Goal: Information Seeking & Learning: Learn about a topic

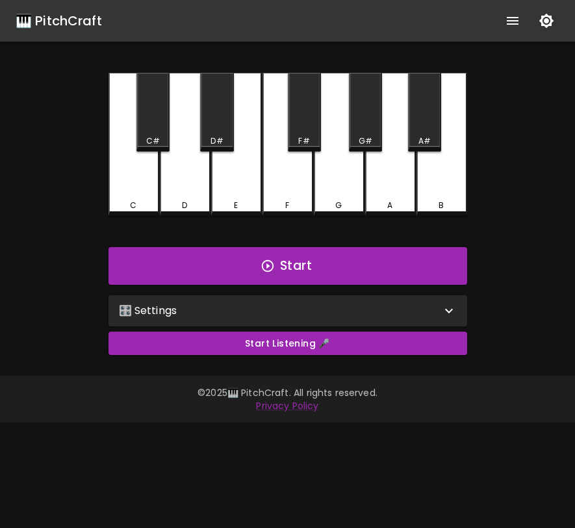
click at [276, 308] on div "🎛️ Settings" at bounding box center [280, 311] width 322 height 16
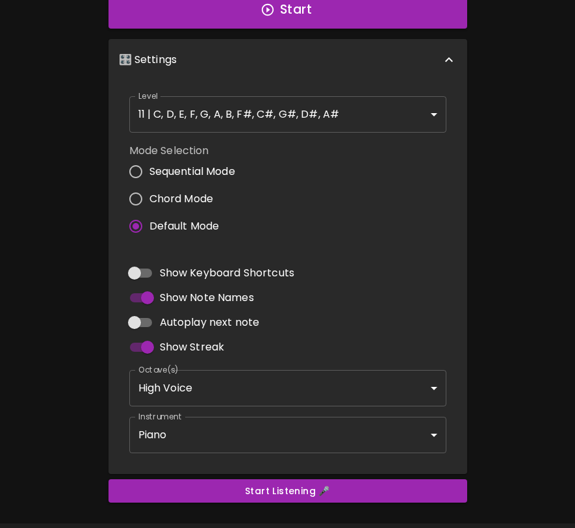
scroll to position [259, 0]
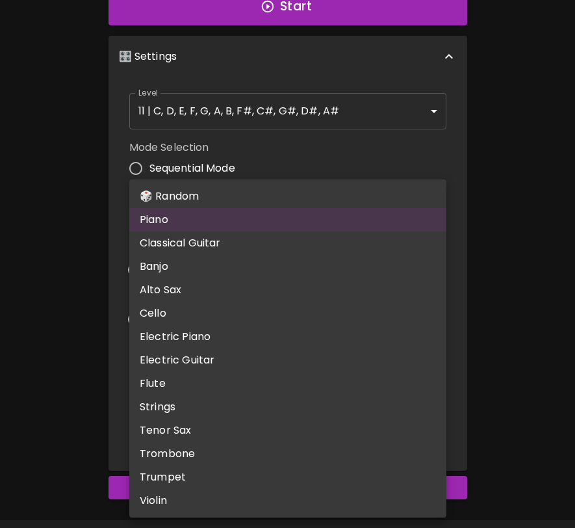
click at [251, 428] on body "🎹 PitchCraft About Badges Log In C C# D D# E F F# G G# A A# B Start 🎛️ Settings…" at bounding box center [287, 154] width 575 height 826
click at [276, 194] on li "🎲 Random" at bounding box center [287, 196] width 317 height 23
type input "random"
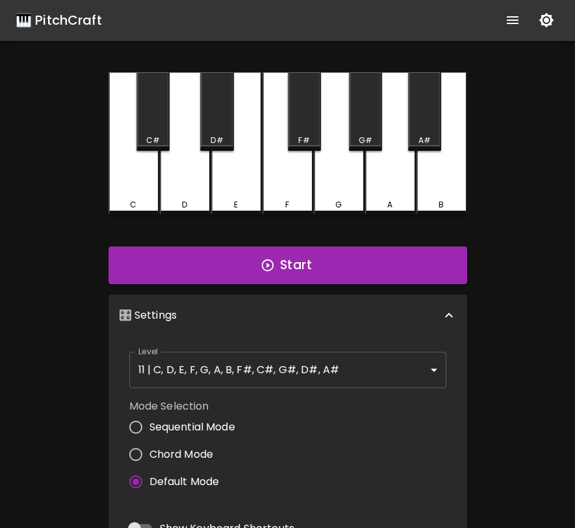
scroll to position [0, 0]
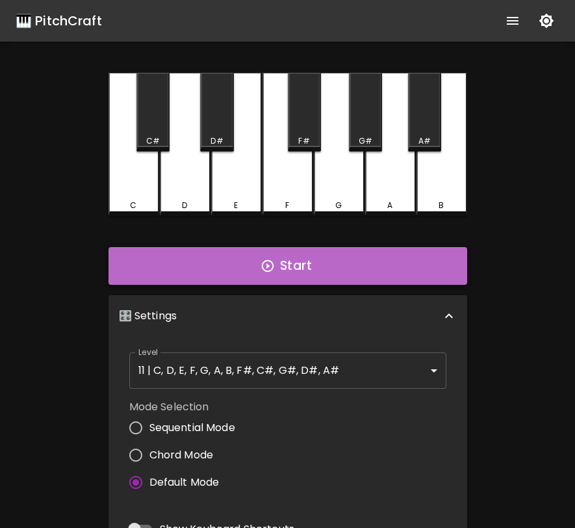
click at [268, 268] on icon "button" at bounding box center [268, 266] width 14 height 14
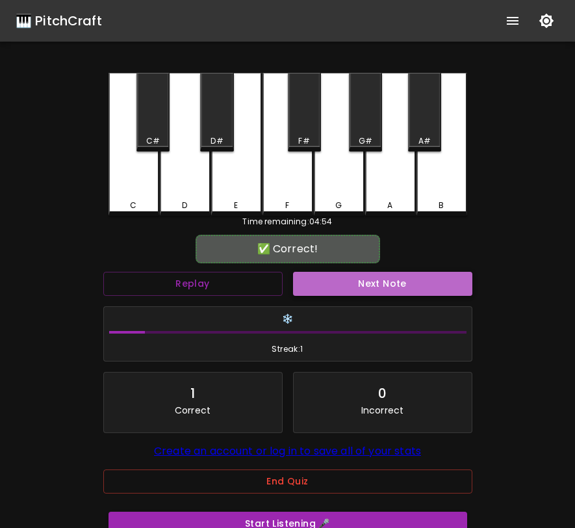
click at [331, 284] on button "Next Note" at bounding box center [382, 284] width 179 height 24
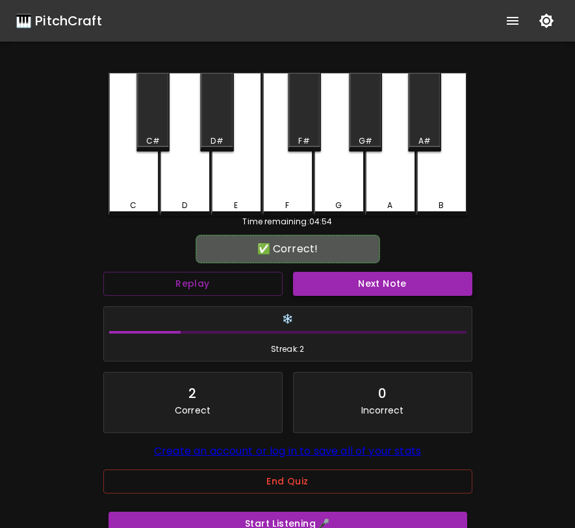
click at [331, 284] on button "Next Note" at bounding box center [382, 284] width 179 height 24
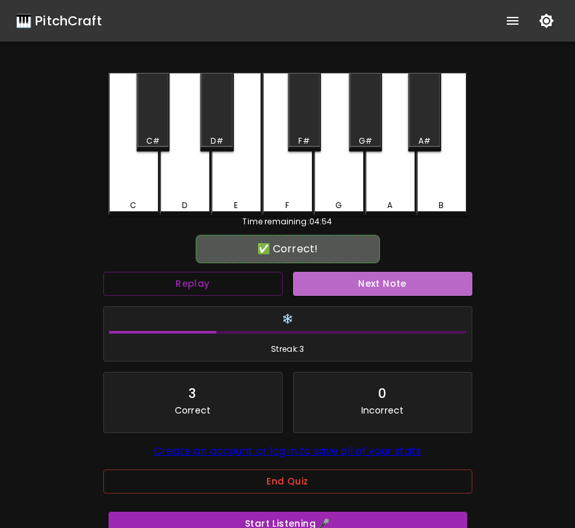
click at [331, 285] on button "Next Note" at bounding box center [382, 284] width 179 height 24
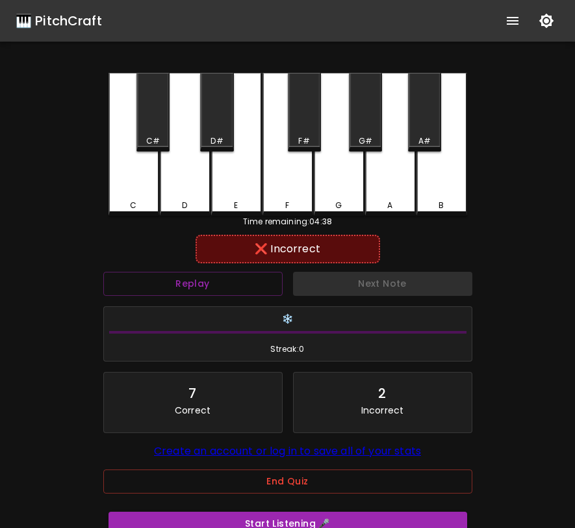
click at [331, 285] on div "Next Note" at bounding box center [383, 284] width 190 height 34
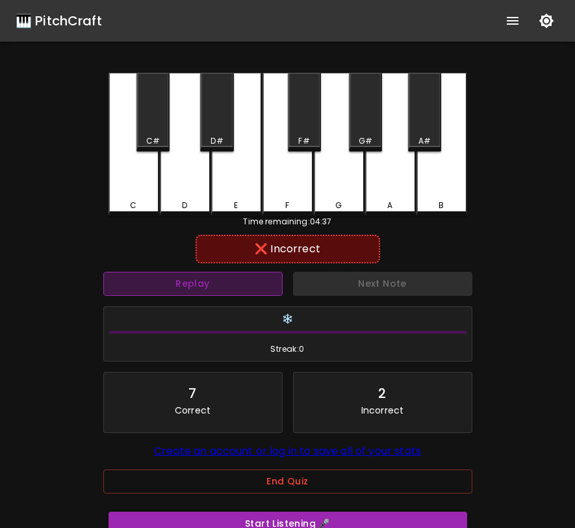
click at [252, 281] on button "Replay" at bounding box center [192, 284] width 179 height 24
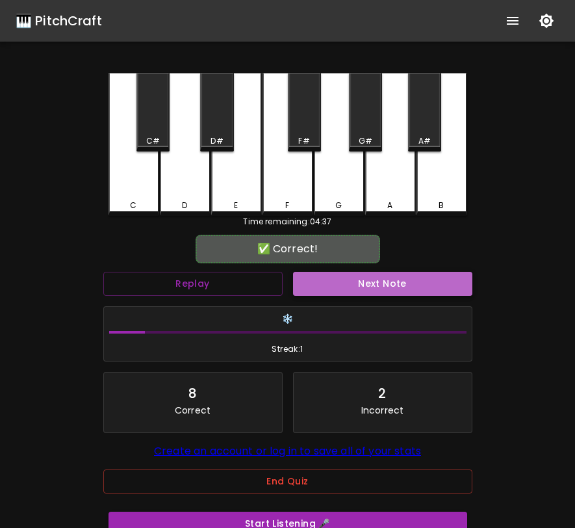
click at [324, 288] on button "Next Note" at bounding box center [382, 284] width 179 height 24
click at [342, 289] on button "Next Note" at bounding box center [382, 284] width 179 height 24
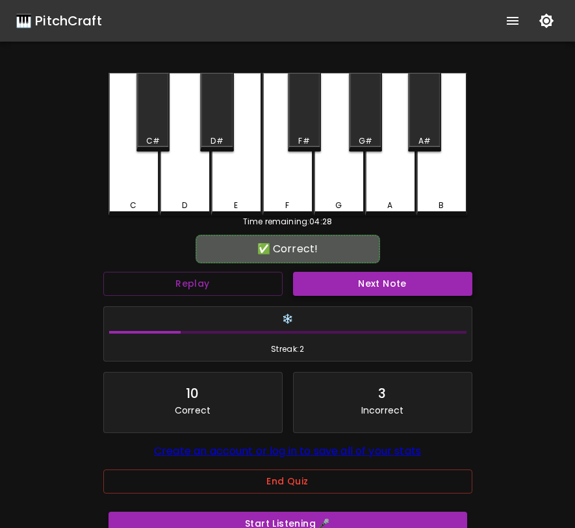
click at [342, 289] on button "Next Note" at bounding box center [382, 284] width 179 height 24
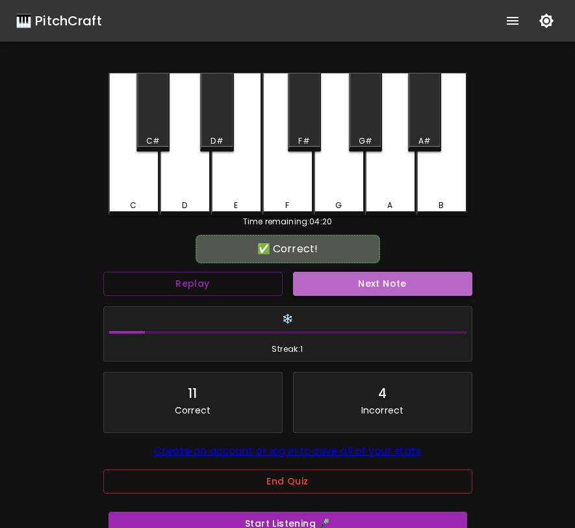
click at [342, 289] on button "Next Note" at bounding box center [382, 284] width 179 height 24
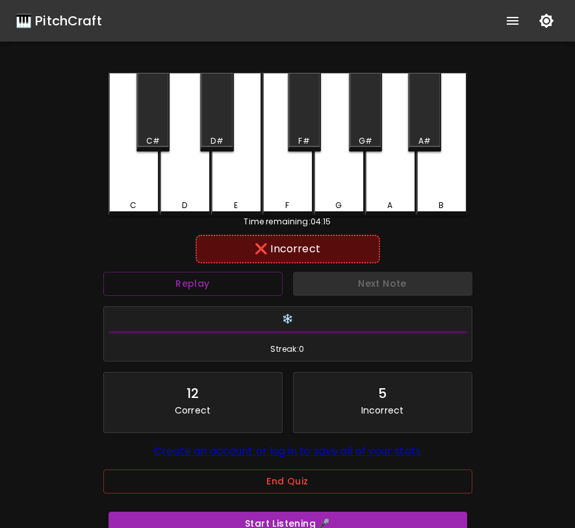
click at [342, 289] on div "Next Note" at bounding box center [383, 284] width 190 height 34
click at [270, 287] on button "Replay" at bounding box center [192, 284] width 179 height 24
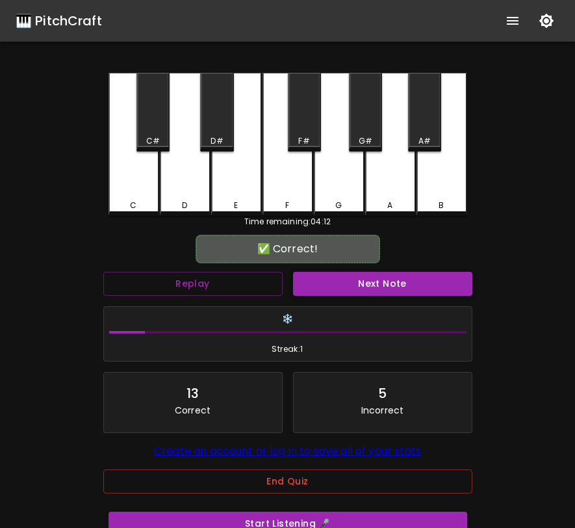
click at [331, 287] on button "Next Note" at bounding box center [382, 284] width 179 height 24
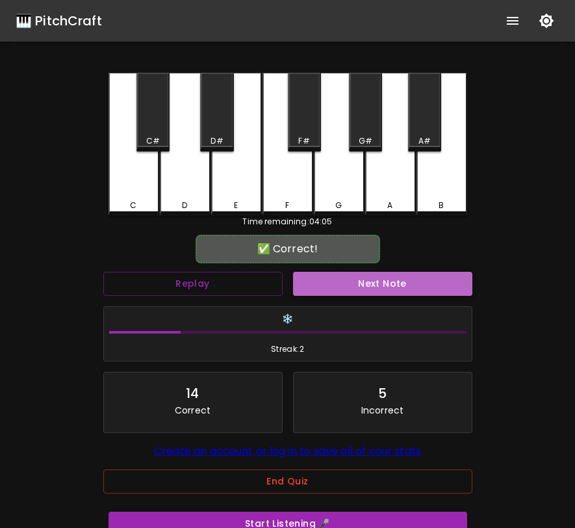
click at [335, 289] on button "Next Note" at bounding box center [382, 284] width 179 height 24
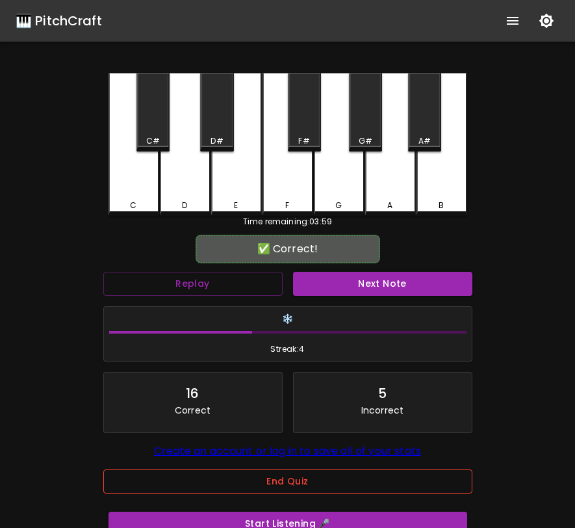
click at [267, 480] on button "End Quiz" at bounding box center [287, 481] width 369 height 24
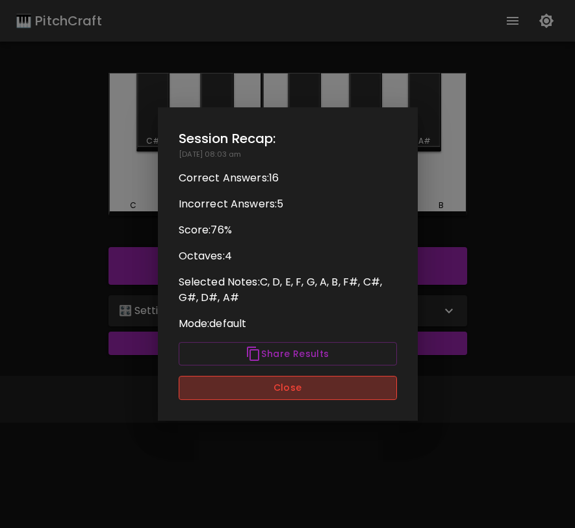
click at [296, 392] on button "Close" at bounding box center [288, 388] width 218 height 24
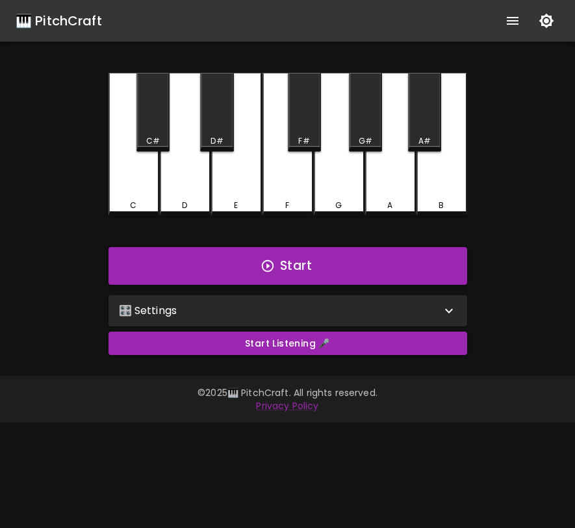
click at [313, 306] on div "🎛️ Settings" at bounding box center [280, 311] width 322 height 16
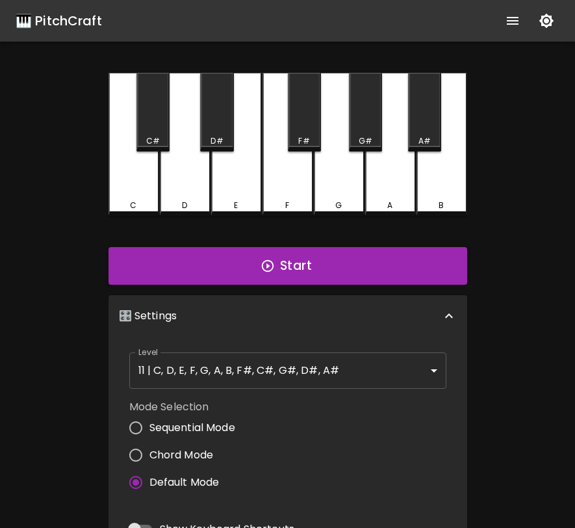
click at [207, 423] on span "Sequential Mode" at bounding box center [193, 428] width 86 height 16
click at [150, 423] on input "Sequential Mode" at bounding box center [135, 427] width 27 height 27
radio input "true"
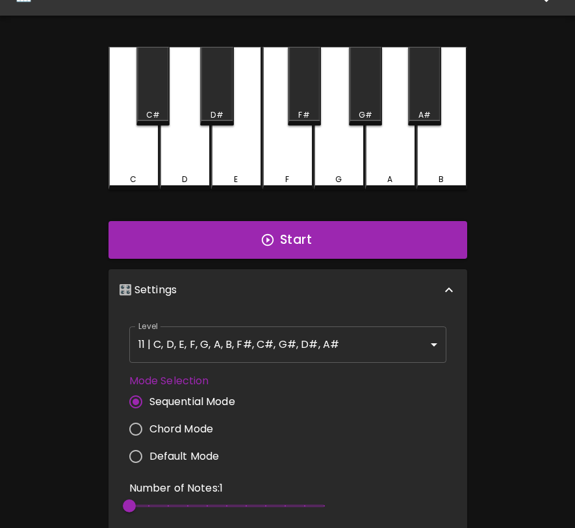
scroll to position [74, 0]
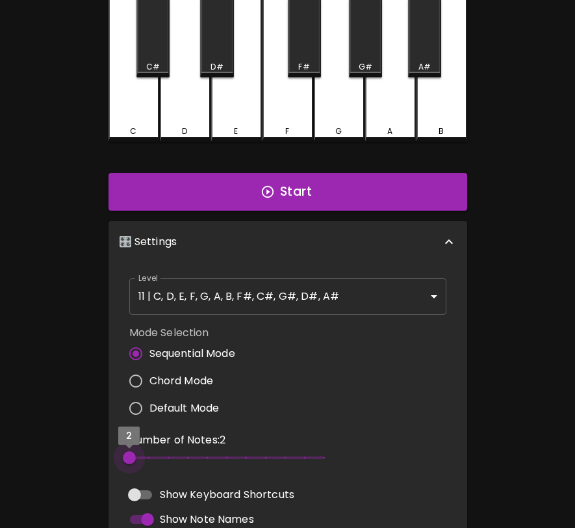
drag, startPoint x: 138, startPoint y: 456, endPoint x: 122, endPoint y: 459, distance: 16.6
click at [123, 458] on span "2" at bounding box center [129, 457] width 13 height 13
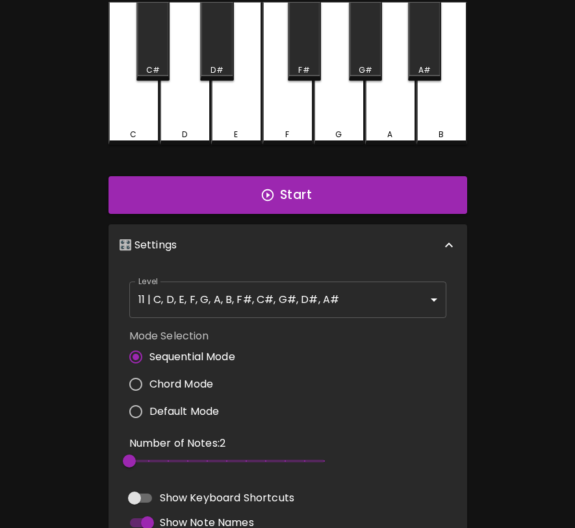
scroll to position [0, 0]
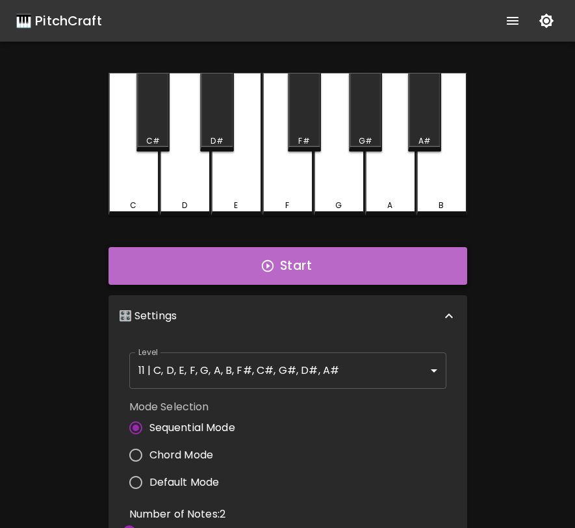
click at [268, 265] on icon "button" at bounding box center [267, 266] width 12 height 12
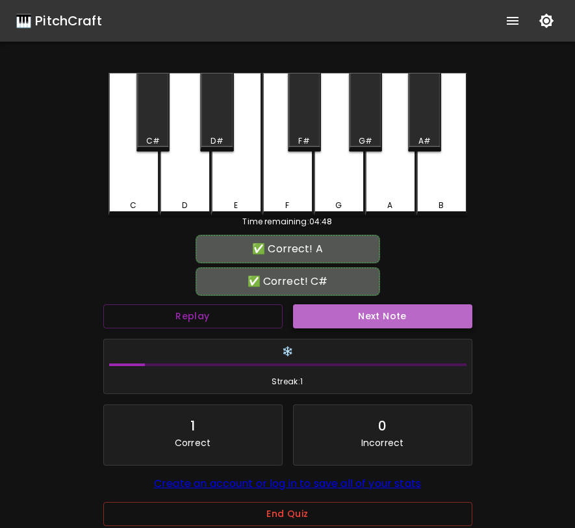
click at [325, 318] on button "Next Note" at bounding box center [382, 316] width 179 height 24
click at [322, 318] on button "Next Note" at bounding box center [382, 316] width 179 height 24
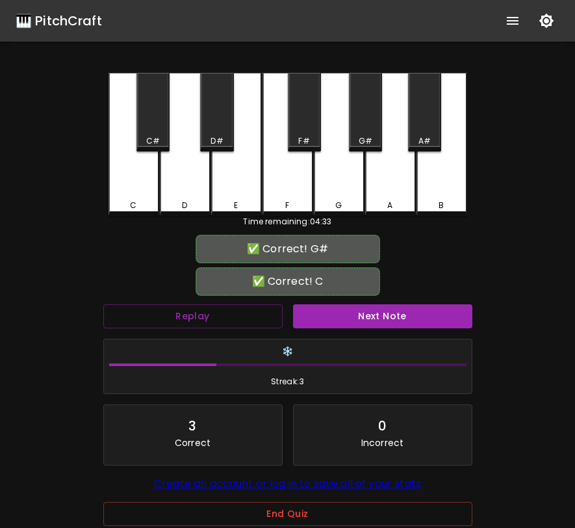
click at [317, 319] on button "Next Note" at bounding box center [382, 316] width 179 height 24
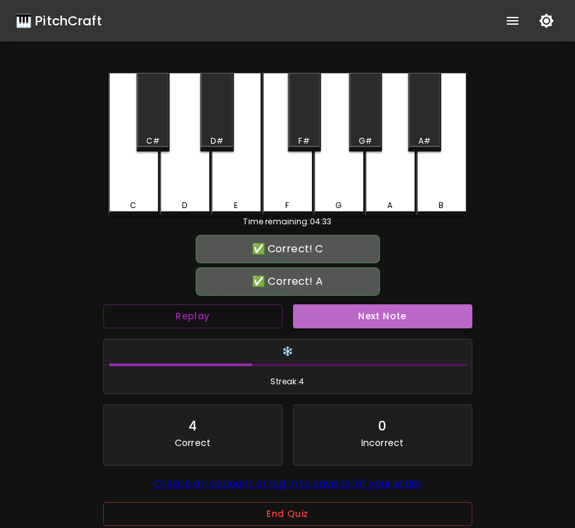
click at [317, 319] on button "Next Note" at bounding box center [382, 316] width 179 height 24
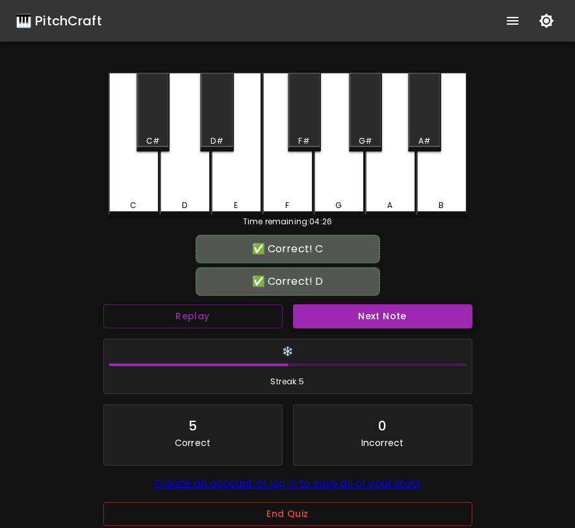
click at [314, 317] on button "Next Note" at bounding box center [382, 316] width 179 height 24
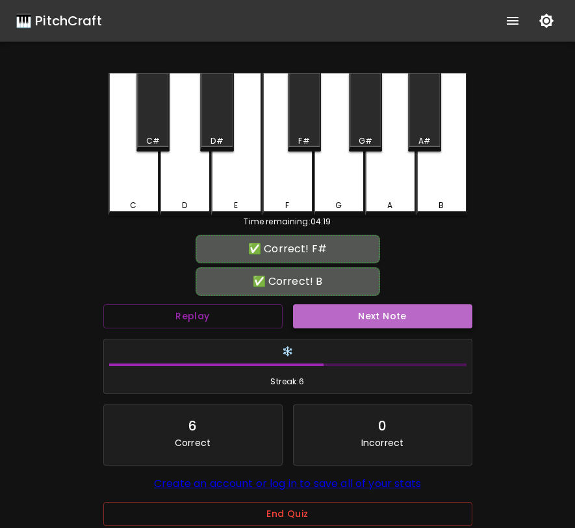
click at [314, 317] on button "Next Note" at bounding box center [382, 316] width 179 height 24
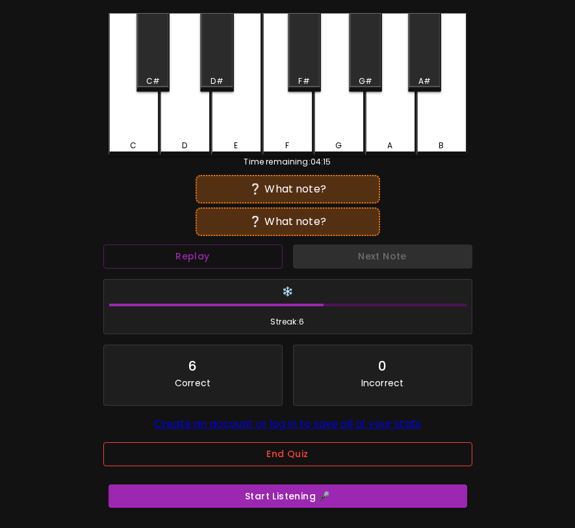
scroll to position [86, 0]
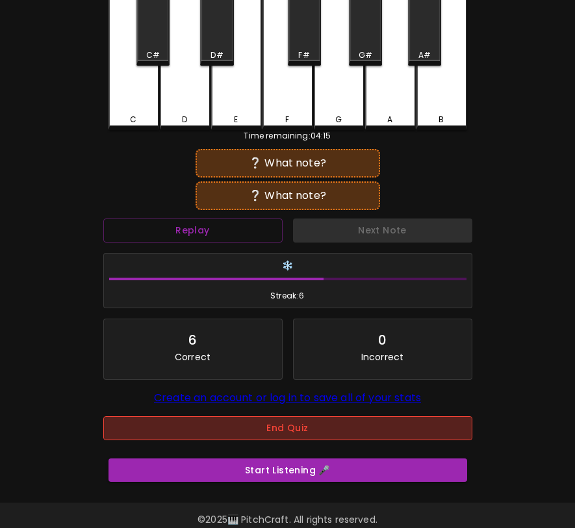
click at [287, 432] on button "End Quiz" at bounding box center [287, 428] width 369 height 24
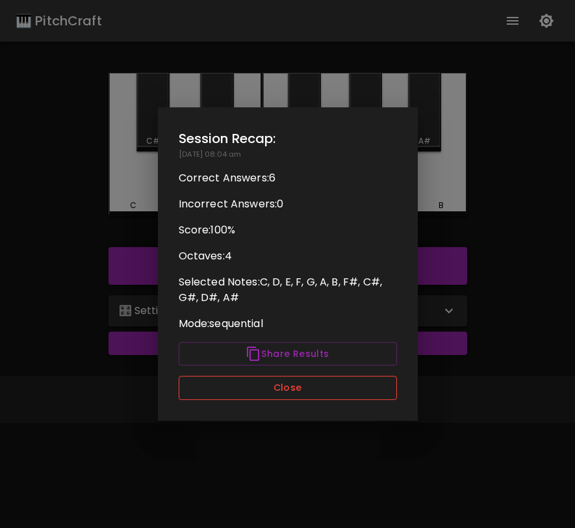
click at [305, 392] on button "Close" at bounding box center [288, 388] width 218 height 24
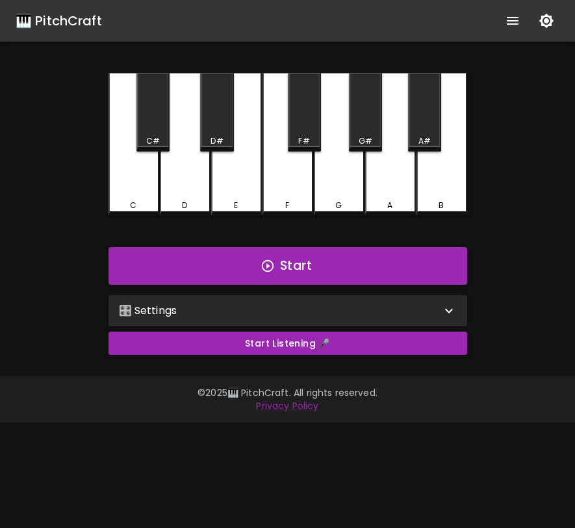
click at [268, 317] on div "🎛️ Settings" at bounding box center [280, 311] width 322 height 16
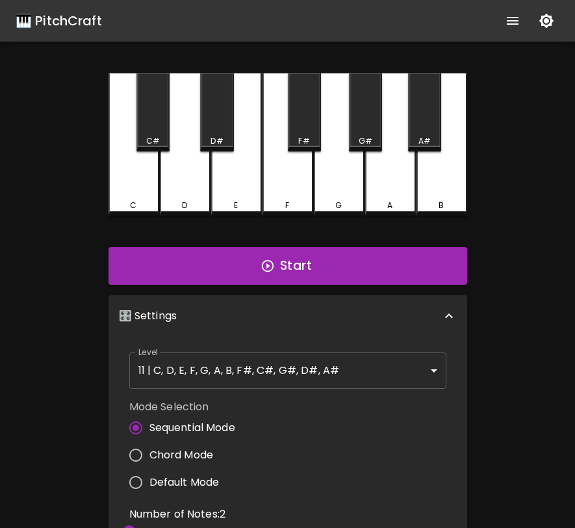
click at [184, 479] on span "Default Mode" at bounding box center [185, 483] width 70 height 16
click at [150, 479] on input "Default Mode" at bounding box center [135, 482] width 27 height 27
radio input "true"
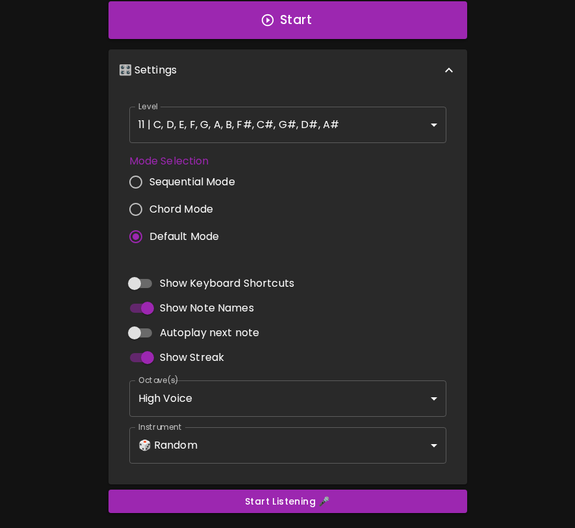
scroll to position [265, 0]
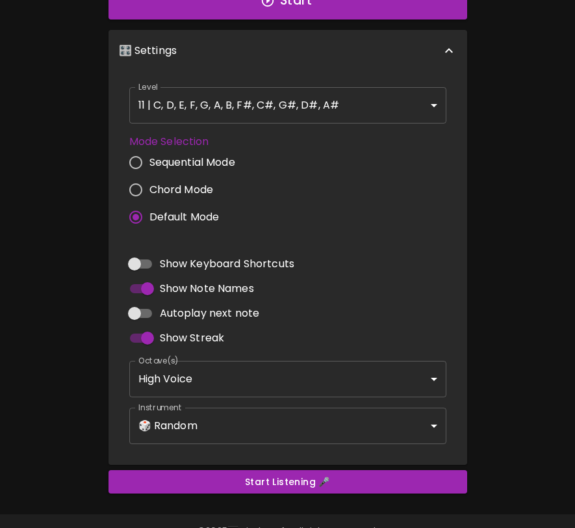
click at [137, 310] on input "Autoplay next note" at bounding box center [135, 313] width 74 height 25
checkbox input "true"
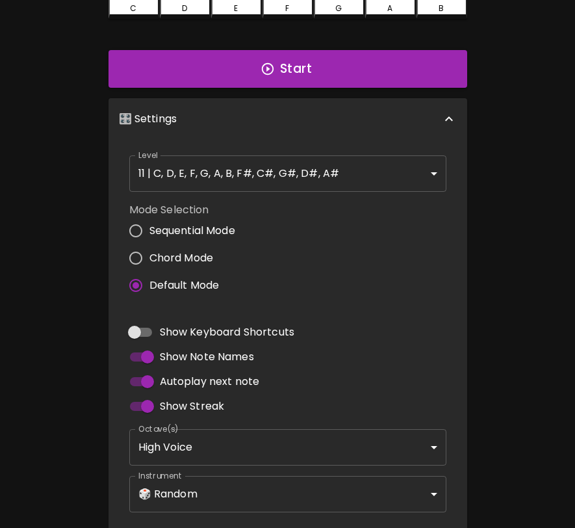
scroll to position [0, 0]
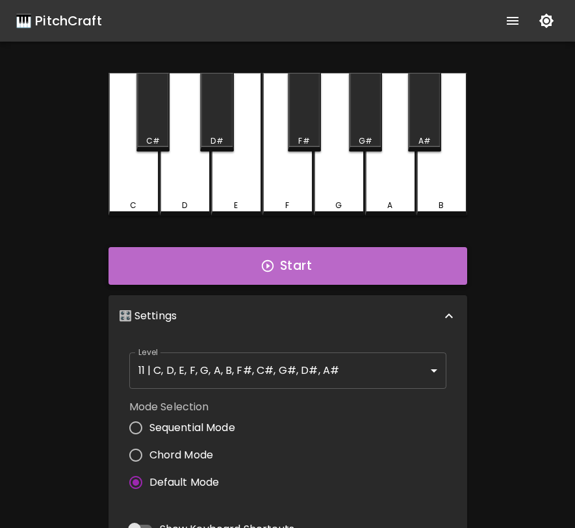
click at [224, 259] on button "Start" at bounding box center [288, 266] width 359 height 38
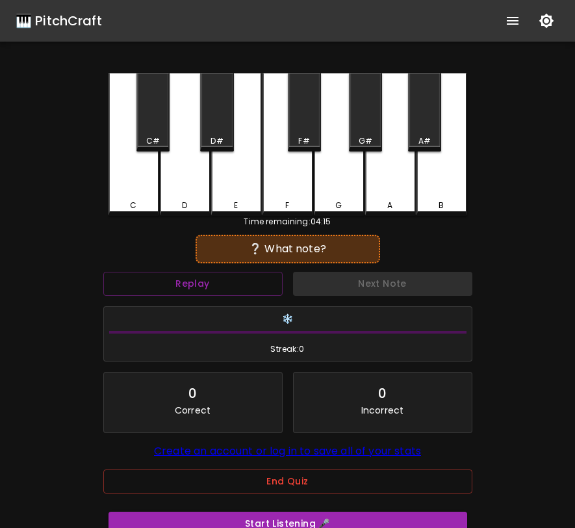
click at [404, 189] on div "A" at bounding box center [390, 144] width 51 height 143
click at [440, 187] on div "B" at bounding box center [442, 144] width 51 height 143
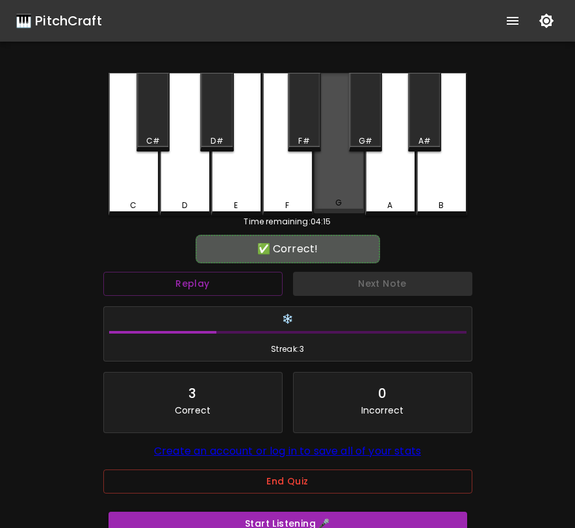
click at [343, 189] on div "G" at bounding box center [339, 143] width 51 height 140
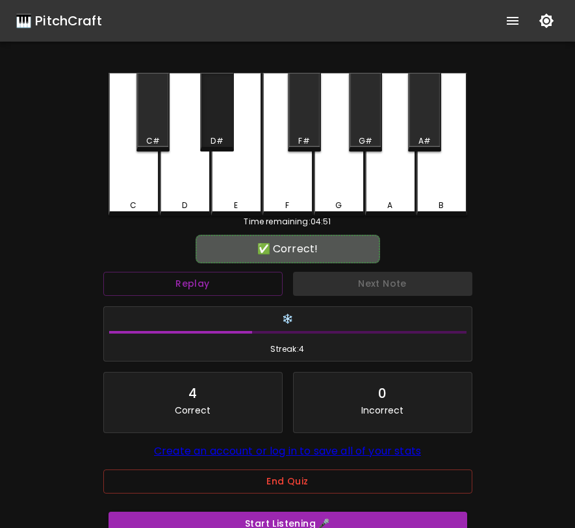
click at [216, 125] on div "D#" at bounding box center [216, 112] width 33 height 79
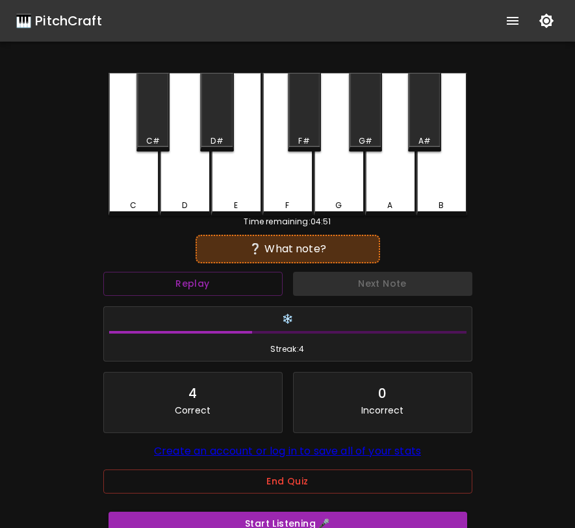
click at [279, 184] on div "F" at bounding box center [288, 144] width 51 height 143
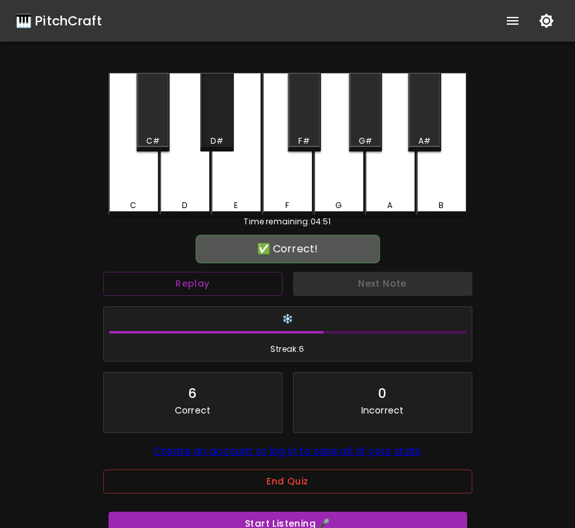
click at [224, 122] on div "D#" at bounding box center [216, 112] width 33 height 79
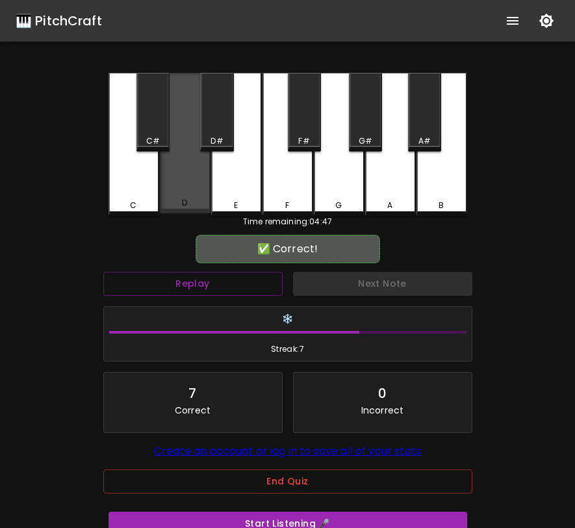
click at [192, 161] on div "D" at bounding box center [185, 143] width 51 height 140
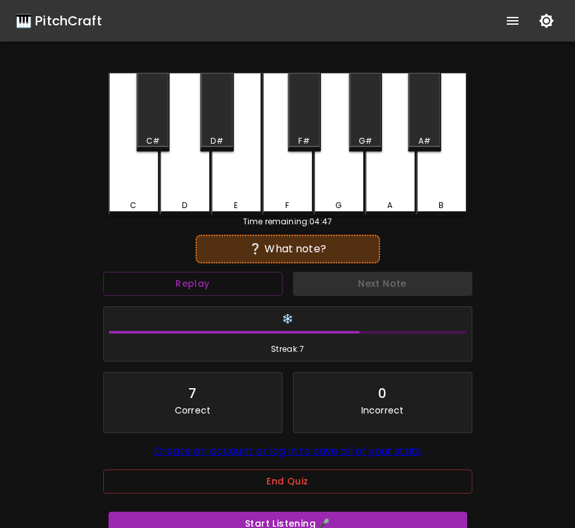
click at [361, 137] on div "G#" at bounding box center [366, 141] width 14 height 12
click at [154, 119] on div "C#" at bounding box center [153, 112] width 33 height 79
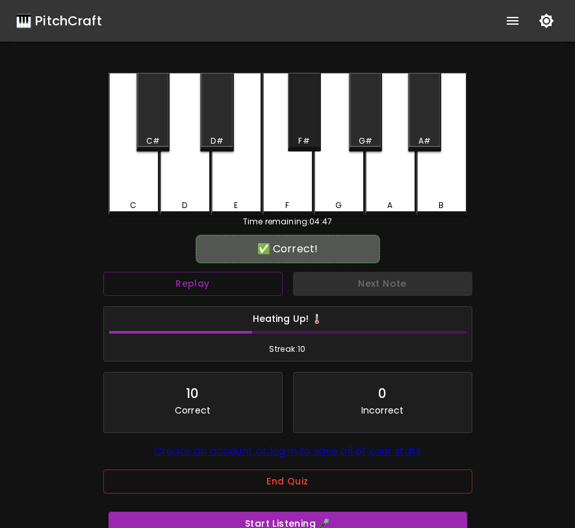
click at [302, 131] on div "F#" at bounding box center [304, 112] width 33 height 79
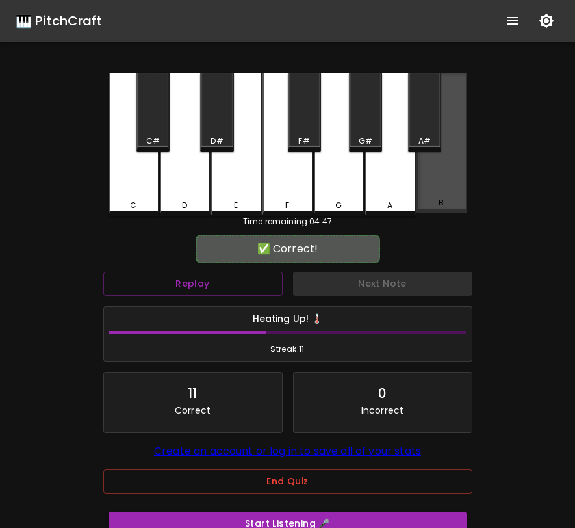
click at [445, 192] on div "B" at bounding box center [442, 143] width 51 height 140
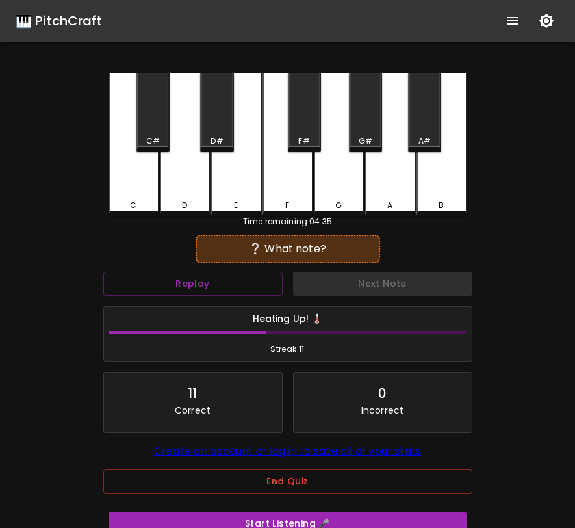
click at [243, 195] on div "E" at bounding box center [236, 144] width 51 height 143
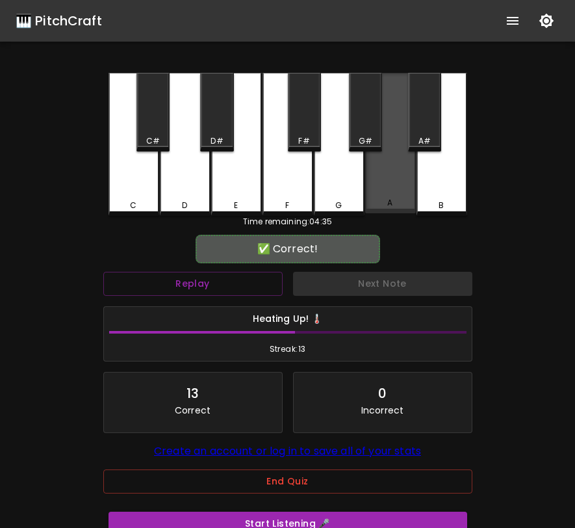
click at [374, 190] on div "A" at bounding box center [390, 143] width 51 height 140
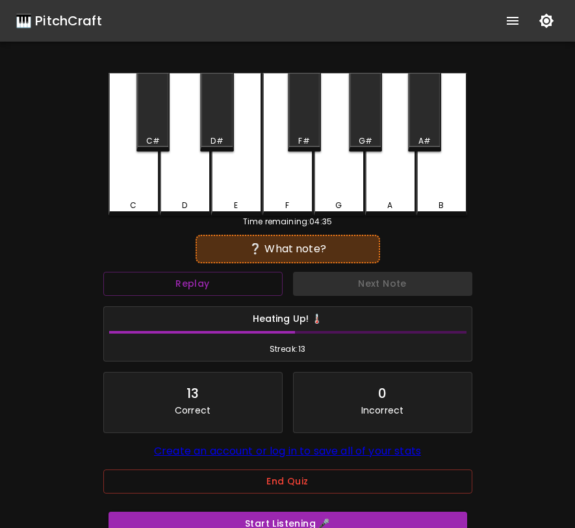
click at [352, 188] on div "G" at bounding box center [339, 144] width 51 height 143
click at [157, 109] on div "C#" at bounding box center [153, 112] width 33 height 79
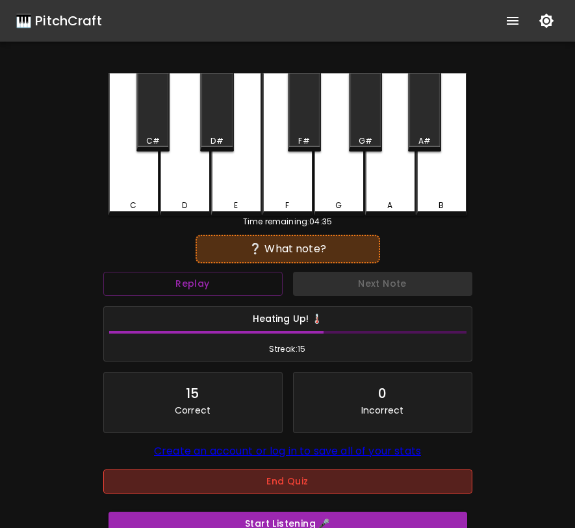
click at [269, 483] on button "End Quiz" at bounding box center [287, 481] width 369 height 24
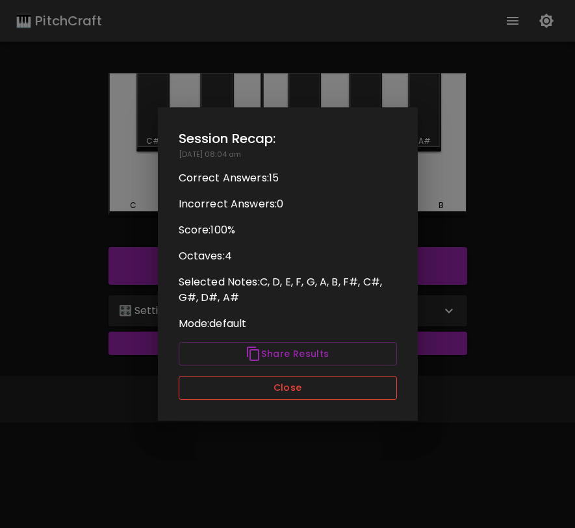
click at [304, 393] on button "Close" at bounding box center [288, 388] width 218 height 24
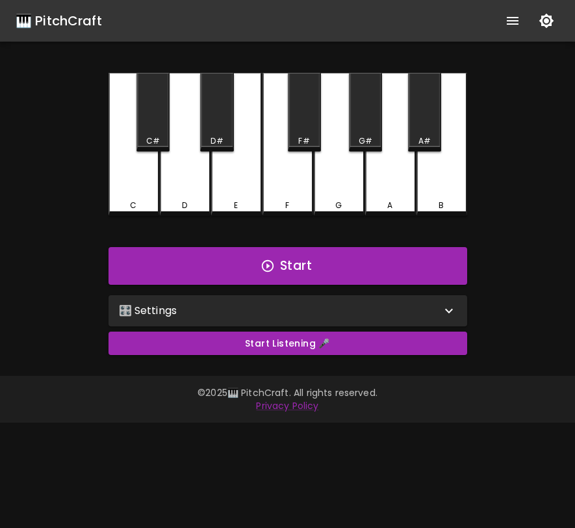
click at [272, 309] on div "🎛️ Settings" at bounding box center [280, 311] width 322 height 16
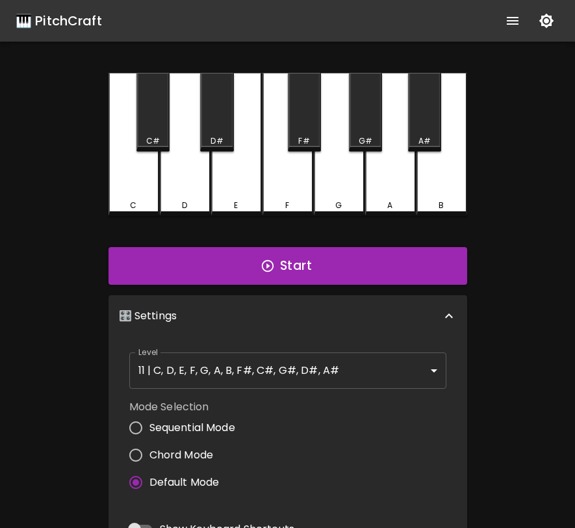
click at [209, 426] on span "Sequential Mode" at bounding box center [193, 428] width 86 height 16
click at [150, 426] on input "Sequential Mode" at bounding box center [135, 427] width 27 height 27
radio input "true"
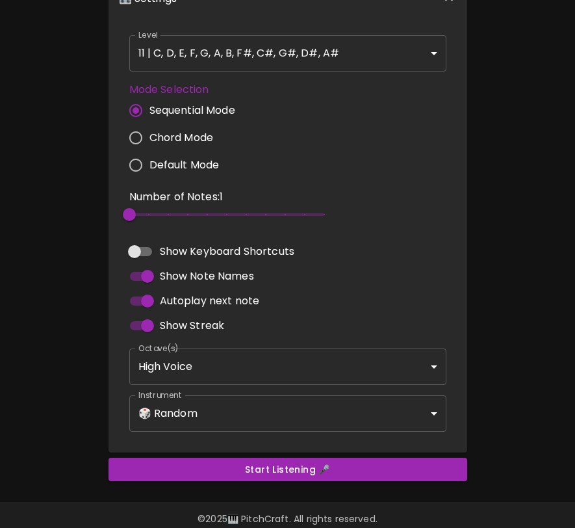
scroll to position [319, 0]
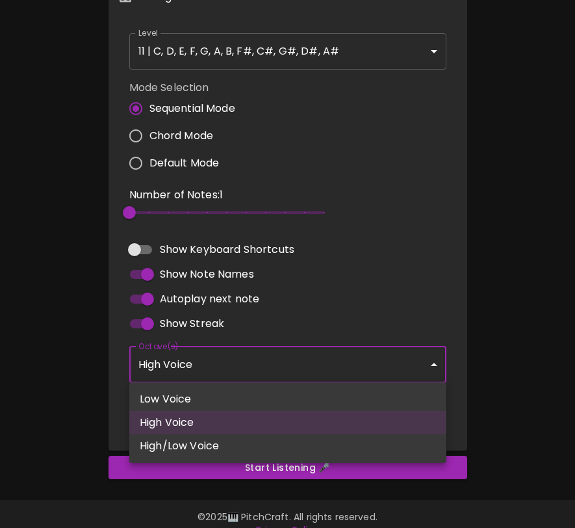
click at [215, 367] on body "🎹 PitchCraft About Badges Log In C C# D D# E F F# G G# A A# B Start 🎛️ Settings…" at bounding box center [287, 114] width 575 height 866
click at [214, 447] on li "High/Low Voice" at bounding box center [287, 445] width 317 height 23
type input "3,4"
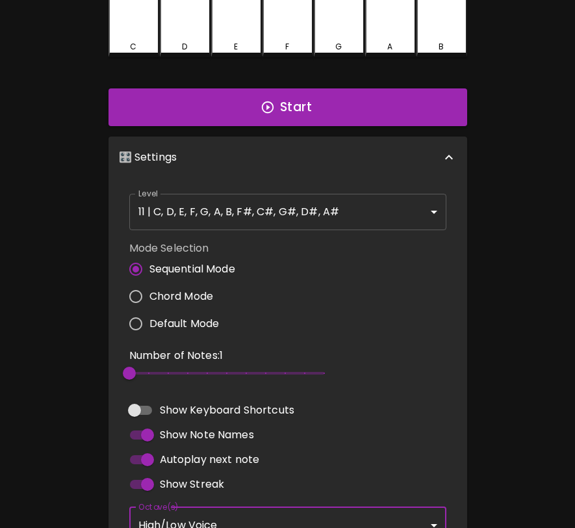
scroll to position [135, 0]
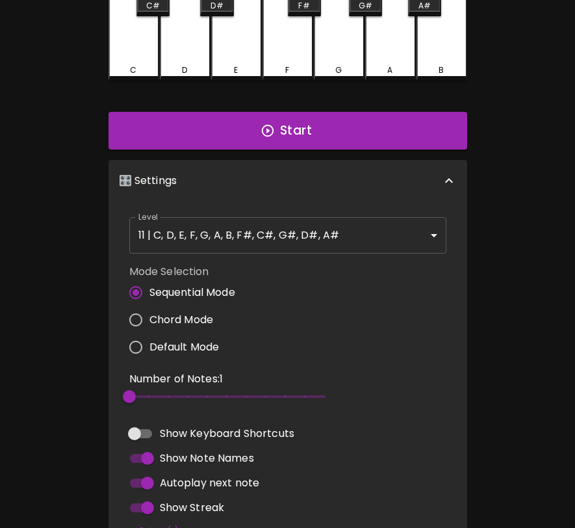
type input "4"
click at [161, 396] on span "2" at bounding box center [226, 397] width 195 height 20
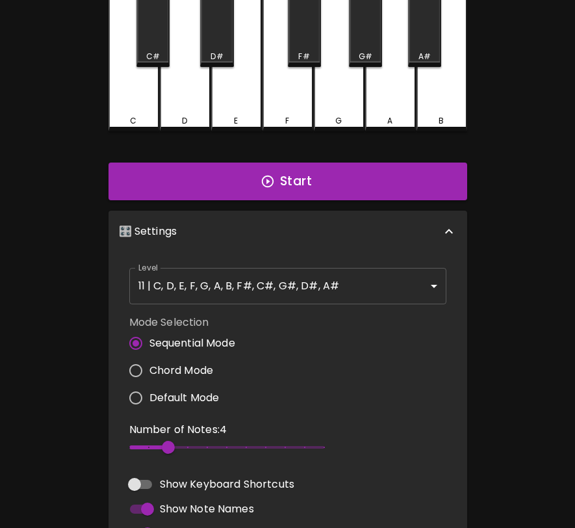
scroll to position [0, 0]
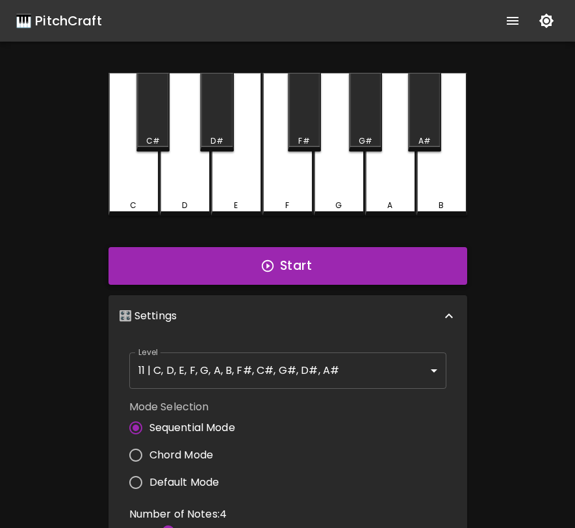
click at [268, 273] on button "Start" at bounding box center [288, 266] width 359 height 38
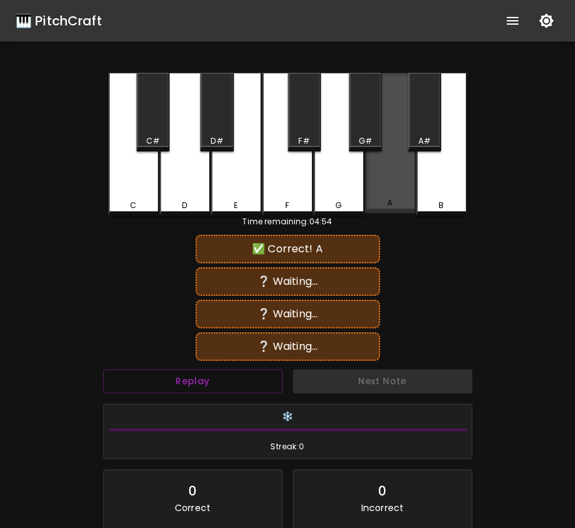
click at [378, 164] on div "A" at bounding box center [390, 143] width 51 height 140
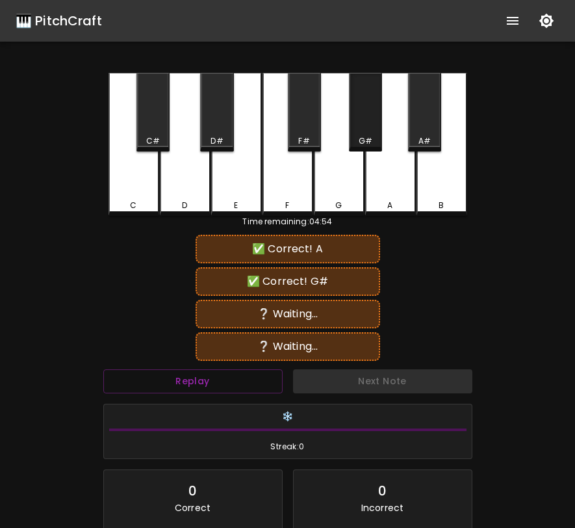
click at [367, 136] on div "G#" at bounding box center [366, 141] width 14 height 12
click at [148, 135] on div "C#" at bounding box center [153, 141] width 14 height 12
click at [138, 187] on div "C" at bounding box center [134, 144] width 51 height 143
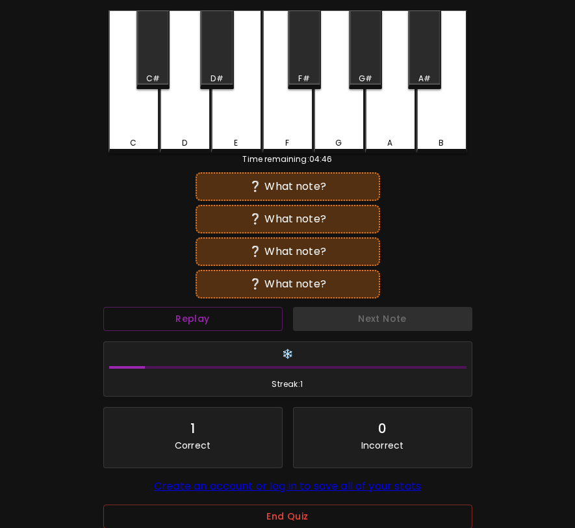
scroll to position [114, 0]
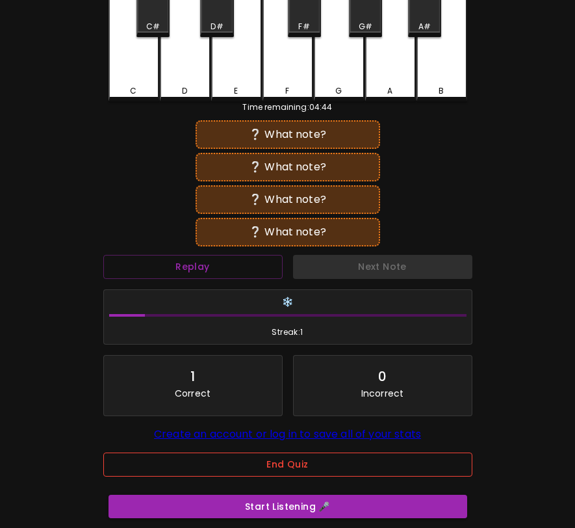
click at [265, 466] on button "End Quiz" at bounding box center [287, 465] width 369 height 24
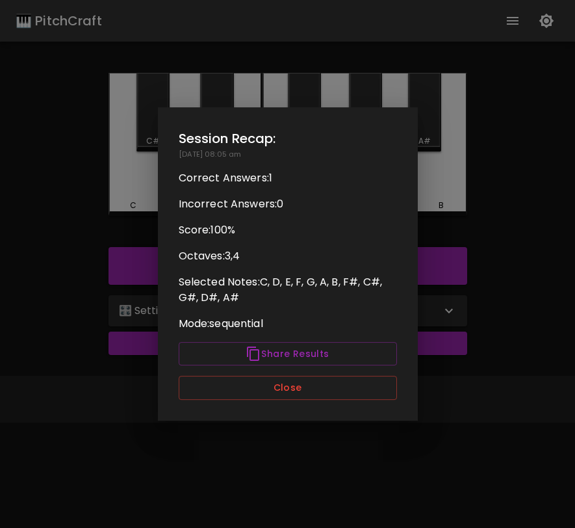
scroll to position [0, 0]
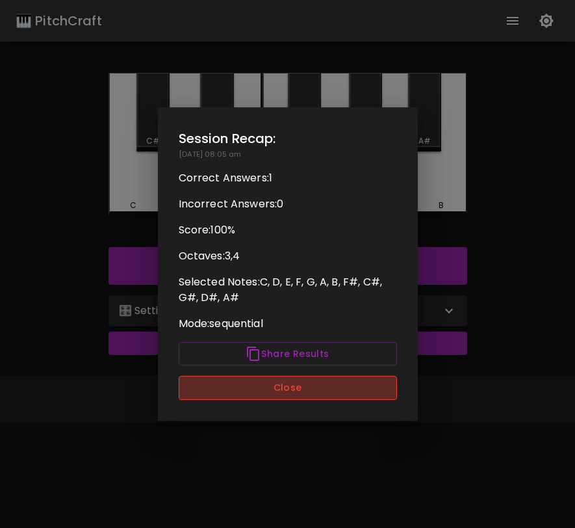
click at [283, 376] on button "Close" at bounding box center [288, 388] width 218 height 24
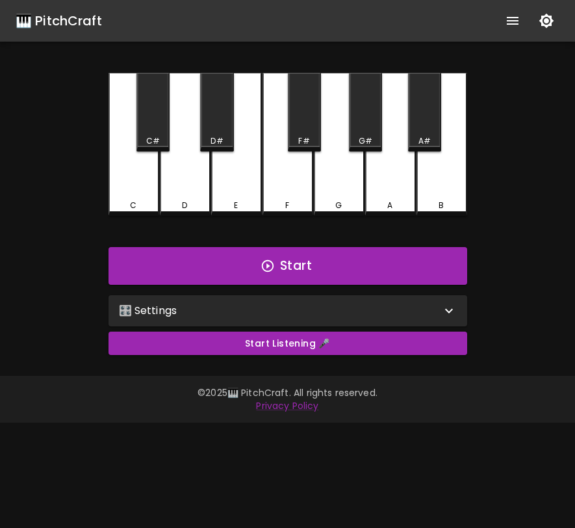
click at [287, 321] on div "🎛️ Settings" at bounding box center [288, 310] width 359 height 31
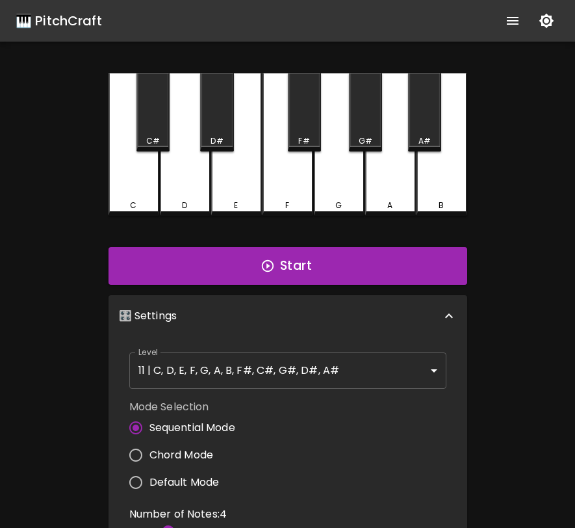
click at [177, 456] on span "Chord Mode" at bounding box center [182, 455] width 64 height 16
click at [150, 456] on input "Chord Mode" at bounding box center [135, 454] width 27 height 27
radio input "true"
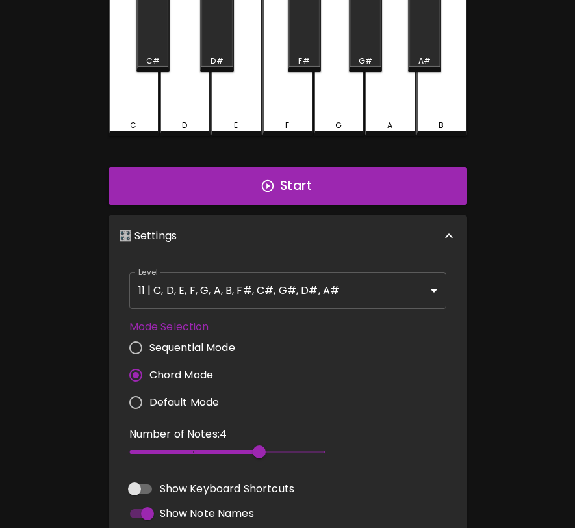
scroll to position [91, 0]
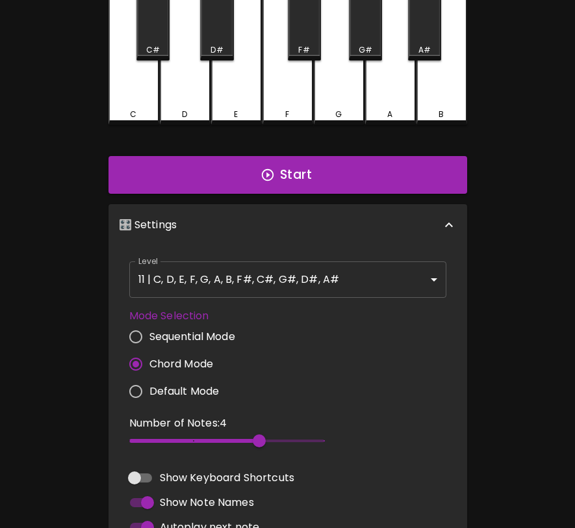
type input "2"
drag, startPoint x: 148, startPoint y: 441, endPoint x: 106, endPoint y: 445, distance: 42.5
click at [106, 445] on div "🎛️ Settings Level 11 | C, D, E, F, G, A, B, F#, C#, G#, D#, A# 21 Level Mode Se…" at bounding box center [287, 441] width 369 height 485
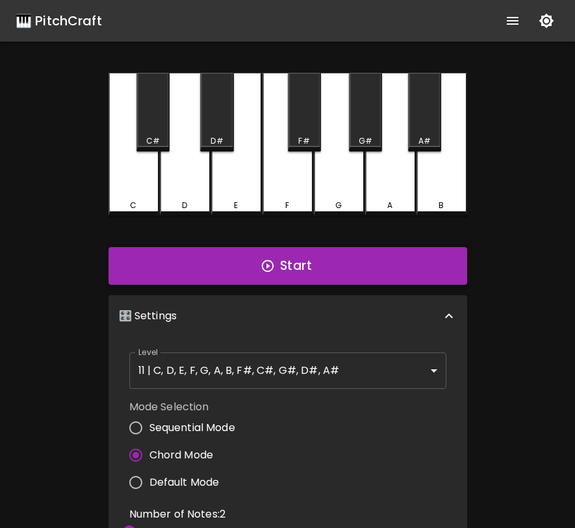
click at [286, 278] on button "Start" at bounding box center [288, 266] width 359 height 38
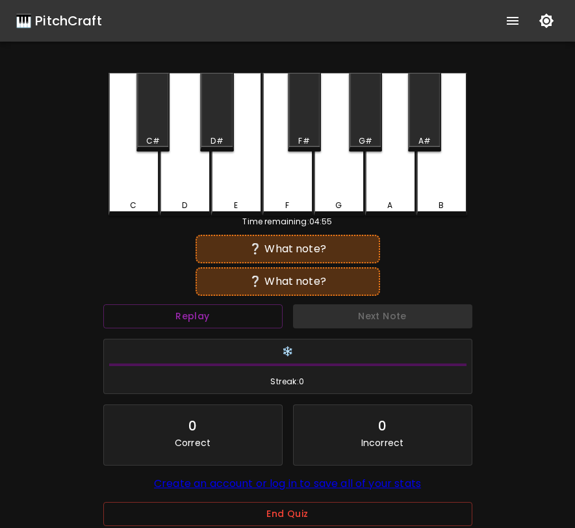
click at [341, 192] on div "G" at bounding box center [339, 144] width 51 height 143
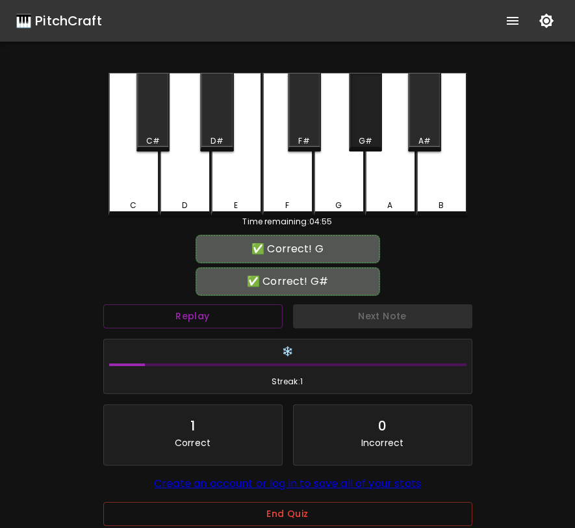
click at [361, 143] on div "G#" at bounding box center [366, 141] width 14 height 12
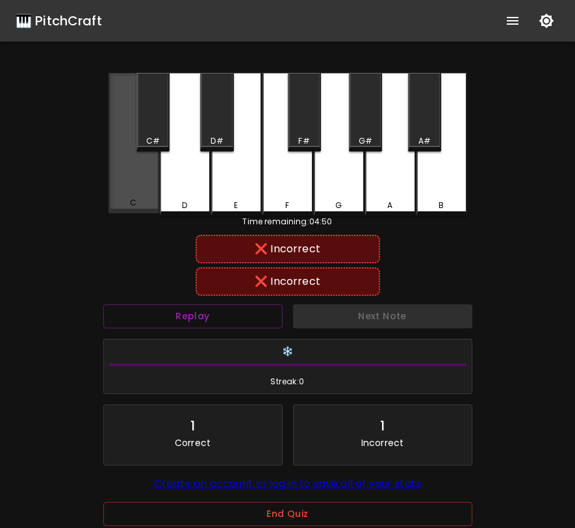
click at [144, 181] on div "C" at bounding box center [134, 143] width 51 height 140
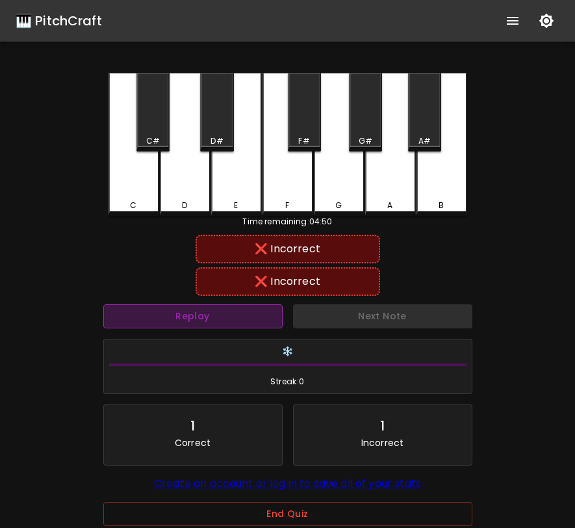
click at [185, 316] on button "Replay" at bounding box center [192, 316] width 179 height 24
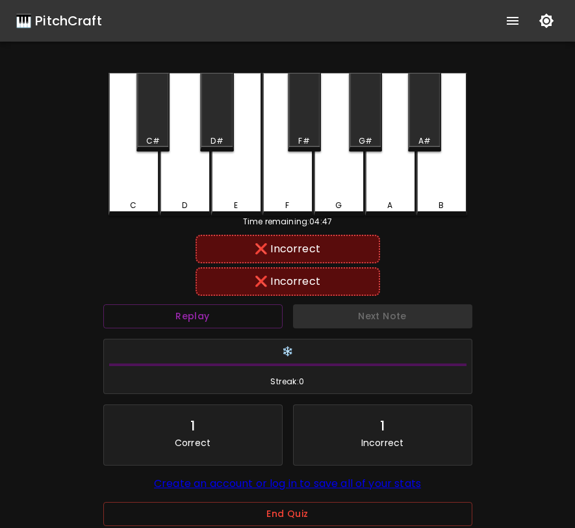
click at [432, 189] on div "B" at bounding box center [442, 144] width 51 height 143
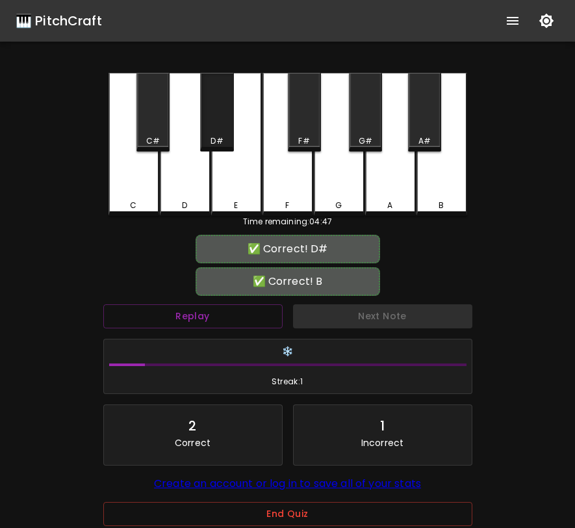
click at [225, 123] on div "D#" at bounding box center [216, 112] width 33 height 79
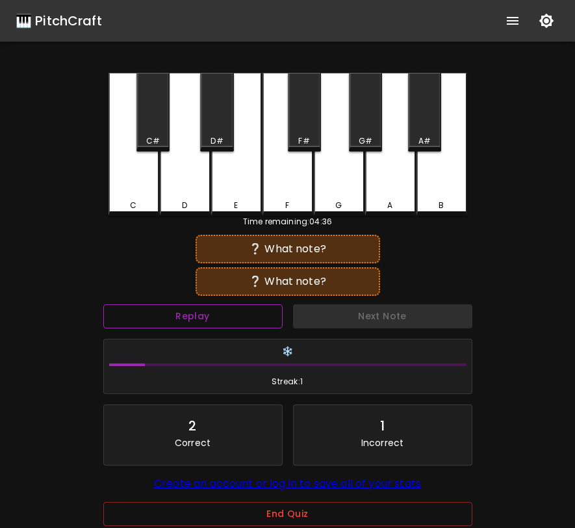
click at [263, 322] on button "Replay" at bounding box center [192, 316] width 179 height 24
click at [314, 136] on div "F#" at bounding box center [304, 141] width 31 height 12
click at [455, 181] on div "B" at bounding box center [442, 144] width 51 height 143
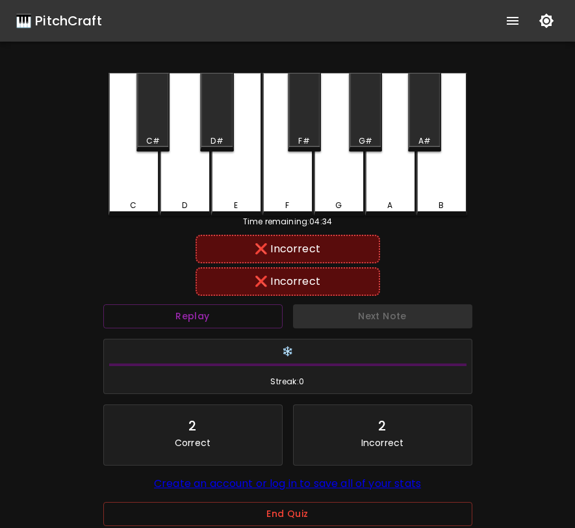
click at [295, 114] on div "F#" at bounding box center [304, 112] width 33 height 79
click at [430, 123] on div "A#" at bounding box center [424, 112] width 33 height 79
click at [257, 311] on button "Replay" at bounding box center [192, 316] width 179 height 24
click at [308, 123] on div "F#" at bounding box center [304, 112] width 33 height 79
click at [198, 193] on div "D" at bounding box center [185, 144] width 51 height 143
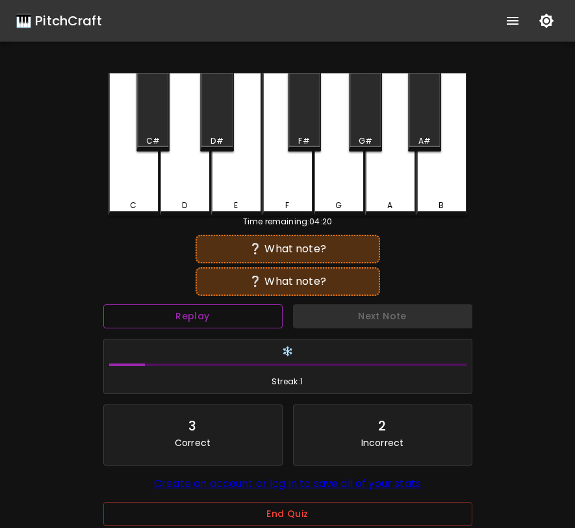
click at [272, 322] on button "Replay" at bounding box center [192, 316] width 179 height 24
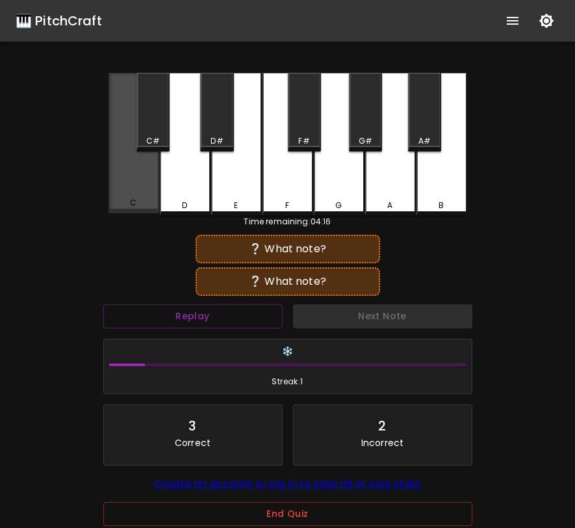
click at [127, 185] on div "C" at bounding box center [134, 143] width 51 height 140
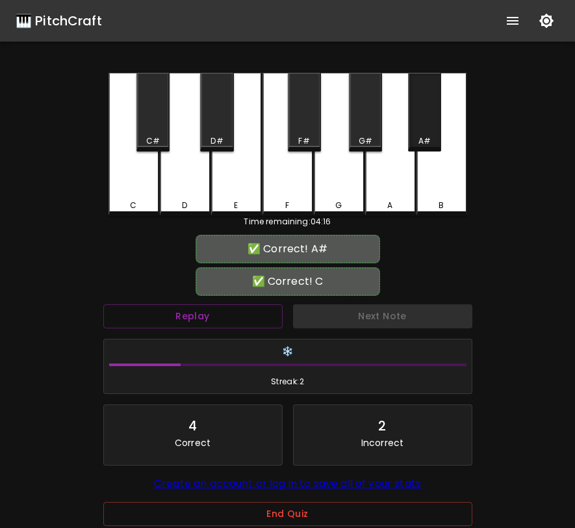
click at [436, 125] on div "A#" at bounding box center [424, 112] width 33 height 79
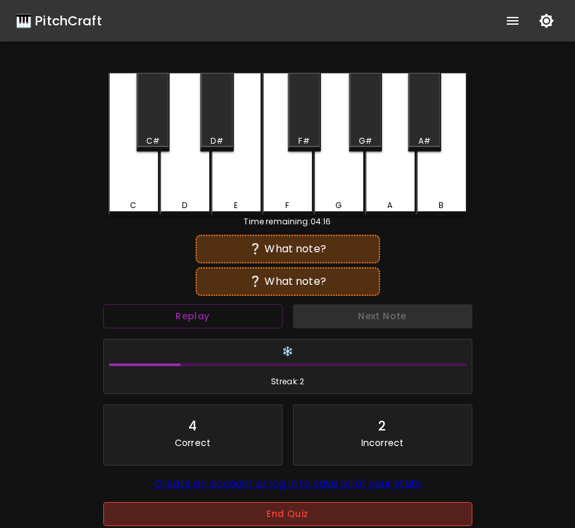
click at [269, 523] on button "End Quiz" at bounding box center [287, 514] width 369 height 24
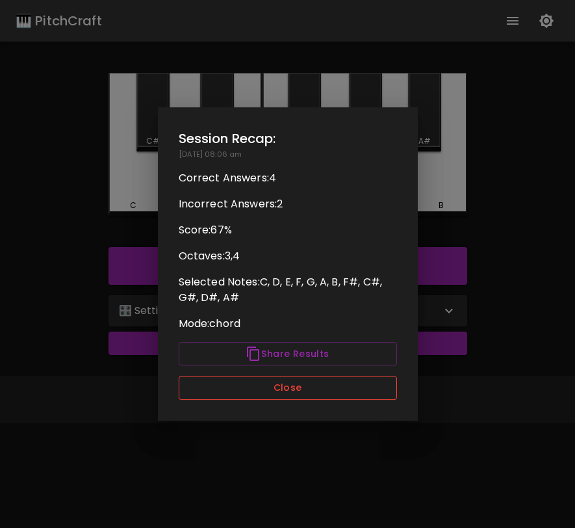
click at [267, 398] on button "Close" at bounding box center [288, 388] width 218 height 24
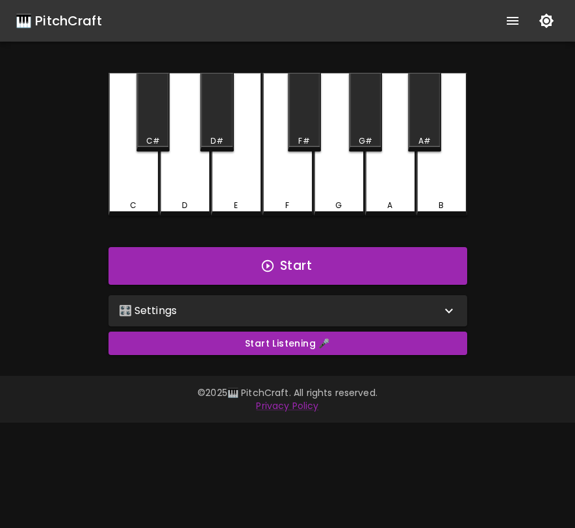
click at [406, 303] on div "🎛️ Settings" at bounding box center [280, 311] width 322 height 16
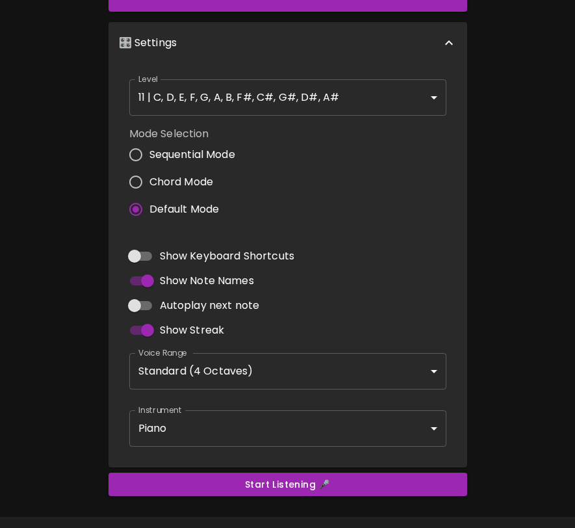
scroll to position [309, 0]
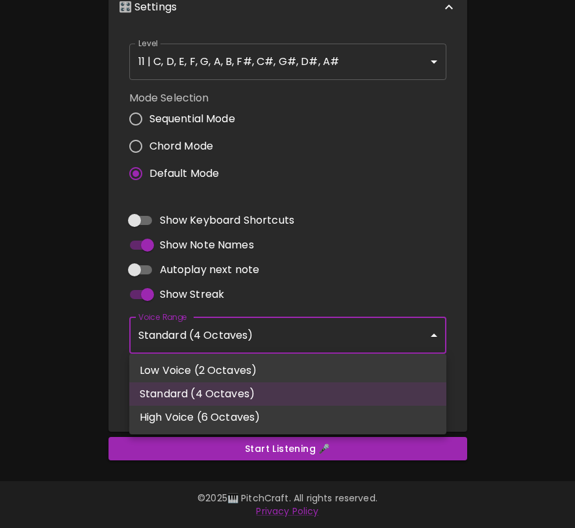
click at [308, 332] on body "🎹 PitchCraft About Badges Log In C C# D D# E F F# G G# A A# B Start 🎛️ Settings…" at bounding box center [287, 109] width 575 height 837
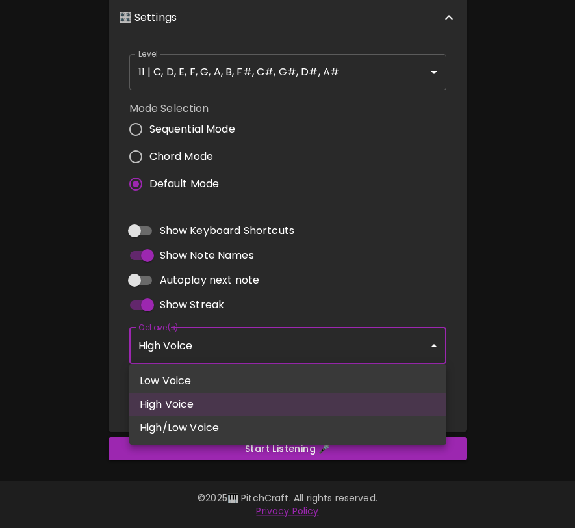
scroll to position [298, 0]
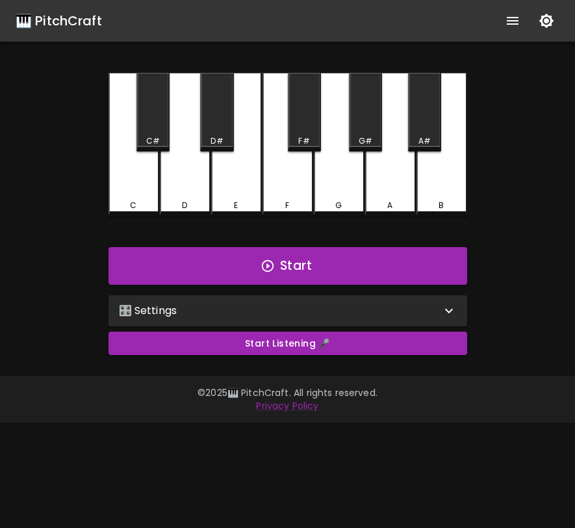
click at [264, 313] on div "🎛️ Settings" at bounding box center [280, 311] width 322 height 16
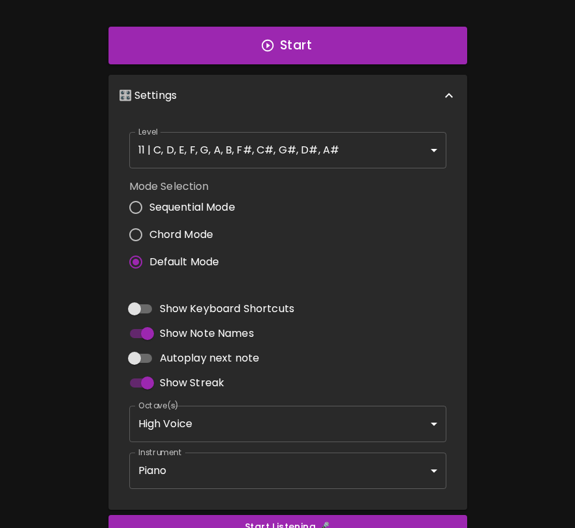
scroll to position [241, 0]
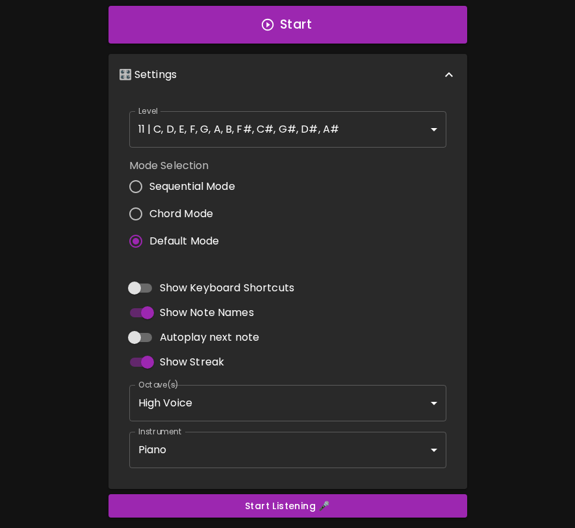
click at [248, 404] on body "🎹 PitchCraft About Badges Log In C C# D D# E F F# G G# A A# B Start 🎛️ Settings…" at bounding box center [287, 172] width 575 height 826
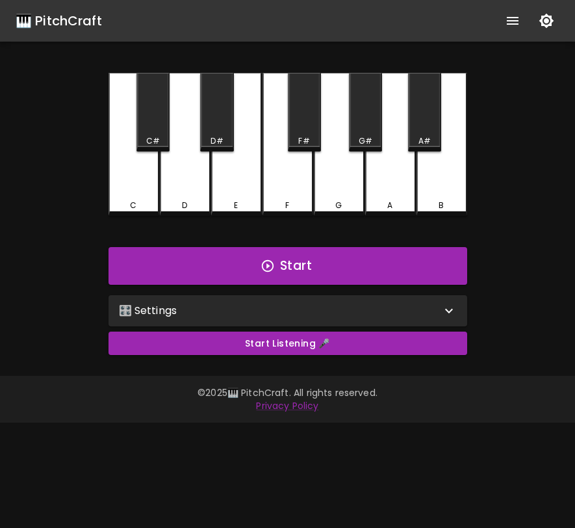
click at [174, 315] on div "🎛️ Settings" at bounding box center [280, 311] width 322 height 16
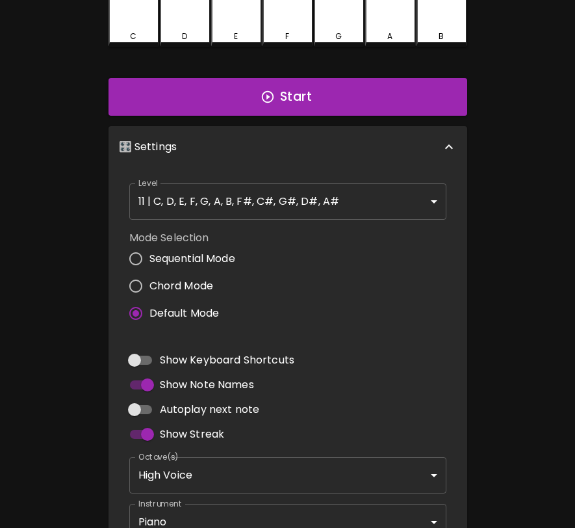
scroll to position [189, 0]
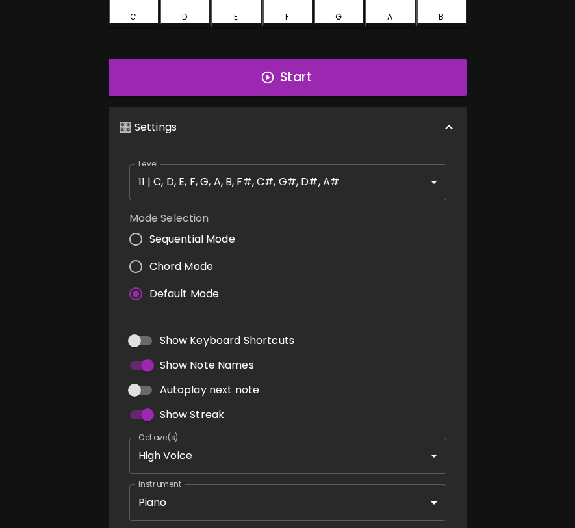
click at [218, 456] on body "🎹 PitchCraft About Badges Log In C C# D D# E F F# G G# A A# B Start 🎛️ Settings…" at bounding box center [287, 224] width 575 height 826
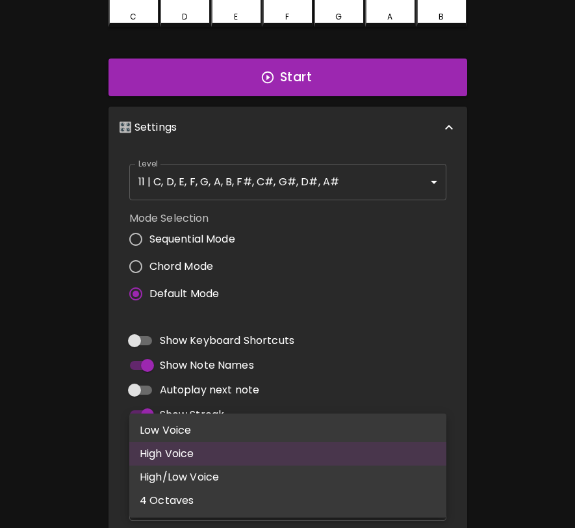
click at [209, 508] on li "4 Octaves" at bounding box center [287, 500] width 317 height 23
type input "2,3,4,5"
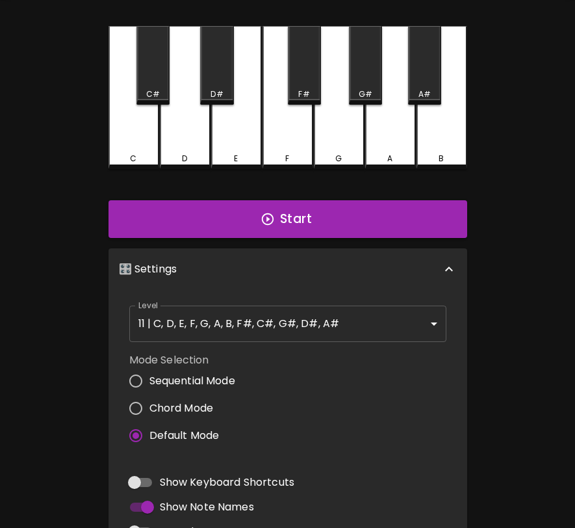
scroll to position [21, 0]
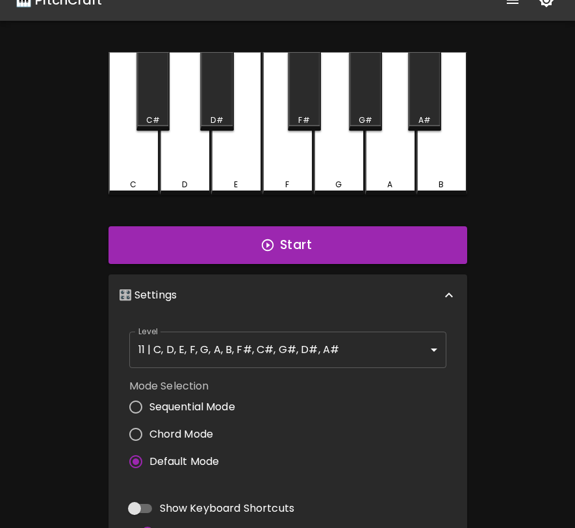
click at [287, 365] on body "🎹 PitchCraft About Badges Log In C C# D D# E F F# G G# A A# B Start 🎛️ Settings…" at bounding box center [287, 392] width 575 height 826
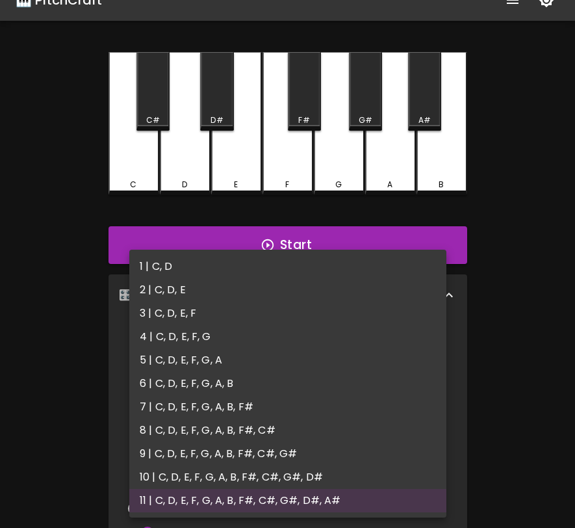
click at [276, 258] on li "1 | C, D" at bounding box center [287, 266] width 317 height 23
type input "1"
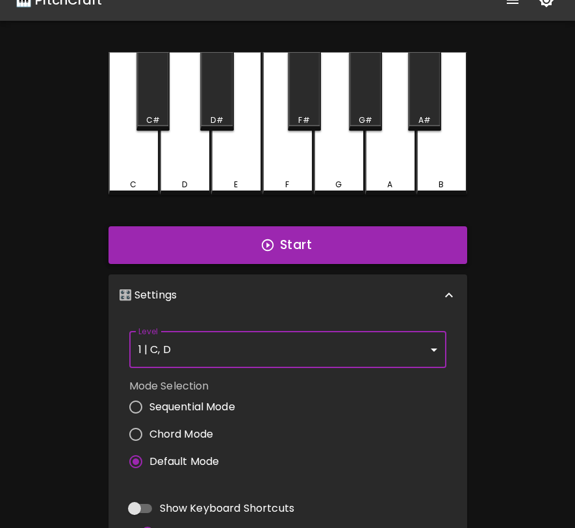
click at [285, 250] on button "Start" at bounding box center [288, 245] width 359 height 38
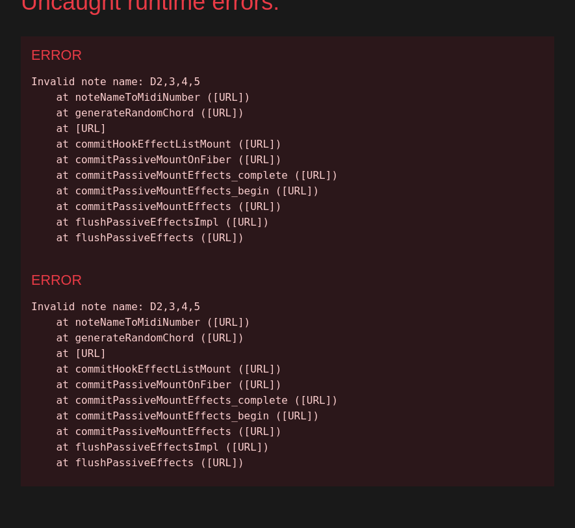
scroll to position [0, 0]
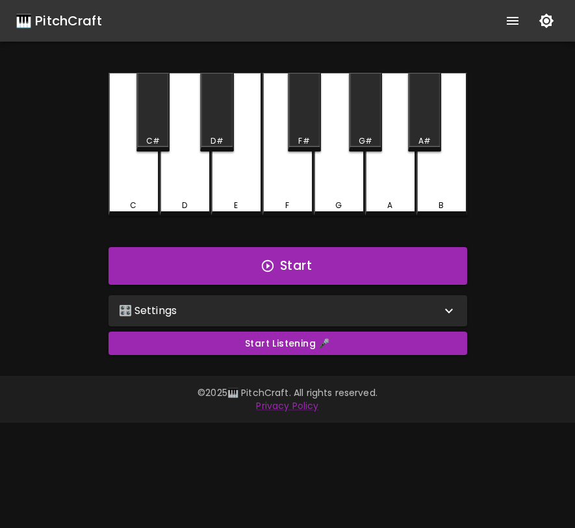
click at [291, 306] on div "🎛️ Settings" at bounding box center [280, 311] width 322 height 16
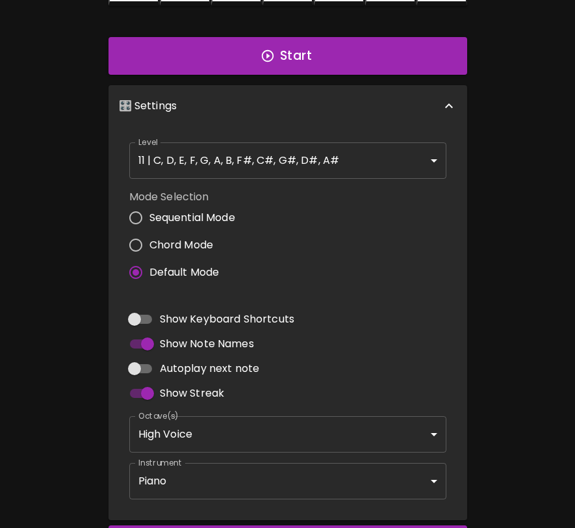
scroll to position [259, 0]
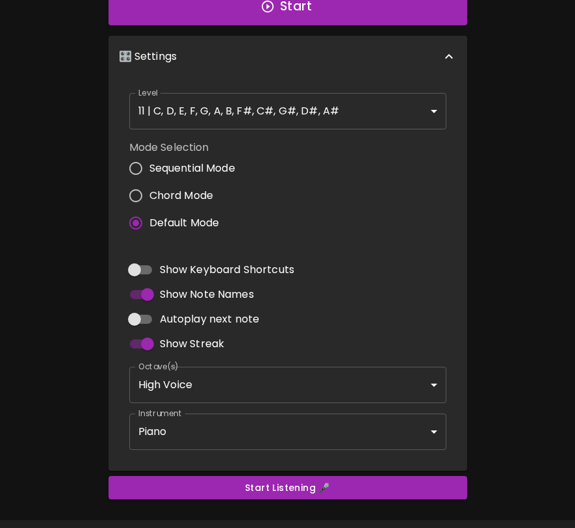
click at [263, 382] on body "🎹 PitchCraft About Badges Log In C C# D D# E F F# G G# A A# B Start 🎛️ Settings…" at bounding box center [287, 154] width 575 height 826
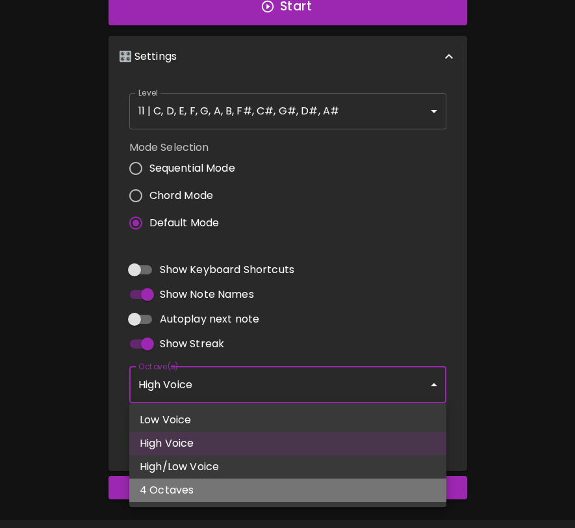
click at [209, 488] on li "4 Octaves" at bounding box center [287, 490] width 317 height 23
type input "2,3,4,5"
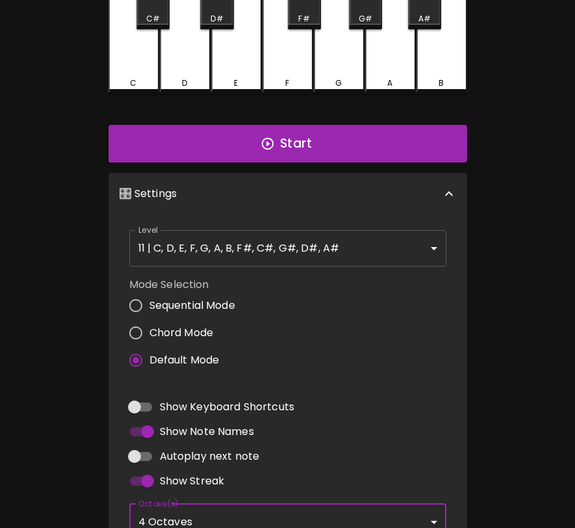
scroll to position [14, 0]
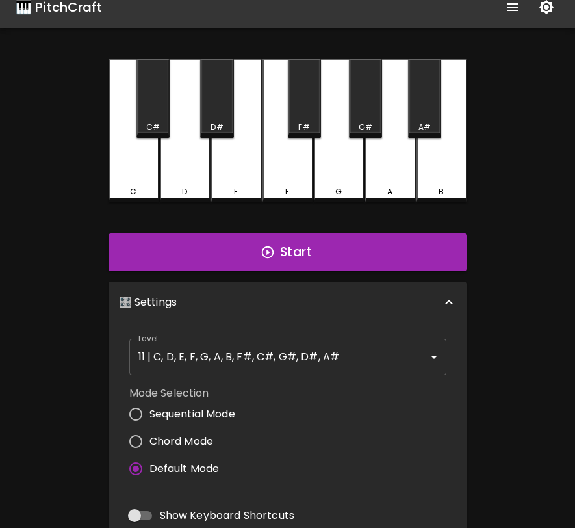
click at [262, 344] on body "🎹 PitchCraft About Badges Log In C C# D D# E F F# G G# A A# B Start 🎛️ Settings…" at bounding box center [287, 399] width 575 height 826
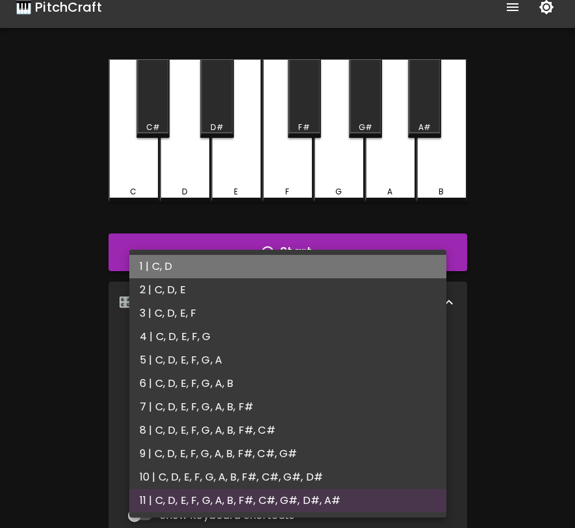
click at [262, 273] on li "1 | C, D" at bounding box center [287, 266] width 317 height 23
type input "1"
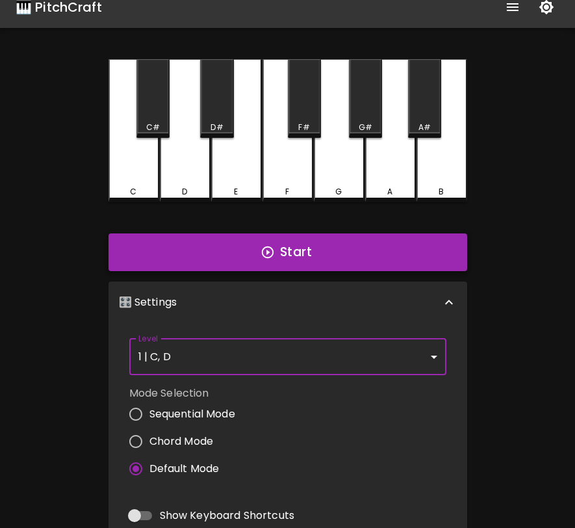
click at [268, 261] on button "Start" at bounding box center [288, 252] width 359 height 38
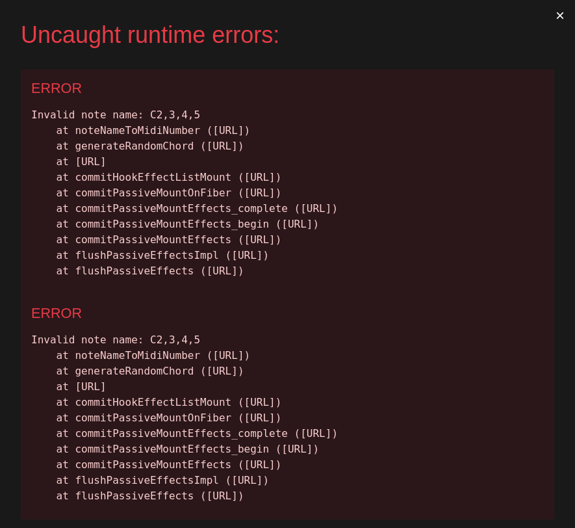
scroll to position [0, 0]
drag, startPoint x: 33, startPoint y: 118, endPoint x: 537, endPoint y: 376, distance: 566.1
click at [537, 295] on div "ERROR Invalid note name: C2,3,4,5 at noteNameToMidiNumber (http://localhost:300…" at bounding box center [288, 182] width 534 height 225
copy div "Invalid note name: C2,3,4,5 at noteNameToMidiNumber (http://localhost:3000/stat…"
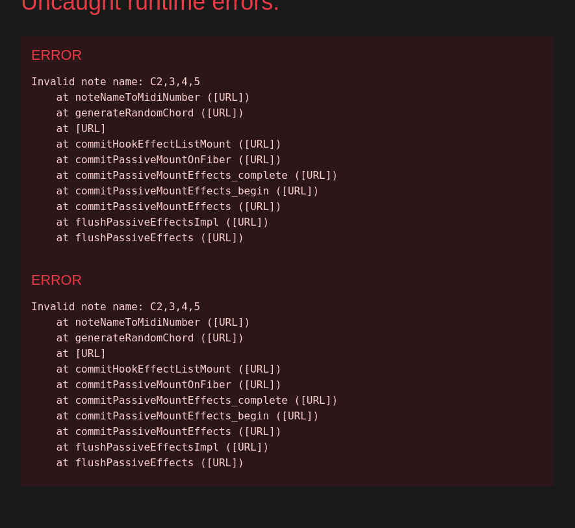
scroll to position [220, 0]
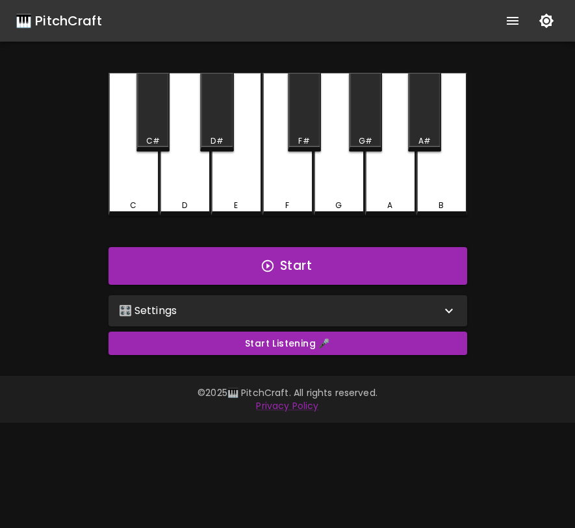
click at [245, 317] on div "🎛️ Settings" at bounding box center [280, 311] width 322 height 16
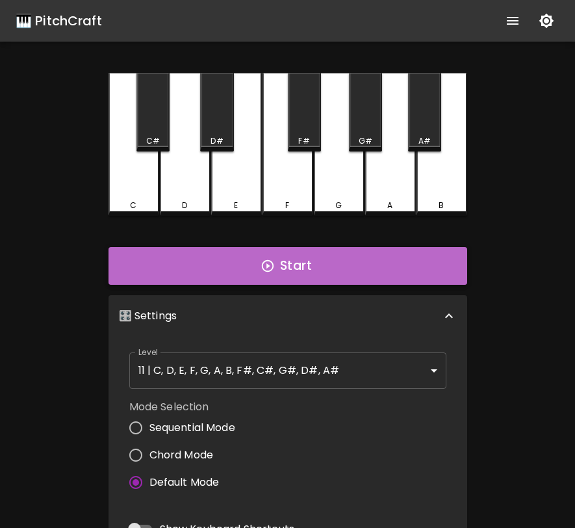
click at [269, 261] on icon "button" at bounding box center [267, 266] width 12 height 12
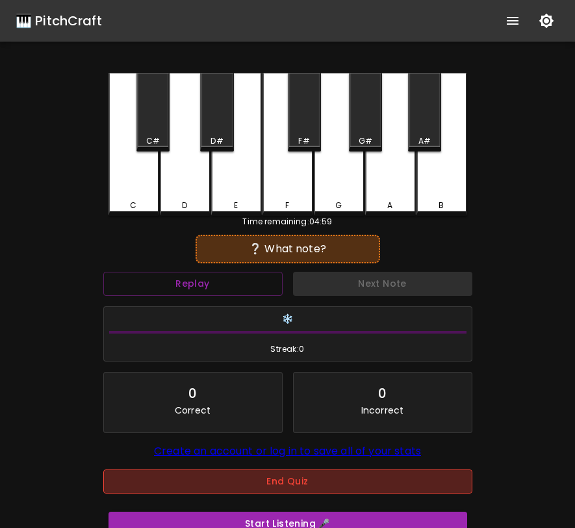
click at [264, 477] on button "End Quiz" at bounding box center [287, 481] width 369 height 24
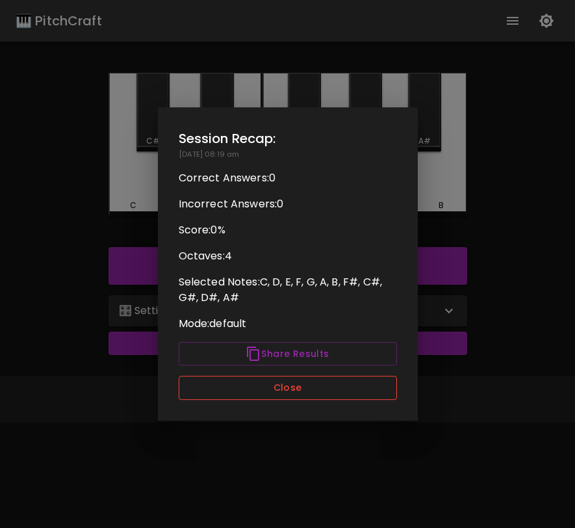
click at [285, 392] on button "Close" at bounding box center [288, 388] width 218 height 24
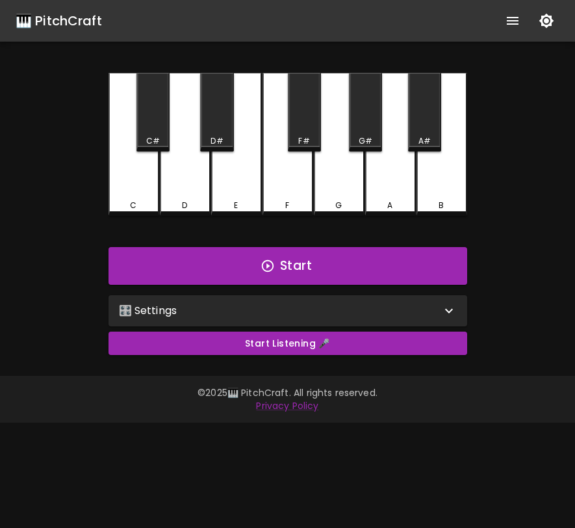
click at [308, 314] on div "🎛️ Settings" at bounding box center [280, 311] width 322 height 16
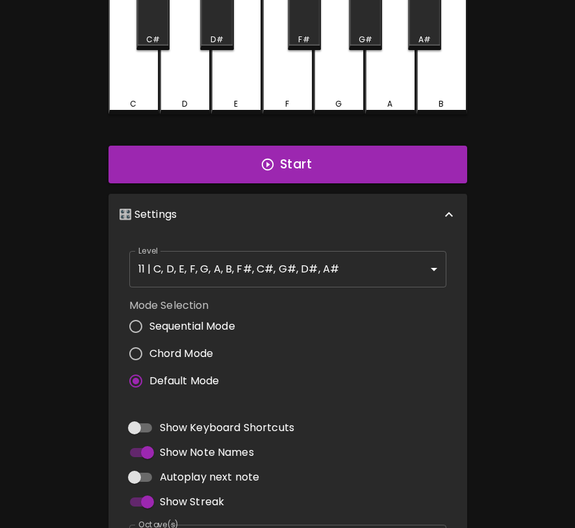
scroll to position [191, 0]
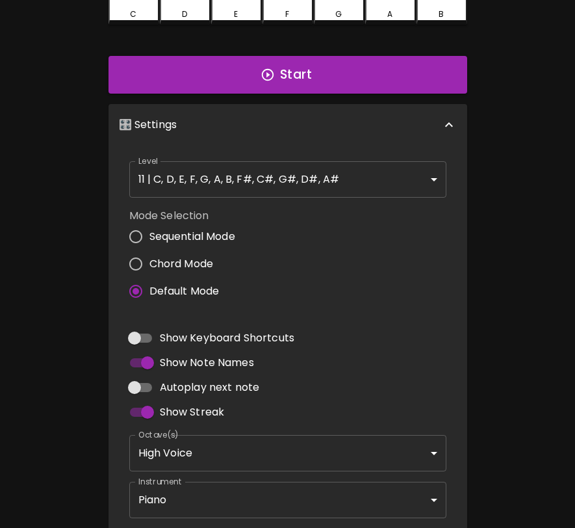
click at [284, 445] on body "🎹 PitchCraft About Badges Log In C C# D D# E F F# G G# A A# B Start 🎛️ Settings…" at bounding box center [287, 222] width 575 height 826
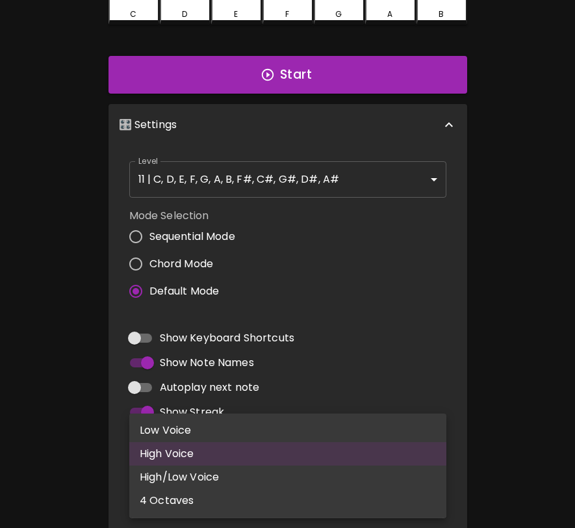
click at [267, 496] on li "4 Octaves" at bounding box center [287, 500] width 317 height 23
type input "2,3,4,5"
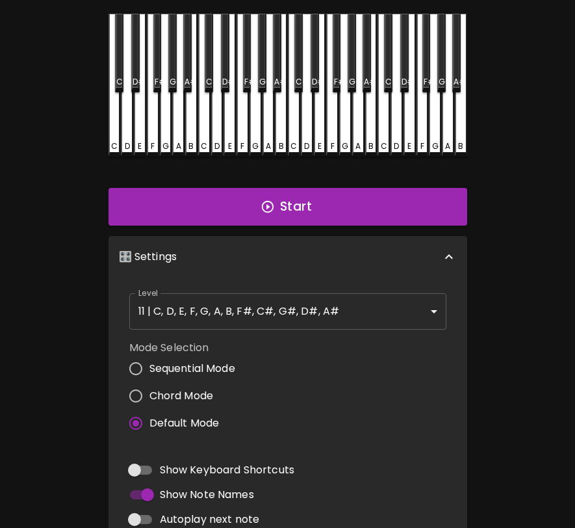
scroll to position [23, 0]
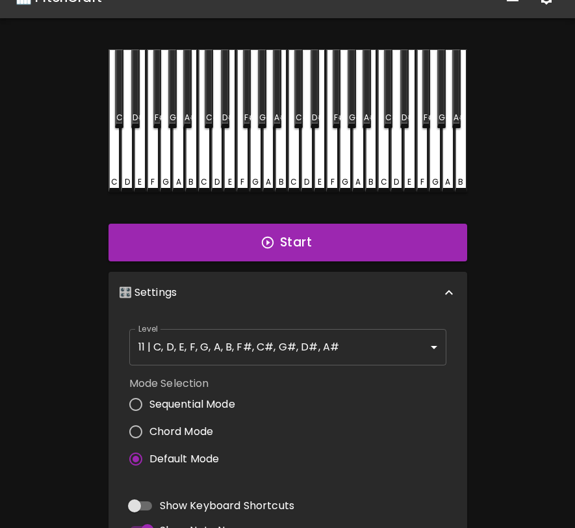
click at [114, 172] on div "C" at bounding box center [115, 120] width 12 height 143
click at [125, 172] on div "D" at bounding box center [127, 120] width 12 height 143
click at [137, 172] on div "E" at bounding box center [140, 120] width 12 height 143
click at [155, 172] on div "F" at bounding box center [153, 120] width 12 height 143
click at [164, 172] on div "G" at bounding box center [166, 119] width 12 height 140
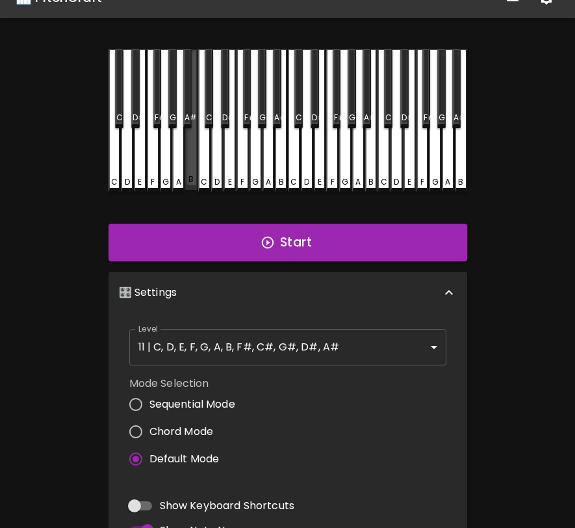
click at [185, 174] on div "B" at bounding box center [191, 119] width 12 height 140
click at [194, 175] on div "B" at bounding box center [191, 120] width 12 height 143
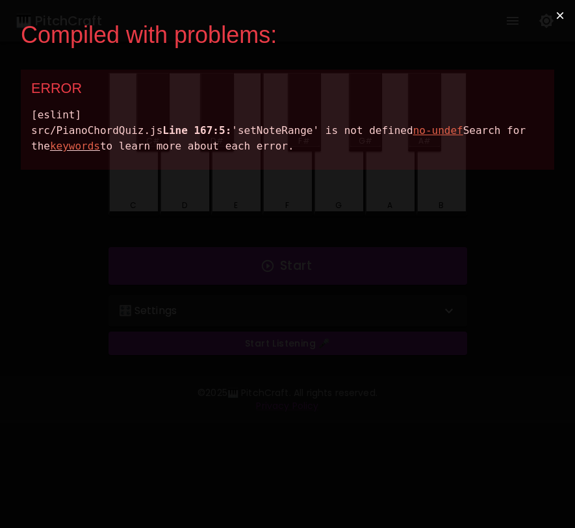
drag, startPoint x: 385, startPoint y: 179, endPoint x: 19, endPoint y: 116, distance: 371.4
click at [19, 116] on div "Compiled with problems: × ERROR [eslint] src/PianoChordQuiz.js Line 167:5: 'set…" at bounding box center [287, 264] width 575 height 528
copy div "[eslint] src/PianoChordQuiz.js Line 167:5: 'setNoteRange' is not defined no-und…"
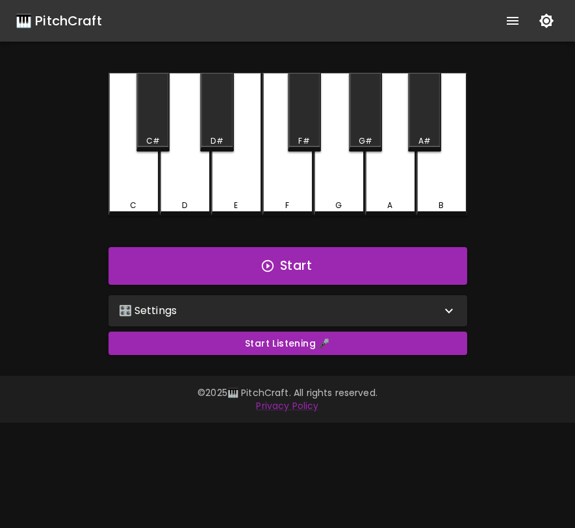
click at [140, 181] on div "C" at bounding box center [134, 144] width 51 height 143
click at [180, 185] on div "D" at bounding box center [185, 144] width 51 height 143
click at [224, 312] on div "🎛️ Settings" at bounding box center [280, 311] width 322 height 16
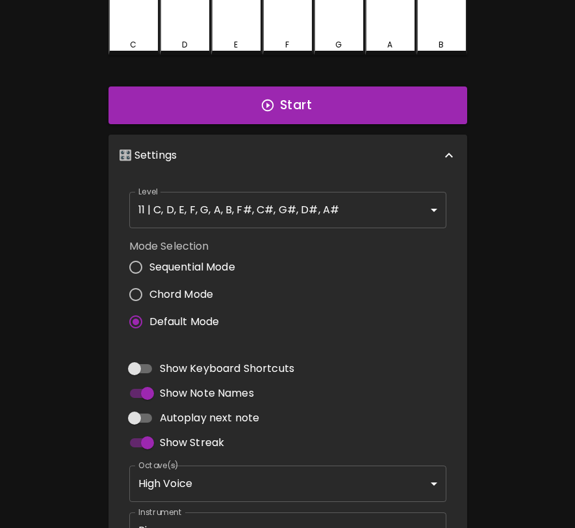
scroll to position [263, 0]
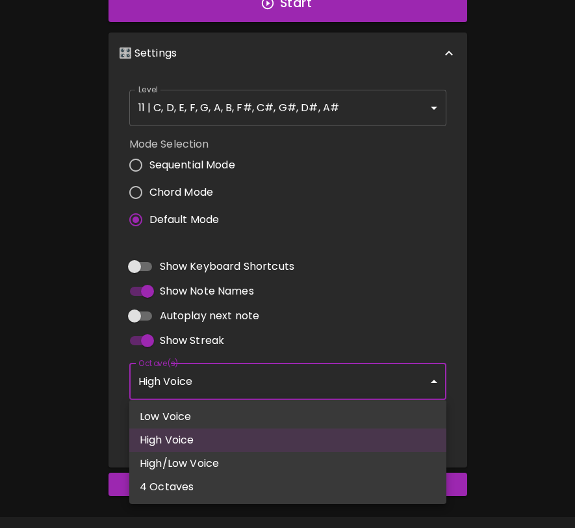
click at [222, 389] on body "🎹 PitchCraft About Badges Log In C C# D D# E F F# G G# A A# B Start 🎛️ Settings…" at bounding box center [287, 150] width 575 height 826
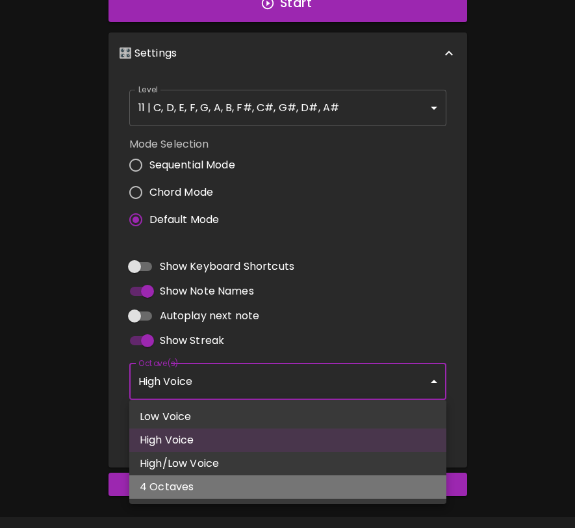
click at [202, 490] on li "4 Octaves" at bounding box center [287, 486] width 317 height 23
type input "2,3,4,5"
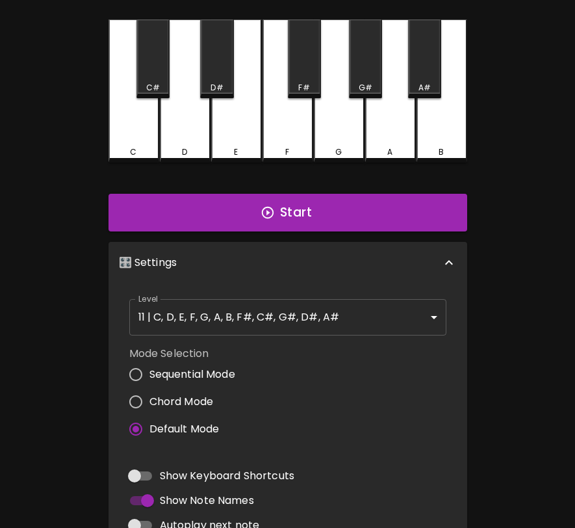
scroll to position [0, 0]
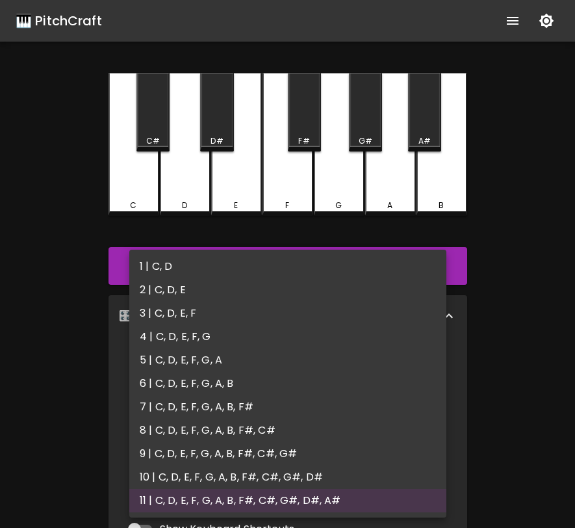
click at [247, 371] on body "🎹 PitchCraft About Badges Log In C C# D D# E F F# G G# A A# B Start 🎛️ Settings…" at bounding box center [287, 413] width 575 height 826
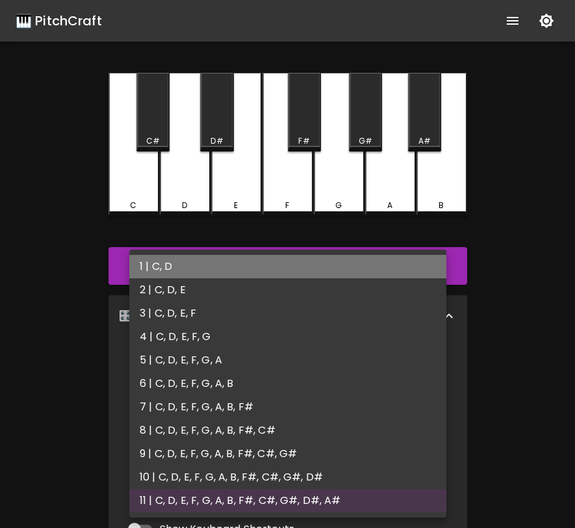
click at [274, 270] on li "1 | C, D" at bounding box center [287, 266] width 317 height 23
type input "1"
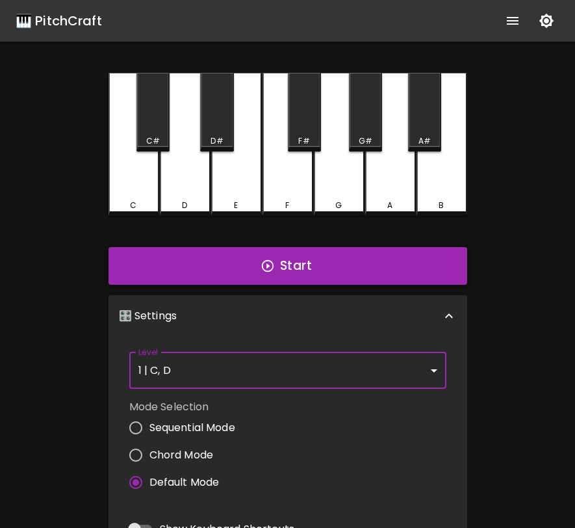
click at [270, 278] on button "Start" at bounding box center [288, 266] width 359 height 38
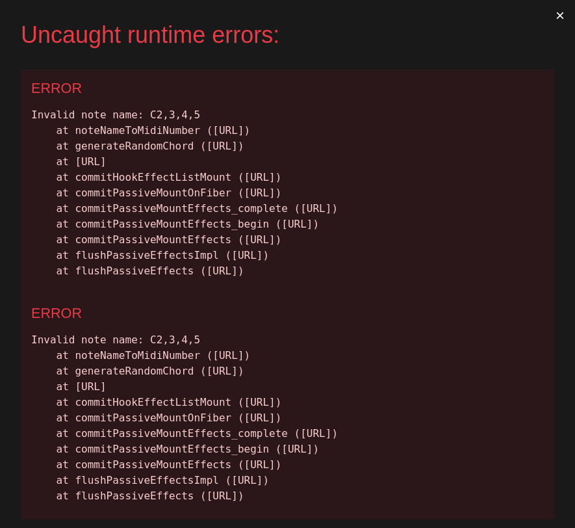
drag, startPoint x: 32, startPoint y: 119, endPoint x: 547, endPoint y: 369, distance: 572.8
click at [547, 295] on div "ERROR Invalid note name: C2,3,4,5 at noteNameToMidiNumber (http://localhost:300…" at bounding box center [288, 182] width 534 height 225
copy div "Invalid note name: C2,3,4,5 at noteNameToMidiNumber (http://localhost:3000/stat…"
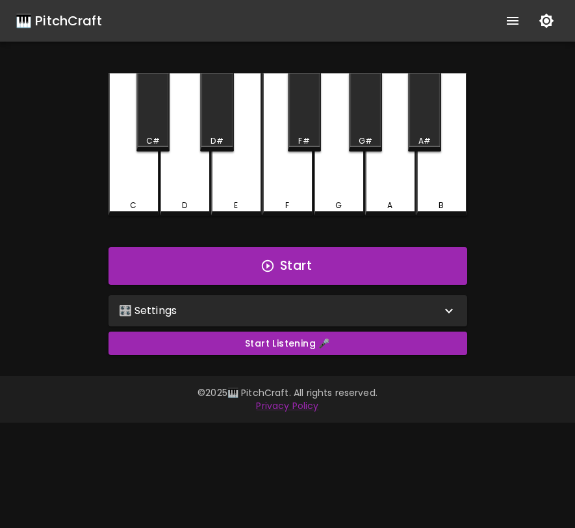
click at [204, 317] on div "🎛️ Settings" at bounding box center [280, 311] width 322 height 16
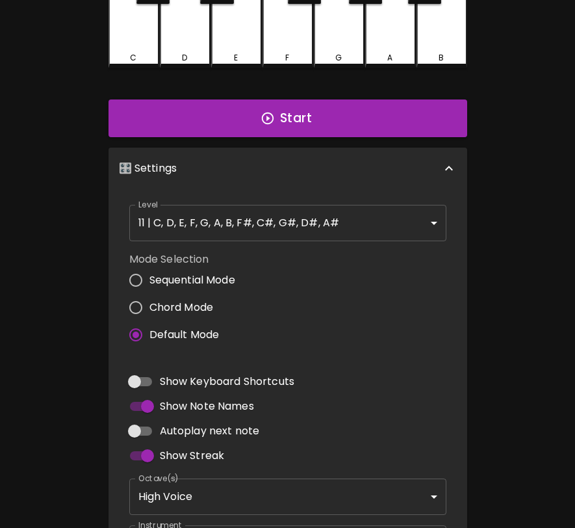
scroll to position [298, 0]
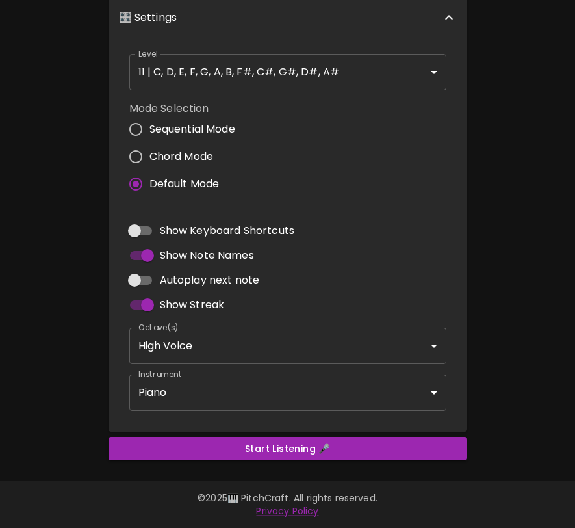
click at [214, 348] on body "🎹 PitchCraft About Badges Log In C C# D D# E F F# G G# A A# B Start 🎛️ Settings…" at bounding box center [287, 115] width 575 height 826
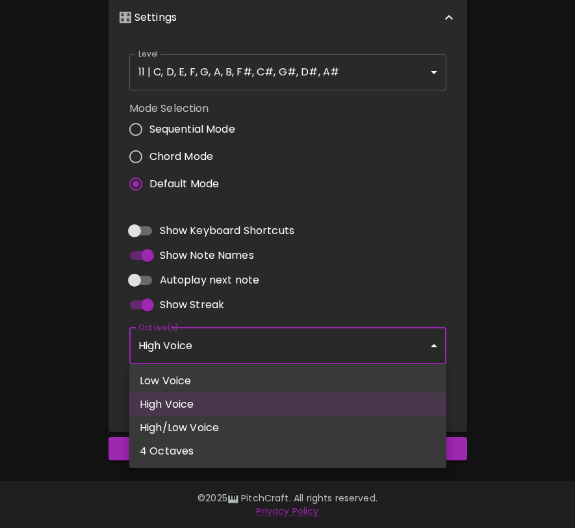
click at [210, 445] on li "4 Octaves" at bounding box center [287, 451] width 317 height 23
type input "2,3,4,5"
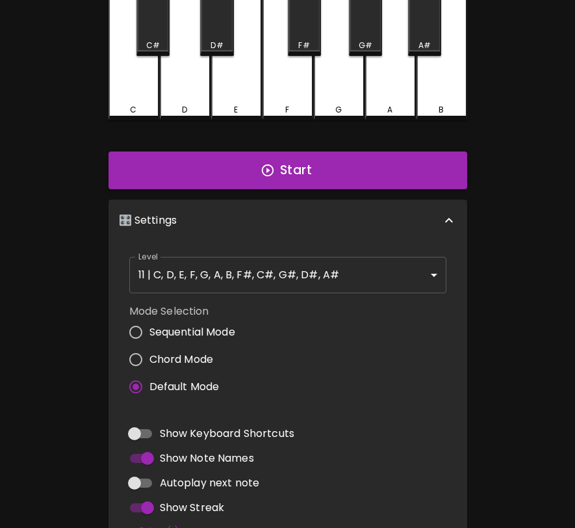
scroll to position [135, 0]
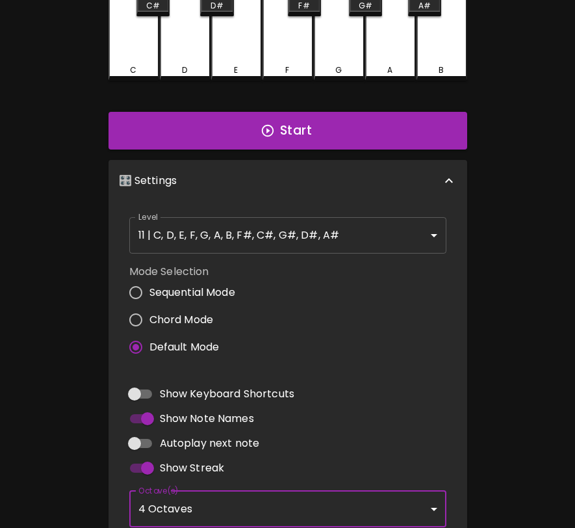
click at [255, 233] on body "🎹 PitchCraft About Badges Log In C C# D D# E F F# G G# A A# B Start 🎛️ Settings…" at bounding box center [287, 278] width 575 height 826
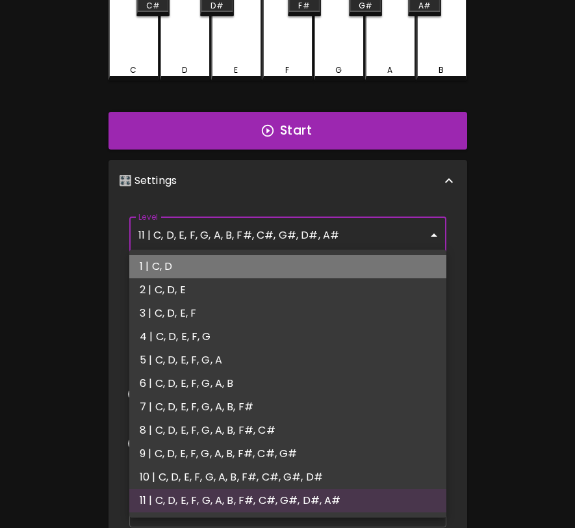
click at [238, 260] on li "1 | C, D" at bounding box center [287, 266] width 317 height 23
type input "1"
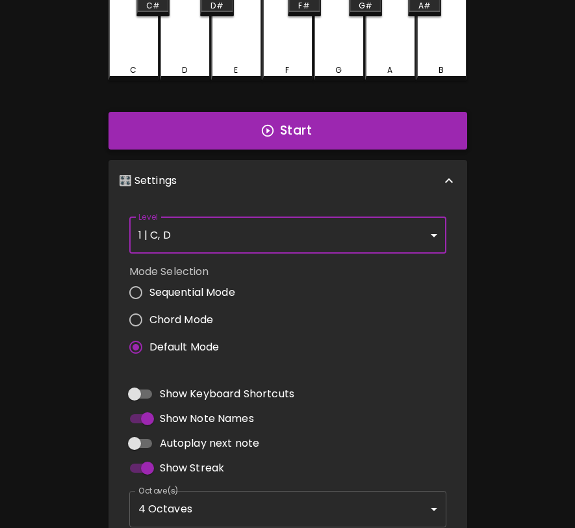
click at [289, 137] on button "Start" at bounding box center [288, 131] width 359 height 38
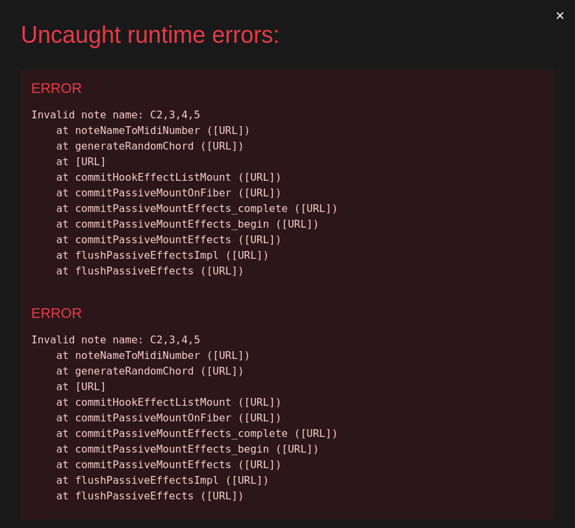
scroll to position [0, 0]
drag, startPoint x: 534, startPoint y: 364, endPoint x: 34, endPoint y: 118, distance: 556.5
click at [34, 118] on div "Invalid note name: C2,3,4,5 at noteNameToMidiNumber (http://localhost:3000/stat…" at bounding box center [287, 193] width 513 height 172
copy div "nvalid note name: C2,3,4,5 at noteNameToMidiNumber (http://localhost:3000/stati…"
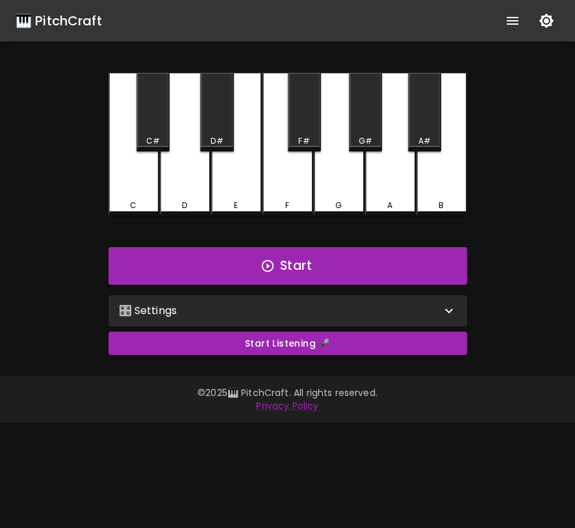
click at [220, 303] on div "🎛️ Settings" at bounding box center [280, 311] width 322 height 16
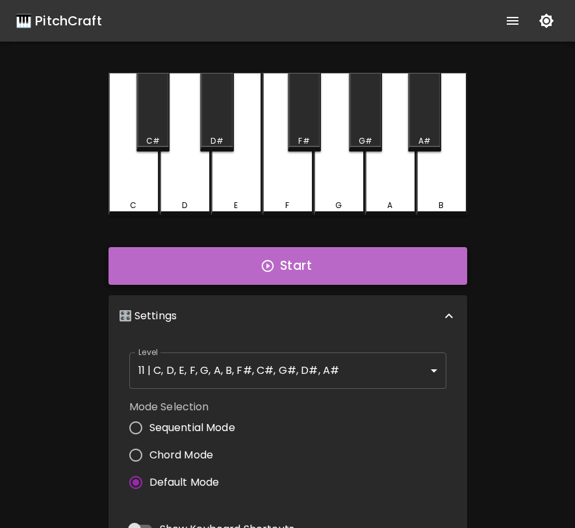
click at [265, 261] on icon "button" at bounding box center [268, 266] width 14 height 14
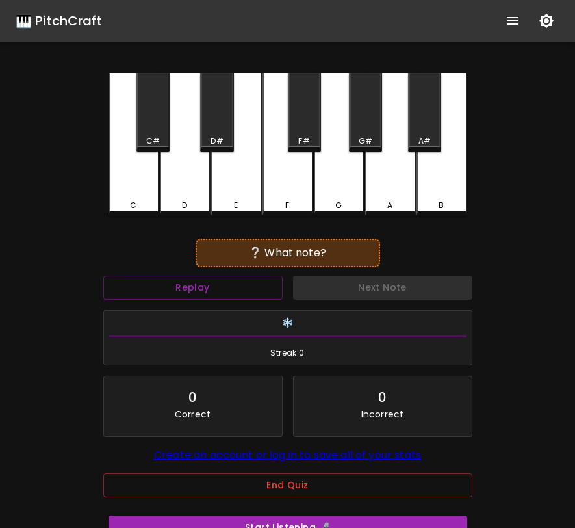
click at [175, 168] on div "D" at bounding box center [185, 144] width 51 height 143
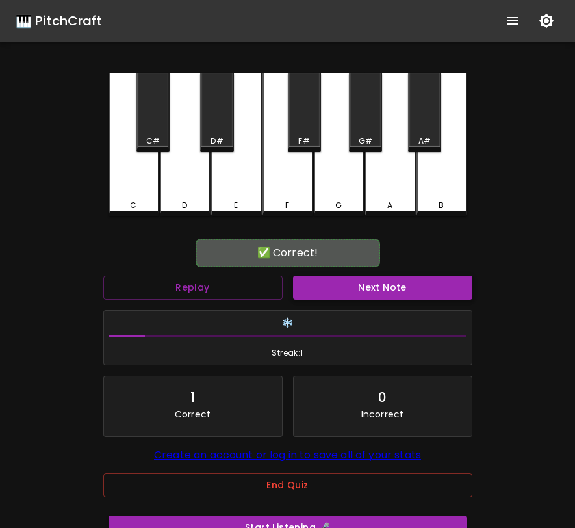
click at [314, 278] on button "Next Note" at bounding box center [382, 288] width 179 height 24
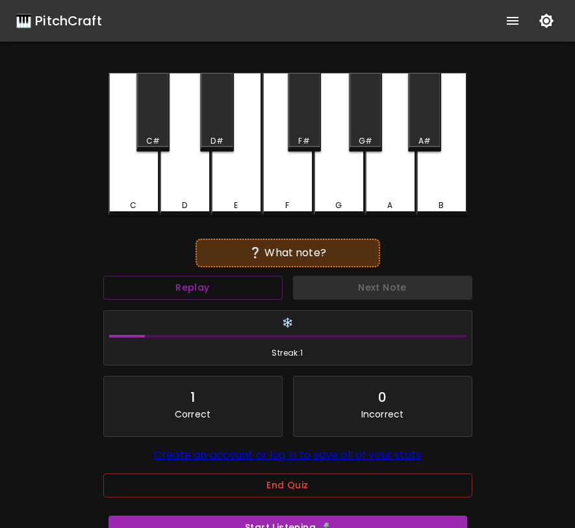
click at [321, 159] on div "G" at bounding box center [339, 144] width 51 height 143
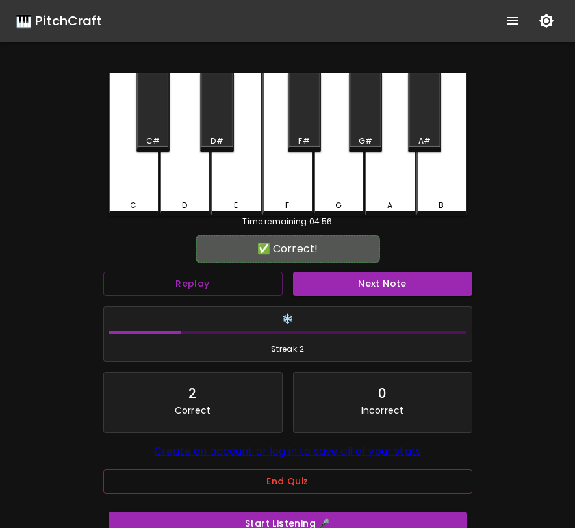
click at [259, 485] on button "End Quiz" at bounding box center [287, 481] width 369 height 24
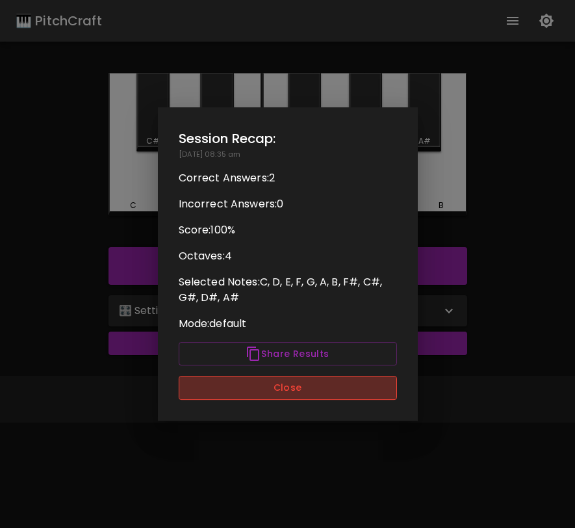
click at [315, 392] on button "Close" at bounding box center [288, 388] width 218 height 24
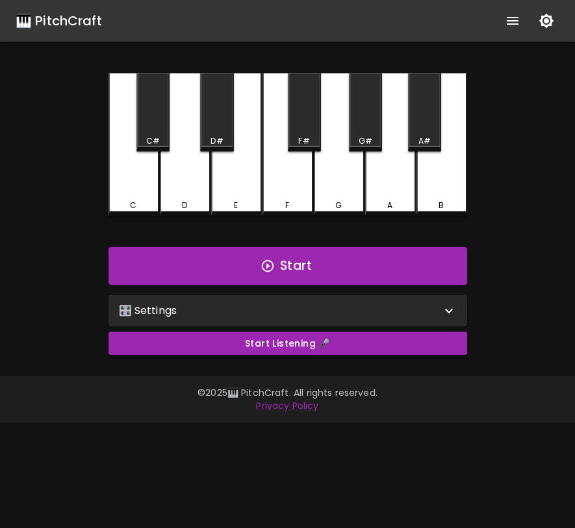
click at [337, 317] on div "🎛️ Settings" at bounding box center [280, 311] width 322 height 16
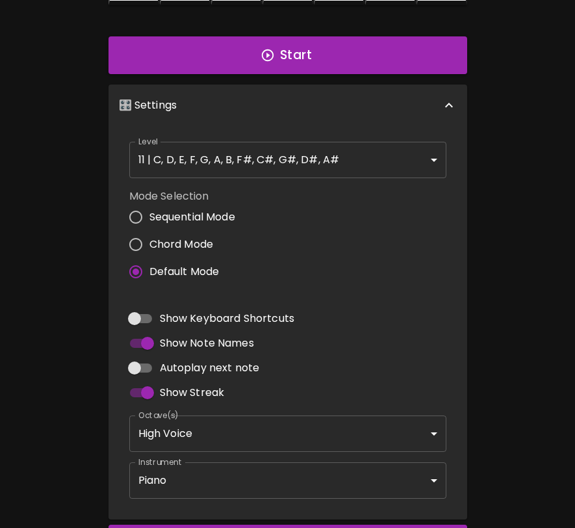
scroll to position [241, 0]
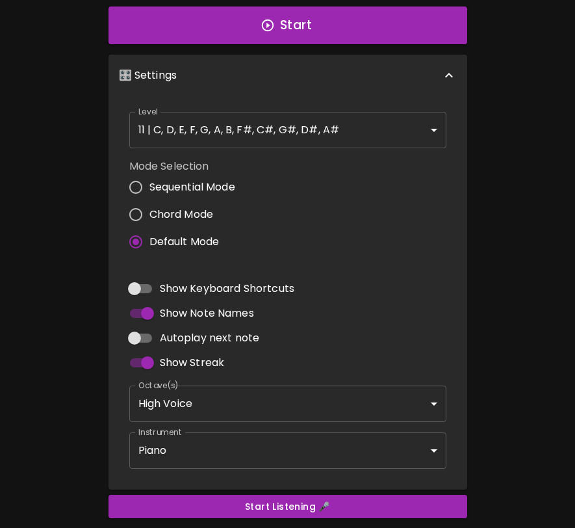
click at [271, 396] on body "🎹 PitchCraft About Badges Log In C C# D D# E F F# G G# A A# B Start 🎛️ Settings…" at bounding box center [287, 172] width 575 height 826
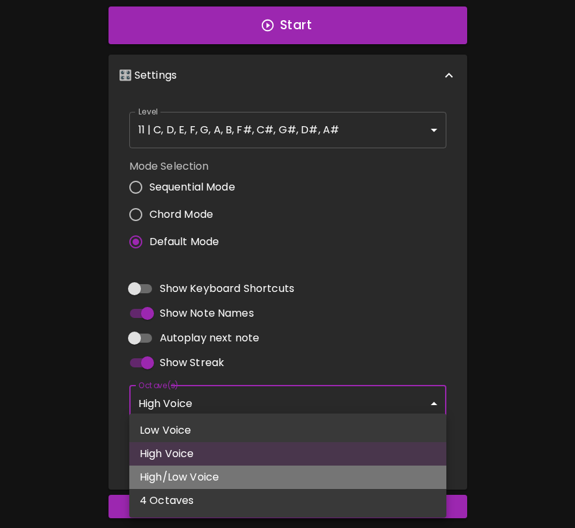
click at [252, 475] on li "High/Low Voice" at bounding box center [287, 477] width 317 height 23
type input "3,4"
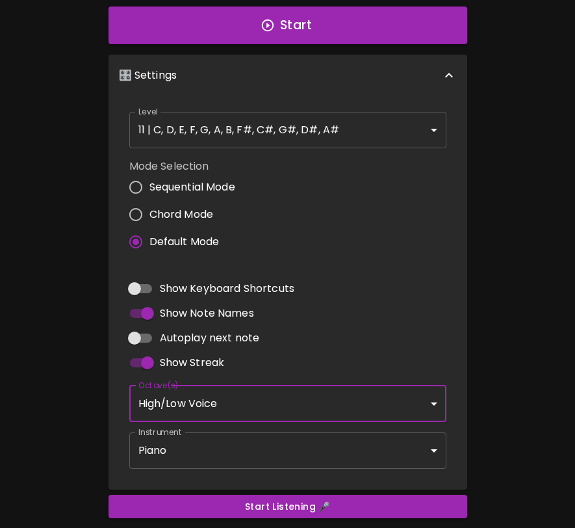
scroll to position [60, 0]
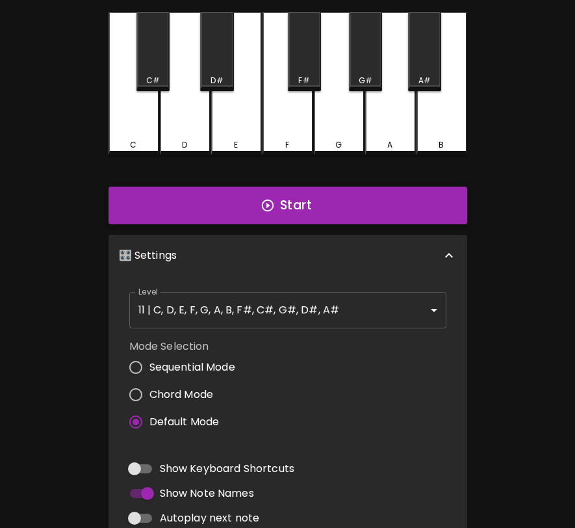
click at [321, 213] on button "Start" at bounding box center [288, 206] width 359 height 38
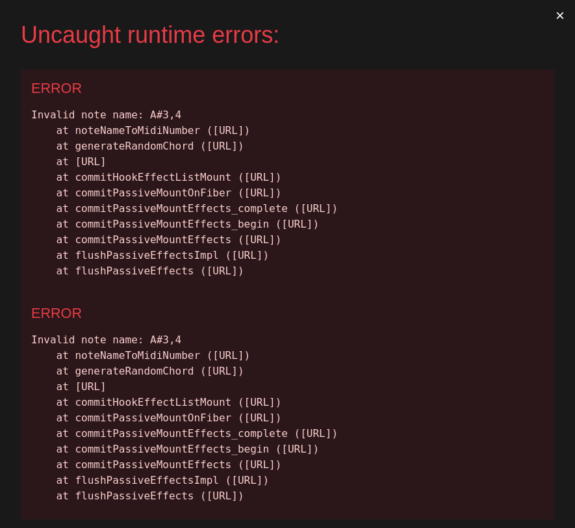
scroll to position [0, 0]
drag, startPoint x: 536, startPoint y: 372, endPoint x: 18, endPoint y: 118, distance: 577.2
click at [18, 118] on div "Uncaught runtime errors: × ERROR Invalid note name: A#3,4 at noteNameToMidiNumb…" at bounding box center [287, 264] width 575 height 528
copy div "Invalid note name: A#3,4 at noteNameToMidiNumber (http://localhost:3000/static/…"
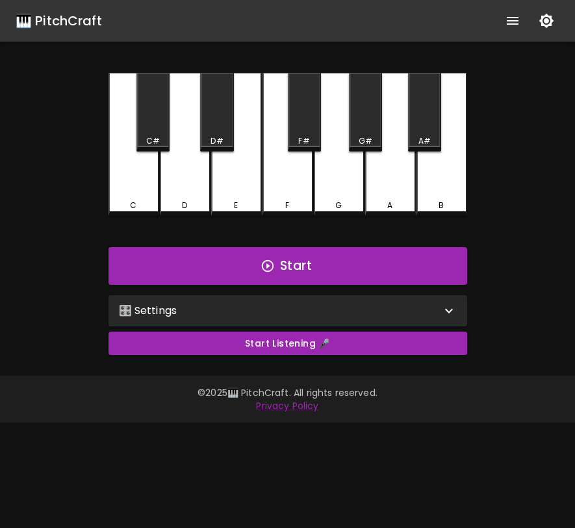
click at [164, 311] on p "🎛️ Settings" at bounding box center [148, 311] width 59 height 16
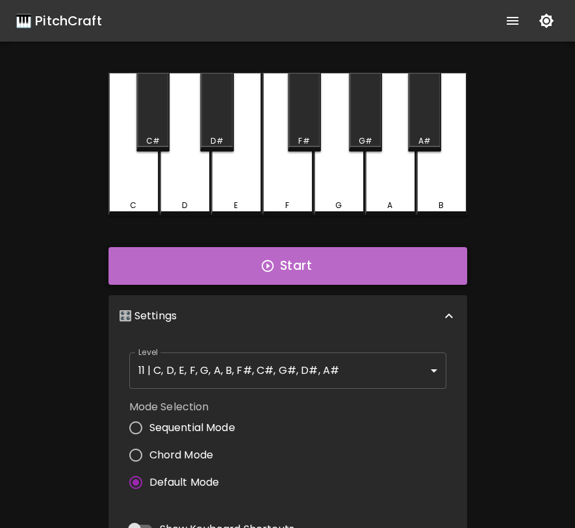
click at [276, 270] on button "Start" at bounding box center [288, 266] width 359 height 38
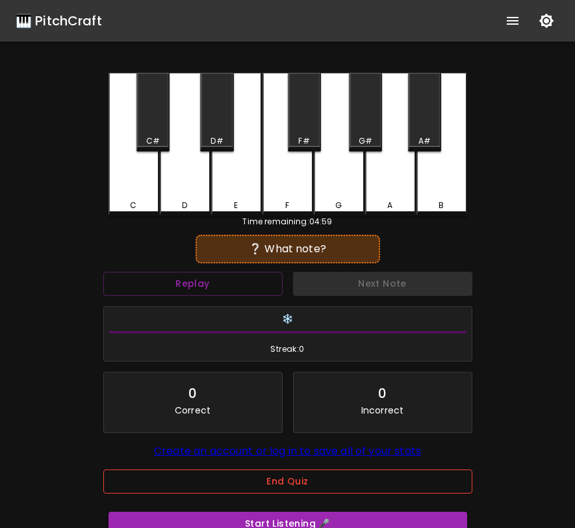
click at [259, 486] on button "End Quiz" at bounding box center [287, 481] width 369 height 24
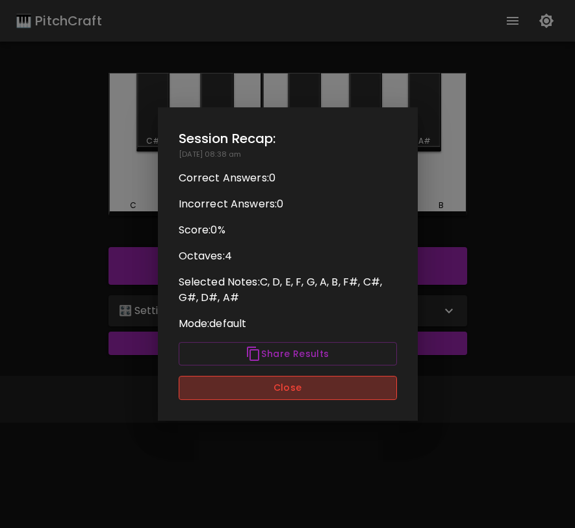
click at [289, 389] on button "Close" at bounding box center [288, 388] width 218 height 24
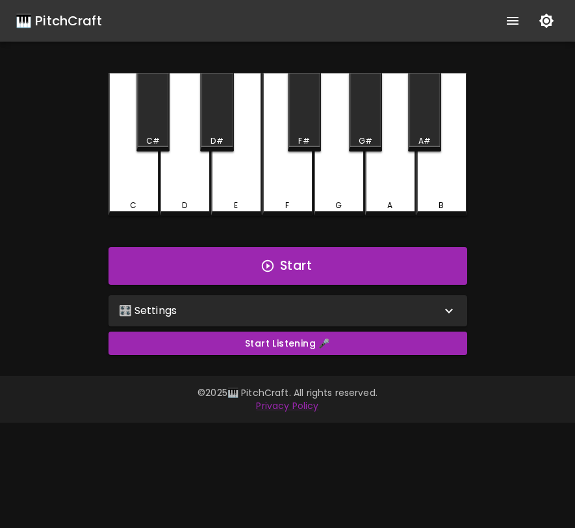
click at [297, 324] on div "🎛️ Settings" at bounding box center [288, 310] width 359 height 31
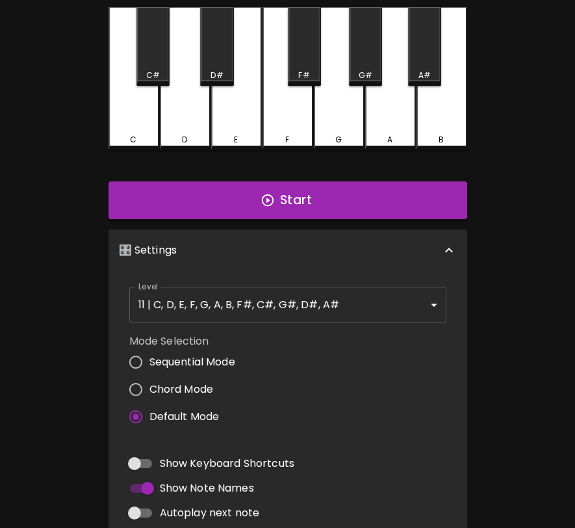
scroll to position [261, 0]
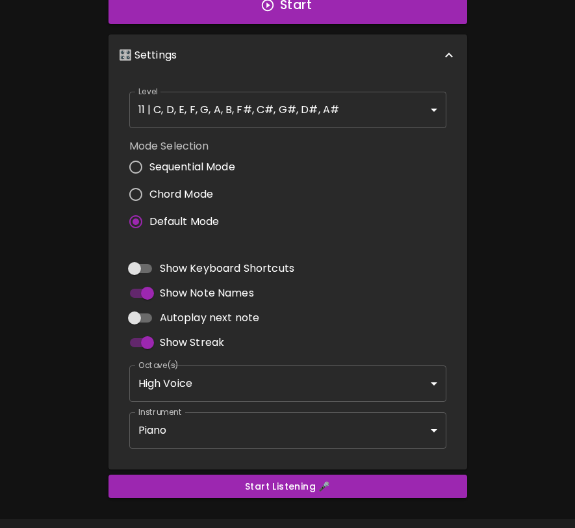
click at [250, 374] on body "🎹 PitchCraft About Badges Log In C C# D D# E F F# G G# A A# B Start 🎛️ Settings…" at bounding box center [287, 152] width 575 height 826
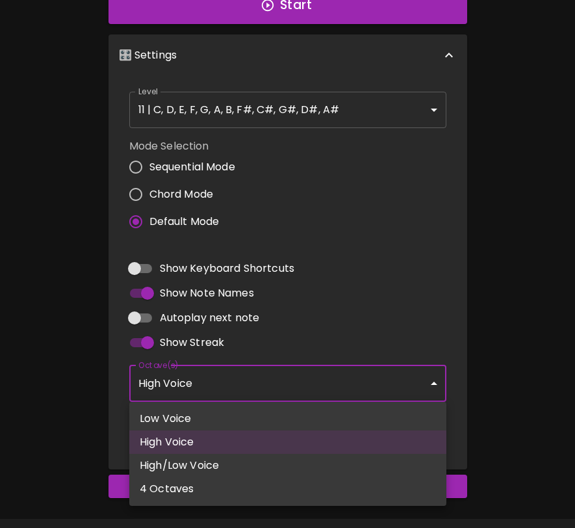
click at [241, 415] on li "Low Voice" at bounding box center [287, 418] width 317 height 23
type input "3"
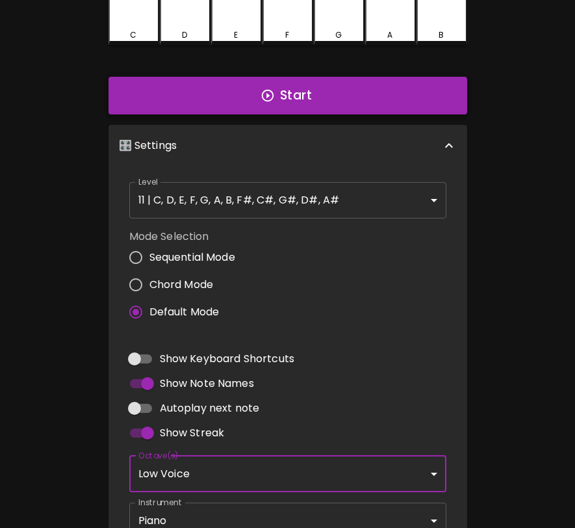
click at [304, 91] on button "Start" at bounding box center [288, 96] width 359 height 38
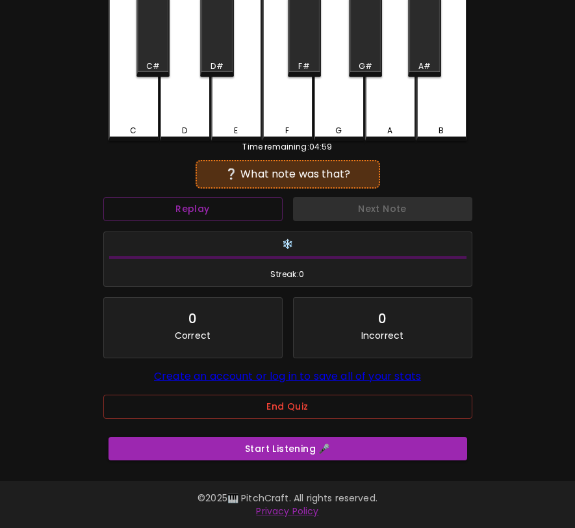
scroll to position [85, 0]
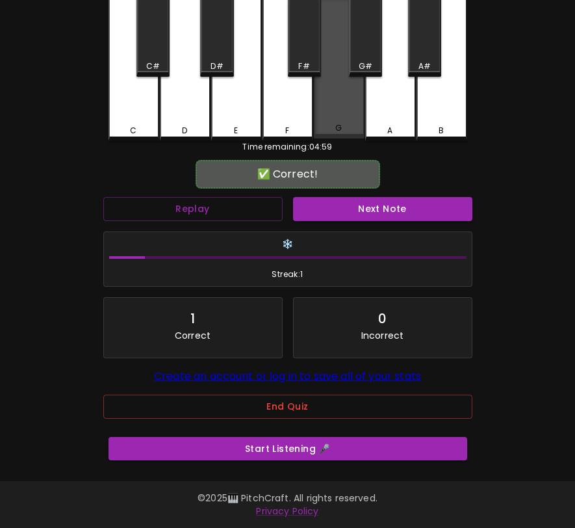
click at [328, 99] on div "G" at bounding box center [339, 68] width 51 height 140
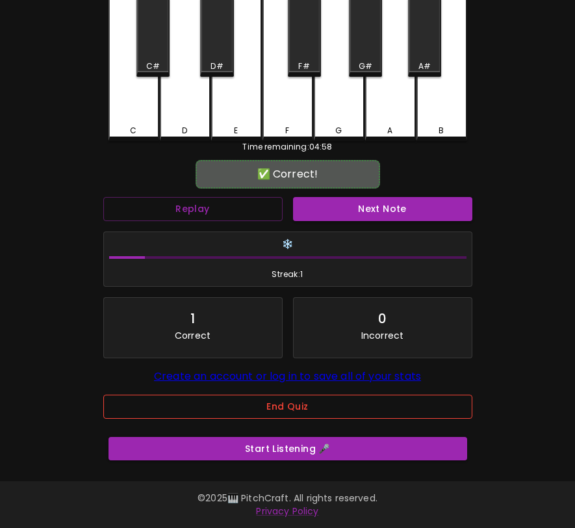
click at [286, 403] on button "End Quiz" at bounding box center [287, 407] width 369 height 24
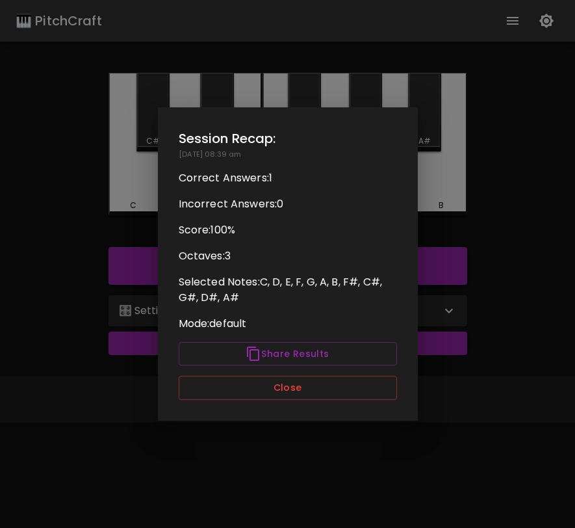
scroll to position [0, 0]
click at [286, 403] on div "Session Recap: 08/30/2025 - 08:39 am Correct Answers: 1 Incorrect Answers: 0 Sc…" at bounding box center [288, 263] width 260 height 313
click at [291, 396] on button "Close" at bounding box center [288, 388] width 218 height 24
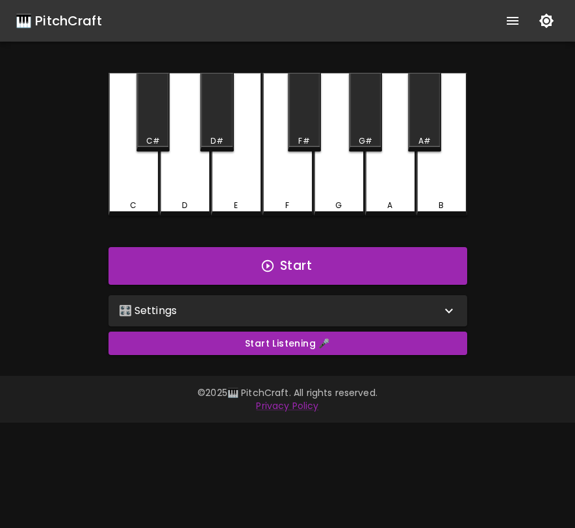
click at [324, 317] on div "🎛️ Settings" at bounding box center [280, 311] width 322 height 16
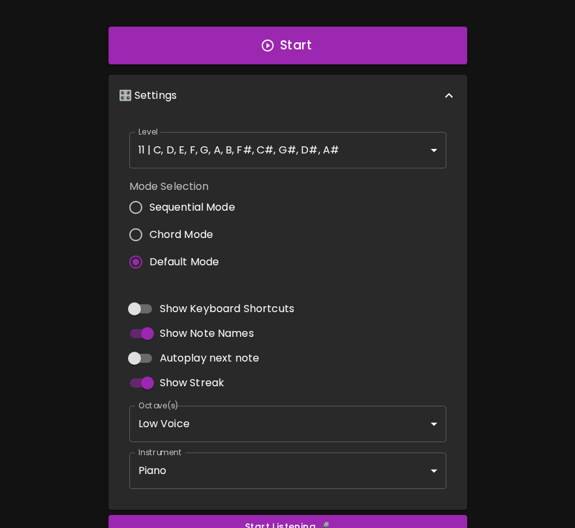
scroll to position [222, 0]
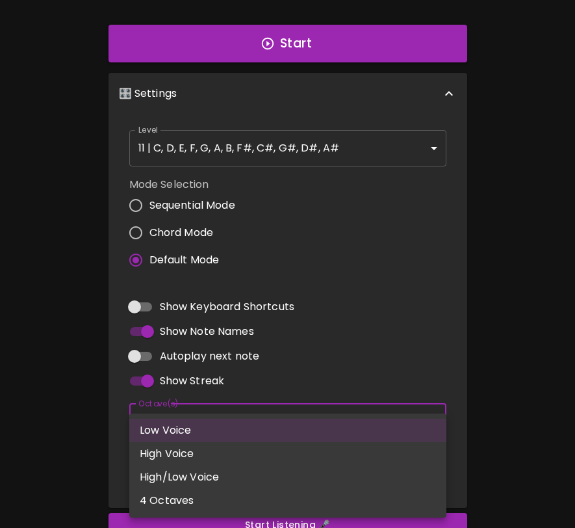
click at [275, 423] on body "🎹 PitchCraft About Badges Log In C C# D D# E F F# G G# A A# B Start 🎛️ Settings…" at bounding box center [287, 191] width 575 height 826
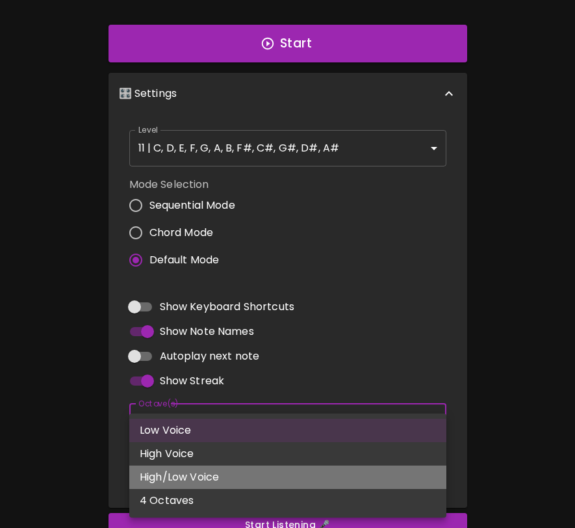
click at [264, 480] on li "High/Low Voice" at bounding box center [287, 477] width 317 height 23
type input "3,4"
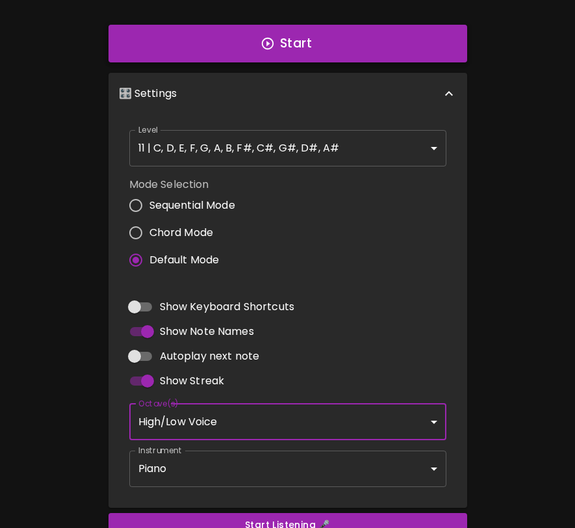
click at [354, 46] on button "Start" at bounding box center [288, 44] width 359 height 38
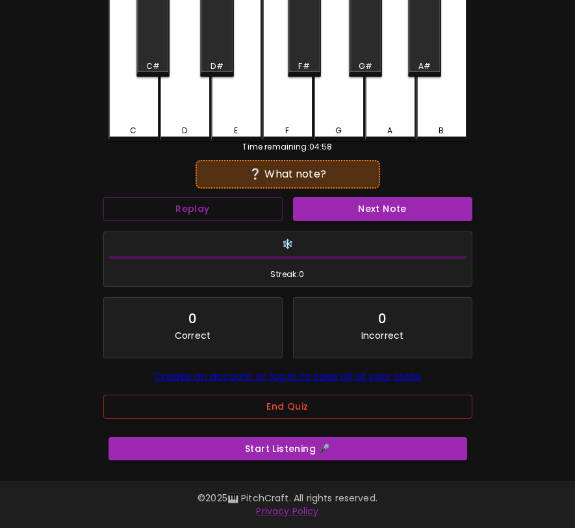
scroll to position [85, 0]
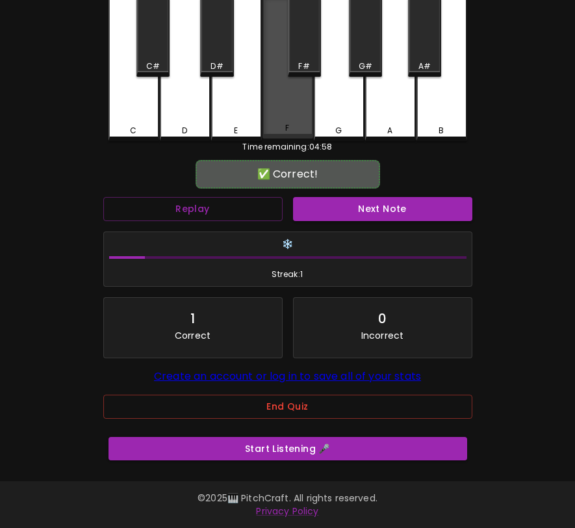
click at [292, 107] on div "F" at bounding box center [288, 68] width 51 height 140
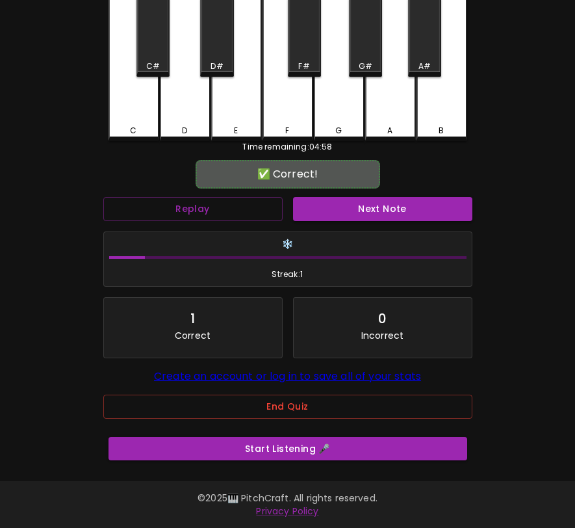
click at [328, 226] on div "❄️ Streak: 1" at bounding box center [288, 259] width 380 height 66
click at [333, 199] on button "Next Note" at bounding box center [382, 209] width 179 height 24
click at [294, 46] on div "F#" at bounding box center [304, 37] width 33 height 79
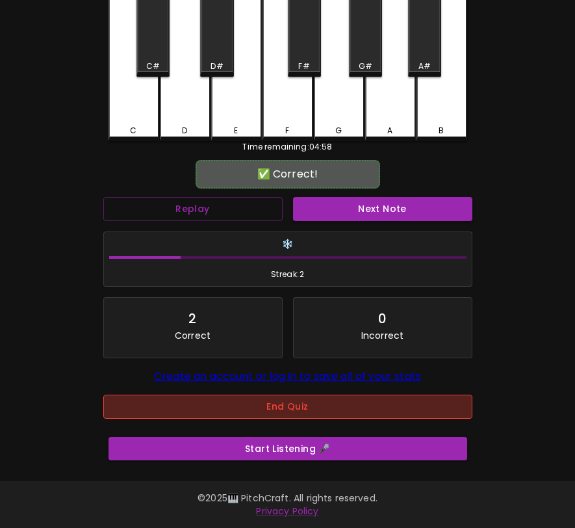
click at [293, 395] on button "End Quiz" at bounding box center [287, 407] width 369 height 24
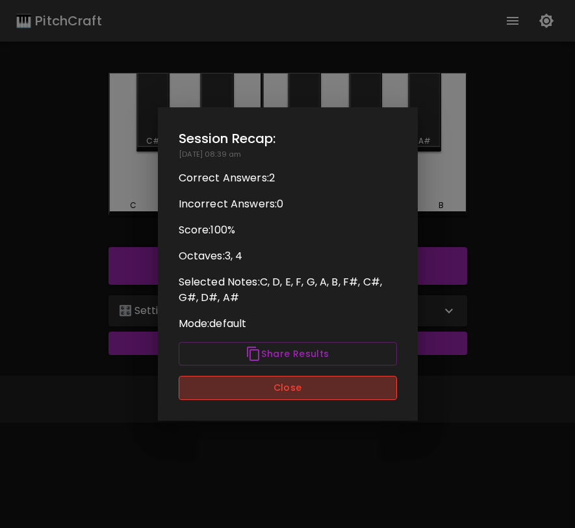
click at [306, 398] on button "Close" at bounding box center [288, 388] width 218 height 24
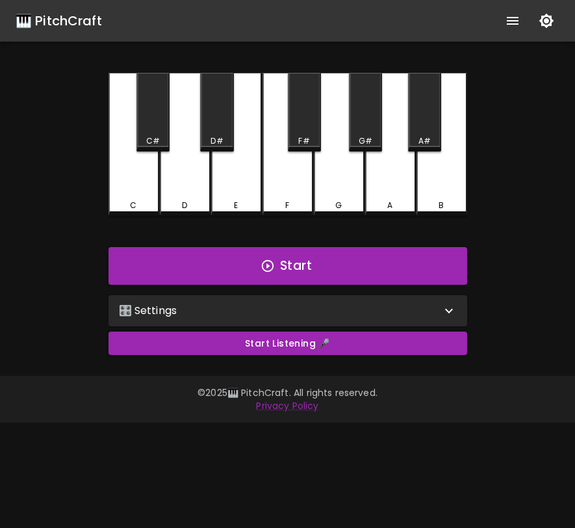
click at [329, 311] on div "🎛️ Settings" at bounding box center [280, 311] width 322 height 16
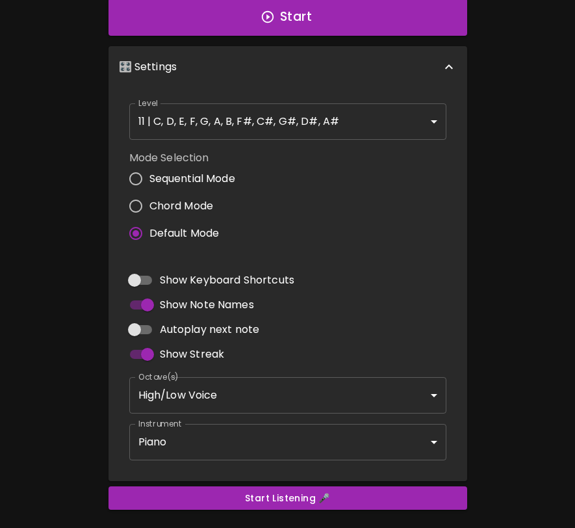
scroll to position [298, 0]
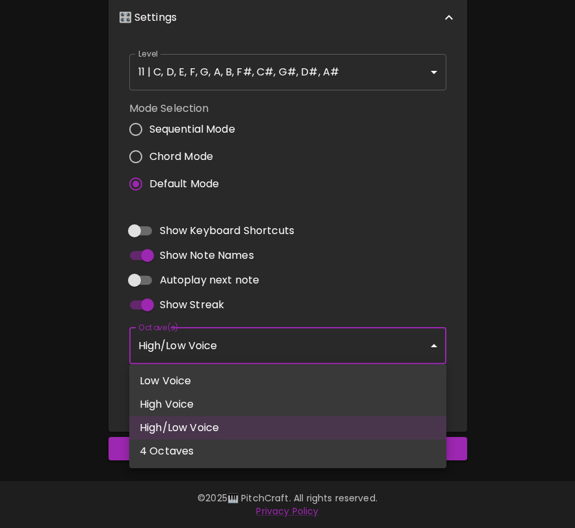
click at [270, 341] on body "🎹 PitchCraft About Badges Log In C C# D D# E F F# G G# A A# B Start 🎛️ Settings…" at bounding box center [287, 115] width 575 height 826
click at [240, 455] on li "4 Octaves" at bounding box center [287, 451] width 317 height 23
type input "2,3,4,5"
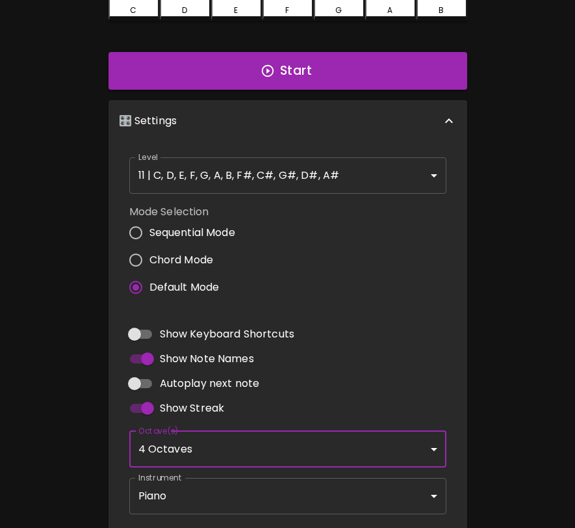
scroll to position [0, 0]
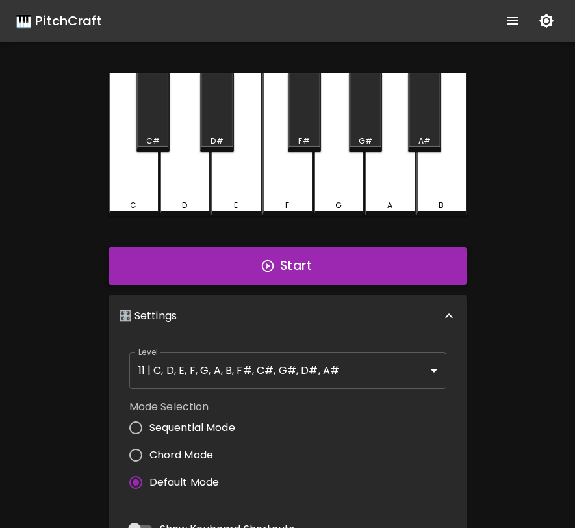
click at [310, 266] on button "Start" at bounding box center [288, 266] width 359 height 38
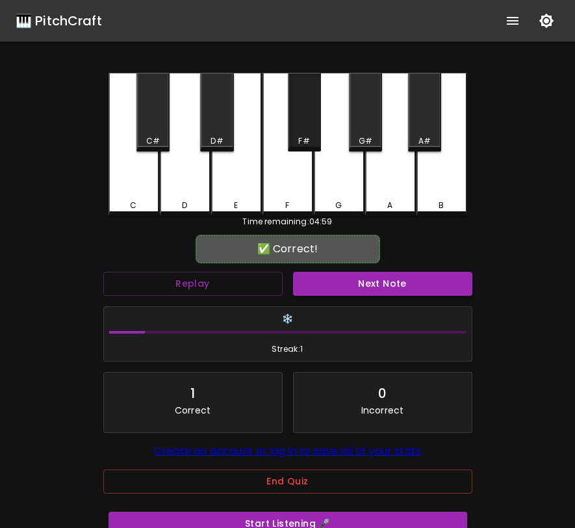
click at [302, 130] on div "F#" at bounding box center [304, 112] width 33 height 79
click at [343, 286] on button "Next Note" at bounding box center [382, 284] width 179 height 24
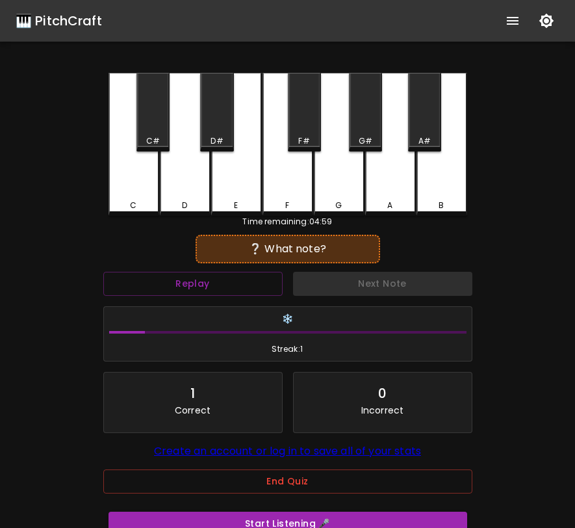
click at [145, 127] on div "C#" at bounding box center [153, 112] width 33 height 79
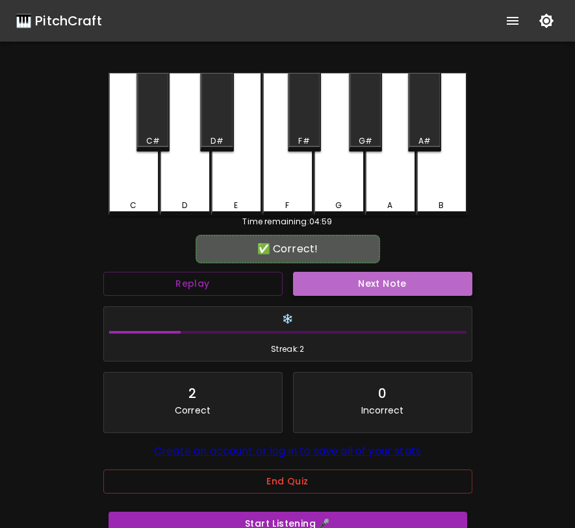
click at [340, 284] on button "Next Note" at bounding box center [382, 284] width 179 height 24
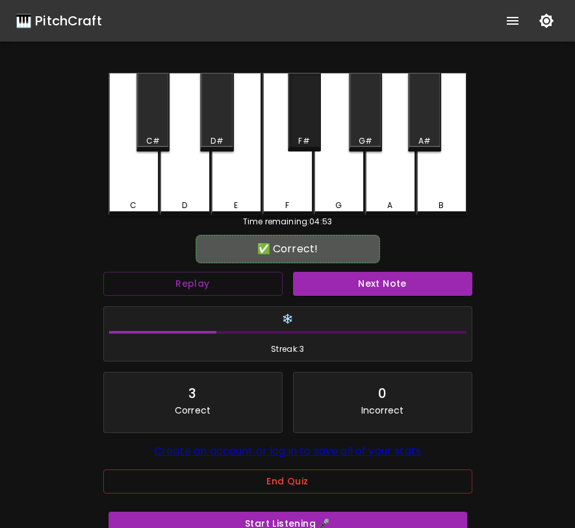
click at [308, 119] on div "F#" at bounding box center [304, 112] width 33 height 79
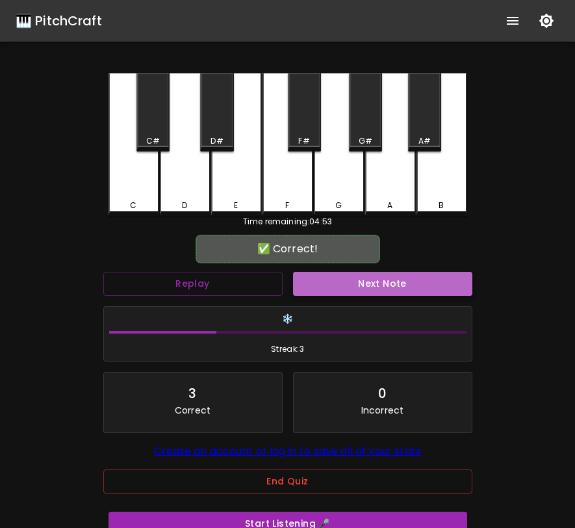
click at [350, 281] on button "Next Note" at bounding box center [382, 284] width 179 height 24
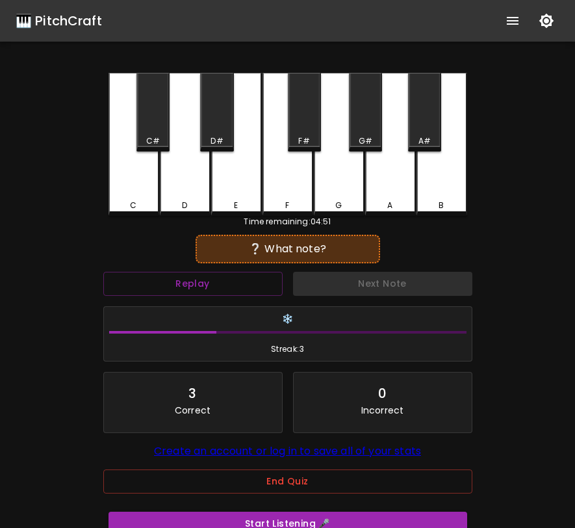
click at [217, 114] on div "D#" at bounding box center [216, 112] width 33 height 79
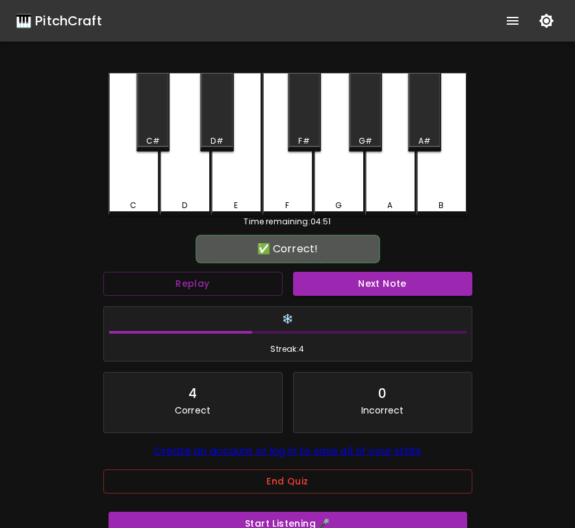
click at [337, 298] on div "Next Note" at bounding box center [383, 284] width 190 height 34
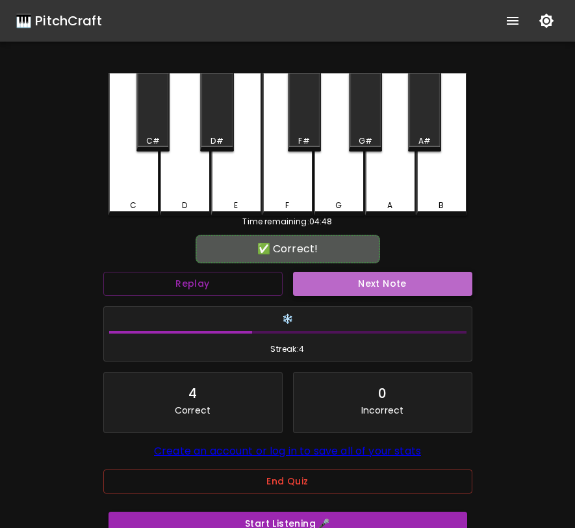
click at [341, 291] on button "Next Note" at bounding box center [382, 284] width 179 height 24
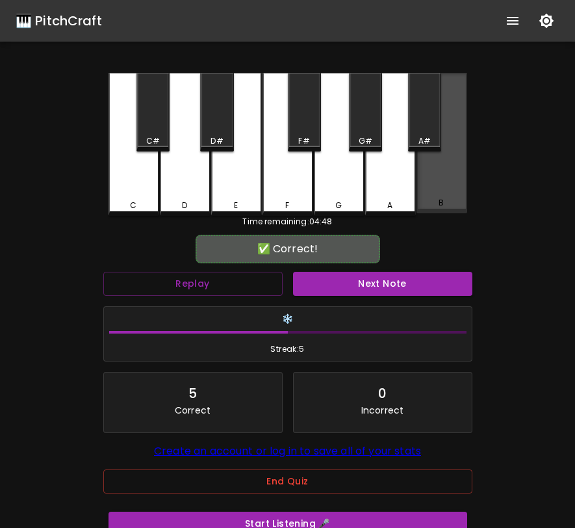
click at [444, 188] on div "B" at bounding box center [442, 143] width 51 height 140
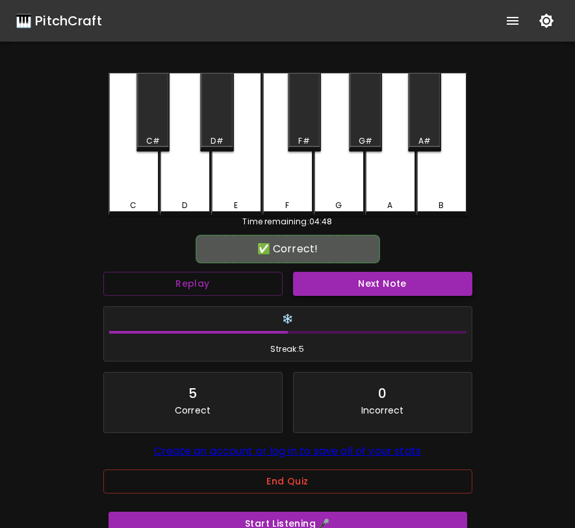
click at [408, 285] on button "Next Note" at bounding box center [382, 284] width 179 height 24
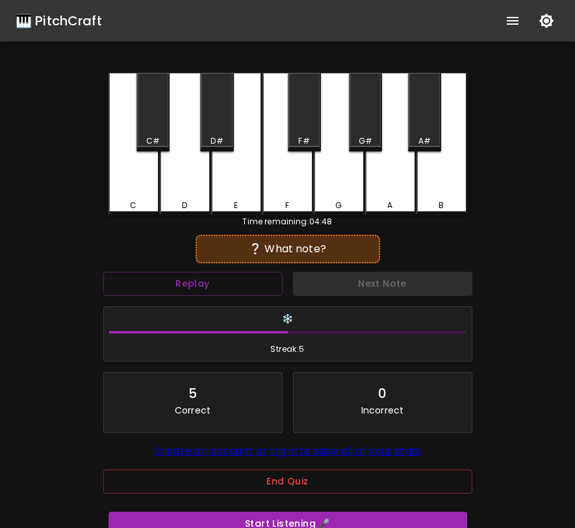
click at [308, 124] on div "F#" at bounding box center [304, 112] width 33 height 79
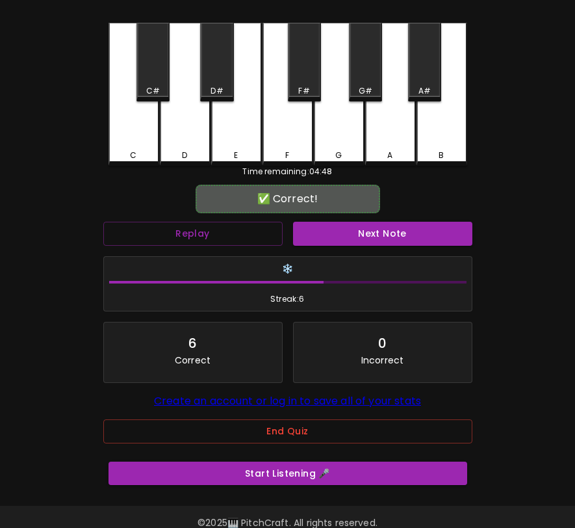
scroll to position [85, 0]
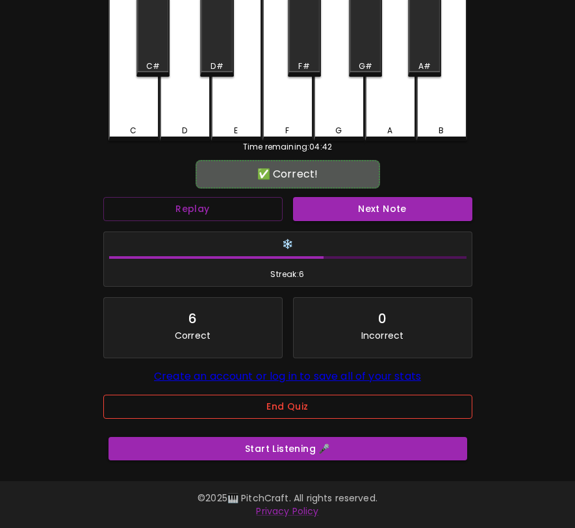
click at [283, 404] on button "End Quiz" at bounding box center [287, 407] width 369 height 24
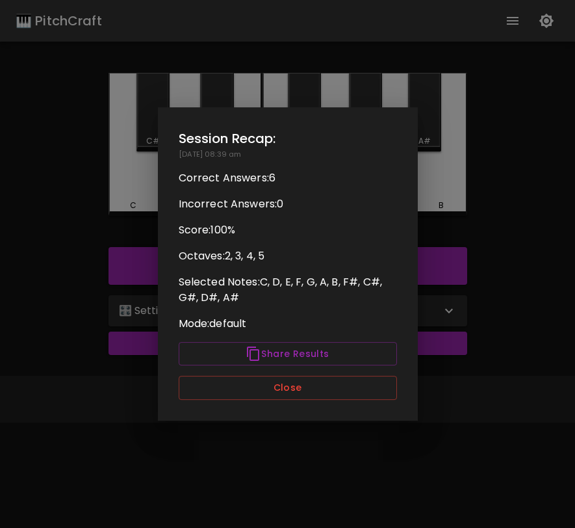
scroll to position [0, 0]
click at [294, 394] on button "Close" at bounding box center [288, 388] width 218 height 24
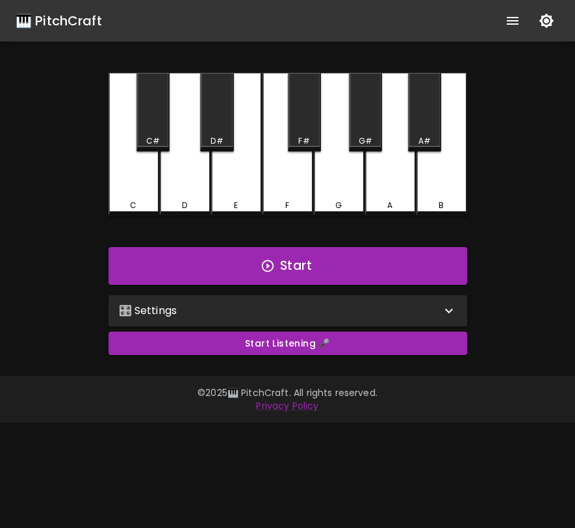
click at [330, 311] on div "🎛️ Settings" at bounding box center [280, 311] width 322 height 16
click at [224, 300] on div "🎛️ Settings" at bounding box center [288, 310] width 359 height 31
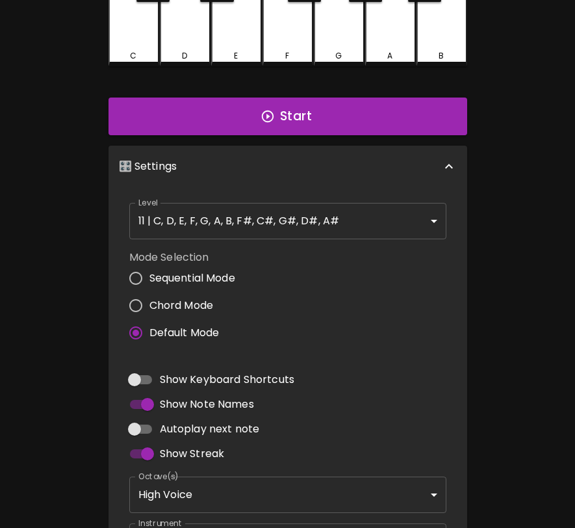
scroll to position [298, 0]
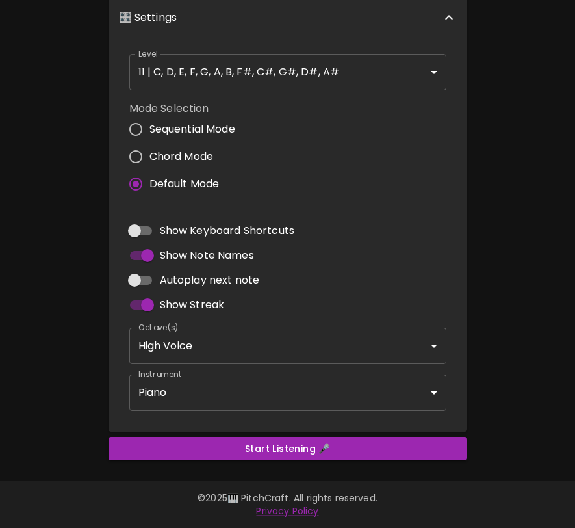
click at [222, 349] on body "🎹 PitchCraft About Badges Log In C C# D D# E F F# G G# A A# B Start 🎛️ Settings…" at bounding box center [287, 115] width 575 height 826
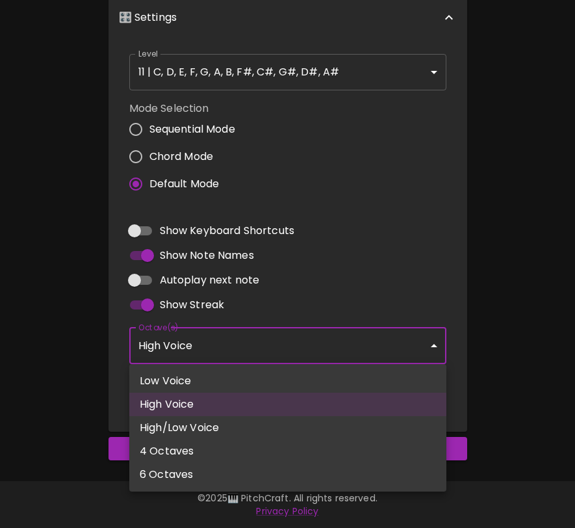
click at [192, 472] on li "6 Octaves" at bounding box center [287, 474] width 317 height 23
type input "1,2,3,4,5,6"
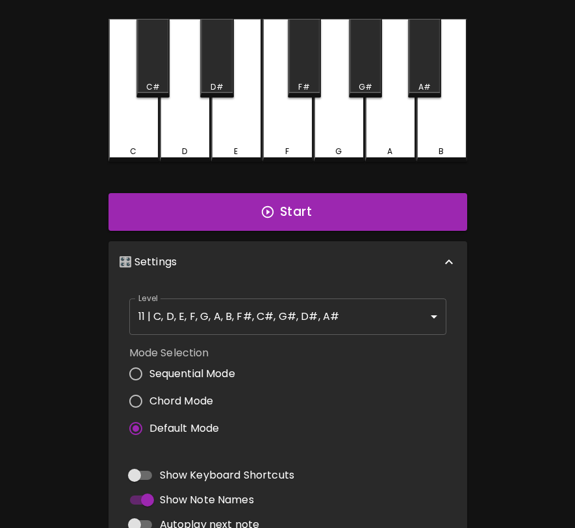
scroll to position [47, 0]
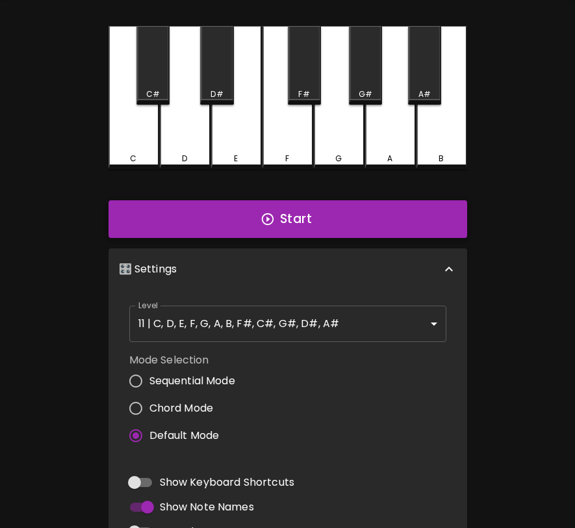
click at [299, 214] on button "Start" at bounding box center [288, 219] width 359 height 38
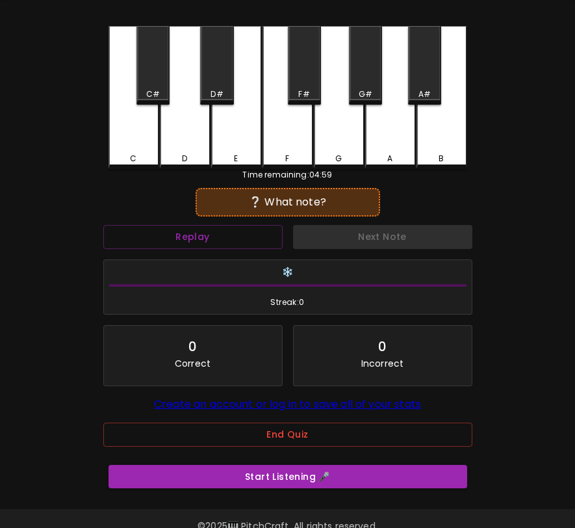
click at [161, 92] on div "C#" at bounding box center [153, 94] width 31 height 12
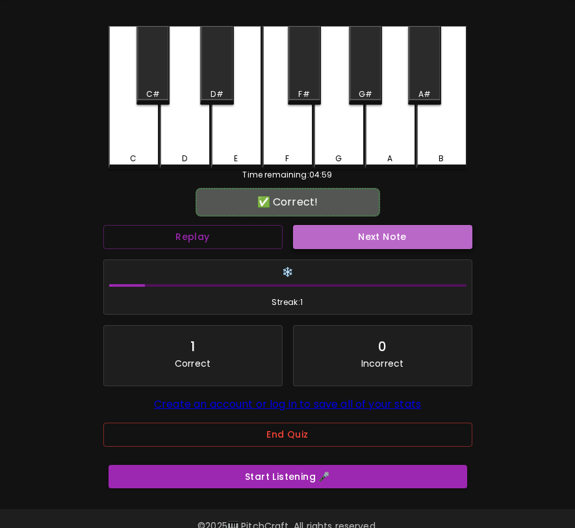
click at [331, 237] on button "Next Note" at bounding box center [382, 237] width 179 height 24
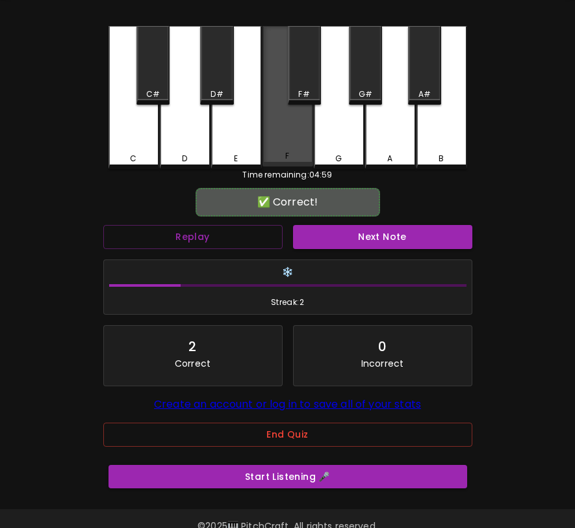
click at [298, 129] on div "F" at bounding box center [288, 96] width 51 height 140
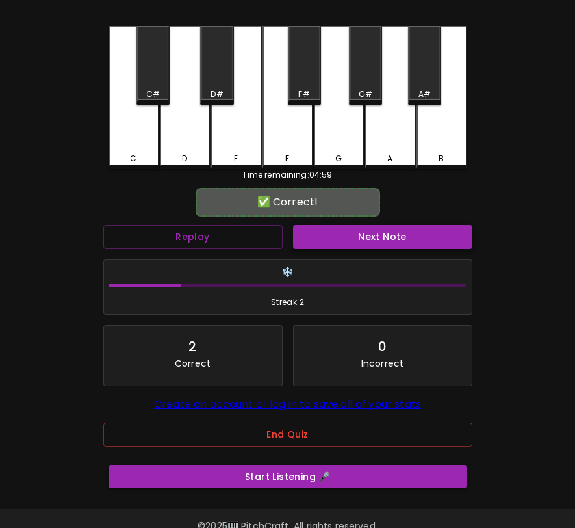
click at [328, 244] on button "Next Note" at bounding box center [382, 237] width 179 height 24
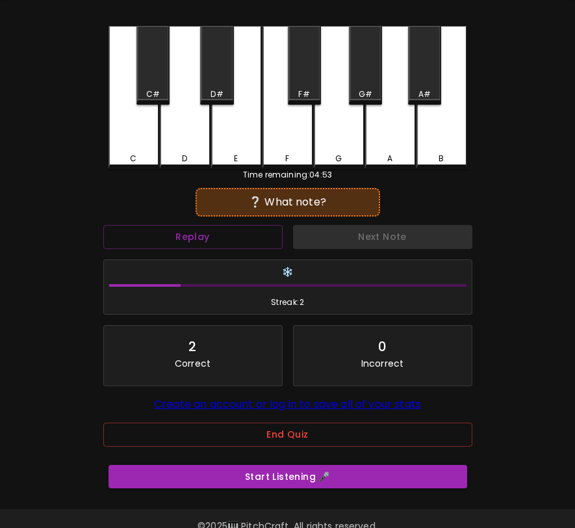
click at [253, 149] on div "E" at bounding box center [236, 97] width 51 height 143
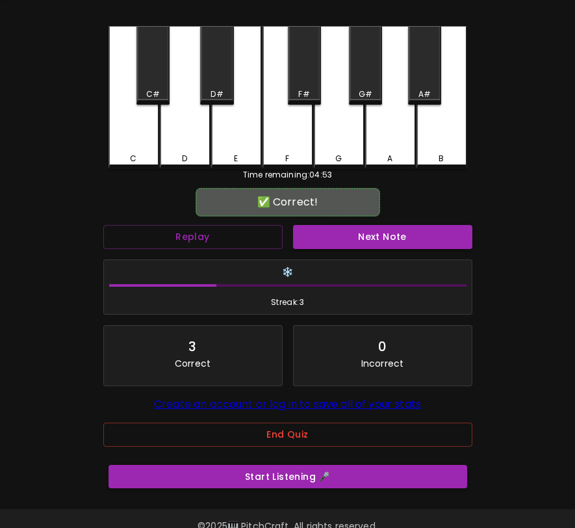
click at [326, 230] on button "Next Note" at bounding box center [382, 237] width 179 height 24
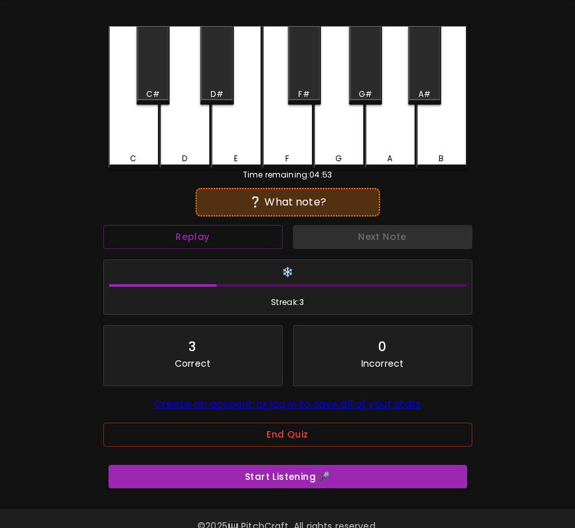
click at [148, 116] on div "C" at bounding box center [134, 97] width 51 height 143
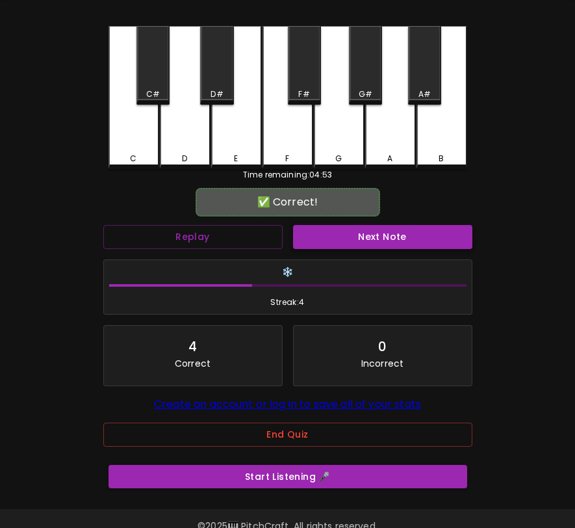
click at [332, 236] on button "Next Note" at bounding box center [382, 237] width 179 height 24
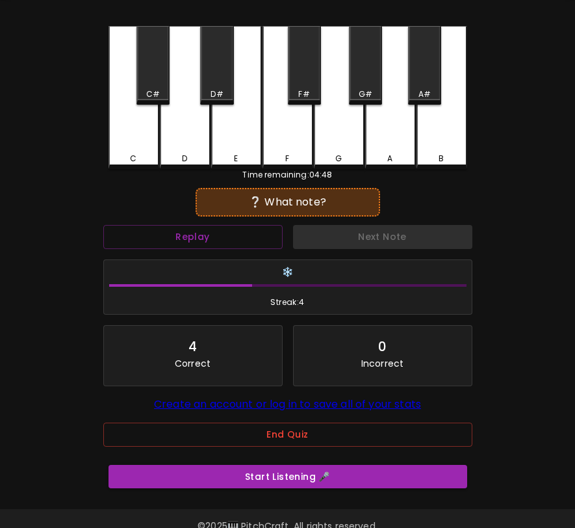
click at [366, 87] on div "G#" at bounding box center [365, 65] width 33 height 79
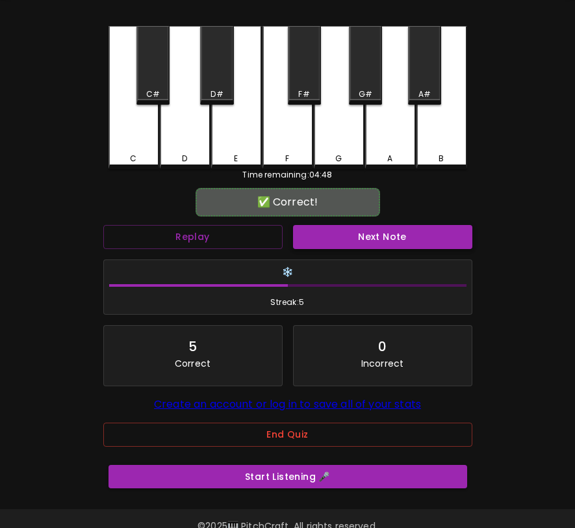
click at [358, 241] on button "Next Note" at bounding box center [382, 237] width 179 height 24
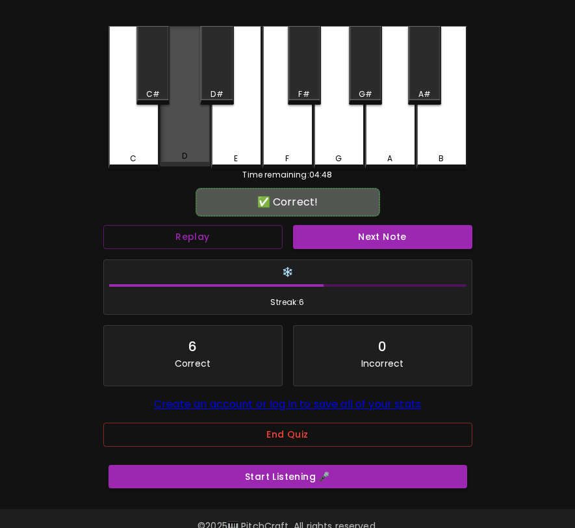
click at [199, 136] on div "D" at bounding box center [185, 96] width 51 height 140
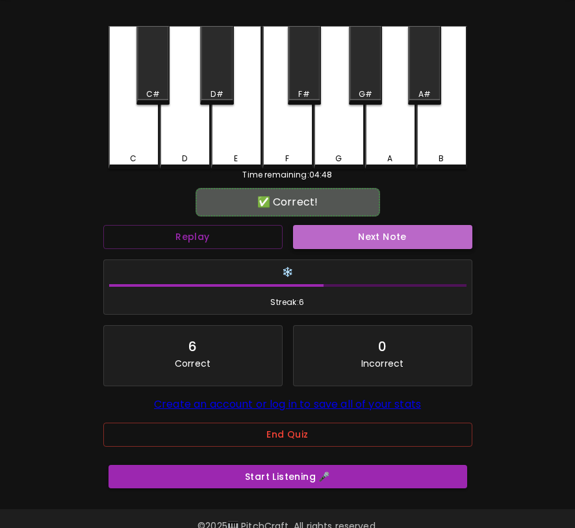
click at [367, 239] on button "Next Note" at bounding box center [382, 237] width 179 height 24
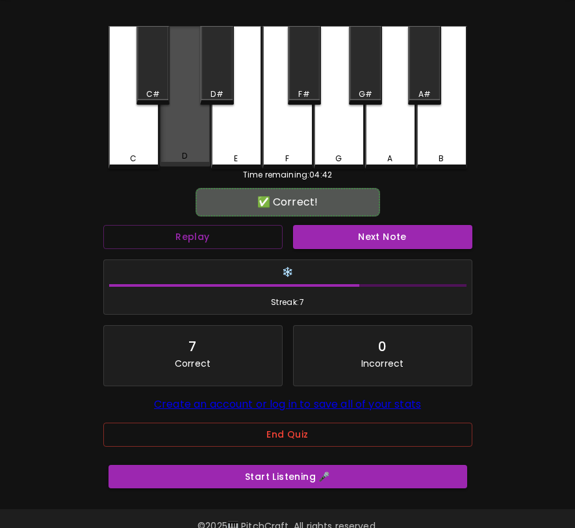
click at [185, 120] on div "D" at bounding box center [185, 96] width 51 height 140
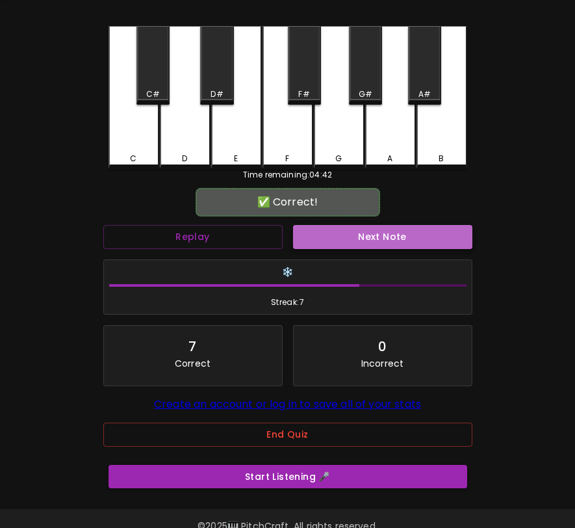
click at [342, 233] on button "Next Note" at bounding box center [382, 237] width 179 height 24
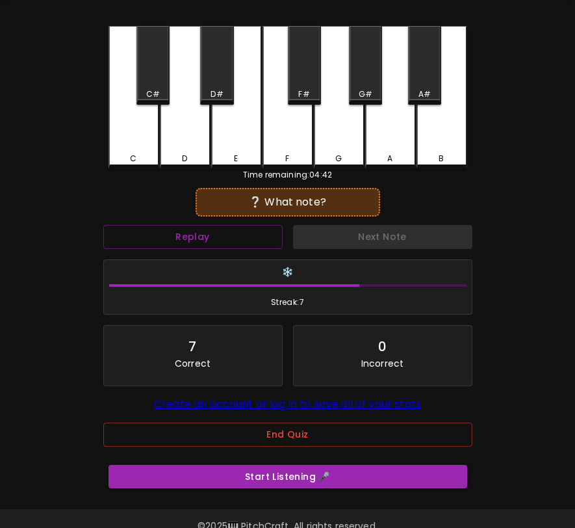
click at [417, 78] on div "A#" at bounding box center [424, 65] width 33 height 79
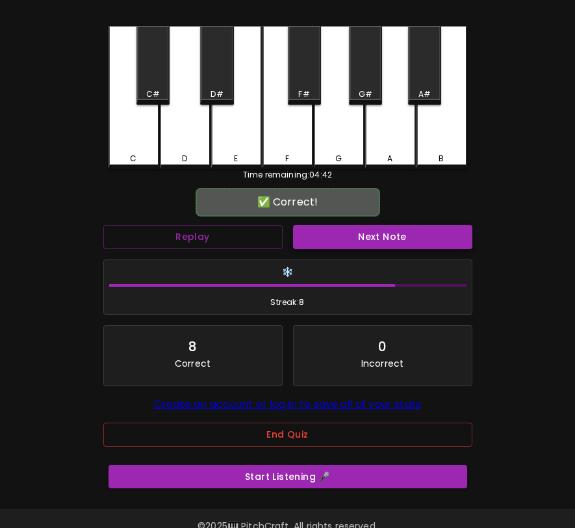
click at [378, 243] on button "Next Note" at bounding box center [382, 237] width 179 height 24
click at [430, 81] on div "A#" at bounding box center [424, 65] width 33 height 79
click at [375, 229] on button "Next Note" at bounding box center [382, 237] width 179 height 24
click at [433, 74] on div "A#" at bounding box center [424, 65] width 33 height 79
click at [382, 231] on button "Next Note" at bounding box center [382, 237] width 179 height 24
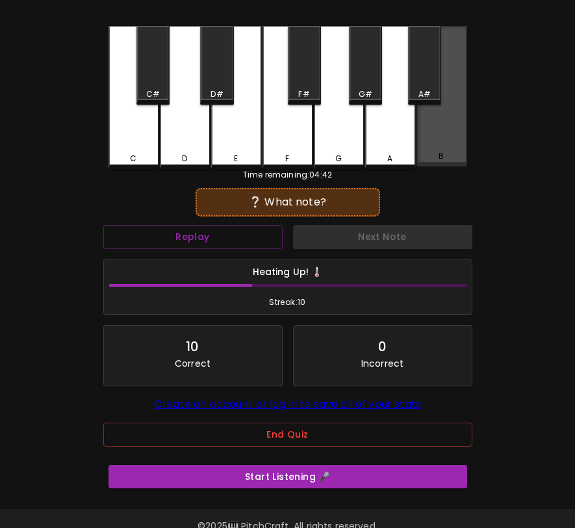
click at [428, 166] on div "B" at bounding box center [442, 96] width 51 height 140
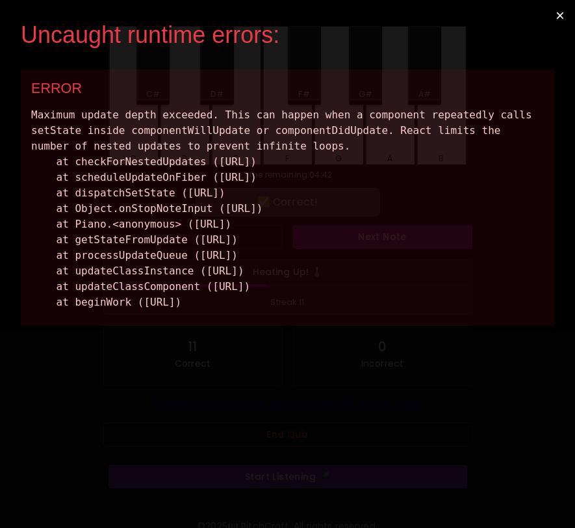
scroll to position [0, 0]
drag, startPoint x: 470, startPoint y: 336, endPoint x: 32, endPoint y: 104, distance: 495.9
click at [32, 104] on div "ERROR Maximum update depth exceeded. This can happen when a component repeatedl…" at bounding box center [288, 198] width 534 height 256
copy div "Maximum update depth exceeded. This can happen when a component repeatedly call…"
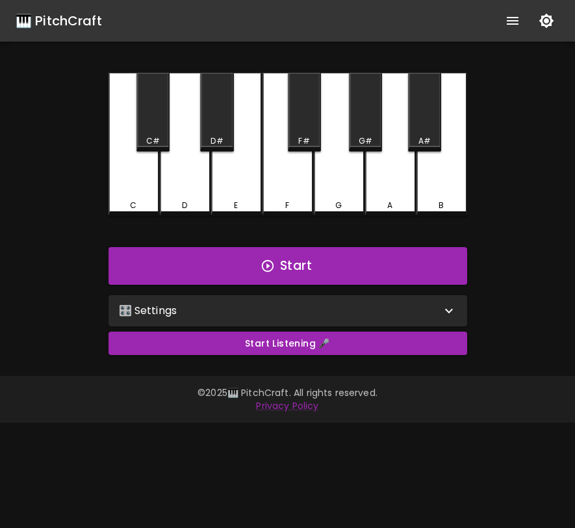
click at [313, 321] on div "🎛️ Settings" at bounding box center [288, 310] width 359 height 31
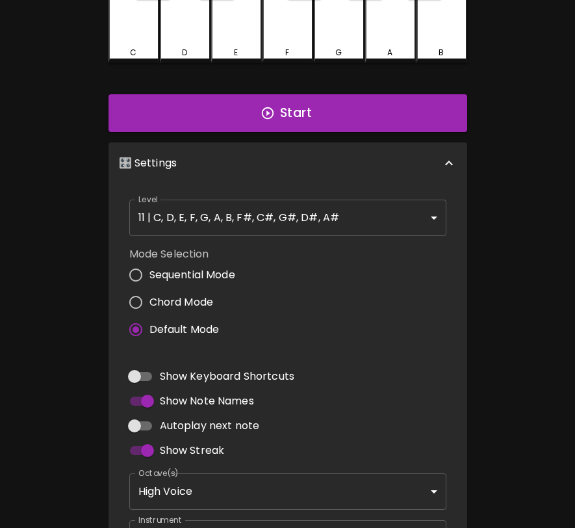
scroll to position [225, 0]
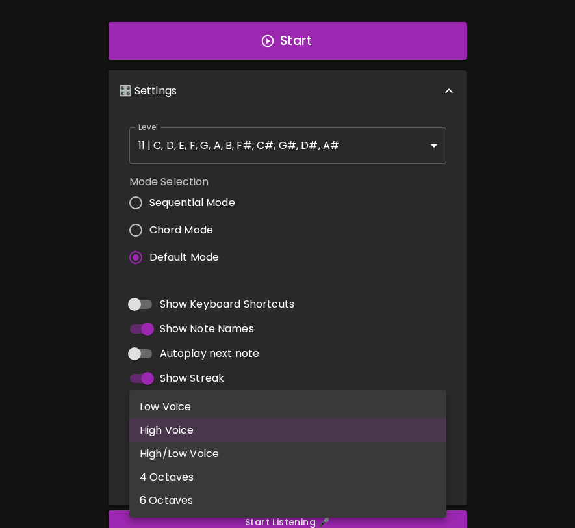
click at [238, 427] on body "🎹 PitchCraft About Badges Log In C C# D D# E F F# G G# A A# B Start 🎛️ Settings…" at bounding box center [287, 188] width 575 height 826
click at [213, 501] on li "6 Octaves" at bounding box center [287, 500] width 317 height 23
type input "1,2,3,4,5,6"
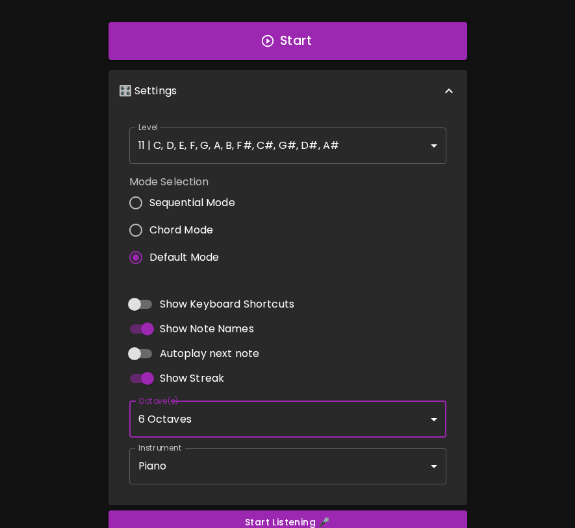
scroll to position [0, 0]
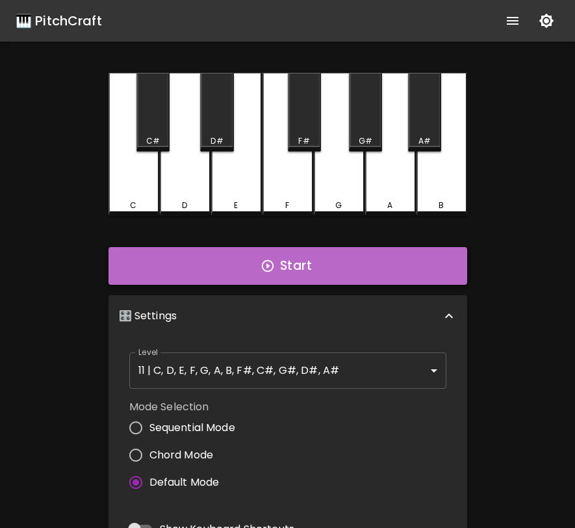
click at [321, 271] on button "Start" at bounding box center [288, 266] width 359 height 38
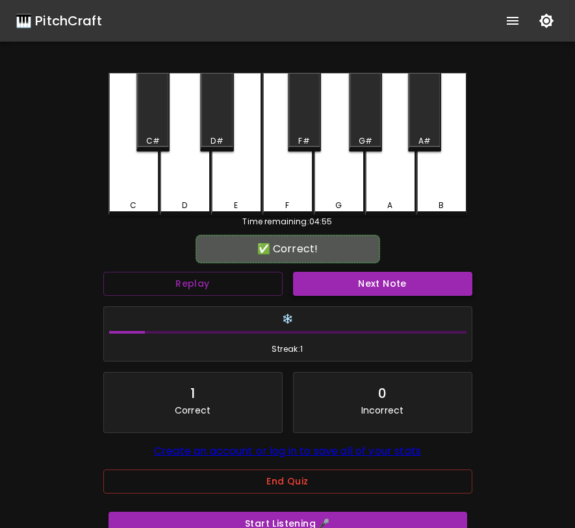
click at [324, 281] on button "Next Note" at bounding box center [382, 284] width 179 height 24
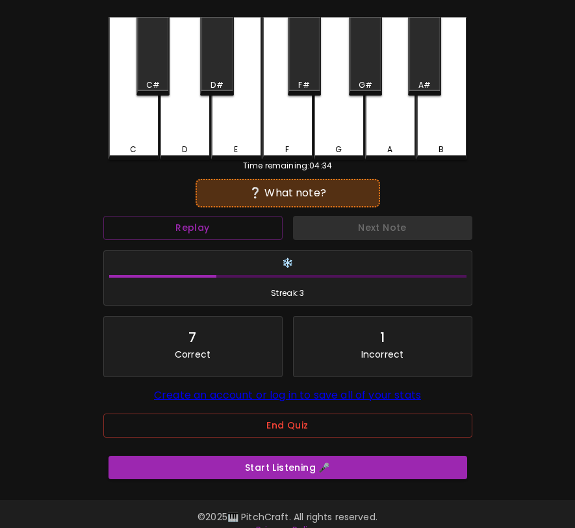
scroll to position [85, 0]
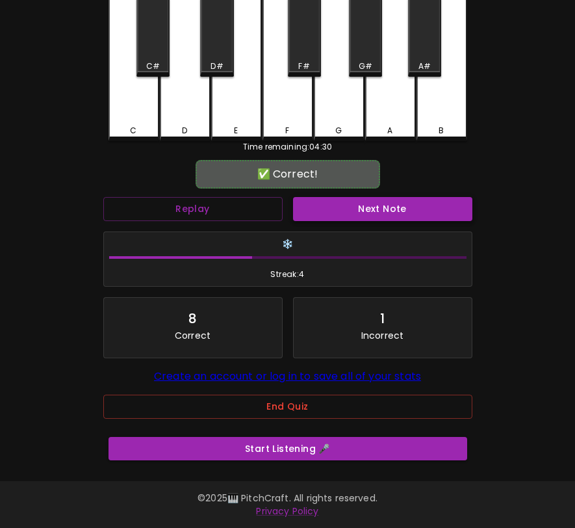
click at [358, 197] on button "Next Note" at bounding box center [382, 209] width 179 height 24
click at [360, 199] on button "Next Note" at bounding box center [382, 209] width 179 height 24
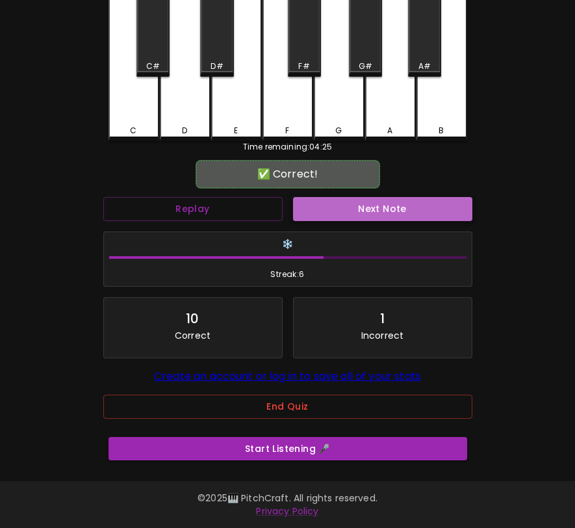
click at [360, 202] on button "Next Note" at bounding box center [382, 209] width 179 height 24
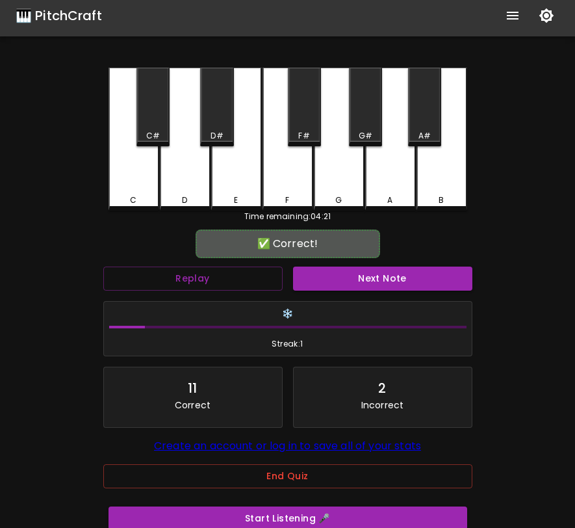
scroll to position [0, 0]
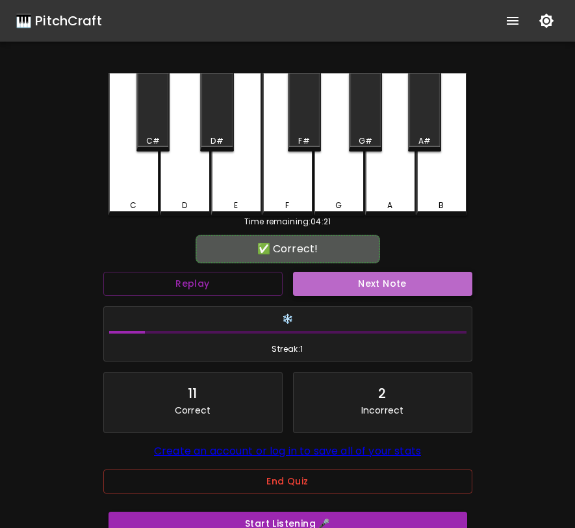
click at [396, 288] on button "Next Note" at bounding box center [382, 284] width 179 height 24
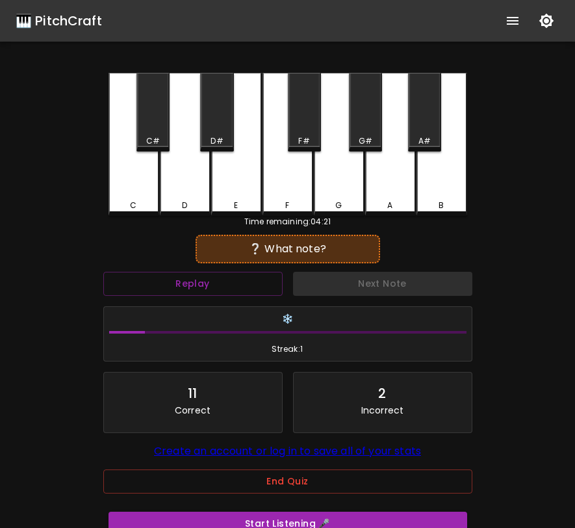
click at [404, 178] on div "A" at bounding box center [390, 144] width 51 height 143
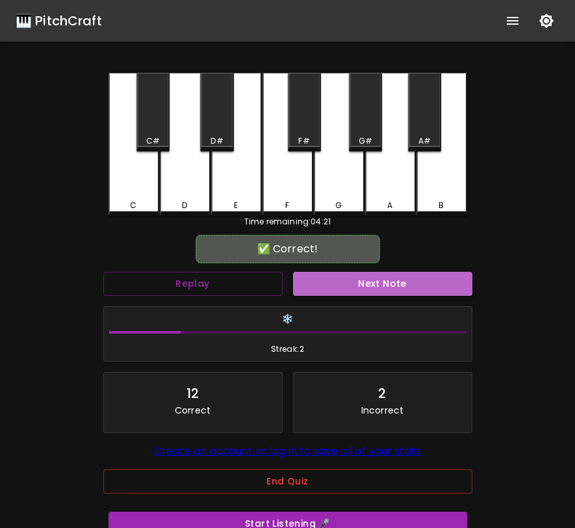
click at [394, 287] on button "Next Note" at bounding box center [382, 284] width 179 height 24
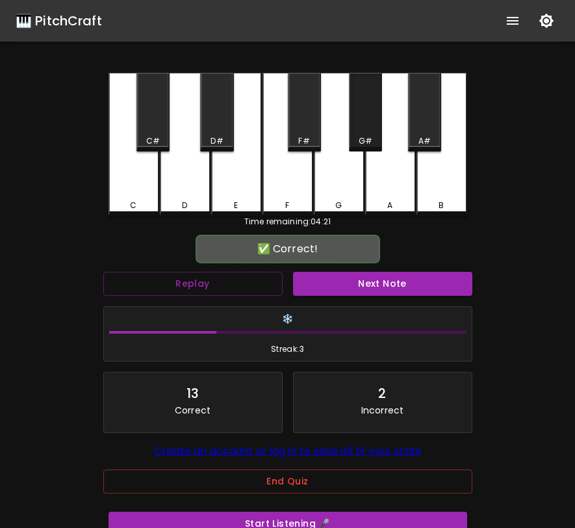
click at [367, 135] on div "G#" at bounding box center [366, 141] width 14 height 12
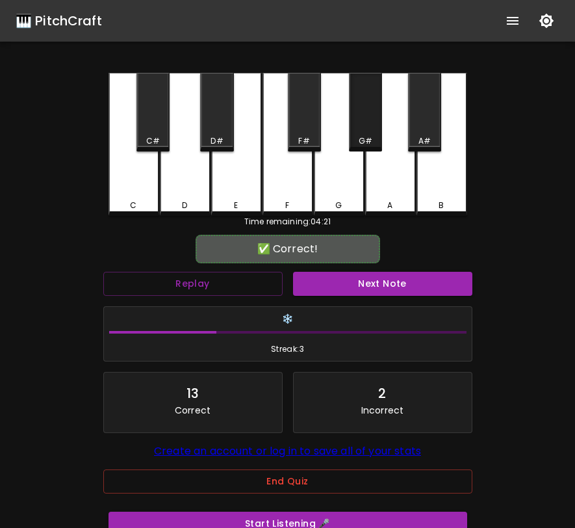
click at [367, 135] on div "G#" at bounding box center [366, 141] width 14 height 12
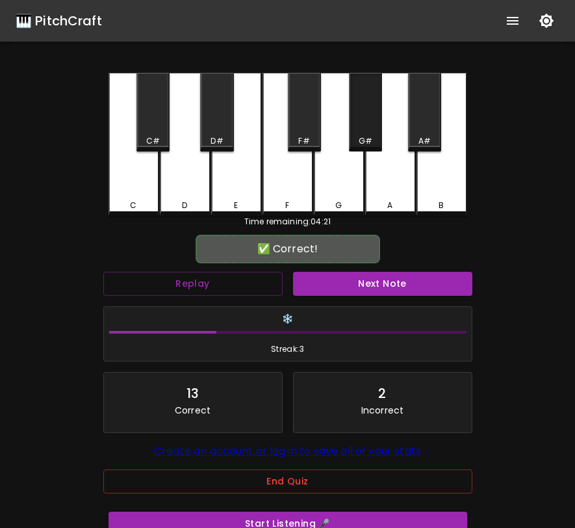
click at [367, 135] on div "G#" at bounding box center [366, 141] width 14 height 12
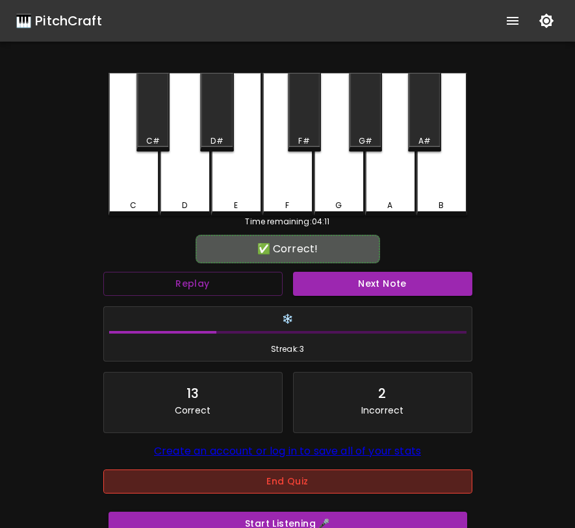
click at [314, 486] on button "End Quiz" at bounding box center [287, 481] width 369 height 24
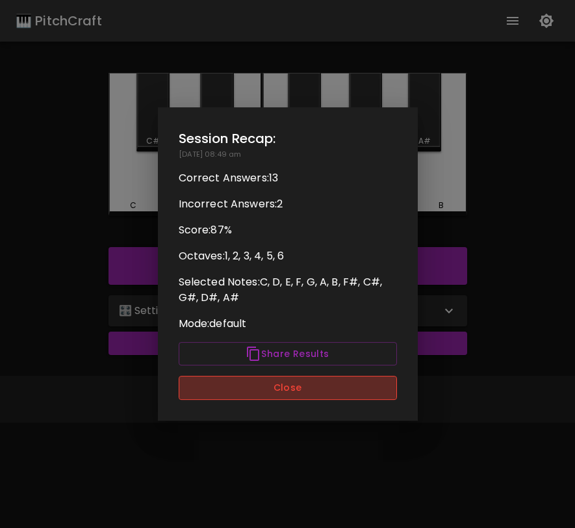
click at [323, 390] on button "Close" at bounding box center [288, 388] width 218 height 24
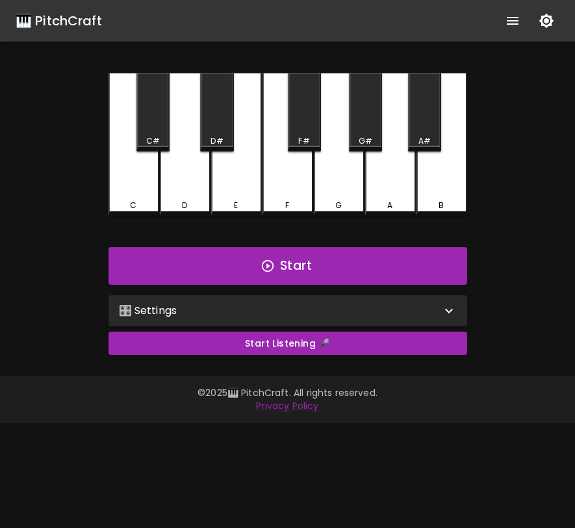
click at [370, 317] on div "🎛️ Settings" at bounding box center [280, 311] width 322 height 16
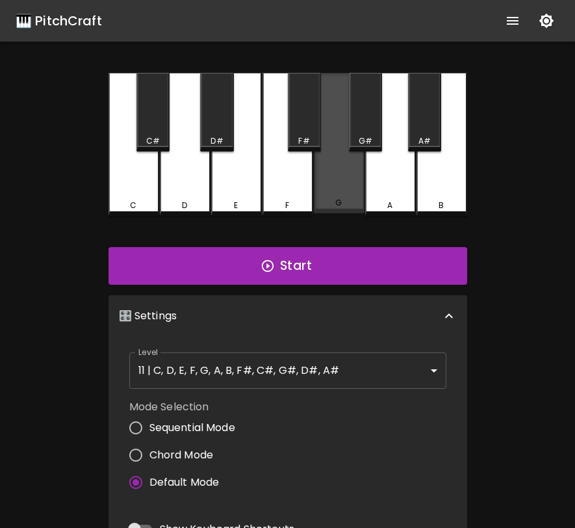
click at [339, 188] on div "G" at bounding box center [339, 143] width 51 height 140
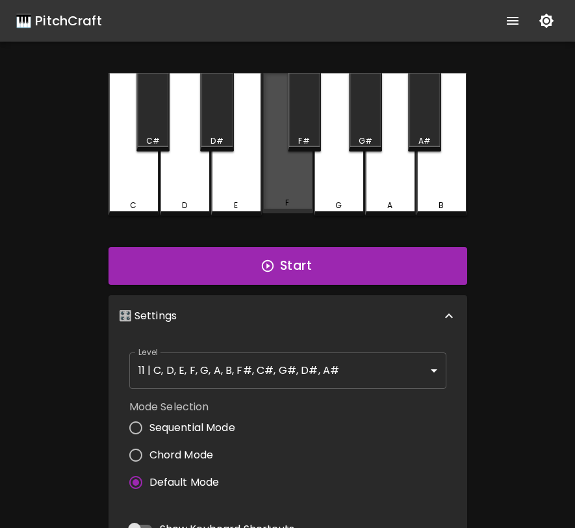
click at [304, 191] on div "F" at bounding box center [288, 143] width 51 height 140
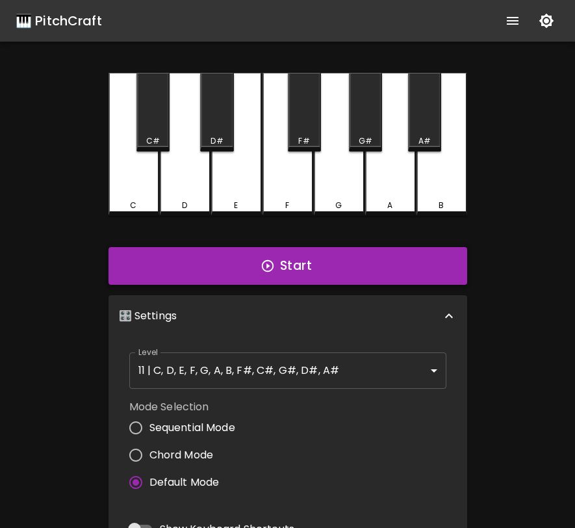
click at [356, 269] on button "Start" at bounding box center [288, 266] width 359 height 38
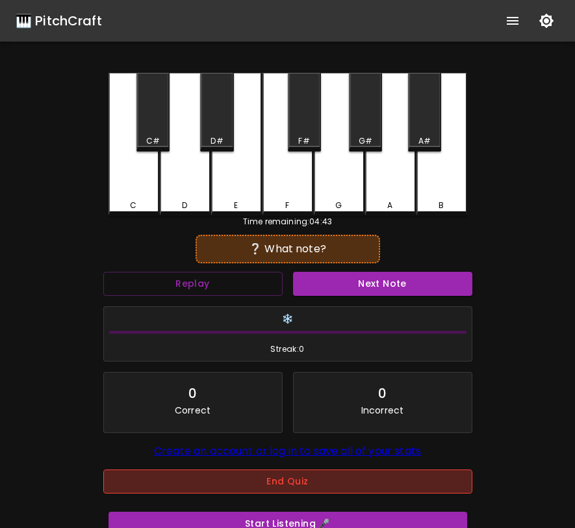
click at [228, 493] on button "End Quiz" at bounding box center [287, 481] width 369 height 24
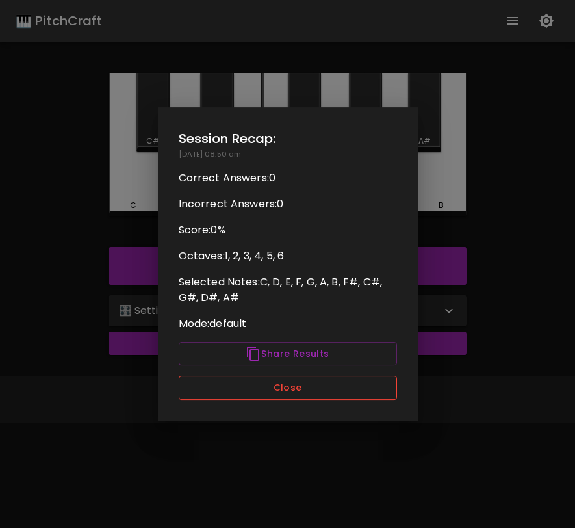
click at [302, 388] on button "Close" at bounding box center [288, 388] width 218 height 24
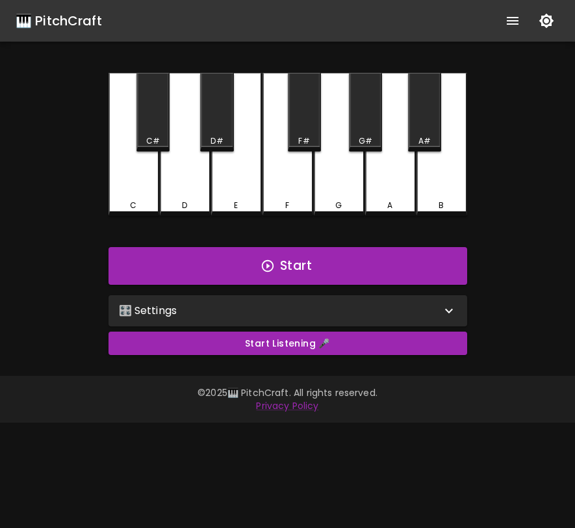
click at [233, 307] on div "🎛️ Settings" at bounding box center [280, 311] width 322 height 16
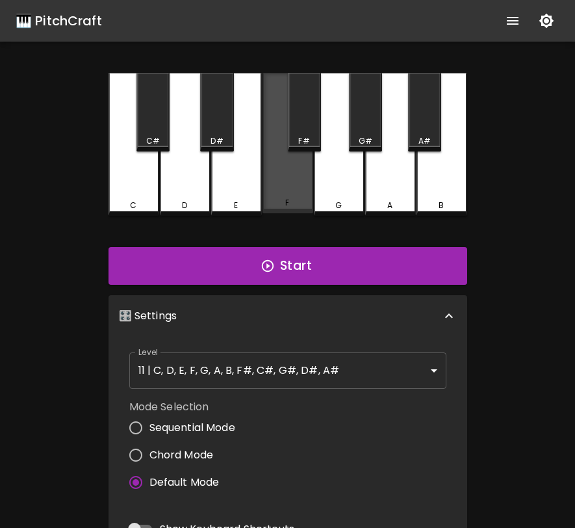
click at [296, 200] on div "F" at bounding box center [288, 203] width 48 height 12
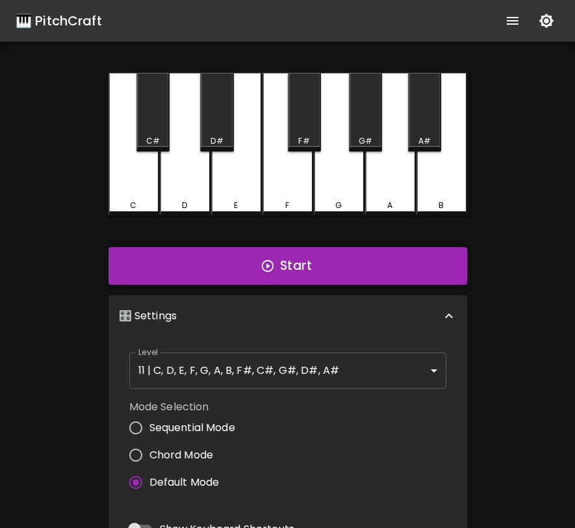
click at [294, 271] on button "Start" at bounding box center [288, 266] width 359 height 38
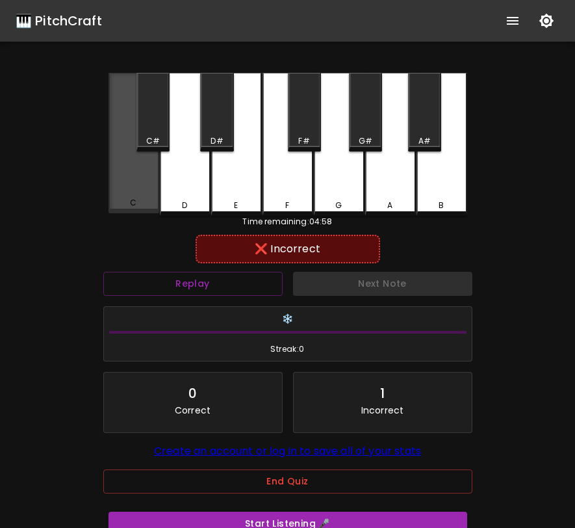
click at [144, 169] on div "C" at bounding box center [134, 143] width 51 height 140
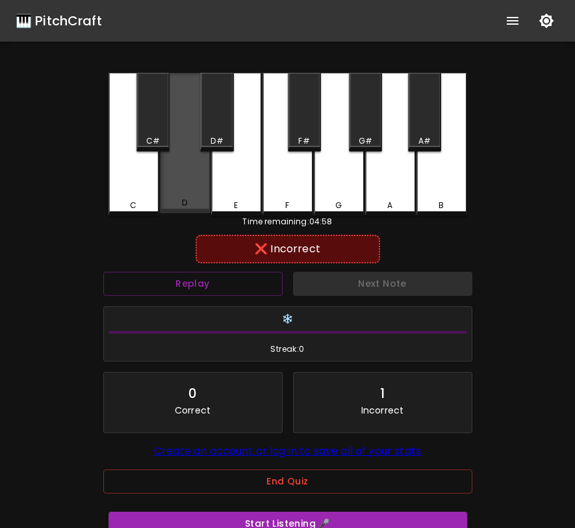
click at [206, 202] on div "D" at bounding box center [185, 203] width 48 height 12
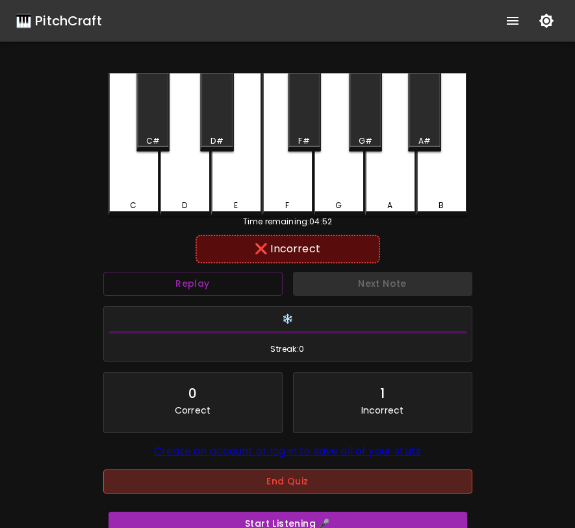
click at [279, 489] on button "End Quiz" at bounding box center [287, 481] width 369 height 24
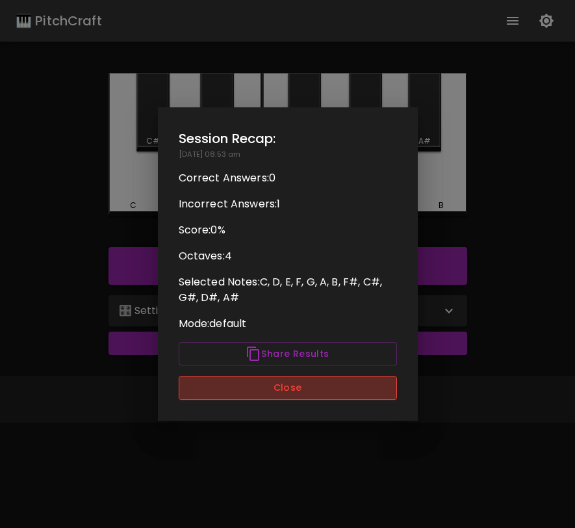
click at [304, 380] on button "Close" at bounding box center [288, 388] width 218 height 24
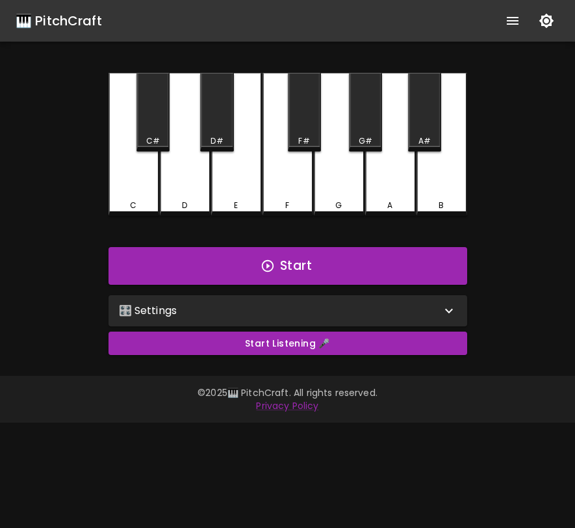
click at [324, 301] on div "🎛️ Settings" at bounding box center [288, 310] width 359 height 31
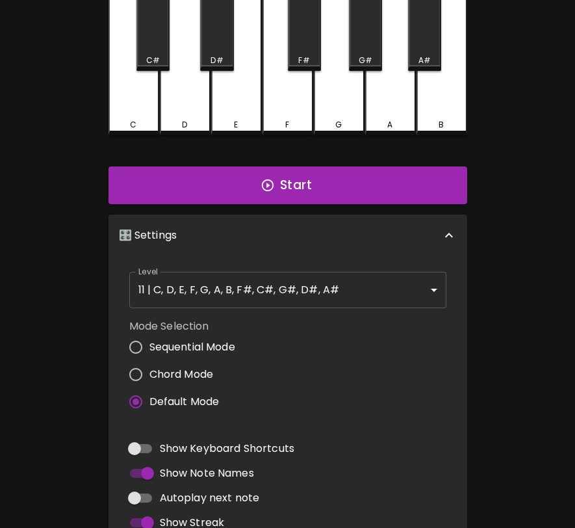
scroll to position [298, 0]
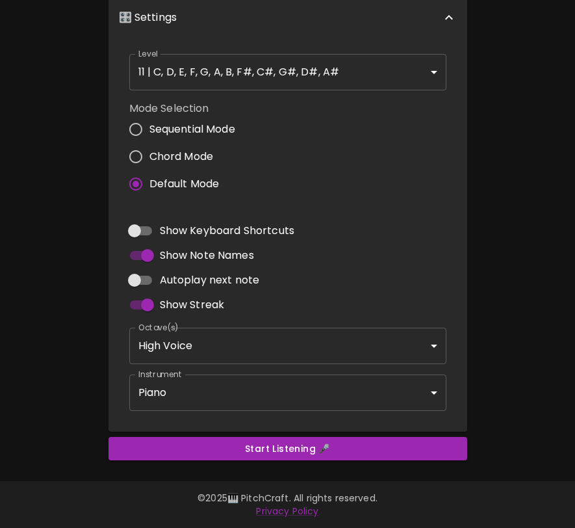
click at [272, 339] on body "🎹 PitchCraft About Badges Log In C C# D D# E F F# G G# A A# B Start 🎛️ Settings…" at bounding box center [287, 115] width 575 height 826
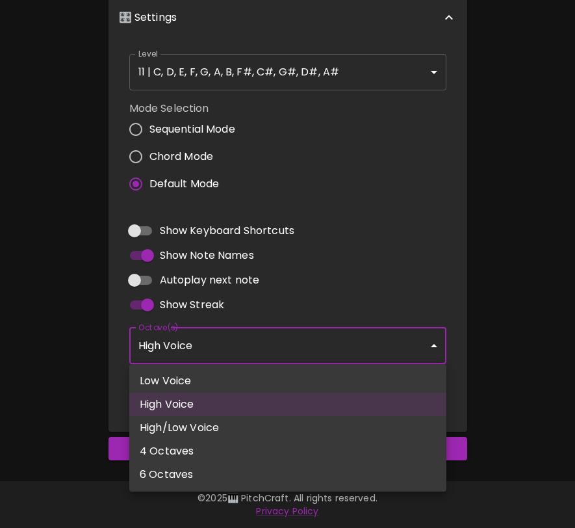
click at [243, 469] on li "6 Octaves" at bounding box center [287, 474] width 317 height 23
type input "1,2,3,4,5,6"
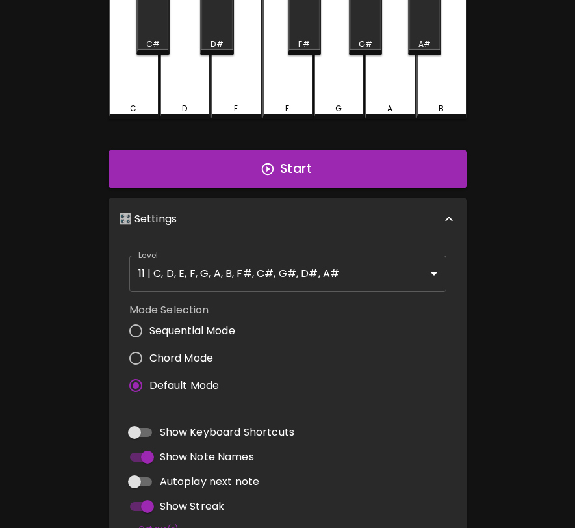
scroll to position [70, 0]
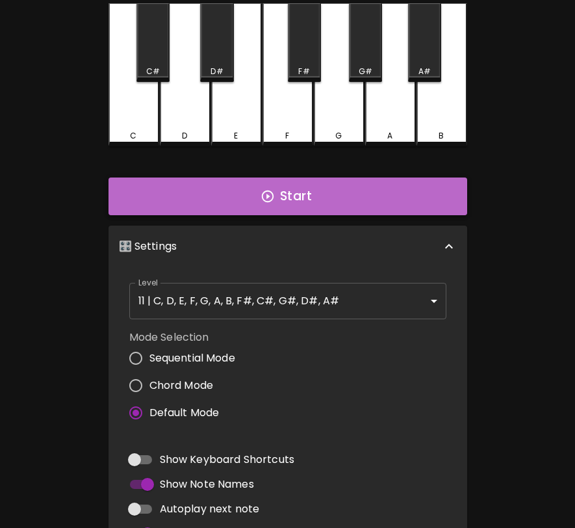
click at [309, 188] on button "Start" at bounding box center [288, 196] width 359 height 38
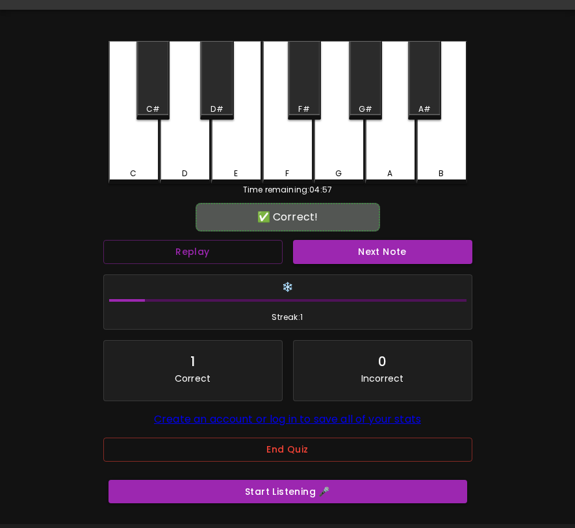
scroll to position [20, 0]
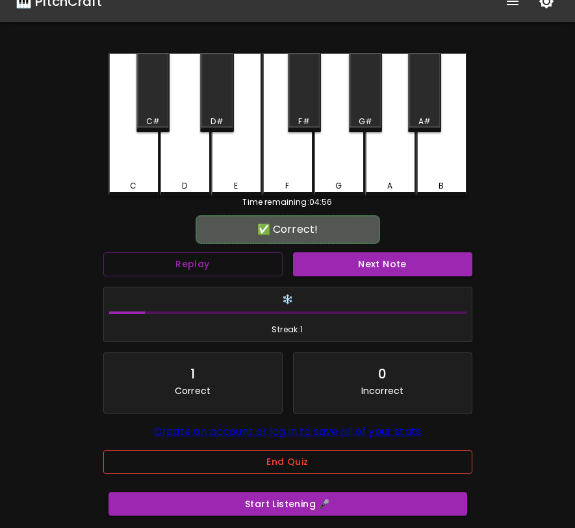
click at [274, 460] on button "End Quiz" at bounding box center [287, 462] width 369 height 24
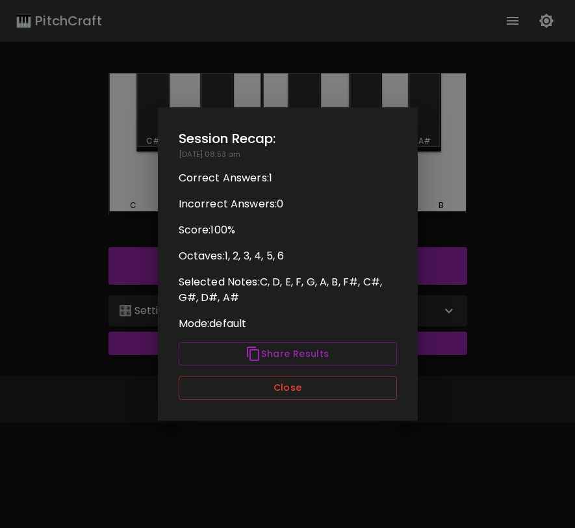
scroll to position [0, 0]
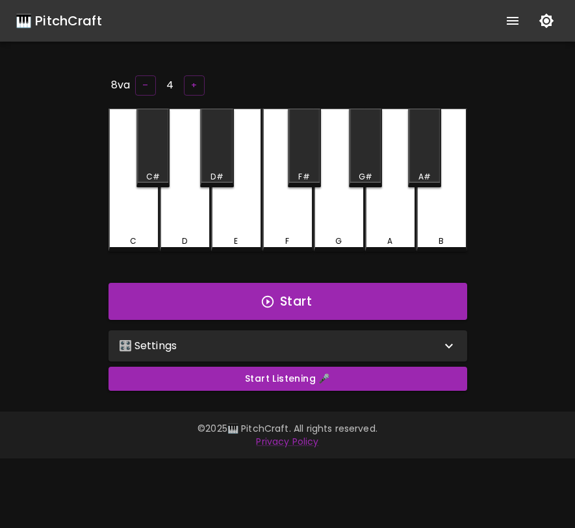
click at [243, 201] on div "E" at bounding box center [236, 180] width 51 height 143
click at [150, 83] on button "–" at bounding box center [145, 85] width 21 height 20
click at [252, 214] on div "E" at bounding box center [236, 180] width 51 height 143
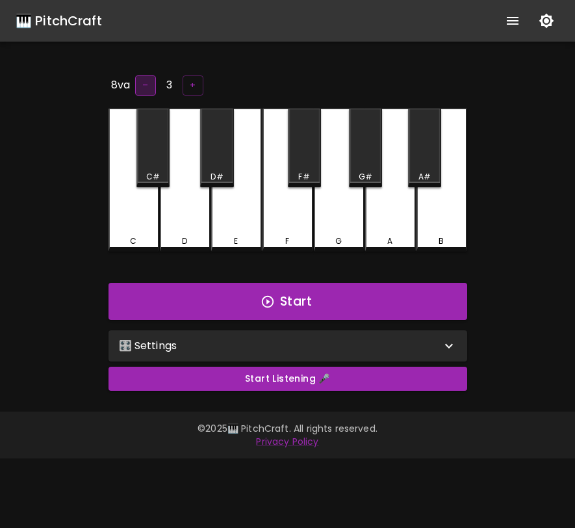
click at [148, 84] on button "–" at bounding box center [145, 85] width 21 height 20
click at [237, 218] on div "E" at bounding box center [236, 180] width 51 height 143
click at [137, 87] on button "–" at bounding box center [145, 85] width 21 height 20
click at [244, 204] on div "E" at bounding box center [236, 180] width 51 height 143
click at [146, 81] on button "–" at bounding box center [145, 85] width 21 height 20
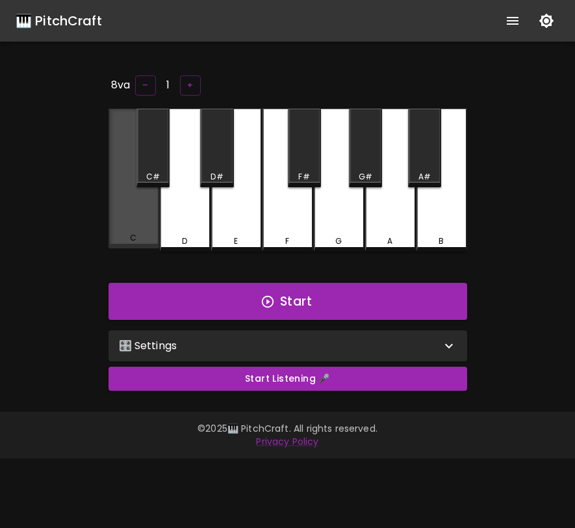
click at [133, 198] on div "C" at bounding box center [134, 179] width 51 height 140
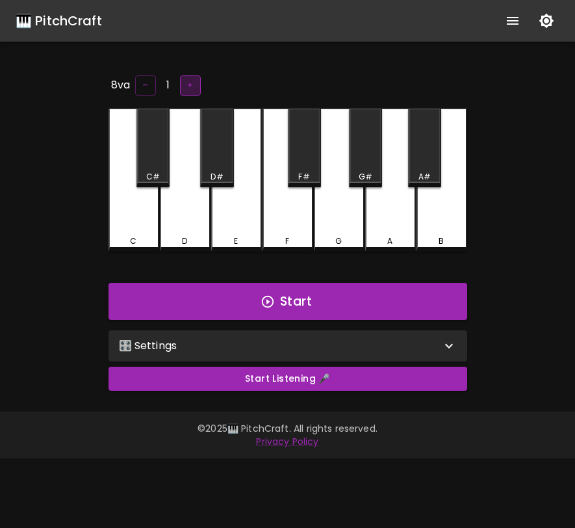
click at [190, 79] on button "+" at bounding box center [190, 85] width 21 height 20
click at [190, 79] on button "+" at bounding box center [193, 85] width 21 height 20
click at [190, 79] on button "+" at bounding box center [194, 85] width 21 height 20
click at [190, 79] on button "+" at bounding box center [193, 85] width 21 height 20
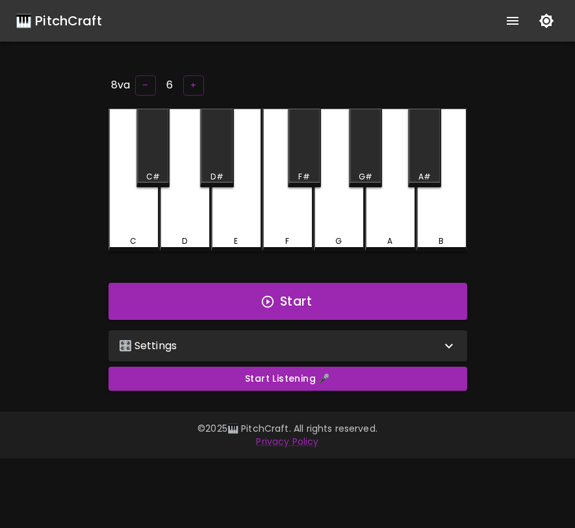
click at [236, 189] on div "E" at bounding box center [236, 180] width 51 height 143
click at [198, 81] on button "+" at bounding box center [193, 85] width 21 height 20
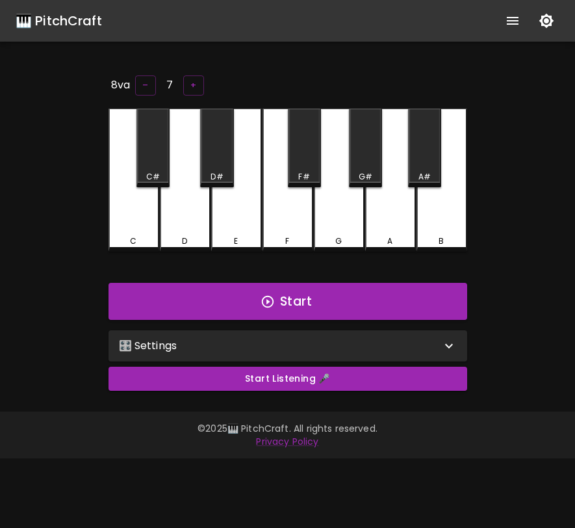
click at [237, 209] on div "E" at bounding box center [236, 180] width 51 height 143
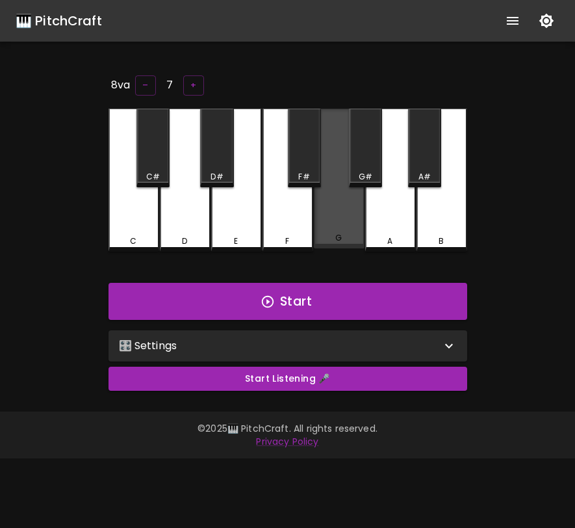
click at [348, 227] on div "G" at bounding box center [339, 179] width 51 height 140
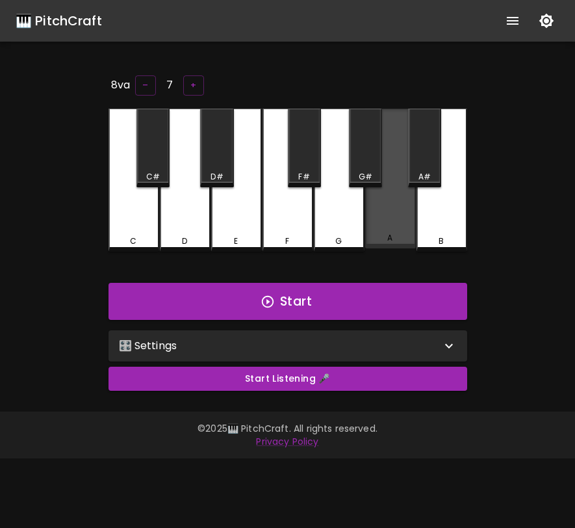
click at [389, 224] on div "A" at bounding box center [390, 179] width 51 height 140
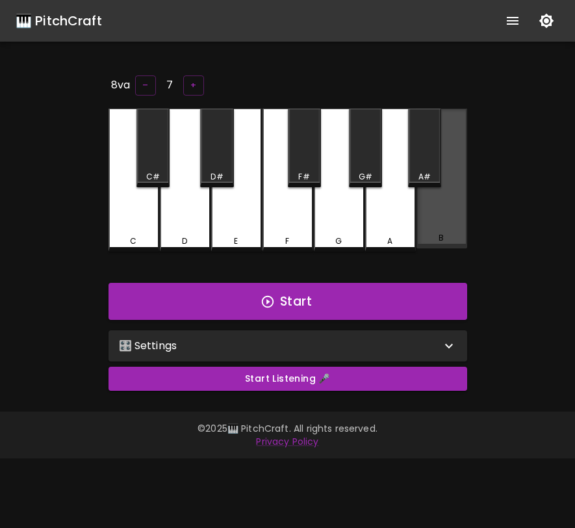
click at [430, 224] on div "B" at bounding box center [442, 179] width 51 height 140
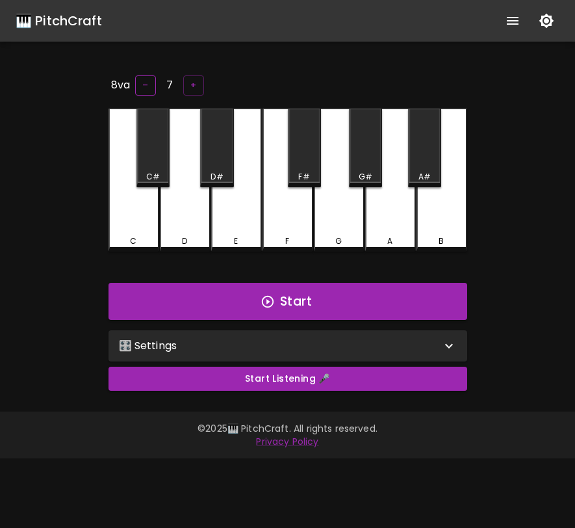
click at [141, 86] on button "–" at bounding box center [145, 85] width 21 height 20
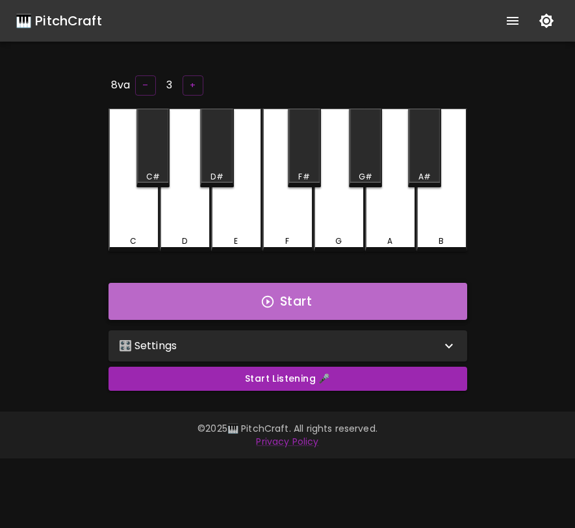
click at [296, 287] on button "Start" at bounding box center [288, 302] width 359 height 38
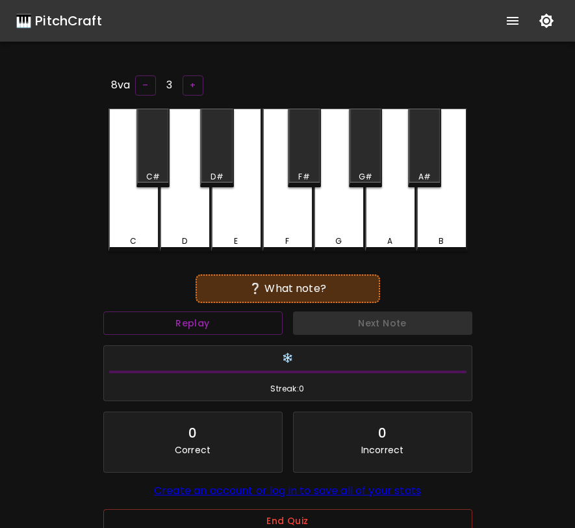
click at [278, 209] on div "F" at bounding box center [288, 180] width 51 height 143
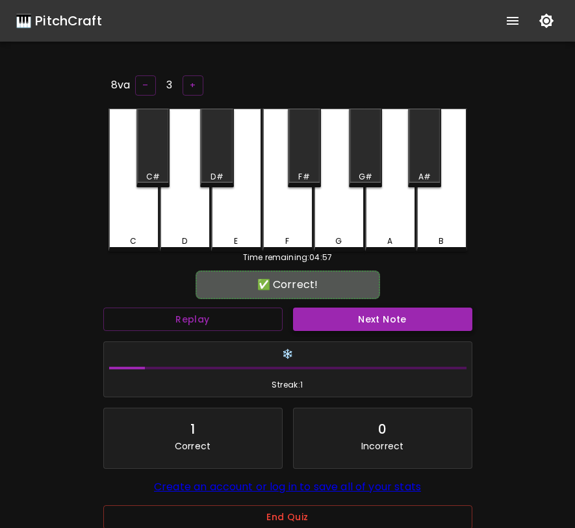
click at [317, 317] on button "Next Note" at bounding box center [382, 320] width 179 height 24
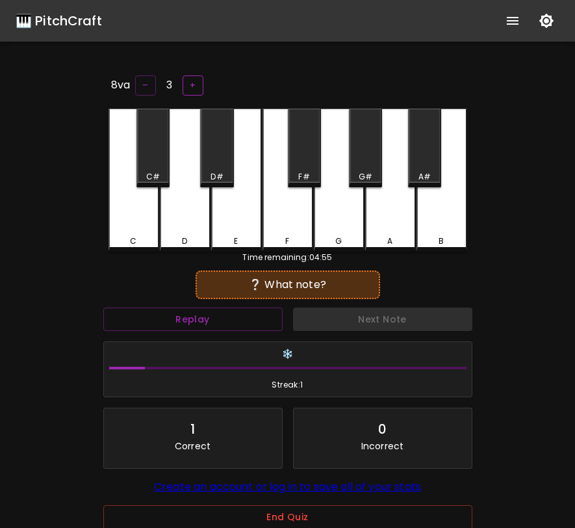
click at [185, 88] on button "+" at bounding box center [193, 85] width 21 height 20
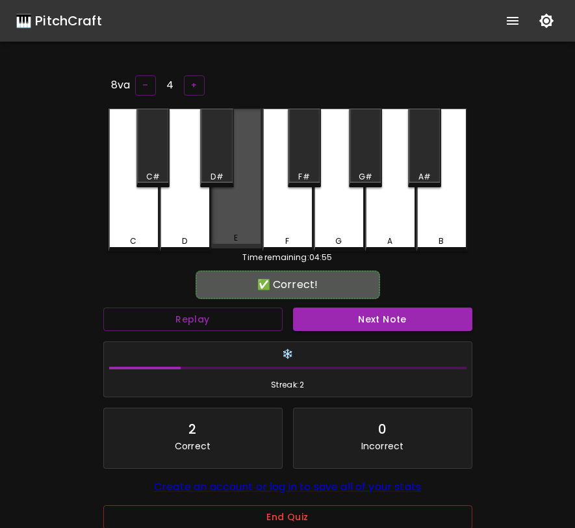
click at [236, 212] on div "E" at bounding box center [236, 179] width 51 height 140
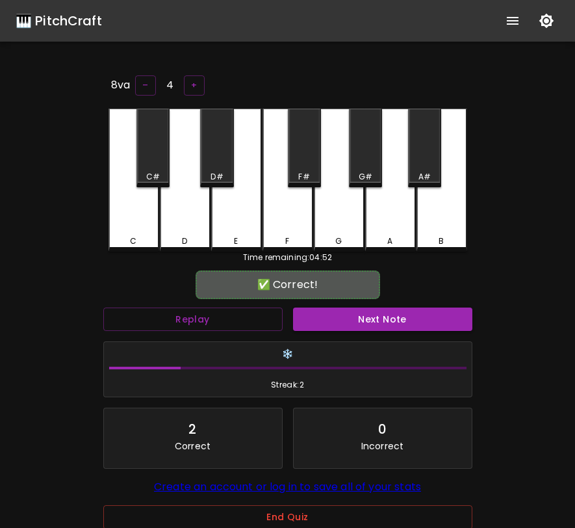
click at [239, 183] on div "E" at bounding box center [236, 180] width 51 height 143
click at [332, 324] on button "Next Note" at bounding box center [382, 320] width 179 height 24
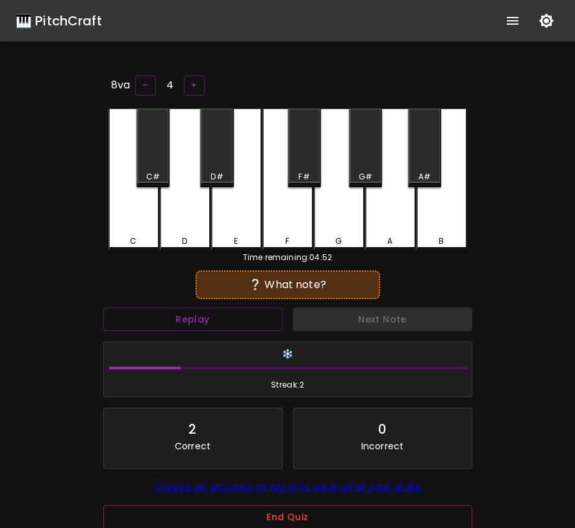
click at [296, 196] on div "F" at bounding box center [288, 180] width 51 height 143
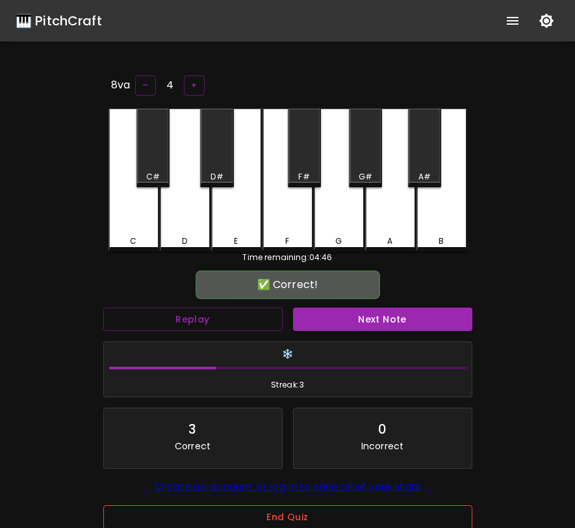
click at [274, 525] on button "End Quiz" at bounding box center [287, 517] width 369 height 24
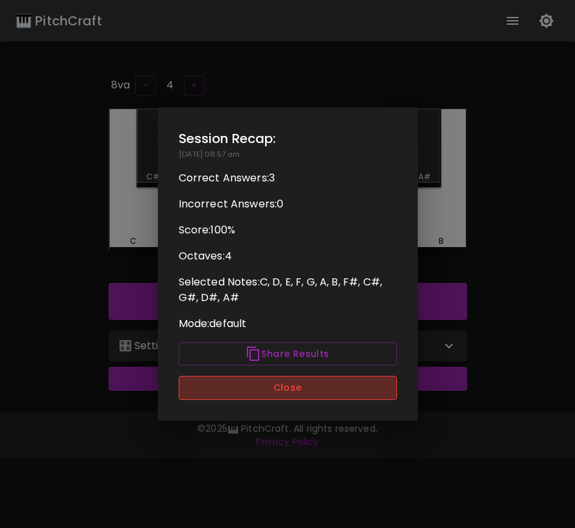
click at [309, 394] on button "Close" at bounding box center [288, 388] width 218 height 24
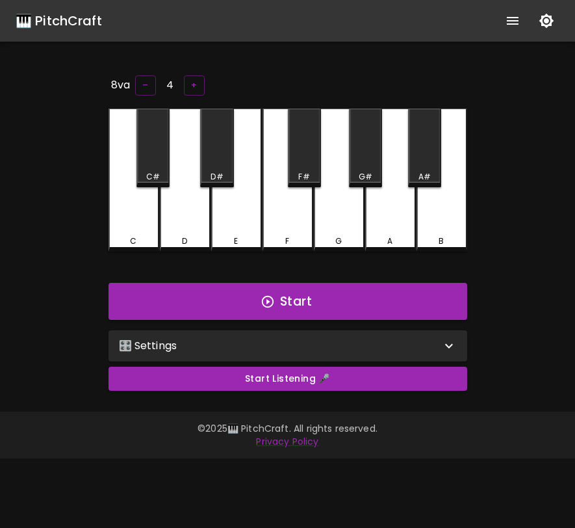
click at [280, 202] on div "F" at bounding box center [288, 180] width 51 height 143
click at [143, 79] on button "–" at bounding box center [145, 85] width 21 height 20
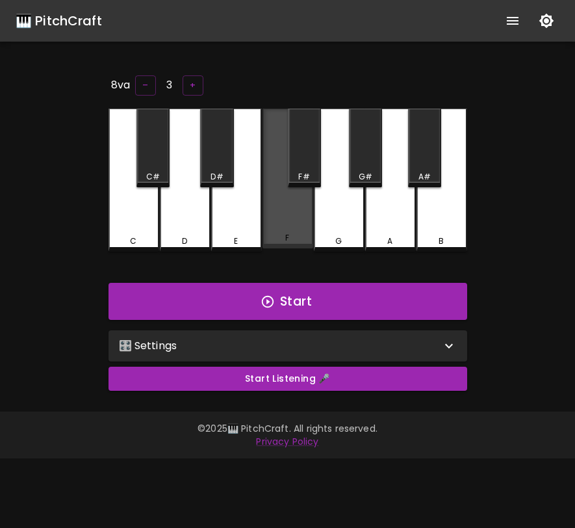
click at [283, 189] on div "F" at bounding box center [288, 179] width 51 height 140
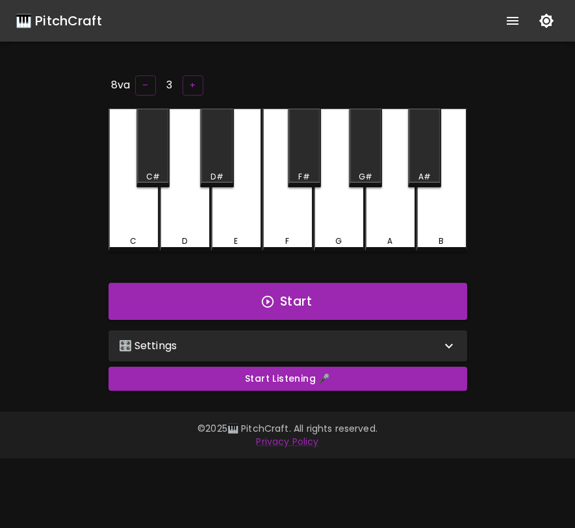
click at [307, 361] on div "Start Listening 🎤" at bounding box center [287, 383] width 369 height 45
click at [315, 350] on div "🎛️ Settings" at bounding box center [280, 346] width 322 height 16
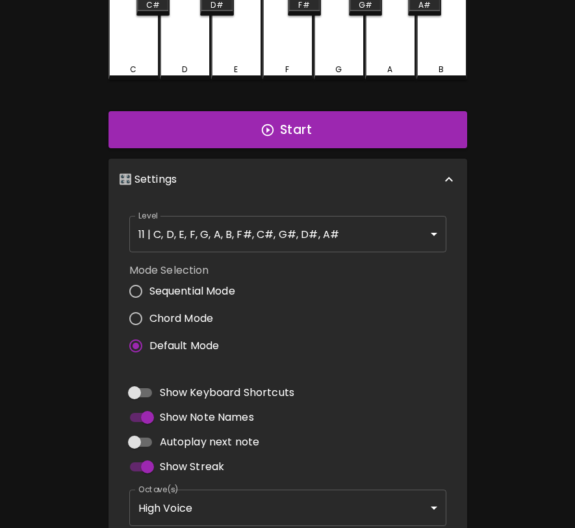
scroll to position [332, 0]
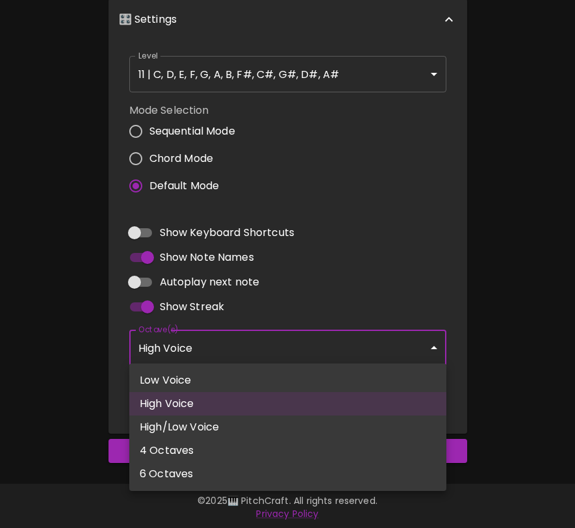
click at [311, 350] on body "🎹 PitchCraft About Badges Log In 8va – 3 + C C# D D# E F F# G G# A A# B Start 🎛…" at bounding box center [287, 99] width 575 height 862
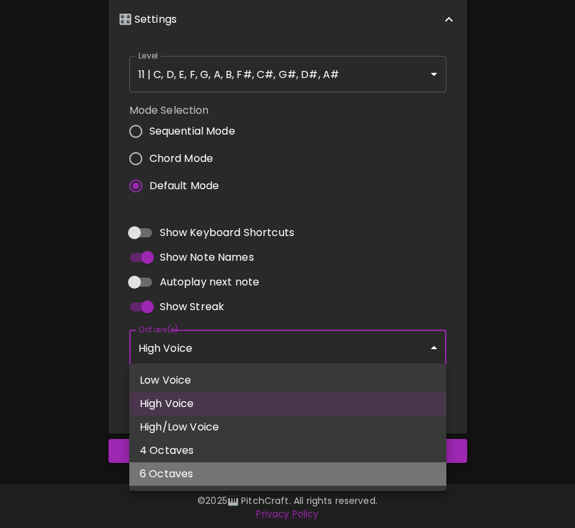
click at [256, 466] on li "6 Octaves" at bounding box center [287, 473] width 317 height 23
type input "1,2,3,4,5,6"
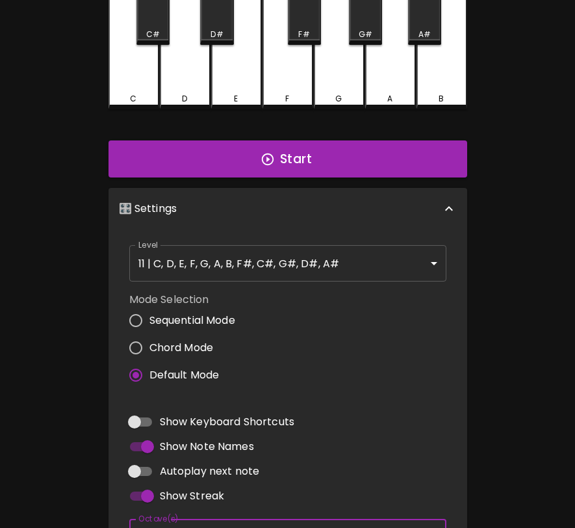
scroll to position [102, 0]
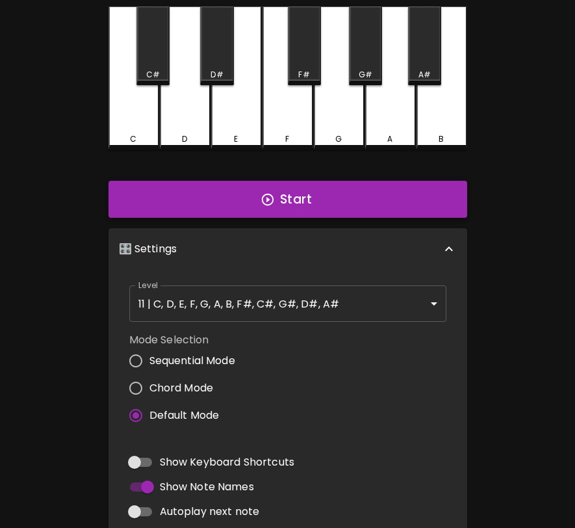
click at [325, 202] on button "Start" at bounding box center [288, 200] width 359 height 38
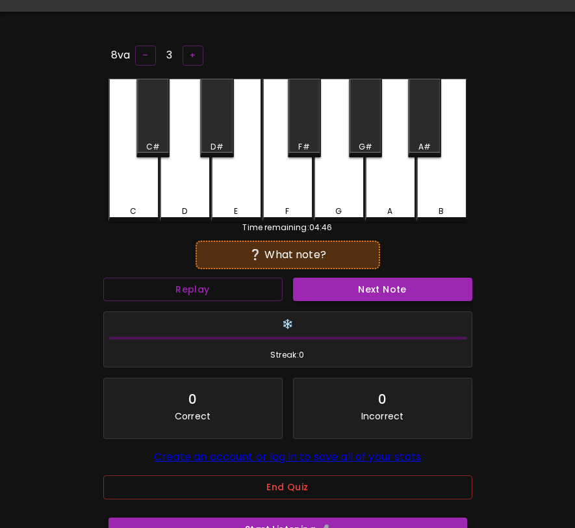
scroll to position [0, 0]
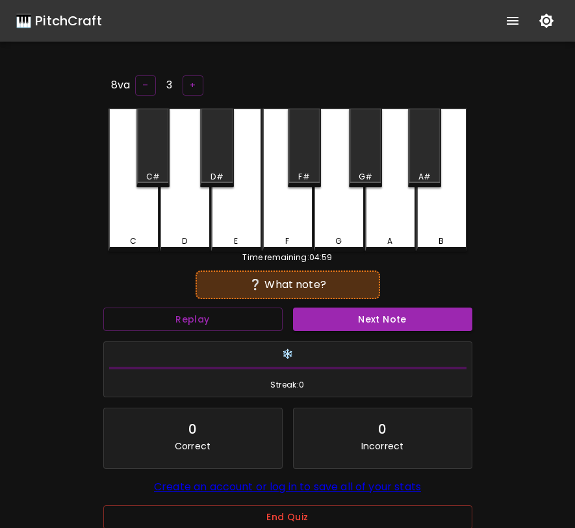
click at [440, 152] on div "A#" at bounding box center [424, 148] width 33 height 79
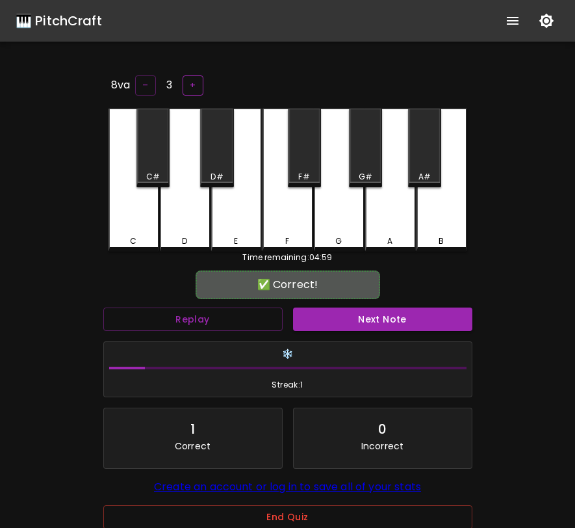
click at [196, 84] on button "+" at bounding box center [193, 85] width 21 height 20
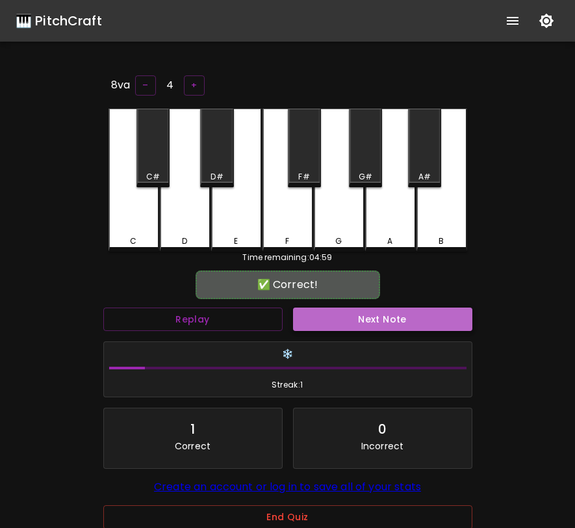
click at [339, 316] on button "Next Note" at bounding box center [382, 320] width 179 height 24
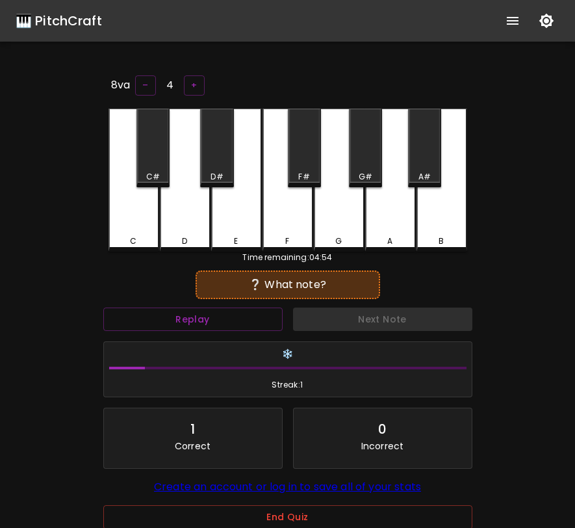
click at [259, 211] on div "E" at bounding box center [236, 180] width 51 height 143
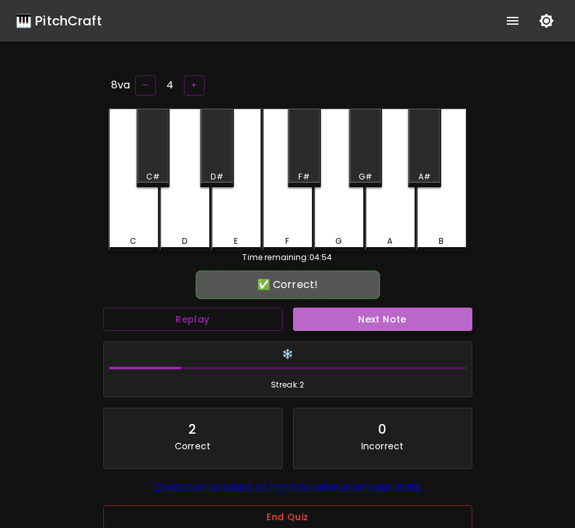
click at [339, 316] on button "Next Note" at bounding box center [382, 320] width 179 height 24
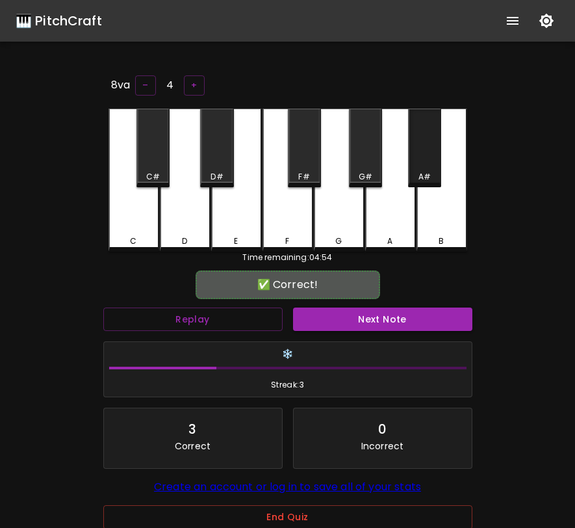
click at [423, 157] on div "A#" at bounding box center [424, 148] width 33 height 79
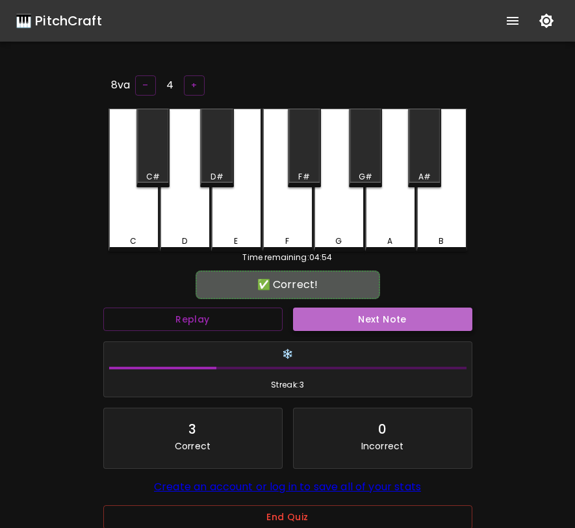
click at [378, 315] on button "Next Note" at bounding box center [382, 320] width 179 height 24
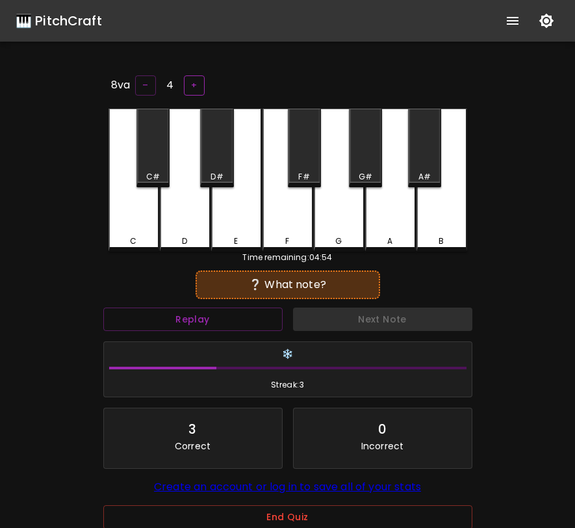
click at [196, 82] on button "+" at bounding box center [194, 85] width 21 height 20
click at [196, 82] on button "+" at bounding box center [193, 85] width 21 height 20
click at [341, 210] on div "G" at bounding box center [339, 180] width 51 height 143
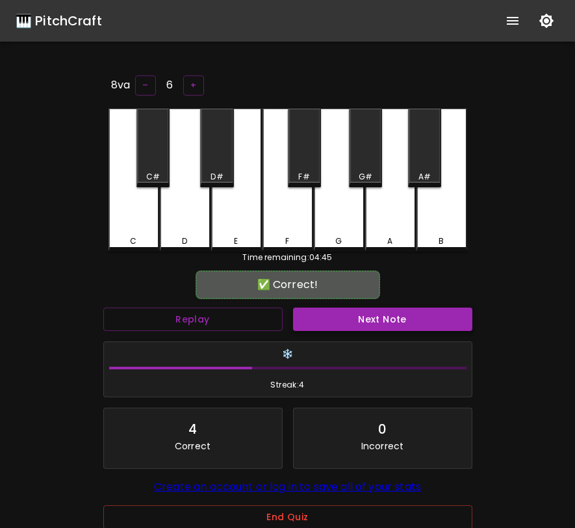
click at [328, 322] on button "Next Note" at bounding box center [382, 320] width 179 height 24
click at [300, 150] on div "F#" at bounding box center [304, 148] width 33 height 79
click at [137, 88] on button "–" at bounding box center [145, 85] width 21 height 20
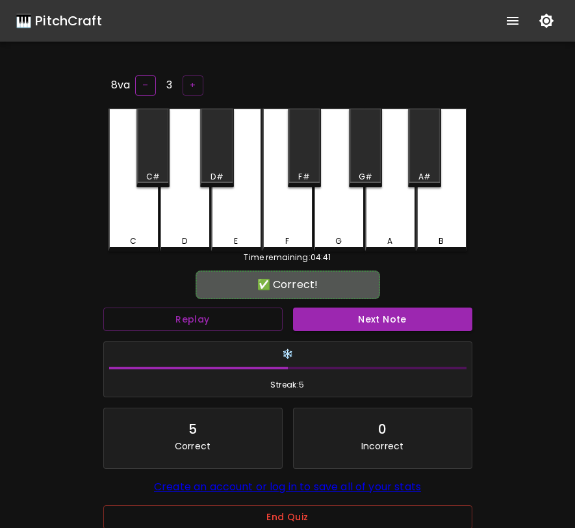
click at [137, 88] on button "–" at bounding box center [145, 85] width 21 height 20
click at [335, 313] on button "Next Note" at bounding box center [382, 320] width 179 height 24
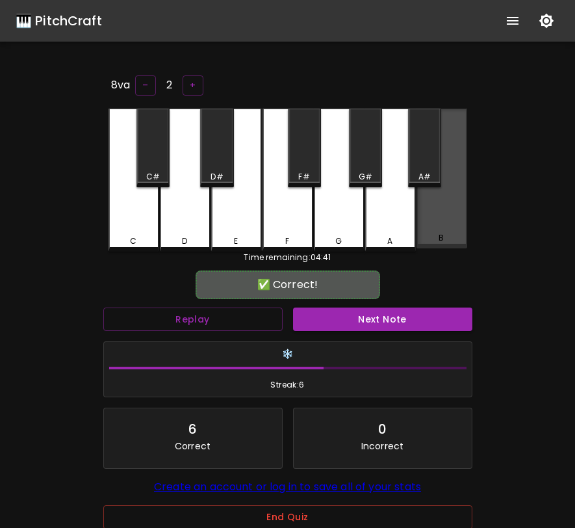
click at [427, 205] on div "B" at bounding box center [442, 179] width 51 height 140
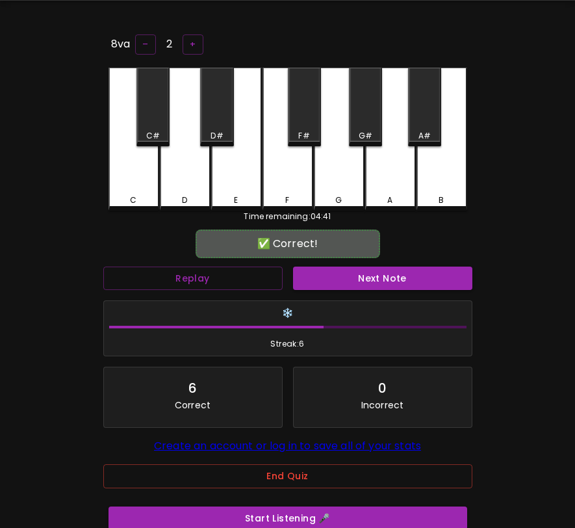
scroll to position [118, 0]
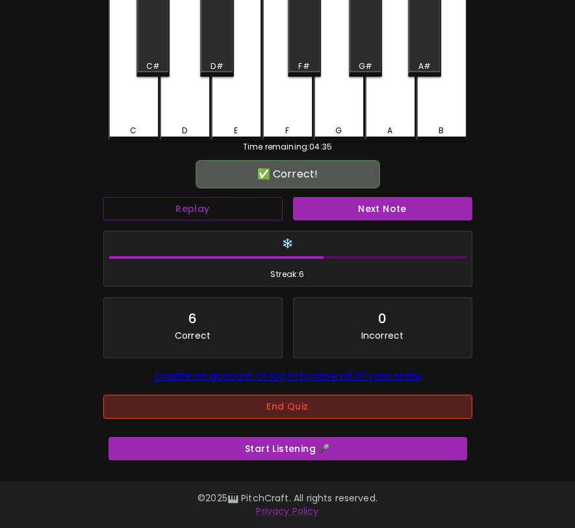
click at [277, 401] on button "End Quiz" at bounding box center [287, 407] width 369 height 24
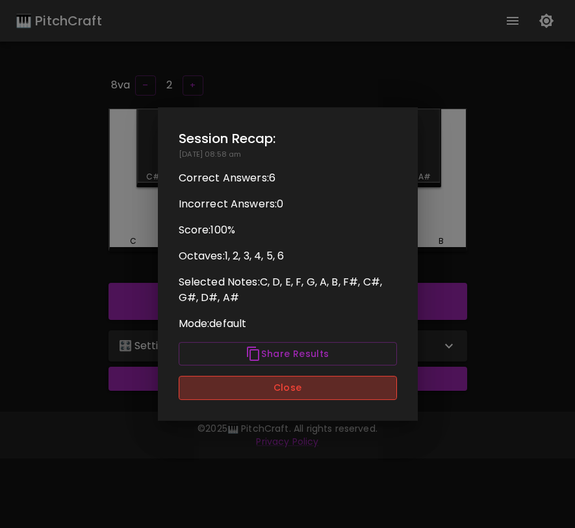
click at [294, 381] on button "Close" at bounding box center [288, 388] width 218 height 24
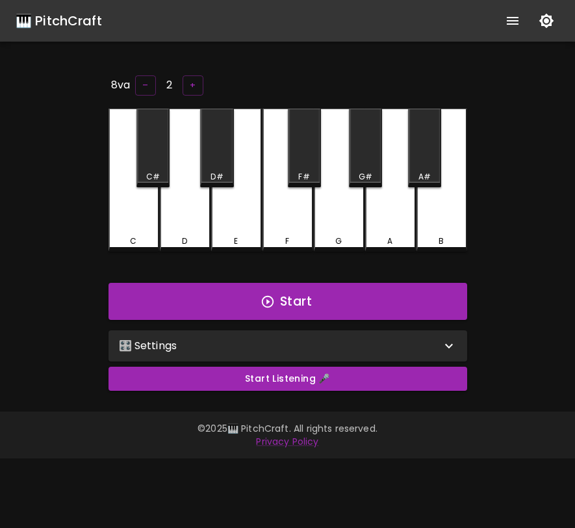
click at [306, 343] on div "🎛️ Settings" at bounding box center [280, 346] width 322 height 16
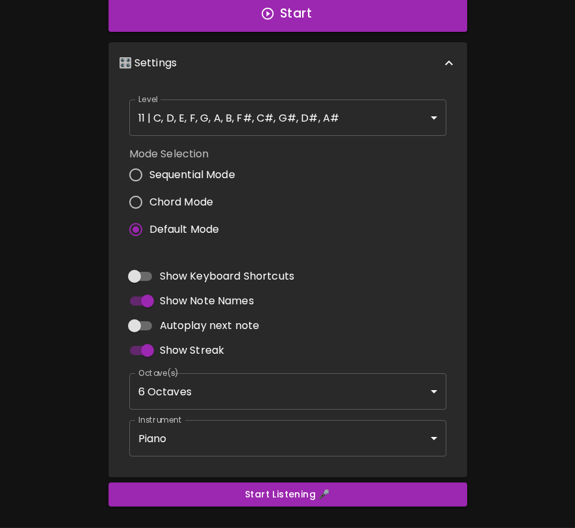
scroll to position [327, 0]
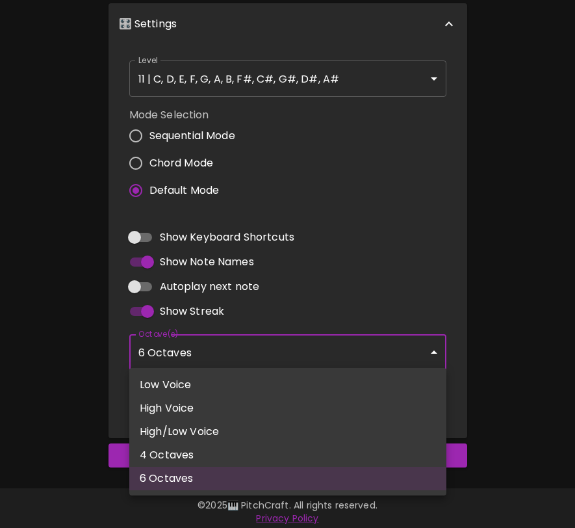
click at [264, 350] on body "🎹 PitchCraft About Badges Log In 8va – 2 + C C# D D# E F F# G G# A A# B Start 🎛…" at bounding box center [287, 104] width 575 height 862
click at [250, 386] on li "Low Voice" at bounding box center [287, 384] width 317 height 23
type input "3"
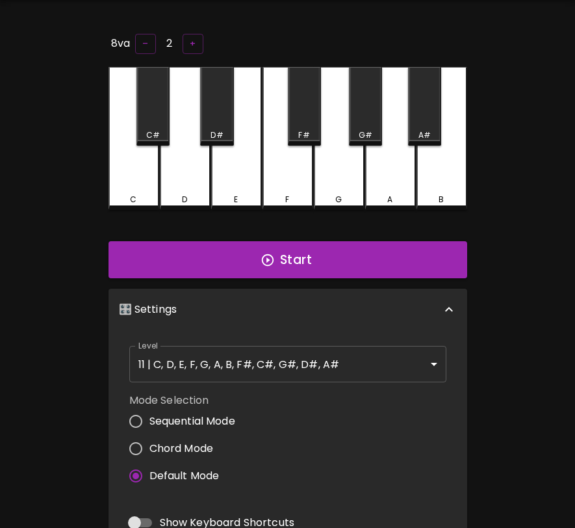
scroll to position [0, 0]
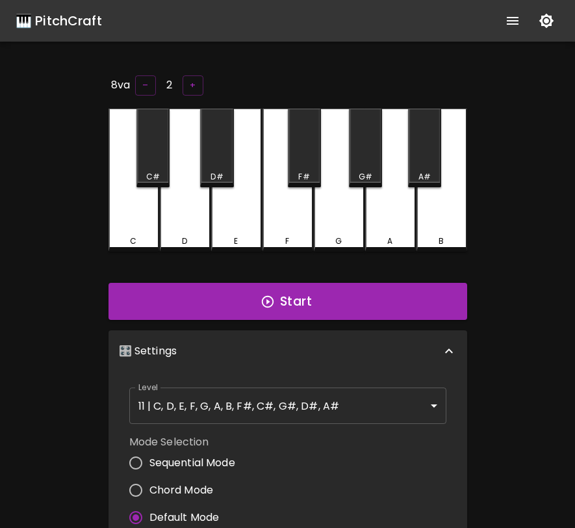
click at [282, 213] on div "F" at bounding box center [288, 180] width 51 height 143
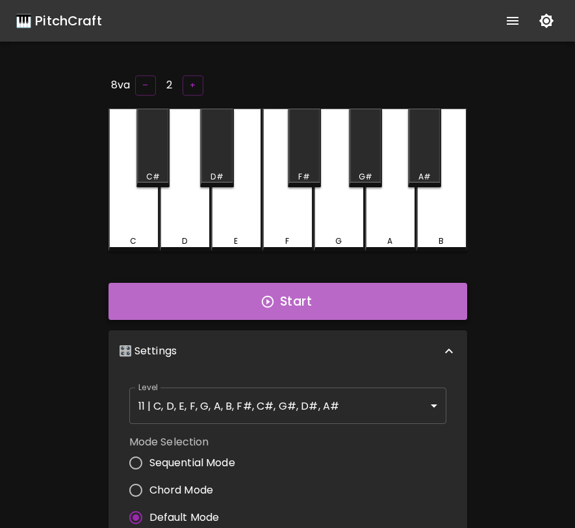
click at [265, 302] on icon "button" at bounding box center [268, 302] width 14 height 14
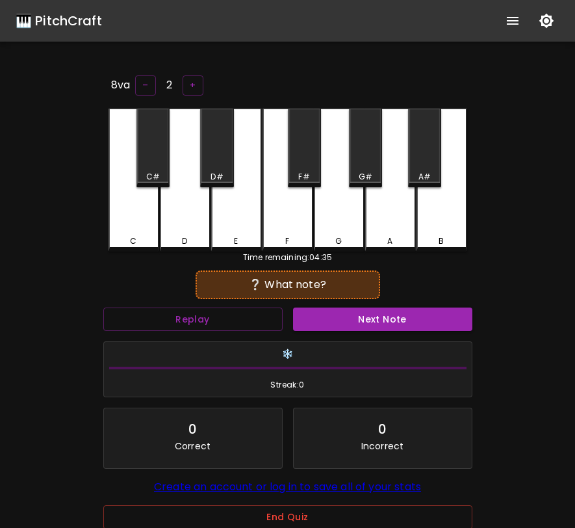
click at [338, 213] on div "G" at bounding box center [339, 180] width 51 height 143
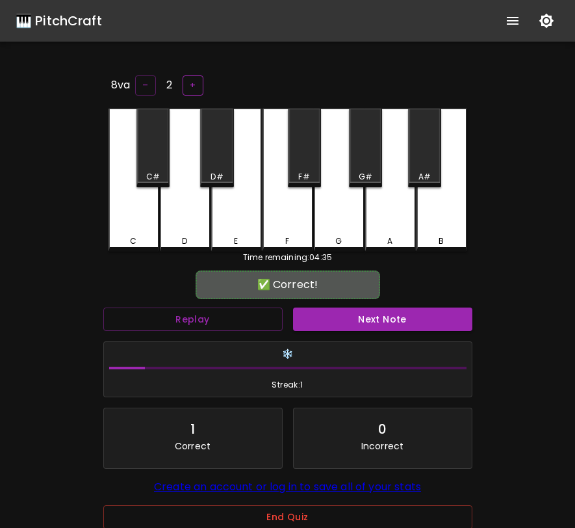
click at [184, 82] on button "+" at bounding box center [193, 85] width 21 height 20
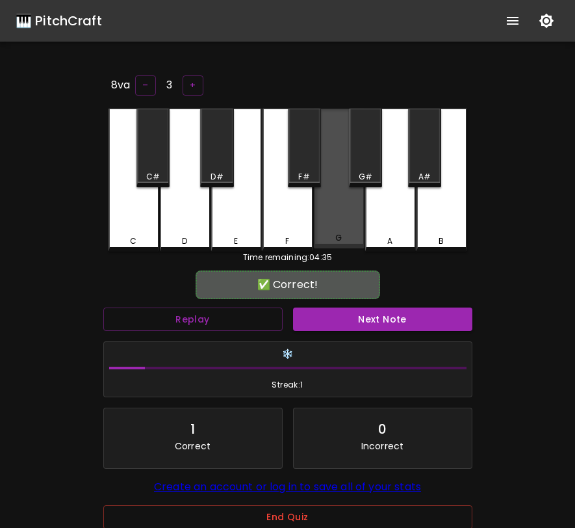
click at [328, 204] on div "G" at bounding box center [339, 179] width 51 height 140
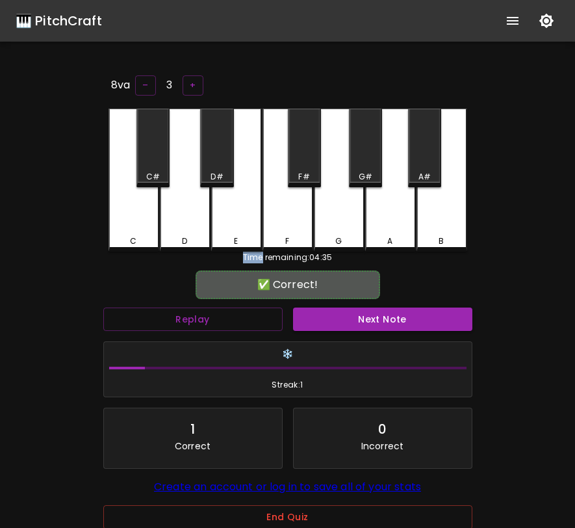
click at [328, 204] on div "G" at bounding box center [339, 180] width 51 height 143
click at [194, 79] on button "+" at bounding box center [193, 85] width 21 height 20
click at [351, 207] on div "G" at bounding box center [339, 180] width 51 height 143
click at [348, 320] on button "Next Note" at bounding box center [382, 320] width 179 height 24
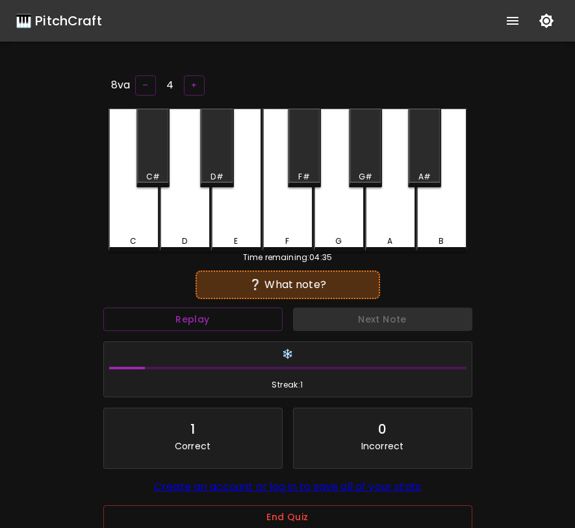
click at [451, 195] on div "B" at bounding box center [442, 180] width 51 height 143
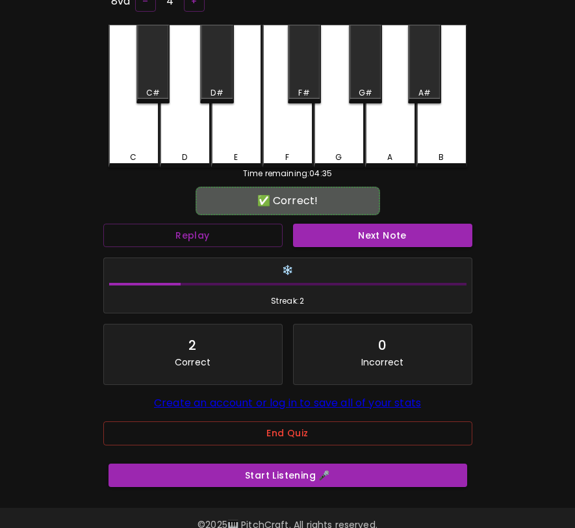
scroll to position [118, 0]
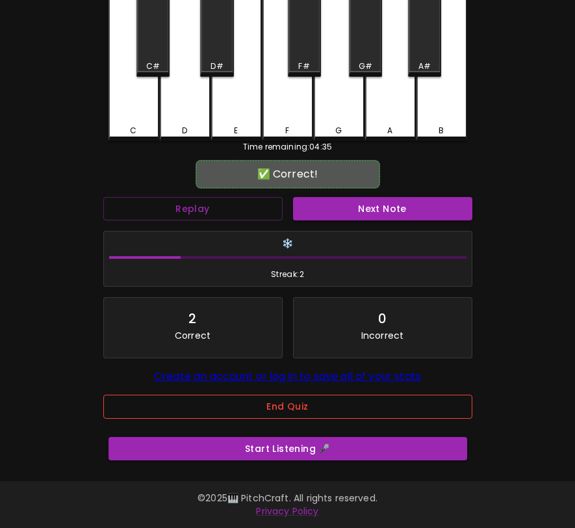
click at [352, 404] on button "End Quiz" at bounding box center [287, 407] width 369 height 24
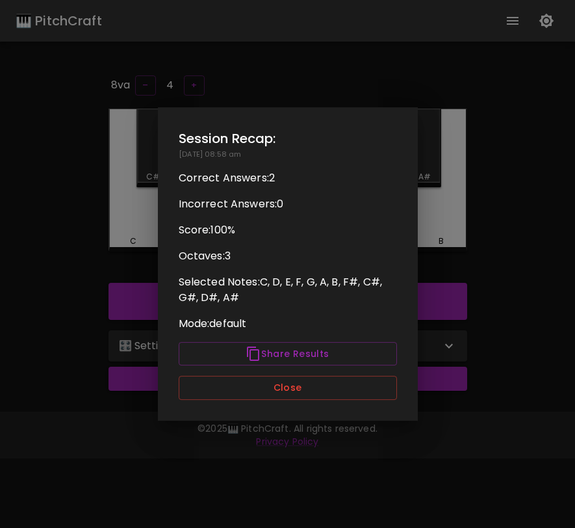
scroll to position [0, 0]
click at [278, 388] on button "Close" at bounding box center [288, 388] width 218 height 24
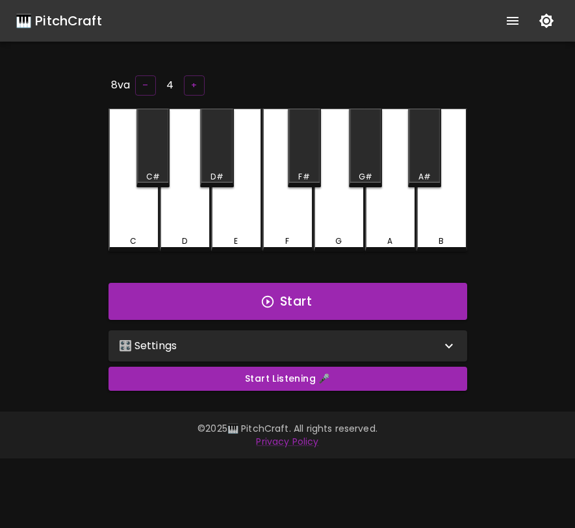
radio input "true"
click at [150, 345] on p "🎛️ Settings" at bounding box center [148, 346] width 59 height 16
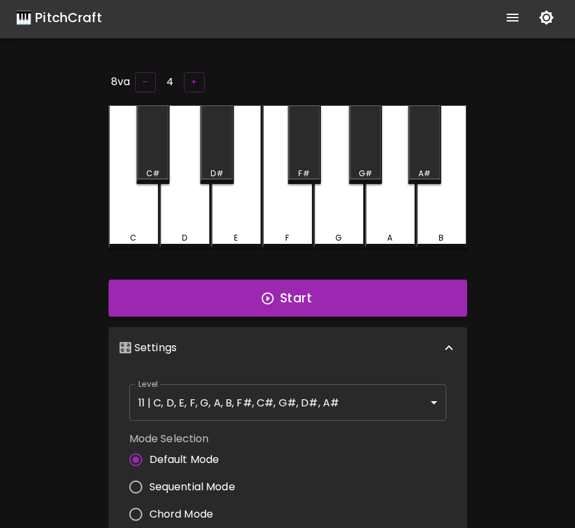
scroll to position [4, 0]
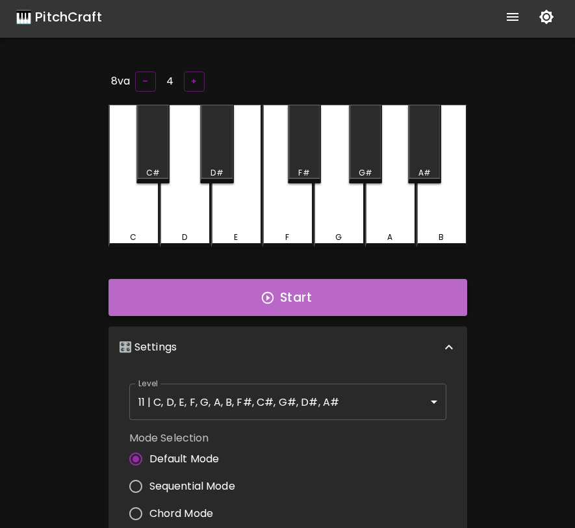
click at [214, 293] on button "Start" at bounding box center [288, 298] width 359 height 38
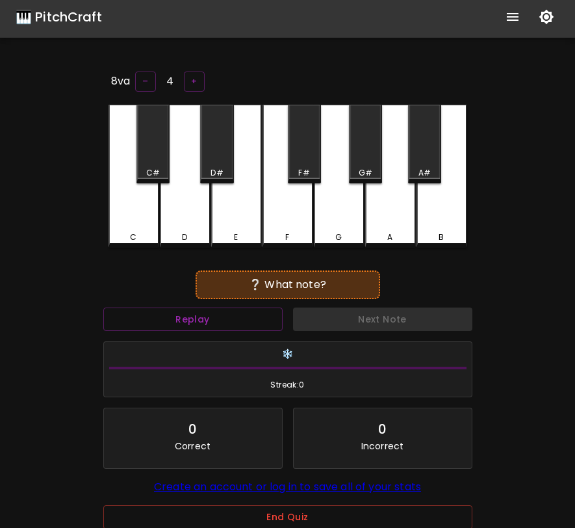
click at [389, 207] on div "A" at bounding box center [390, 176] width 51 height 143
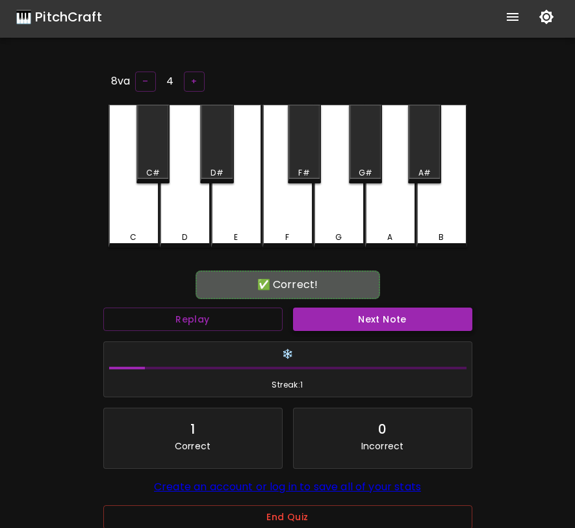
click at [327, 319] on button "Next Note" at bounding box center [382, 320] width 179 height 24
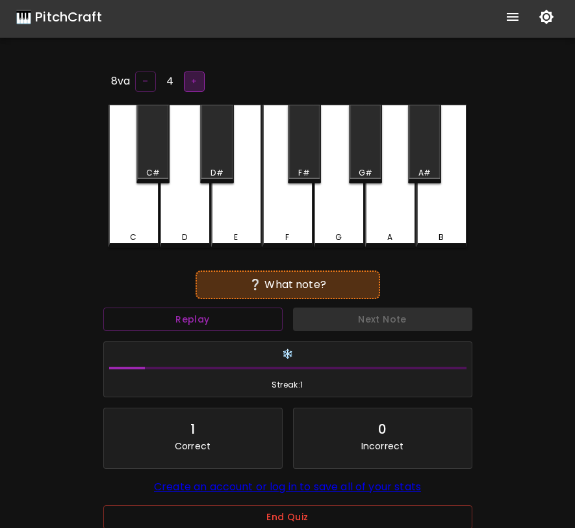
click at [193, 75] on button "+" at bounding box center [194, 82] width 21 height 20
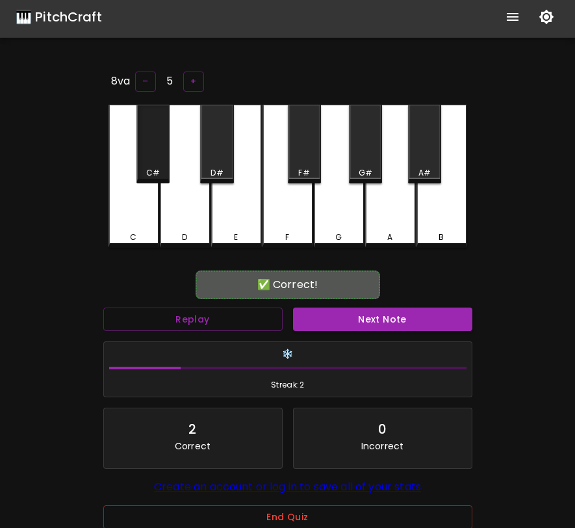
click at [161, 155] on div "C#" at bounding box center [153, 144] width 33 height 79
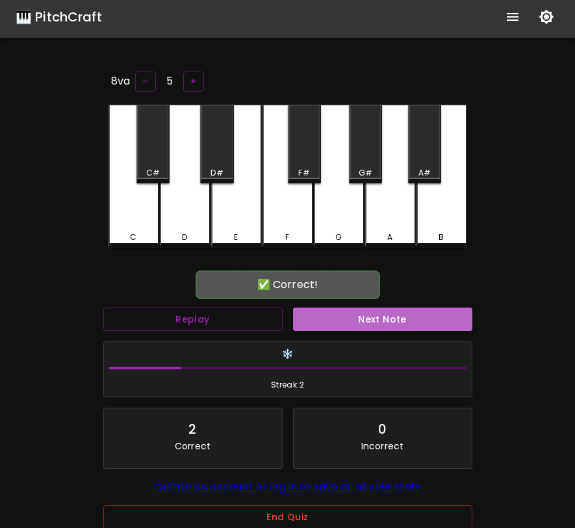
click at [358, 316] on button "Next Note" at bounding box center [382, 320] width 179 height 24
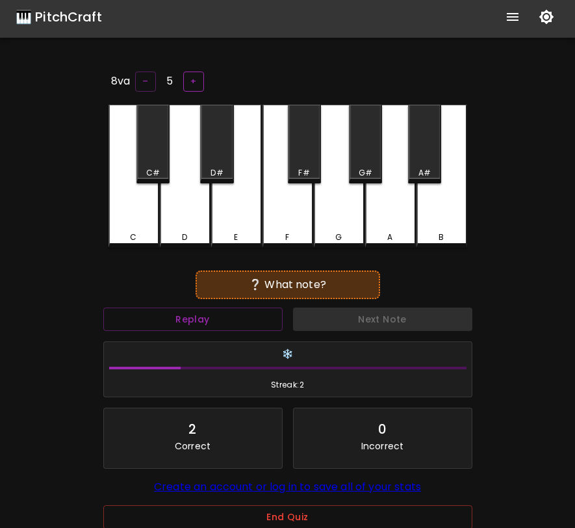
click at [194, 84] on button "+" at bounding box center [193, 82] width 21 height 20
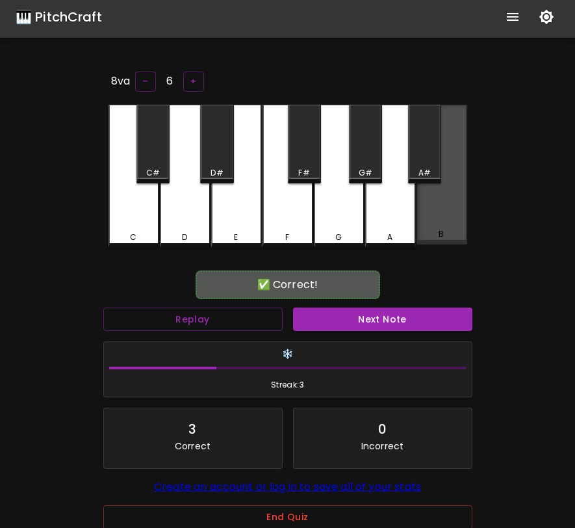
click at [450, 219] on div "B" at bounding box center [442, 175] width 51 height 140
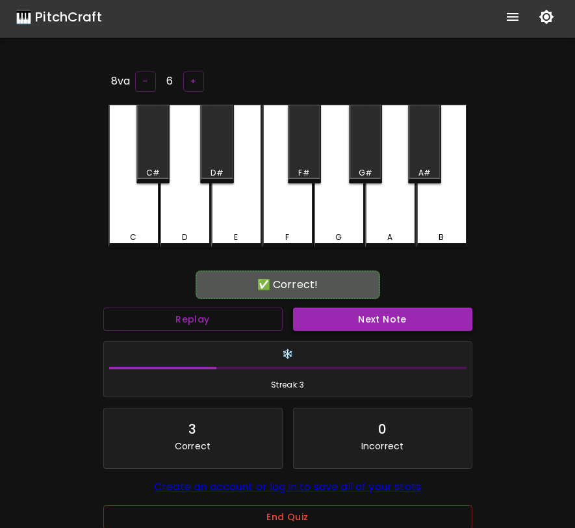
click at [385, 322] on button "Next Note" at bounding box center [382, 320] width 179 height 24
click at [429, 163] on div "A#" at bounding box center [424, 144] width 33 height 79
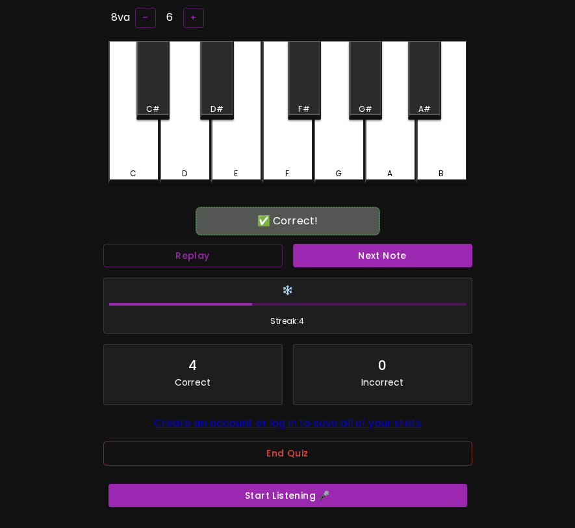
scroll to position [99, 0]
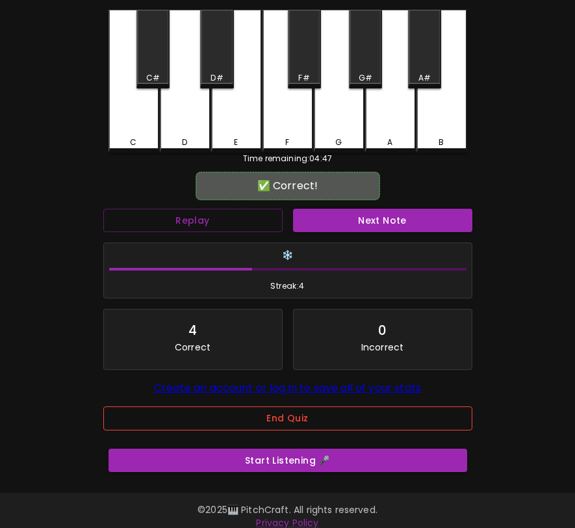
click at [282, 425] on button "End Quiz" at bounding box center [287, 418] width 369 height 24
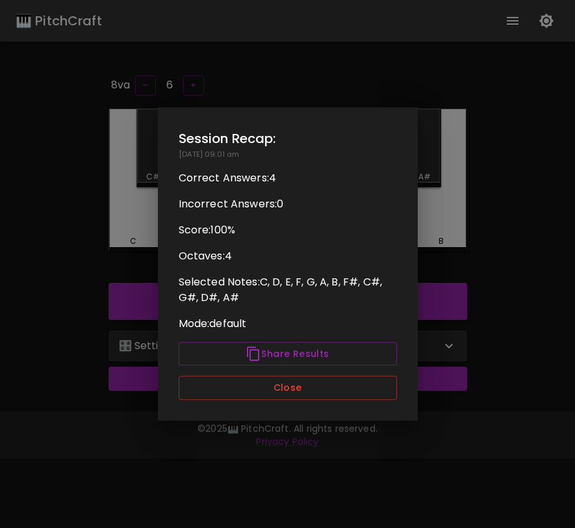
scroll to position [0, 0]
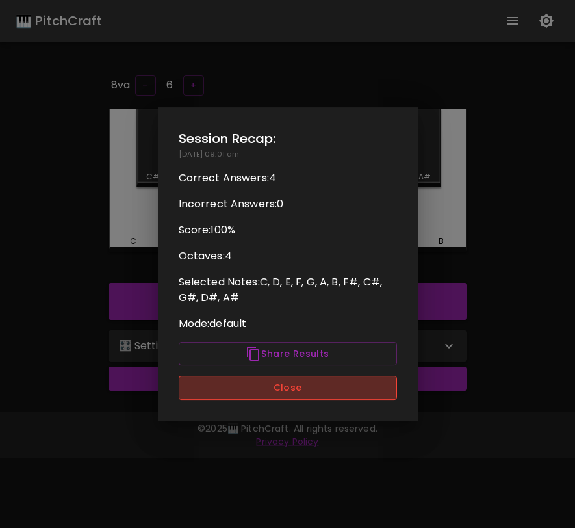
click at [295, 389] on button "Close" at bounding box center [288, 388] width 218 height 24
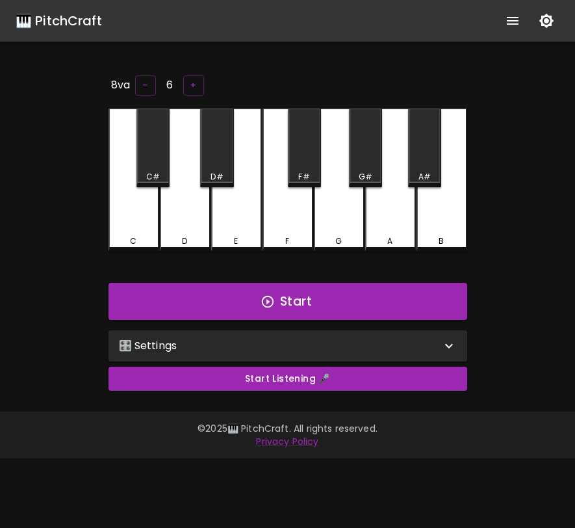
click at [309, 351] on div "🎛️ Settings" at bounding box center [288, 345] width 359 height 31
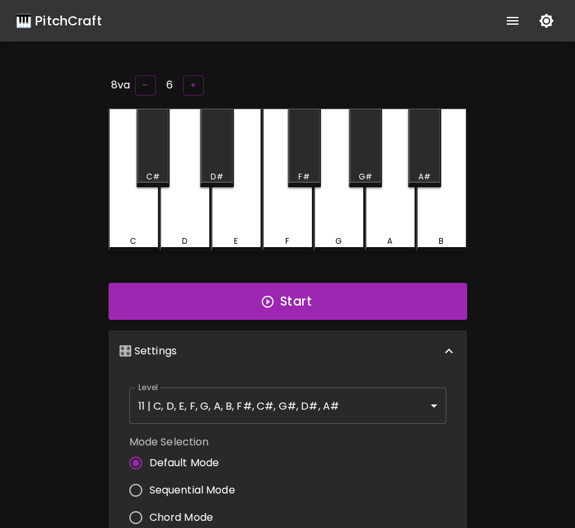
click at [137, 484] on input "Sequential Mode" at bounding box center [135, 490] width 27 height 27
radio input "true"
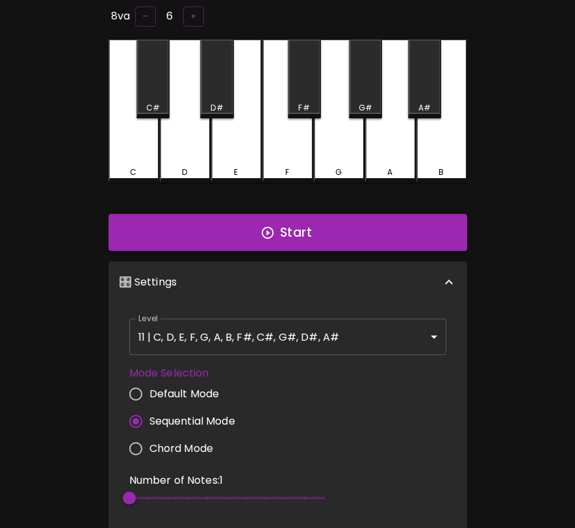
scroll to position [137, 0]
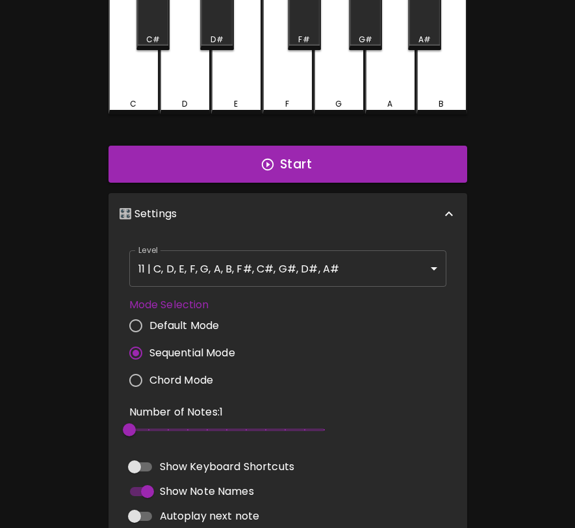
type input "4"
click at [166, 432] on span "2" at bounding box center [226, 430] width 195 height 20
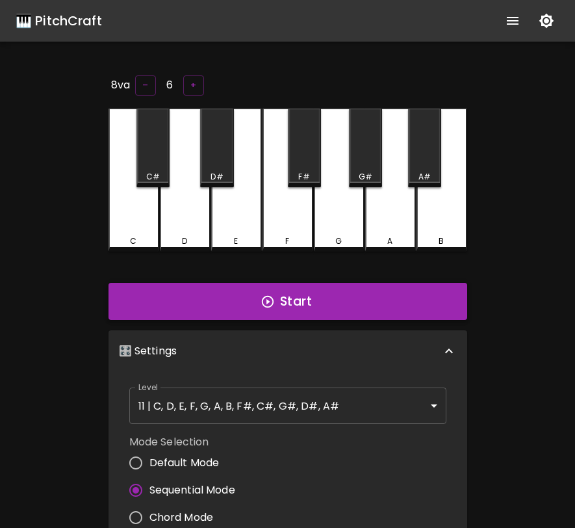
click at [231, 296] on button "Start" at bounding box center [288, 302] width 359 height 38
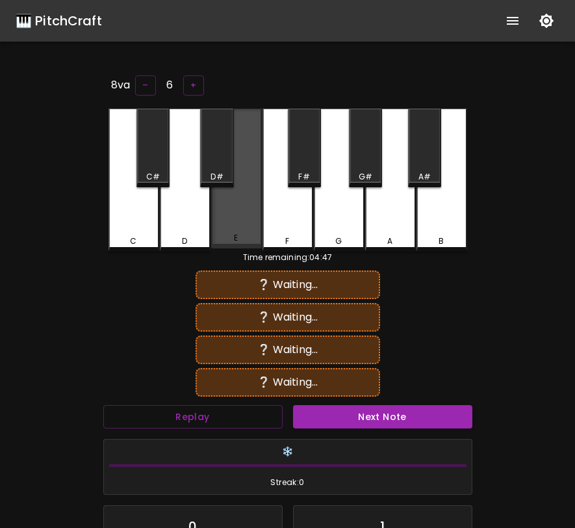
click at [250, 231] on div "E" at bounding box center [236, 179] width 51 height 140
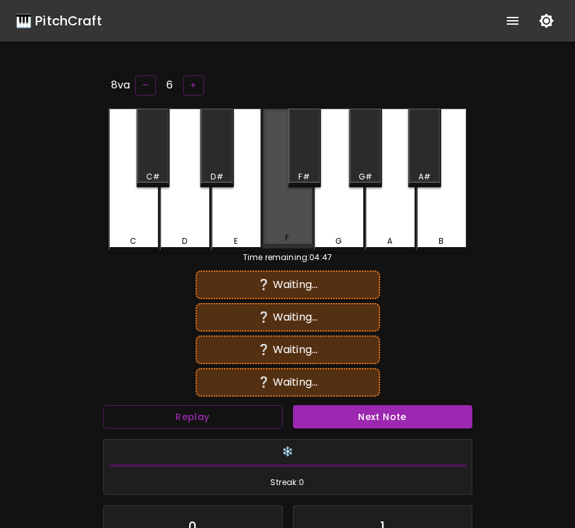
click at [293, 227] on div "F" at bounding box center [288, 179] width 51 height 140
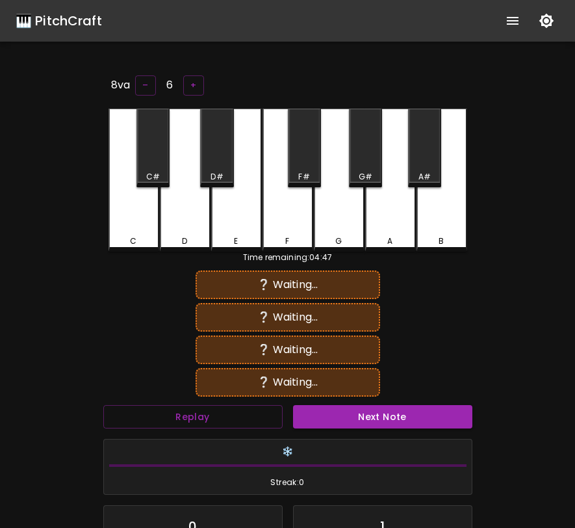
click at [444, 235] on div "B" at bounding box center [442, 241] width 48 height 12
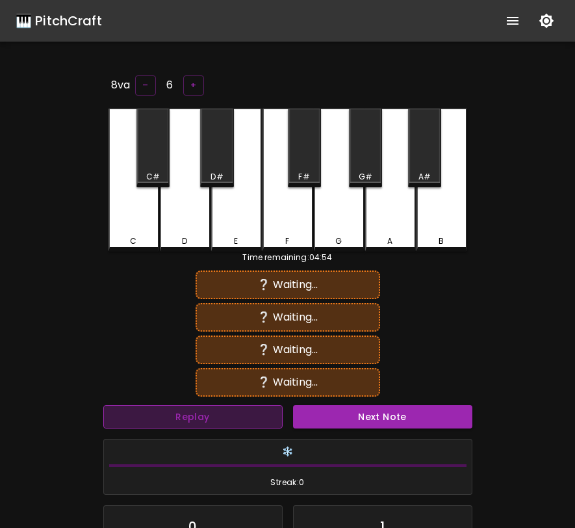
click at [251, 414] on button "Replay" at bounding box center [192, 417] width 179 height 24
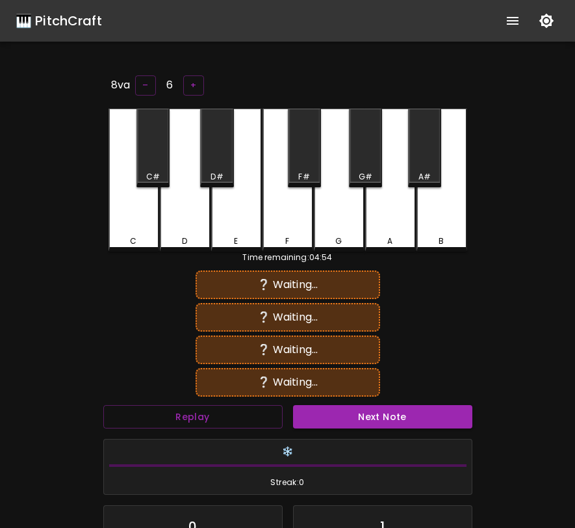
click at [223, 159] on div "D#" at bounding box center [216, 148] width 33 height 79
click at [231, 190] on div "E" at bounding box center [236, 180] width 51 height 143
click at [428, 160] on div "A#" at bounding box center [424, 148] width 33 height 79
click at [311, 156] on div "F#" at bounding box center [304, 148] width 33 height 79
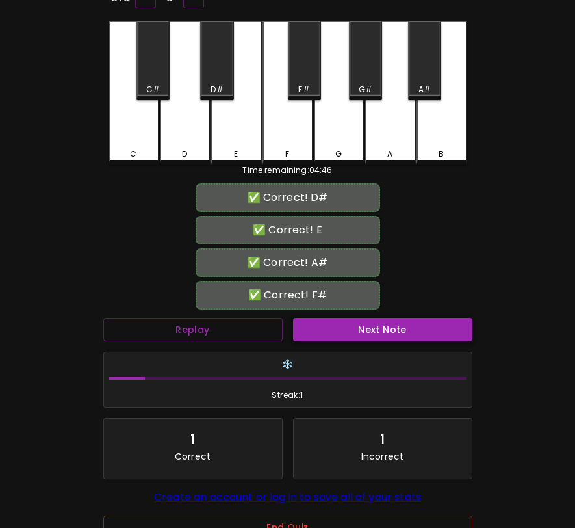
scroll to position [216, 0]
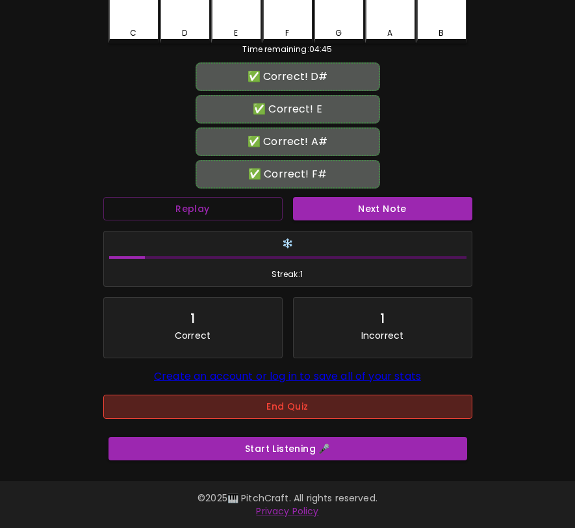
click at [338, 410] on button "End Quiz" at bounding box center [287, 407] width 369 height 24
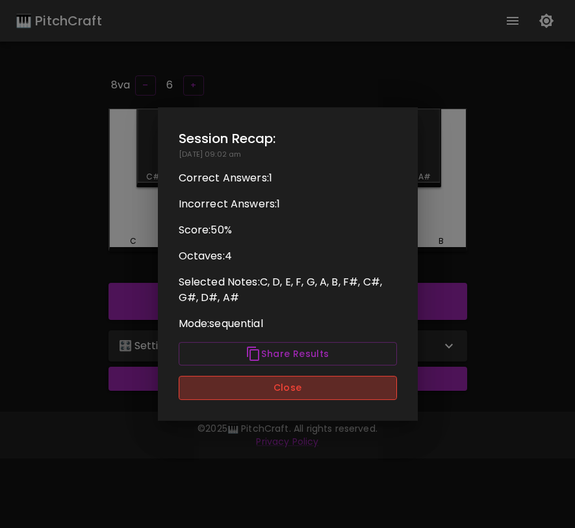
click at [345, 391] on button "Close" at bounding box center [288, 388] width 218 height 24
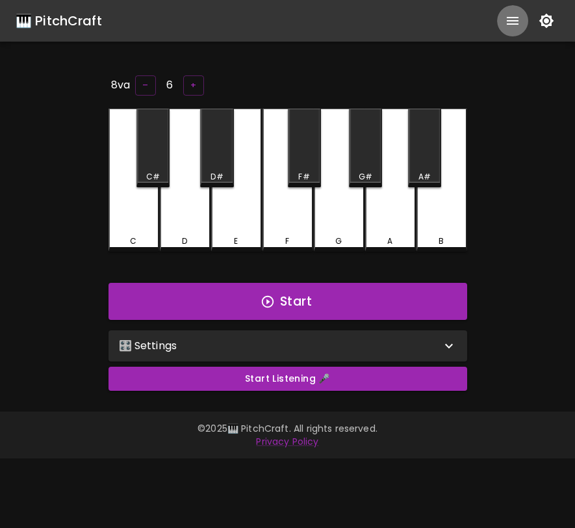
click at [512, 20] on icon "show more" at bounding box center [513, 21] width 16 height 16
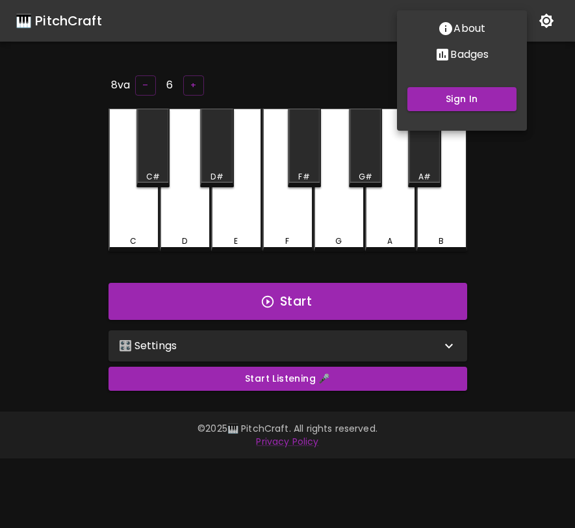
radio input "false"
radio input "true"
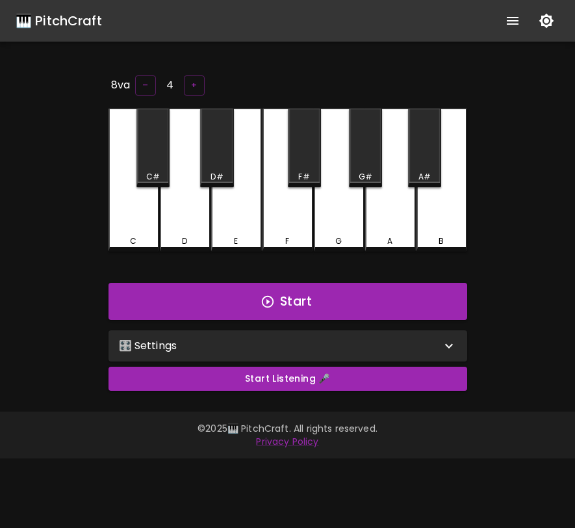
click at [260, 346] on div "🎛️ Settings" at bounding box center [280, 346] width 322 height 16
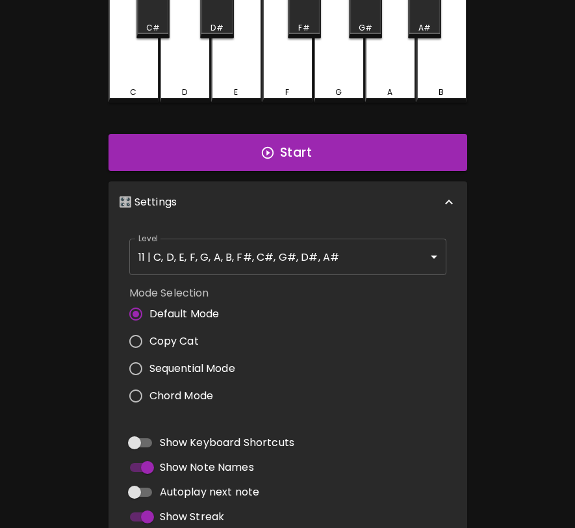
scroll to position [159, 0]
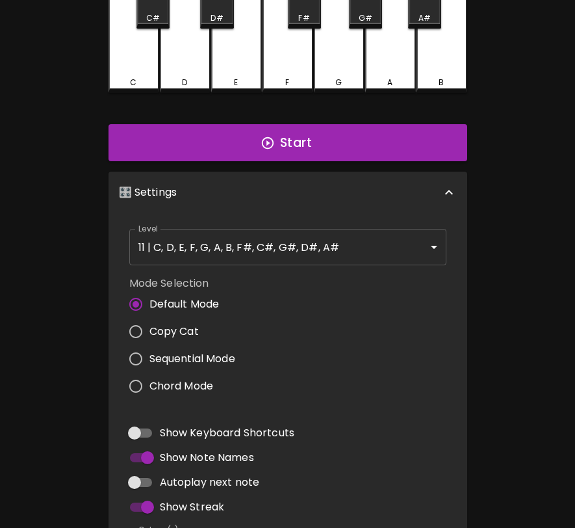
click at [180, 326] on span "Copy Cat" at bounding box center [174, 332] width 49 height 16
click at [150, 326] on input "Copy Cat" at bounding box center [135, 331] width 27 height 27
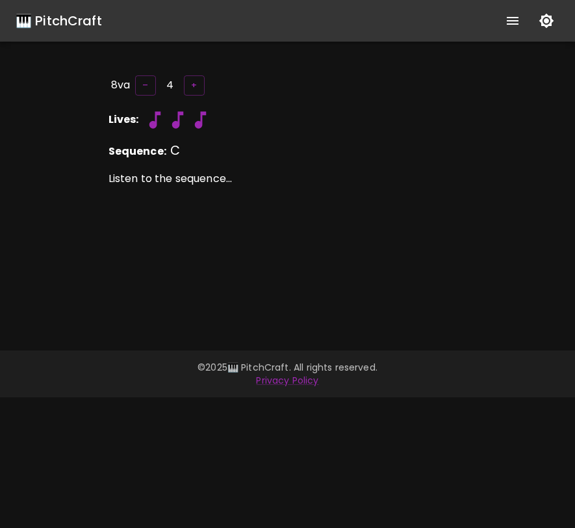
scroll to position [0, 0]
click at [261, 217] on div at bounding box center [288, 268] width 359 height 143
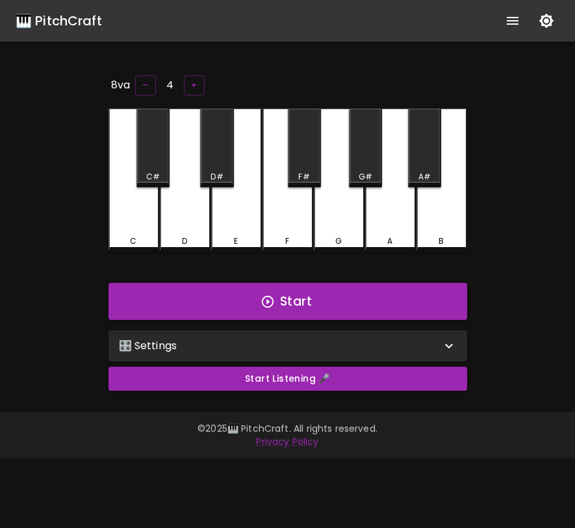
click at [296, 339] on div "🎛️ Settings" at bounding box center [280, 346] width 322 height 16
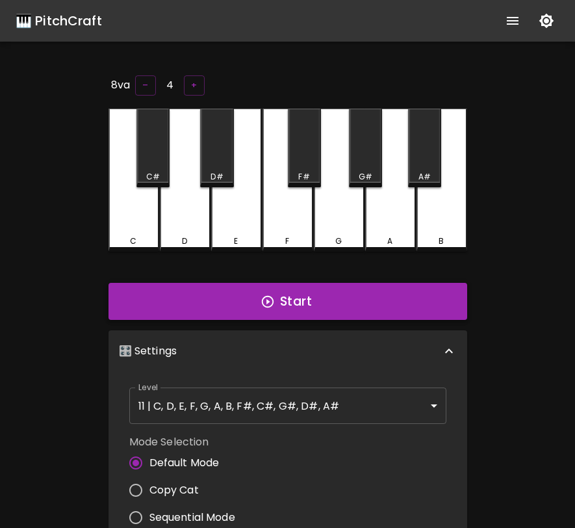
click at [289, 291] on button "Start" at bounding box center [288, 302] width 359 height 38
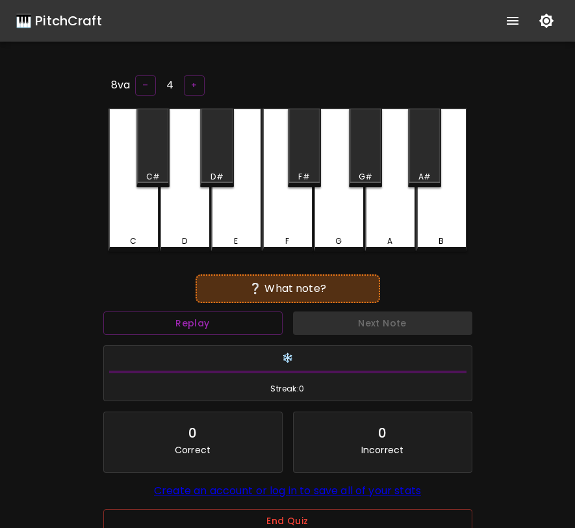
click at [443, 216] on div "B" at bounding box center [442, 180] width 51 height 143
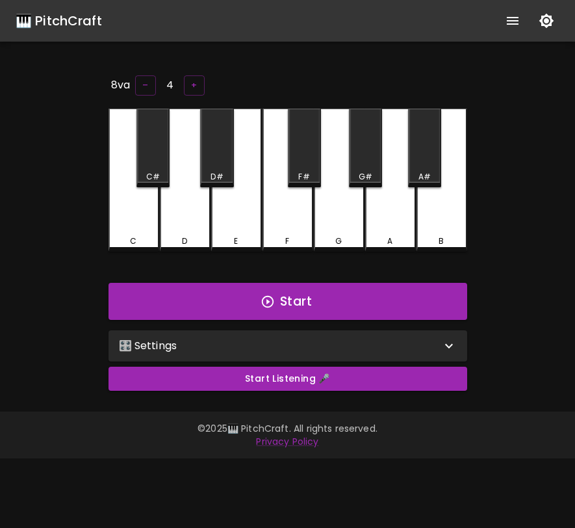
click at [409, 338] on div "🎛️ Settings" at bounding box center [280, 346] width 322 height 16
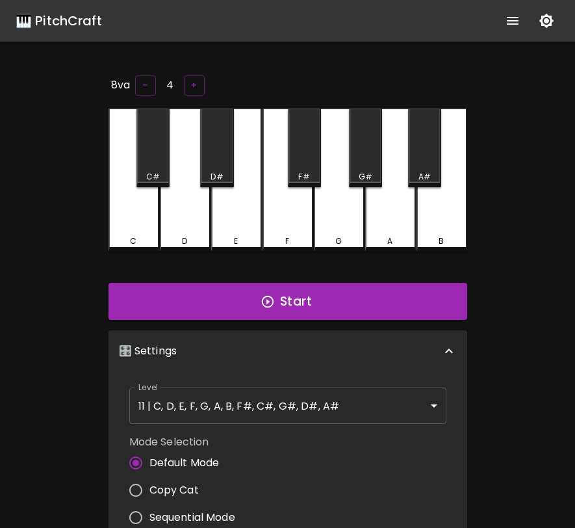
click at [174, 492] on span "Copy Cat" at bounding box center [174, 490] width 49 height 16
click at [150, 492] on input "Copy Cat" at bounding box center [135, 490] width 27 height 27
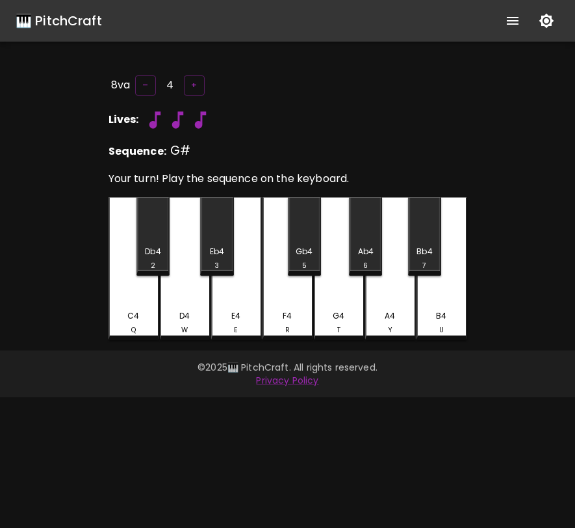
click at [362, 241] on div "Ab4 6" at bounding box center [365, 236] width 33 height 79
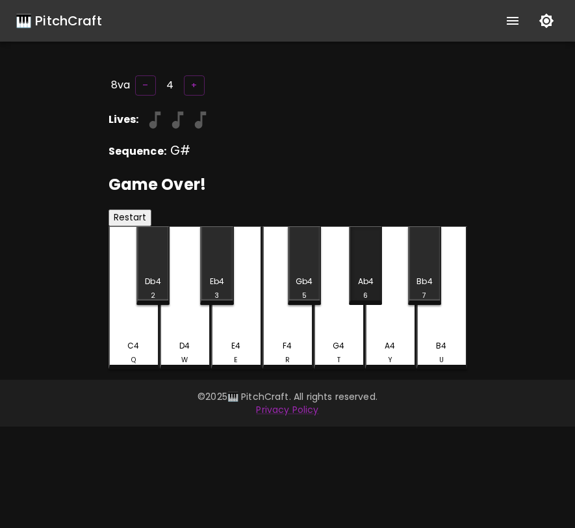
click at [362, 241] on div "Ab4 6" at bounding box center [365, 265] width 33 height 79
click at [131, 217] on button "Restart" at bounding box center [130, 217] width 43 height 17
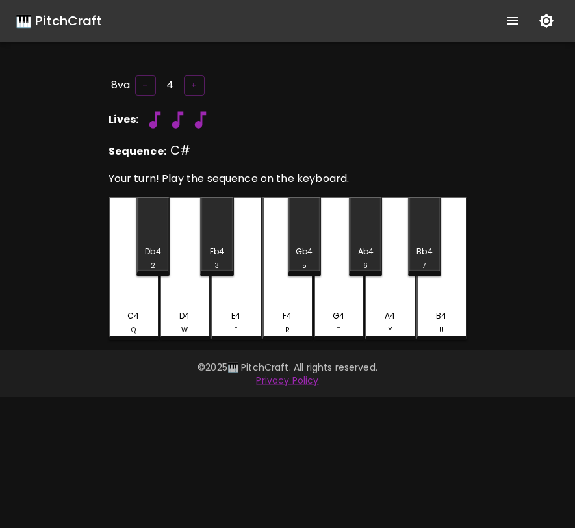
click at [149, 257] on div "Db4 2" at bounding box center [153, 258] width 31 height 25
click at [150, 252] on div "Db4 2" at bounding box center [153, 236] width 33 height 79
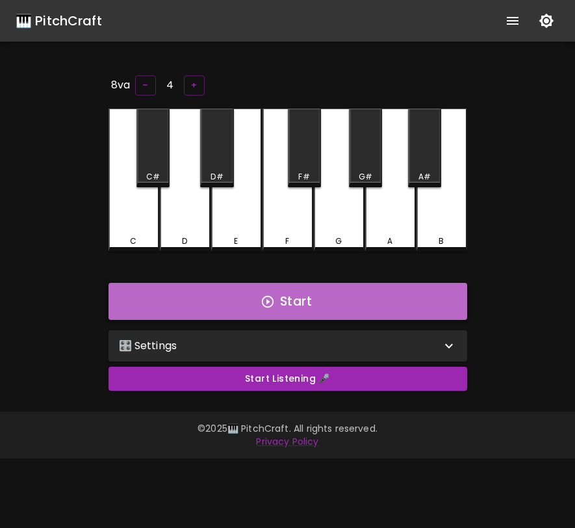
click at [282, 302] on button "Start" at bounding box center [288, 302] width 359 height 38
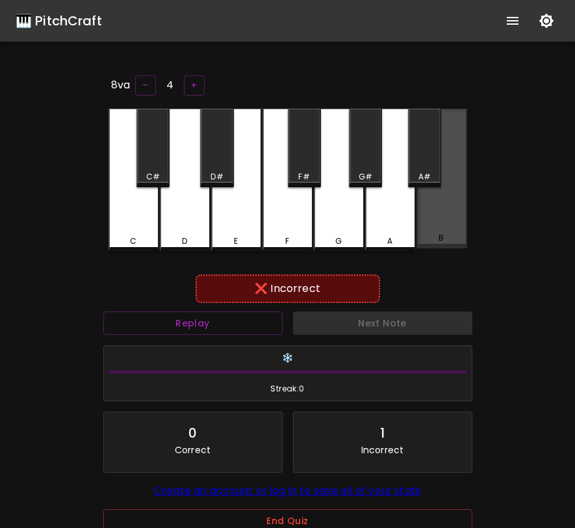
click at [440, 231] on div "B" at bounding box center [442, 179] width 51 height 140
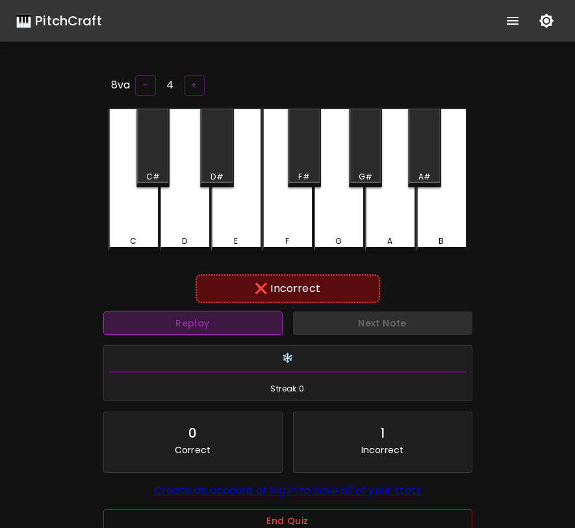
click at [269, 314] on button "Replay" at bounding box center [192, 323] width 179 height 24
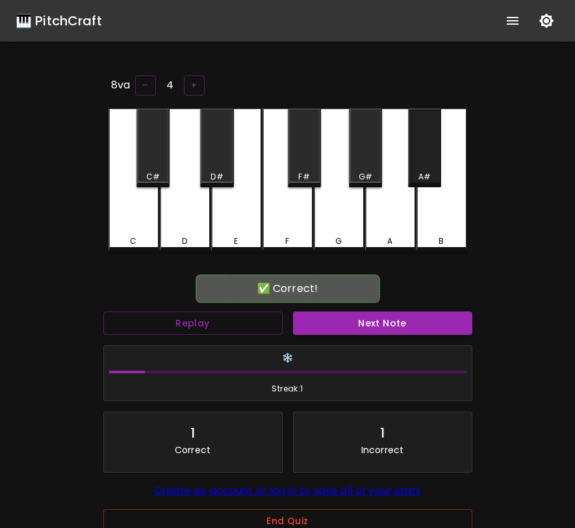
click at [417, 163] on div "A#" at bounding box center [424, 148] width 33 height 79
click at [367, 324] on button "Next Note" at bounding box center [382, 323] width 179 height 24
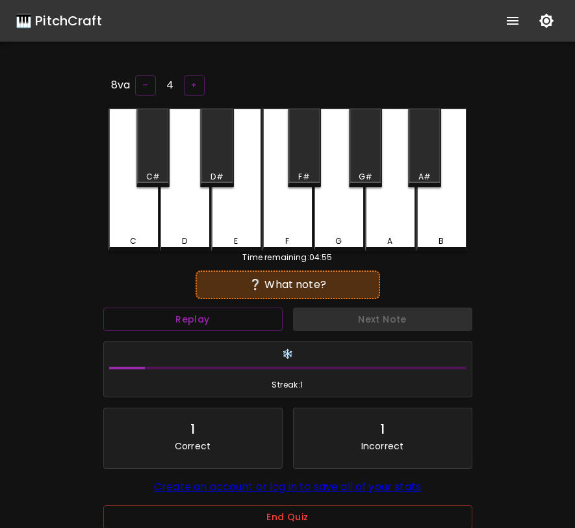
click at [300, 218] on div "F" at bounding box center [288, 180] width 51 height 143
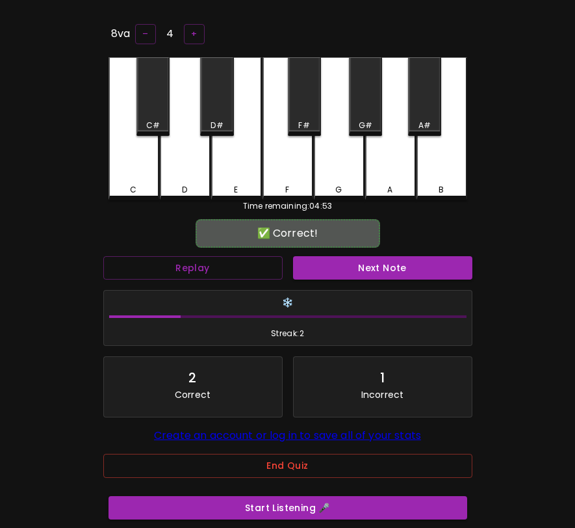
scroll to position [118, 0]
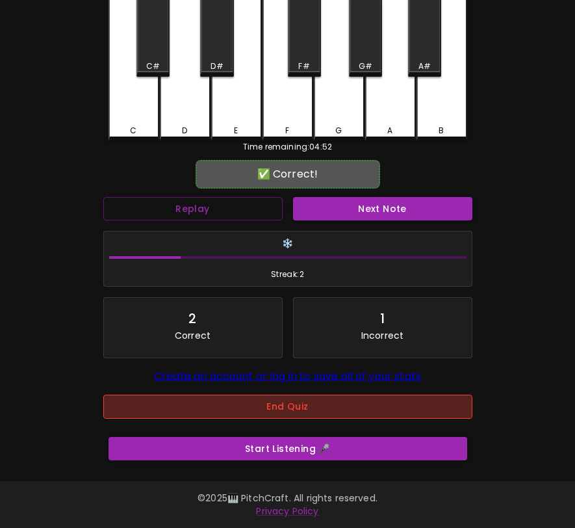
click at [278, 402] on button "End Quiz" at bounding box center [287, 407] width 369 height 24
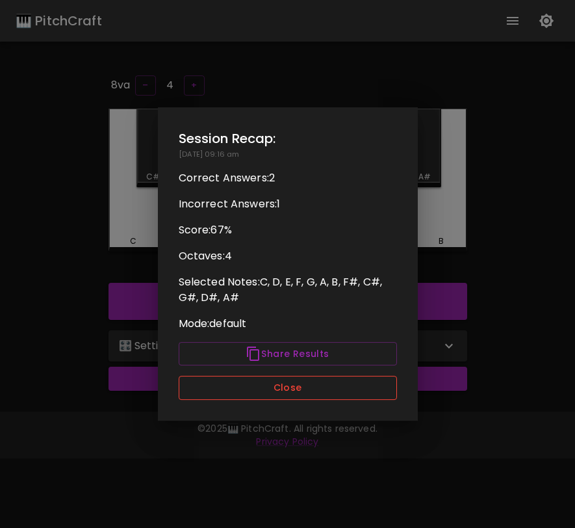
click at [313, 385] on button "Close" at bounding box center [288, 388] width 218 height 24
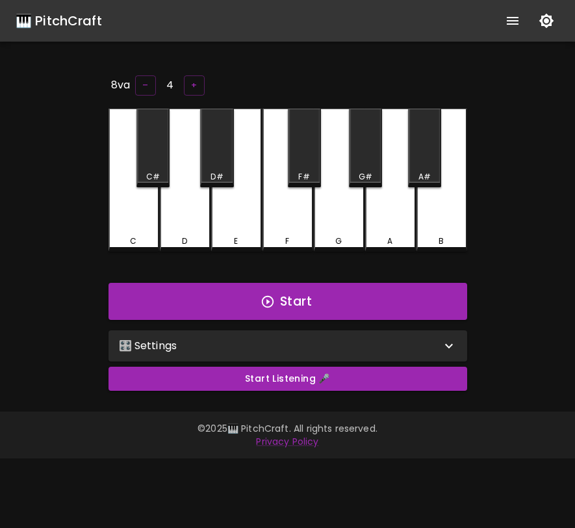
click at [319, 354] on div "🎛️ Settings" at bounding box center [288, 345] width 359 height 31
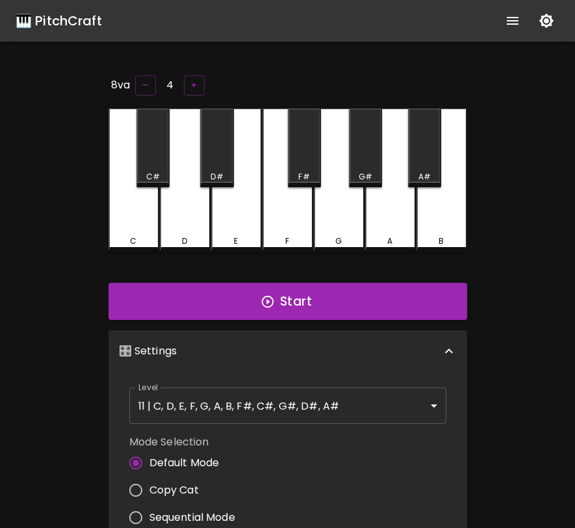
click at [179, 482] on span "Copy Cat" at bounding box center [174, 490] width 49 height 16
click at [150, 482] on input "Copy Cat" at bounding box center [135, 490] width 27 height 27
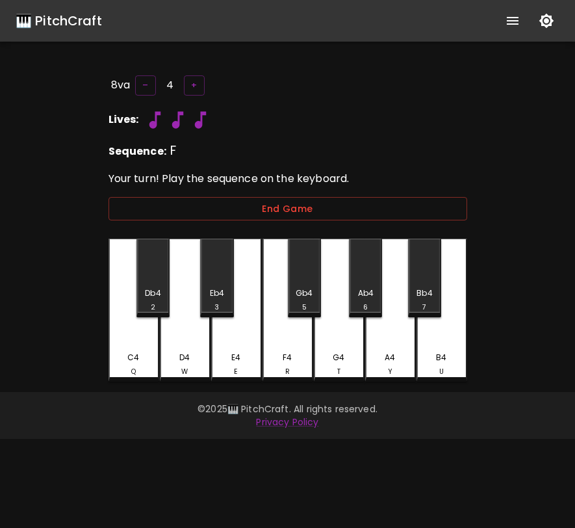
click at [278, 357] on div "F4 R" at bounding box center [288, 364] width 48 height 25
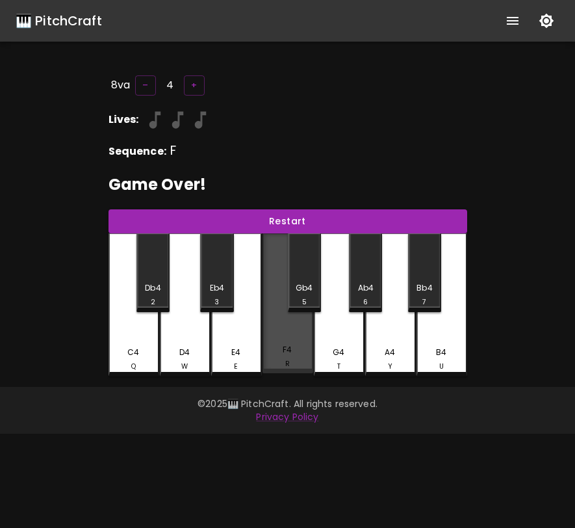
click at [278, 357] on div "F4 R" at bounding box center [288, 356] width 48 height 25
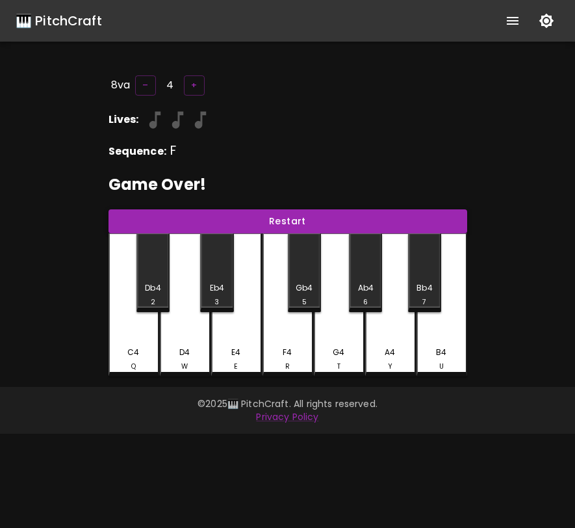
click at [295, 220] on button "Restart" at bounding box center [288, 221] width 359 height 24
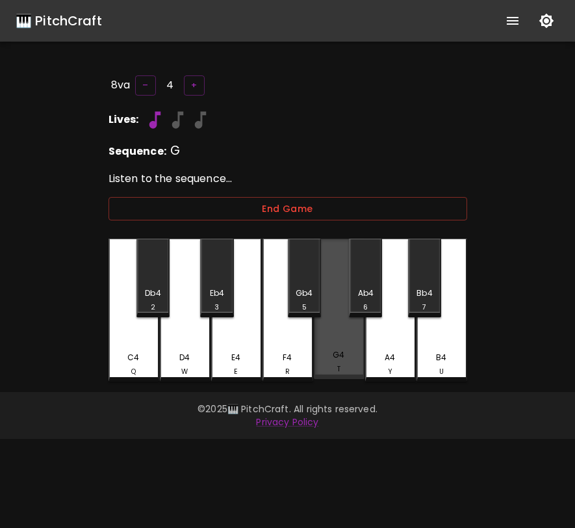
click at [335, 344] on div "G4 T" at bounding box center [339, 309] width 51 height 140
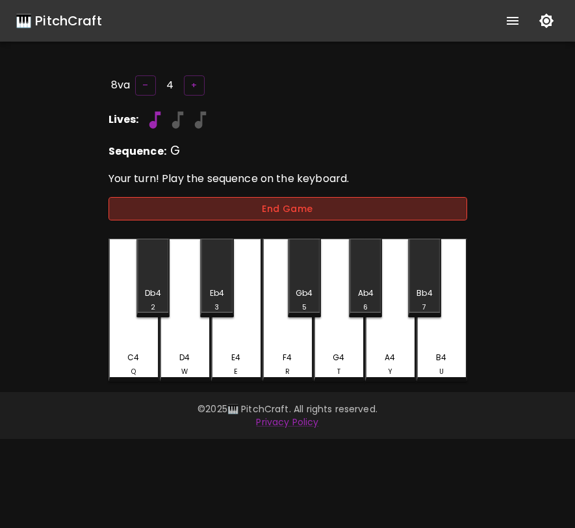
click at [328, 200] on button "End Game" at bounding box center [288, 209] width 359 height 24
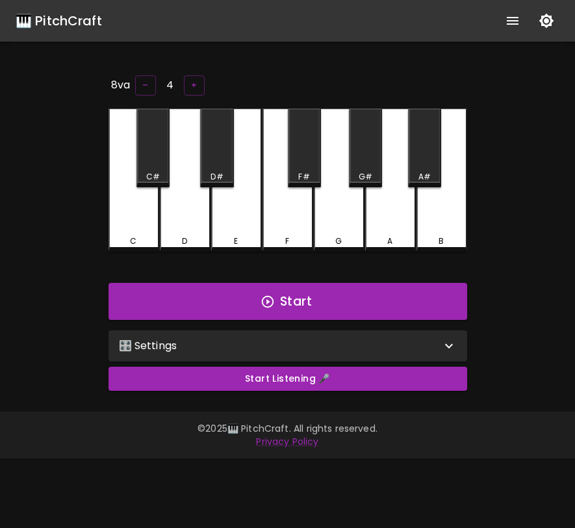
click at [219, 339] on div "🎛️ Settings" at bounding box center [280, 346] width 322 height 16
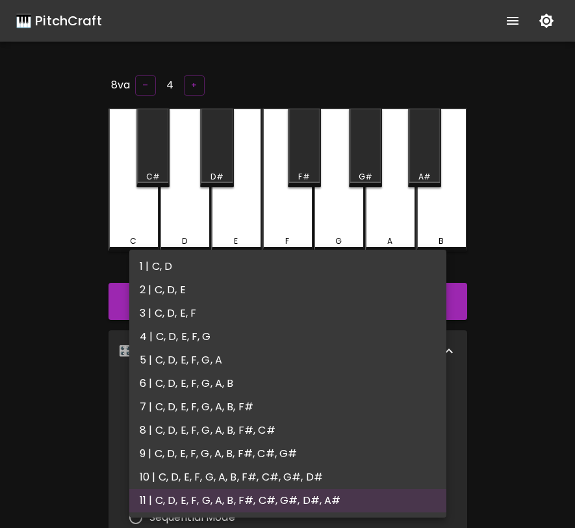
click at [212, 406] on body "🎹 PitchCraft About Badges Log In 8va – 4 + C C# D D# E F F# G G# A A# B Start 🎛…" at bounding box center [287, 444] width 575 height 889
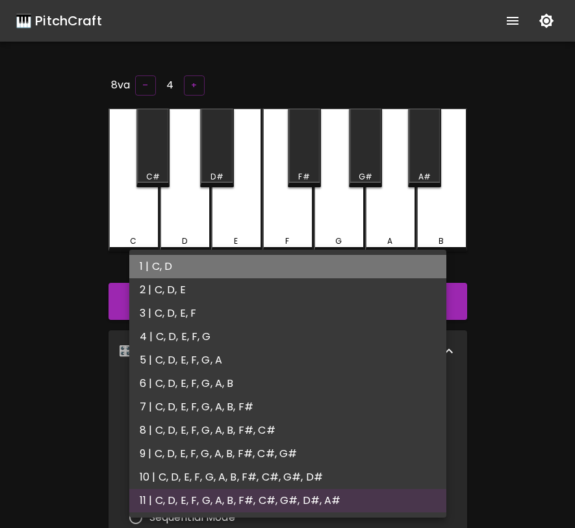
click at [196, 268] on li "1 | C, D" at bounding box center [287, 266] width 317 height 23
type input "1"
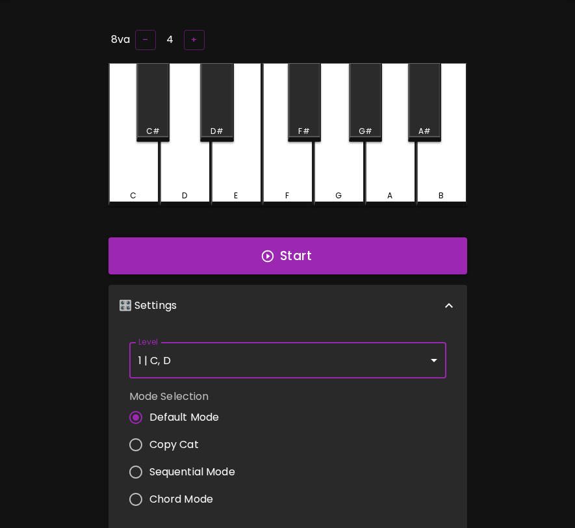
scroll to position [50, 0]
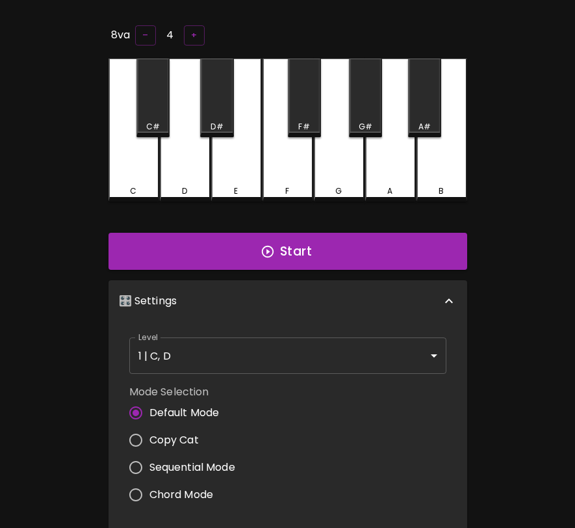
click at [189, 436] on span "Copy Cat" at bounding box center [174, 440] width 49 height 16
click at [150, 436] on input "Copy Cat" at bounding box center [135, 440] width 27 height 27
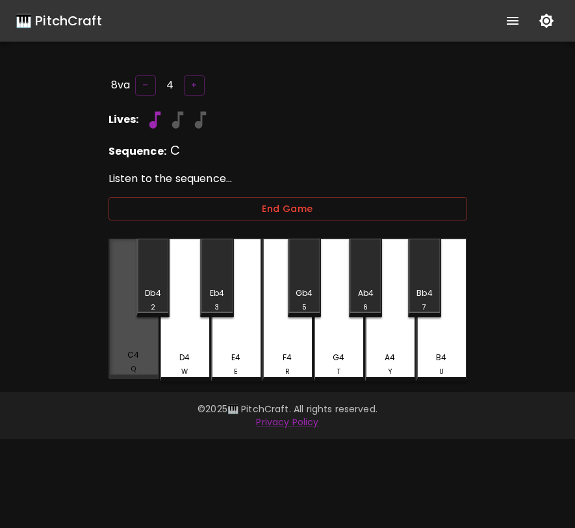
click at [137, 345] on div "C4 Q" at bounding box center [134, 309] width 51 height 140
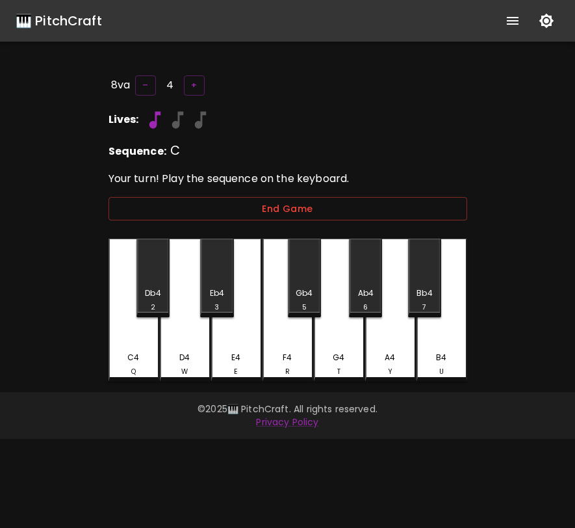
click at [139, 345] on div "C4 Q" at bounding box center [134, 310] width 51 height 143
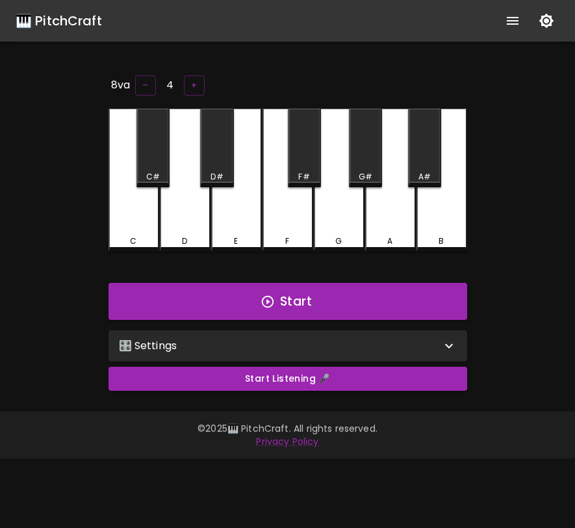
click at [184, 347] on div "🎛️ Settings" at bounding box center [280, 346] width 322 height 16
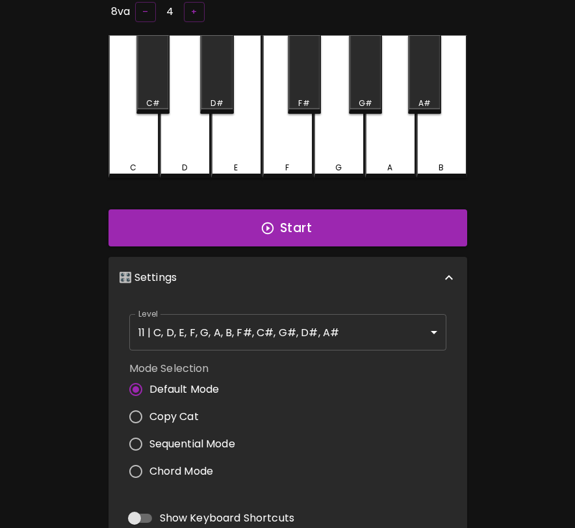
scroll to position [110, 0]
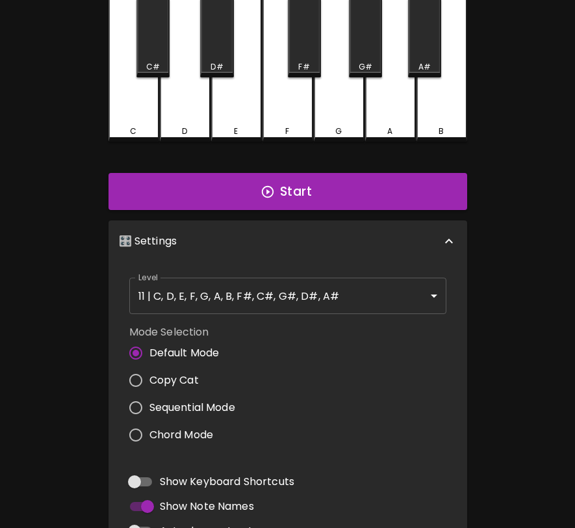
click at [181, 374] on span "Copy Cat" at bounding box center [174, 381] width 49 height 16
click at [150, 374] on input "Copy Cat" at bounding box center [135, 380] width 27 height 27
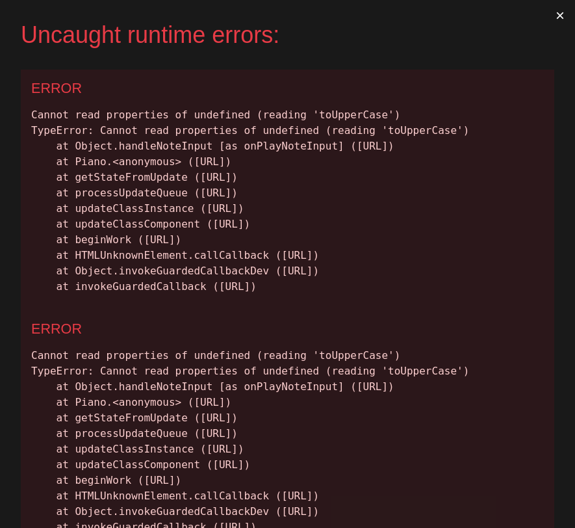
scroll to position [0, 0]
click at [265, 295] on div "Cannot read properties of undefined (reading 'toUpperCase') TypeError: Cannot r…" at bounding box center [287, 200] width 513 height 187
drag, startPoint x: 388, startPoint y: 344, endPoint x: 33, endPoint y: 120, distance: 420.1
click at [32, 120] on div "Cannot read properties of undefined (reading 'toUpperCase') TypeError: Cannot r…" at bounding box center [287, 200] width 513 height 187
copy div "Cannot read properties of undefined (reading 'toUpperCase') TypeError: Cannot r…"
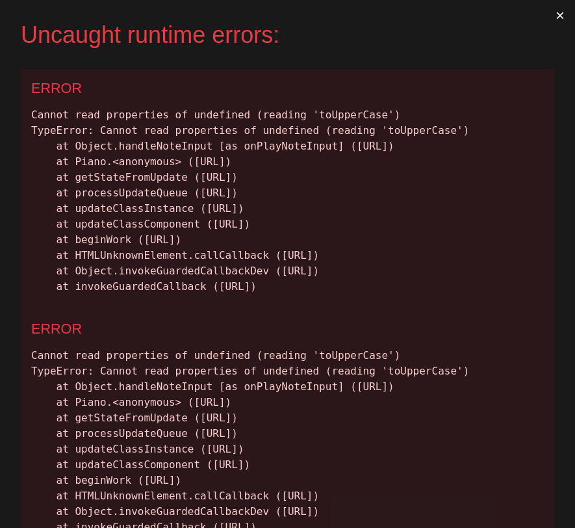
click at [562, 15] on button "×" at bounding box center [560, 15] width 30 height 31
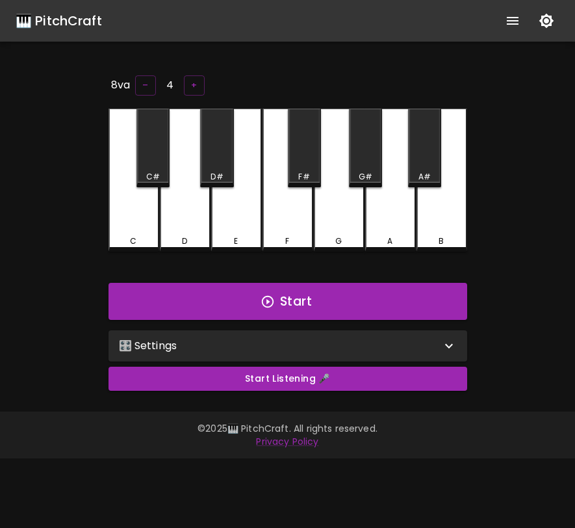
click at [248, 349] on div "🎛️ Settings" at bounding box center [280, 346] width 322 height 16
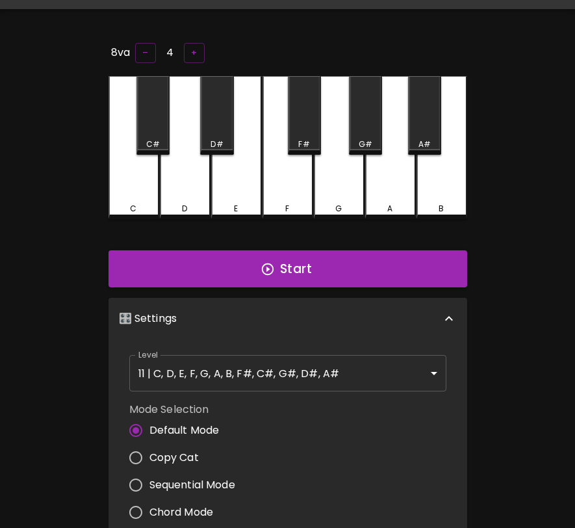
scroll to position [51, 0]
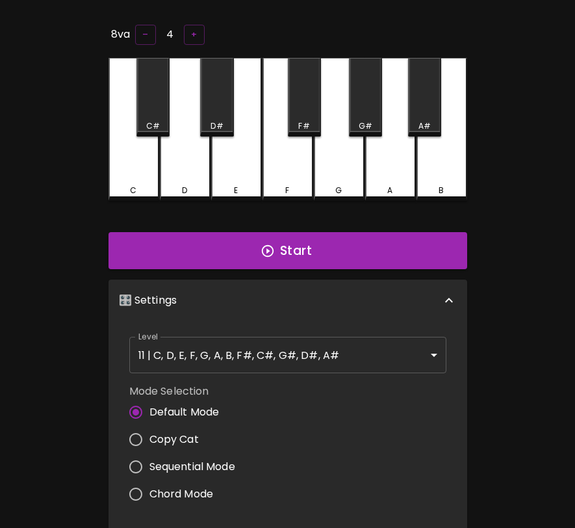
click at [189, 438] on span "Copy Cat" at bounding box center [174, 440] width 49 height 16
click at [150, 438] on input "Copy Cat" at bounding box center [135, 439] width 27 height 27
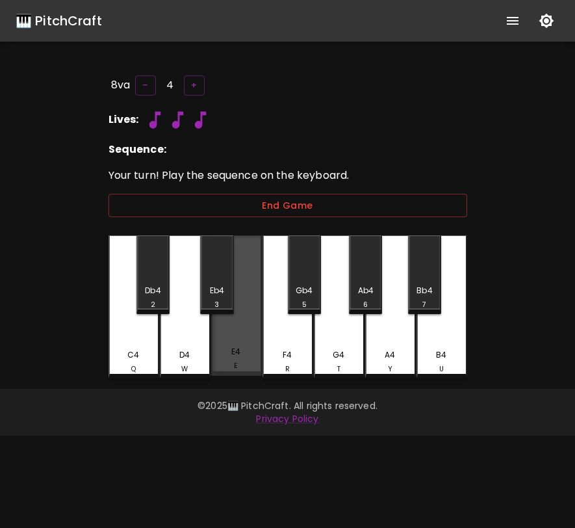
click at [228, 352] on div "E4 E" at bounding box center [237, 358] width 48 height 25
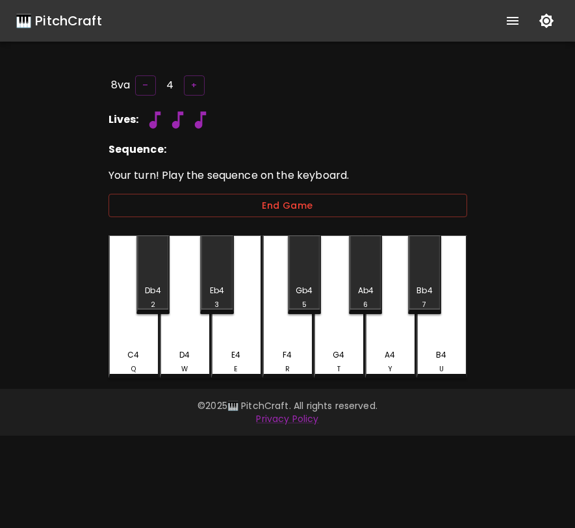
click at [185, 364] on div "W" at bounding box center [184, 369] width 7 height 10
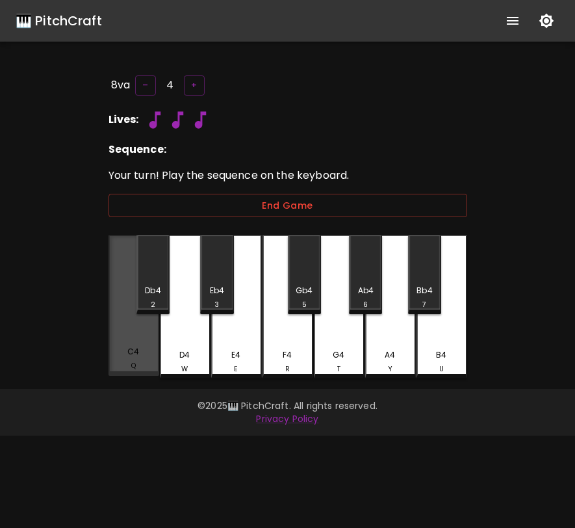
click at [143, 357] on div "C4 Q" at bounding box center [134, 358] width 48 height 25
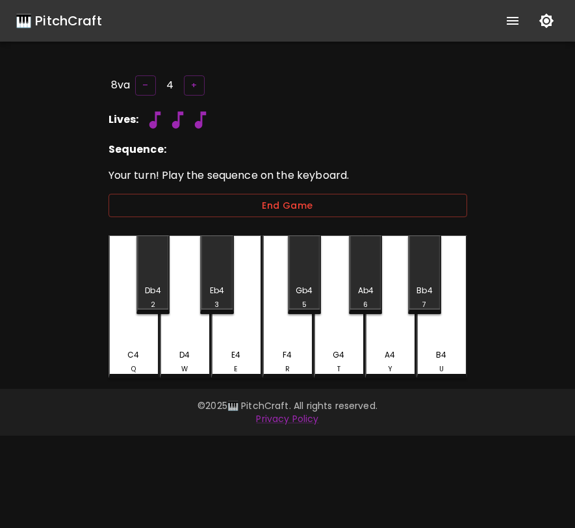
click at [166, 150] on div "Sequence:" at bounding box center [288, 150] width 359 height 16
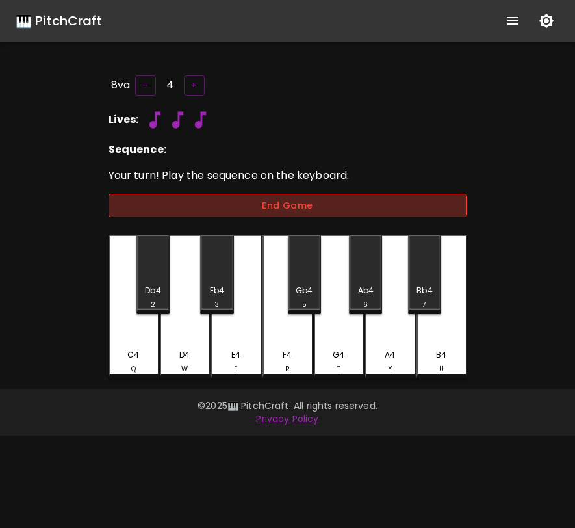
click at [183, 204] on button "End Game" at bounding box center [288, 206] width 359 height 24
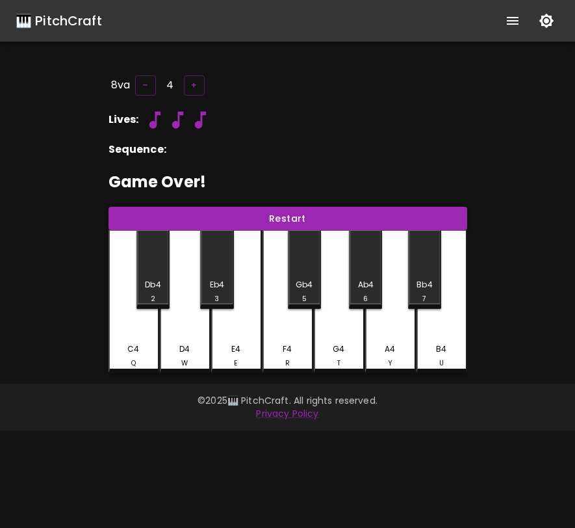
click at [183, 207] on button "Restart" at bounding box center [288, 219] width 359 height 24
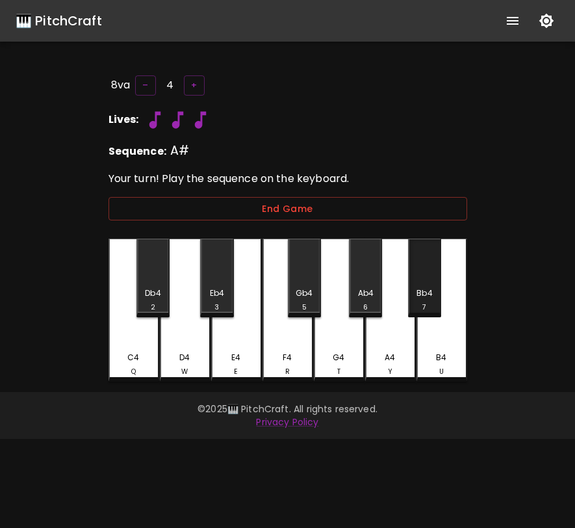
click at [428, 291] on div "Bb4" at bounding box center [425, 293] width 16 height 12
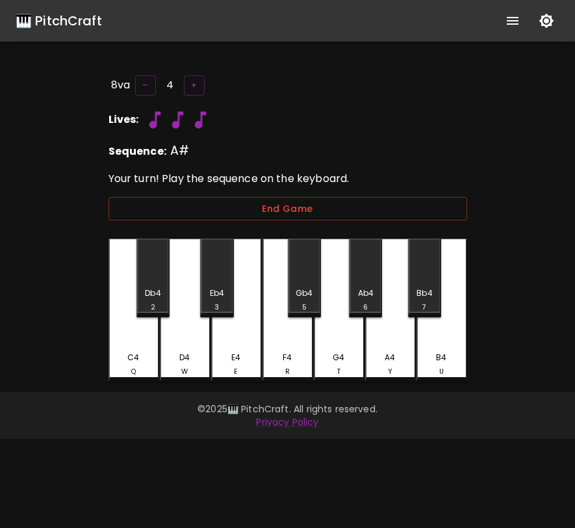
click at [428, 291] on div "Bb4" at bounding box center [425, 293] width 16 height 12
click at [414, 211] on button "End Game" at bounding box center [288, 209] width 359 height 24
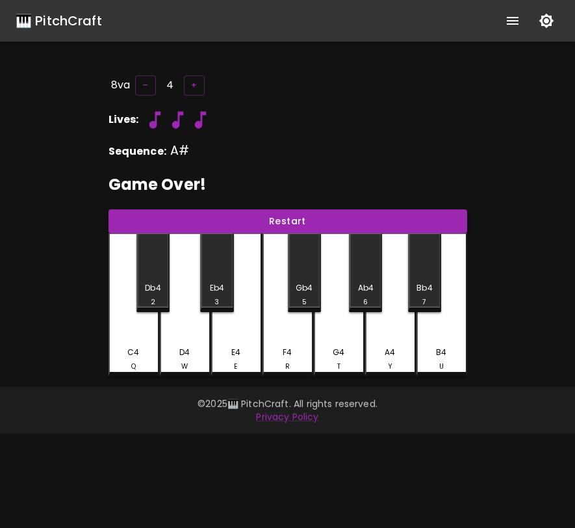
click at [50, 25] on div "🎹 PitchCraft" at bounding box center [59, 20] width 86 height 21
click at [66, 20] on div "🎹 PitchCraft" at bounding box center [59, 20] width 86 height 21
click at [146, 89] on button "–" at bounding box center [145, 85] width 21 height 20
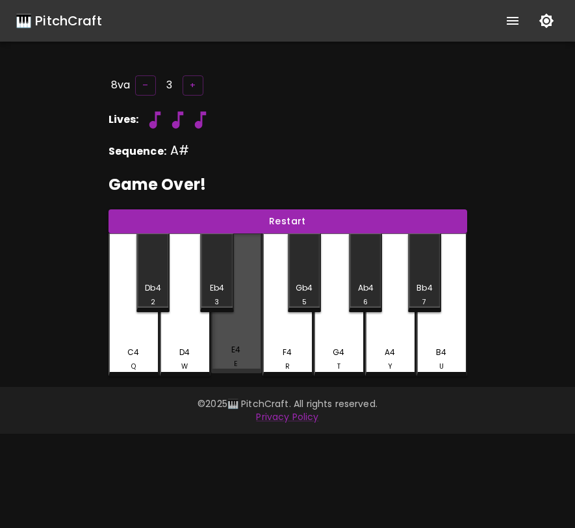
click at [236, 323] on div "E4 E" at bounding box center [236, 303] width 51 height 140
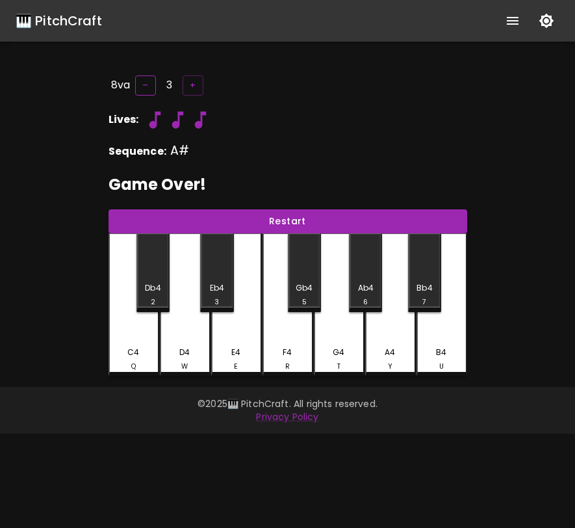
click at [140, 85] on button "–" at bounding box center [145, 85] width 21 height 20
click at [219, 248] on div "Eb4 3" at bounding box center [216, 272] width 33 height 79
click at [190, 88] on button "+" at bounding box center [193, 85] width 21 height 20
click at [190, 88] on button "+" at bounding box center [194, 85] width 21 height 20
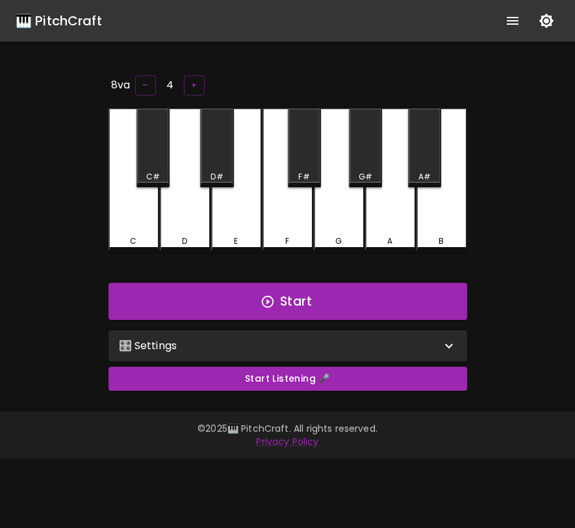
click at [295, 345] on div "🎛️ Settings" at bounding box center [280, 346] width 322 height 16
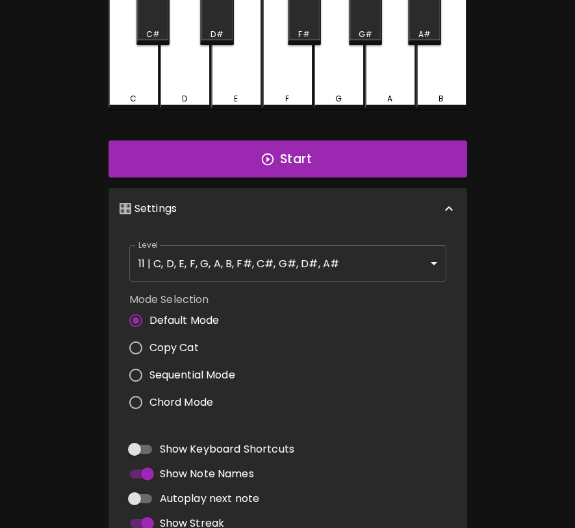
scroll to position [253, 0]
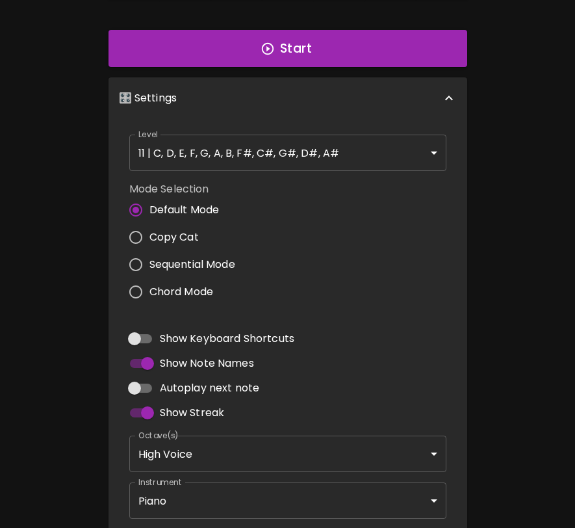
click at [181, 265] on span "Sequential Mode" at bounding box center [193, 265] width 86 height 16
click at [150, 265] on input "Sequential Mode" at bounding box center [135, 264] width 27 height 27
radio input "true"
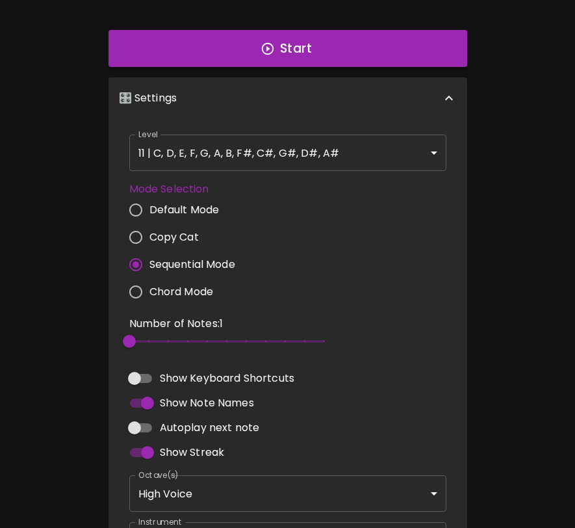
type input "5"
click at [183, 340] on span "2" at bounding box center [226, 342] width 195 height 20
click at [202, 487] on body "🎹 PitchCraft About Badges Log In 8va – 4 + C C# D D# E F F# G G# A A# B Start 🎛…" at bounding box center [287, 211] width 575 height 929
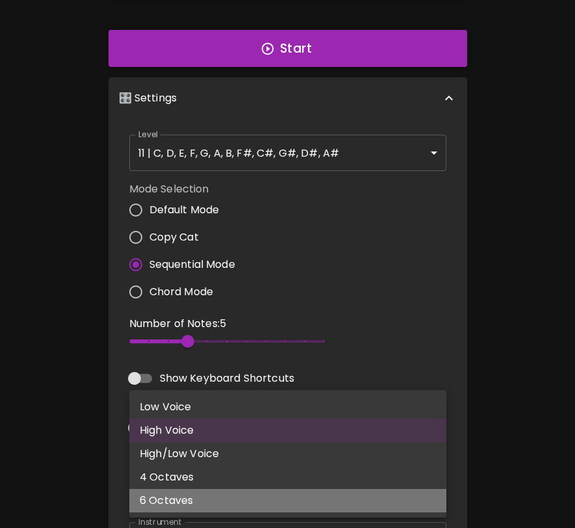
click at [199, 497] on li "6 Octaves" at bounding box center [287, 500] width 317 height 23
type input "1,2,3,4,5,6"
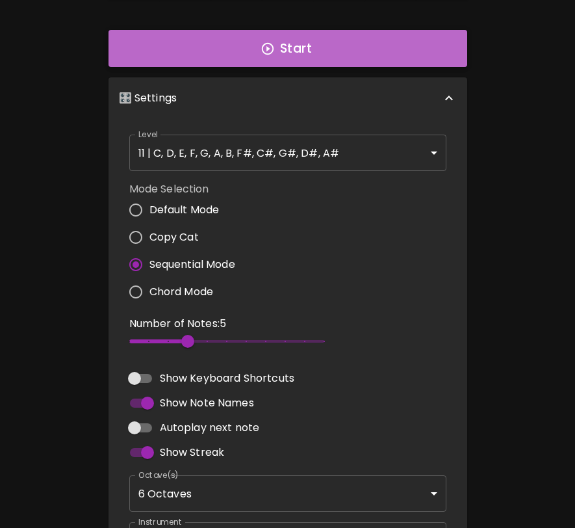
click at [335, 63] on button "Start" at bounding box center [288, 49] width 359 height 38
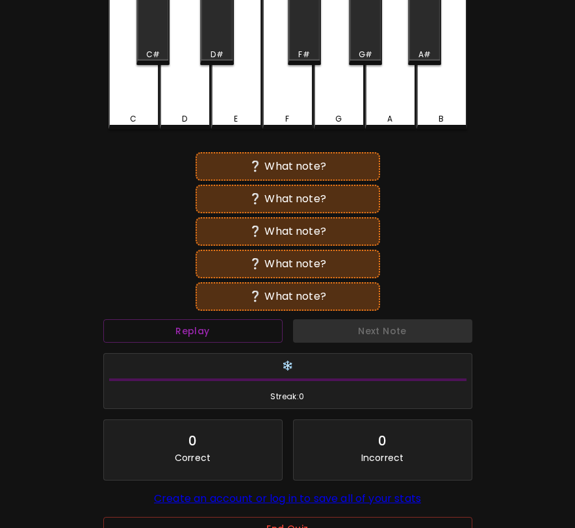
scroll to position [120, 0]
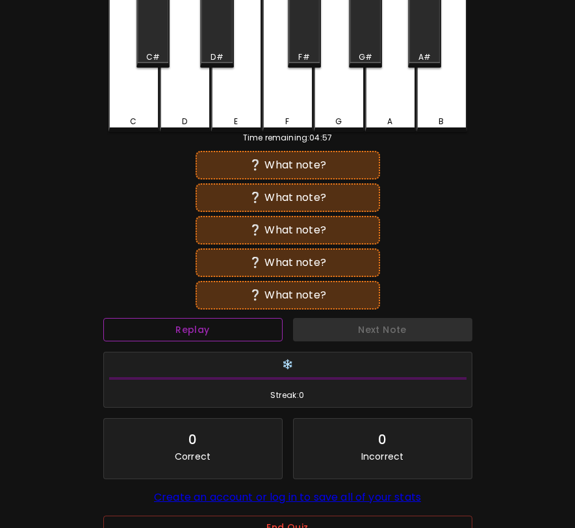
click at [223, 321] on button "Replay" at bounding box center [192, 330] width 179 height 24
click at [308, 34] on div "F#" at bounding box center [304, 28] width 33 height 79
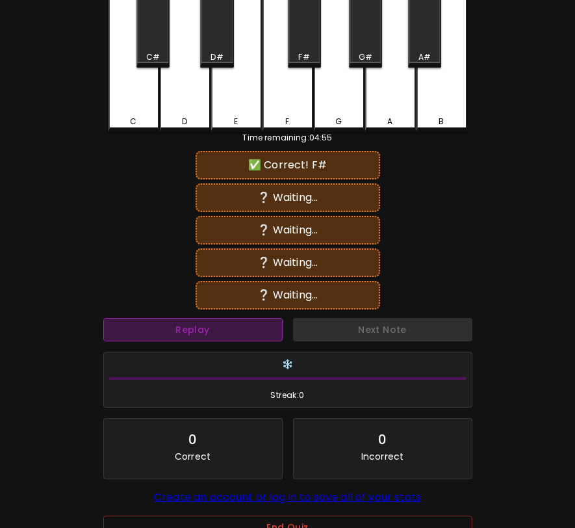
click at [218, 321] on button "Replay" at bounding box center [192, 330] width 179 height 24
click at [250, 322] on button "Replay" at bounding box center [192, 330] width 179 height 24
click at [192, 92] on div "D" at bounding box center [185, 60] width 51 height 143
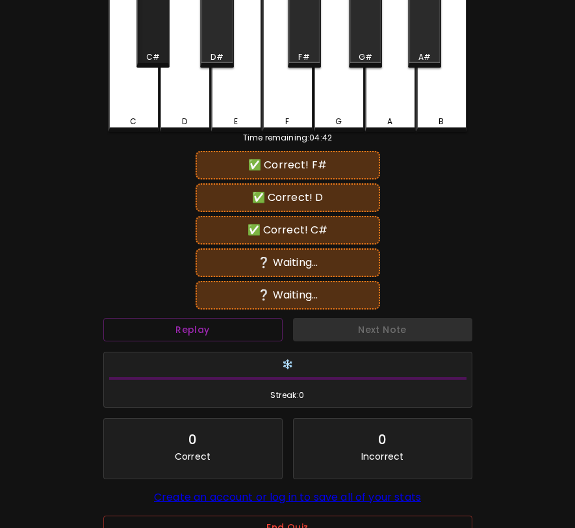
click at [155, 55] on div "C#" at bounding box center [153, 57] width 14 height 12
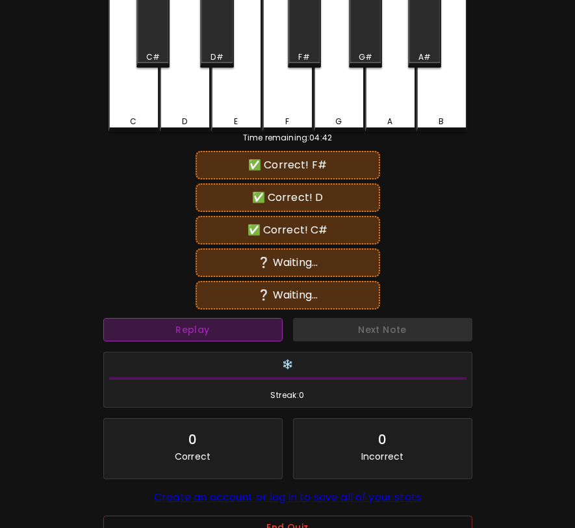
click at [177, 321] on button "Replay" at bounding box center [192, 330] width 179 height 24
click at [234, 104] on div "E" at bounding box center [236, 60] width 51 height 143
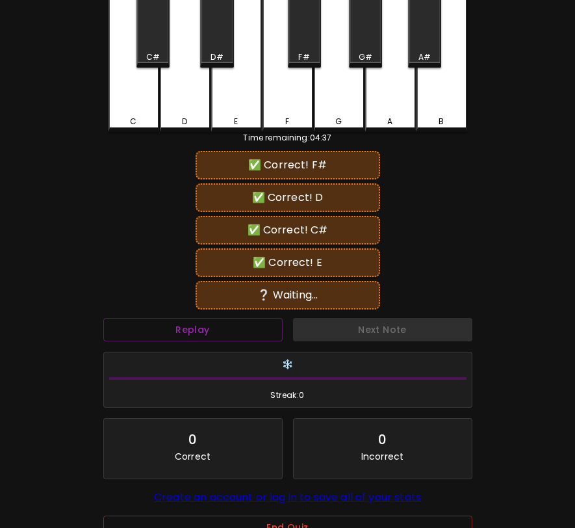
click at [330, 100] on div "G" at bounding box center [339, 60] width 51 height 143
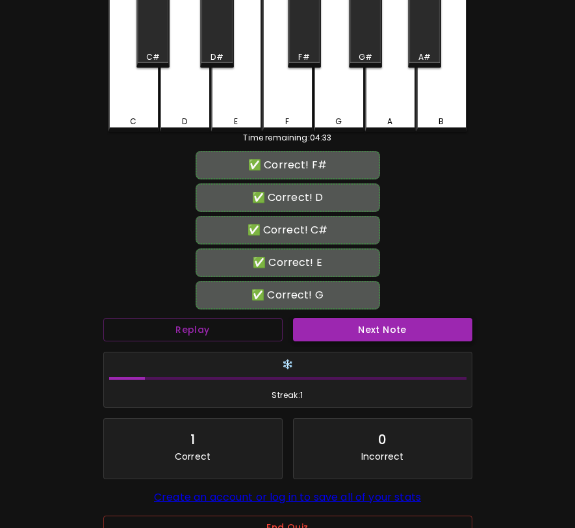
click at [399, 331] on button "Next Note" at bounding box center [382, 330] width 179 height 24
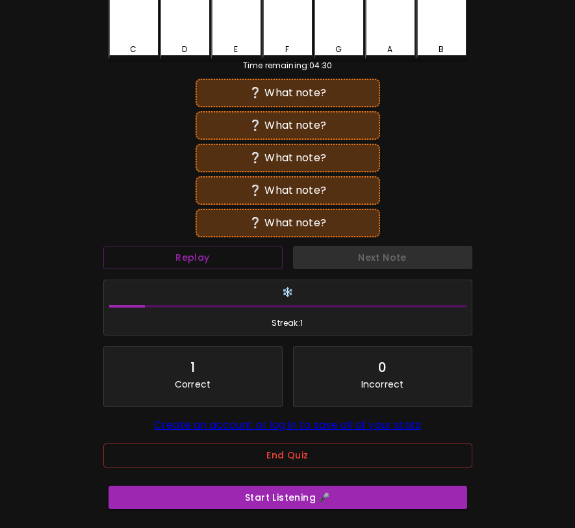
scroll to position [248, 0]
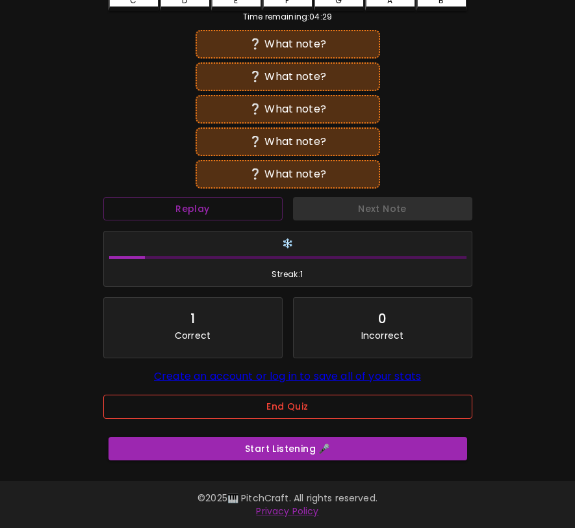
click at [329, 395] on button "End Quiz" at bounding box center [287, 407] width 369 height 24
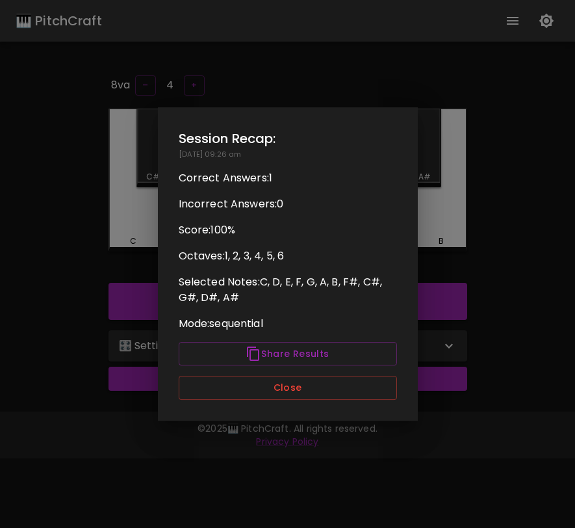
scroll to position [0, 0]
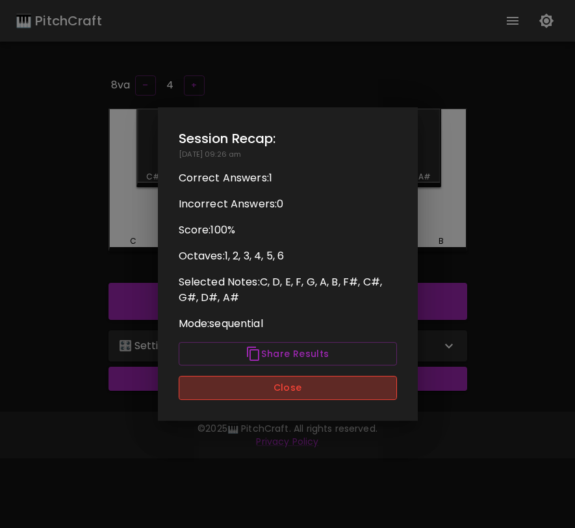
click at [326, 382] on button "Close" at bounding box center [288, 388] width 218 height 24
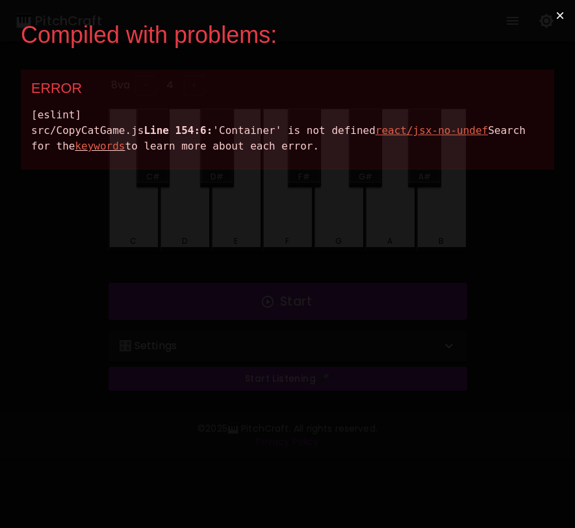
drag, startPoint x: 388, startPoint y: 173, endPoint x: 18, endPoint y: 109, distance: 375.5
click at [18, 109] on div "Compiled with problems: × ERROR [eslint] src/CopyCatGame.js Line 154:6: 'Contai…" at bounding box center [287, 264] width 575 height 528
copy div "[eslint] src/CopyCatGame.js Line 154:6: 'Container' is not defined react/jsx-no…"
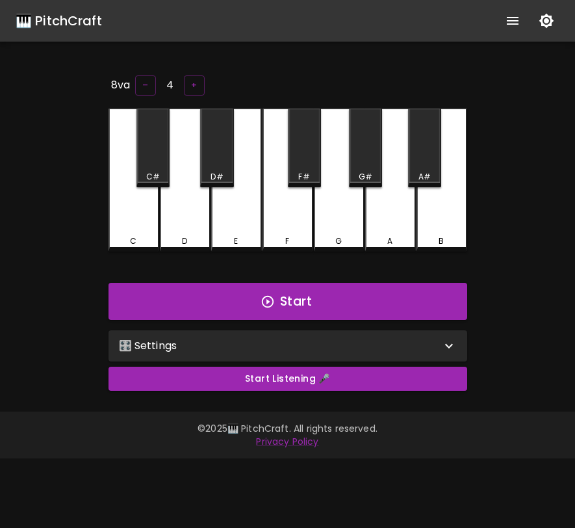
click at [250, 345] on div "🎛️ Settings" at bounding box center [280, 346] width 322 height 16
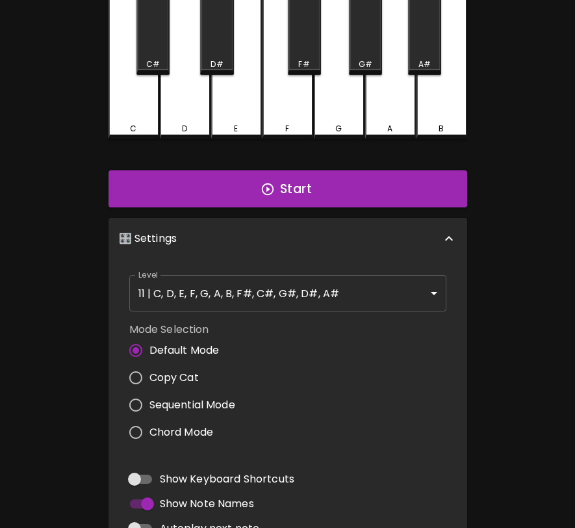
scroll to position [166, 0]
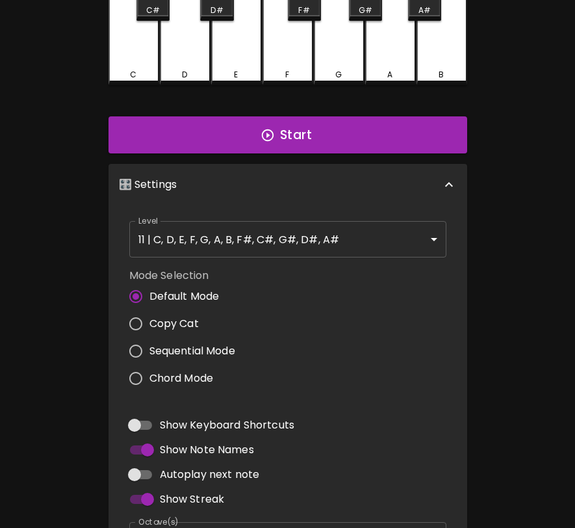
click at [186, 324] on span "Copy Cat" at bounding box center [174, 324] width 49 height 16
click at [150, 324] on input "Copy Cat" at bounding box center [135, 323] width 27 height 27
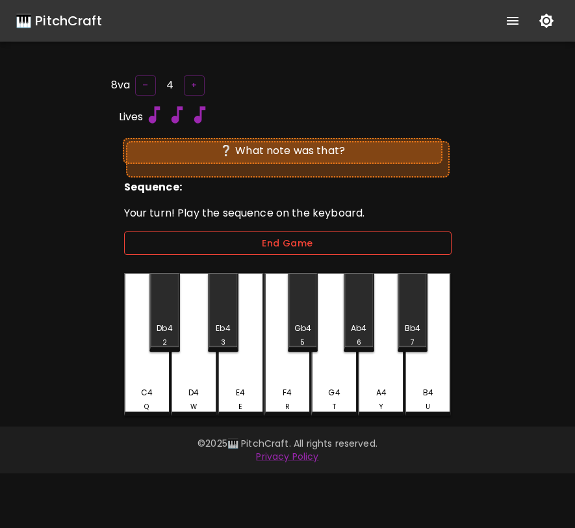
click at [293, 242] on button "End Game" at bounding box center [288, 243] width 328 height 24
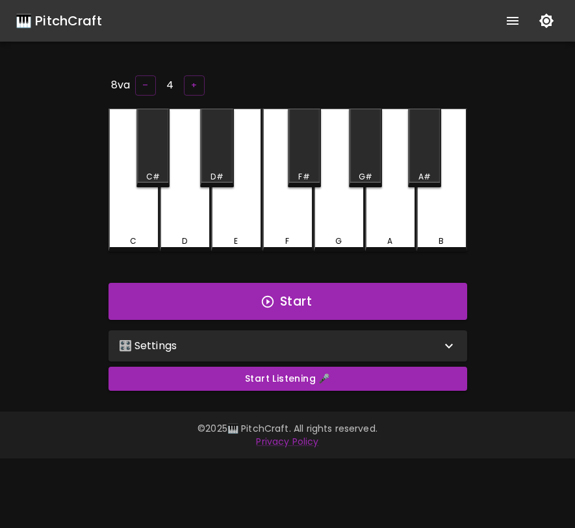
click at [390, 347] on div "🎛️ Settings" at bounding box center [280, 346] width 322 height 16
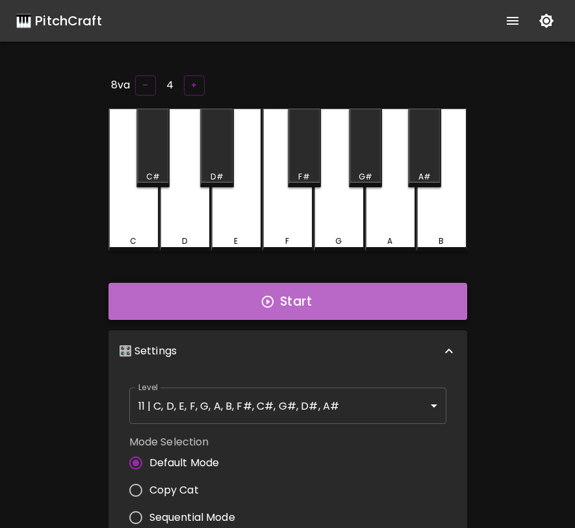
click at [313, 313] on button "Start" at bounding box center [288, 302] width 359 height 38
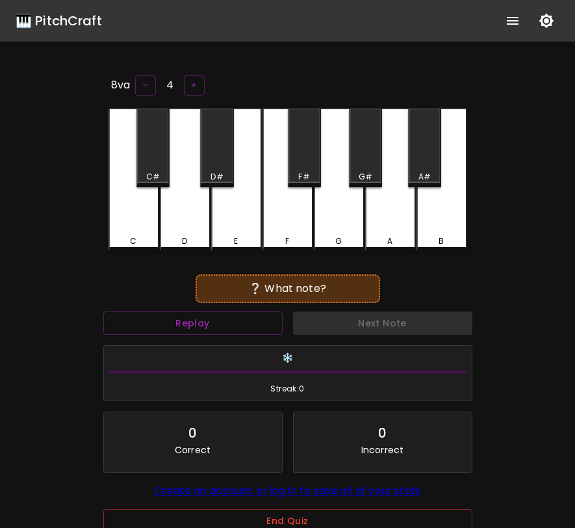
click at [231, 164] on div "D#" at bounding box center [216, 148] width 33 height 79
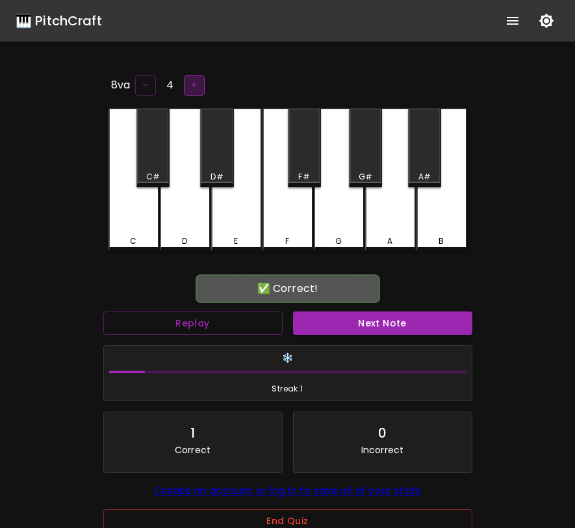
click at [187, 75] on button "+" at bounding box center [194, 85] width 21 height 20
click at [237, 150] on div "E" at bounding box center [236, 180] width 51 height 143
click at [225, 151] on div "D#" at bounding box center [216, 148] width 33 height 79
click at [325, 527] on button "End Quiz" at bounding box center [287, 521] width 369 height 24
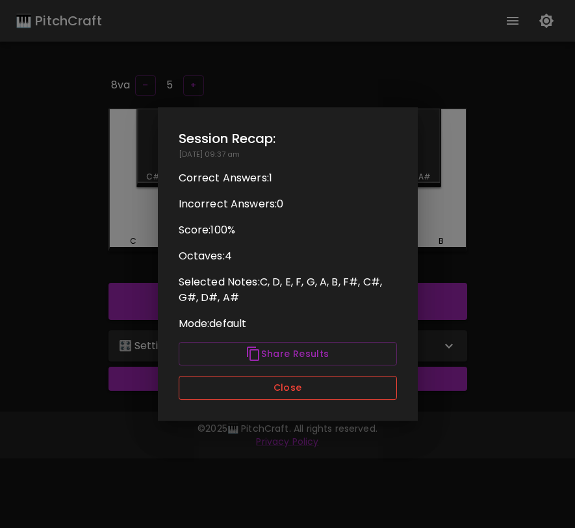
click at [351, 397] on button "Close" at bounding box center [288, 388] width 218 height 24
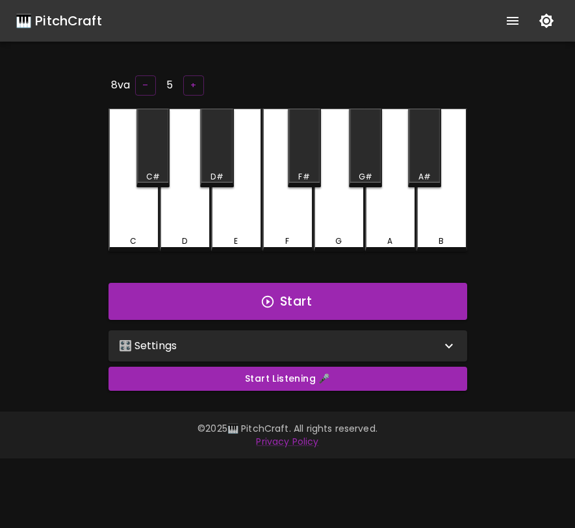
click at [369, 345] on div "🎛️ Settings" at bounding box center [280, 346] width 322 height 16
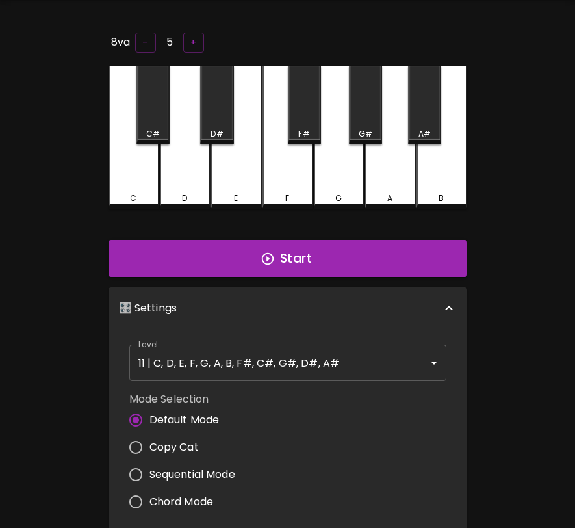
scroll to position [47, 0]
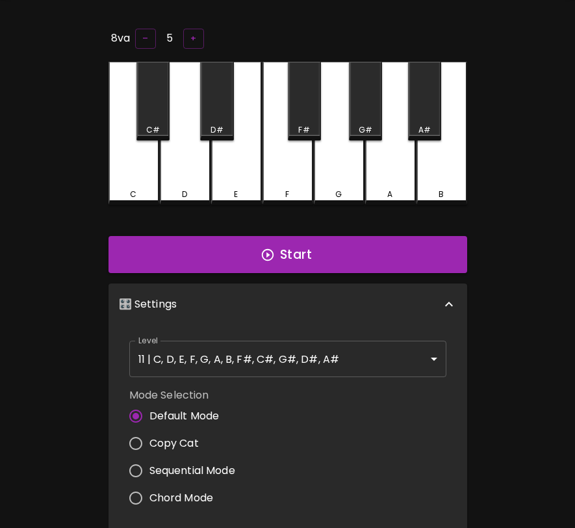
click at [193, 436] on span "Copy Cat" at bounding box center [174, 444] width 49 height 16
click at [150, 436] on input "Copy Cat" at bounding box center [135, 443] width 27 height 27
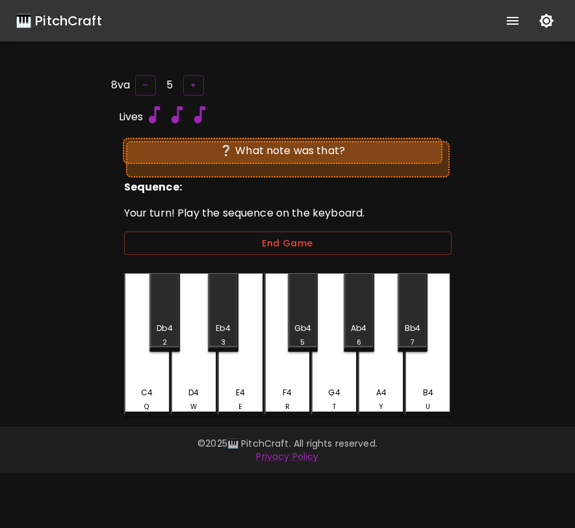
click at [279, 324] on div "F4 R" at bounding box center [288, 344] width 46 height 143
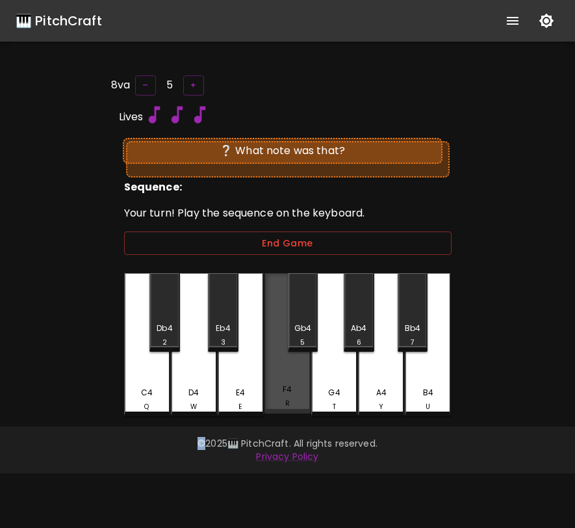
click at [279, 324] on div "F4 R" at bounding box center [288, 343] width 46 height 140
click at [287, 312] on div "F4 R" at bounding box center [288, 343] width 46 height 140
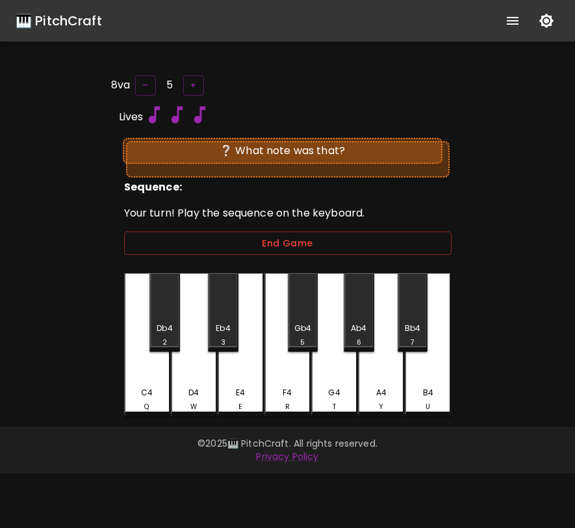
click at [312, 156] on div "❔ What note was that?" at bounding box center [283, 151] width 320 height 26
click at [294, 246] on button "End Game" at bounding box center [288, 243] width 328 height 24
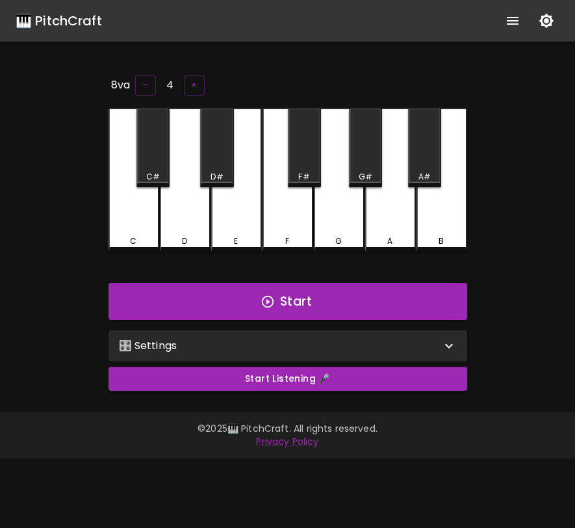
click at [295, 352] on div "🎛️ Settings" at bounding box center [288, 345] width 359 height 31
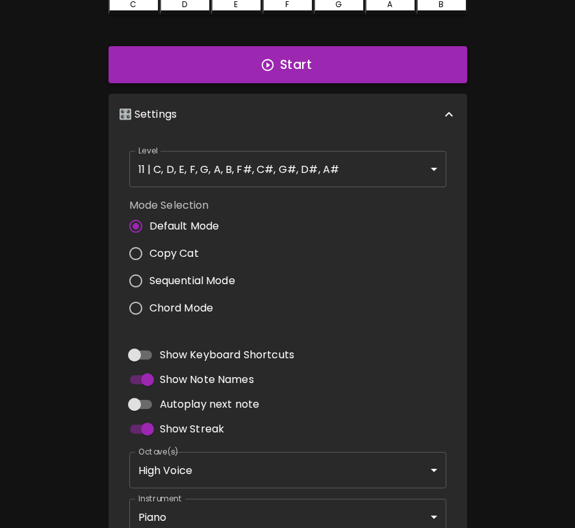
scroll to position [251, 0]
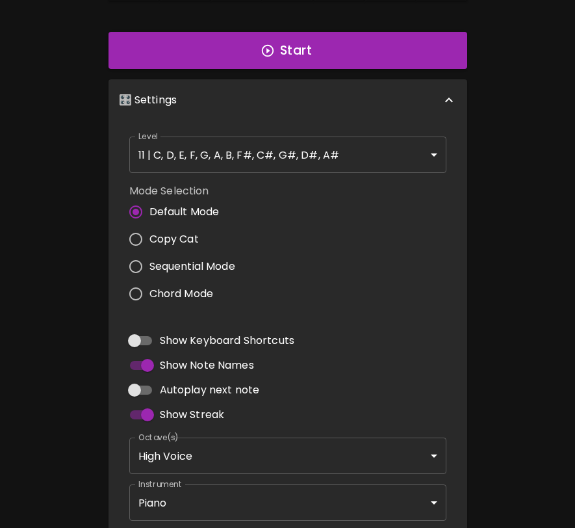
click at [187, 235] on span "Copy Cat" at bounding box center [174, 239] width 49 height 16
click at [150, 235] on input "Copy Cat" at bounding box center [135, 239] width 27 height 27
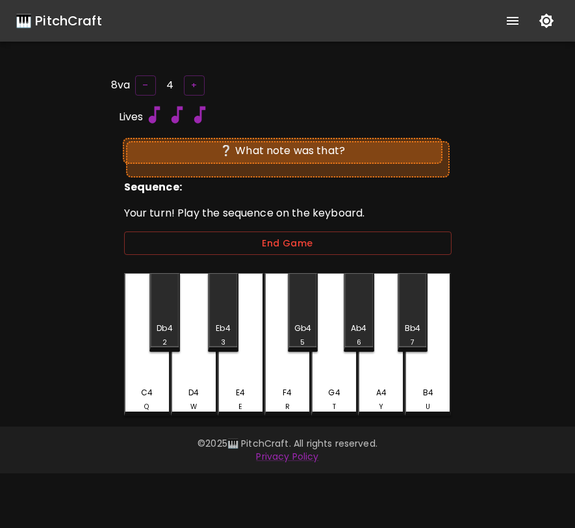
scroll to position [0, 0]
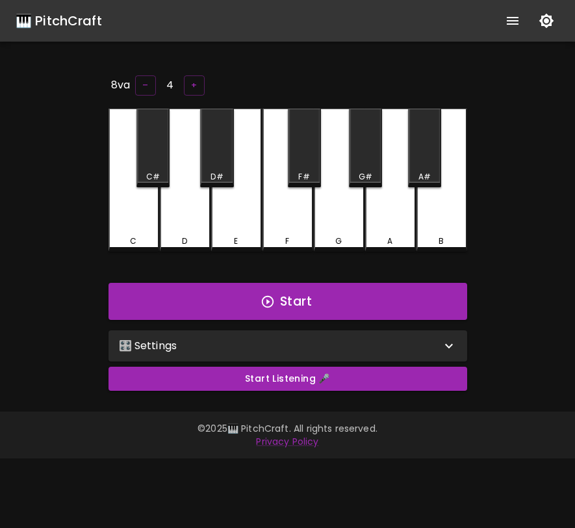
click at [159, 354] on div "🎛️ Settings" at bounding box center [288, 345] width 359 height 31
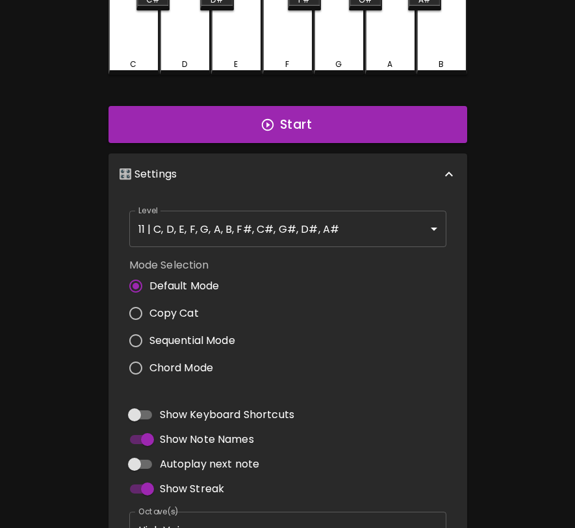
scroll to position [240, 0]
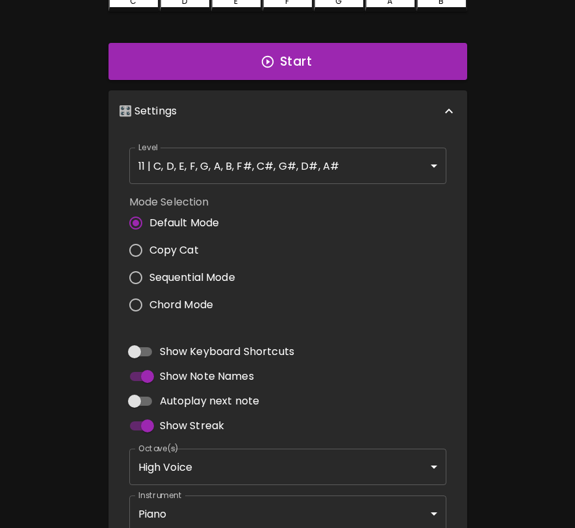
click at [177, 274] on span "Sequential Mode" at bounding box center [193, 278] width 86 height 16
click at [150, 274] on input "Sequential Mode" at bounding box center [135, 277] width 27 height 27
radio input "true"
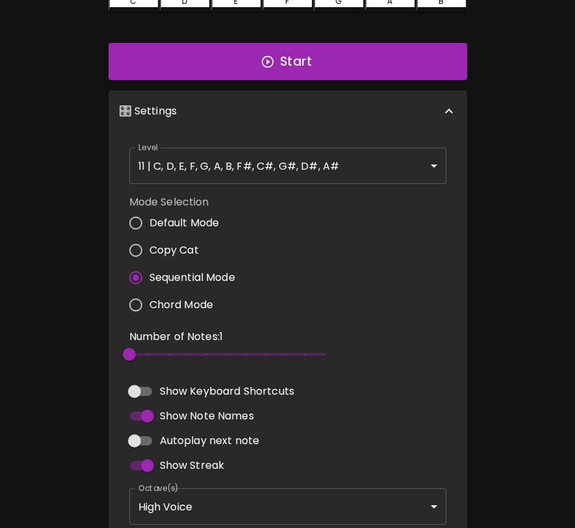
click at [175, 297] on span "Chord Mode" at bounding box center [182, 305] width 64 height 16
click at [150, 296] on input "Chord Mode" at bounding box center [135, 304] width 27 height 27
radio input "true"
click at [173, 243] on span "Copy Cat" at bounding box center [174, 251] width 49 height 16
click at [150, 243] on input "Copy Cat" at bounding box center [135, 250] width 27 height 27
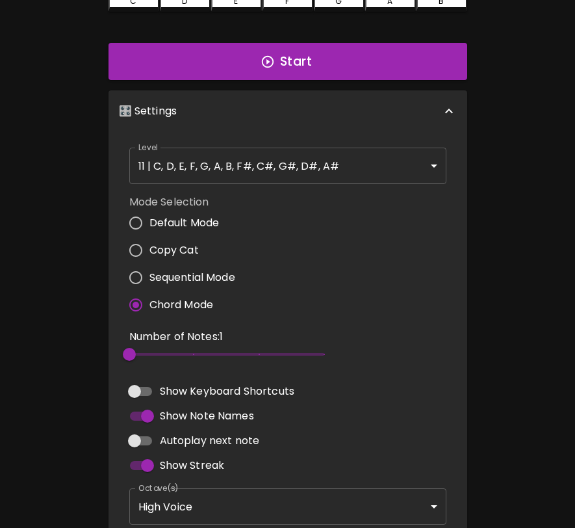
scroll to position [0, 0]
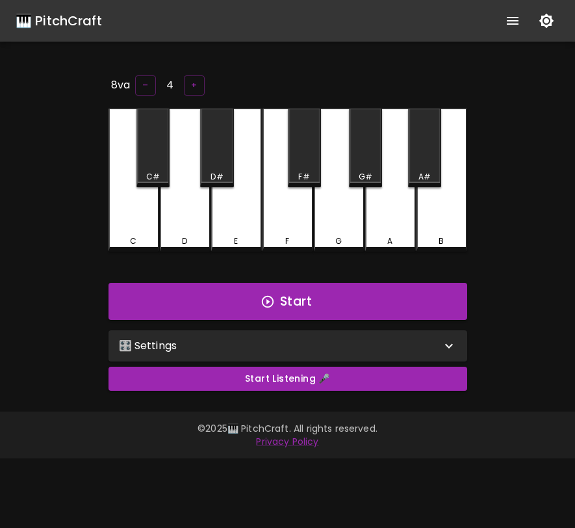
click at [309, 352] on div "🎛️ Settings" at bounding box center [288, 345] width 359 height 31
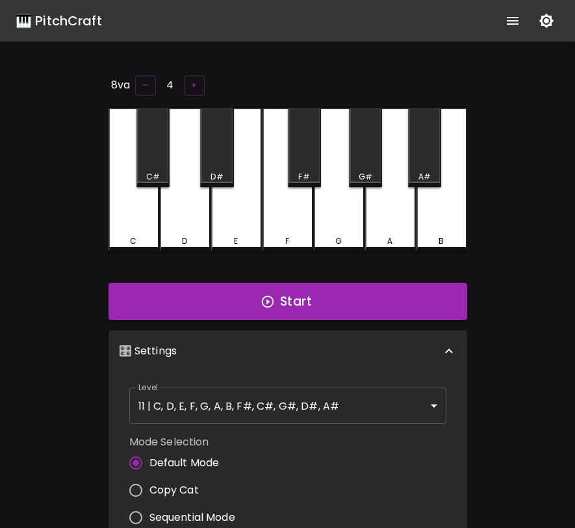
click at [184, 486] on span "Copy Cat" at bounding box center [174, 490] width 49 height 16
click at [150, 486] on input "Copy Cat" at bounding box center [135, 490] width 27 height 27
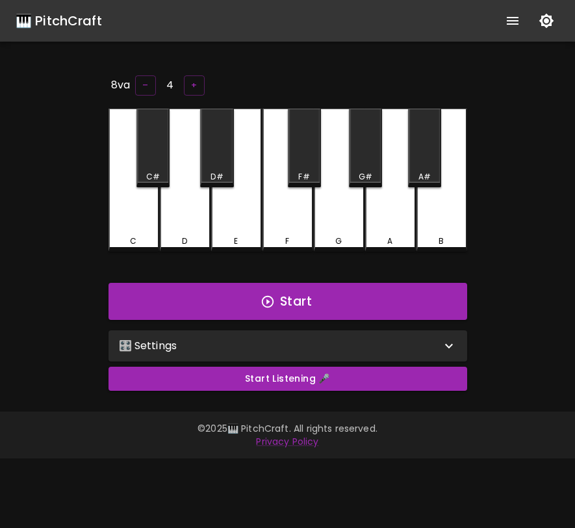
click at [255, 351] on div "🎛️ Settings" at bounding box center [280, 346] width 322 height 16
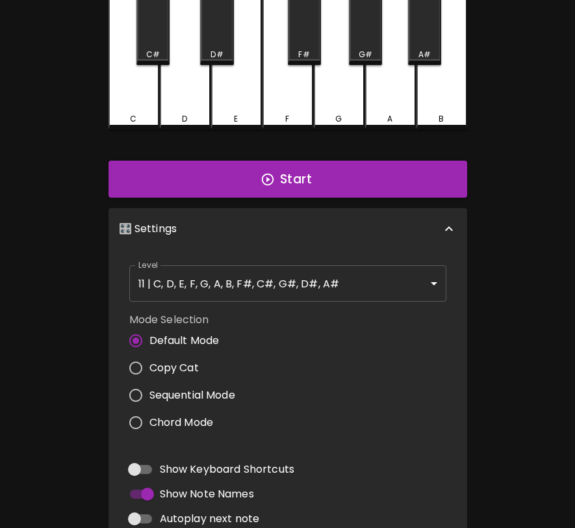
scroll to position [136, 0]
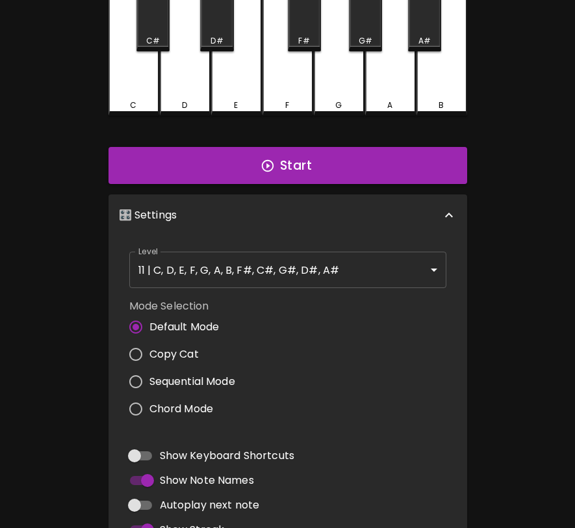
click at [189, 352] on span "Copy Cat" at bounding box center [174, 355] width 49 height 16
click at [150, 352] on input "Copy Cat" at bounding box center [135, 354] width 27 height 27
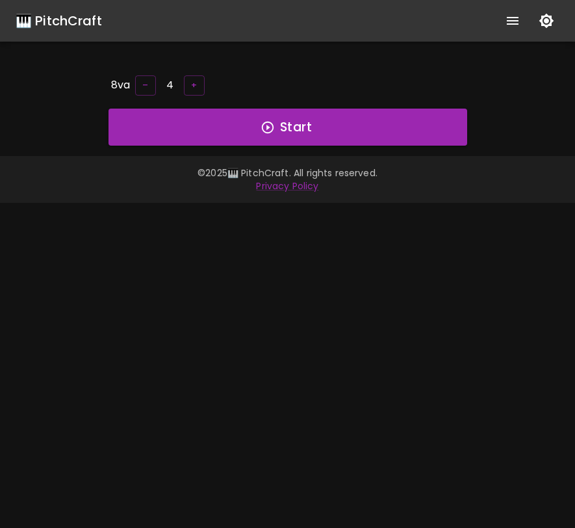
click at [176, 185] on p "Privacy Policy" at bounding box center [288, 185] width 544 height 13
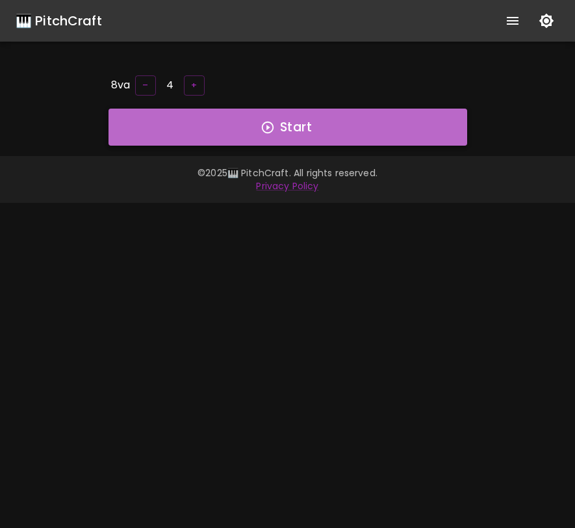
click at [388, 134] on button "Start" at bounding box center [288, 128] width 359 height 38
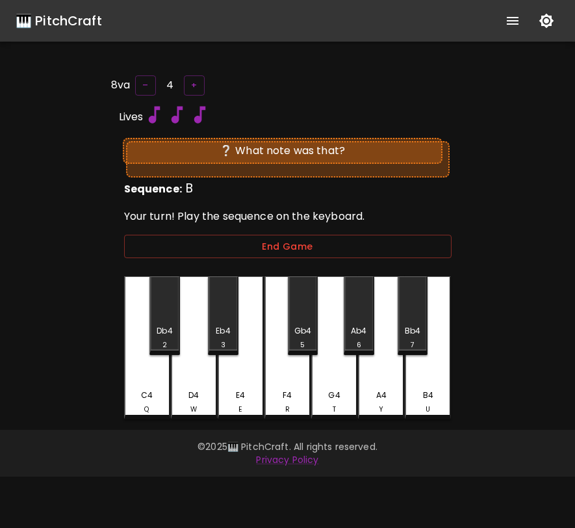
click at [428, 378] on div "B4 U" at bounding box center [428, 347] width 46 height 143
click at [398, 378] on div "A4 Y" at bounding box center [381, 347] width 46 height 143
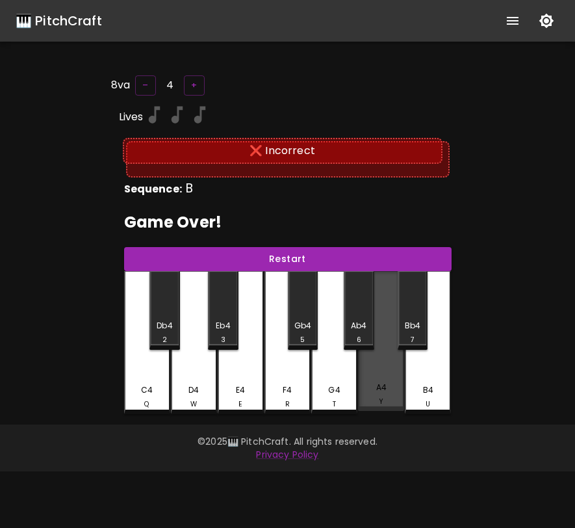
click at [366, 378] on div "A4 Y" at bounding box center [381, 341] width 46 height 140
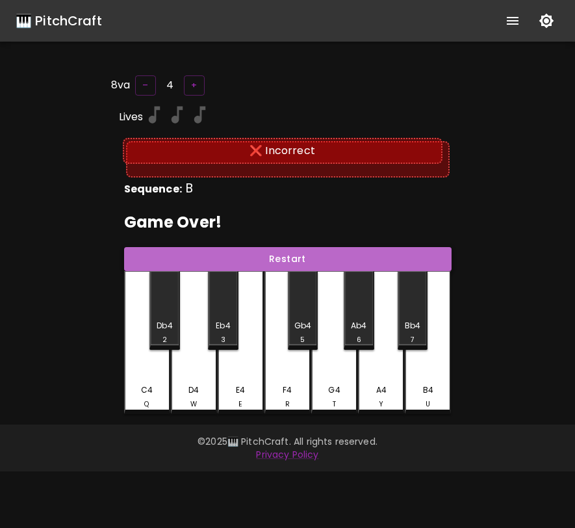
click at [320, 254] on button "Restart" at bounding box center [288, 259] width 328 height 24
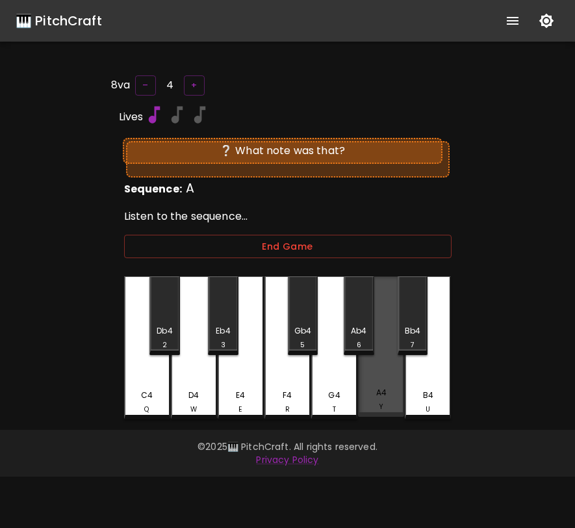
click at [384, 369] on div "A4 Y" at bounding box center [381, 346] width 46 height 140
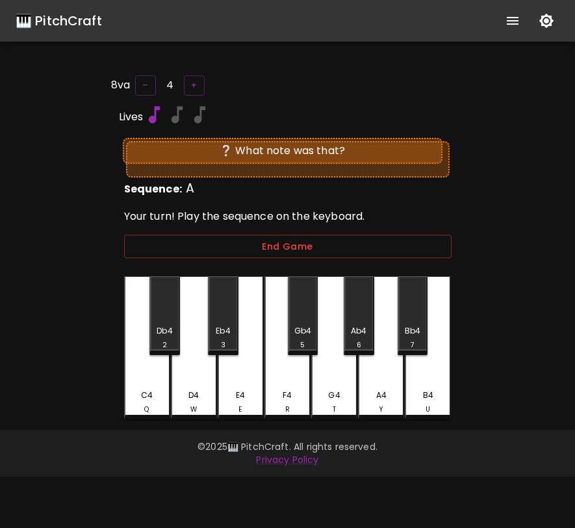
click at [375, 361] on div "A4 Y" at bounding box center [381, 347] width 46 height 143
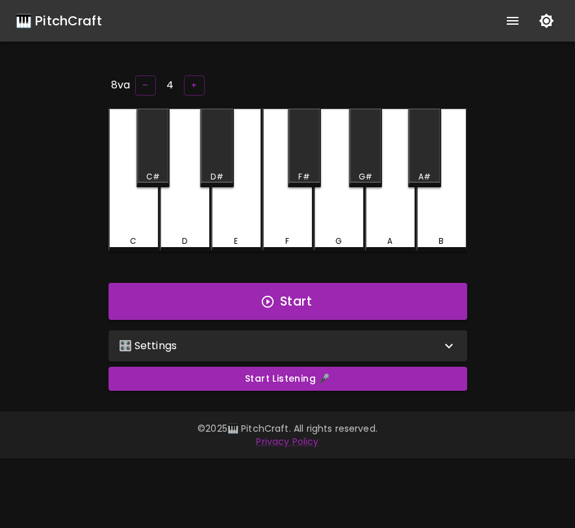
click at [270, 345] on div "🎛️ Settings" at bounding box center [280, 346] width 322 height 16
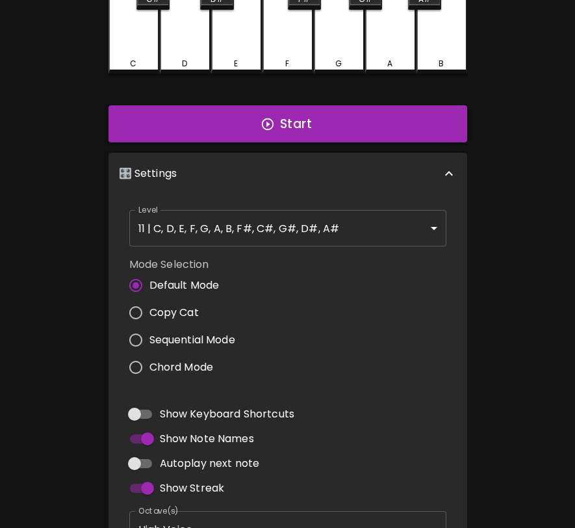
scroll to position [176, 0]
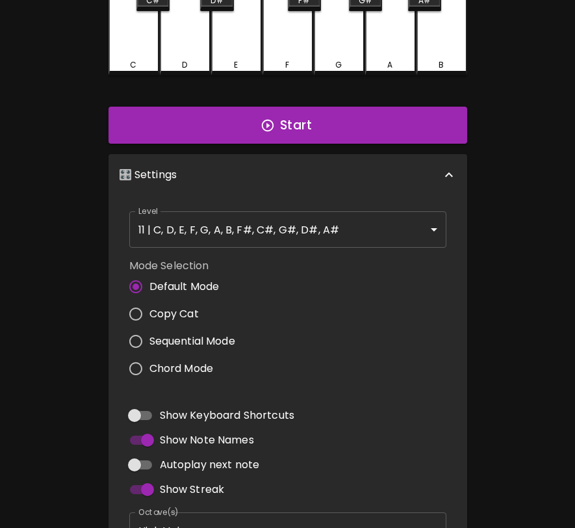
click at [185, 308] on span "Copy Cat" at bounding box center [174, 314] width 49 height 16
click at [150, 308] on input "Copy Cat" at bounding box center [135, 313] width 27 height 27
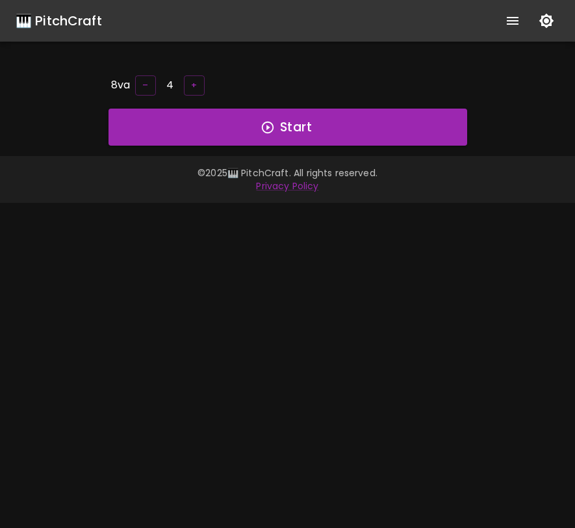
scroll to position [0, 0]
click at [512, 23] on icon "show more" at bounding box center [513, 21] width 12 height 8
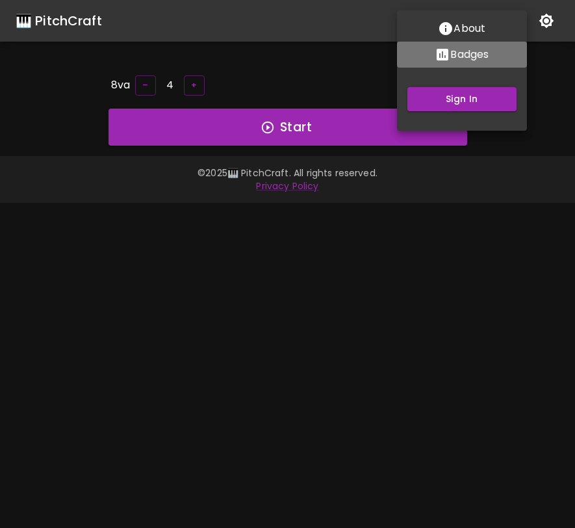
click at [483, 54] on p "Badges" at bounding box center [470, 55] width 38 height 16
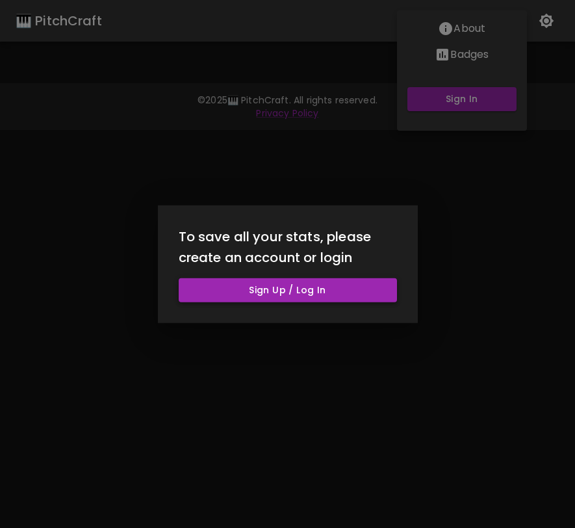
click at [347, 289] on button "Sign Up / Log In" at bounding box center [288, 290] width 218 height 24
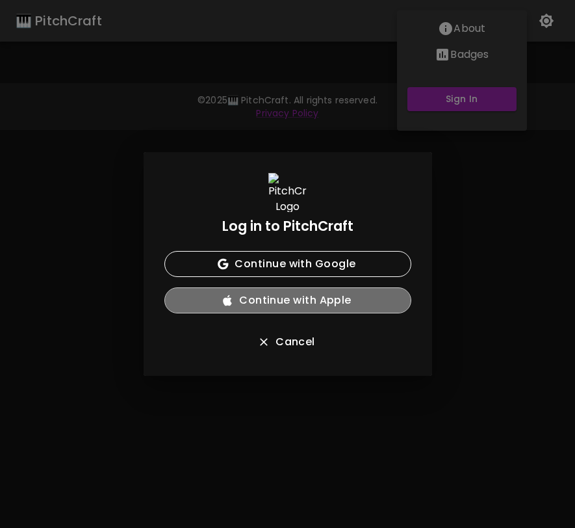
click at [348, 287] on button "Continue with Apple" at bounding box center [287, 300] width 247 height 26
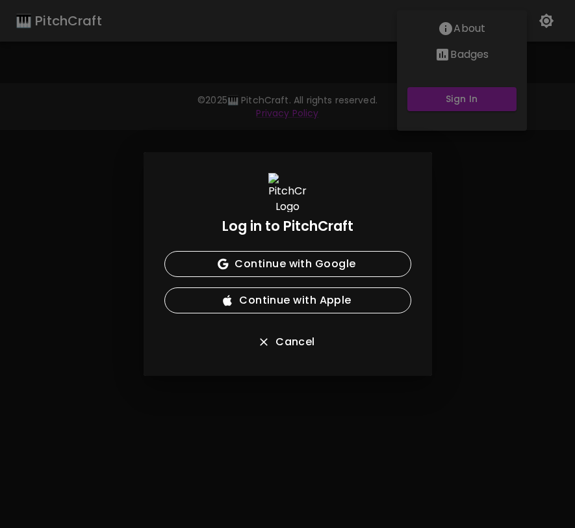
click at [467, 34] on div "Log in to PitchCraft Continue with Google Continue with Apple Cancel" at bounding box center [287, 264] width 575 height 528
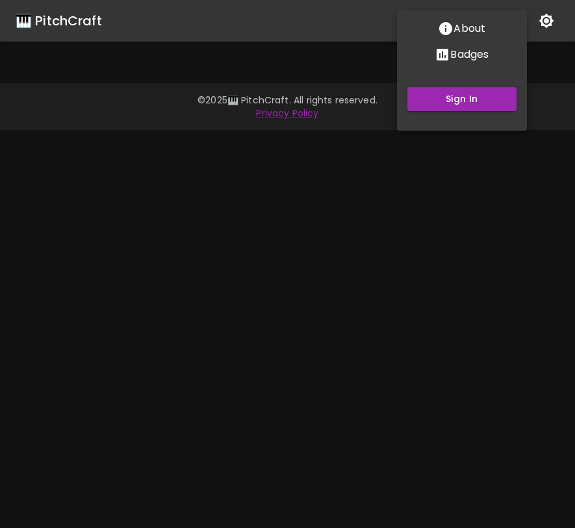
click at [467, 25] on p "About" at bounding box center [470, 29] width 32 height 16
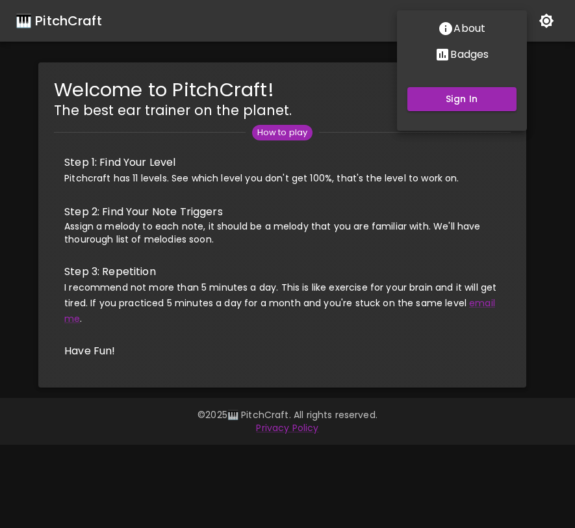
click at [497, 212] on div at bounding box center [287, 264] width 575 height 528
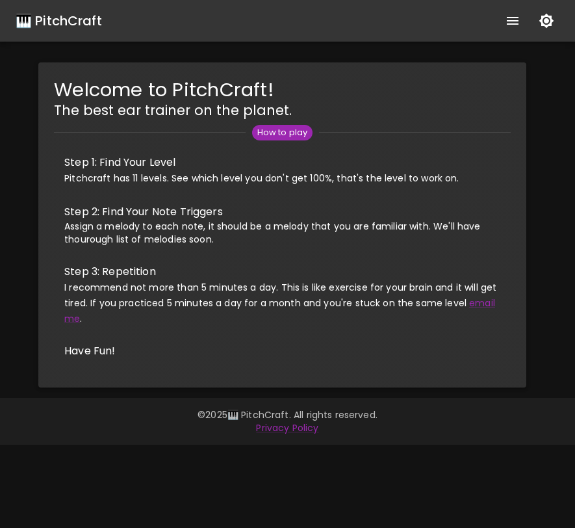
click at [518, 6] on button "show more" at bounding box center [512, 20] width 31 height 31
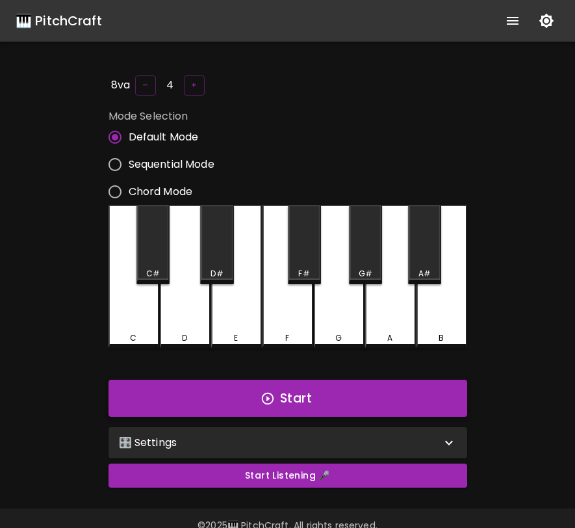
radio input "false"
click at [296, 436] on div "🎛️ Settings" at bounding box center [280, 443] width 322 height 16
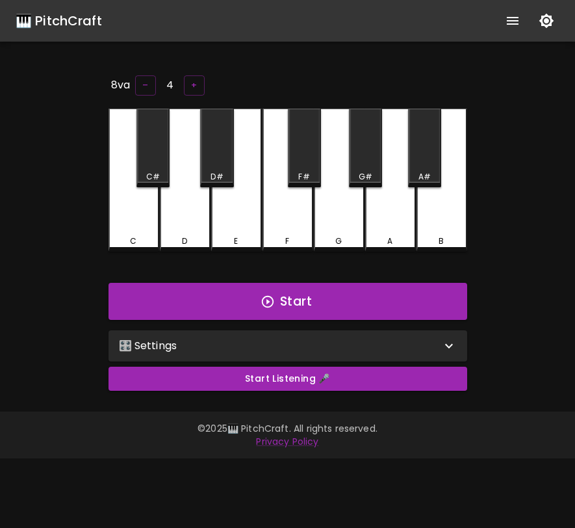
click at [423, 338] on div "🎛️ Settings" at bounding box center [280, 346] width 322 height 16
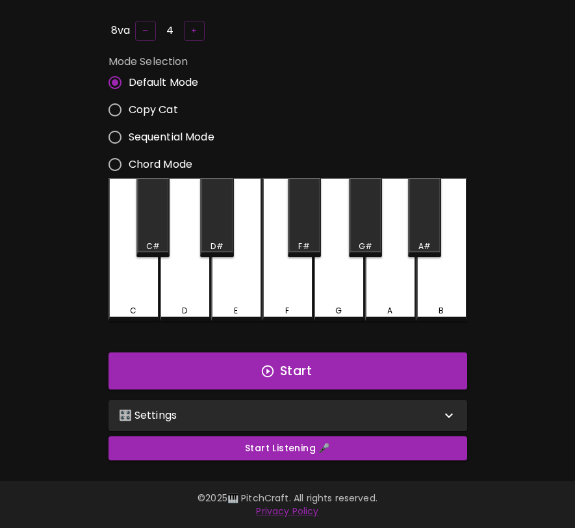
scroll to position [52, 0]
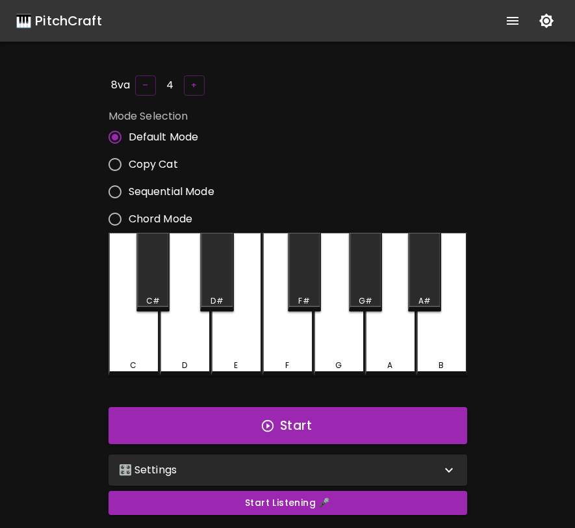
scroll to position [52, 0]
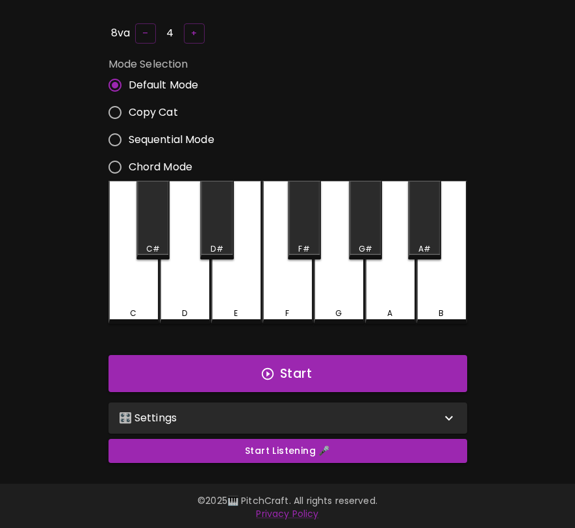
radio input "true"
click at [118, 109] on input "Copy Cat" at bounding box center [114, 112] width 27 height 27
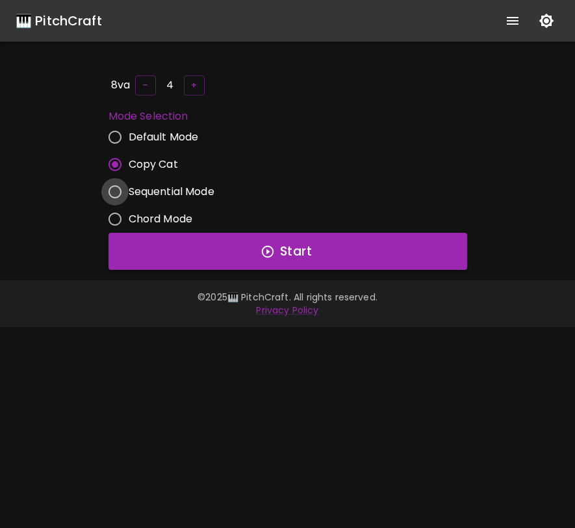
click at [120, 187] on input "Sequential Mode" at bounding box center [114, 191] width 27 height 27
radio input "false"
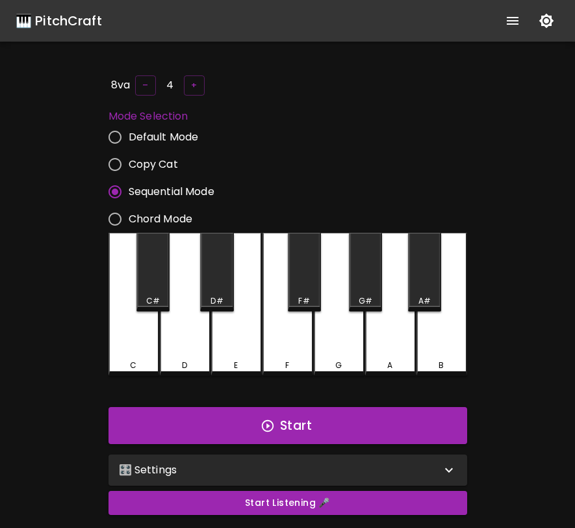
radio input "true"
click at [113, 129] on input "Default Mode" at bounding box center [114, 137] width 27 height 27
radio input "false"
radio input "true"
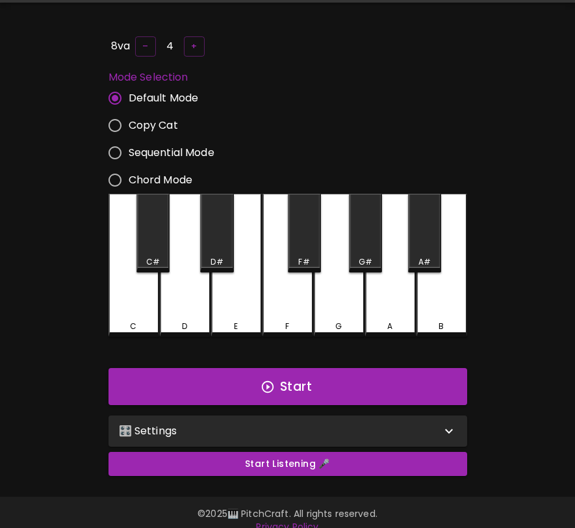
scroll to position [52, 0]
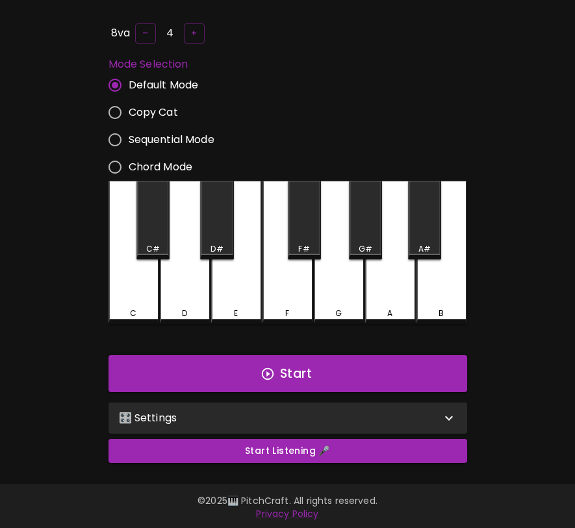
radio input "true"
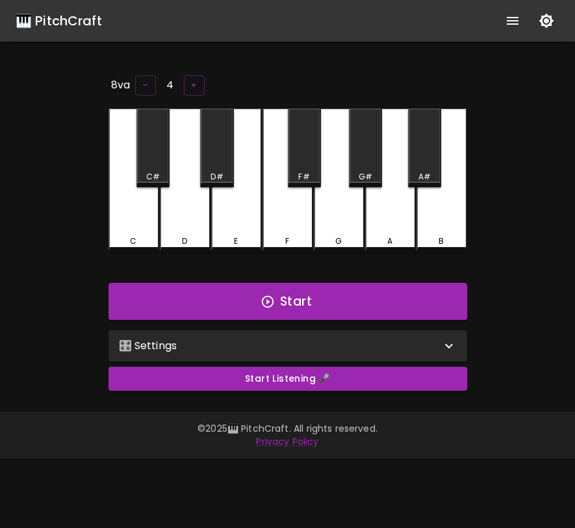
scroll to position [0, 0]
click at [209, 341] on div "🎛️ Settings" at bounding box center [280, 346] width 322 height 16
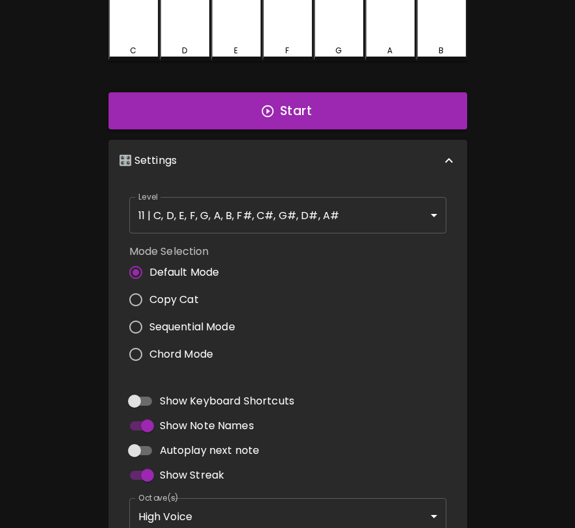
scroll to position [213, 0]
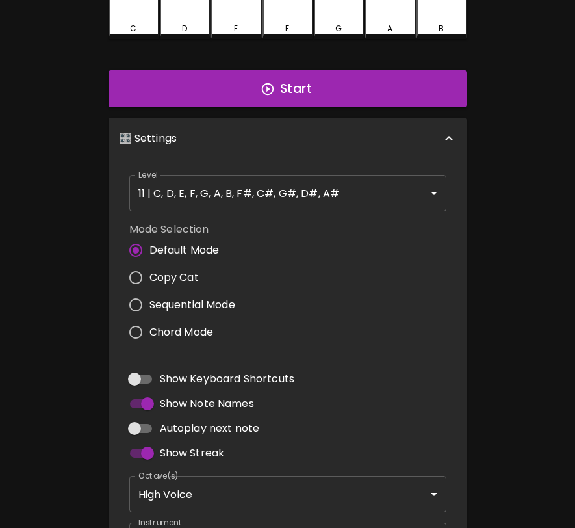
click at [181, 272] on span "Copy Cat" at bounding box center [174, 278] width 49 height 16
click at [150, 272] on input "Copy Cat" at bounding box center [135, 277] width 27 height 27
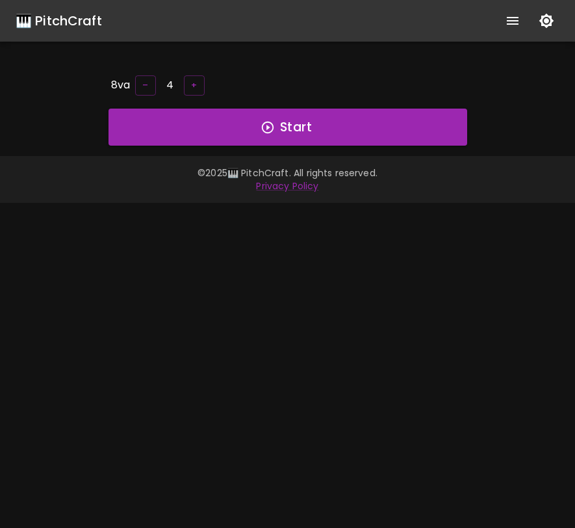
scroll to position [0, 0]
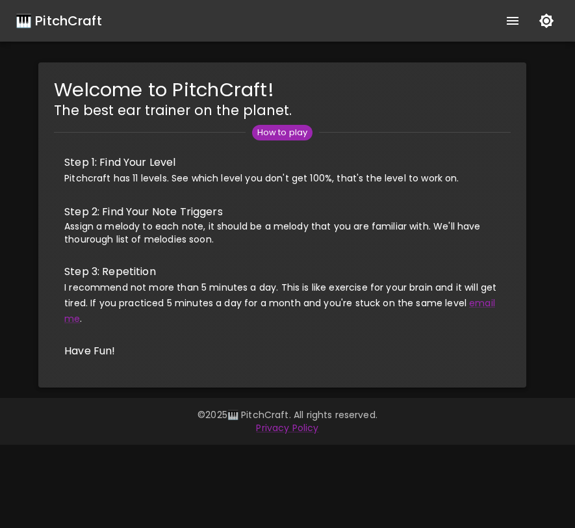
click at [47, 11] on div "🎹 PitchCraft" at bounding box center [59, 20] width 86 height 21
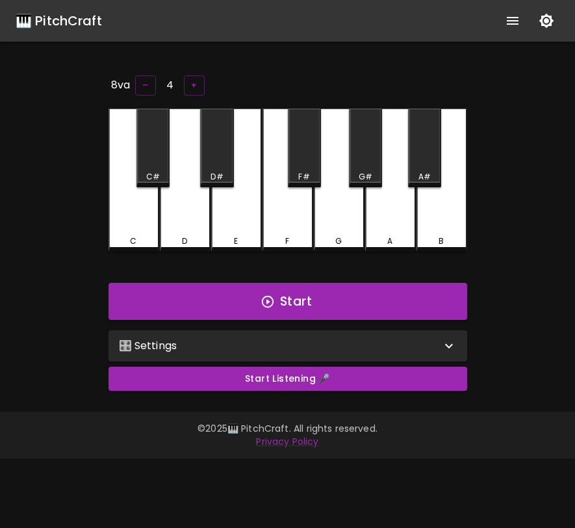
click at [297, 196] on div "F" at bounding box center [288, 180] width 51 height 143
click at [261, 348] on div "🎛️ Settings" at bounding box center [280, 346] width 322 height 16
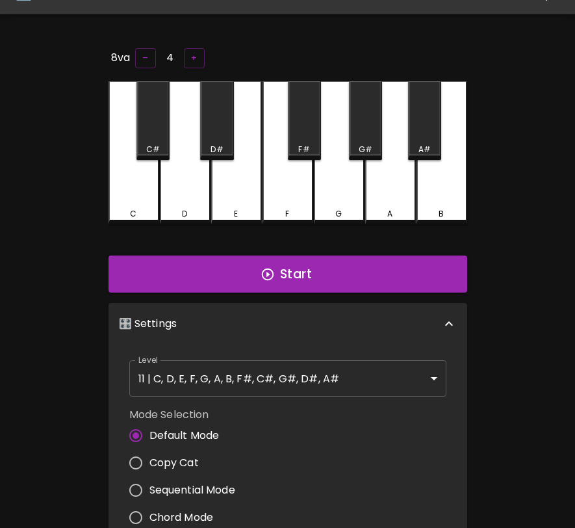
scroll to position [38, 0]
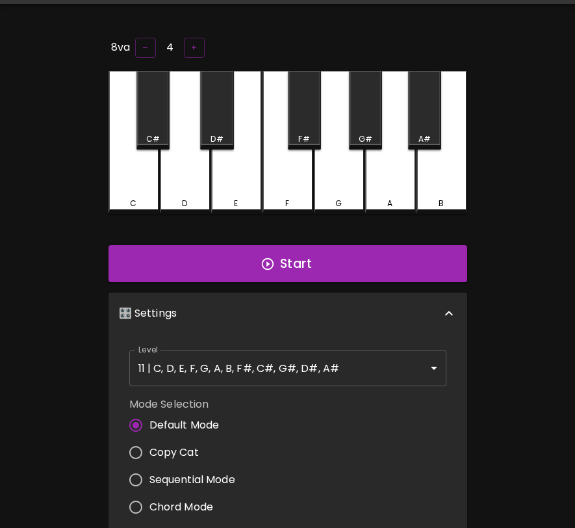
click at [187, 449] on span "Copy Cat" at bounding box center [174, 453] width 49 height 16
click at [150, 449] on input "Copy Cat" at bounding box center [135, 452] width 27 height 27
radio input "true"
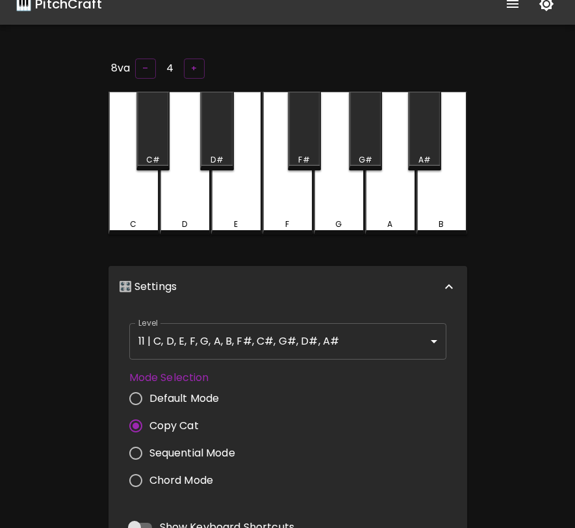
scroll to position [140, 0]
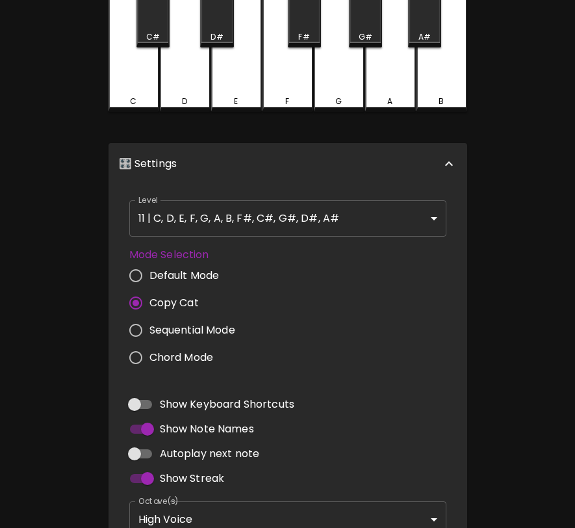
click at [139, 328] on input "Sequential Mode" at bounding box center [135, 330] width 27 height 27
radio input "true"
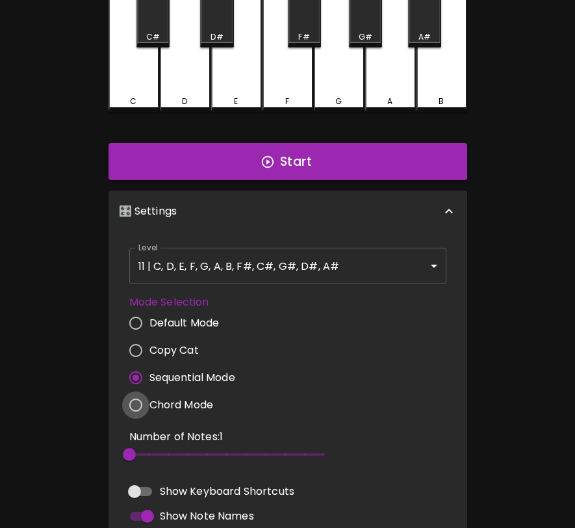
click at [135, 402] on input "Chord Mode" at bounding box center [135, 404] width 27 height 27
radio input "true"
click at [137, 318] on input "Default Mode" at bounding box center [135, 322] width 27 height 27
radio input "true"
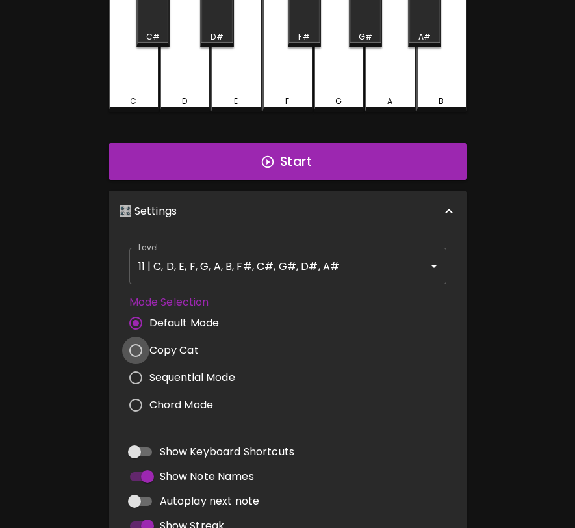
click at [133, 350] on input "Copy Cat" at bounding box center [135, 350] width 27 height 27
radio input "true"
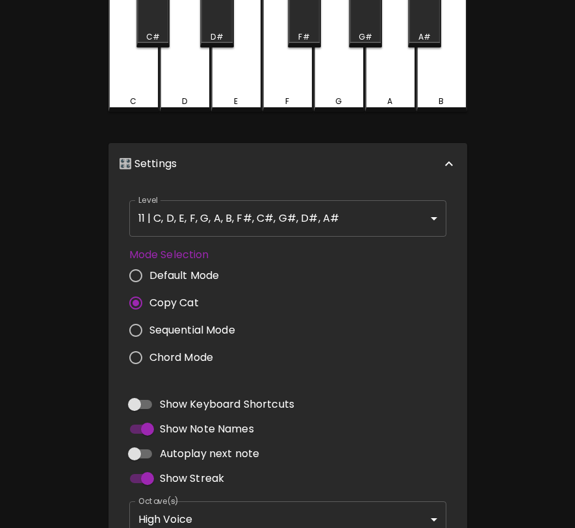
scroll to position [359, 0]
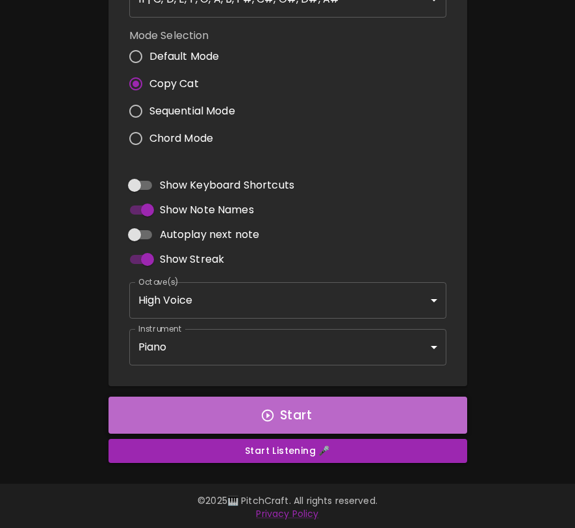
click at [250, 414] on button "Start" at bounding box center [288, 416] width 359 height 38
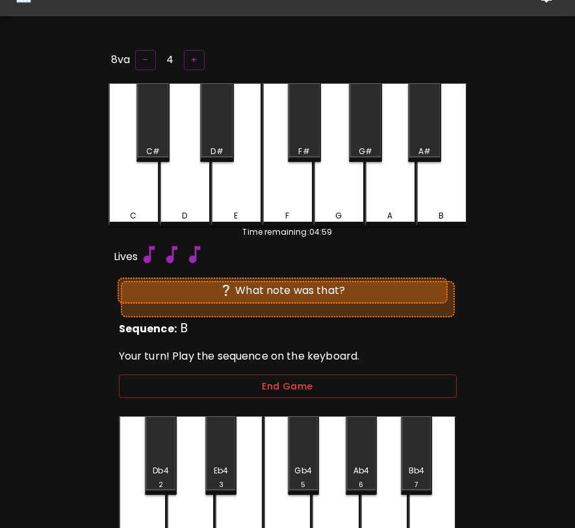
scroll to position [0, 0]
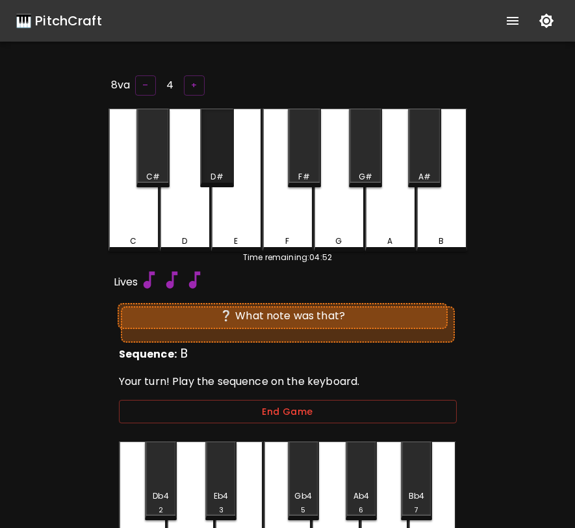
click at [224, 172] on div "D#" at bounding box center [217, 177] width 31 height 12
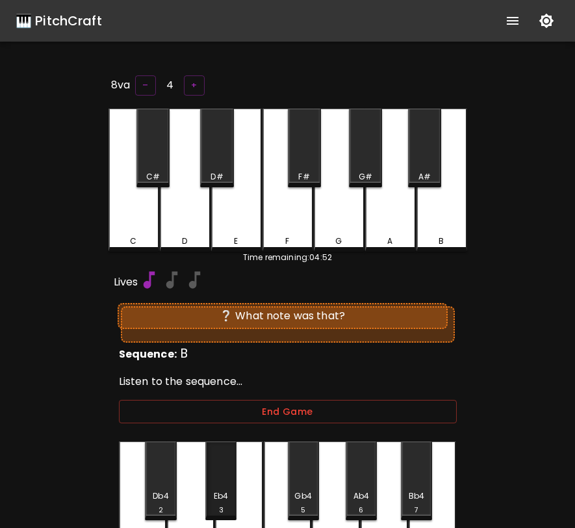
click at [225, 478] on div "Eb4 3" at bounding box center [220, 480] width 31 height 79
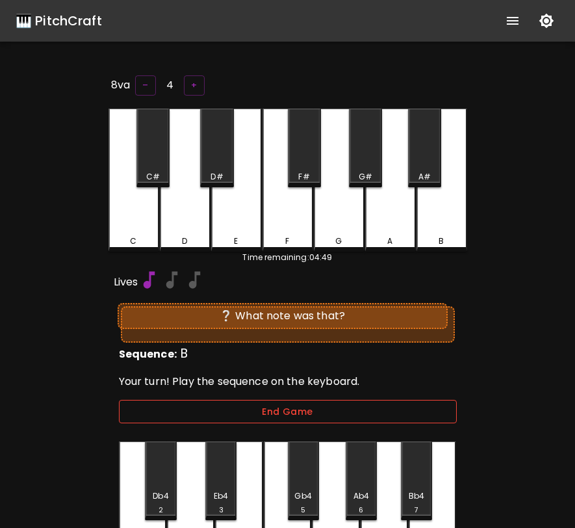
click at [259, 406] on button "End Game" at bounding box center [288, 412] width 338 height 24
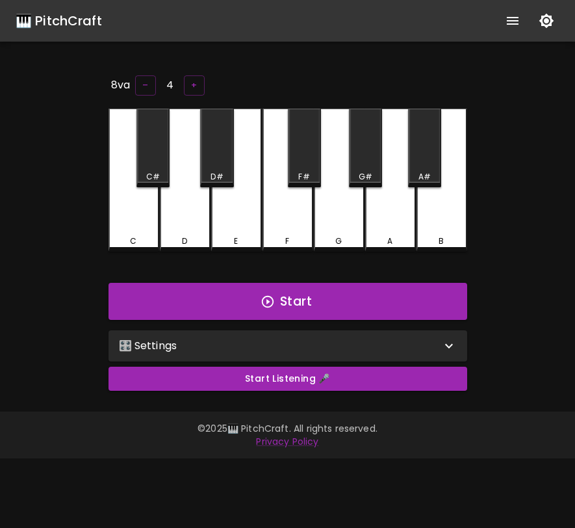
click at [303, 350] on div "🎛️ Settings" at bounding box center [280, 346] width 322 height 16
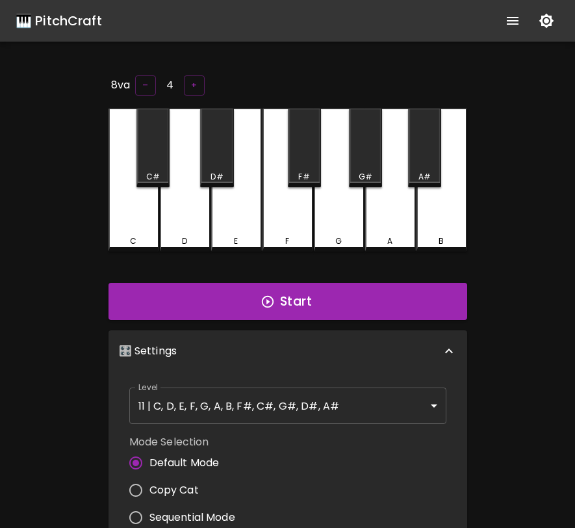
scroll to position [8, 0]
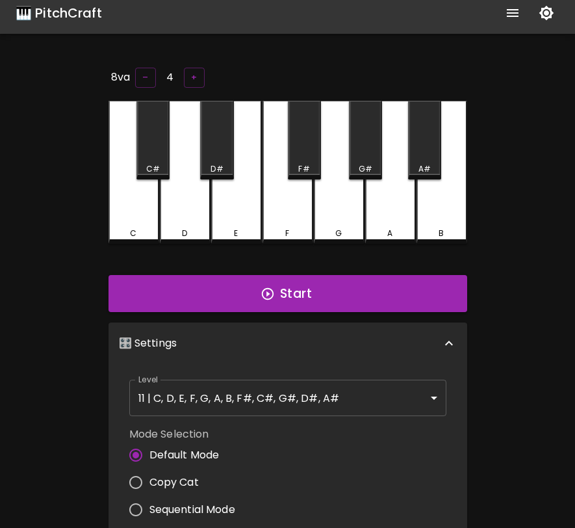
click at [187, 479] on span "Copy Cat" at bounding box center [174, 483] width 49 height 16
click at [150, 479] on input "Copy Cat" at bounding box center [135, 482] width 27 height 27
radio input "true"
click at [175, 505] on span "Sequential Mode" at bounding box center [193, 510] width 86 height 16
click at [150, 505] on input "Sequential Mode" at bounding box center [135, 509] width 27 height 27
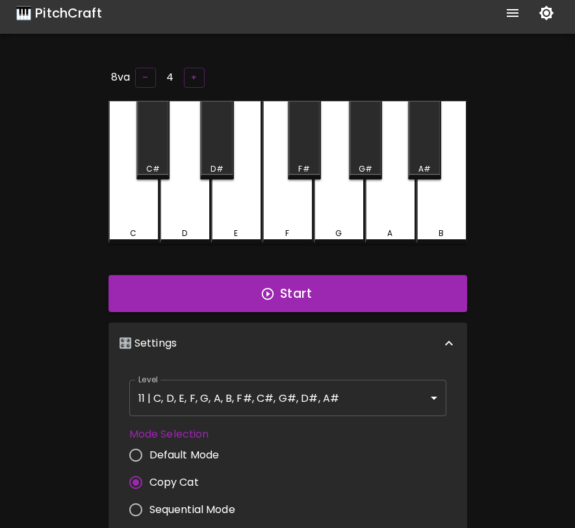
radio input "true"
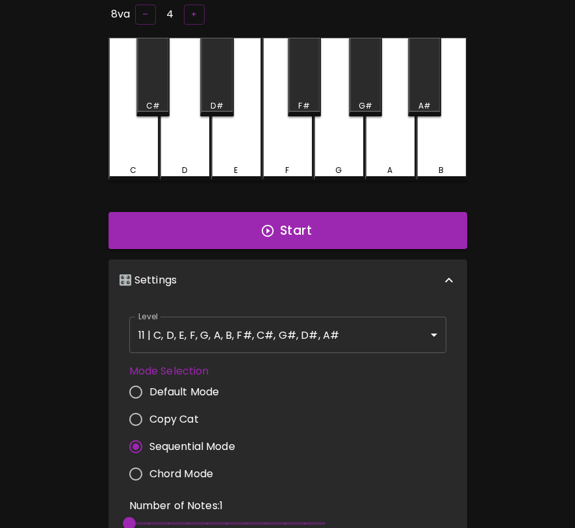
scroll to position [155, 0]
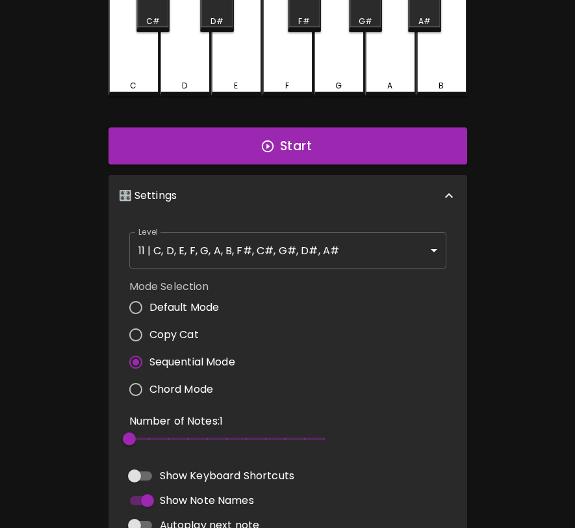
click at [181, 387] on span "Chord Mode" at bounding box center [182, 390] width 64 height 16
click at [150, 387] on input "Chord Mode" at bounding box center [135, 389] width 27 height 27
radio input "true"
click at [180, 348] on label "Sequential Mode" at bounding box center [178, 361] width 113 height 27
click at [150, 348] on input "Sequential Mode" at bounding box center [135, 361] width 27 height 27
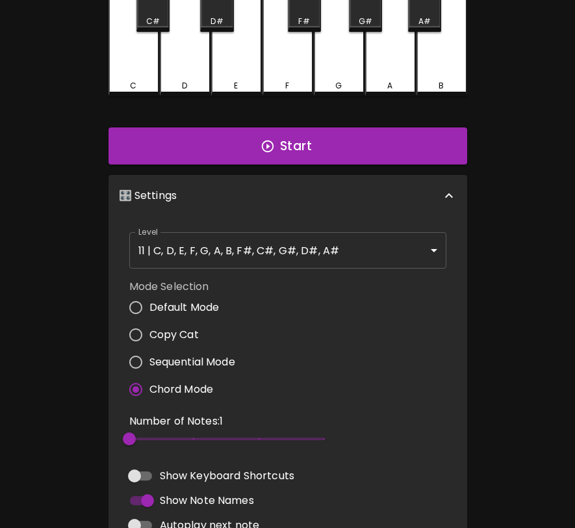
radio input "true"
click at [179, 332] on span "Copy Cat" at bounding box center [174, 335] width 49 height 16
click at [150, 332] on input "Copy Cat" at bounding box center [135, 334] width 27 height 27
radio input "true"
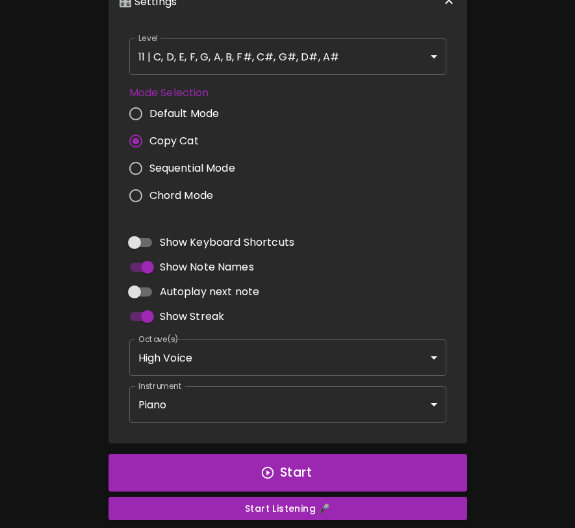
scroll to position [406, 0]
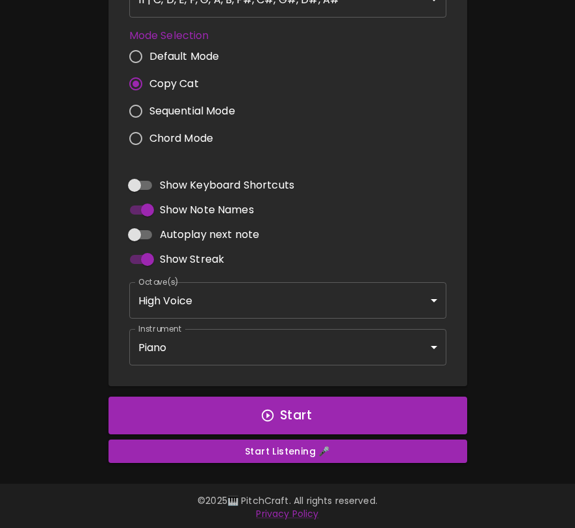
click at [140, 114] on input "Sequential Mode" at bounding box center [135, 111] width 27 height 27
radio input "true"
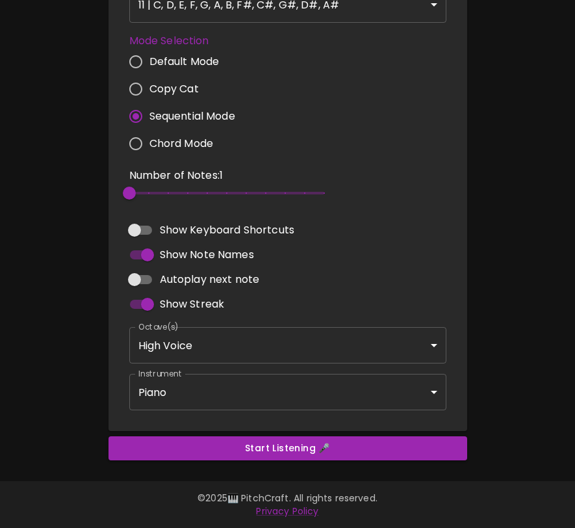
scroll to position [398, 0]
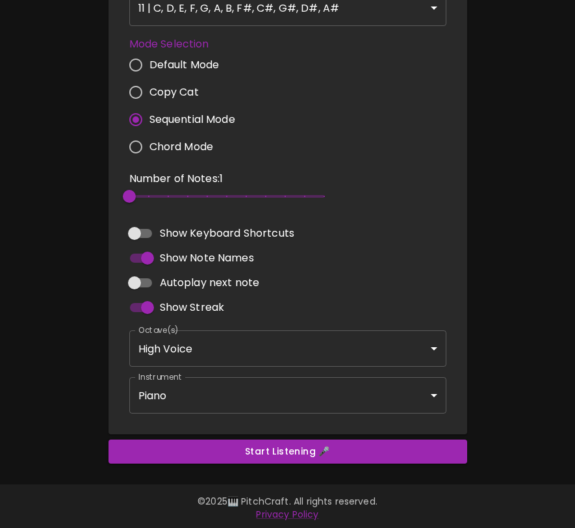
click at [138, 92] on input "Copy Cat" at bounding box center [135, 92] width 27 height 27
radio input "true"
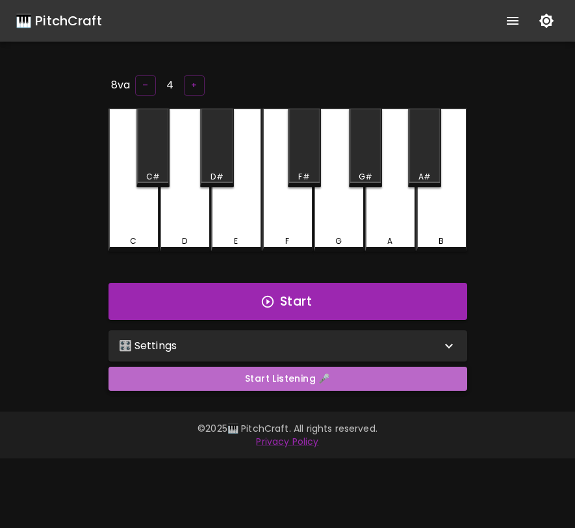
click at [308, 370] on button "Start Listening 🎤" at bounding box center [288, 379] width 359 height 24
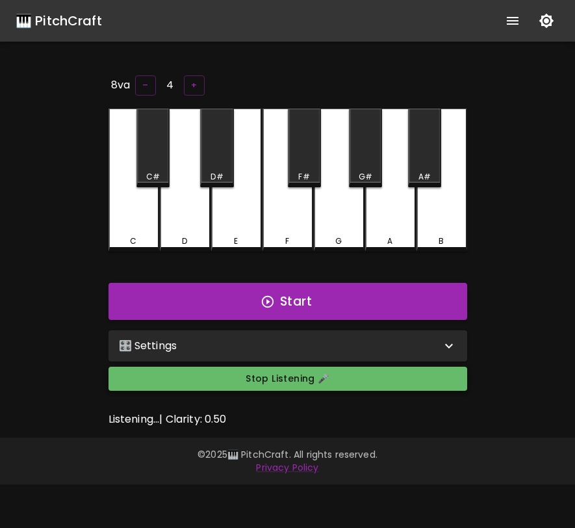
click at [308, 370] on button "Stop Listening 🎤" at bounding box center [288, 379] width 359 height 24
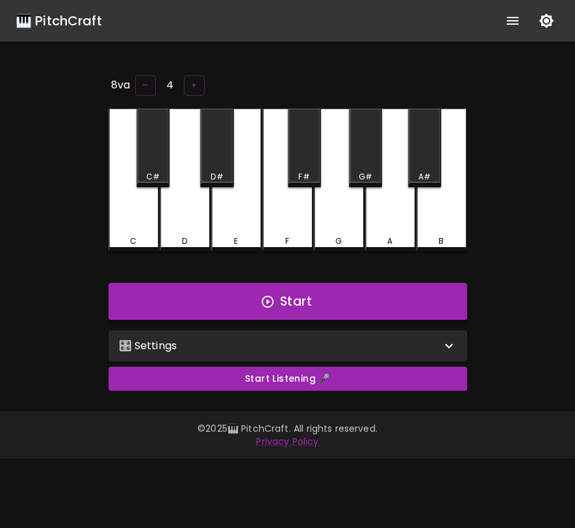
click at [320, 310] on button "Start" at bounding box center [288, 302] width 359 height 38
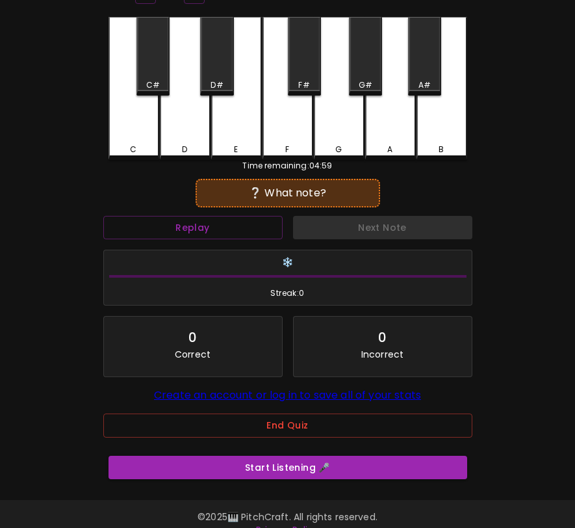
scroll to position [101, 0]
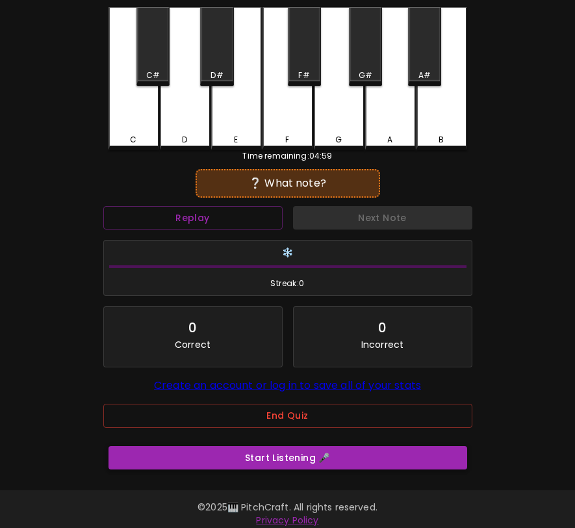
click at [287, 462] on button "Start Listening 🎤" at bounding box center [288, 458] width 359 height 24
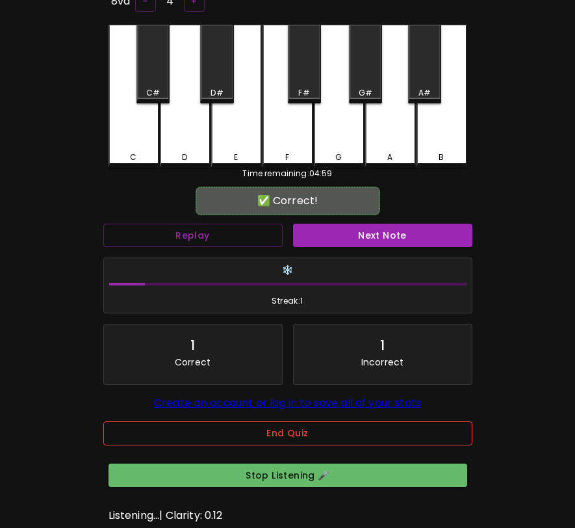
scroll to position [66, 0]
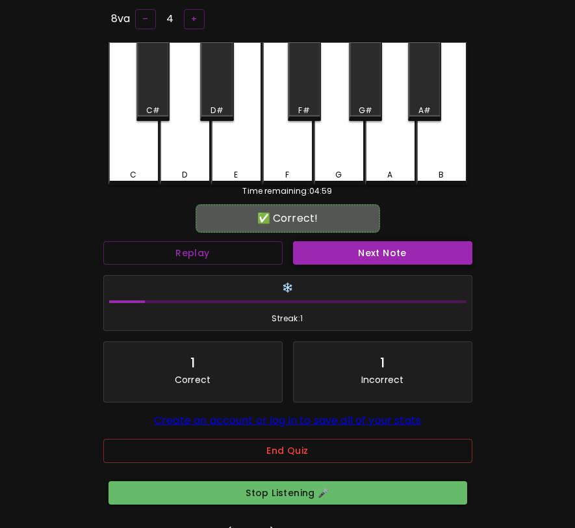
click at [358, 250] on button "Next Note" at bounding box center [382, 253] width 179 height 24
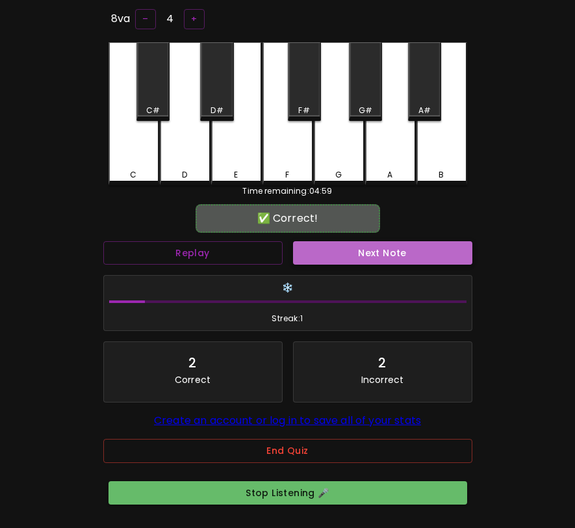
click at [358, 250] on button "Next Note" at bounding box center [382, 253] width 179 height 24
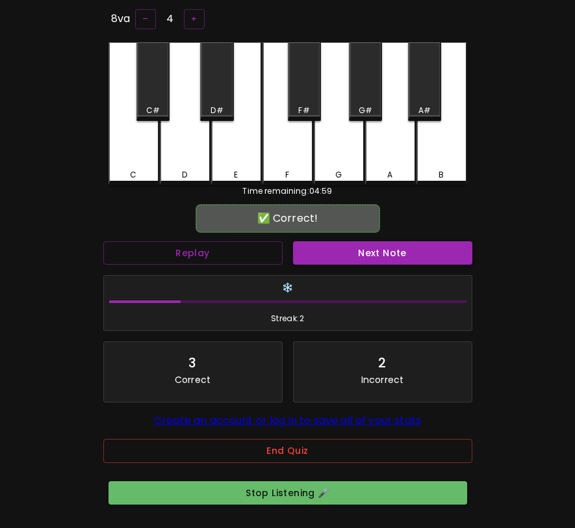
click at [357, 253] on button "Next Note" at bounding box center [382, 253] width 179 height 24
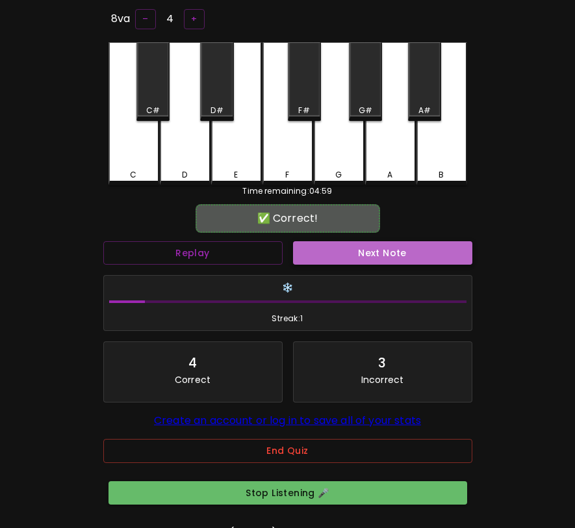
click at [357, 253] on button "Next Note" at bounding box center [382, 253] width 179 height 24
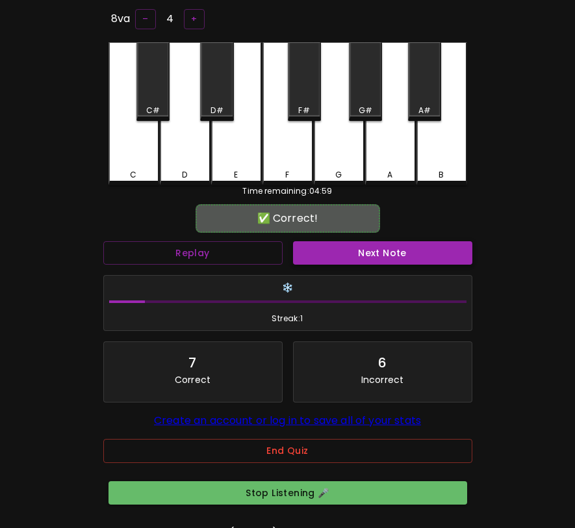
click at [357, 253] on button "Next Note" at bounding box center [382, 253] width 179 height 24
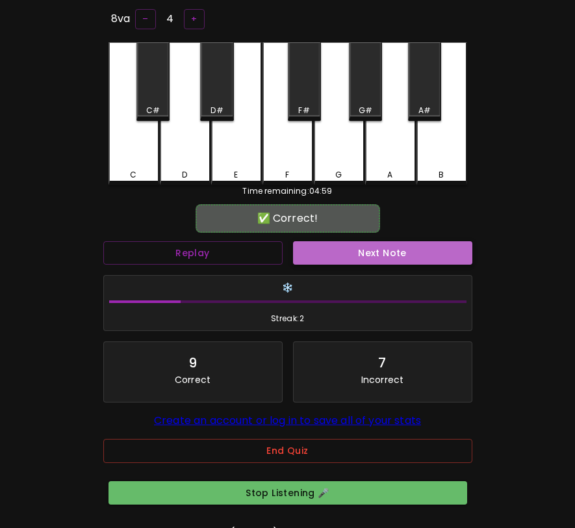
click at [357, 253] on button "Next Note" at bounding box center [382, 253] width 179 height 24
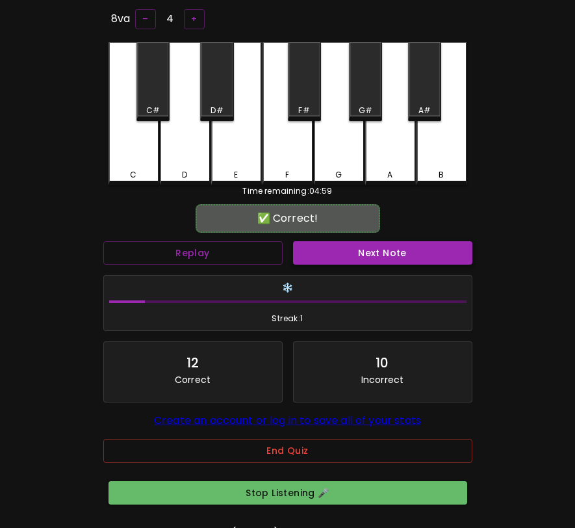
click at [357, 253] on button "Next Note" at bounding box center [382, 253] width 179 height 24
click at [238, 455] on button "End Quiz" at bounding box center [287, 451] width 369 height 24
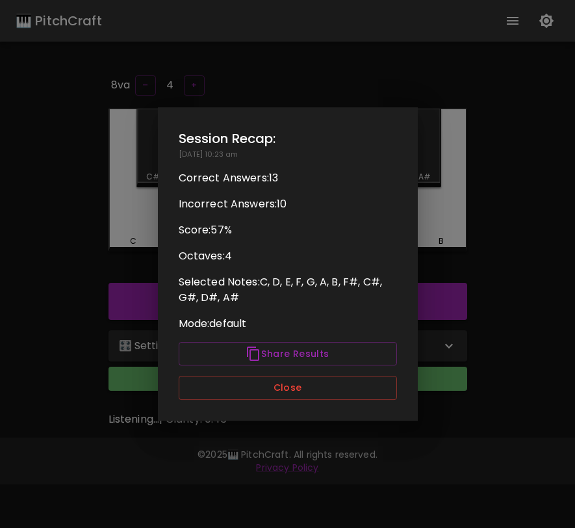
scroll to position [0, 0]
click at [270, 389] on button "Close" at bounding box center [288, 388] width 218 height 24
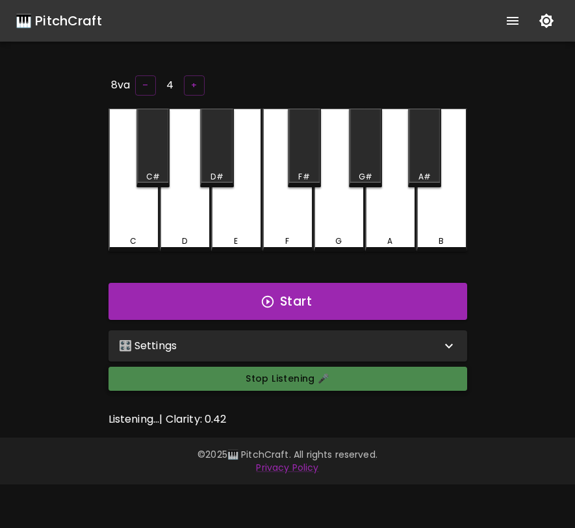
click at [283, 378] on button "Stop Listening 🎤" at bounding box center [288, 379] width 359 height 24
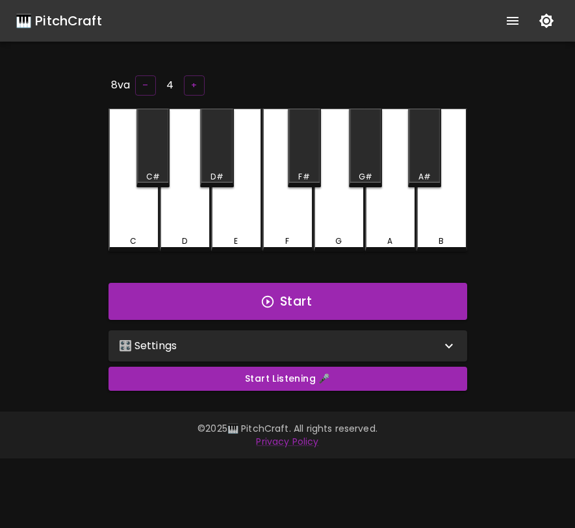
click at [280, 343] on div "🎛️ Settings" at bounding box center [280, 346] width 322 height 16
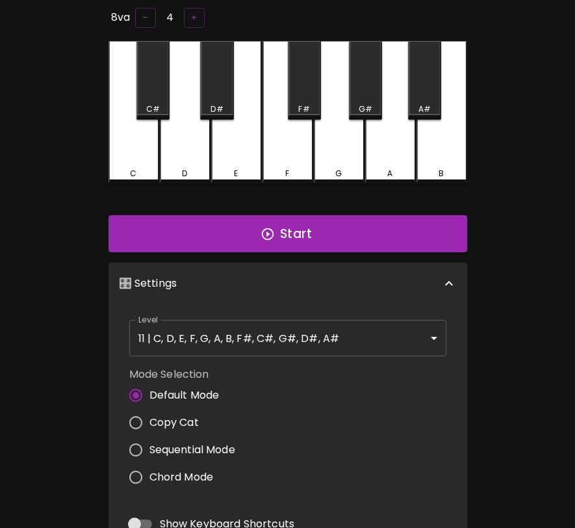
scroll to position [77, 0]
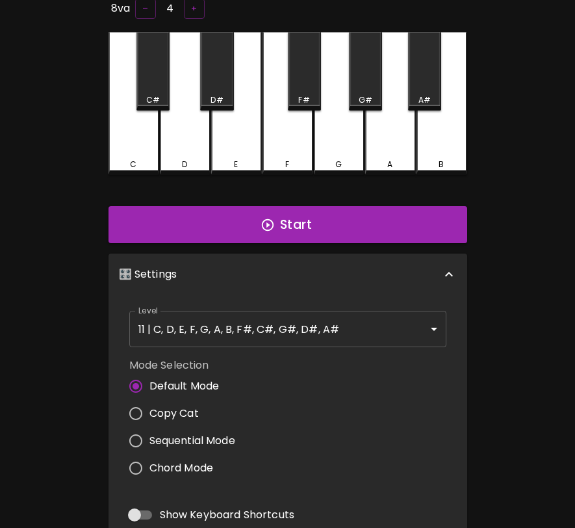
click at [171, 412] on span "Copy Cat" at bounding box center [174, 414] width 49 height 16
click at [150, 412] on input "Copy Cat" at bounding box center [135, 413] width 27 height 27
radio input "true"
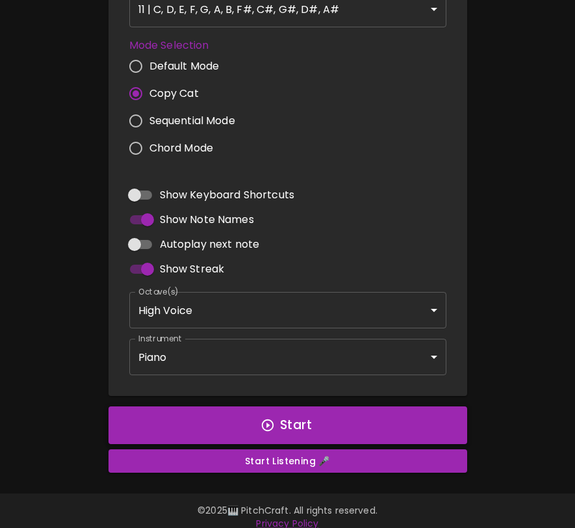
scroll to position [406, 0]
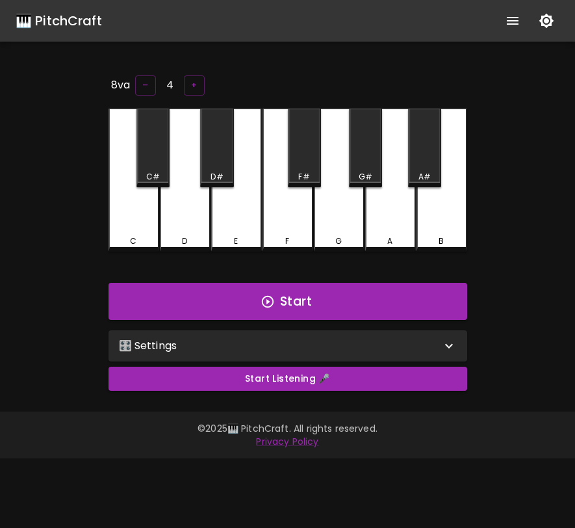
click at [221, 341] on div "🎛️ Settings" at bounding box center [280, 346] width 322 height 16
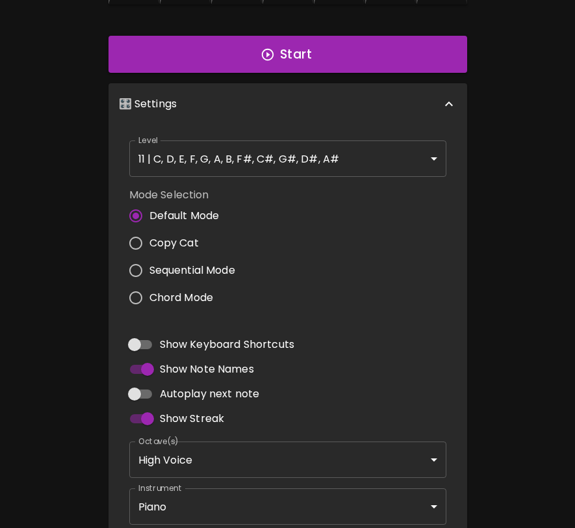
scroll to position [267, 0]
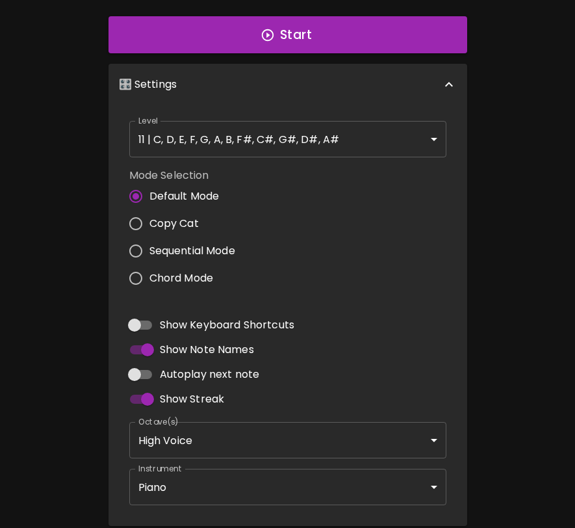
click at [186, 217] on span "Copy Cat" at bounding box center [174, 224] width 49 height 16
click at [150, 217] on input "Copy Cat" at bounding box center [135, 223] width 27 height 27
radio input "true"
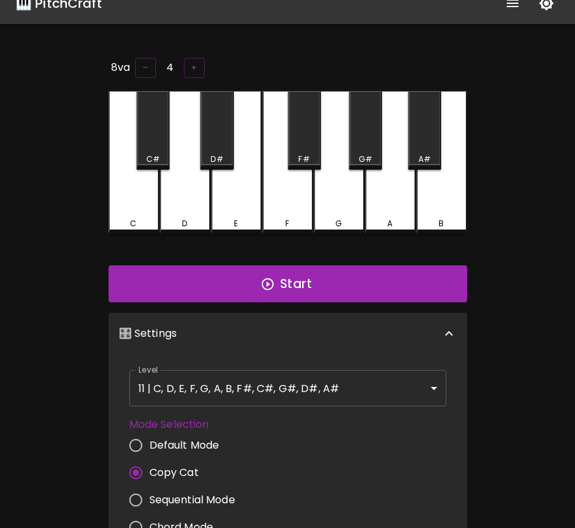
scroll to position [16, 0]
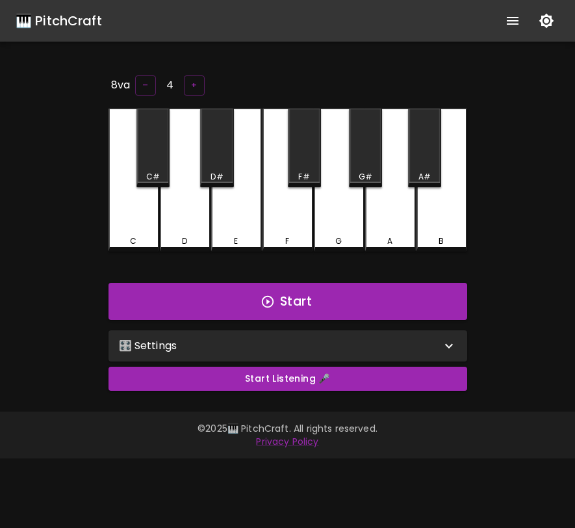
click at [140, 352] on div "🎛️ Settings" at bounding box center [288, 345] width 359 height 31
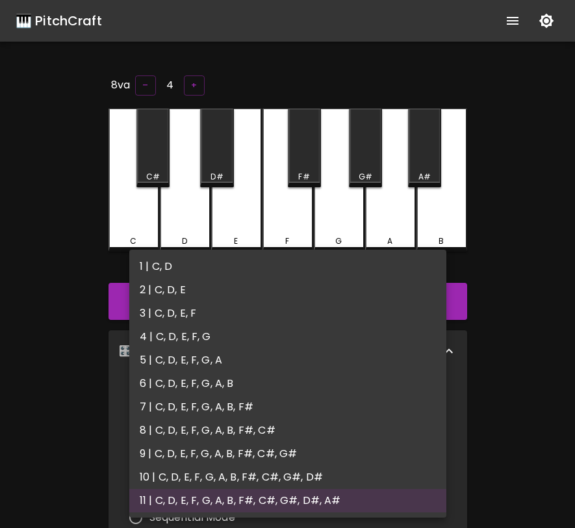
click at [159, 397] on body "🎹 PitchCraft About Badges Log In 8va – 4 + C C# D D# E F F# G G# A A# B Start 🎛…" at bounding box center [287, 444] width 575 height 889
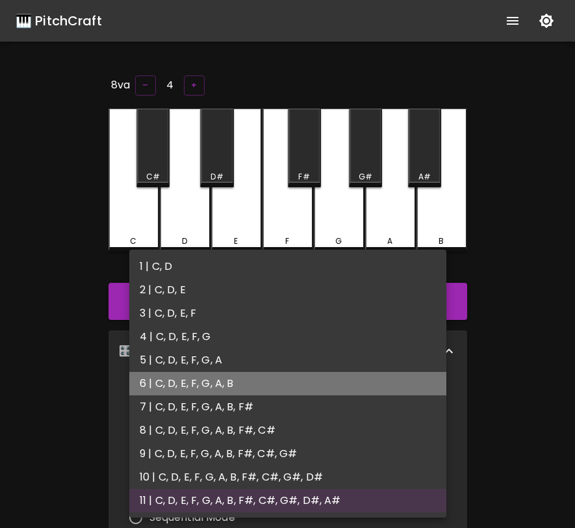
click at [158, 383] on li "6 | C, D, E, F, G, A, B" at bounding box center [287, 383] width 317 height 23
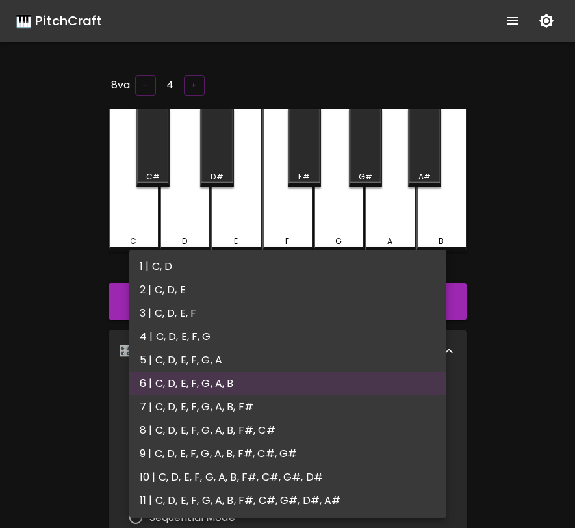
click at [165, 396] on body "🎹 PitchCraft About Badges Log In 8va – 4 + C C# D D# E F F# G G# A A# B Start 🎛…" at bounding box center [287, 444] width 575 height 889
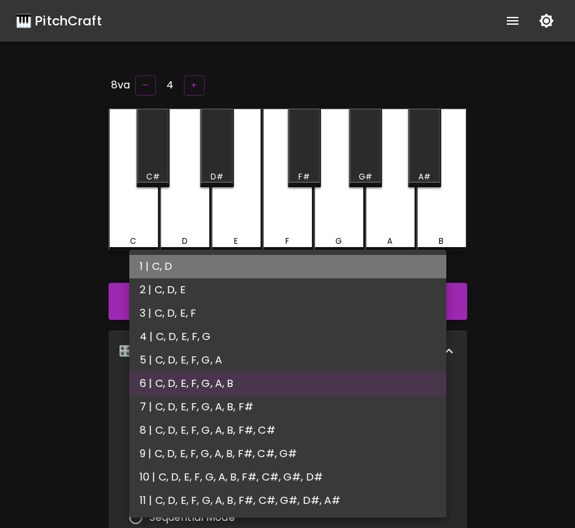
click at [217, 272] on li "1 | C, D" at bounding box center [287, 266] width 317 height 23
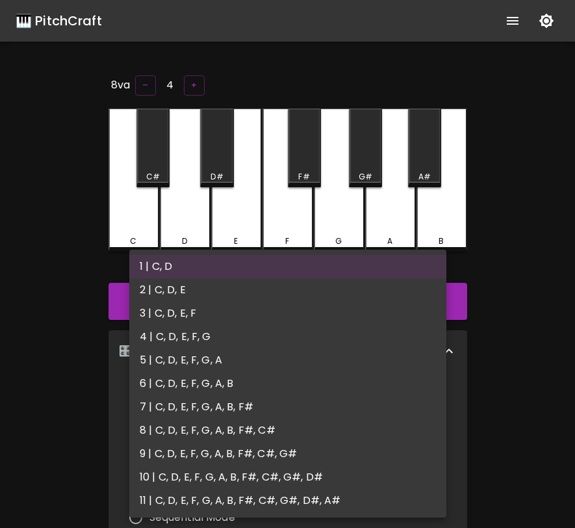
click at [223, 406] on body "🎹 PitchCraft About Badges Log In 8va – 4 + C C# D D# E F F# G G# A A# B Start 🎛…" at bounding box center [287, 444] width 575 height 889
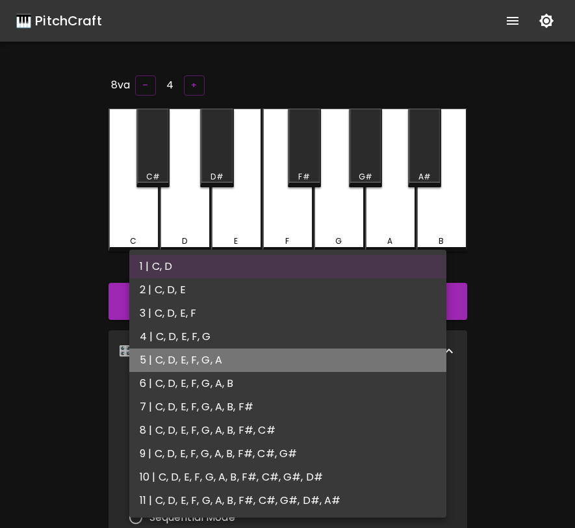
click at [226, 359] on li "5 | C, D, E, F, G, A" at bounding box center [287, 359] width 317 height 23
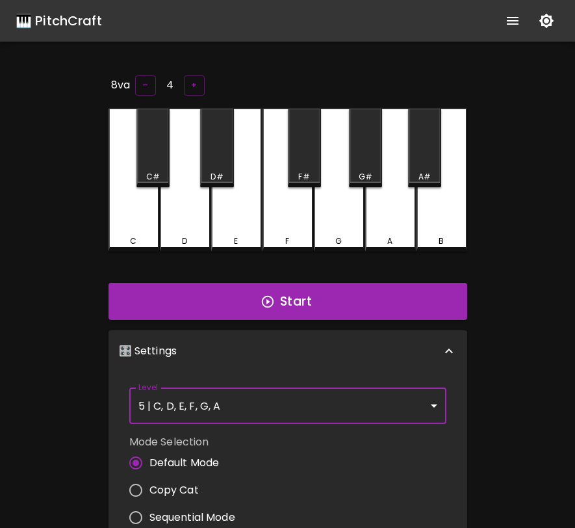
click at [230, 393] on body "🎹 PitchCraft About Badges Log In 8va – 4 + C C# D D# E F F# G G# A A# B Start 🎛…" at bounding box center [287, 444] width 575 height 889
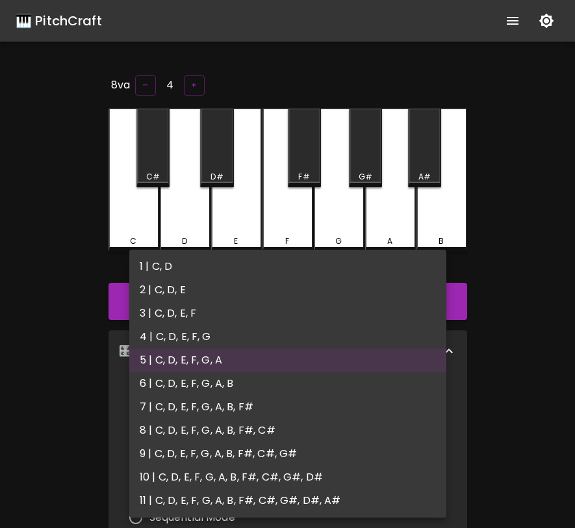
click at [257, 361] on li "5 | C, D, E, F, G, A" at bounding box center [287, 359] width 317 height 23
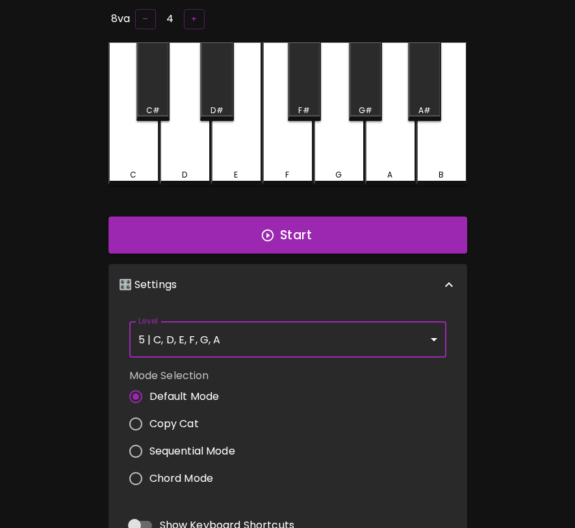
scroll to position [77, 0]
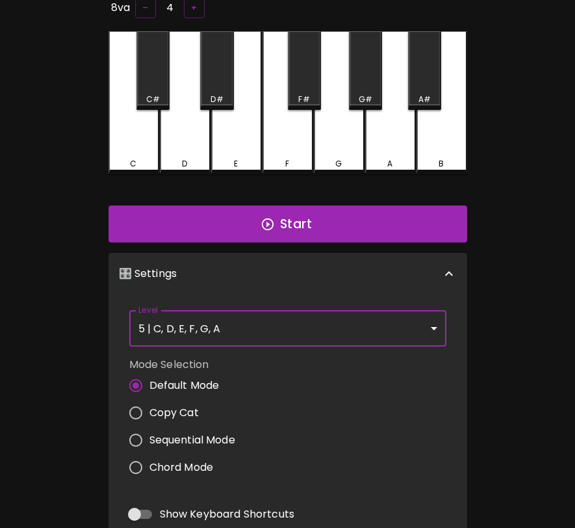
click at [282, 342] on body "🎹 PitchCraft About Badges Log In 8va – 4 + C C# D D# E F F# G G# A A# B Start 🎛…" at bounding box center [287, 367] width 575 height 889
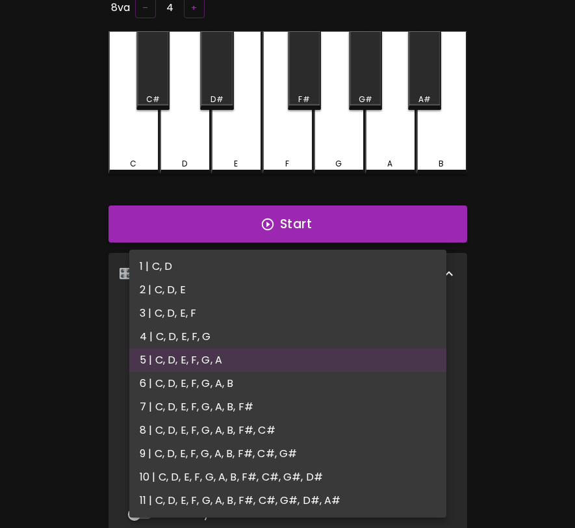
click at [239, 450] on li "9 | C, D, E, F, G, A, B, F#, C#, G#" at bounding box center [287, 453] width 317 height 23
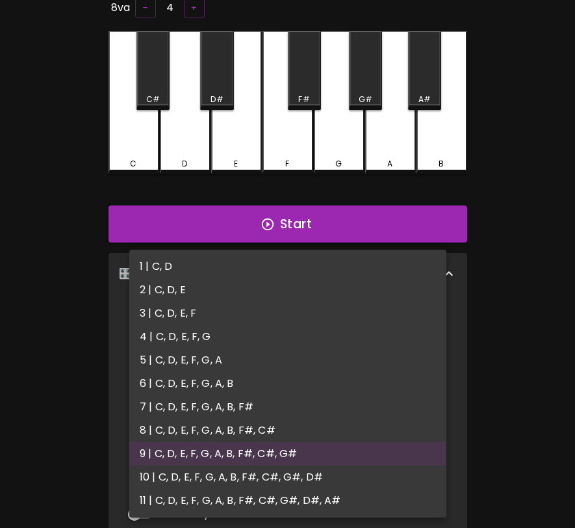
click at [292, 339] on body "🎹 PitchCraft About Badges Log In 8va – 4 + C C# D D# E F F# G G# A A# B Start 🎛…" at bounding box center [287, 367] width 575 height 889
click at [293, 268] on li "1 | C, D" at bounding box center [287, 266] width 317 height 23
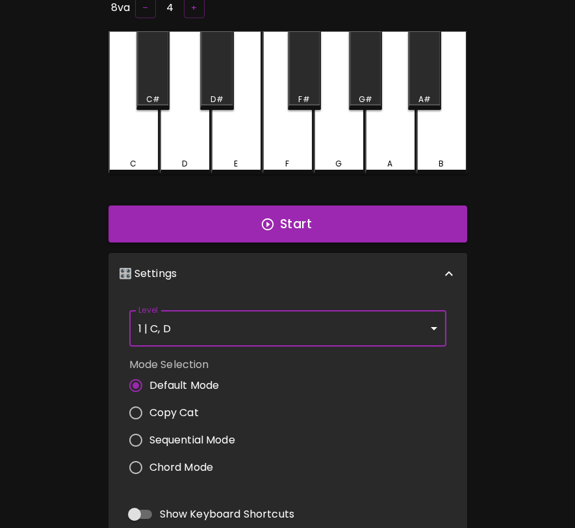
click at [281, 333] on body "🎹 PitchCraft About Badges Log In 8va – 4 + C C# D D# E F F# G G# A A# B Start 🎛…" at bounding box center [287, 367] width 575 height 889
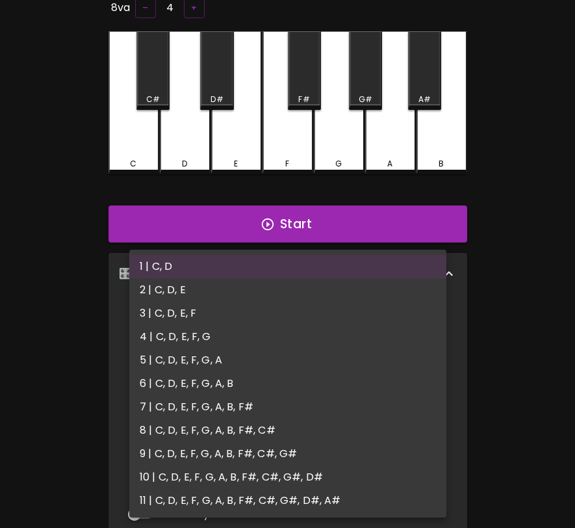
click at [283, 283] on li "2 | C, D, E" at bounding box center [287, 289] width 317 height 23
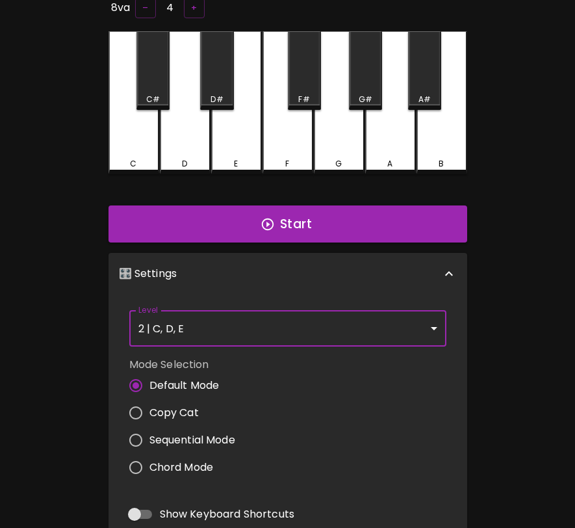
type input "3"
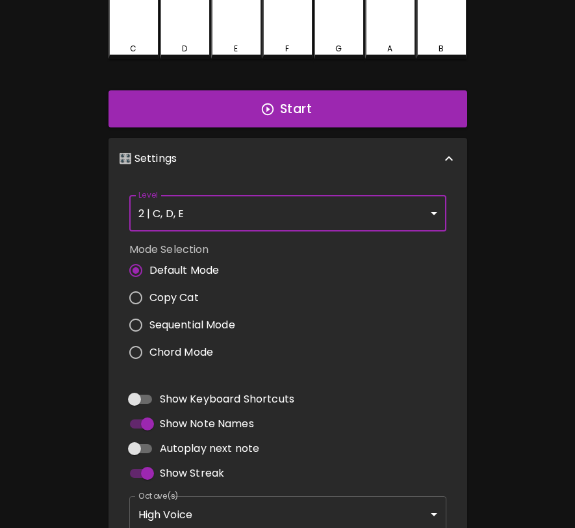
scroll to position [193, 0]
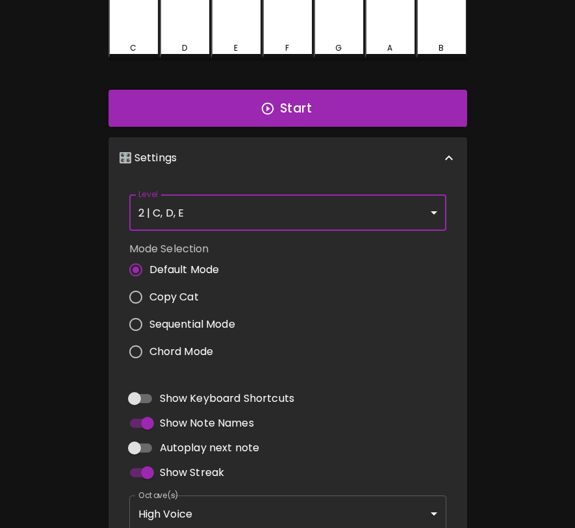
click at [296, 230] on div "Level 2 | C, D, E 3 Level" at bounding box center [288, 212] width 328 height 47
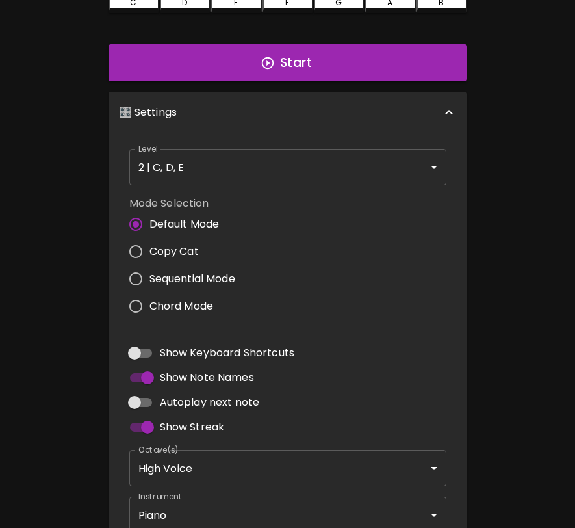
scroll to position [244, 0]
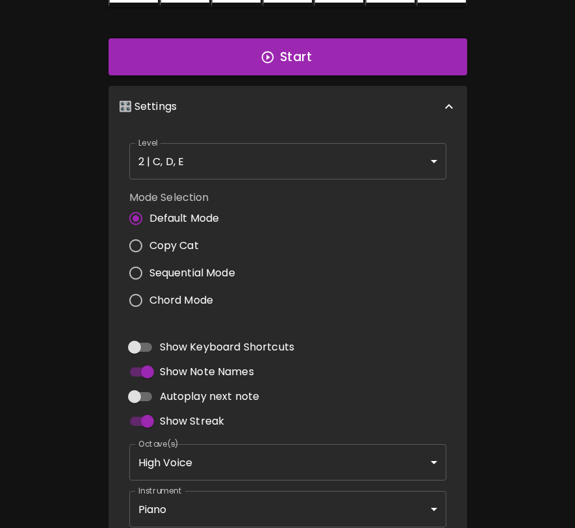
click at [230, 273] on span "Sequential Mode" at bounding box center [193, 273] width 86 height 16
click at [150, 273] on input "Sequential Mode" at bounding box center [135, 272] width 27 height 27
radio input "true"
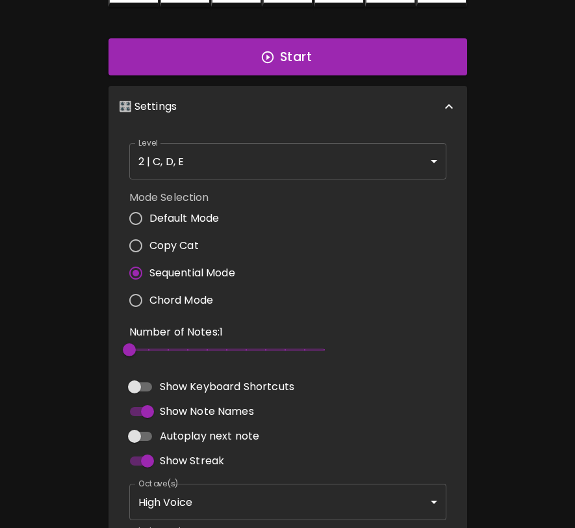
click at [196, 298] on span "Chord Mode" at bounding box center [182, 301] width 64 height 16
click at [150, 298] on input "Chord Mode" at bounding box center [135, 300] width 27 height 27
radio input "true"
click at [192, 245] on span "Copy Cat" at bounding box center [174, 246] width 49 height 16
click at [150, 245] on input "Copy Cat" at bounding box center [135, 245] width 27 height 27
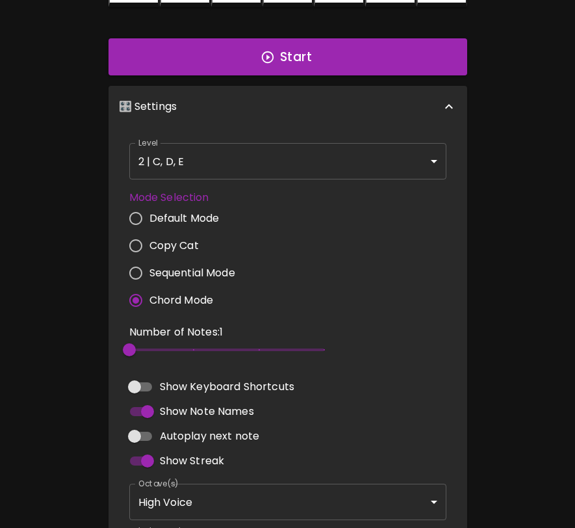
radio input "true"
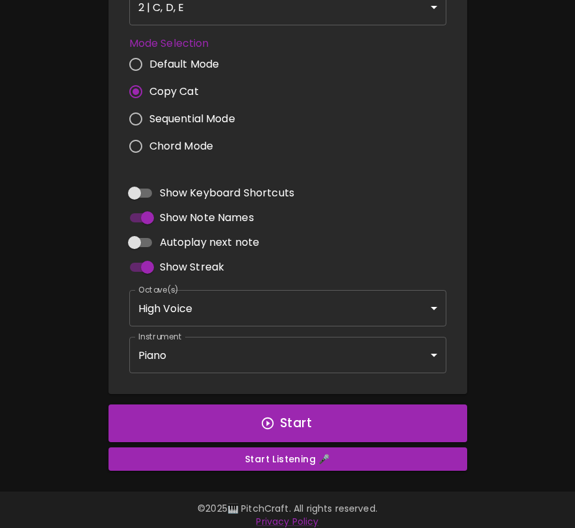
scroll to position [406, 0]
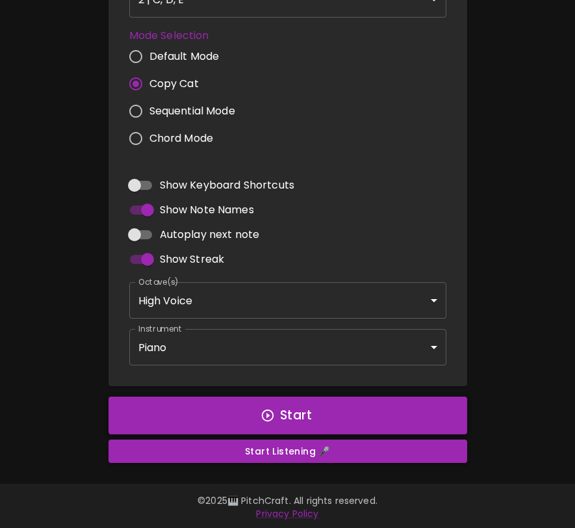
click at [255, 398] on button "Start" at bounding box center [288, 416] width 359 height 38
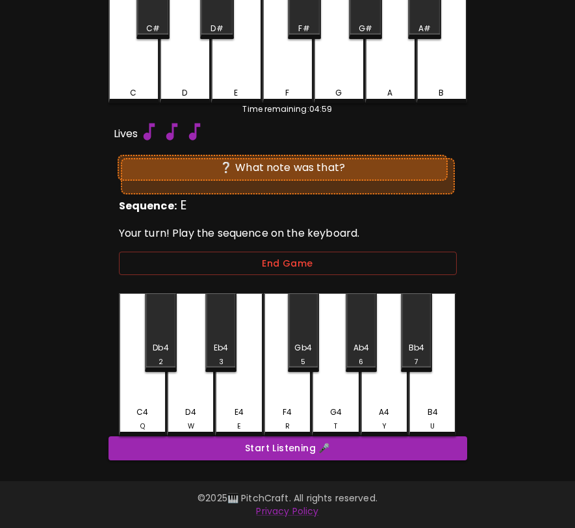
scroll to position [145, 0]
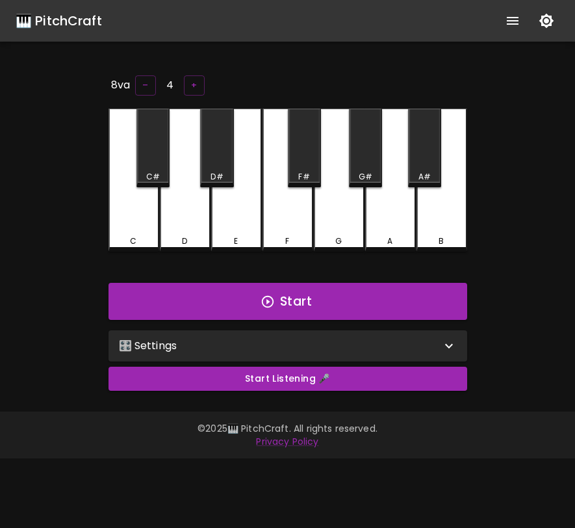
click at [166, 338] on p "🎛️ Settings" at bounding box center [148, 346] width 59 height 16
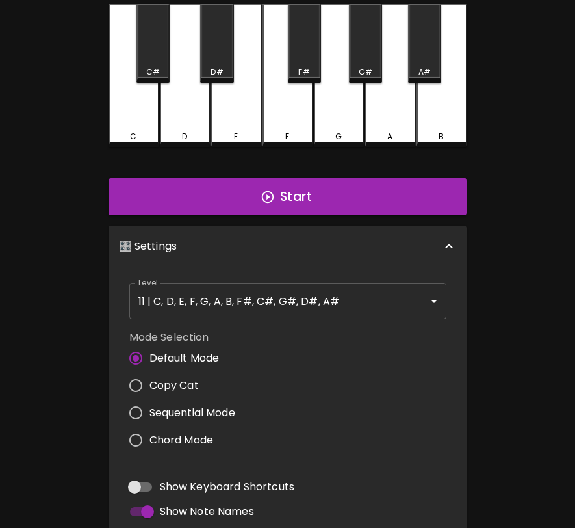
scroll to position [189, 0]
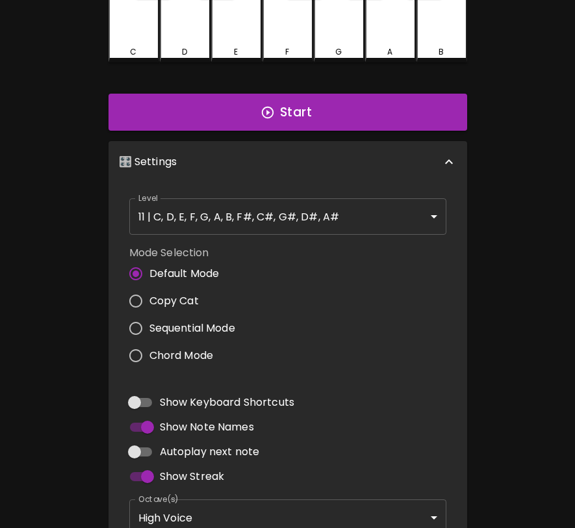
click at [172, 298] on span "Copy Cat" at bounding box center [174, 301] width 49 height 16
click at [150, 298] on input "Copy Cat" at bounding box center [135, 300] width 27 height 27
radio input "true"
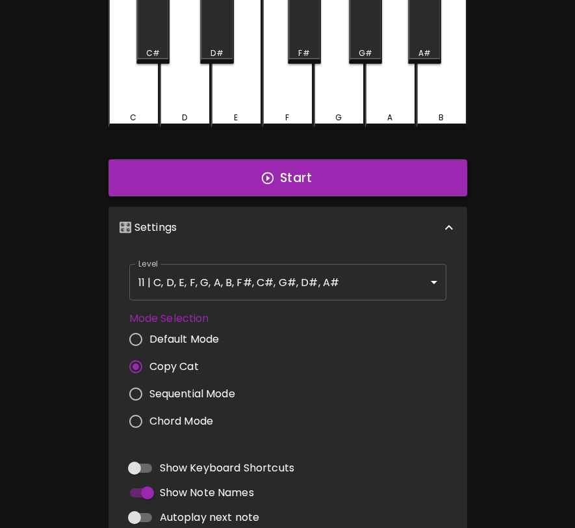
scroll to position [0, 0]
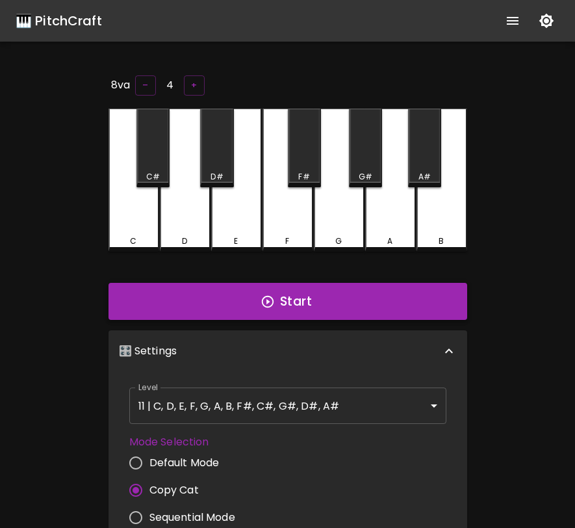
click at [183, 298] on button "Start" at bounding box center [288, 302] width 359 height 38
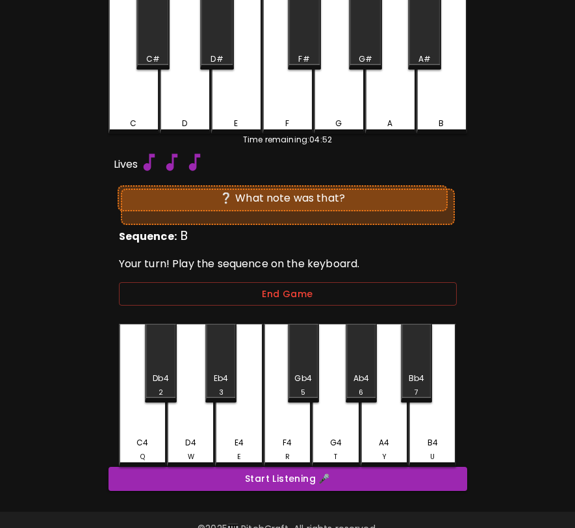
scroll to position [145, 0]
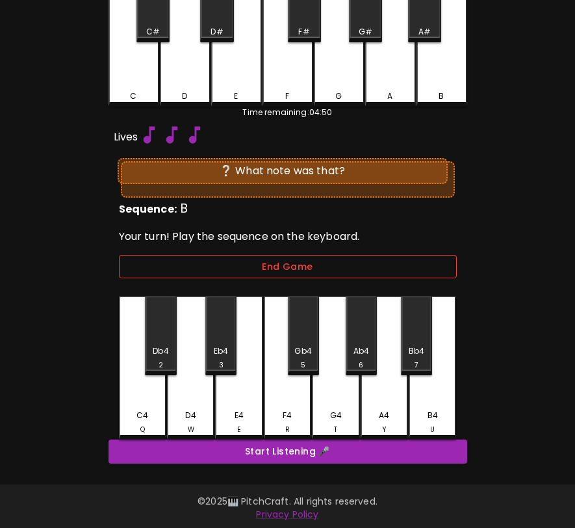
click at [265, 265] on button "End Game" at bounding box center [288, 267] width 338 height 24
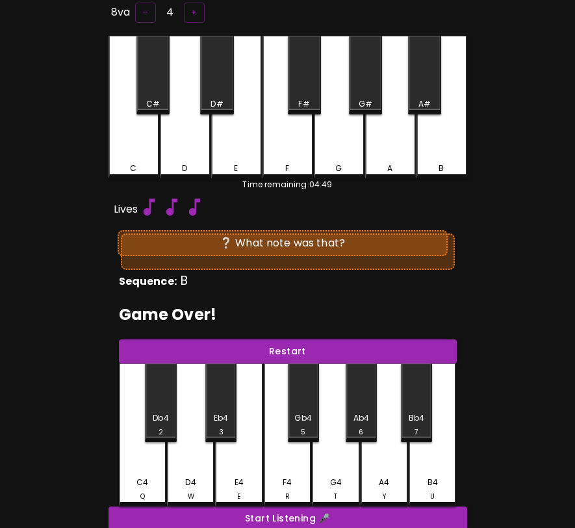
scroll to position [0, 0]
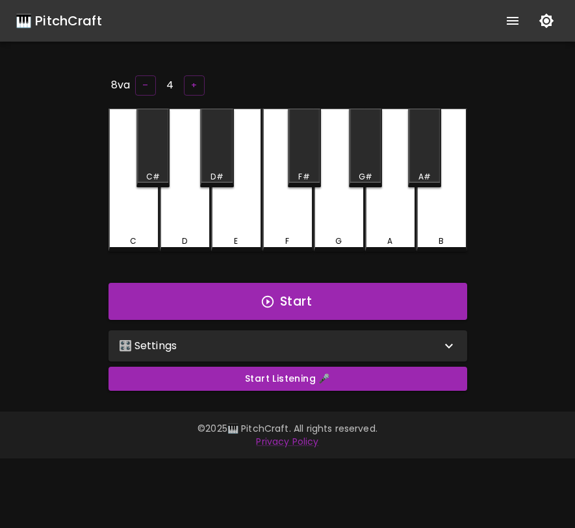
click at [233, 347] on div "🎛️ Settings" at bounding box center [280, 346] width 322 height 16
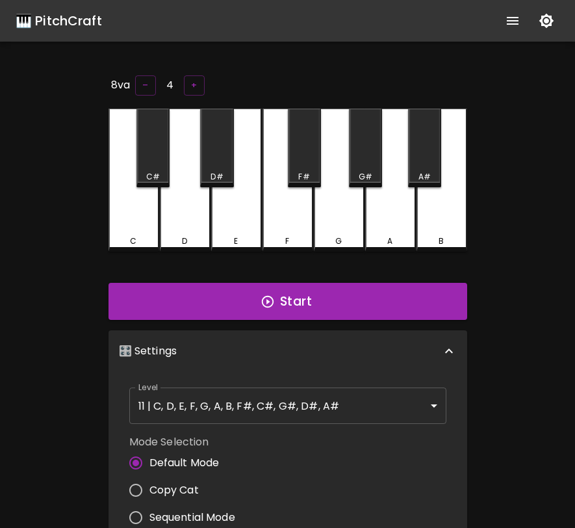
click at [225, 388] on body "🎹 PitchCraft About Badges Log In 8va – 4 + C C# D D# E F F# G G# A A# B Start 🎛…" at bounding box center [287, 444] width 575 height 889
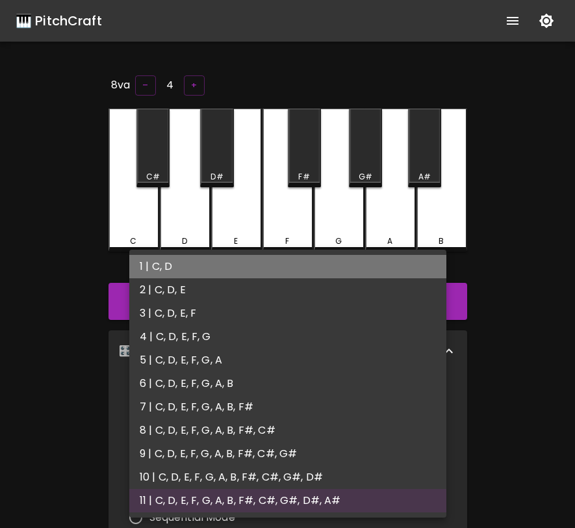
click at [224, 277] on li "1 | C, D" at bounding box center [287, 266] width 317 height 23
type input "1"
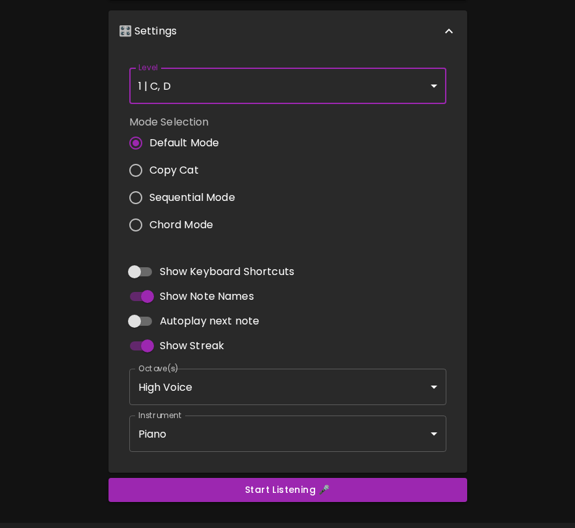
scroll to position [326, 0]
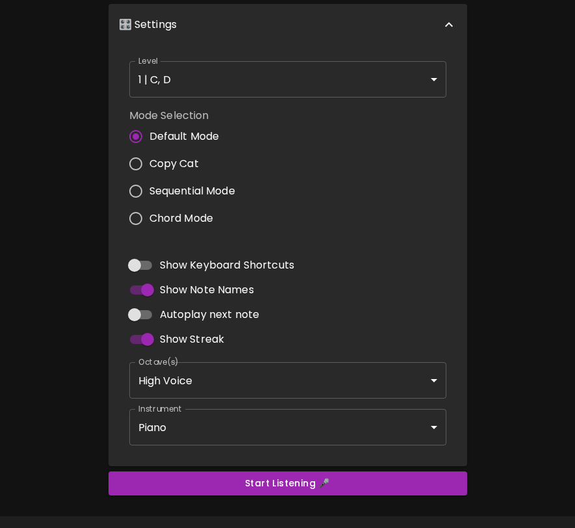
click at [181, 163] on span "Copy Cat" at bounding box center [174, 164] width 49 height 16
click at [150, 163] on input "Copy Cat" at bounding box center [135, 163] width 27 height 27
radio input "true"
click at [228, 477] on button "Start Listening 🎤" at bounding box center [288, 483] width 359 height 24
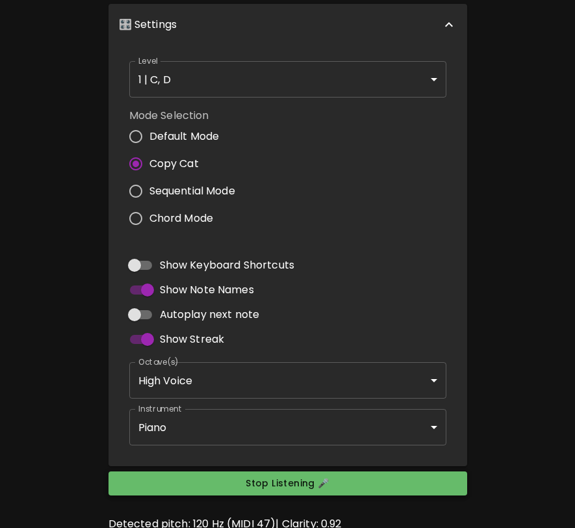
click at [228, 477] on button "Stop Listening 🎤" at bounding box center [288, 483] width 359 height 24
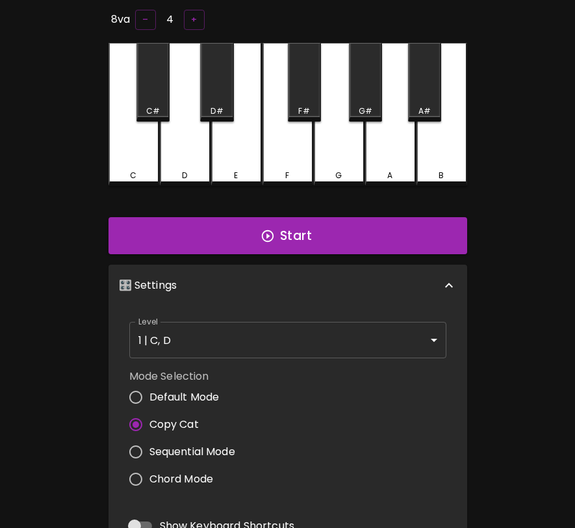
scroll to position [0, 0]
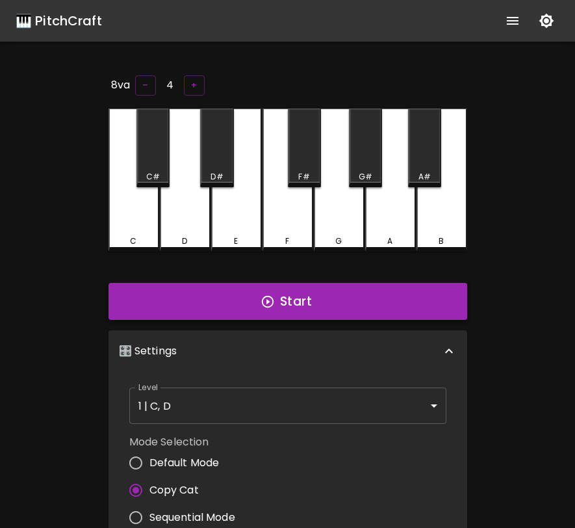
click at [258, 300] on button "Start" at bounding box center [288, 302] width 359 height 38
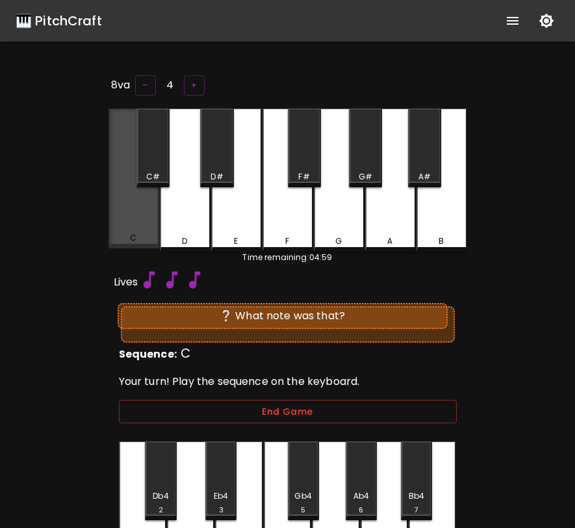
click at [145, 235] on div "C" at bounding box center [134, 238] width 48 height 12
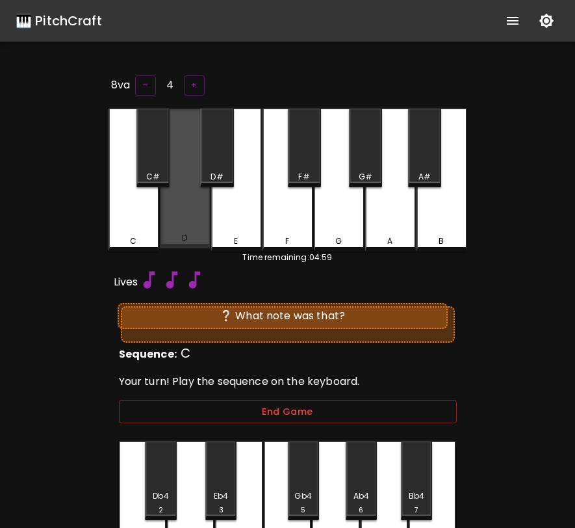
click at [166, 235] on div "D" at bounding box center [185, 238] width 48 height 12
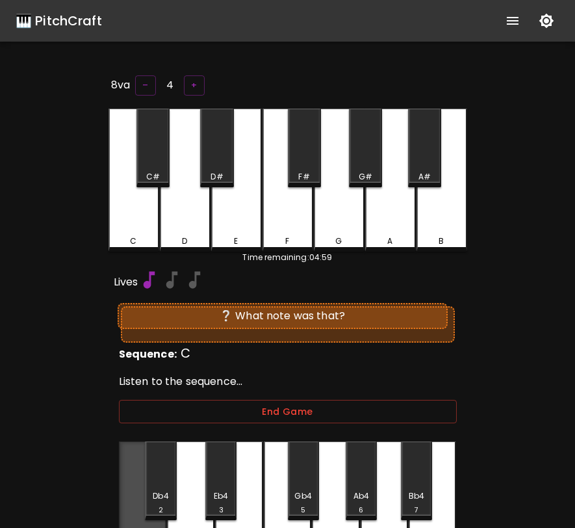
click at [138, 473] on div "C4 Q" at bounding box center [142, 511] width 47 height 140
click at [180, 473] on div "D4 W" at bounding box center [190, 512] width 47 height 143
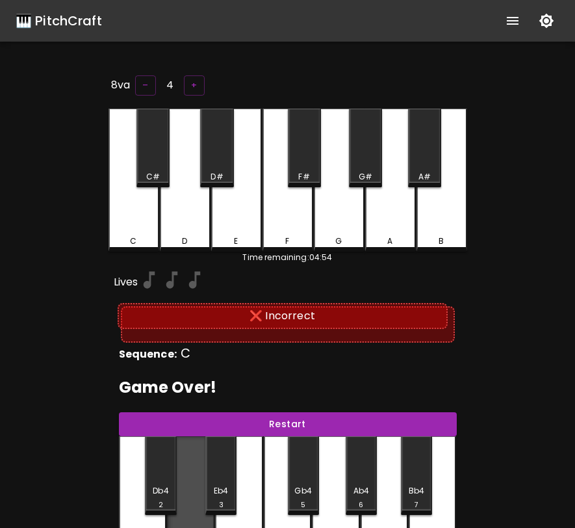
click at [181, 473] on div "D4 W" at bounding box center [190, 506] width 47 height 140
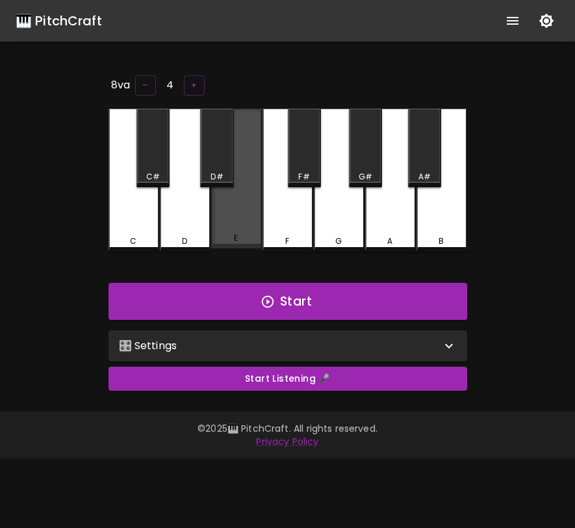
click at [229, 233] on div "E" at bounding box center [237, 238] width 48 height 12
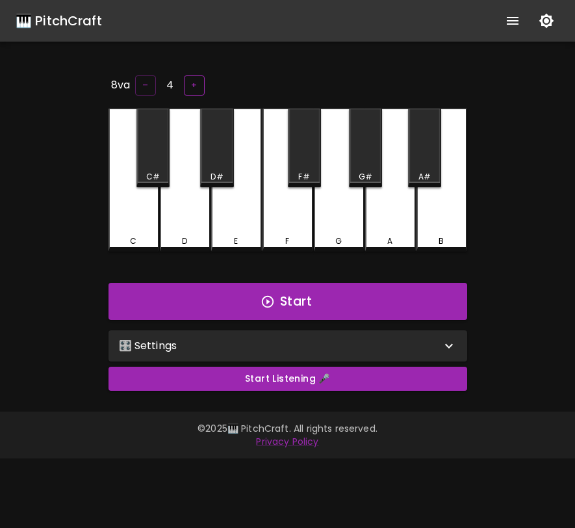
click at [196, 85] on button "+" at bounding box center [194, 85] width 21 height 20
click at [235, 207] on div "E" at bounding box center [236, 180] width 51 height 143
click at [257, 338] on div "🎛️ Settings" at bounding box center [280, 346] width 322 height 16
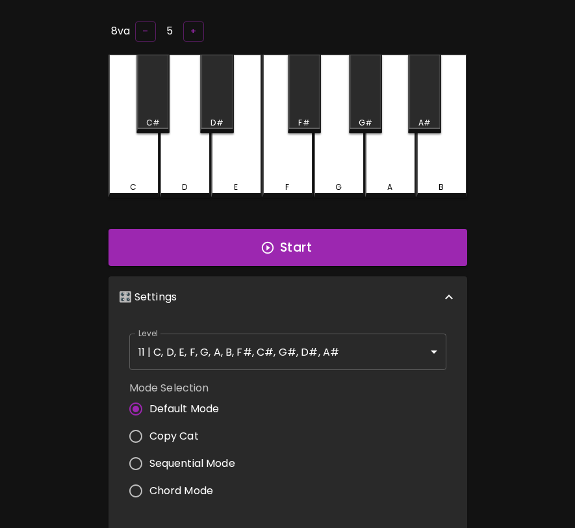
scroll to position [81, 0]
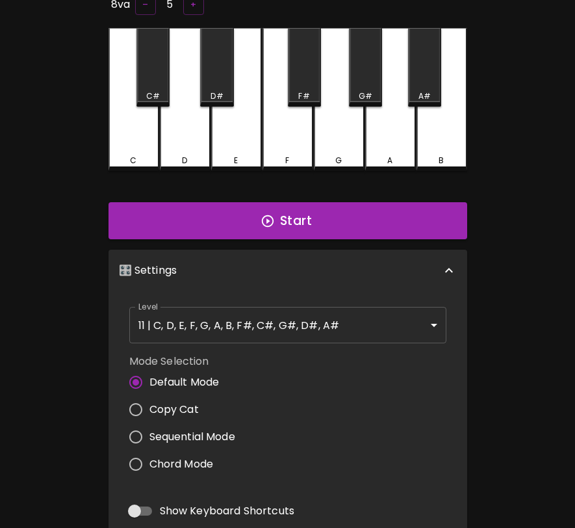
click at [188, 406] on span "Copy Cat" at bounding box center [174, 410] width 49 height 16
click at [150, 406] on input "Copy Cat" at bounding box center [135, 409] width 27 height 27
radio input "true"
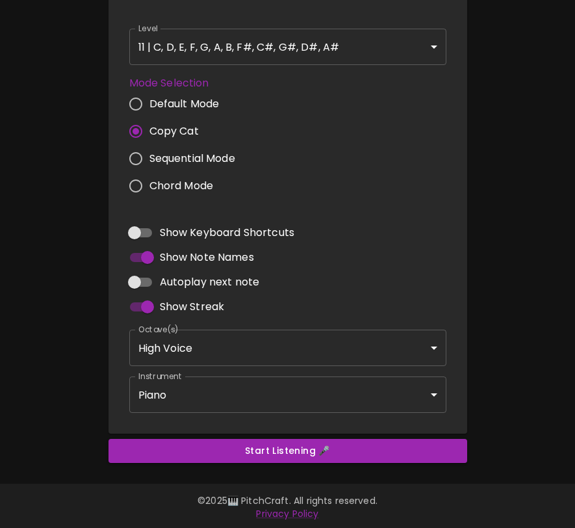
scroll to position [0, 0]
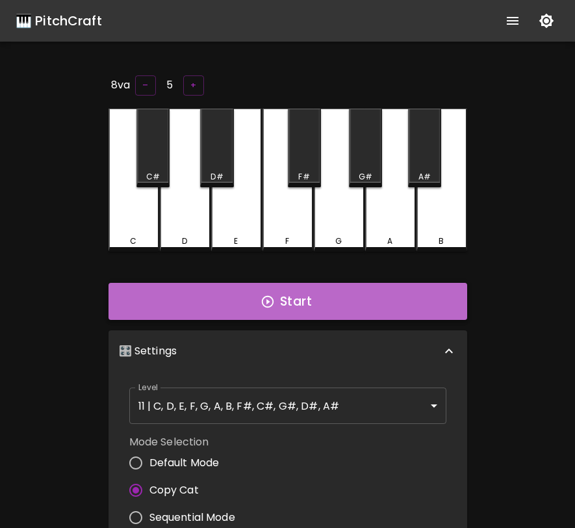
click at [243, 304] on button "Start" at bounding box center [288, 302] width 359 height 38
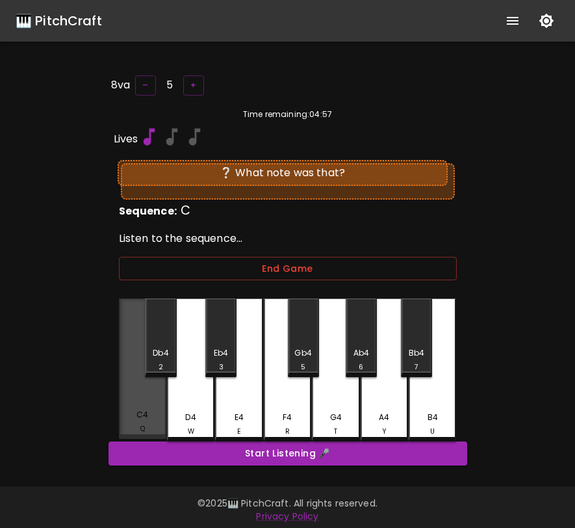
click at [145, 410] on div "C4" at bounding box center [143, 415] width 12 height 12
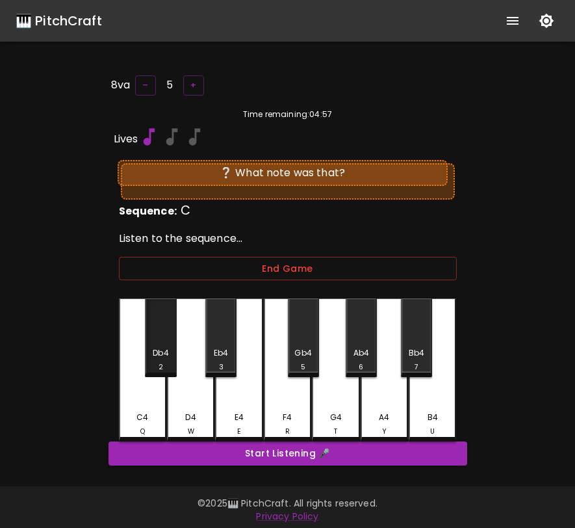
click at [148, 363] on div "Db4 2" at bounding box center [160, 359] width 29 height 25
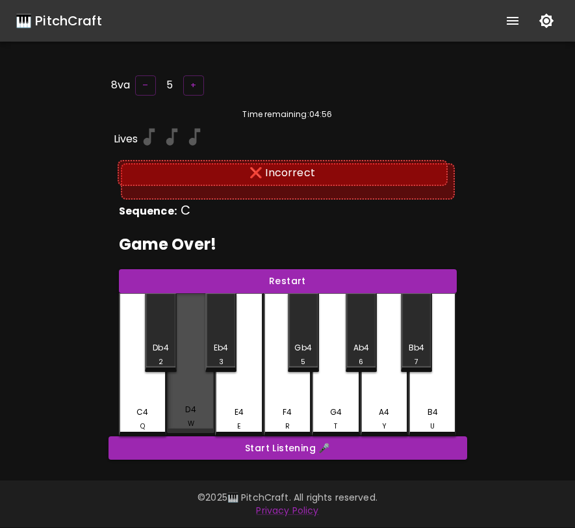
click at [179, 401] on div "D4 W" at bounding box center [190, 363] width 47 height 140
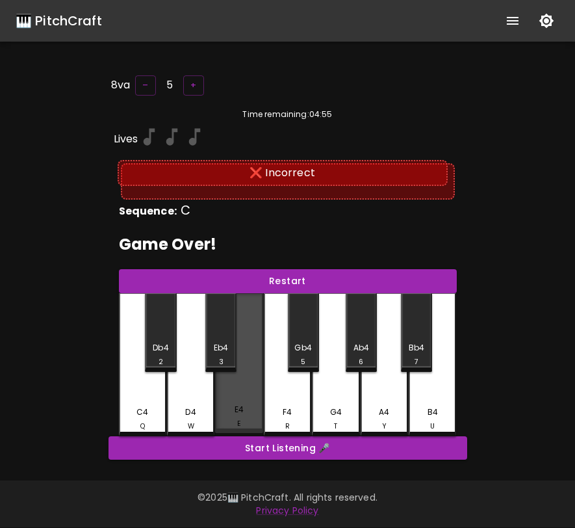
click at [222, 397] on div "E4 E" at bounding box center [238, 363] width 47 height 140
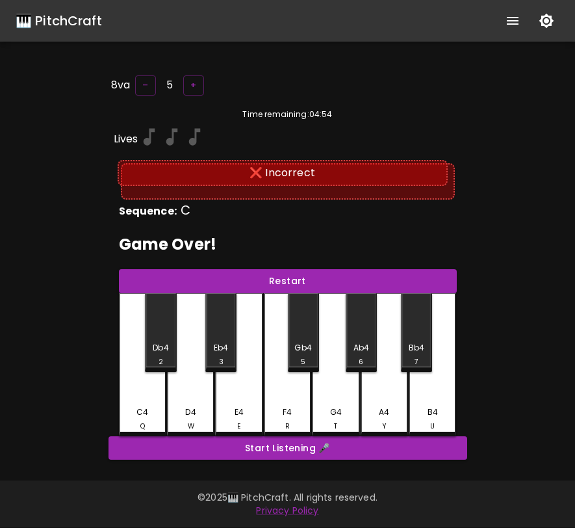
click at [269, 399] on div "F4 R" at bounding box center [287, 364] width 47 height 143
click at [287, 269] on button "Restart" at bounding box center [288, 281] width 338 height 24
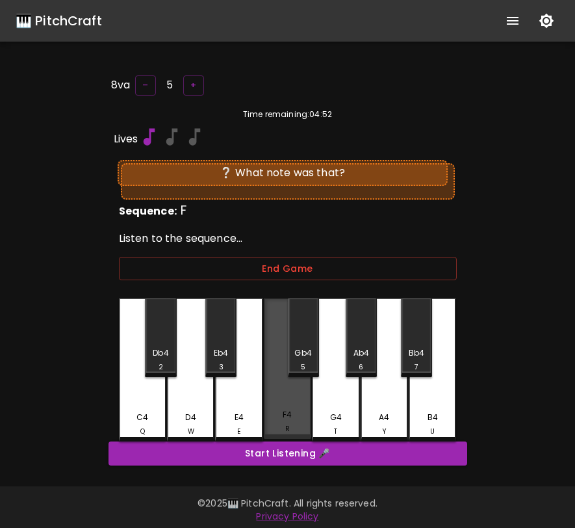
click at [290, 384] on div "F4 R" at bounding box center [287, 368] width 47 height 140
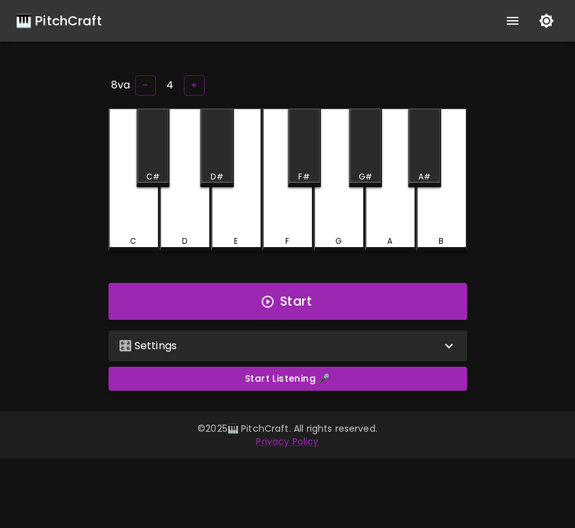
click at [219, 341] on div "🎛️ Settings" at bounding box center [280, 346] width 322 height 16
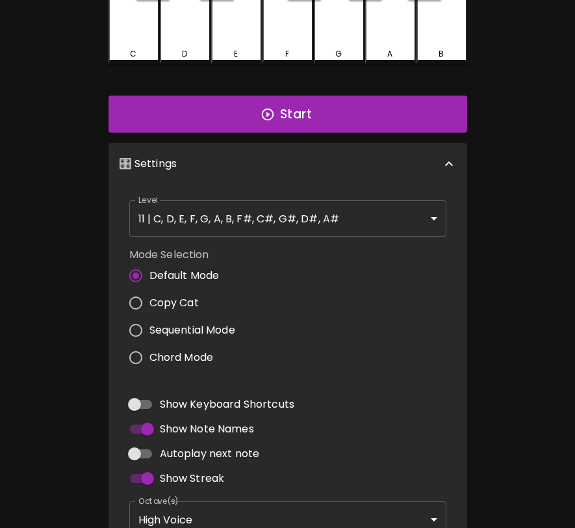
scroll to position [245, 0]
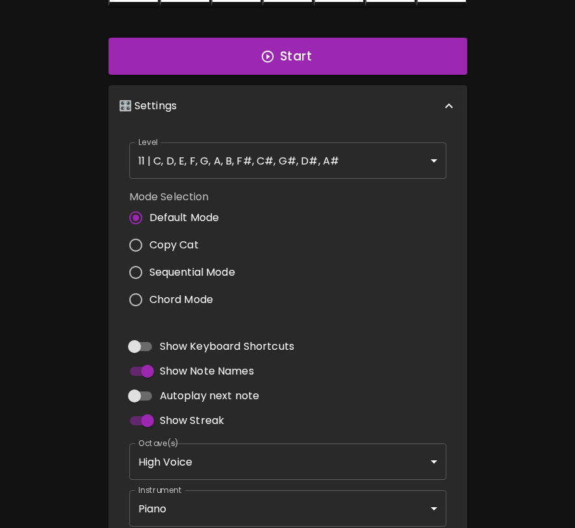
click at [188, 248] on span "Copy Cat" at bounding box center [174, 245] width 49 height 16
click at [150, 248] on input "Copy Cat" at bounding box center [135, 244] width 27 height 27
radio input "true"
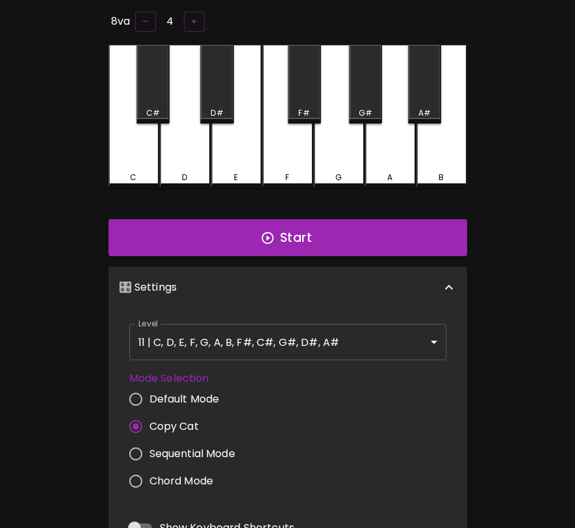
scroll to position [0, 0]
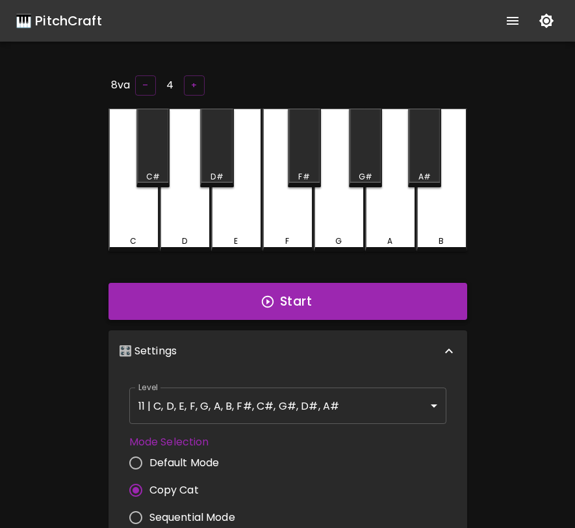
click at [243, 300] on button "Start" at bounding box center [288, 302] width 359 height 38
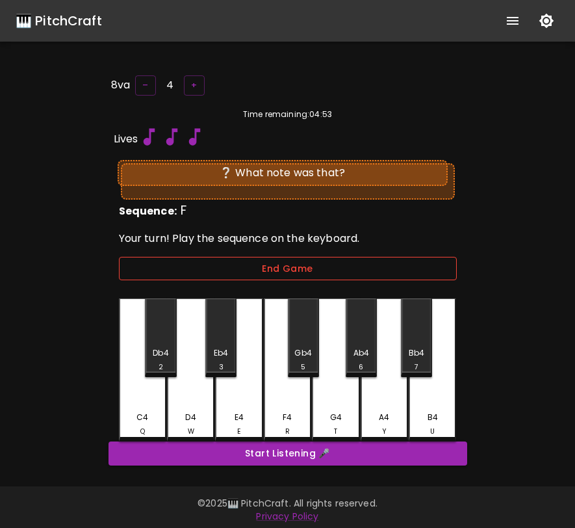
click at [285, 269] on button "End Game" at bounding box center [288, 269] width 338 height 24
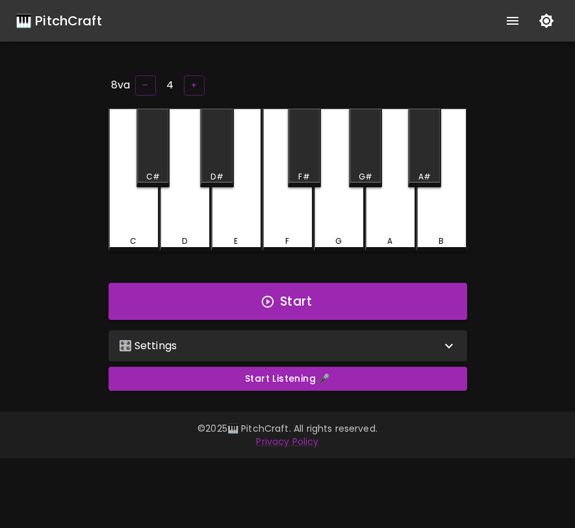
click at [202, 353] on div "🎛️ Settings" at bounding box center [288, 345] width 359 height 31
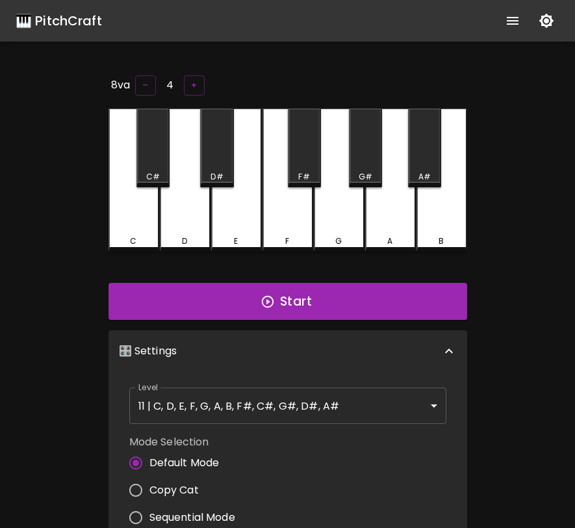
click at [162, 482] on span "Copy Cat" at bounding box center [174, 490] width 49 height 16
click at [150, 482] on input "Copy Cat" at bounding box center [135, 490] width 27 height 27
radio input "true"
click at [249, 304] on button "Start" at bounding box center [288, 302] width 359 height 38
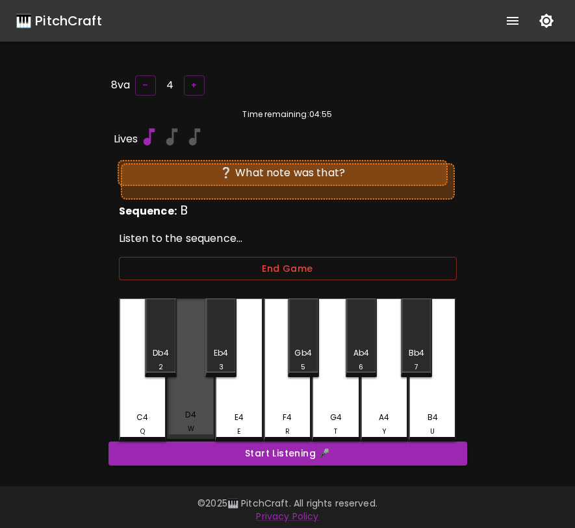
click at [190, 410] on div "D4" at bounding box center [190, 415] width 10 height 12
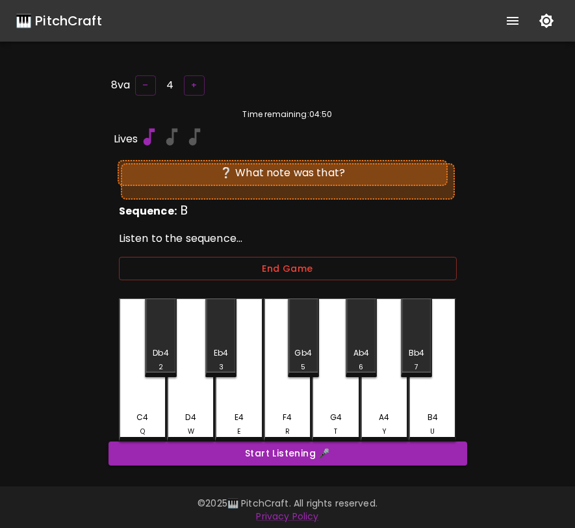
click at [174, 340] on div "Db4 2" at bounding box center [160, 337] width 31 height 79
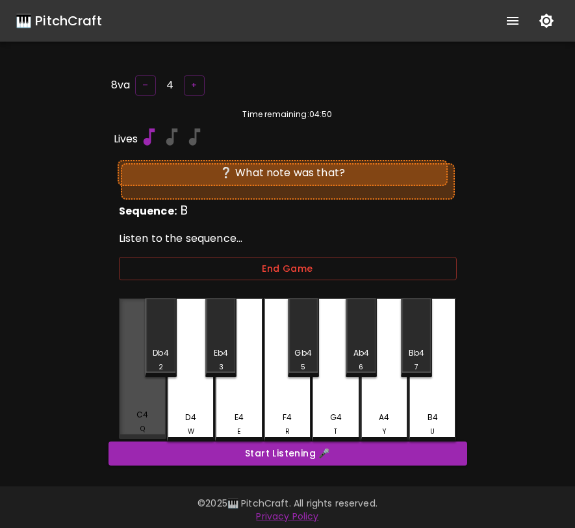
click at [151, 420] on div "C4 Q" at bounding box center [142, 421] width 45 height 25
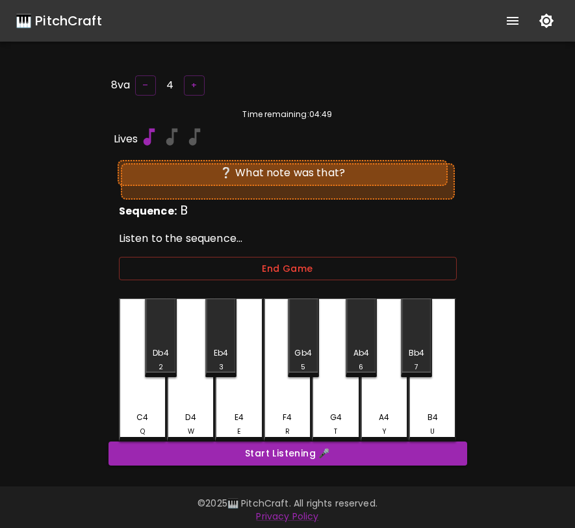
click at [209, 415] on div "D4 W" at bounding box center [190, 424] width 45 height 25
click at [259, 412] on div "E4 E" at bounding box center [239, 424] width 45 height 25
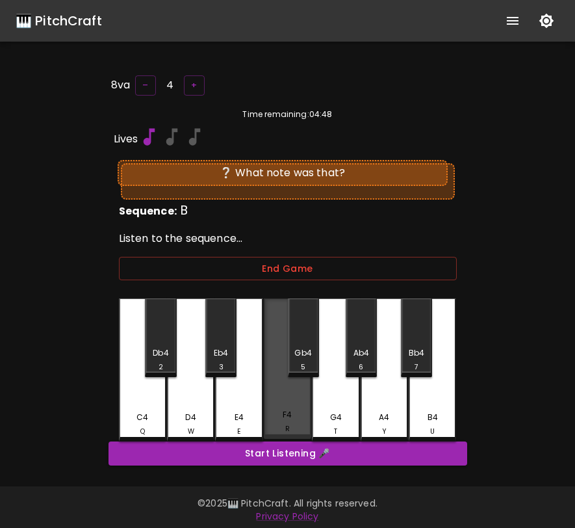
click at [281, 411] on div "F4 R" at bounding box center [287, 421] width 45 height 25
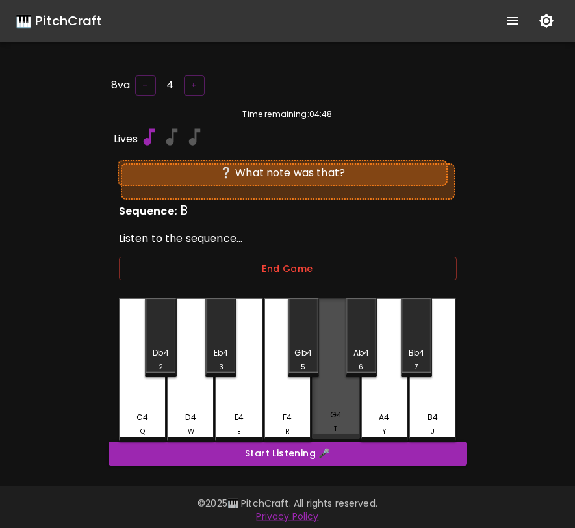
click at [318, 405] on div "G4 T" at bounding box center [335, 368] width 47 height 140
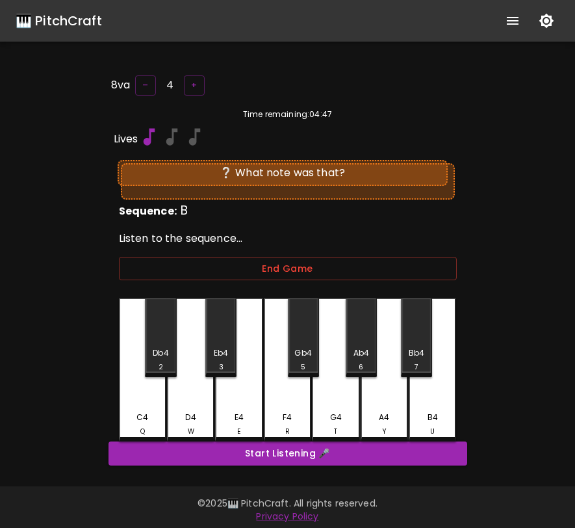
click at [293, 360] on div "Gb4 5" at bounding box center [303, 359] width 29 height 25
click at [197, 384] on div "D4 W" at bounding box center [190, 369] width 47 height 143
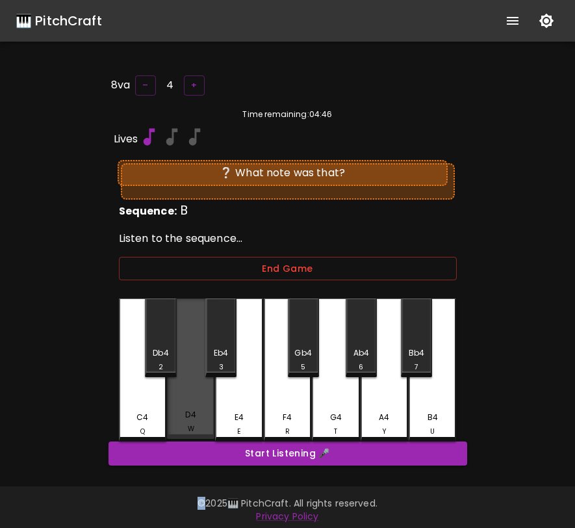
click at [197, 384] on div "D4 W" at bounding box center [190, 368] width 47 height 140
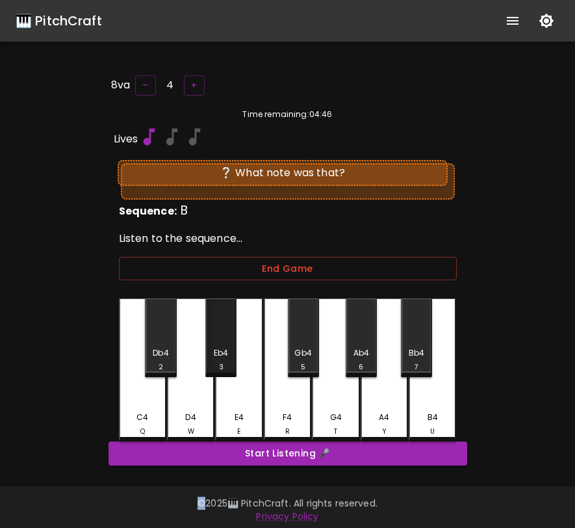
click at [208, 348] on div "Eb4 3" at bounding box center [221, 359] width 29 height 25
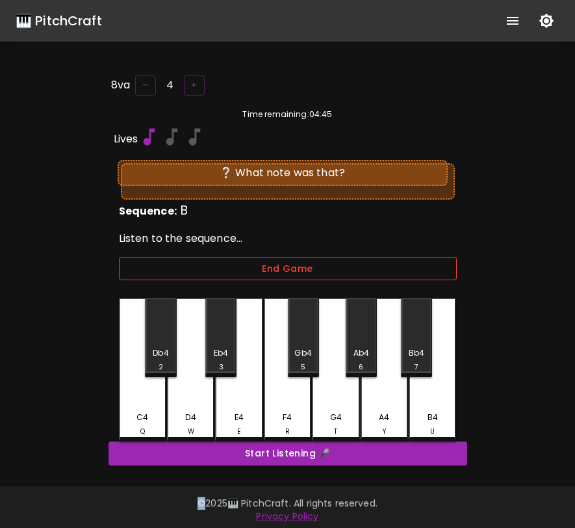
click at [333, 262] on button "End Game" at bounding box center [288, 269] width 338 height 24
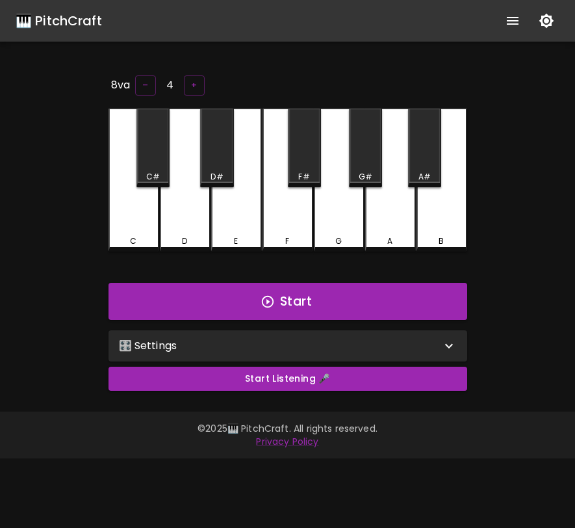
click at [182, 345] on div "🎛️ Settings" at bounding box center [280, 346] width 322 height 16
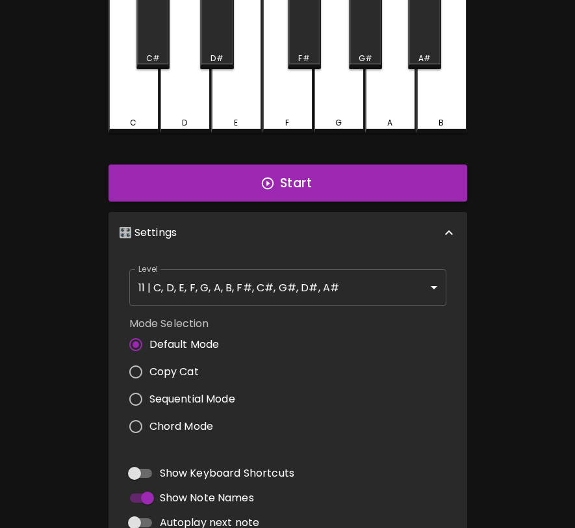
click at [174, 367] on span "Copy Cat" at bounding box center [174, 372] width 49 height 16
click at [150, 367] on input "Copy Cat" at bounding box center [135, 371] width 27 height 27
radio input "true"
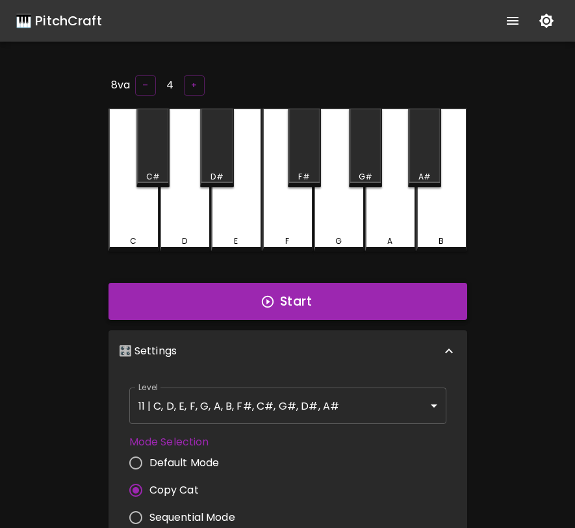
click at [220, 302] on button "Start" at bounding box center [288, 302] width 359 height 38
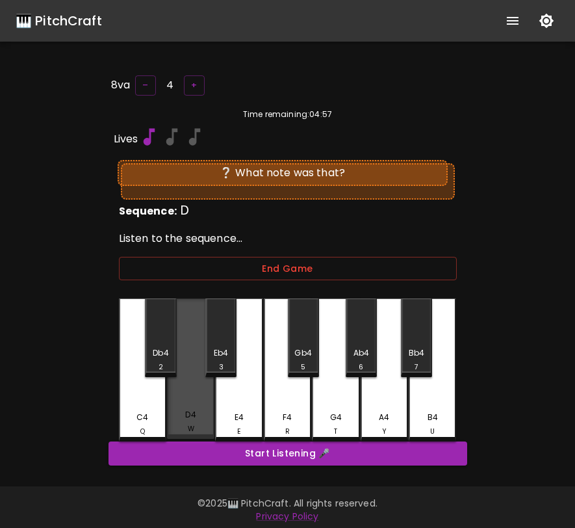
click at [181, 391] on div "D4 W" at bounding box center [190, 368] width 47 height 140
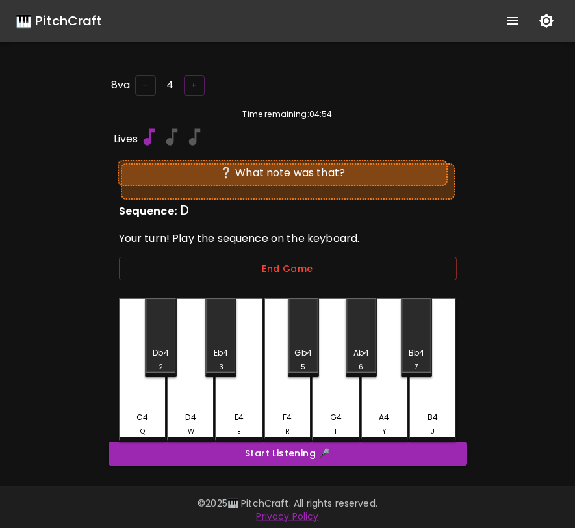
click at [181, 391] on div "D4 W" at bounding box center [190, 369] width 47 height 143
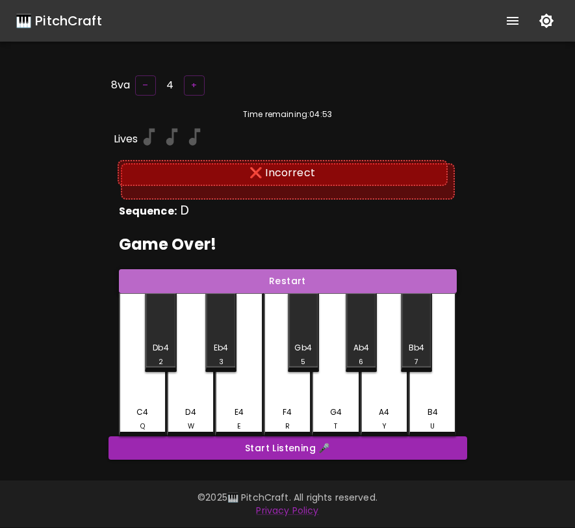
click at [247, 282] on button "Restart" at bounding box center [288, 281] width 338 height 24
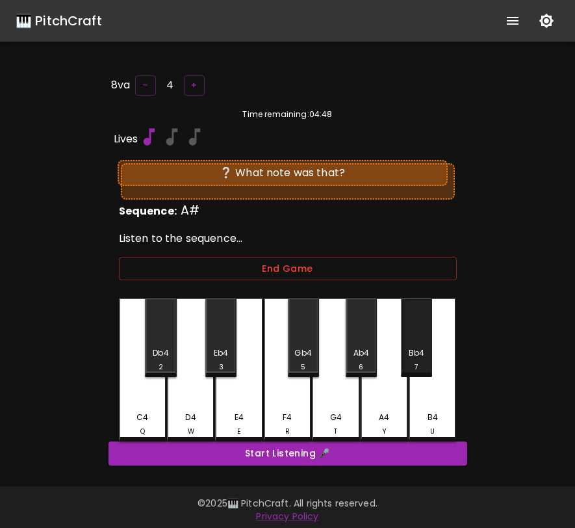
click at [417, 355] on div "Bb4" at bounding box center [417, 353] width 16 height 12
click at [421, 347] on div "Bb4" at bounding box center [417, 353] width 16 height 12
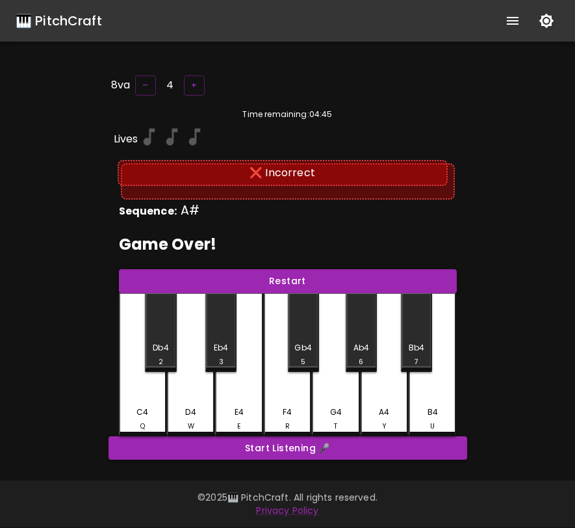
click at [379, 287] on button "Restart" at bounding box center [288, 281] width 338 height 24
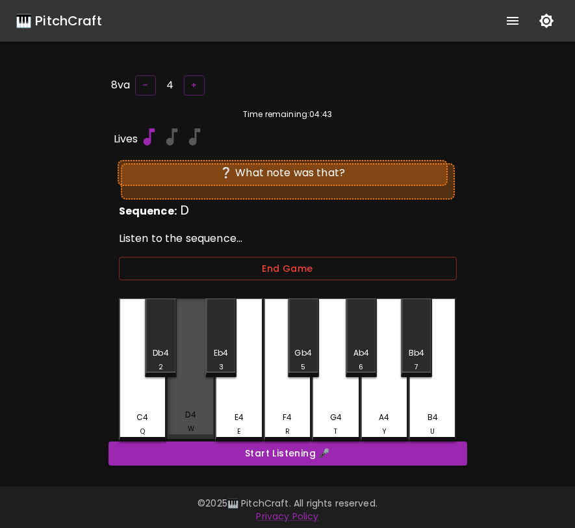
click at [199, 396] on div "D4 W" at bounding box center [190, 368] width 47 height 140
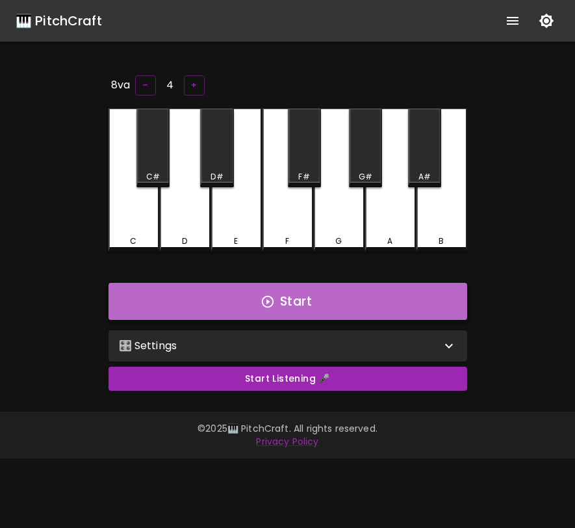
click at [299, 306] on button "Start" at bounding box center [288, 302] width 359 height 38
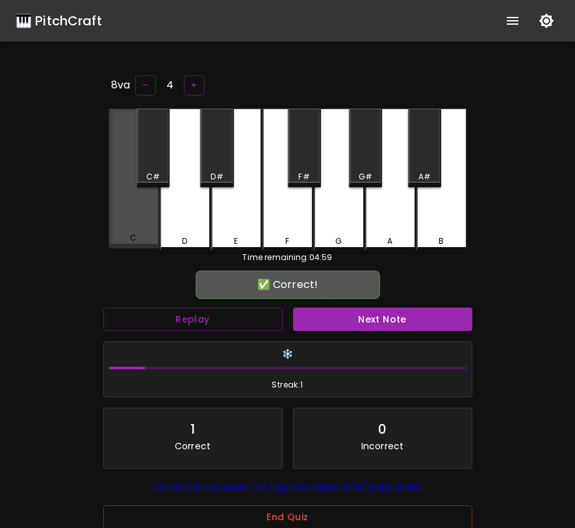
click at [146, 222] on div "C" at bounding box center [134, 179] width 51 height 140
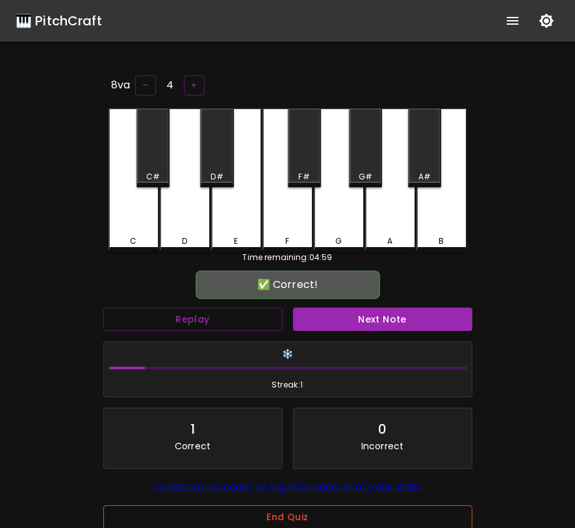
click at [311, 521] on button "End Quiz" at bounding box center [287, 517] width 369 height 24
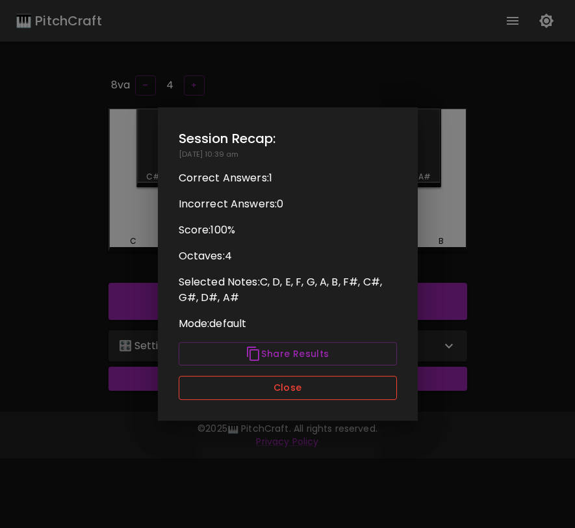
click at [320, 389] on button "Close" at bounding box center [288, 388] width 218 height 24
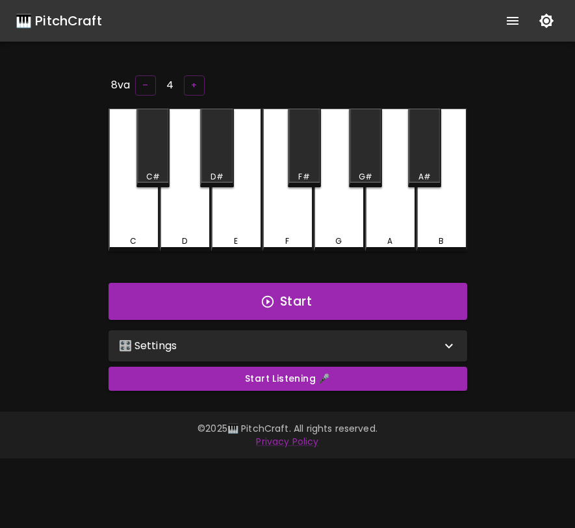
click at [331, 344] on div "🎛️ Settings" at bounding box center [280, 346] width 322 height 16
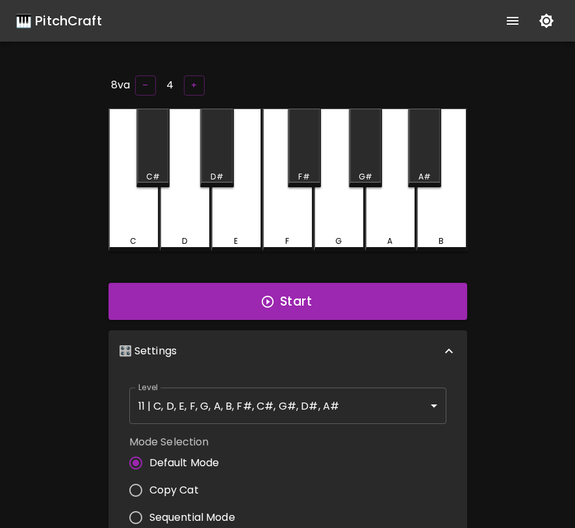
click at [183, 489] on span "Copy Cat" at bounding box center [174, 490] width 49 height 16
click at [150, 489] on input "Copy Cat" at bounding box center [135, 490] width 27 height 27
radio input "true"
click at [307, 300] on button "Start" at bounding box center [288, 302] width 359 height 38
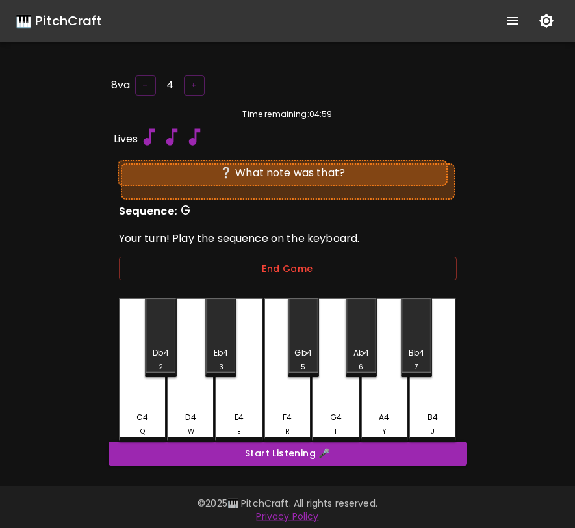
click at [341, 401] on div "G4 T" at bounding box center [335, 369] width 47 height 143
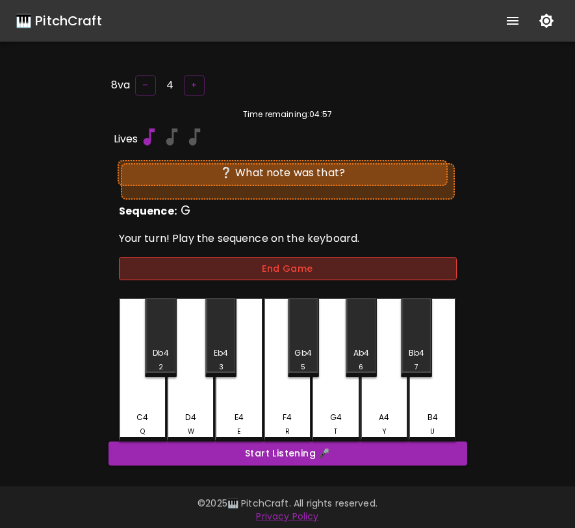
click at [338, 264] on button "End Game" at bounding box center [288, 269] width 338 height 24
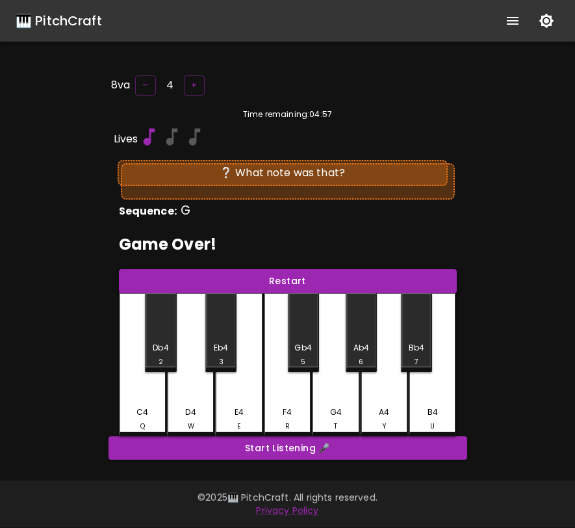
click at [333, 276] on button "Restart" at bounding box center [288, 281] width 338 height 24
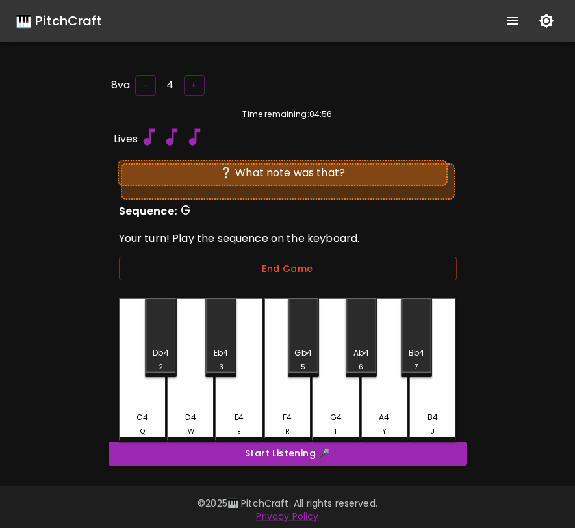
click at [333, 371] on div "G4 T" at bounding box center [335, 369] width 47 height 143
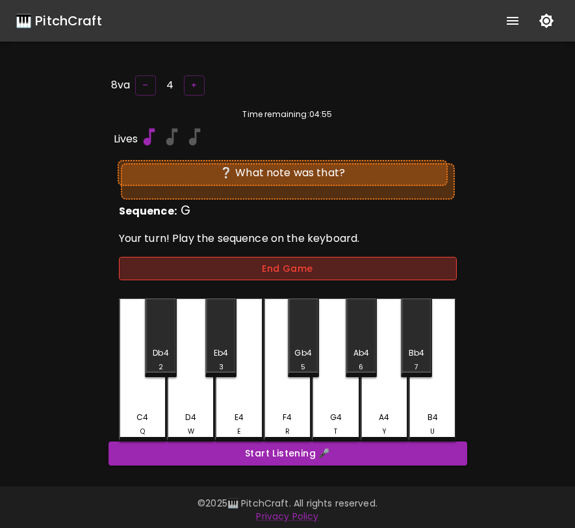
click at [337, 270] on button "End Game" at bounding box center [288, 269] width 338 height 24
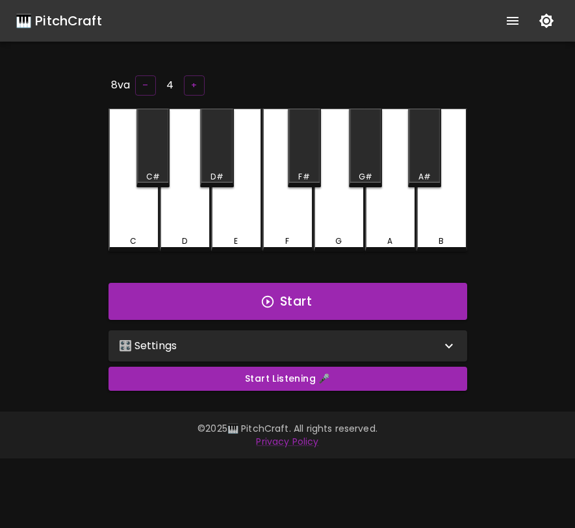
click at [248, 351] on div "🎛️ Settings" at bounding box center [288, 345] width 359 height 31
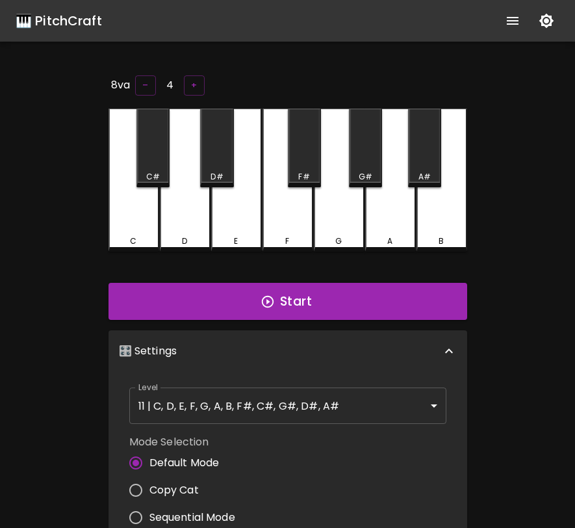
click at [186, 486] on span "Copy Cat" at bounding box center [174, 490] width 49 height 16
click at [150, 486] on input "Copy Cat" at bounding box center [135, 490] width 27 height 27
radio input "true"
click at [303, 296] on button "Start" at bounding box center [288, 302] width 359 height 38
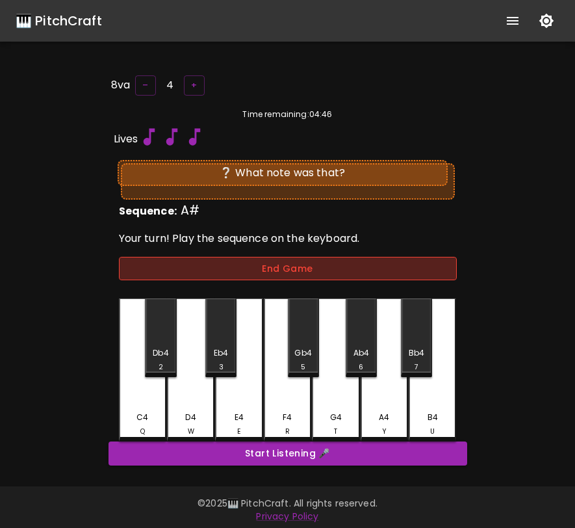
click at [307, 267] on button "End Game" at bounding box center [288, 269] width 338 height 24
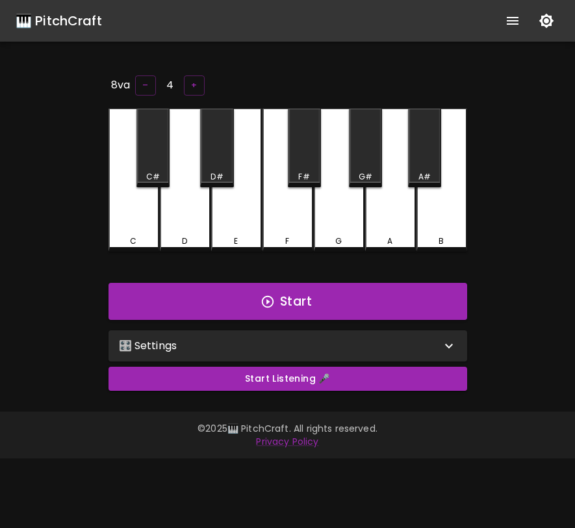
click at [306, 330] on div "🎛️ Settings" at bounding box center [288, 345] width 359 height 31
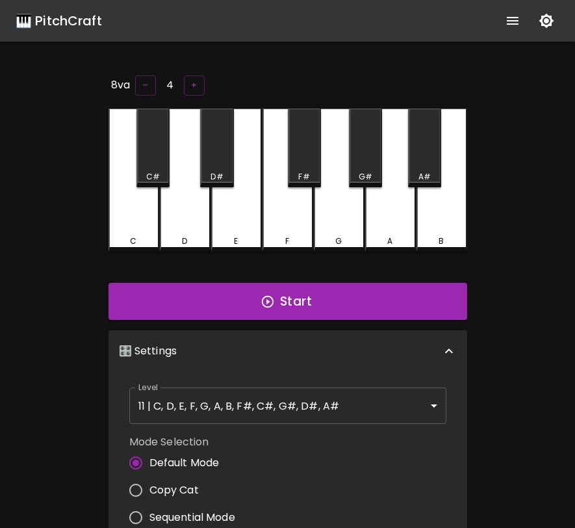
click at [181, 482] on span "Copy Cat" at bounding box center [174, 490] width 49 height 16
click at [150, 482] on input "Copy Cat" at bounding box center [135, 490] width 27 height 27
radio input "true"
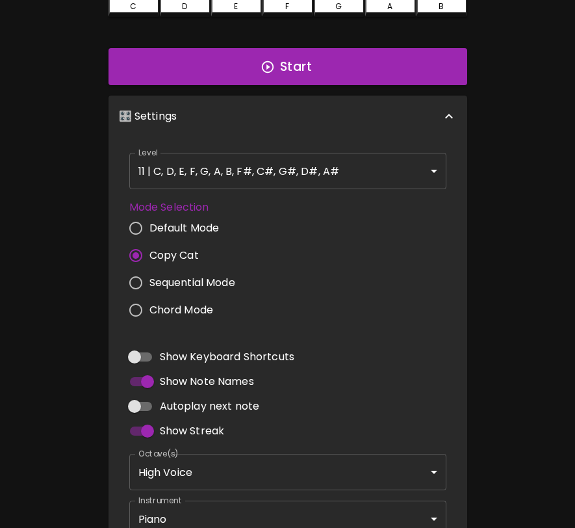
scroll to position [224, 0]
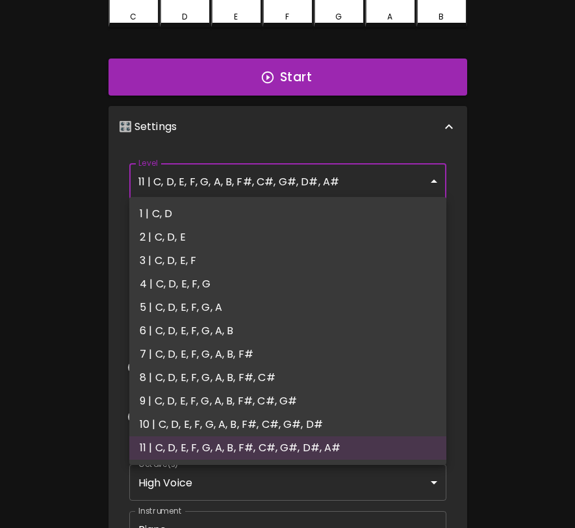
click at [350, 193] on body "🎹 PitchCraft About Badges Log In 8va – 4 + C C# D D# E F F# G G# A A# B Start 🎛…" at bounding box center [287, 220] width 575 height 889
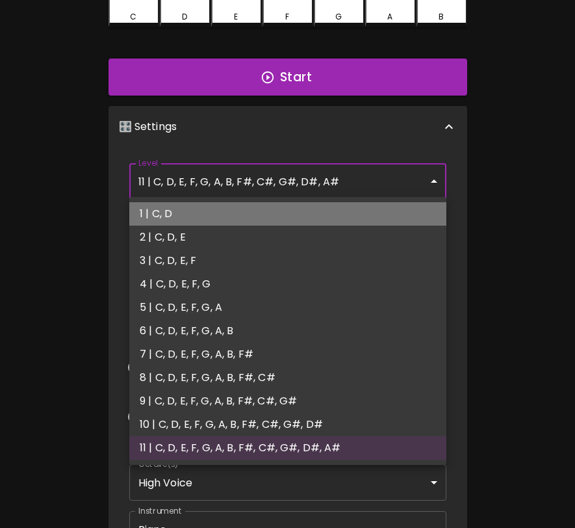
click at [331, 212] on li "1 | C, D" at bounding box center [287, 213] width 317 height 23
type input "1"
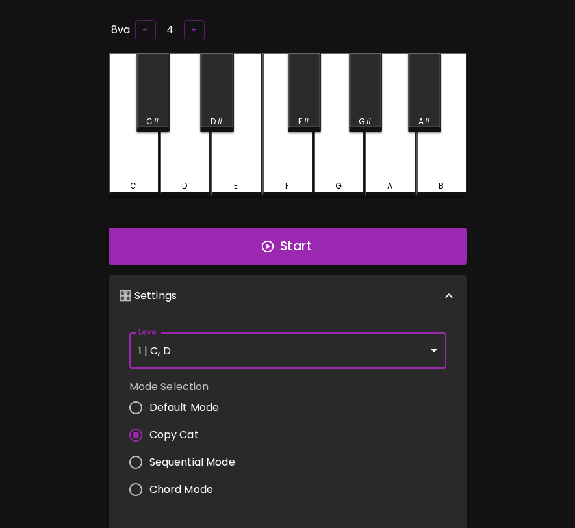
scroll to position [0, 0]
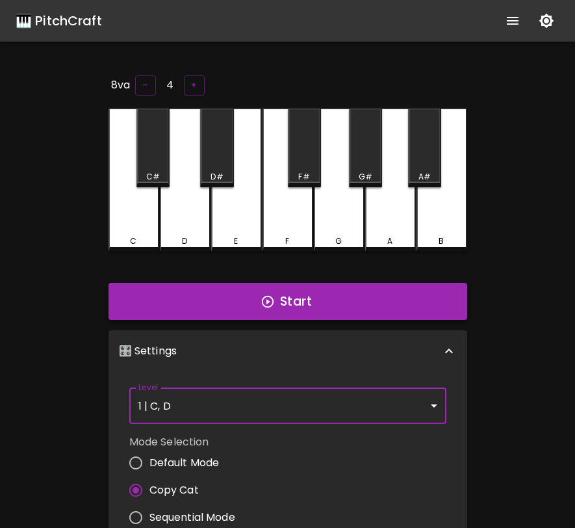
click at [330, 306] on button "Start" at bounding box center [288, 302] width 359 height 38
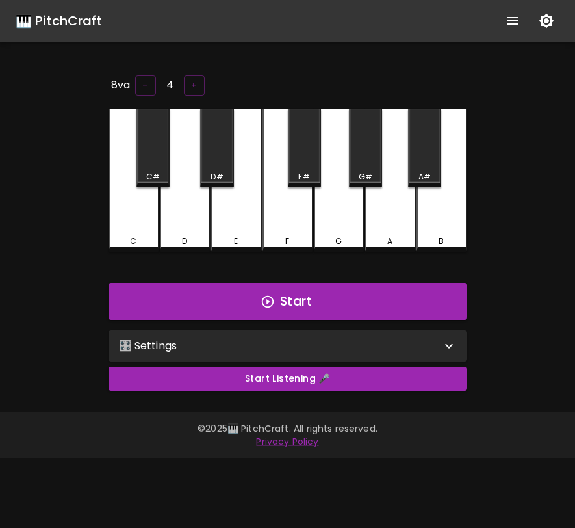
click at [276, 343] on div "🎛️ Settings" at bounding box center [280, 346] width 322 height 16
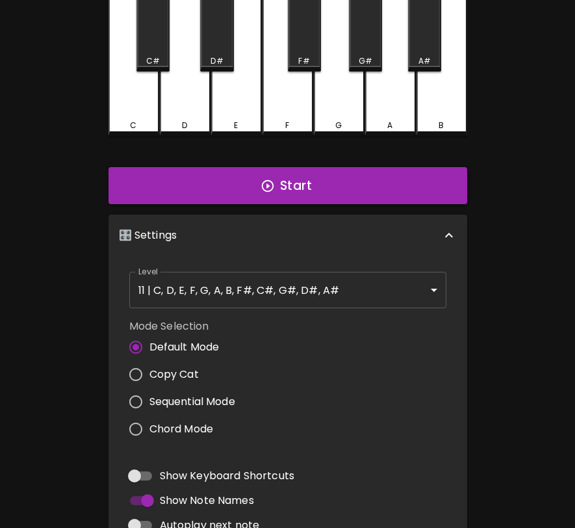
scroll to position [165, 0]
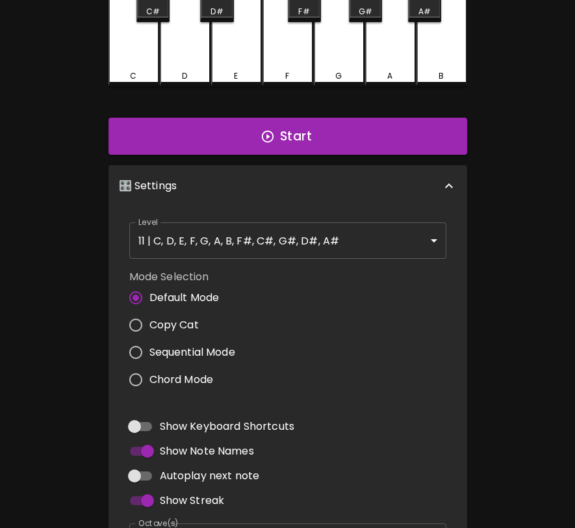
click at [192, 324] on span "Copy Cat" at bounding box center [174, 325] width 49 height 16
click at [150, 324] on input "Copy Cat" at bounding box center [135, 324] width 27 height 27
radio input "true"
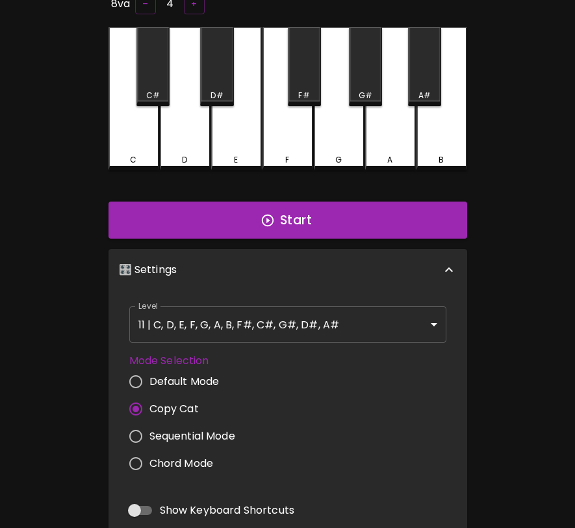
scroll to position [0, 0]
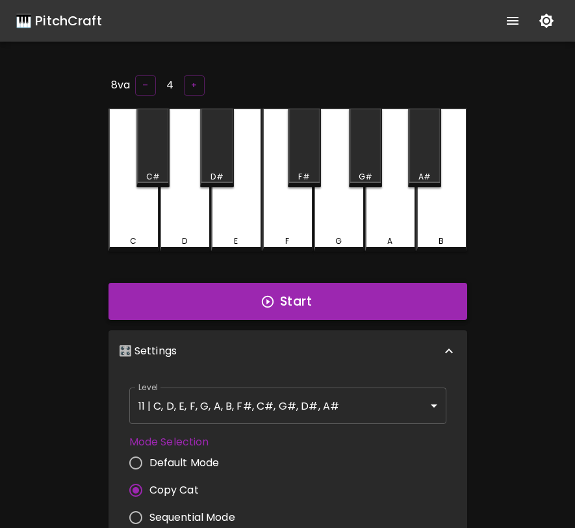
click at [241, 295] on button "Start" at bounding box center [288, 302] width 359 height 38
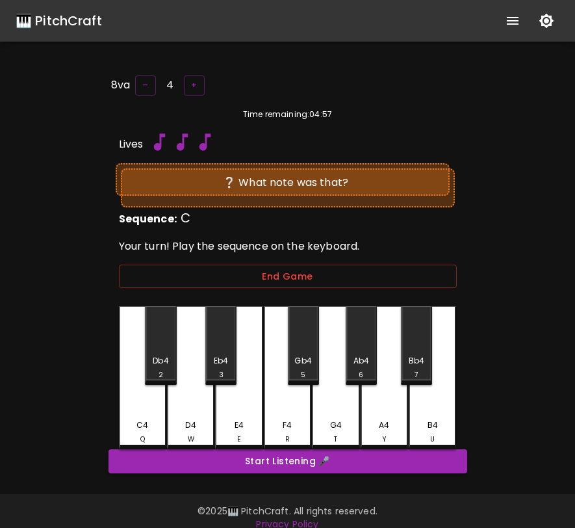
click at [140, 399] on div "C4 Q" at bounding box center [142, 377] width 47 height 143
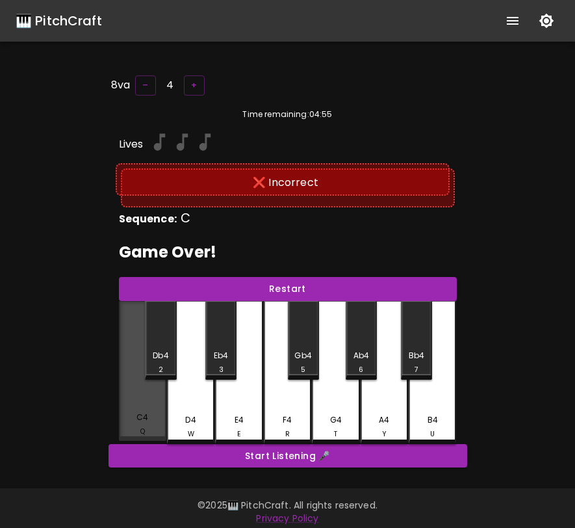
click at [142, 410] on div "C4 Q" at bounding box center [142, 371] width 47 height 140
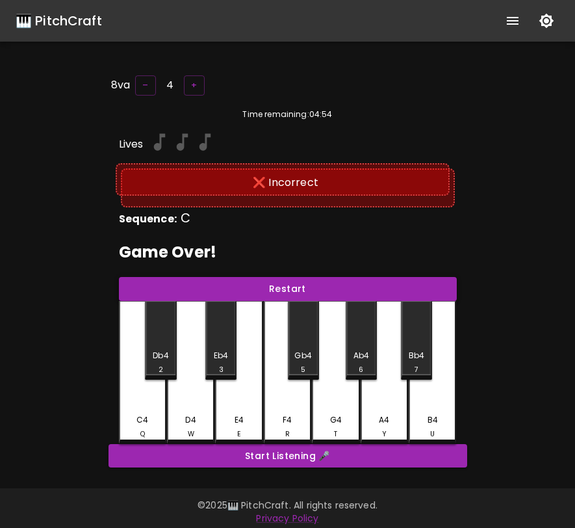
click at [248, 277] on button "Restart" at bounding box center [288, 289] width 338 height 24
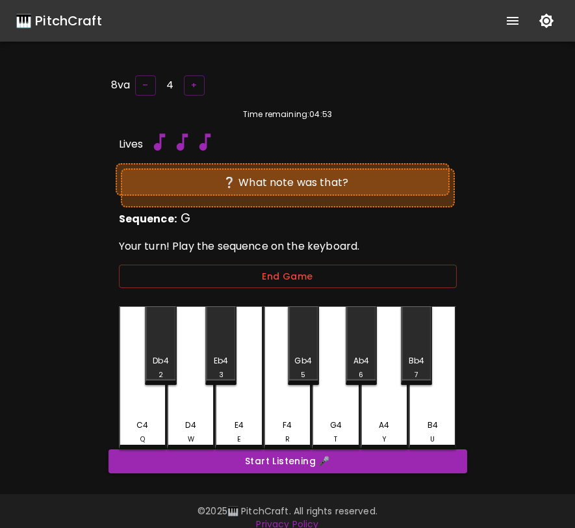
click at [338, 391] on div "G4 T" at bounding box center [335, 377] width 47 height 143
click at [195, 80] on button "+" at bounding box center [194, 85] width 21 height 20
click at [242, 401] on div "E4 E" at bounding box center [238, 377] width 47 height 143
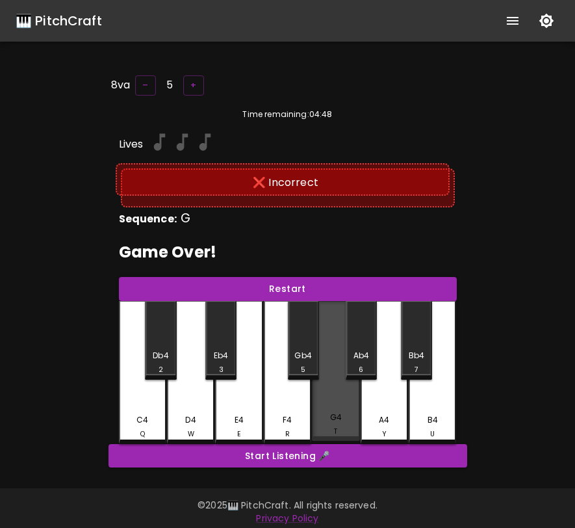
click at [337, 408] on div "G4 T" at bounding box center [335, 371] width 47 height 140
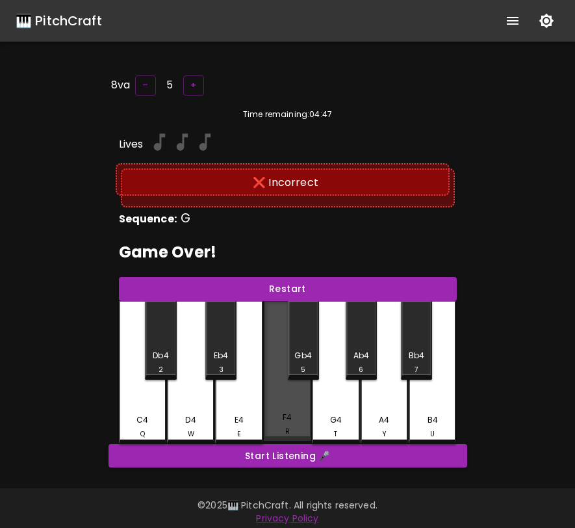
click at [286, 414] on div "F4" at bounding box center [287, 418] width 9 height 12
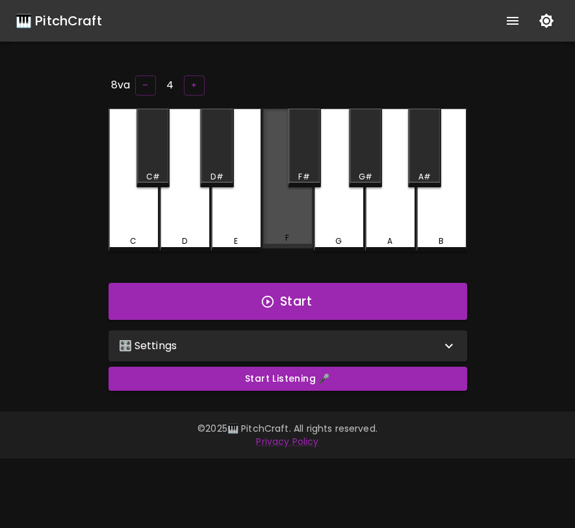
click at [285, 224] on div "F" at bounding box center [288, 179] width 51 height 140
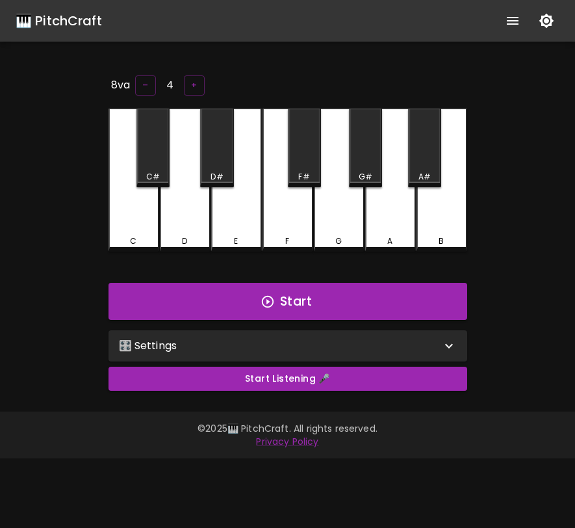
click at [283, 353] on div "🎛️ Settings" at bounding box center [288, 345] width 359 height 31
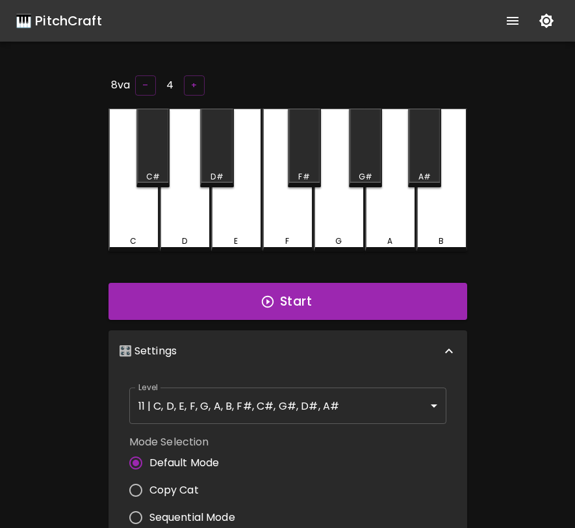
click at [160, 490] on span "Copy Cat" at bounding box center [174, 490] width 49 height 16
click at [150, 490] on input "Copy Cat" at bounding box center [135, 490] width 27 height 27
radio input "true"
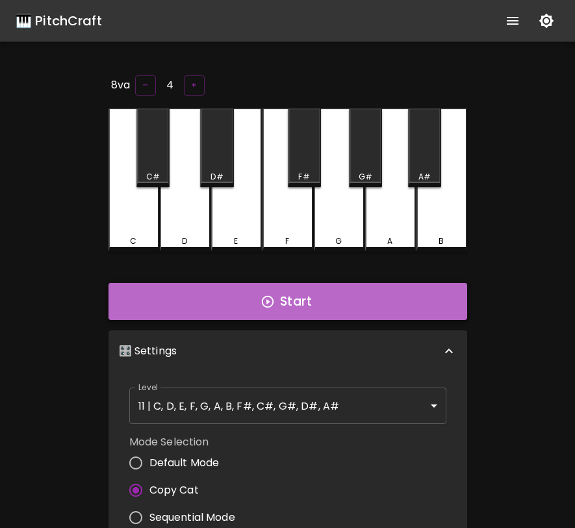
click at [276, 306] on button "Start" at bounding box center [288, 302] width 359 height 38
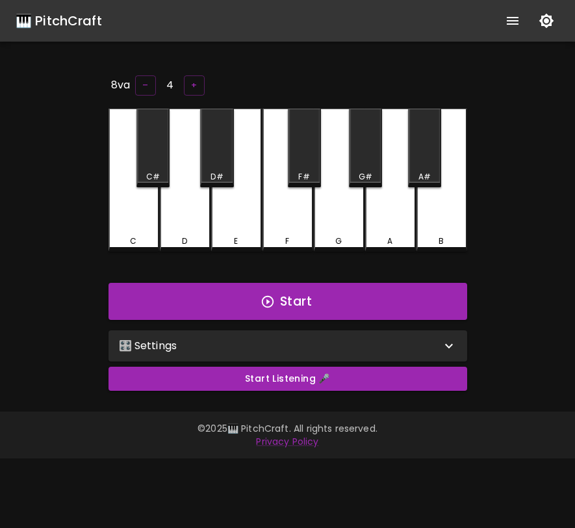
click at [298, 332] on div "🎛️ Settings" at bounding box center [288, 345] width 359 height 31
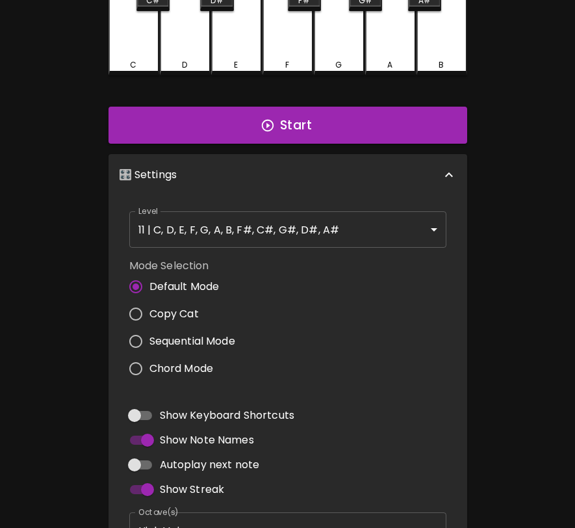
click at [193, 312] on span "Copy Cat" at bounding box center [174, 314] width 49 height 16
click at [150, 312] on input "Copy Cat" at bounding box center [135, 313] width 27 height 27
radio input "true"
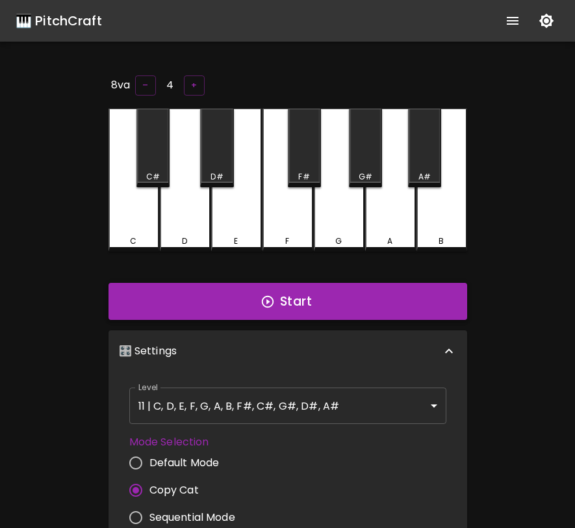
click at [226, 306] on button "Start" at bounding box center [288, 302] width 359 height 38
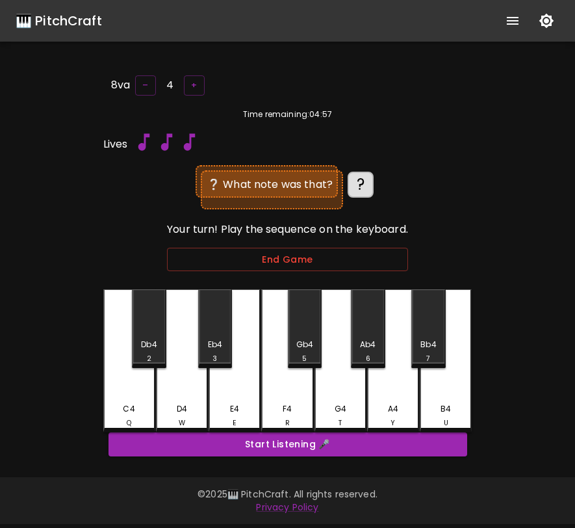
click at [367, 337] on div "C4 Q Db4 2 D4 W Eb4 3 E4 E F4 R Gb4 5 G4 T Ab4 6 A4 Y Bb4 7 B4 U" at bounding box center [287, 360] width 369 height 143
click at [370, 317] on div "C4 Q Db4 2 D4 W Eb4 3 E4 E F4 R Gb4 5 G4 T Ab4 6 A4 Y Bb4 7 B4 U" at bounding box center [287, 360] width 369 height 143
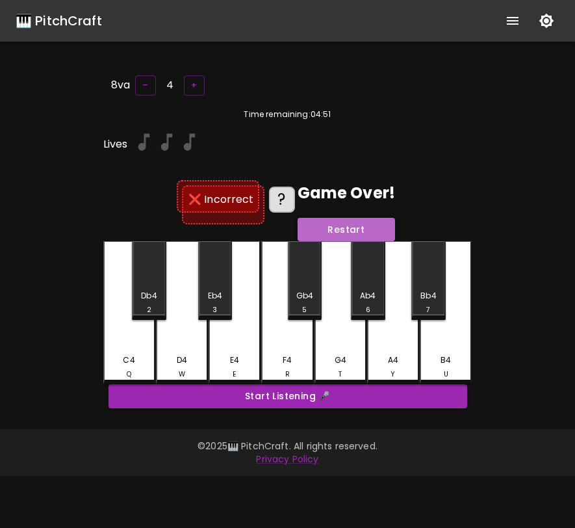
click at [356, 222] on button "Restart" at bounding box center [347, 230] width 98 height 24
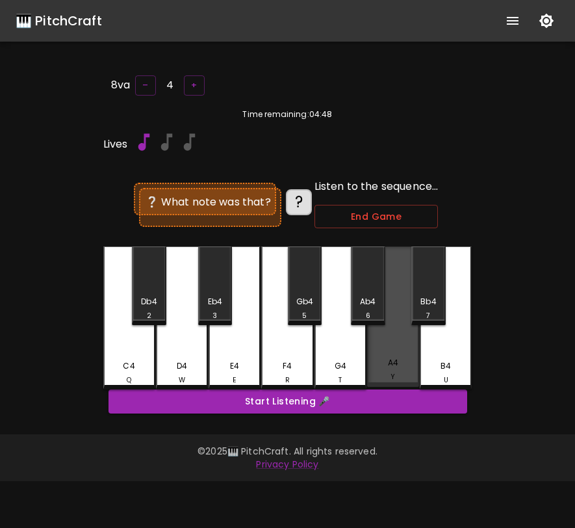
click at [372, 347] on div "C4 Q Db4 2 D4 W Eb4 3 E4 E F4 R Gb4 5 G4 T Ab4 6 A4 Y Bb4 7 B4 U" at bounding box center [287, 317] width 369 height 143
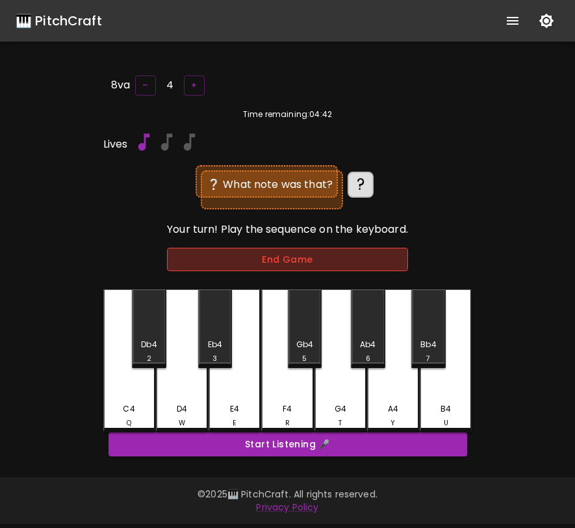
click at [350, 254] on button "End Game" at bounding box center [287, 260] width 241 height 24
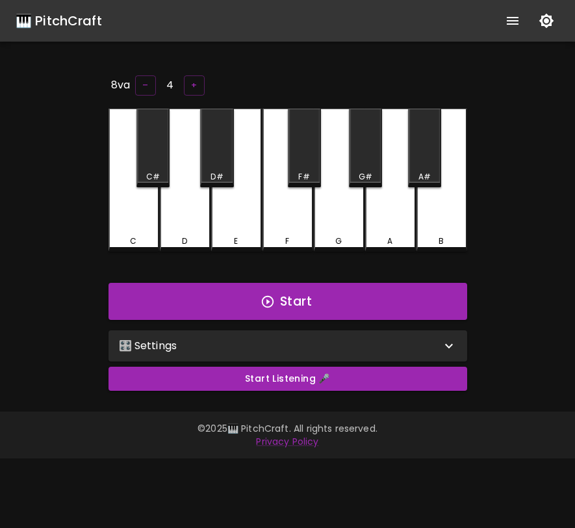
click at [222, 345] on div "🎛️ Settings" at bounding box center [280, 346] width 322 height 16
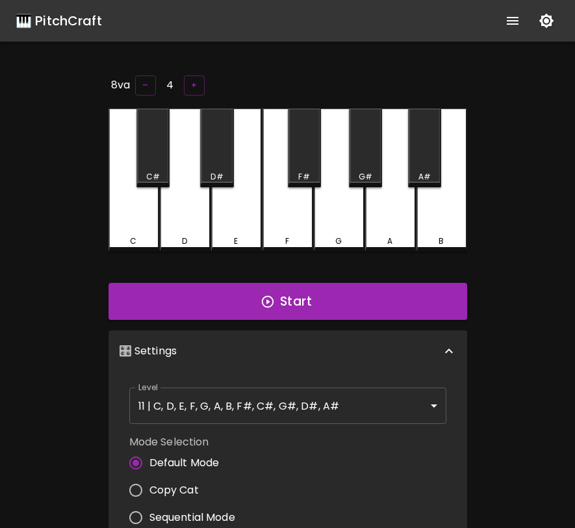
click at [189, 487] on span "Copy Cat" at bounding box center [174, 490] width 49 height 16
click at [150, 487] on input "Copy Cat" at bounding box center [135, 490] width 27 height 27
radio input "true"
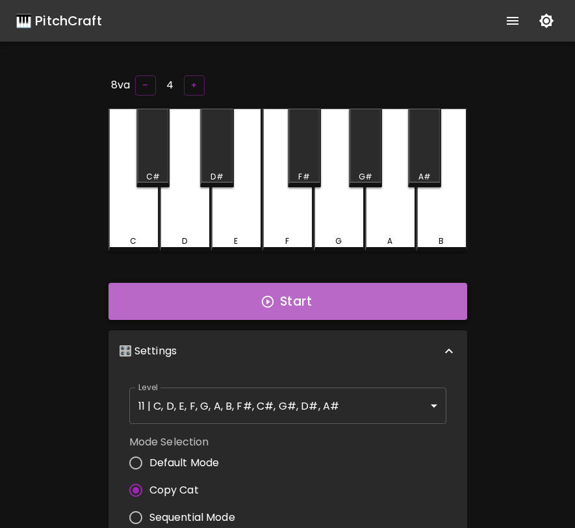
click at [295, 302] on button "Start" at bounding box center [288, 302] width 359 height 38
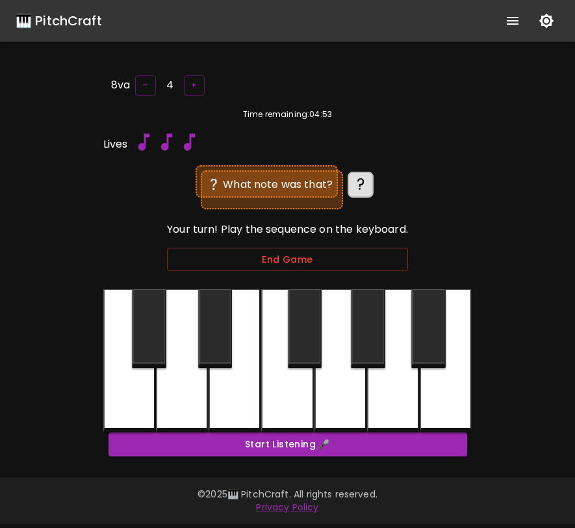
click at [130, 385] on div at bounding box center [287, 360] width 369 height 143
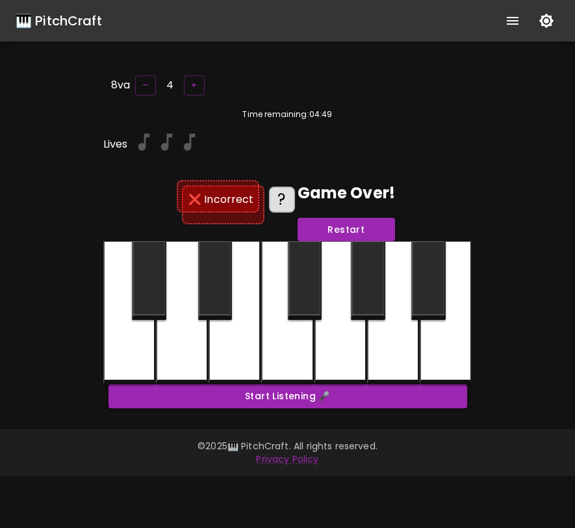
click at [130, 385] on div "8va – 4 + Time remaining: 04:49 Lives ❌ Incorrect ? Game Over! Restart Start Li…" at bounding box center [288, 246] width 390 height 346
click at [156, 289] on div at bounding box center [149, 280] width 34 height 79
click at [172, 358] on div at bounding box center [182, 312] width 52 height 143
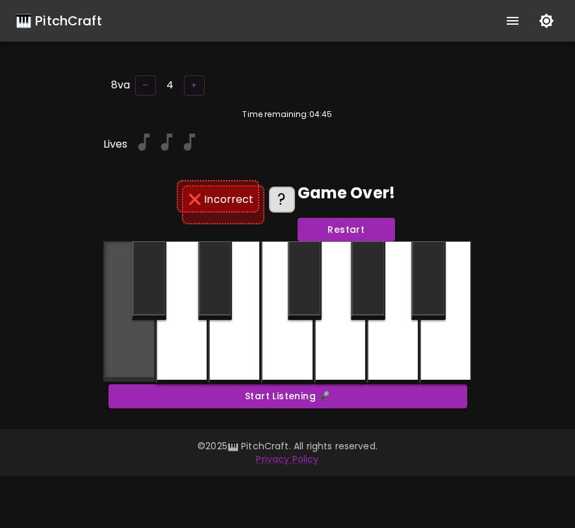
click at [124, 354] on div at bounding box center [129, 311] width 52 height 140
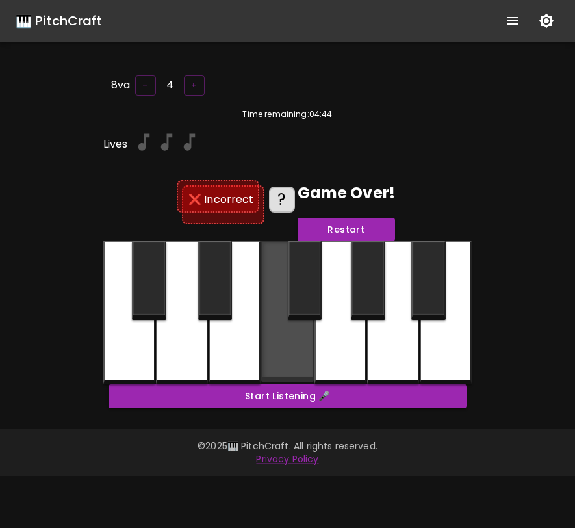
click at [302, 363] on div at bounding box center [287, 311] width 52 height 140
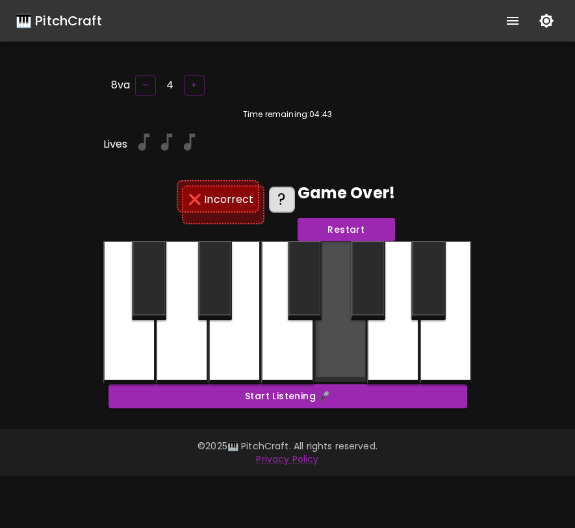
click at [357, 354] on div at bounding box center [341, 311] width 52 height 140
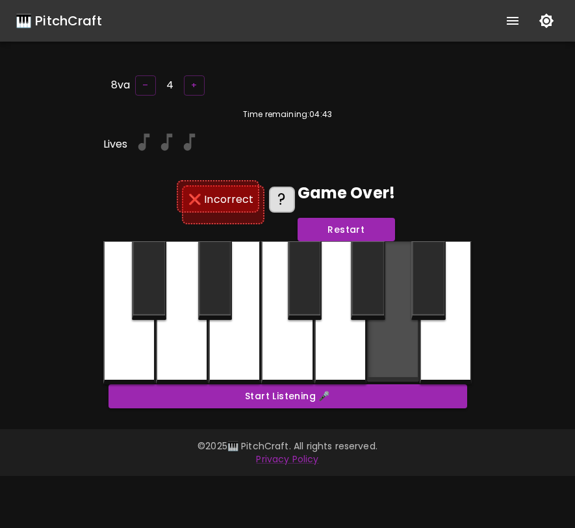
click at [396, 356] on div at bounding box center [393, 311] width 52 height 140
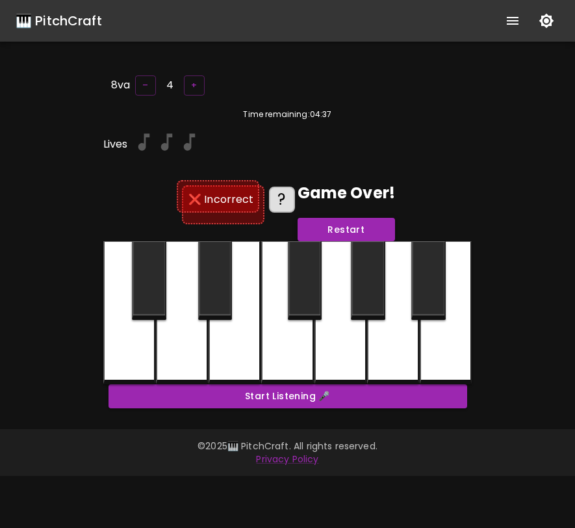
click at [350, 224] on button "Restart" at bounding box center [347, 230] width 98 height 24
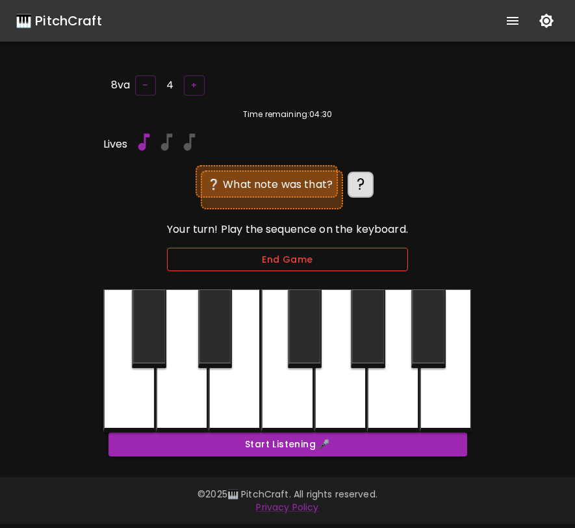
click at [317, 262] on button "End Game" at bounding box center [287, 260] width 241 height 24
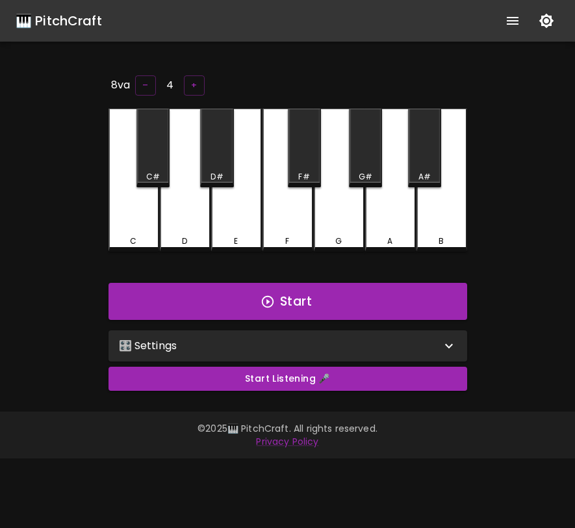
click at [215, 338] on div "🎛️ Settings" at bounding box center [280, 346] width 322 height 16
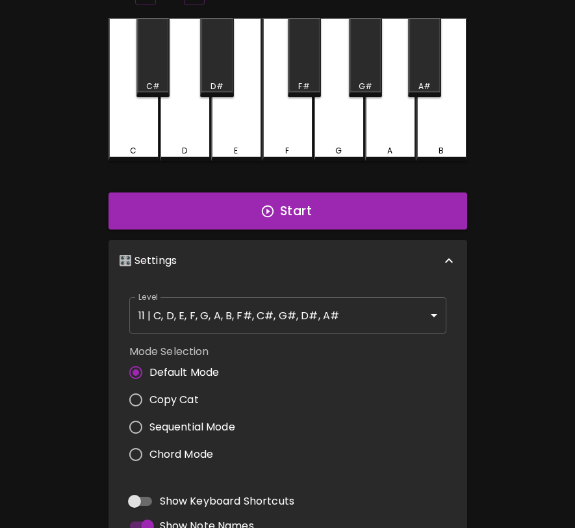
scroll to position [150, 0]
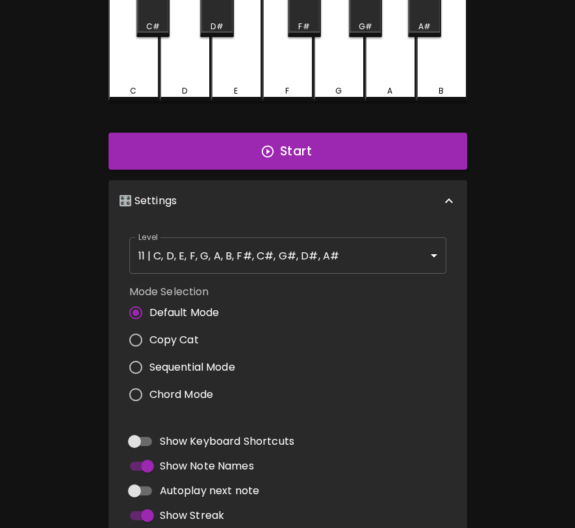
click at [183, 329] on label "Copy Cat" at bounding box center [178, 339] width 113 height 27
click at [150, 329] on input "Copy Cat" at bounding box center [135, 339] width 27 height 27
radio input "true"
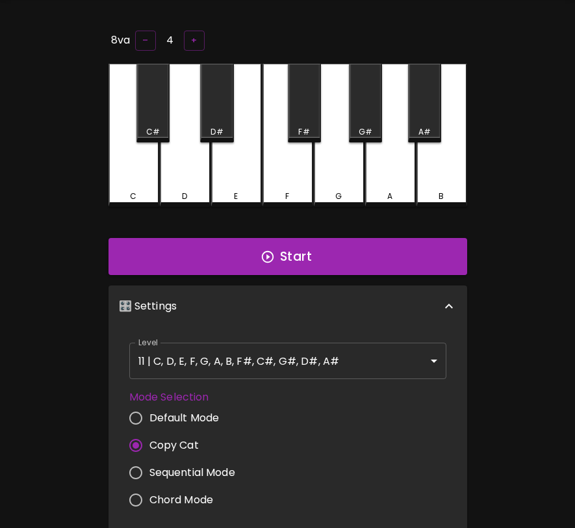
scroll to position [0, 0]
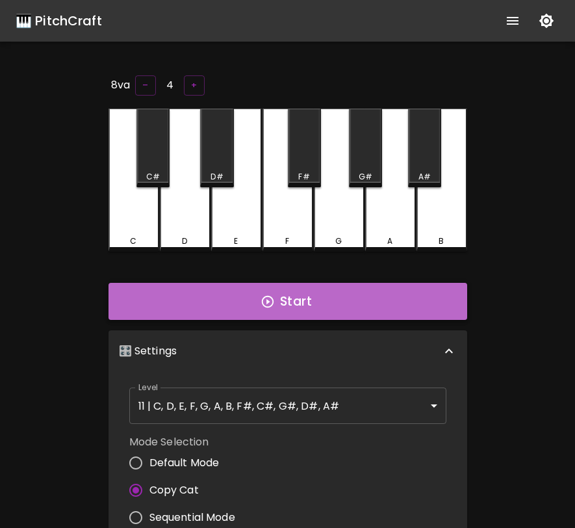
click at [227, 302] on button "Start" at bounding box center [288, 302] width 359 height 38
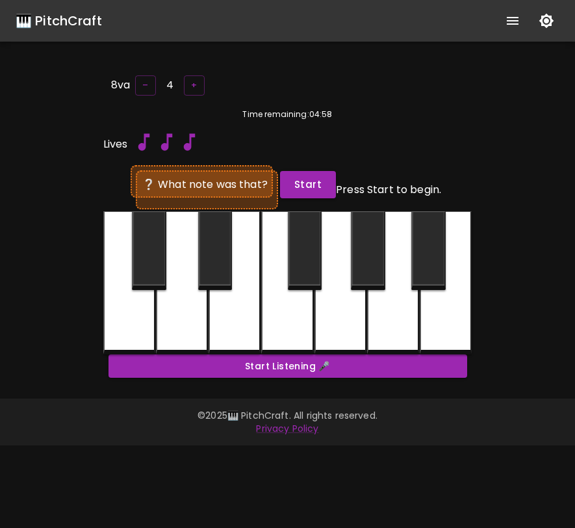
click at [388, 316] on div at bounding box center [393, 282] width 52 height 143
click at [321, 181] on button "Start" at bounding box center [308, 184] width 56 height 27
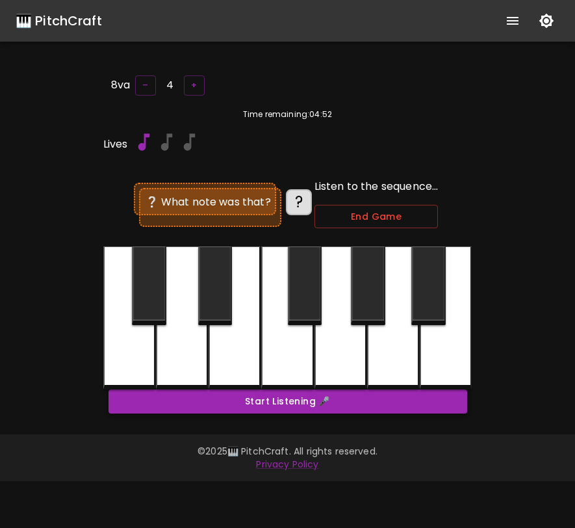
click at [116, 393] on div "8va – 4 + Time remaining: 04:52 Lives ❔ What note was that? ? Listen to the seq…" at bounding box center [288, 248] width 390 height 351
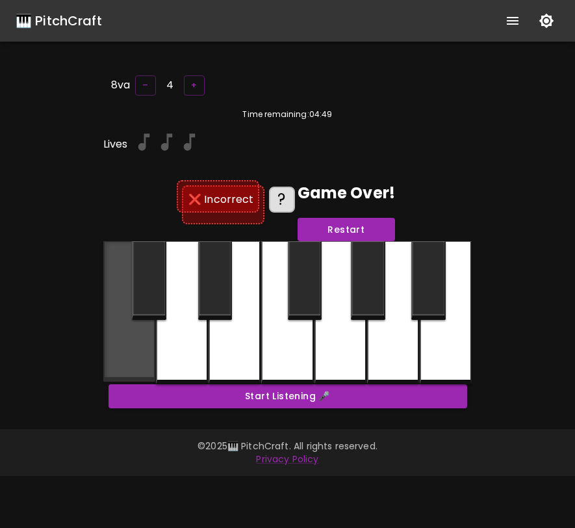
click at [124, 334] on div at bounding box center [129, 311] width 52 height 140
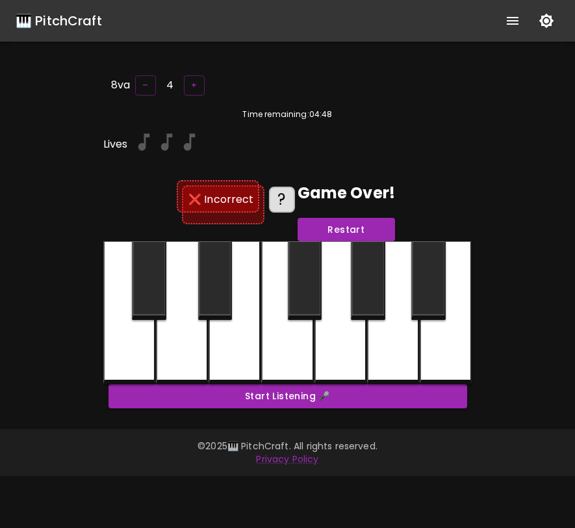
click at [107, 343] on div at bounding box center [129, 312] width 52 height 143
click at [342, 230] on button "Restart" at bounding box center [347, 230] width 98 height 24
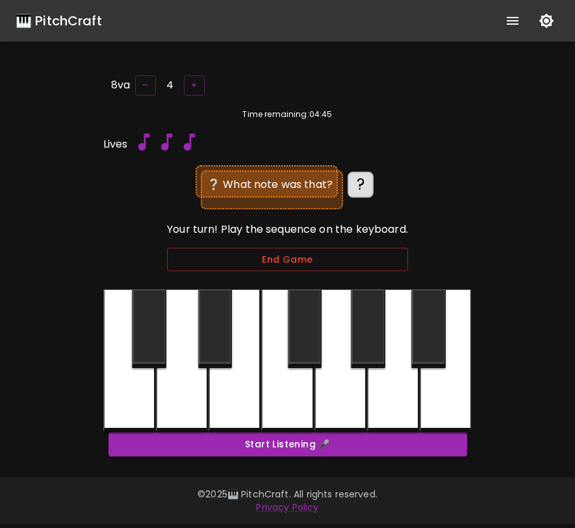
click at [334, 360] on div at bounding box center [341, 360] width 52 height 143
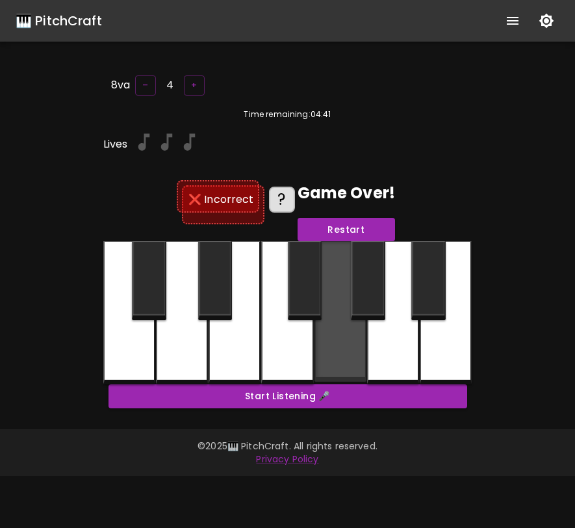
click at [339, 348] on div at bounding box center [341, 311] width 52 height 140
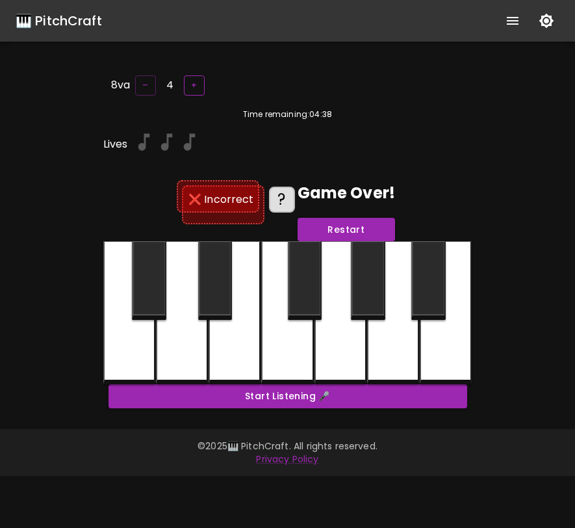
click at [196, 85] on button "+" at bounding box center [194, 85] width 21 height 20
click at [267, 337] on div at bounding box center [287, 312] width 52 height 143
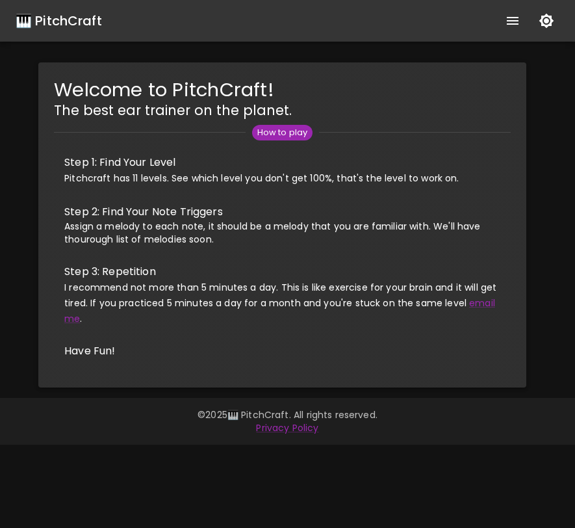
click at [71, 8] on div "🎹 PitchCraft About Badges Log In" at bounding box center [287, 21] width 575 height 42
click at [70, 20] on div "🎹 PitchCraft" at bounding box center [59, 20] width 86 height 21
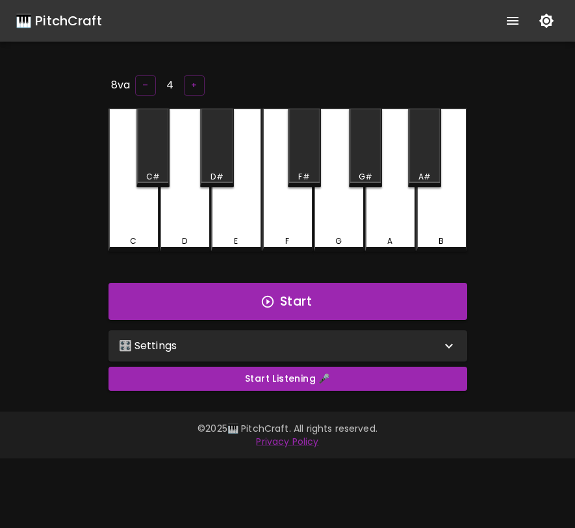
click at [249, 347] on div "🎛️ Settings" at bounding box center [280, 346] width 322 height 16
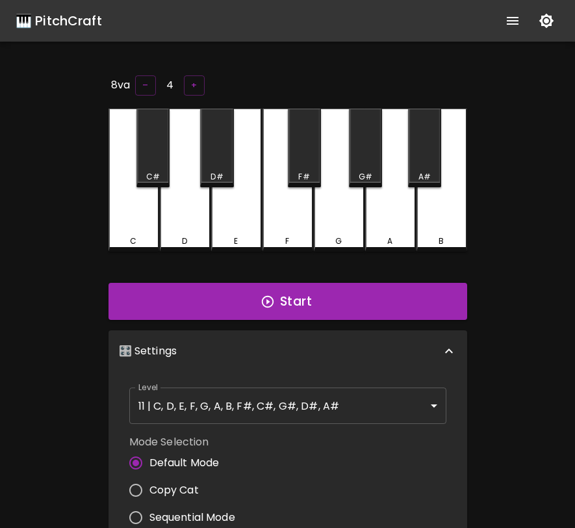
click at [176, 493] on span "Copy Cat" at bounding box center [174, 490] width 49 height 16
click at [150, 493] on input "Copy Cat" at bounding box center [135, 490] width 27 height 27
radio input "true"
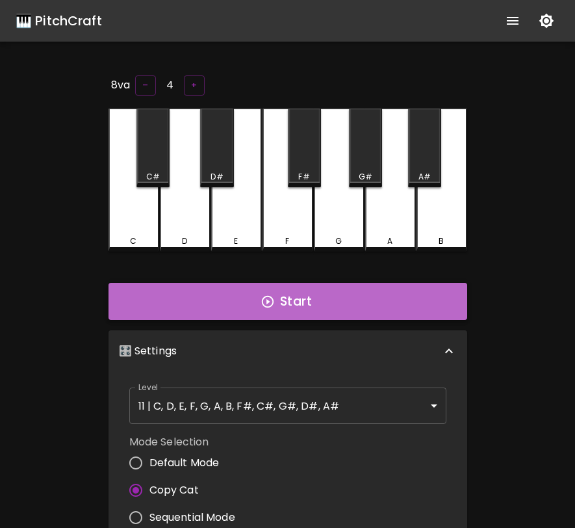
click at [286, 313] on button "Start" at bounding box center [288, 302] width 359 height 38
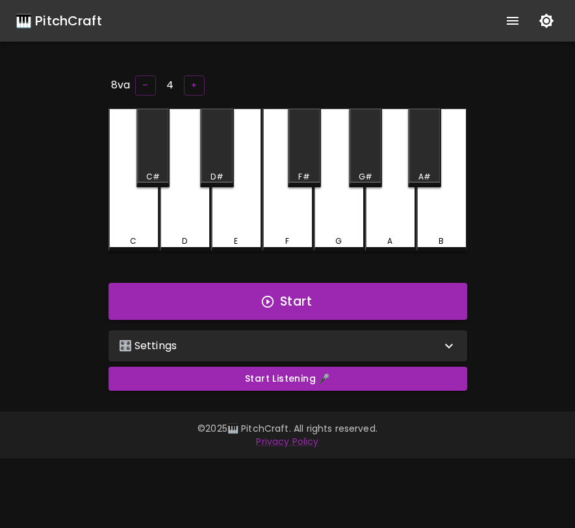
click at [196, 344] on div "🎛️ Settings" at bounding box center [280, 346] width 322 height 16
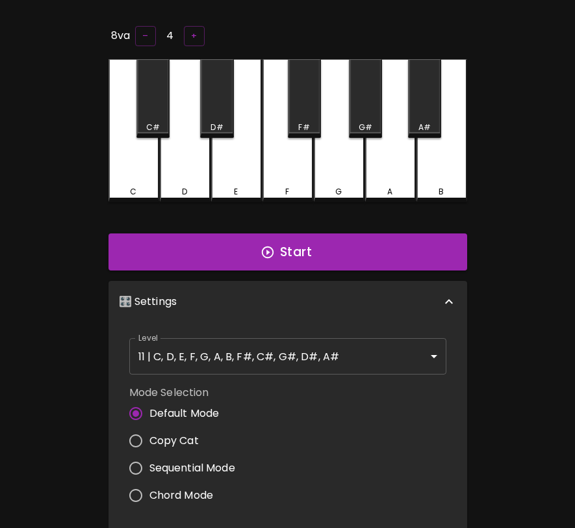
scroll to position [60, 0]
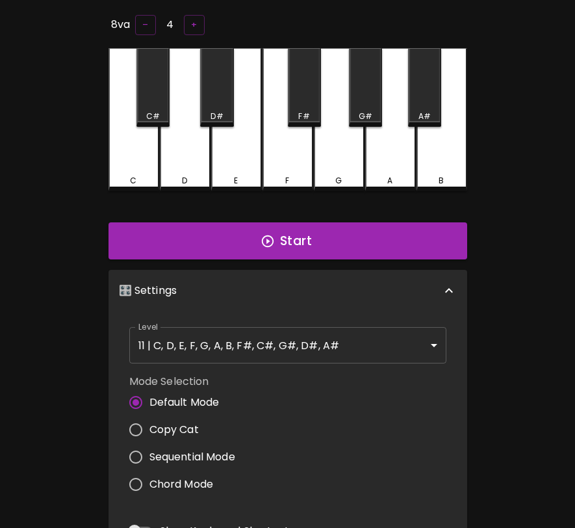
click at [183, 428] on span "Copy Cat" at bounding box center [174, 430] width 49 height 16
click at [150, 428] on input "Copy Cat" at bounding box center [135, 429] width 27 height 27
radio input "true"
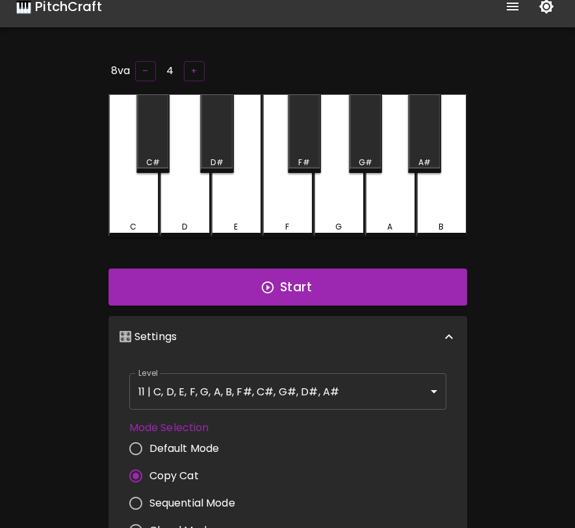
scroll to position [0, 0]
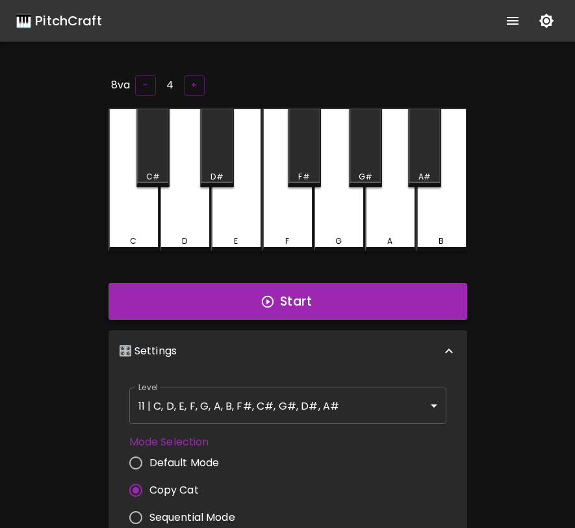
click at [274, 300] on icon "button" at bounding box center [268, 302] width 14 height 14
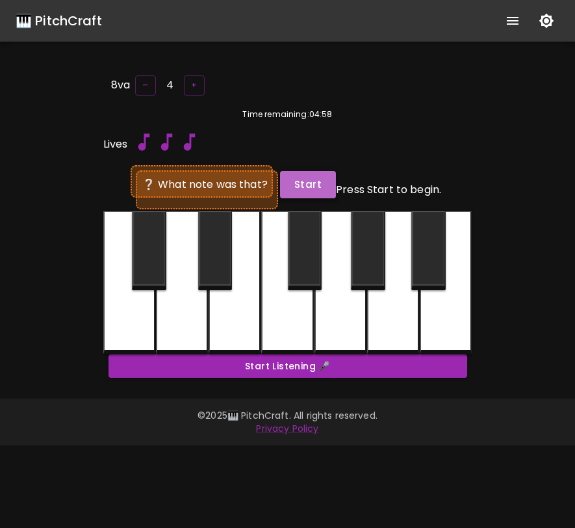
click at [309, 181] on button "Start" at bounding box center [308, 184] width 56 height 27
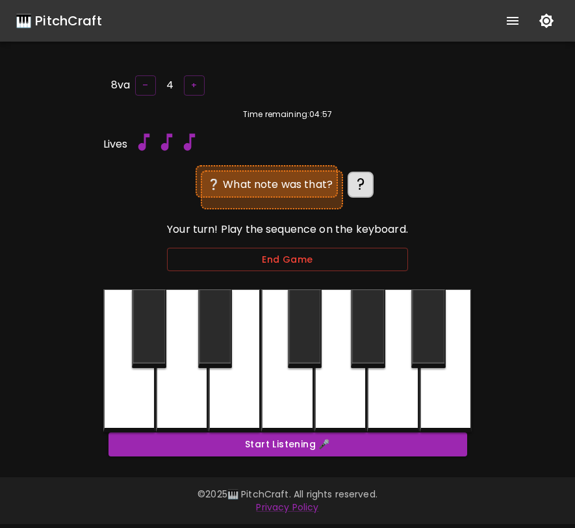
click at [399, 365] on div at bounding box center [393, 360] width 52 height 143
click at [335, 248] on button "End Game" at bounding box center [287, 260] width 241 height 24
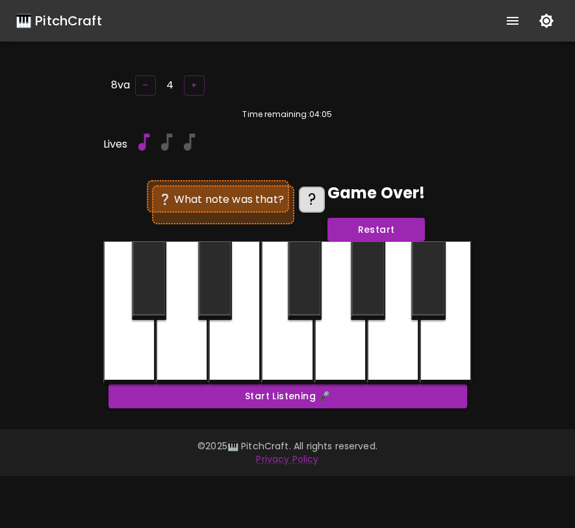
click at [360, 228] on button "Restart" at bounding box center [377, 230] width 98 height 24
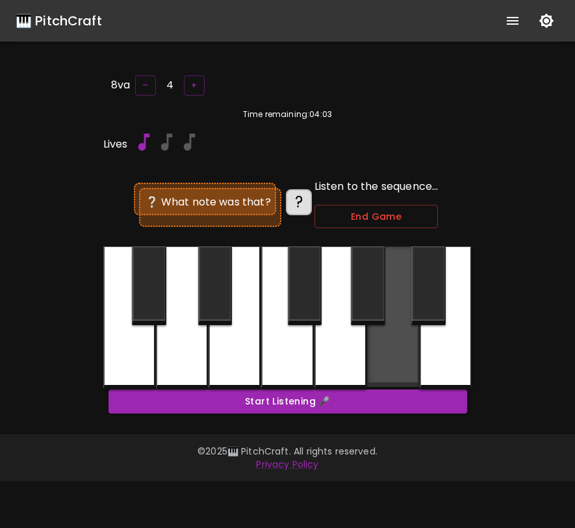
click at [382, 380] on div at bounding box center [393, 316] width 52 height 140
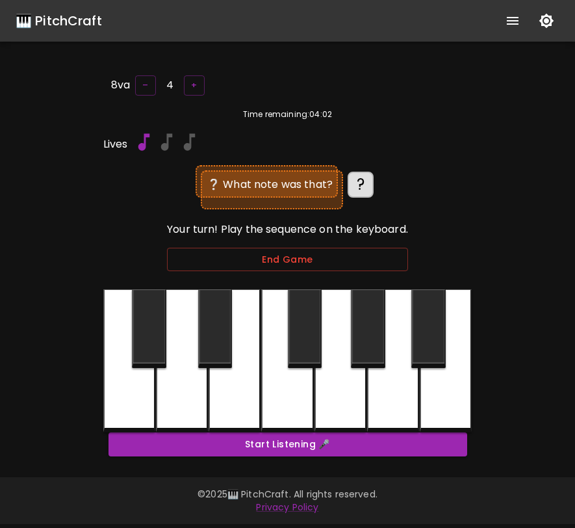
click at [382, 373] on div at bounding box center [393, 360] width 52 height 143
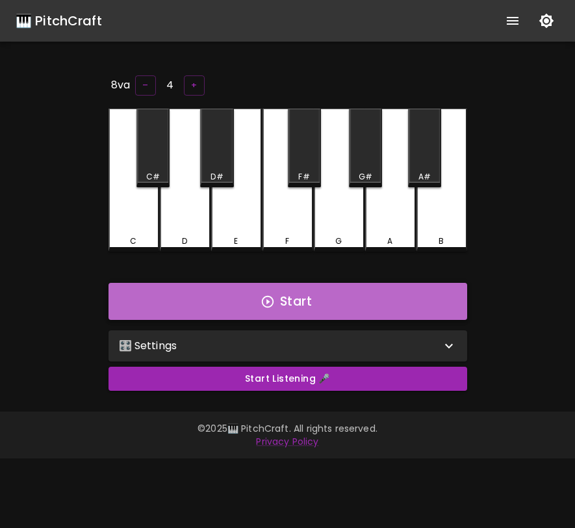
click at [270, 302] on icon "button" at bounding box center [268, 302] width 14 height 14
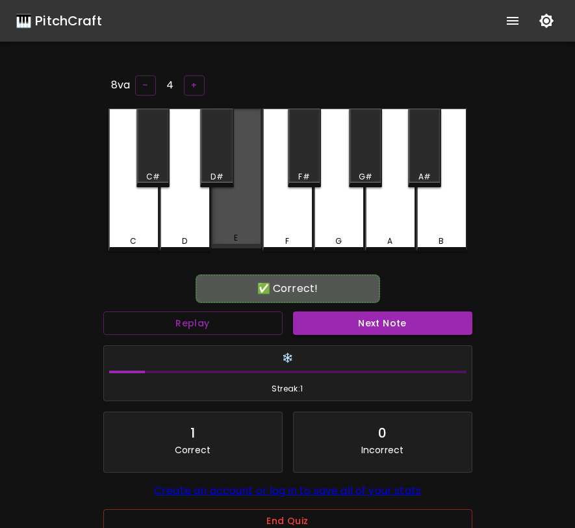
click at [248, 212] on div "E" at bounding box center [236, 179] width 51 height 140
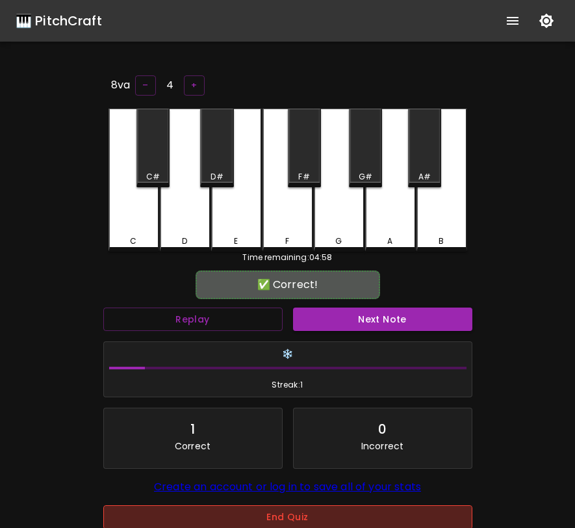
click at [315, 518] on button "End Quiz" at bounding box center [287, 517] width 369 height 24
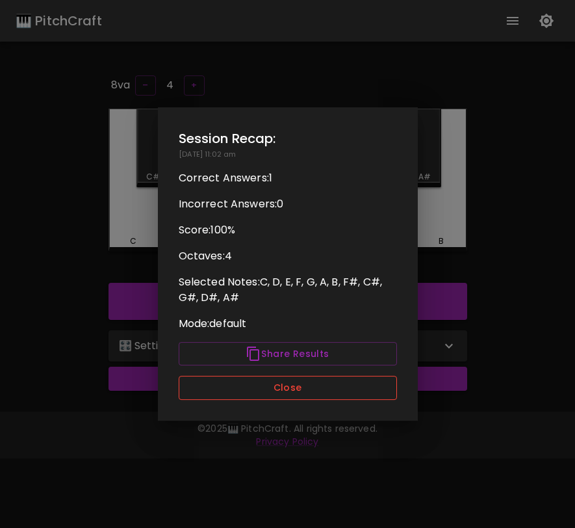
click at [322, 387] on button "Close" at bounding box center [288, 388] width 218 height 24
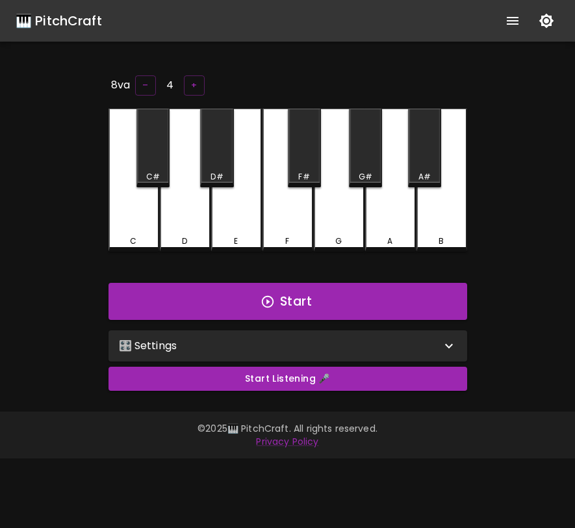
click at [327, 356] on div "🎛️ Settings" at bounding box center [288, 345] width 359 height 31
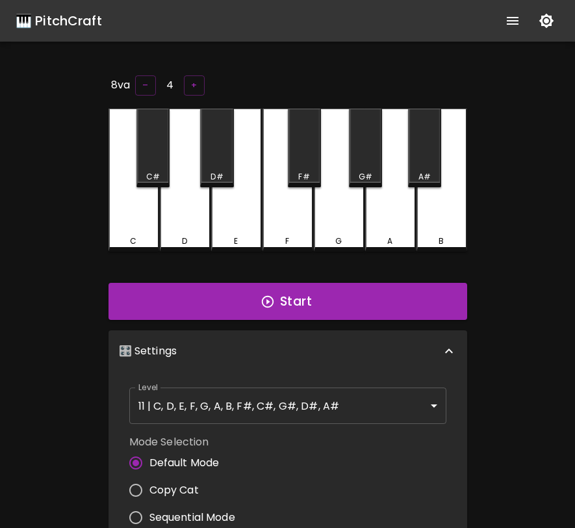
click at [173, 492] on span "Copy Cat" at bounding box center [174, 490] width 49 height 16
click at [150, 492] on input "Copy Cat" at bounding box center [135, 490] width 27 height 27
radio input "true"
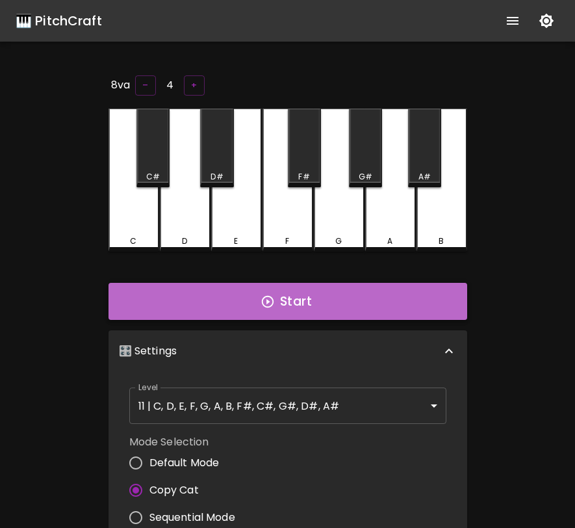
click at [296, 306] on button "Start" at bounding box center [288, 302] width 359 height 38
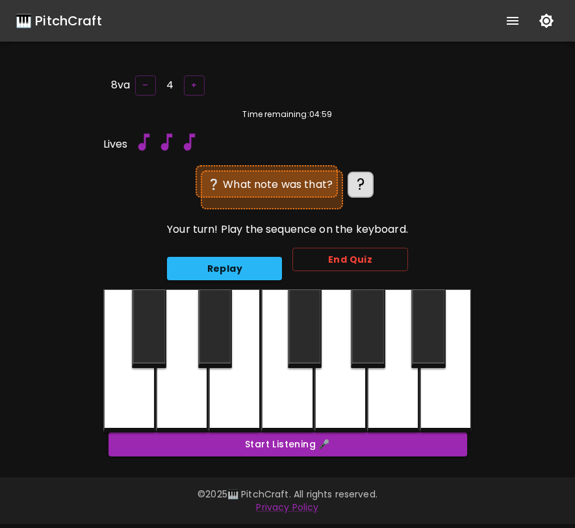
click at [215, 335] on div at bounding box center [215, 328] width 34 height 79
click at [215, 335] on div at bounding box center [287, 360] width 369 height 143
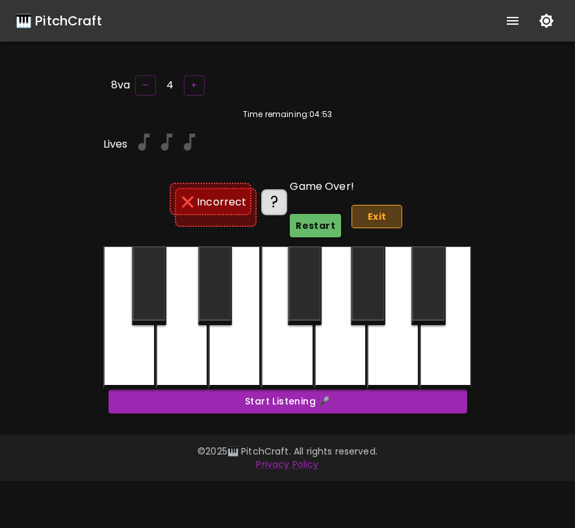
click at [380, 209] on button "Exit" at bounding box center [377, 217] width 51 height 24
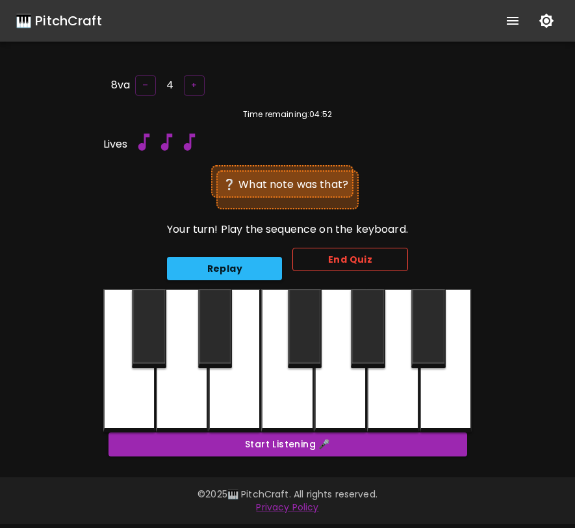
click at [353, 252] on button "End Quiz" at bounding box center [350, 260] width 115 height 24
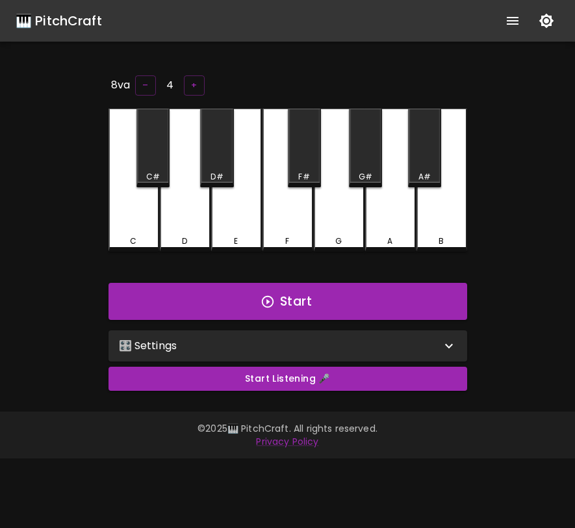
click at [261, 338] on div "🎛️ Settings" at bounding box center [280, 346] width 322 height 16
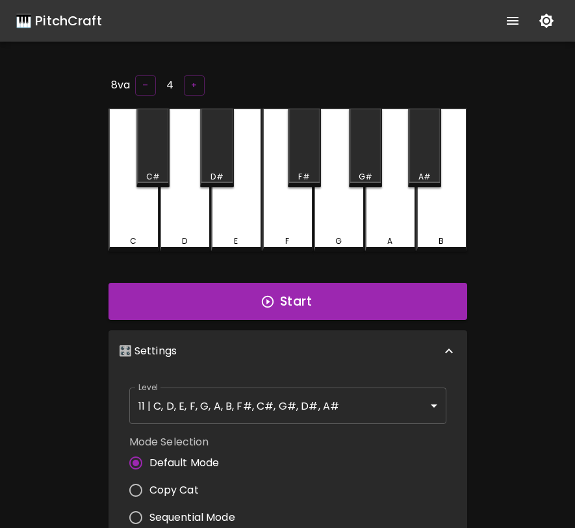
click at [159, 492] on span "Copy Cat" at bounding box center [174, 490] width 49 height 16
click at [150, 492] on input "Copy Cat" at bounding box center [135, 490] width 27 height 27
radio input "true"
click at [290, 298] on button "Start" at bounding box center [288, 302] width 359 height 38
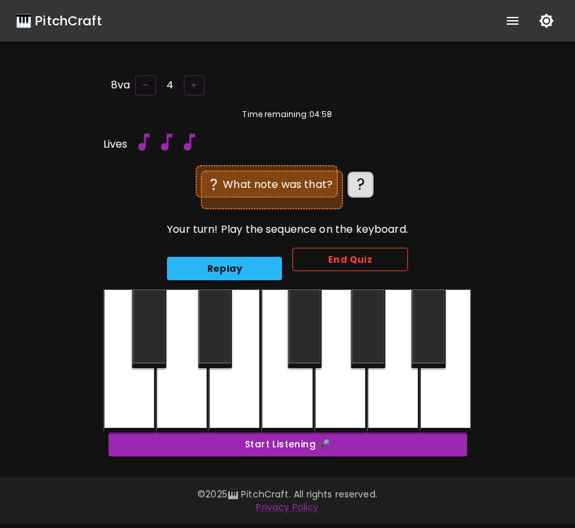
click at [334, 255] on button "End Quiz" at bounding box center [350, 260] width 115 height 24
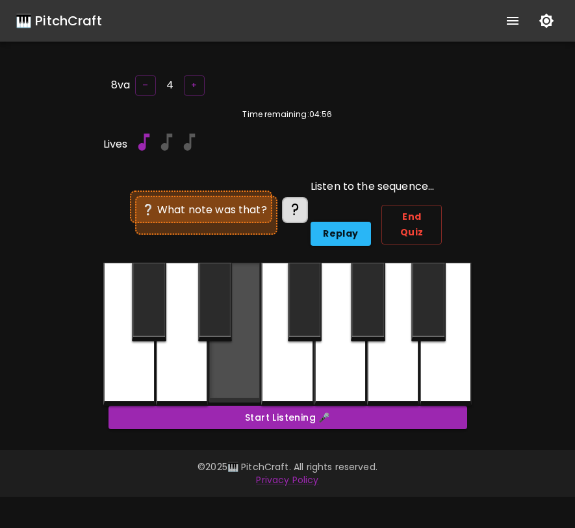
click at [210, 340] on div at bounding box center [287, 334] width 369 height 143
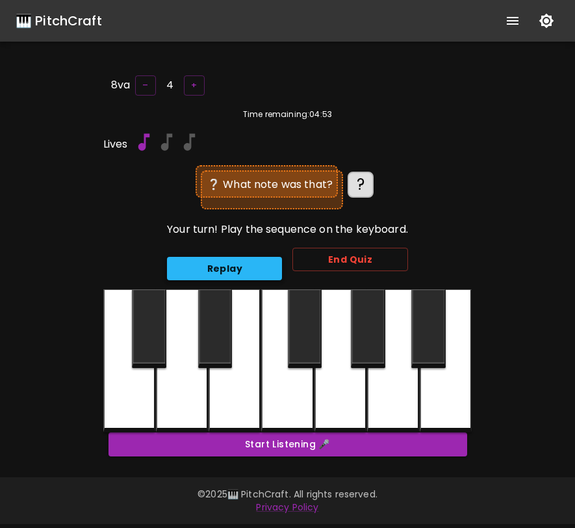
click at [254, 269] on button "Replay" at bounding box center [224, 269] width 115 height 24
click at [217, 328] on div at bounding box center [287, 360] width 369 height 143
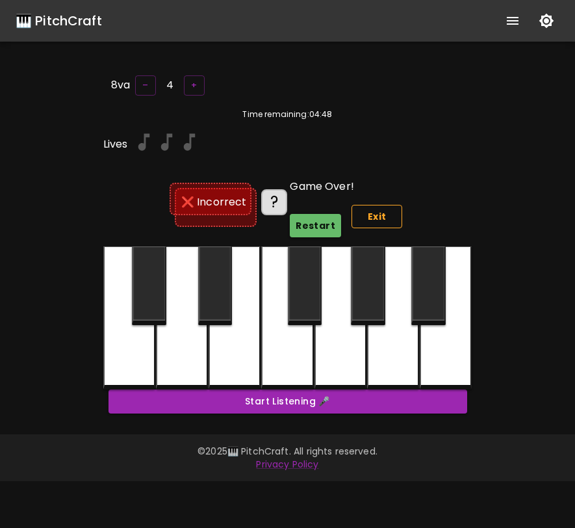
click at [368, 210] on button "Exit" at bounding box center [377, 217] width 51 height 24
click at [299, 229] on button "Restart" at bounding box center [315, 226] width 51 height 24
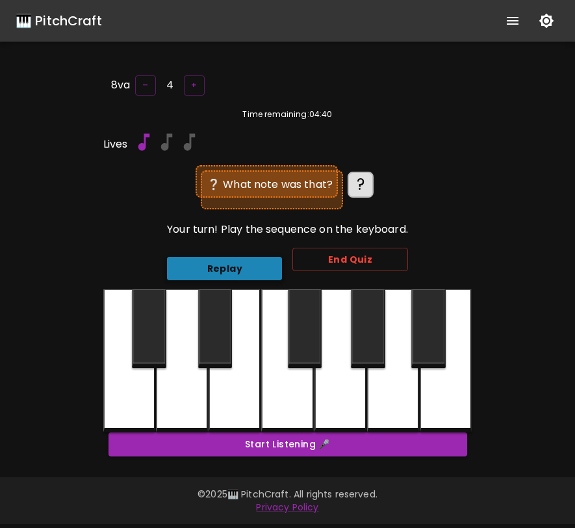
click at [257, 257] on button "Replay" at bounding box center [224, 269] width 115 height 24
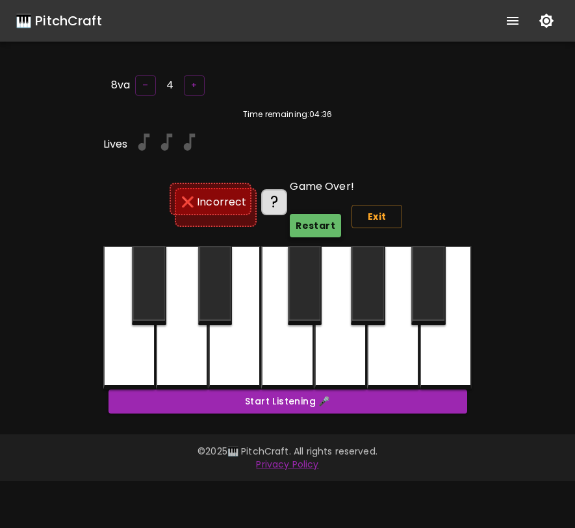
click at [312, 220] on button "Restart" at bounding box center [315, 226] width 51 height 24
click at [370, 218] on button "Exit" at bounding box center [377, 217] width 51 height 24
click at [84, 20] on div "🎹 PitchCraft" at bounding box center [59, 20] width 86 height 21
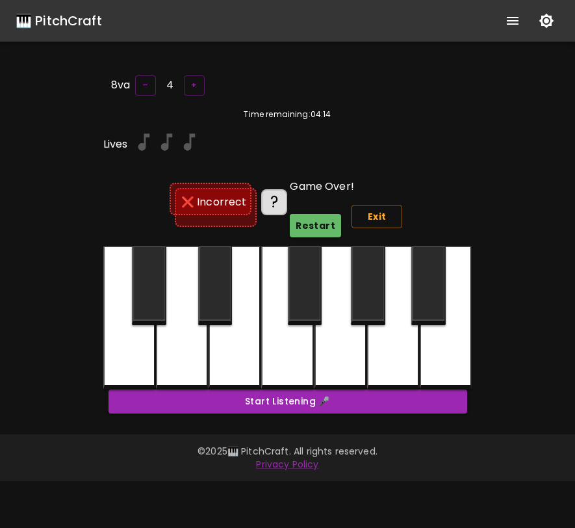
click at [84, 20] on div "🎹 PitchCraft" at bounding box center [59, 20] width 86 height 21
click at [513, 18] on icon "show more" at bounding box center [513, 21] width 16 height 16
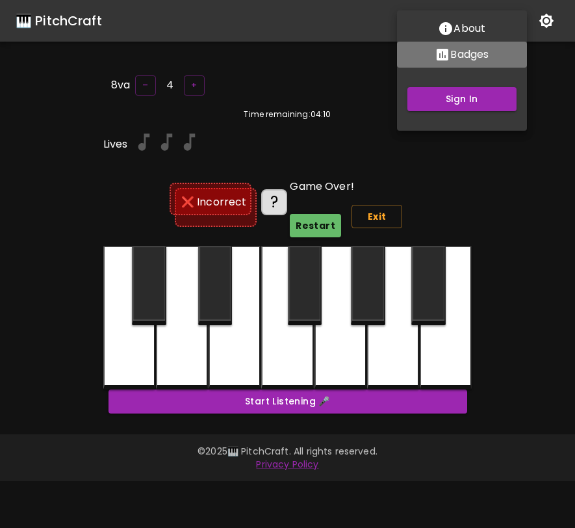
click at [467, 58] on p "Badges" at bounding box center [470, 55] width 38 height 16
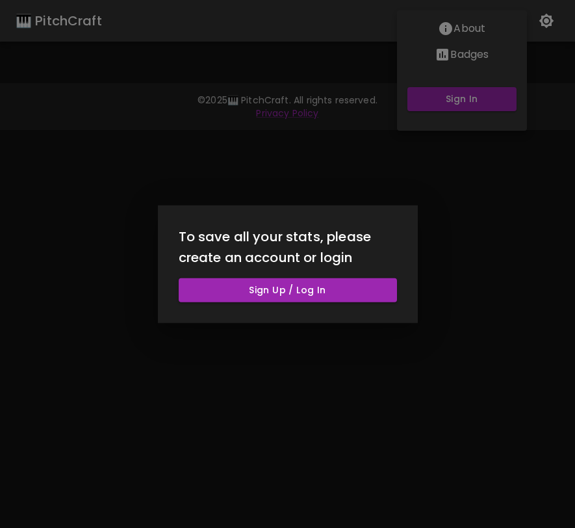
click at [299, 172] on div at bounding box center [287, 264] width 575 height 528
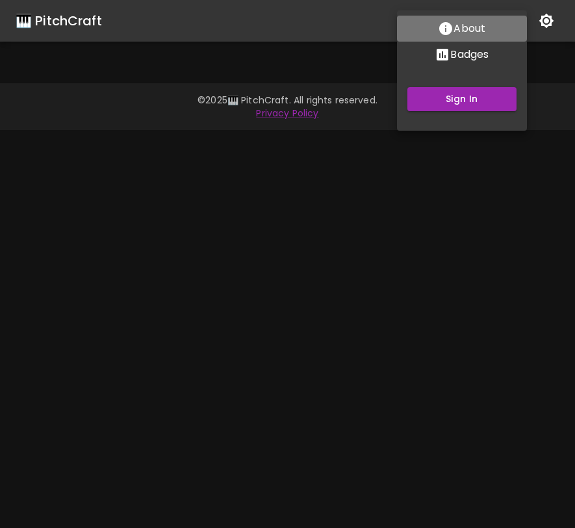
click at [464, 33] on p "About" at bounding box center [470, 29] width 32 height 16
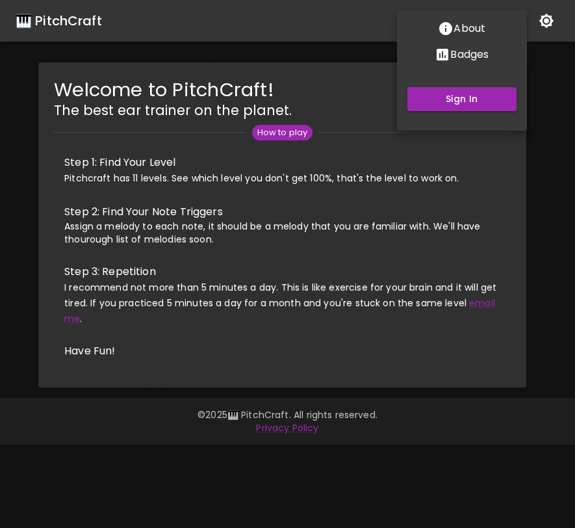
click at [70, 12] on div at bounding box center [287, 264] width 575 height 528
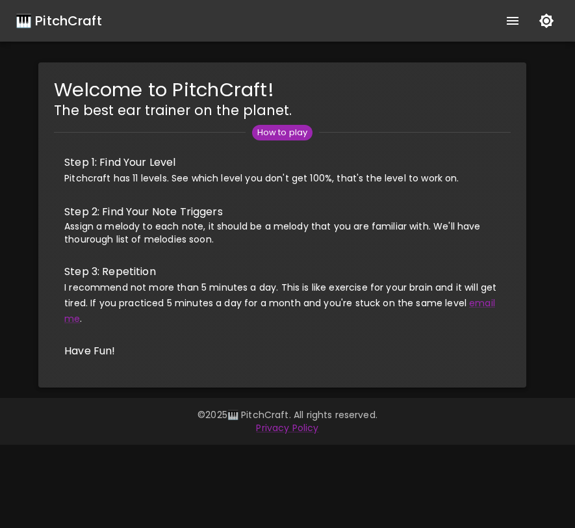
click at [68, 20] on div "🎹 PitchCraft" at bounding box center [59, 20] width 86 height 21
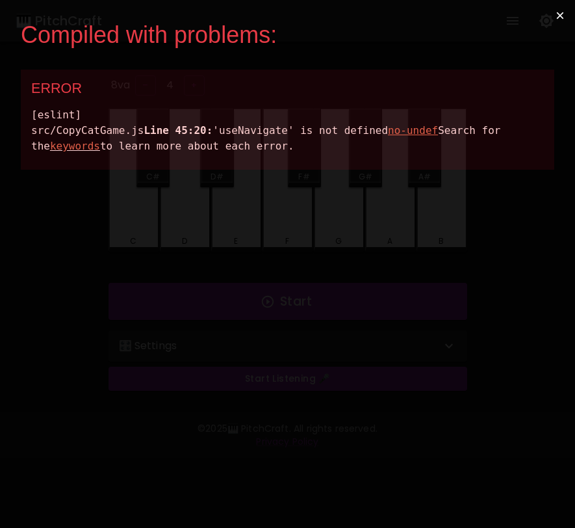
click at [558, 16] on button "×" at bounding box center [560, 15] width 30 height 31
drag, startPoint x: 386, startPoint y: 187, endPoint x: 35, endPoint y: 117, distance: 357.9
click at [34, 117] on div "ERROR [eslint] src/CopyCatGame.js Line 45:20: 'useNavigate' is not defined no-u…" at bounding box center [288, 120] width 534 height 100
copy div "eslint] src/CopyCatGame.js Line 45:20: 'useNavigate' is not defined no-undef Se…"
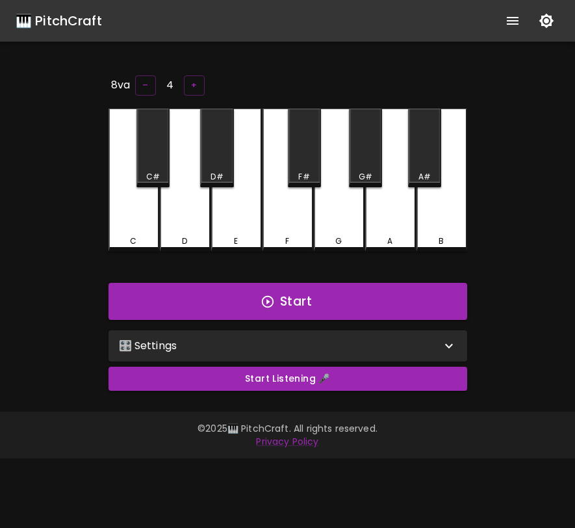
click at [408, 339] on div "🎛️ Settings" at bounding box center [280, 346] width 322 height 16
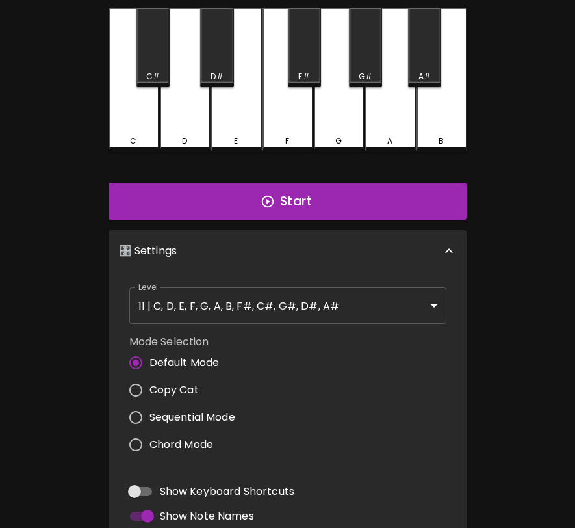
scroll to position [109, 0]
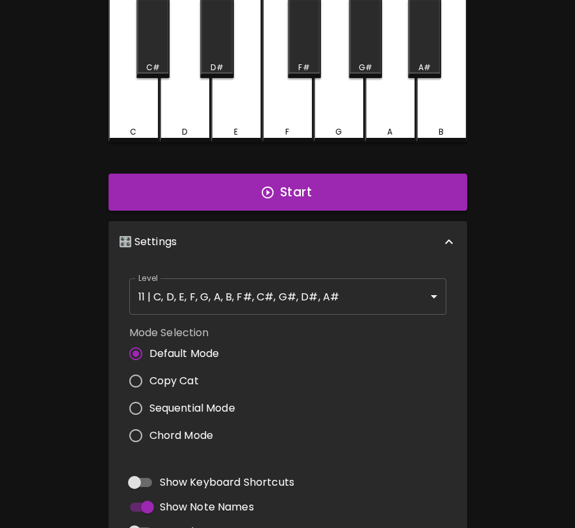
click at [185, 378] on span "Copy Cat" at bounding box center [174, 381] width 49 height 16
click at [150, 378] on input "Copy Cat" at bounding box center [135, 380] width 27 height 27
radio input "true"
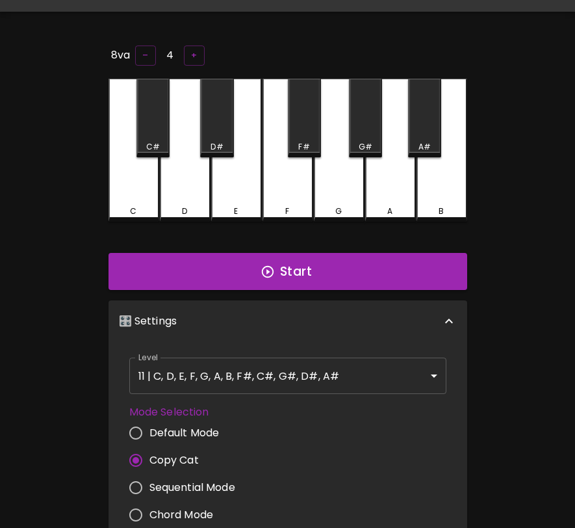
scroll to position [0, 0]
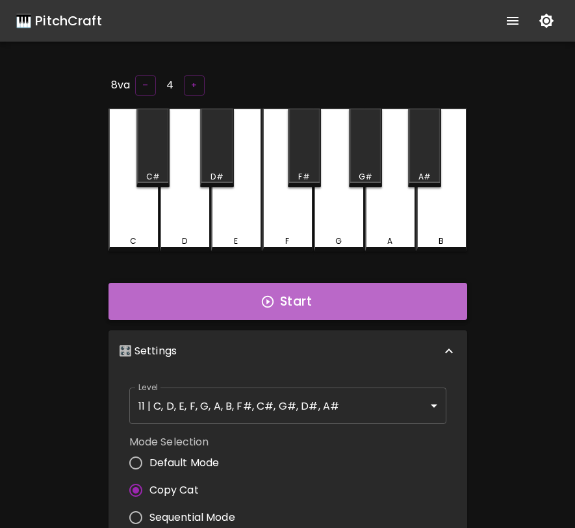
click at [263, 311] on button "Start" at bounding box center [288, 302] width 359 height 38
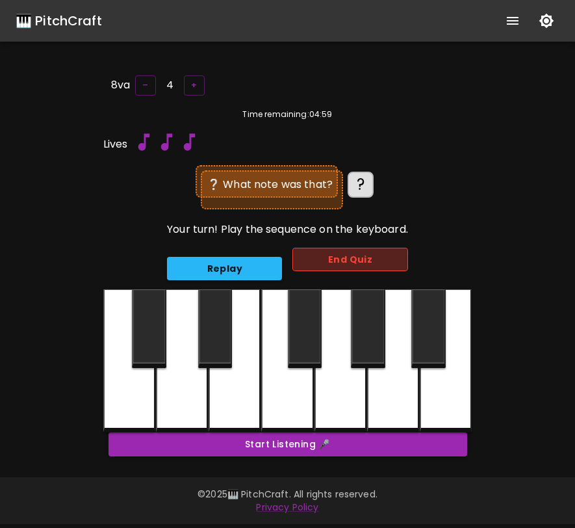
click at [323, 258] on button "End Quiz" at bounding box center [350, 260] width 115 height 24
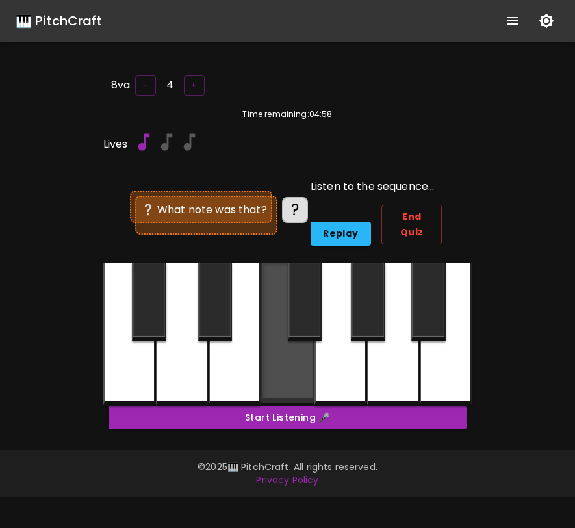
click at [282, 365] on div at bounding box center [287, 333] width 52 height 140
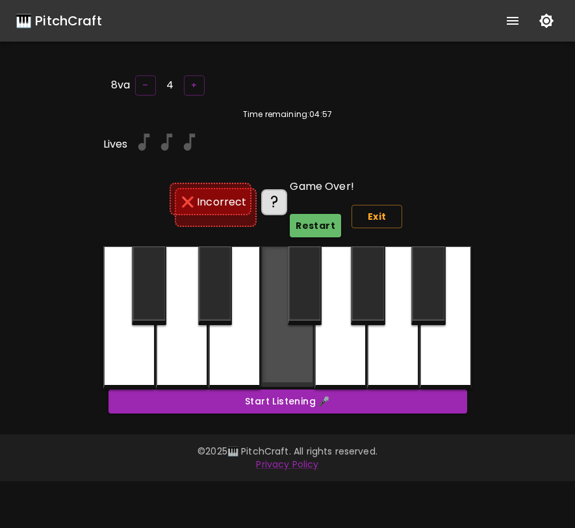
click at [282, 365] on div at bounding box center [287, 316] width 52 height 140
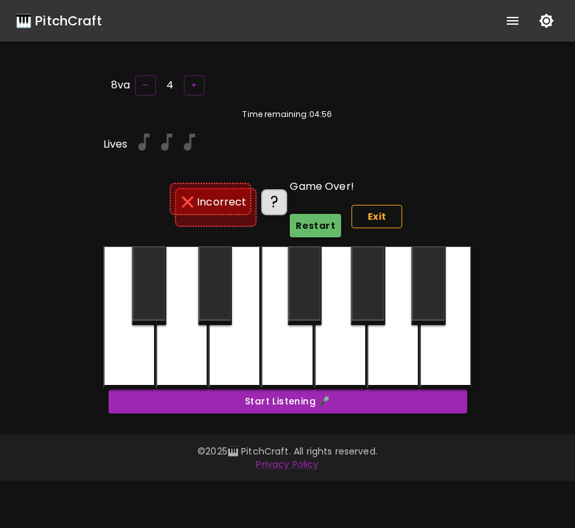
click at [382, 210] on button "Exit" at bounding box center [377, 217] width 51 height 24
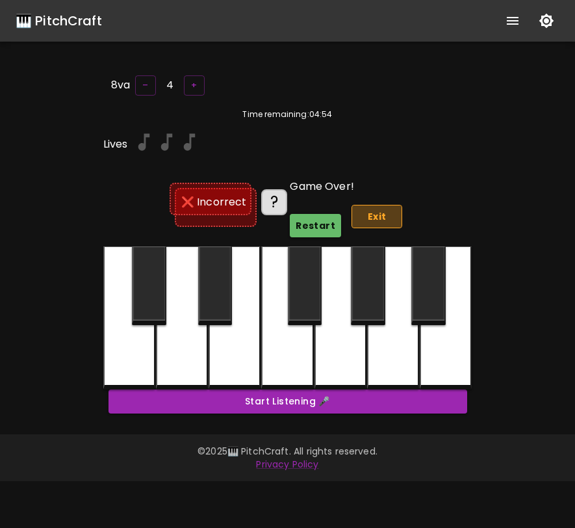
click at [382, 210] on button "Exit" at bounding box center [377, 217] width 51 height 24
click at [300, 349] on div at bounding box center [287, 317] width 52 height 143
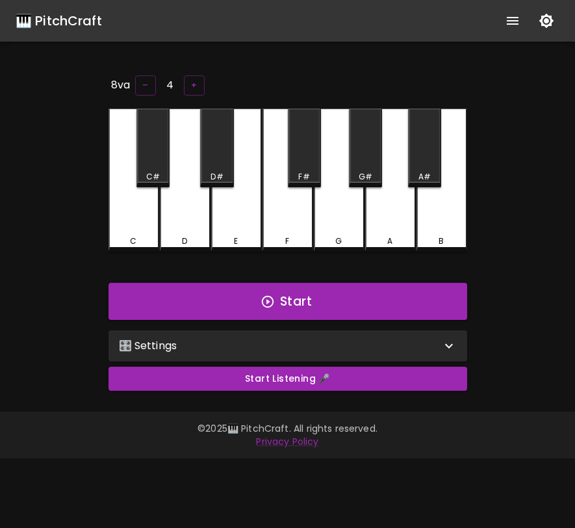
click at [301, 352] on div "🎛️ Settings" at bounding box center [288, 345] width 359 height 31
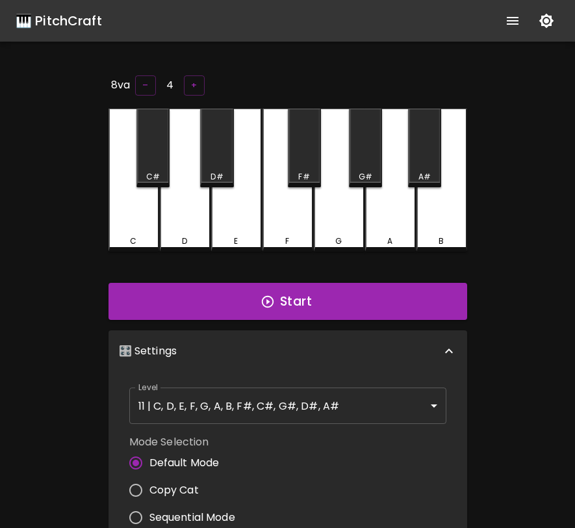
click at [198, 479] on label "Copy Cat" at bounding box center [178, 490] width 113 height 27
click at [150, 479] on input "Copy Cat" at bounding box center [135, 490] width 27 height 27
radio input "true"
click at [309, 300] on button "Start" at bounding box center [288, 302] width 359 height 38
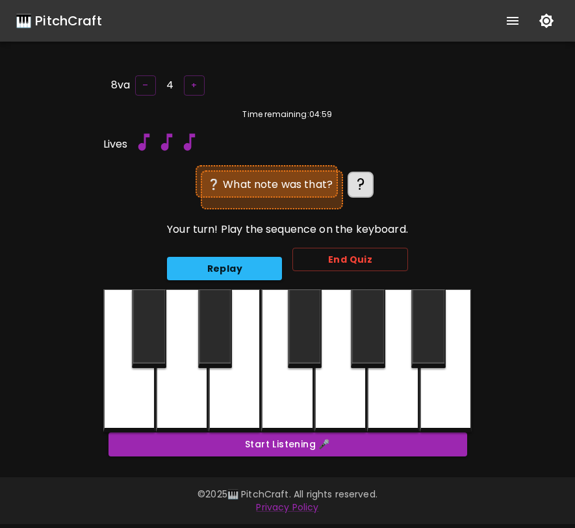
click at [157, 351] on div at bounding box center [287, 360] width 369 height 143
click at [140, 335] on div at bounding box center [287, 360] width 369 height 143
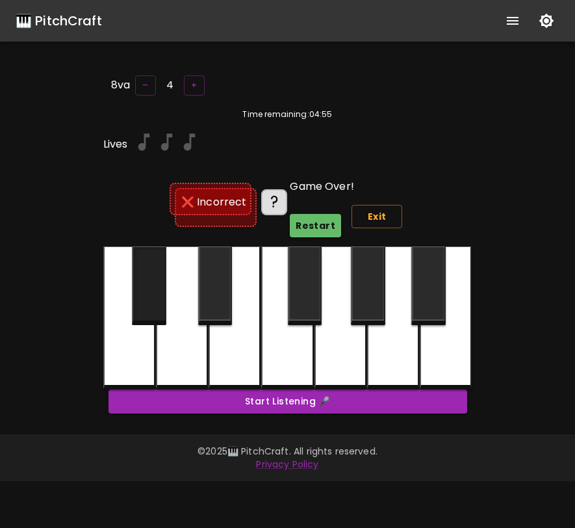
click at [144, 273] on div at bounding box center [149, 285] width 34 height 79
click at [377, 217] on button "Exit" at bounding box center [377, 217] width 51 height 24
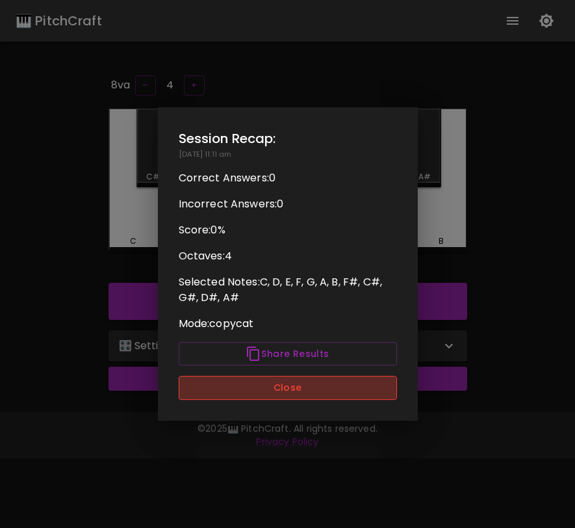
click at [289, 395] on button "Close" at bounding box center [288, 388] width 218 height 24
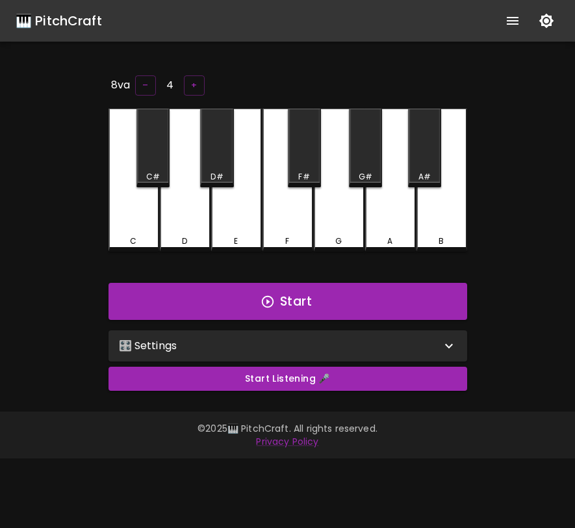
click at [315, 330] on div "🎛️ Settings" at bounding box center [288, 345] width 359 height 31
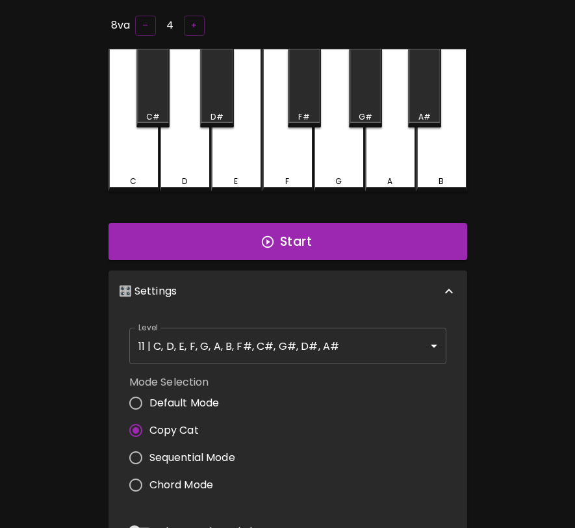
scroll to position [62, 0]
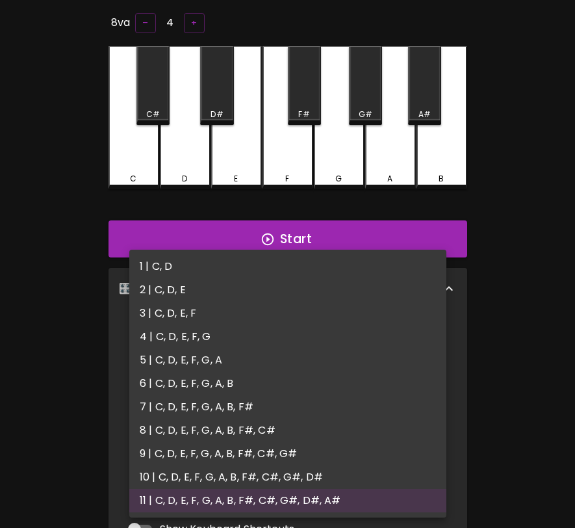
click at [311, 328] on body "🎹 PitchCraft About Badges Log In 8va – 4 + C C# D D# E F F# G G# A A# B Start 🎛…" at bounding box center [287, 382] width 575 height 889
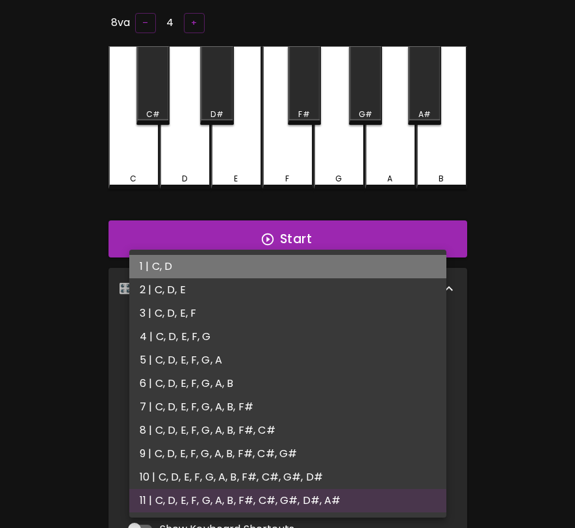
click at [219, 260] on li "1 | C, D" at bounding box center [287, 266] width 317 height 23
type input "1"
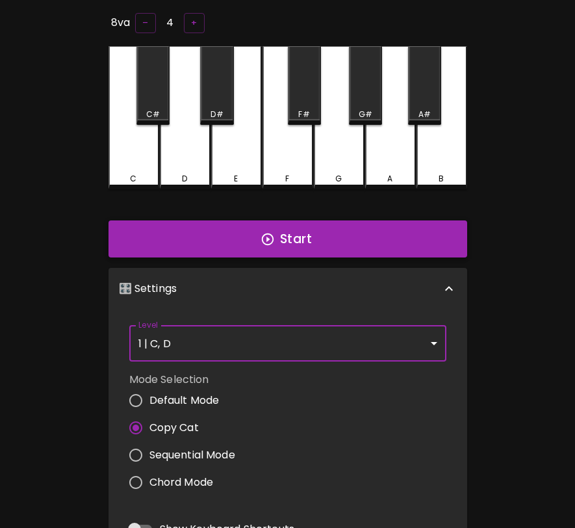
click at [289, 237] on button "Start" at bounding box center [288, 239] width 359 height 38
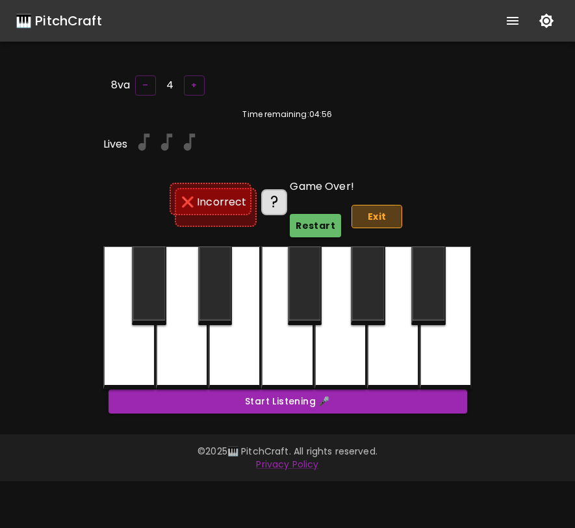
click at [372, 215] on button "Exit" at bounding box center [377, 217] width 51 height 24
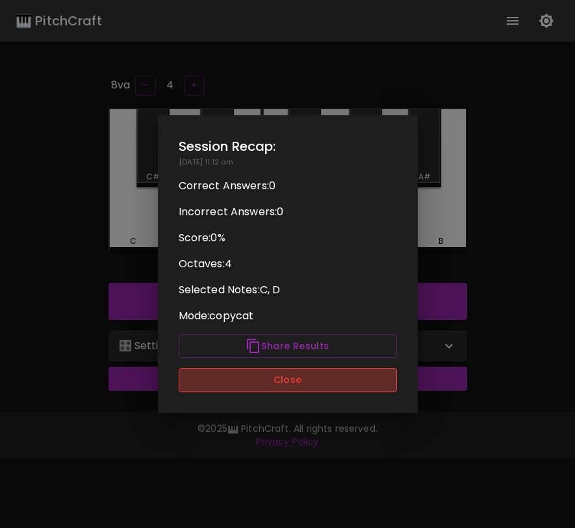
click at [289, 386] on button "Close" at bounding box center [288, 380] width 218 height 24
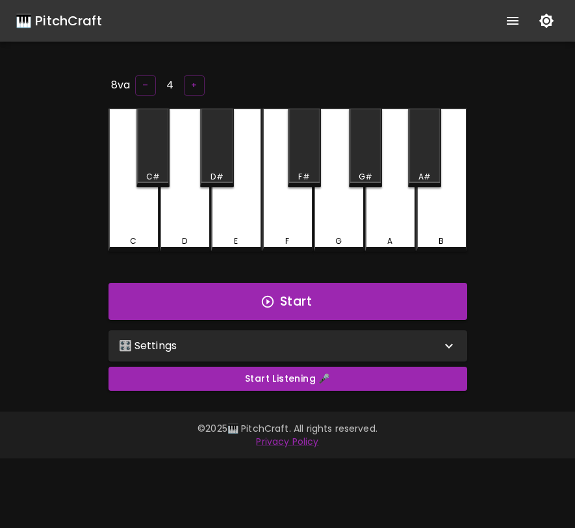
click at [342, 343] on div "🎛️ Settings" at bounding box center [280, 346] width 322 height 16
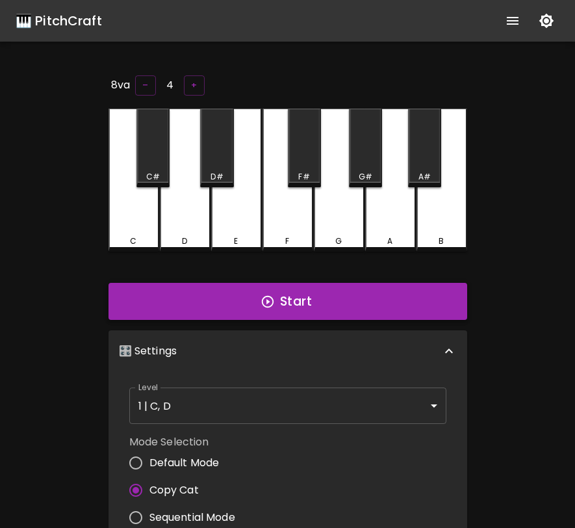
click at [345, 290] on button "Start" at bounding box center [288, 302] width 359 height 38
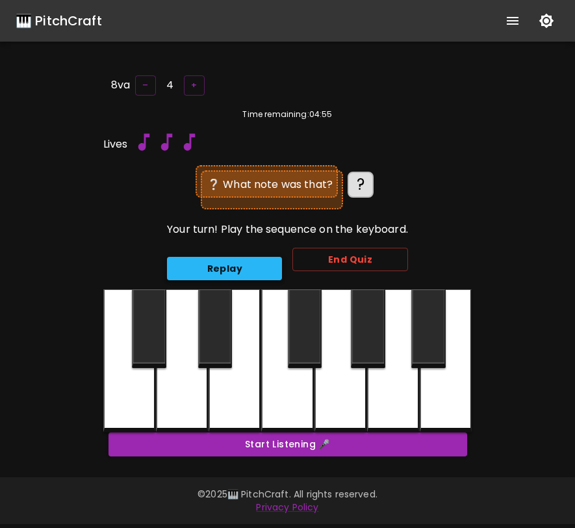
click at [252, 261] on button "Replay" at bounding box center [224, 269] width 115 height 24
click at [251, 261] on button "Replay" at bounding box center [224, 269] width 115 height 24
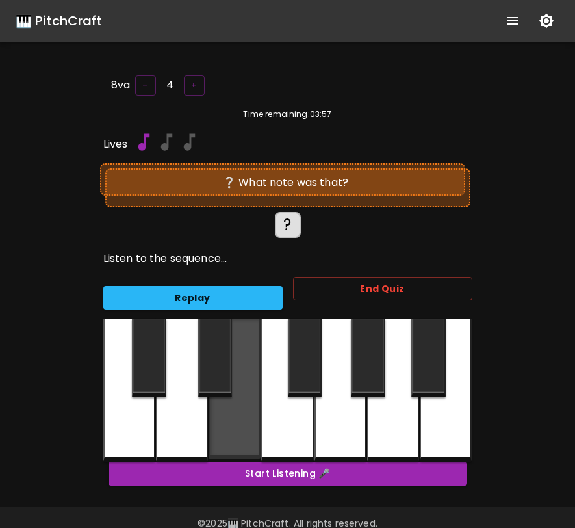
click at [249, 411] on div at bounding box center [235, 389] width 52 height 140
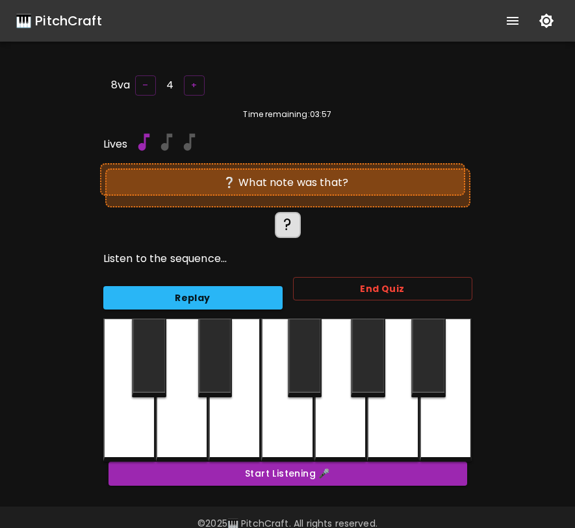
click at [249, 411] on div at bounding box center [235, 390] width 52 height 143
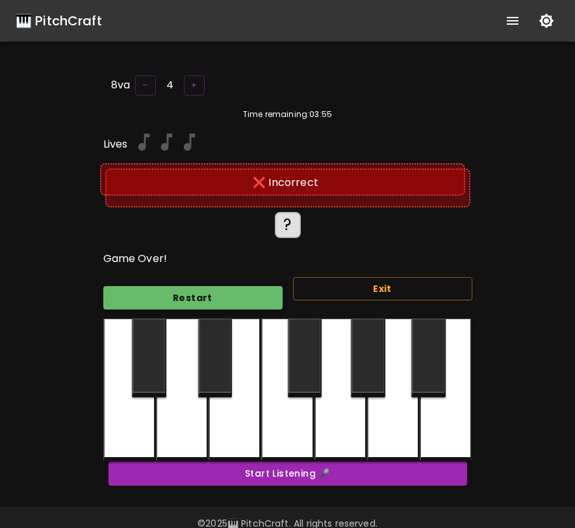
click at [192, 286] on button "Restart" at bounding box center [192, 298] width 179 height 24
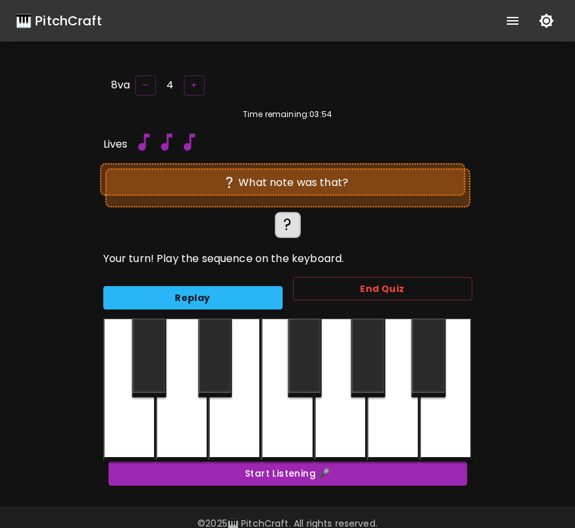
click at [138, 417] on div at bounding box center [129, 390] width 52 height 143
click at [198, 298] on button "Replay" at bounding box center [192, 298] width 179 height 24
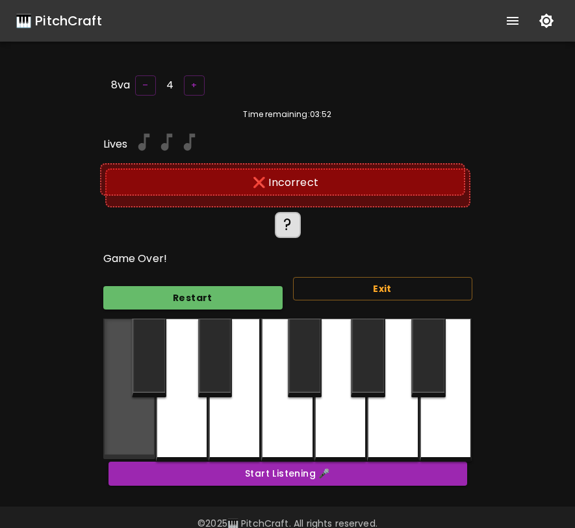
click at [125, 400] on div at bounding box center [129, 389] width 52 height 140
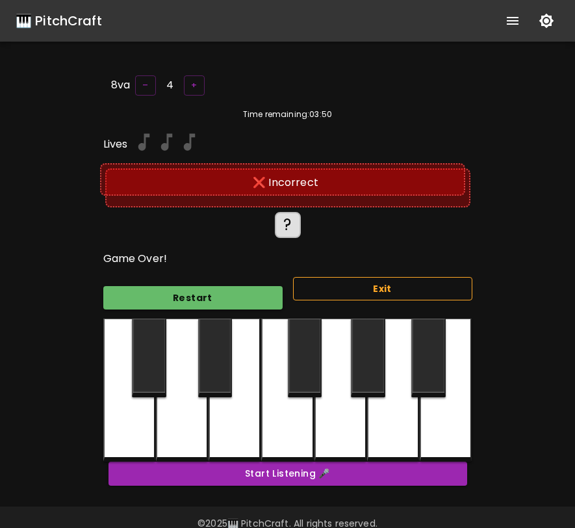
click at [319, 281] on button "Exit" at bounding box center [382, 289] width 179 height 24
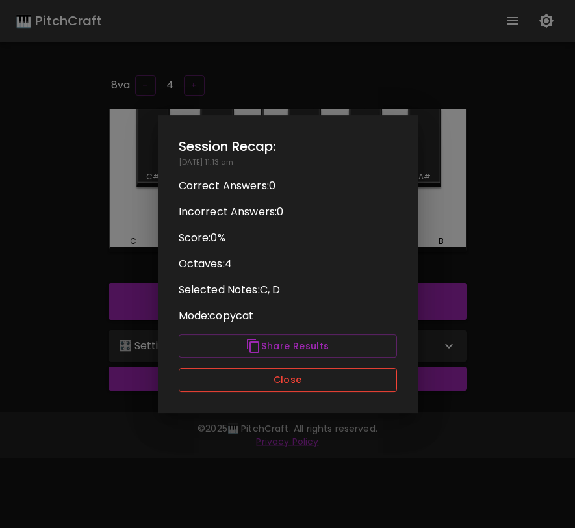
click at [288, 386] on button "Close" at bounding box center [288, 380] width 218 height 24
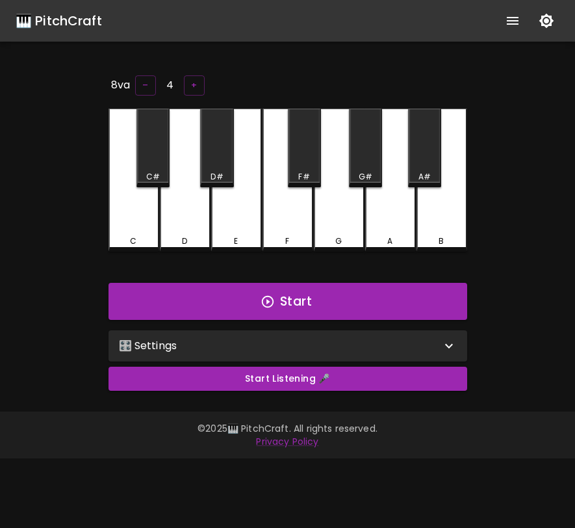
click at [387, 341] on div "🎛️ Settings" at bounding box center [280, 346] width 322 height 16
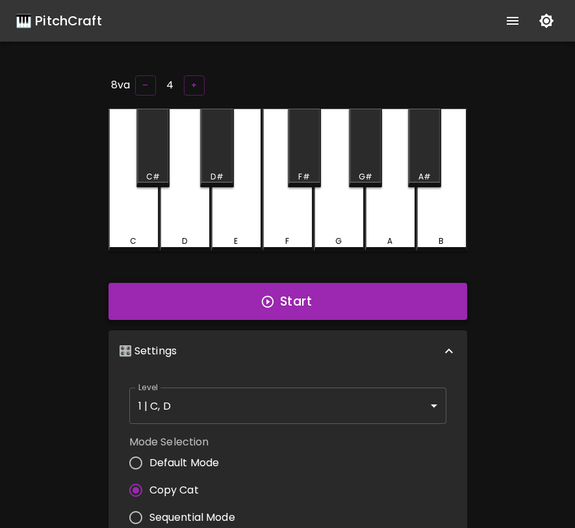
click at [290, 303] on button "Start" at bounding box center [288, 302] width 359 height 38
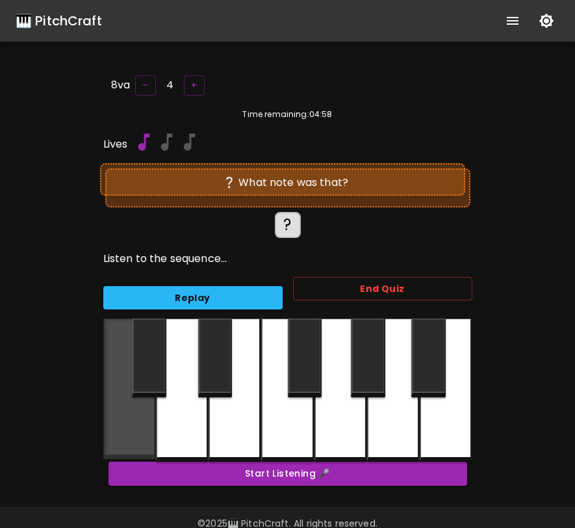
click at [129, 425] on div at bounding box center [129, 389] width 52 height 140
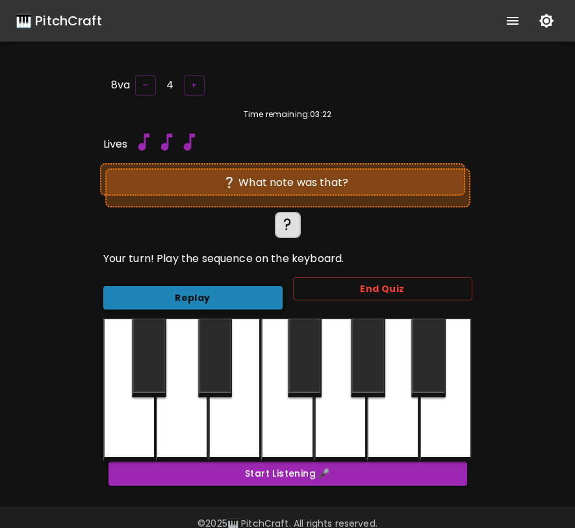
click at [251, 292] on button "Replay" at bounding box center [192, 298] width 179 height 24
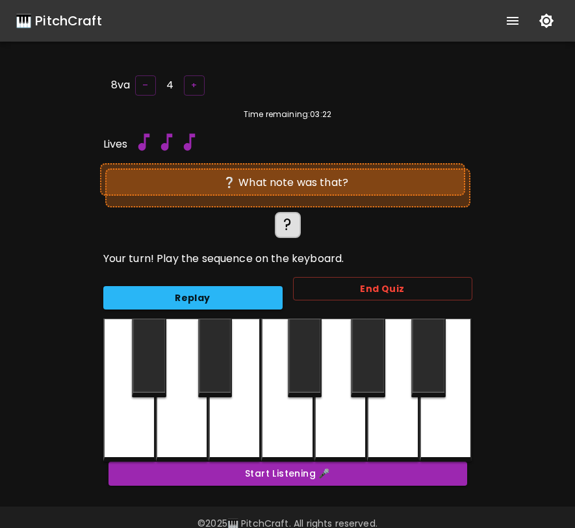
click at [129, 416] on div at bounding box center [129, 390] width 52 height 143
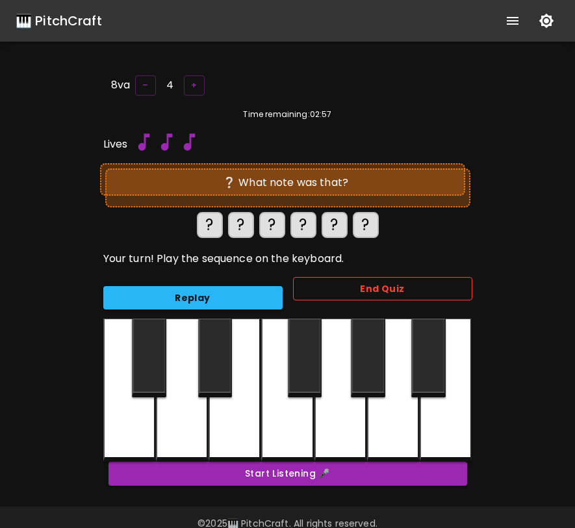
click at [333, 293] on button "End Quiz" at bounding box center [382, 289] width 179 height 24
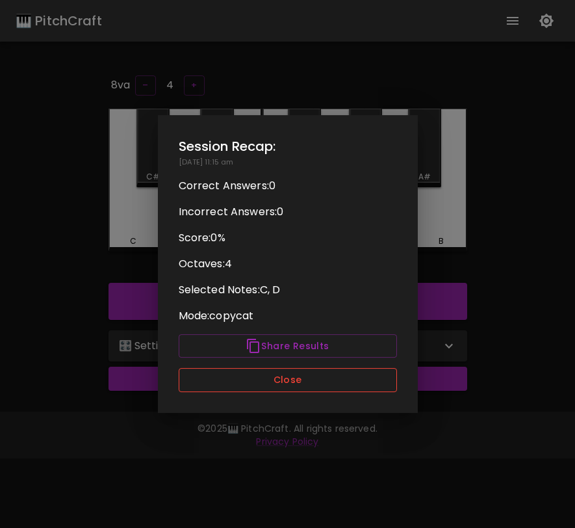
click at [285, 380] on button "Close" at bounding box center [288, 380] width 218 height 24
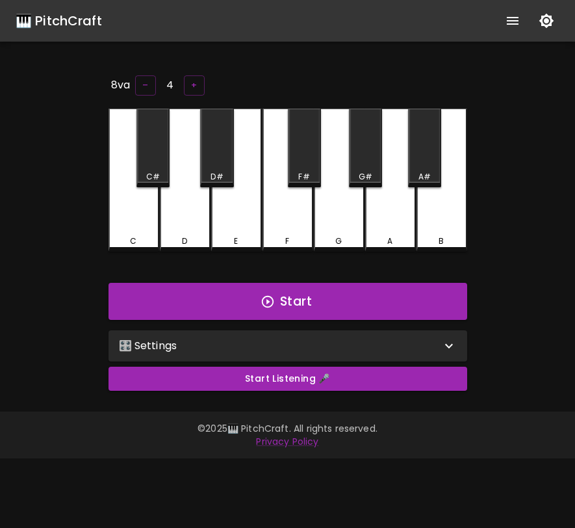
click at [288, 343] on div "🎛️ Settings" at bounding box center [280, 346] width 322 height 16
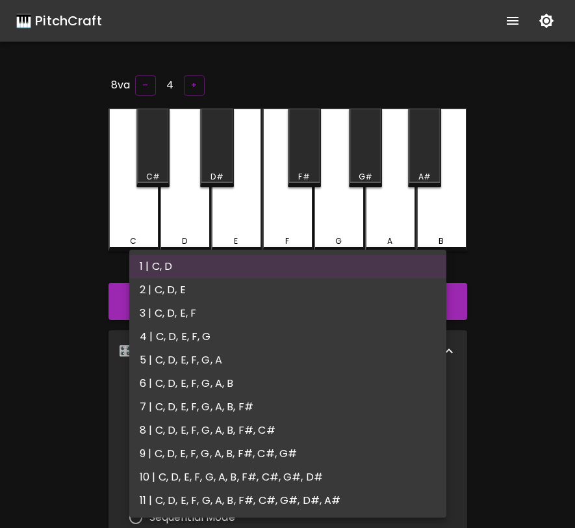
click at [217, 404] on body "🎹 PitchCraft About Badges Log In 8va – 4 + C C# D D# E F F# G G# A A# B Start 🎛…" at bounding box center [287, 444] width 575 height 889
click at [221, 498] on li "11 | C, D, E, F, G, A, B, F#, C#, G#, D#, A#" at bounding box center [287, 500] width 317 height 23
type input "21"
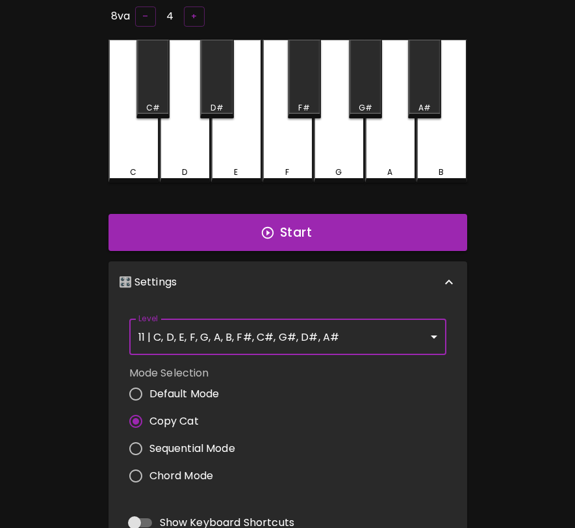
scroll to position [12, 0]
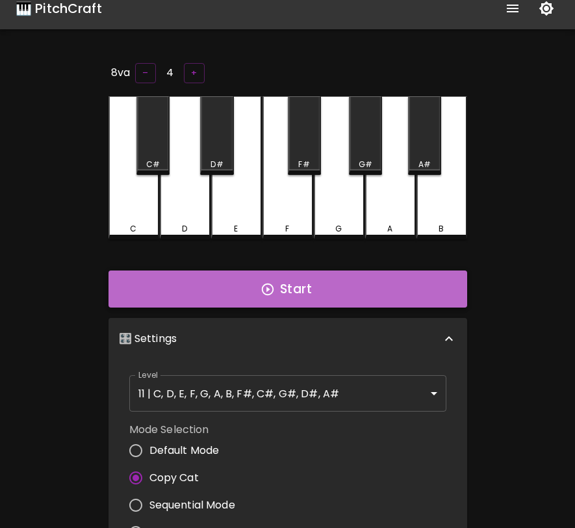
click at [271, 284] on icon "button" at bounding box center [268, 289] width 14 height 14
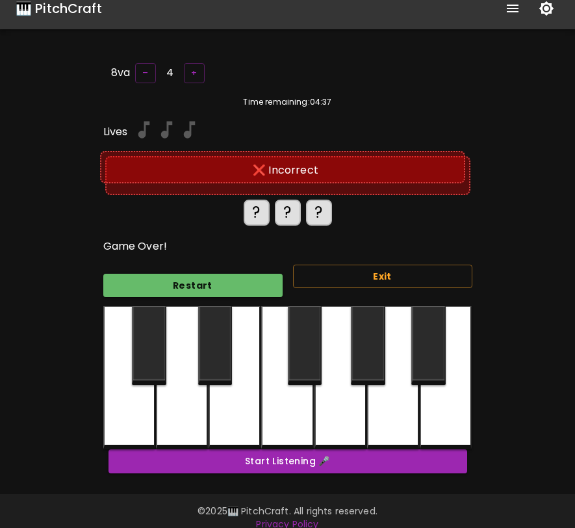
click at [156, 344] on div at bounding box center [149, 345] width 34 height 79
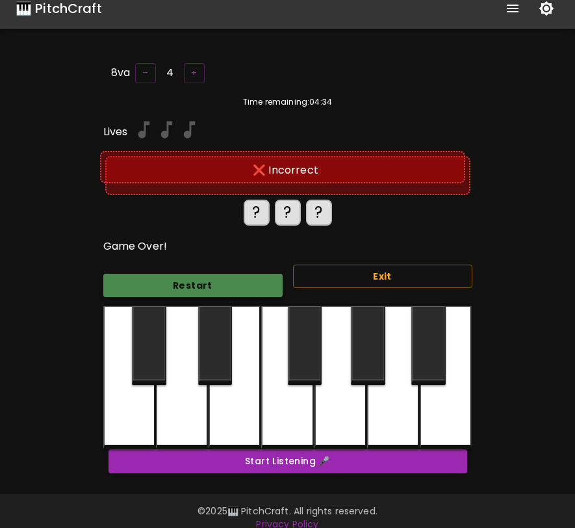
click at [239, 288] on button "Restart" at bounding box center [192, 286] width 179 height 24
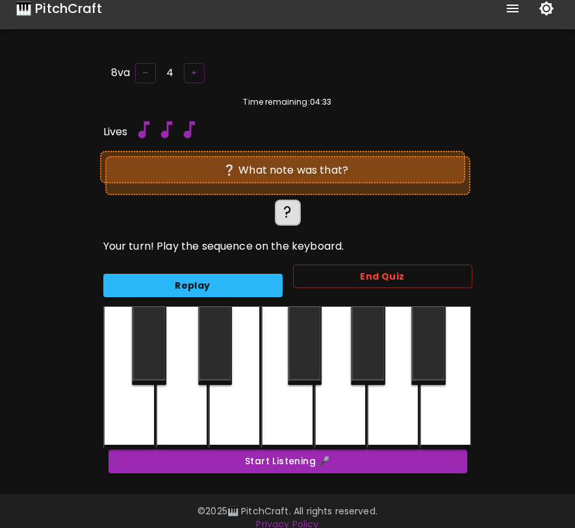
click at [437, 414] on div at bounding box center [446, 377] width 52 height 143
click at [453, 410] on div at bounding box center [446, 377] width 52 height 143
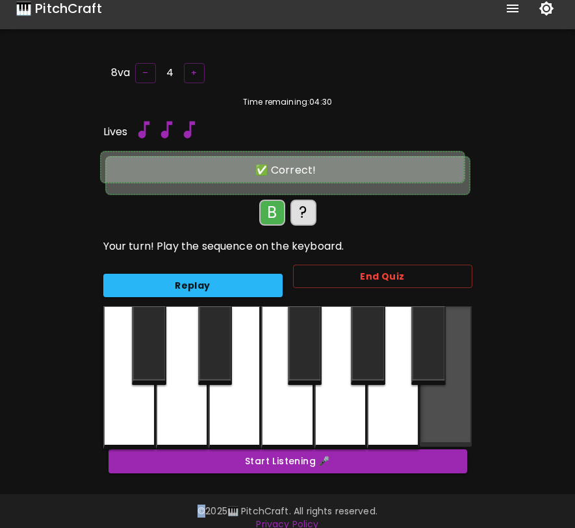
click at [453, 410] on div at bounding box center [446, 376] width 52 height 140
click at [453, 411] on div at bounding box center [446, 376] width 52 height 140
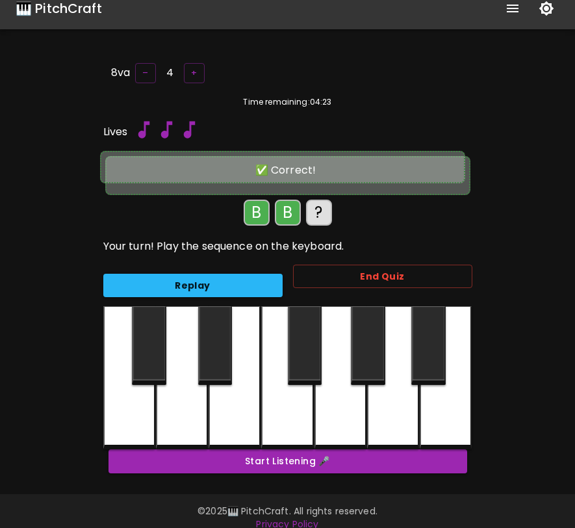
click at [220, 335] on div at bounding box center [215, 345] width 34 height 79
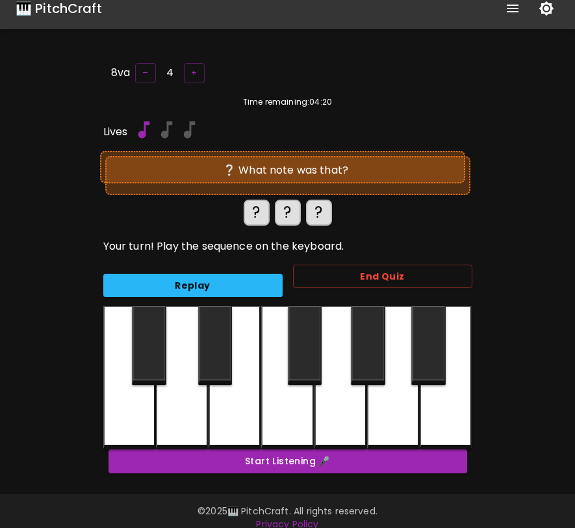
click at [432, 415] on div at bounding box center [446, 377] width 52 height 143
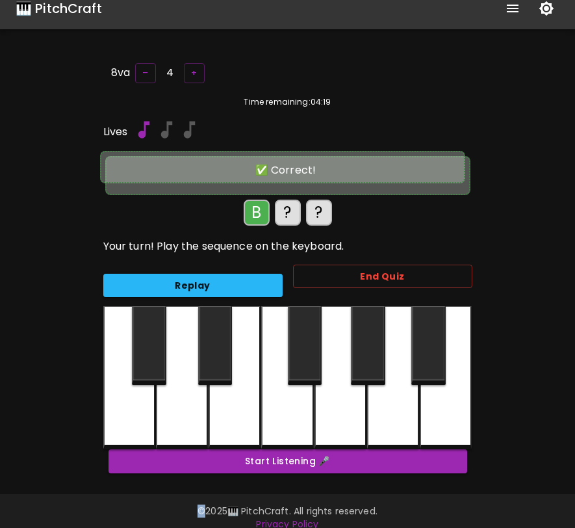
click at [432, 415] on div at bounding box center [446, 377] width 52 height 143
click at [223, 354] on div at bounding box center [215, 345] width 34 height 79
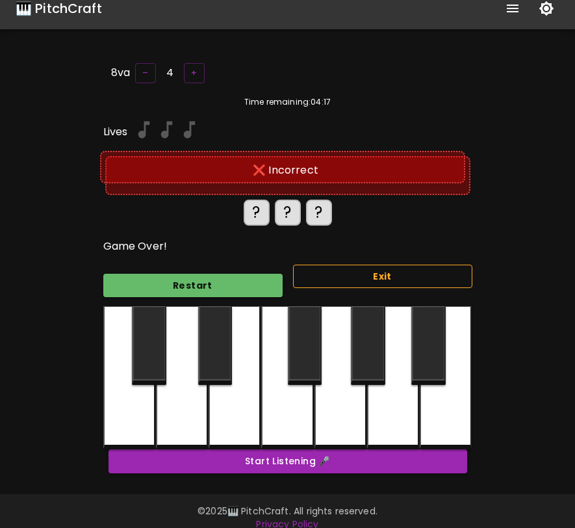
click at [349, 270] on button "Exit" at bounding box center [382, 277] width 179 height 24
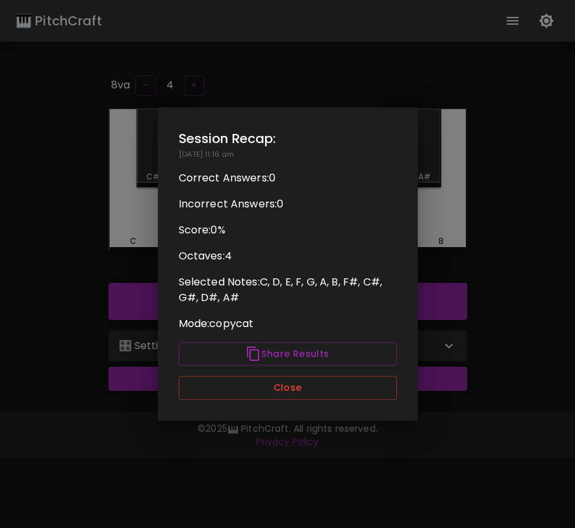
scroll to position [0, 0]
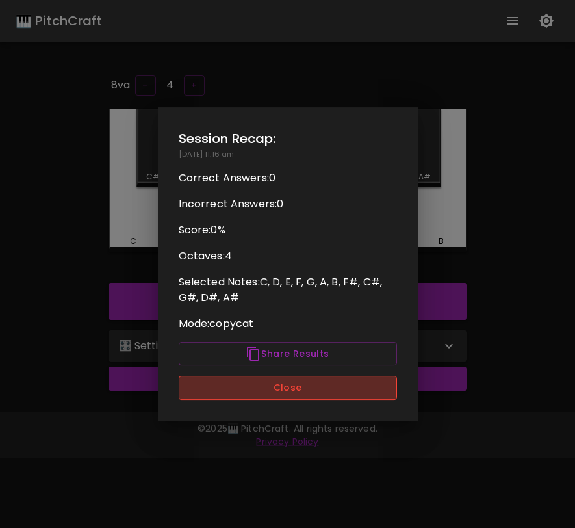
click at [304, 391] on button "Close" at bounding box center [288, 388] width 218 height 24
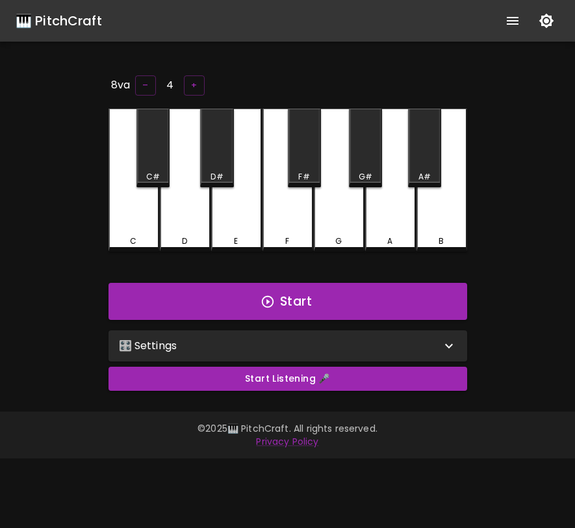
click at [265, 347] on div "🎛️ Settings" at bounding box center [280, 346] width 322 height 16
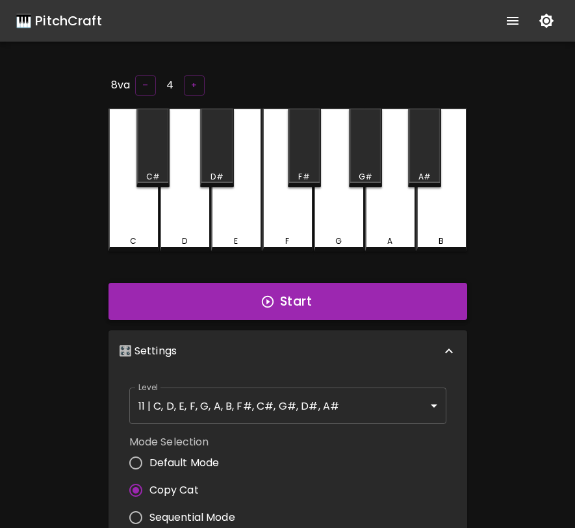
click at [284, 291] on button "Start" at bounding box center [288, 302] width 359 height 38
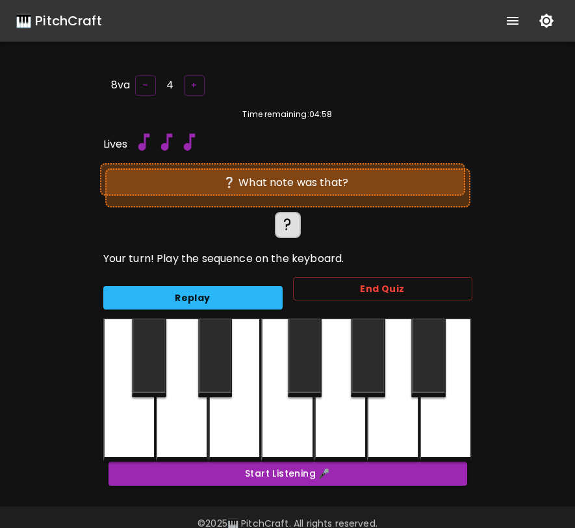
click at [436, 384] on div at bounding box center [429, 358] width 34 height 79
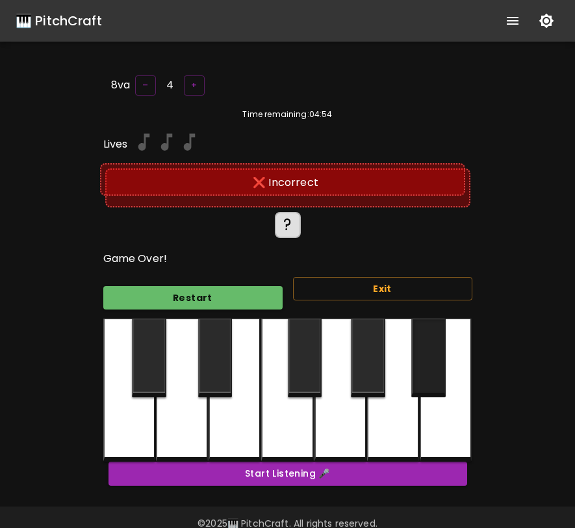
click at [436, 384] on div at bounding box center [429, 358] width 34 height 79
click at [238, 296] on button "Restart" at bounding box center [192, 298] width 179 height 24
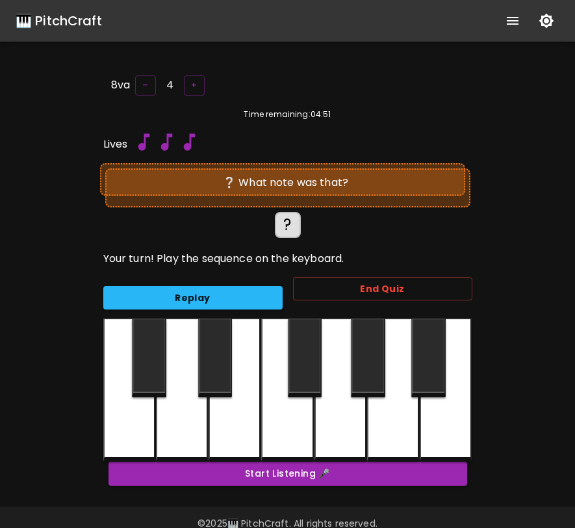
click at [389, 415] on div at bounding box center [393, 390] width 52 height 143
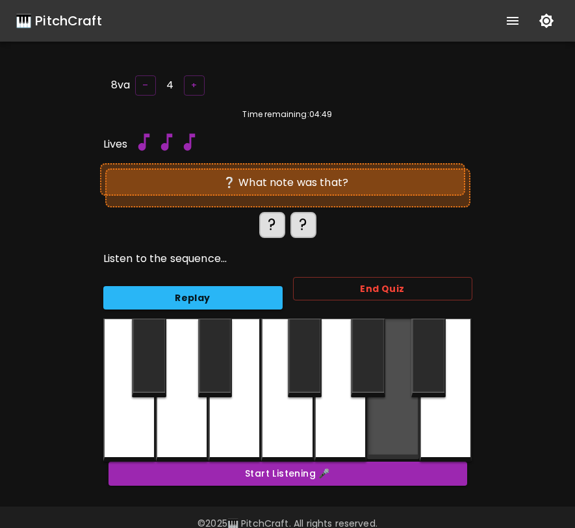
click at [389, 415] on div at bounding box center [393, 389] width 52 height 140
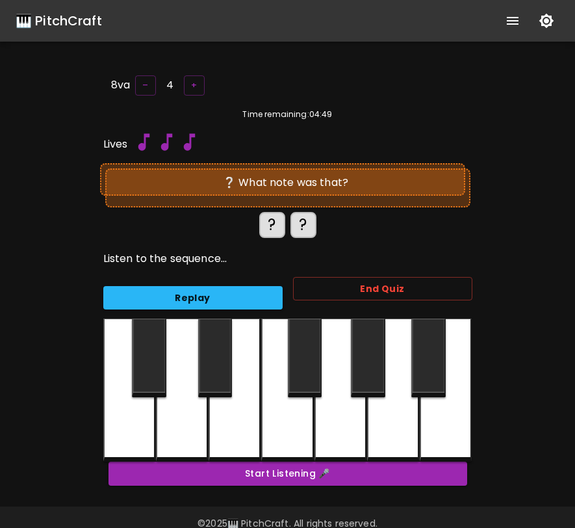
click at [389, 415] on div at bounding box center [393, 390] width 52 height 143
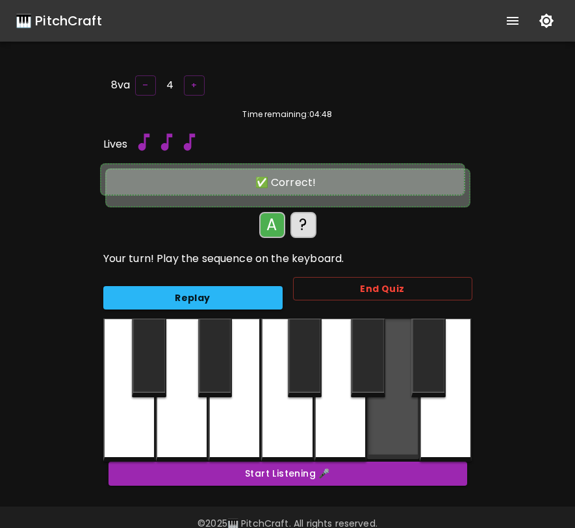
click at [389, 415] on div at bounding box center [393, 389] width 52 height 140
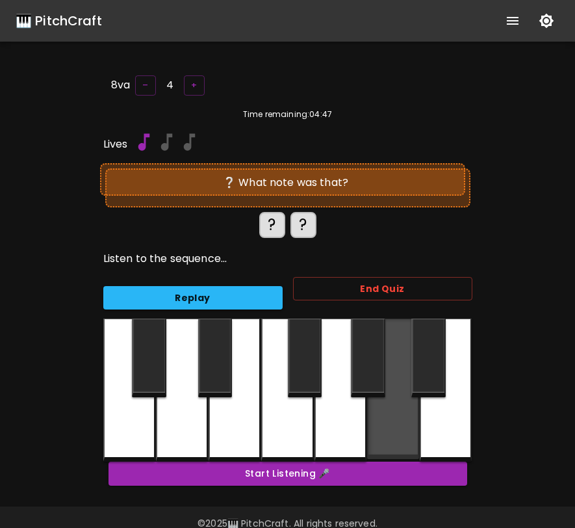
click at [389, 415] on div at bounding box center [393, 389] width 52 height 140
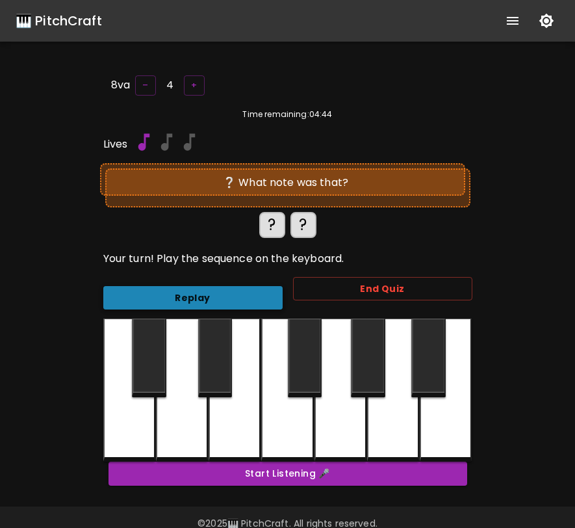
click at [214, 291] on button "Replay" at bounding box center [192, 298] width 179 height 24
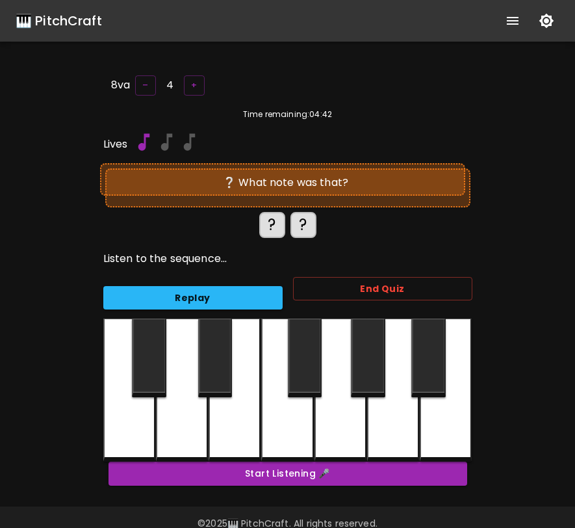
click at [409, 433] on div at bounding box center [393, 390] width 52 height 143
click at [447, 434] on div at bounding box center [446, 390] width 52 height 143
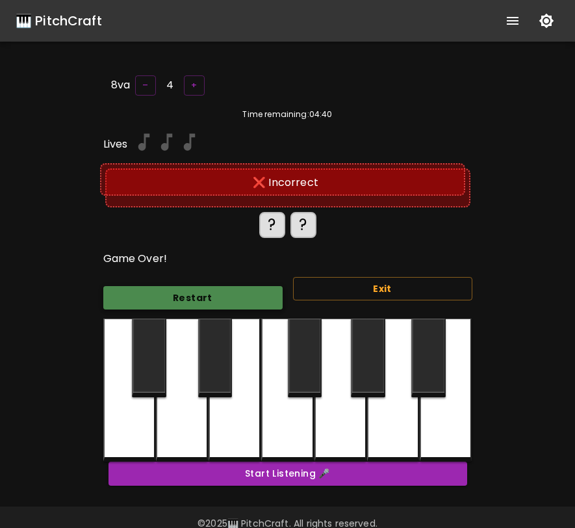
click at [177, 303] on button "Restart" at bounding box center [192, 298] width 179 height 24
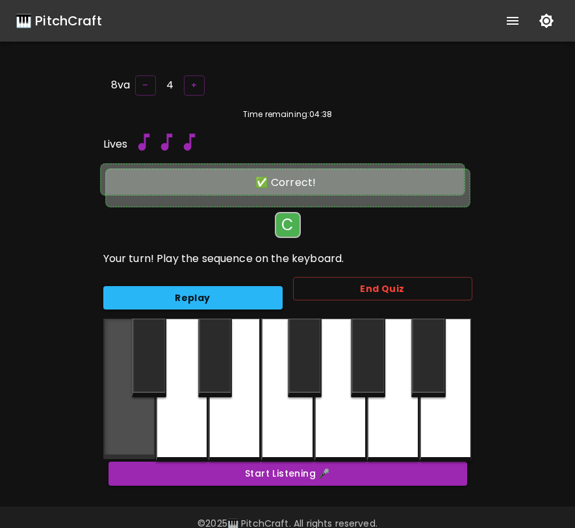
click at [116, 414] on div at bounding box center [129, 389] width 52 height 140
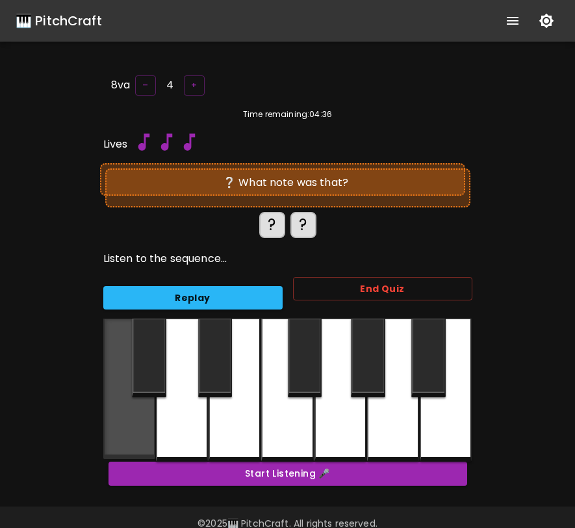
click at [116, 414] on div at bounding box center [129, 389] width 52 height 140
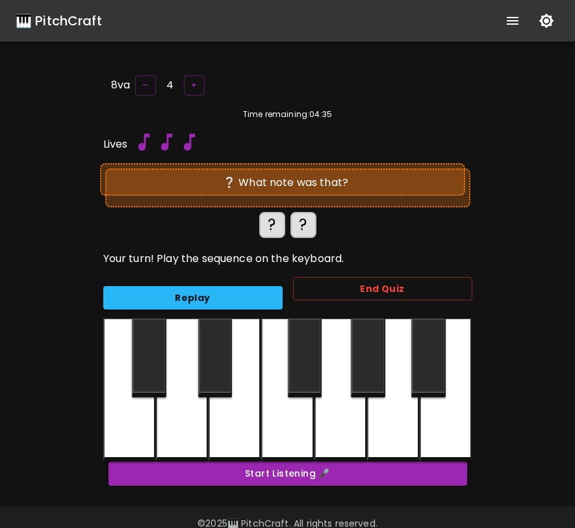
click at [232, 421] on div at bounding box center [235, 390] width 52 height 143
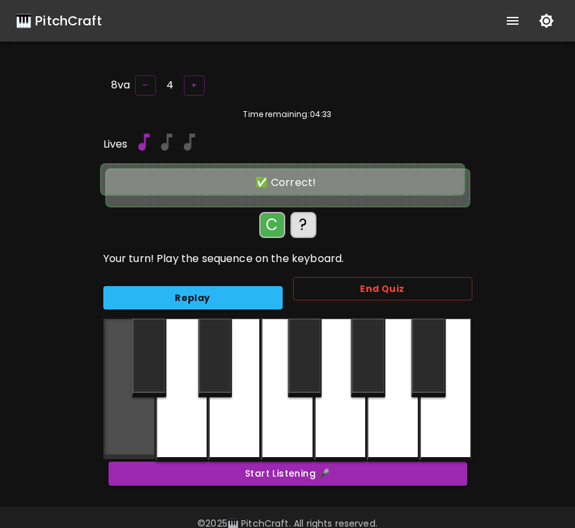
click at [122, 435] on div at bounding box center [129, 389] width 52 height 140
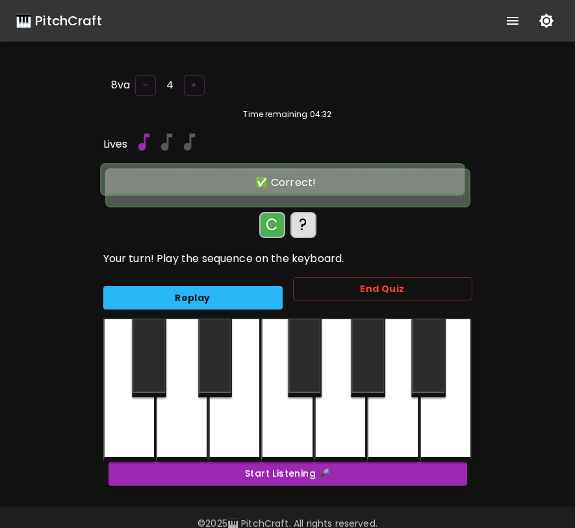
click at [244, 421] on div at bounding box center [235, 390] width 52 height 143
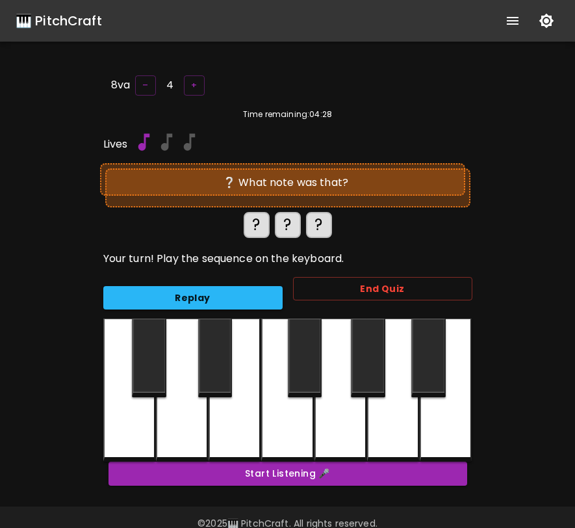
click at [136, 423] on div at bounding box center [129, 390] width 52 height 143
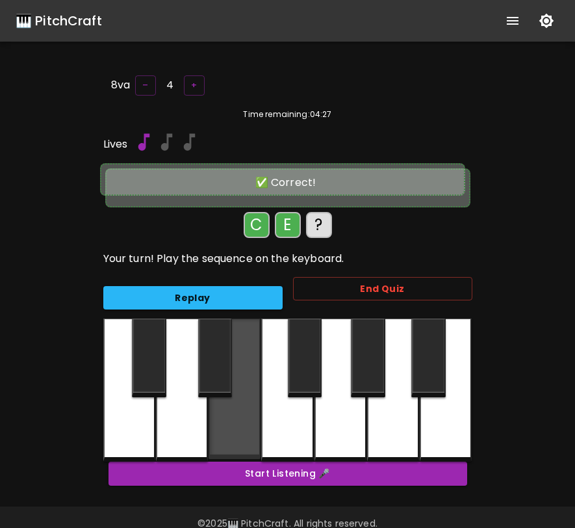
click at [235, 424] on div at bounding box center [235, 389] width 52 height 140
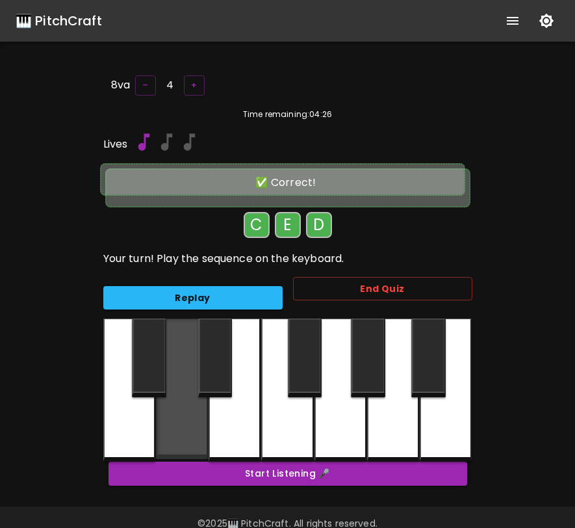
click at [189, 424] on div at bounding box center [182, 389] width 52 height 140
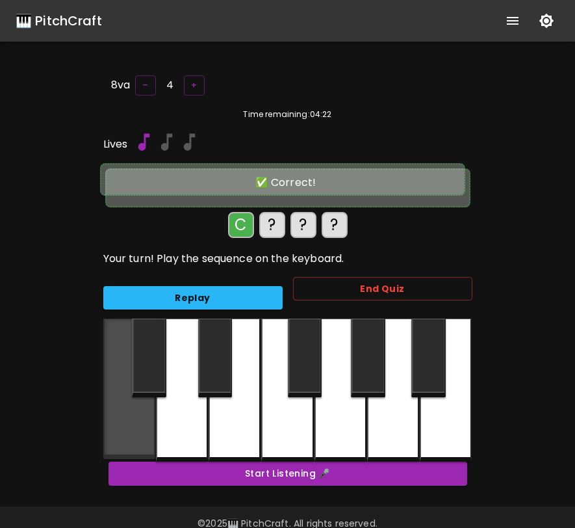
click at [137, 415] on div at bounding box center [129, 389] width 52 height 140
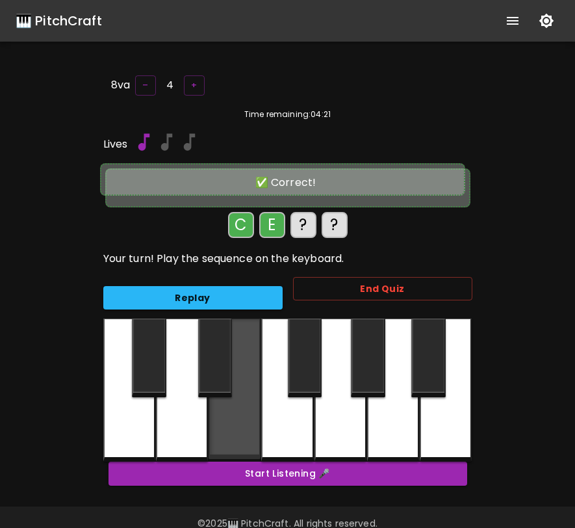
click at [244, 418] on div at bounding box center [235, 389] width 52 height 140
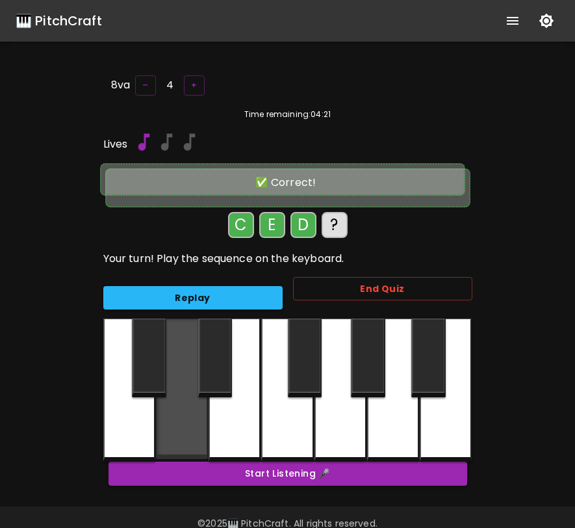
click at [192, 421] on div at bounding box center [182, 389] width 52 height 140
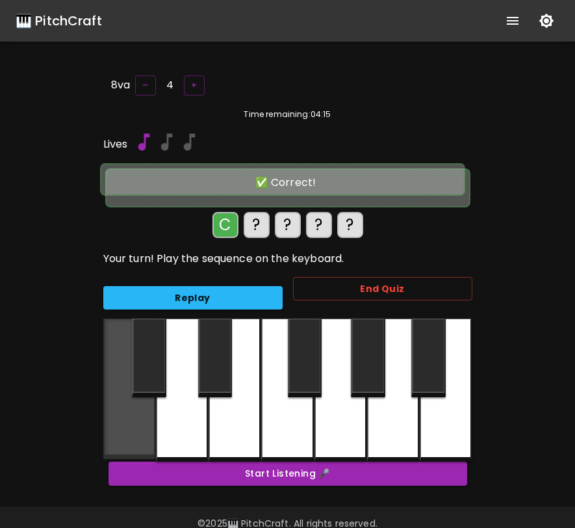
click at [131, 421] on div at bounding box center [129, 389] width 52 height 140
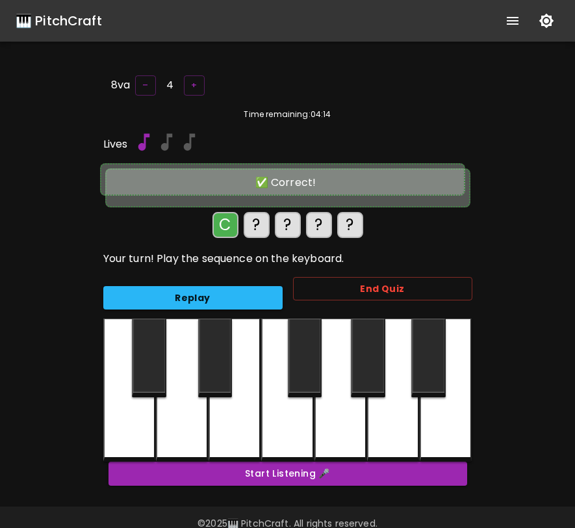
click at [235, 422] on div at bounding box center [235, 390] width 52 height 143
click at [196, 422] on div at bounding box center [182, 390] width 52 height 143
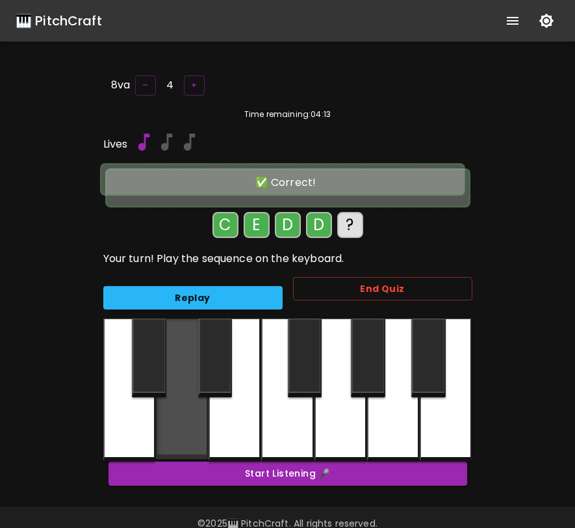
click at [196, 422] on div at bounding box center [182, 389] width 52 height 140
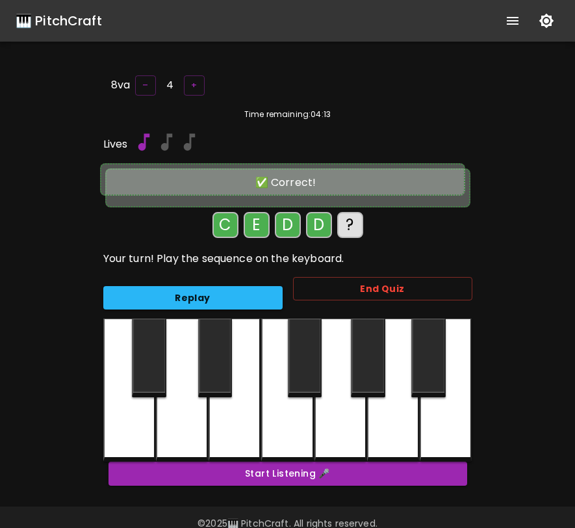
click at [408, 417] on div at bounding box center [393, 390] width 52 height 143
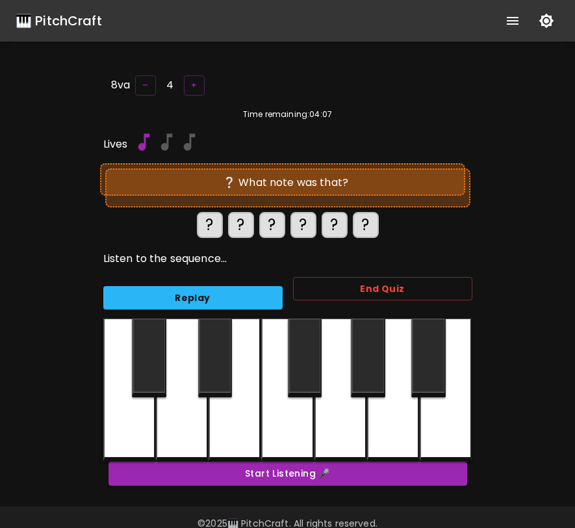
click at [138, 432] on div at bounding box center [129, 390] width 52 height 143
click at [118, 428] on div at bounding box center [129, 390] width 52 height 143
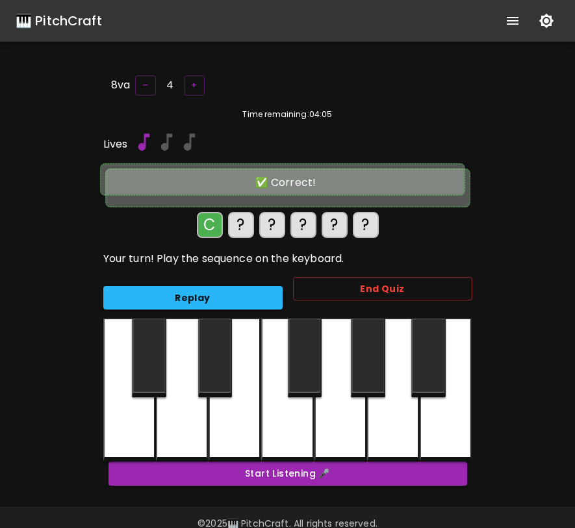
click at [222, 427] on div at bounding box center [235, 390] width 52 height 143
click at [185, 430] on div at bounding box center [182, 390] width 52 height 143
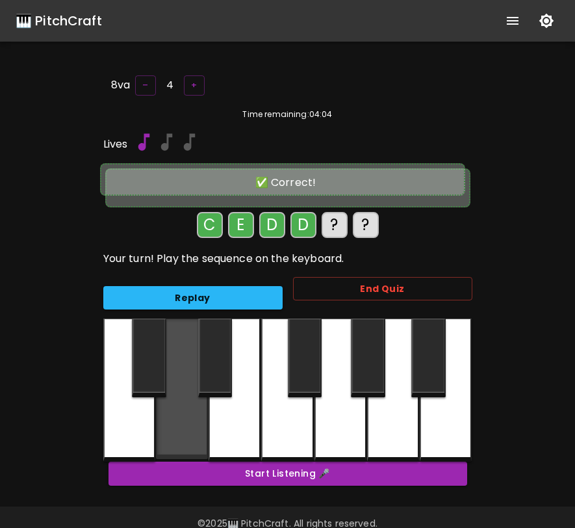
click at [185, 430] on div at bounding box center [182, 389] width 52 height 140
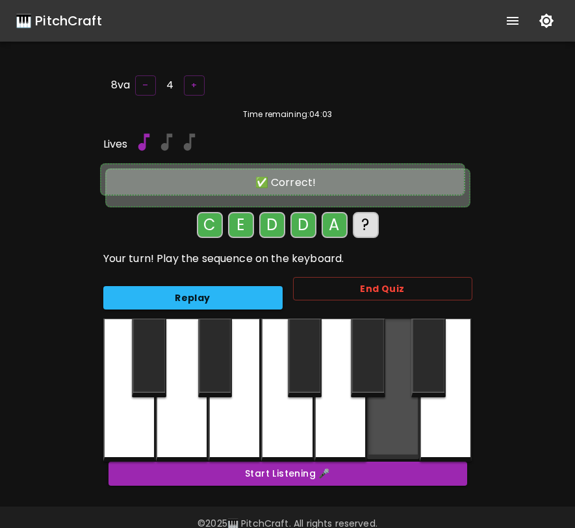
click at [389, 419] on div at bounding box center [393, 389] width 52 height 140
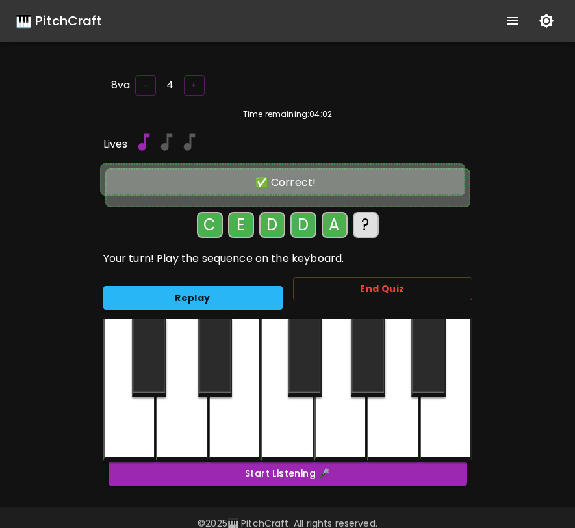
click at [157, 376] on div at bounding box center [149, 358] width 34 height 79
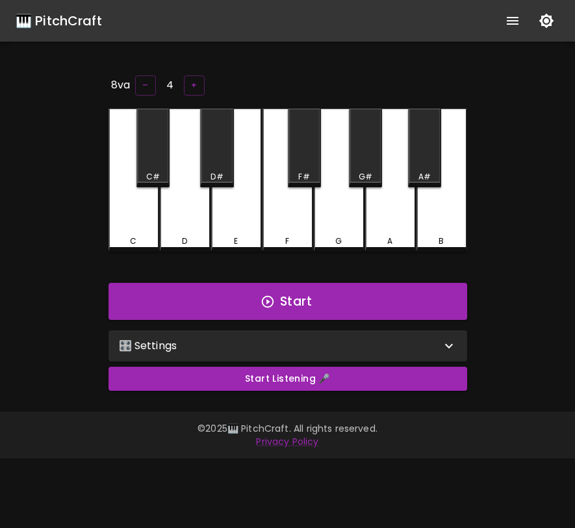
click at [368, 347] on div "🎛️ Settings" at bounding box center [280, 346] width 322 height 16
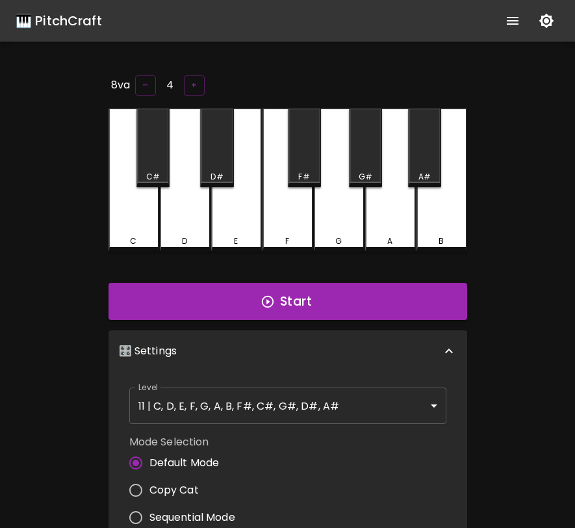
click at [196, 485] on span "Copy Cat" at bounding box center [174, 490] width 49 height 16
click at [150, 485] on input "Copy Cat" at bounding box center [135, 490] width 27 height 27
radio input "true"
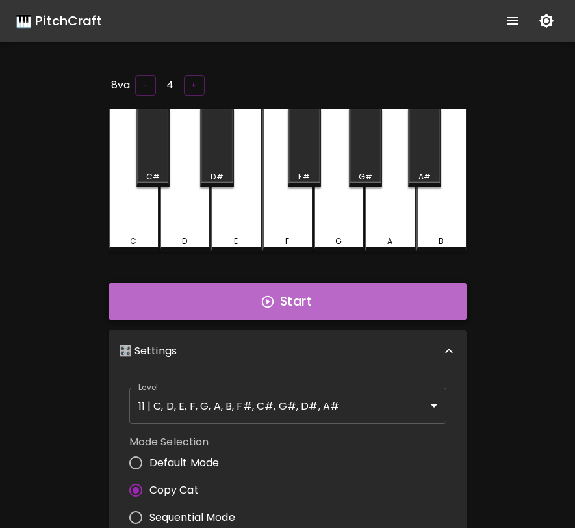
click at [331, 309] on button "Start" at bounding box center [288, 302] width 359 height 38
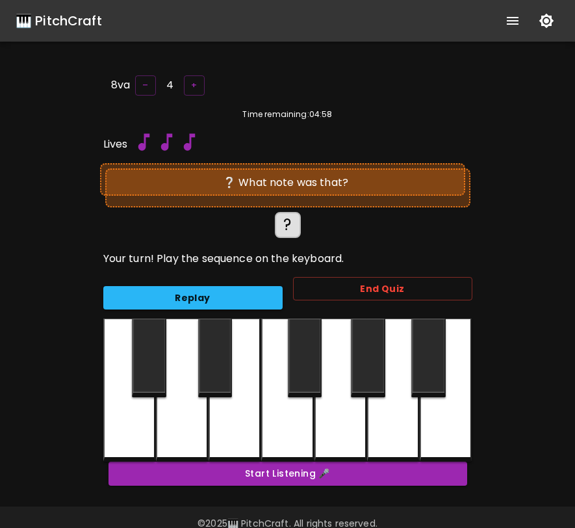
click at [290, 426] on div at bounding box center [287, 390] width 52 height 143
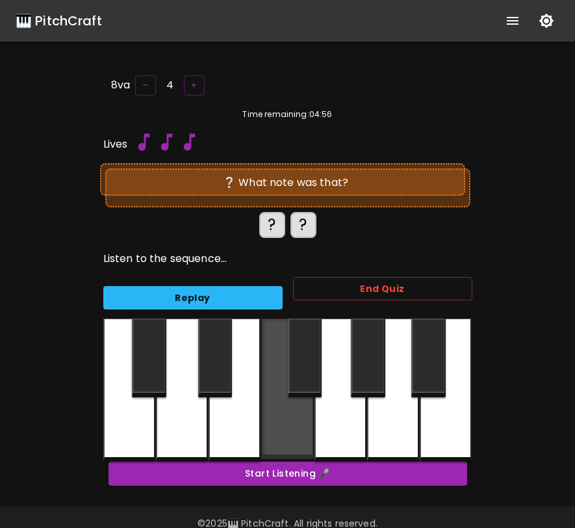
click at [290, 426] on div at bounding box center [287, 389] width 52 height 140
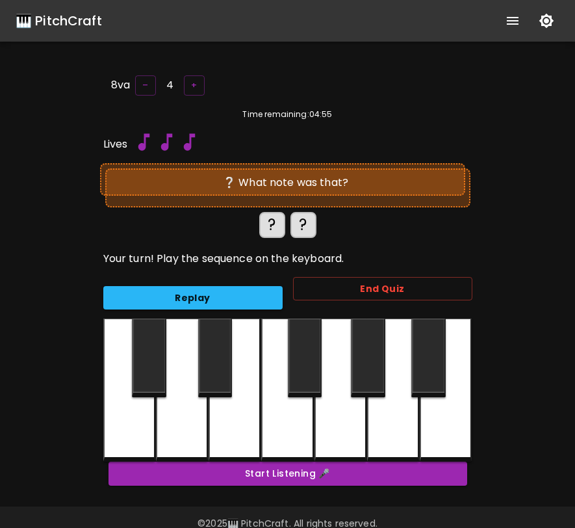
click at [393, 421] on div at bounding box center [393, 390] width 52 height 143
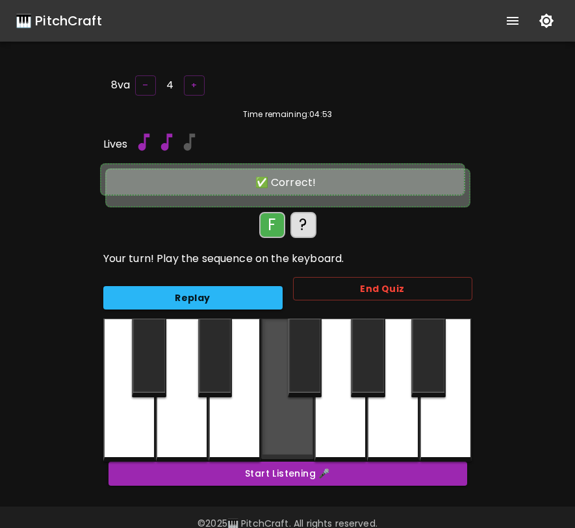
click at [304, 434] on div at bounding box center [287, 389] width 52 height 140
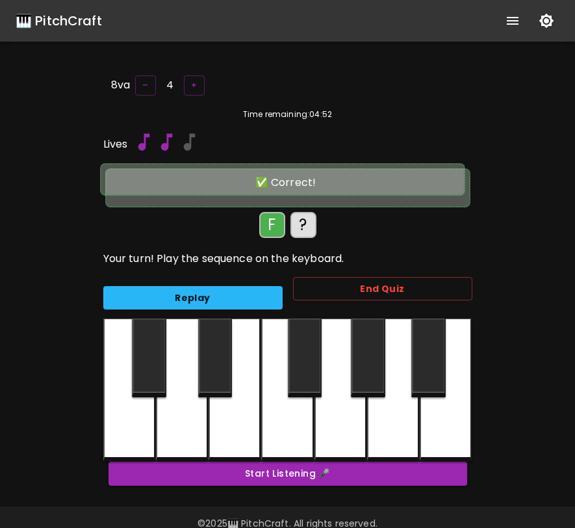
click at [393, 430] on div at bounding box center [393, 390] width 52 height 143
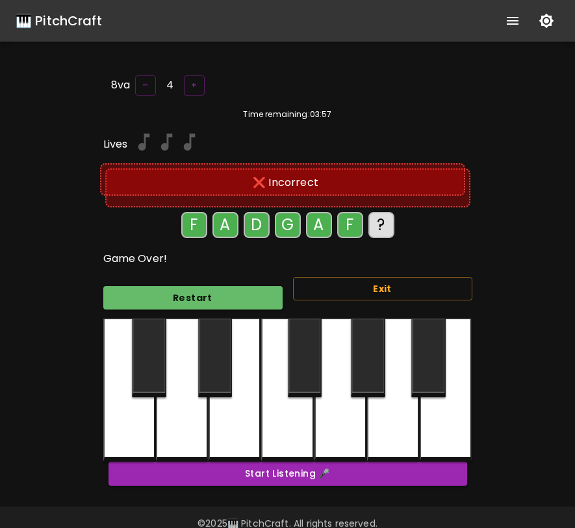
click at [382, 226] on div "?" at bounding box center [382, 225] width 26 height 26
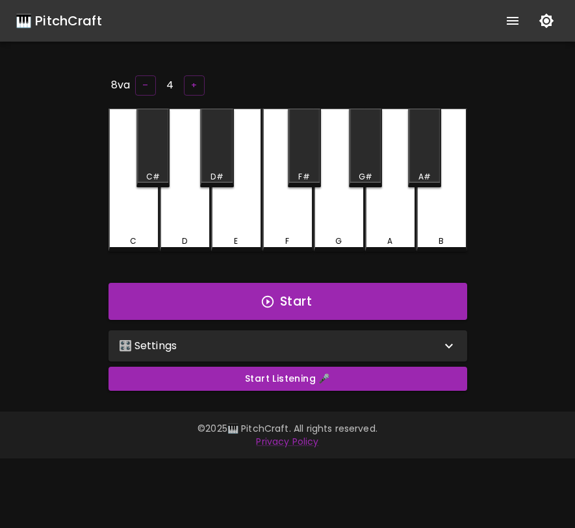
click at [308, 334] on div "🎛️ Settings" at bounding box center [288, 345] width 359 height 31
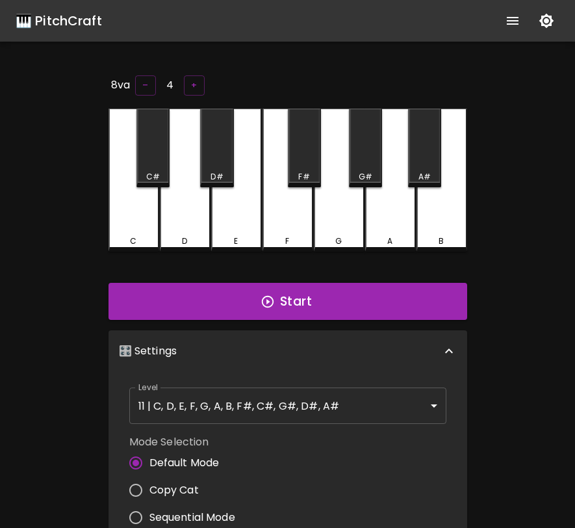
click at [189, 482] on span "Copy Cat" at bounding box center [174, 490] width 49 height 16
click at [150, 482] on input "Copy Cat" at bounding box center [135, 490] width 27 height 27
radio input "true"
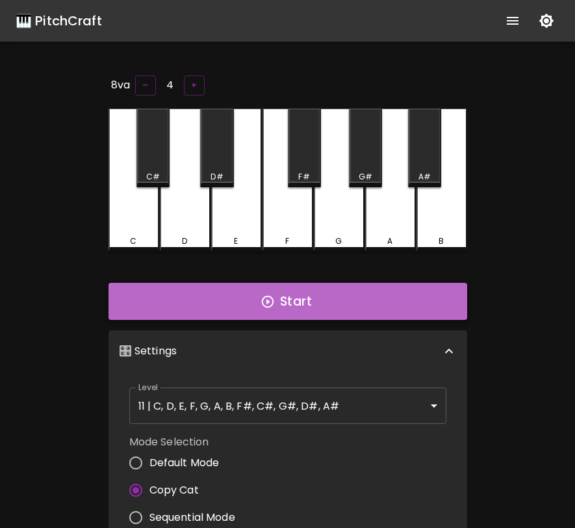
click at [317, 300] on button "Start" at bounding box center [288, 302] width 359 height 38
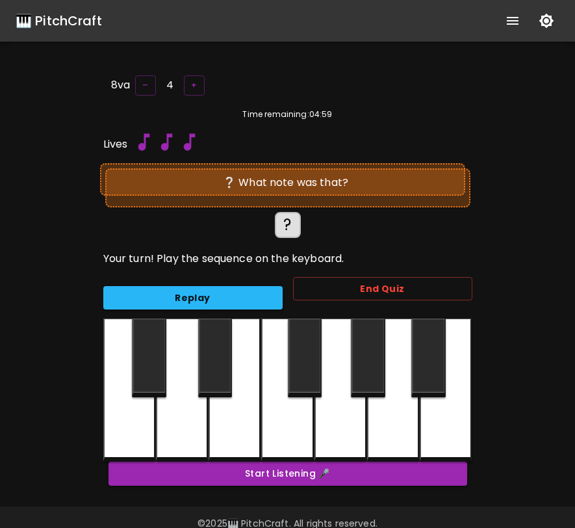
click at [220, 354] on div at bounding box center [215, 358] width 34 height 79
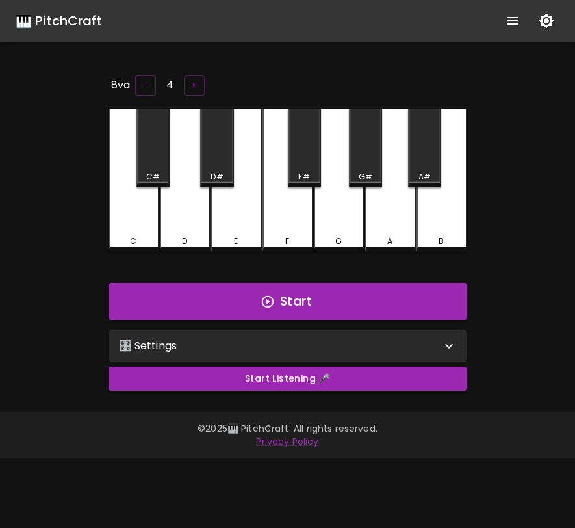
click at [231, 338] on div "🎛️ Settings" at bounding box center [280, 346] width 322 height 16
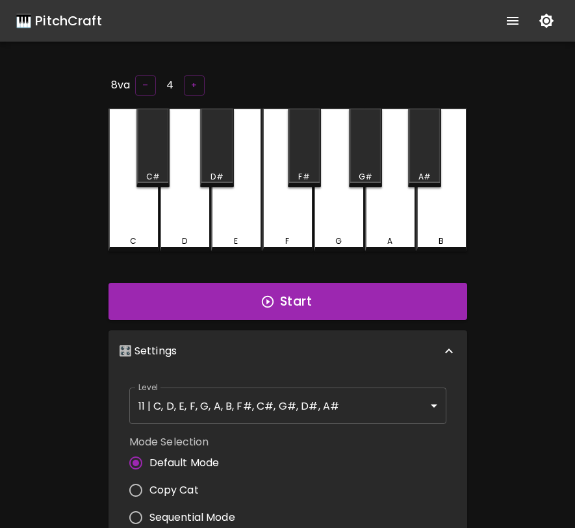
click at [181, 490] on span "Copy Cat" at bounding box center [174, 490] width 49 height 16
click at [150, 490] on input "Copy Cat" at bounding box center [135, 490] width 27 height 27
radio input "true"
click at [284, 298] on button "Start" at bounding box center [288, 302] width 359 height 38
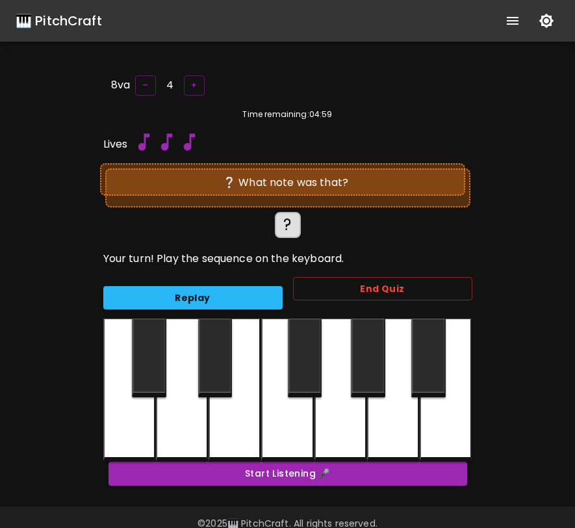
click at [207, 360] on div at bounding box center [215, 358] width 34 height 79
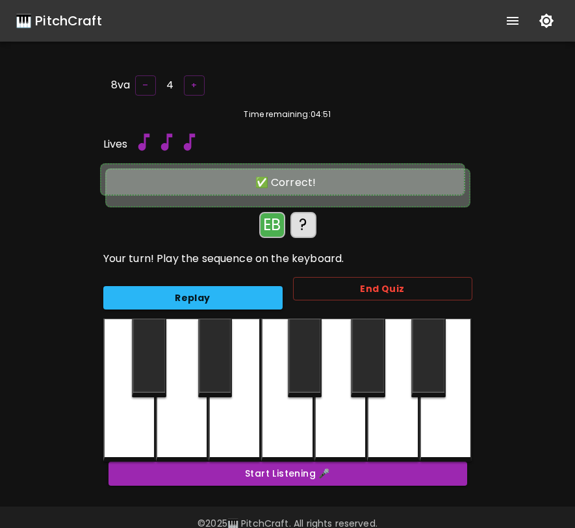
click at [152, 358] on div at bounding box center [149, 358] width 34 height 79
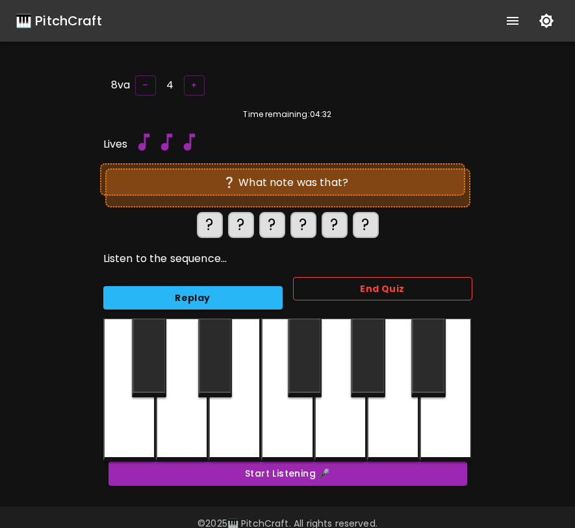
click at [315, 285] on button "End Quiz" at bounding box center [382, 289] width 179 height 24
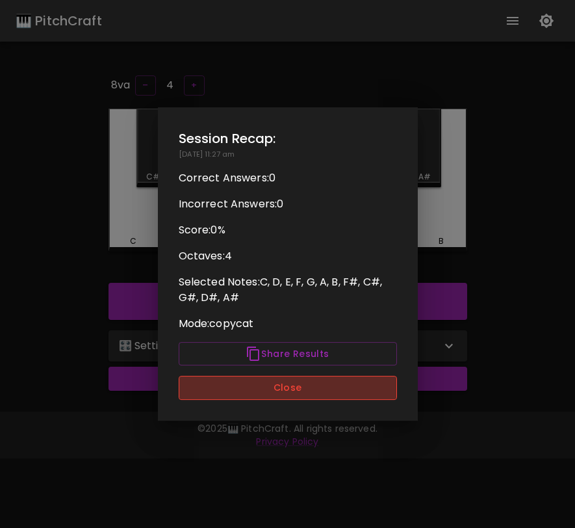
click at [309, 386] on button "Close" at bounding box center [288, 388] width 218 height 24
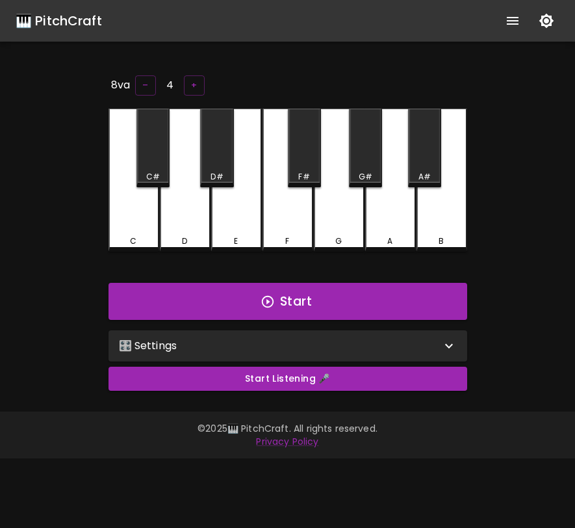
click at [219, 332] on div "🎛️ Settings" at bounding box center [288, 345] width 359 height 31
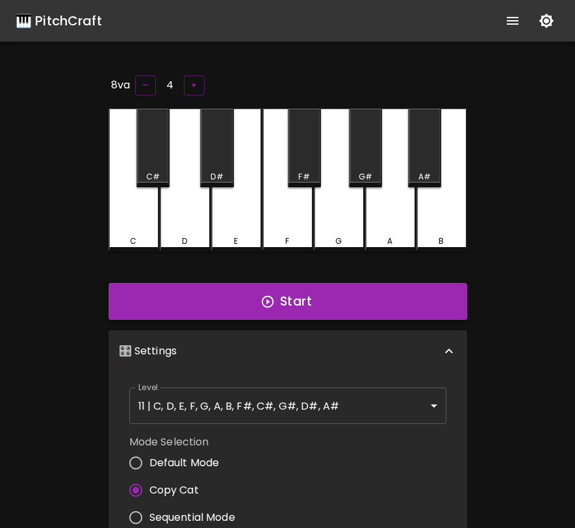
click at [246, 301] on button "Start" at bounding box center [288, 302] width 359 height 38
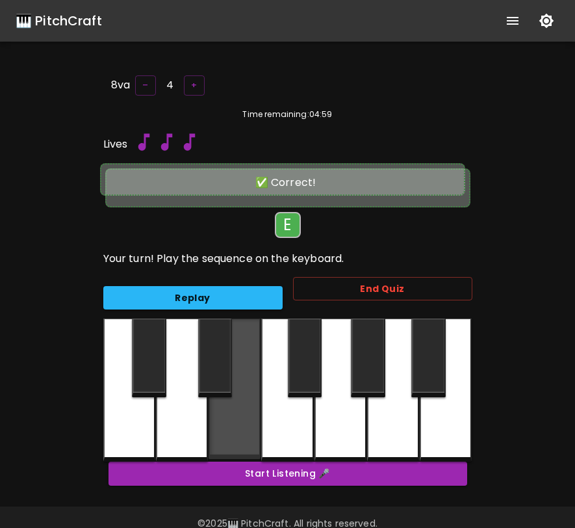
click at [246, 391] on div at bounding box center [235, 389] width 52 height 140
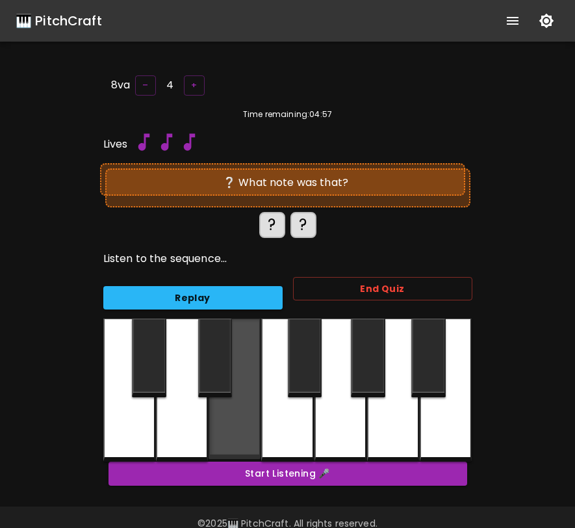
click at [246, 389] on div at bounding box center [235, 389] width 52 height 140
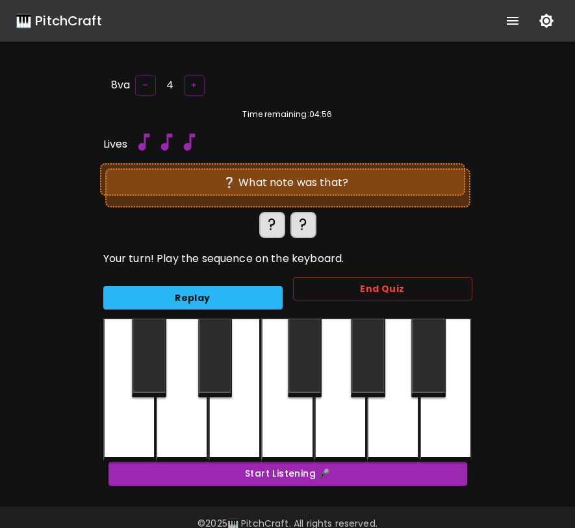
click at [190, 403] on div at bounding box center [182, 390] width 52 height 143
click at [231, 418] on div at bounding box center [235, 390] width 52 height 143
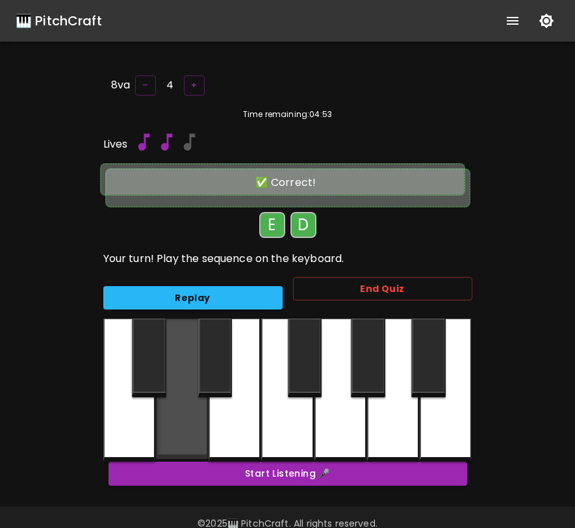
click at [183, 419] on div at bounding box center [182, 389] width 52 height 140
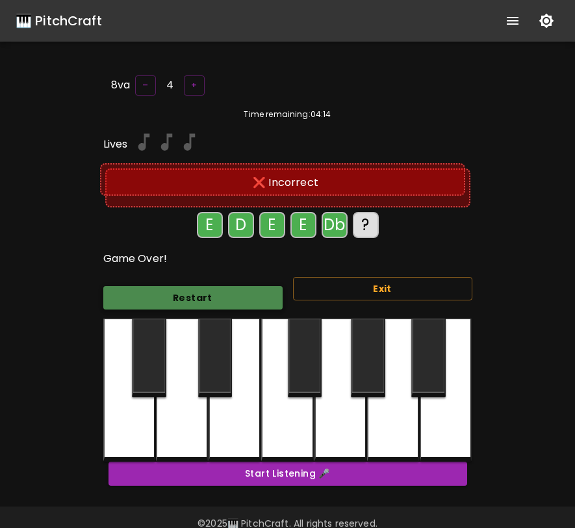
click at [195, 296] on button "Restart" at bounding box center [192, 298] width 179 height 24
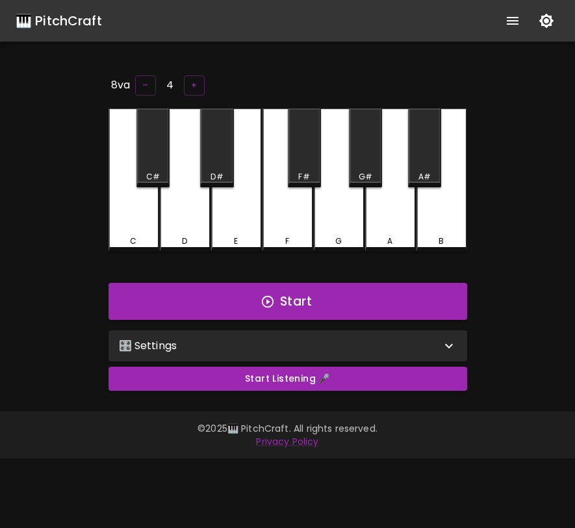
click at [317, 338] on div "🎛️ Settings" at bounding box center [280, 346] width 322 height 16
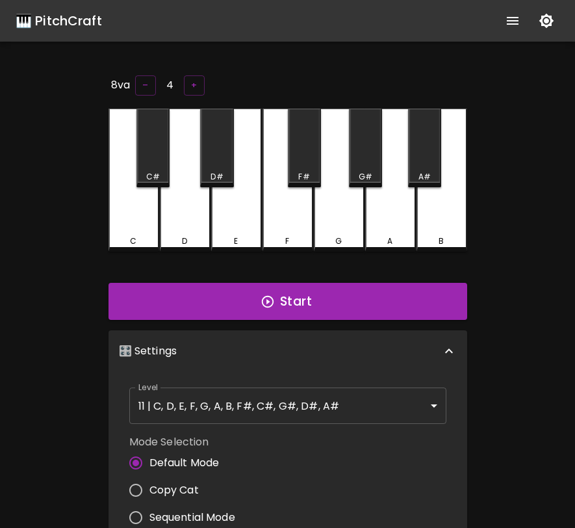
click at [190, 489] on span "Copy Cat" at bounding box center [174, 490] width 49 height 16
click at [150, 489] on input "Copy Cat" at bounding box center [135, 490] width 27 height 27
radio input "true"
click at [293, 306] on button "Start" at bounding box center [288, 302] width 359 height 38
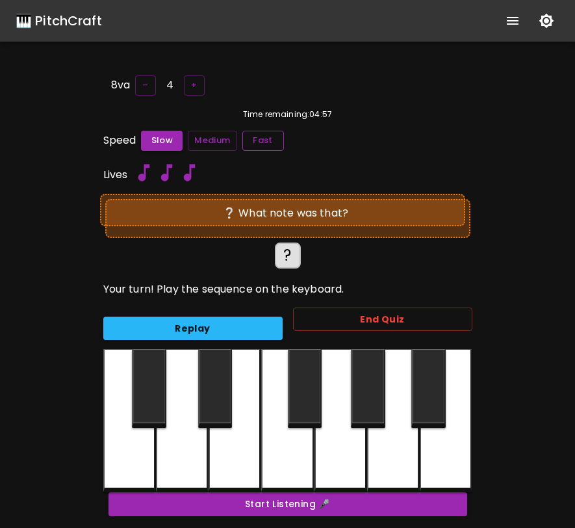
click at [264, 138] on button "Fast" at bounding box center [264, 141] width 42 height 20
click at [437, 406] on div at bounding box center [429, 388] width 34 height 79
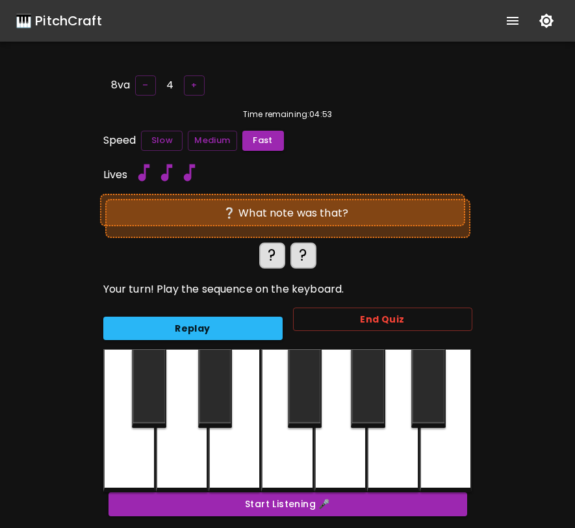
click at [437, 406] on div at bounding box center [429, 388] width 34 height 79
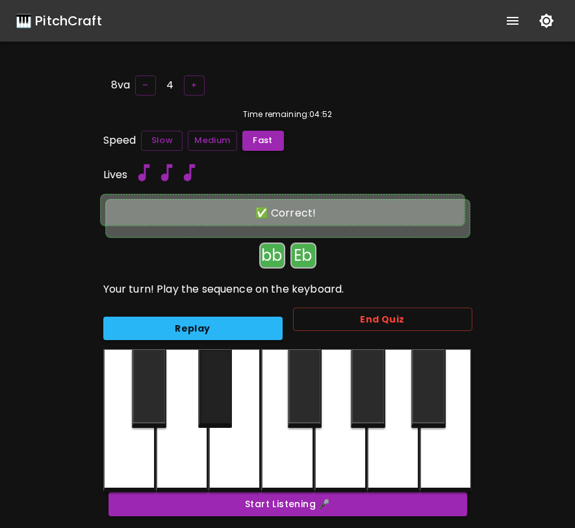
click at [225, 397] on div at bounding box center [215, 388] width 34 height 79
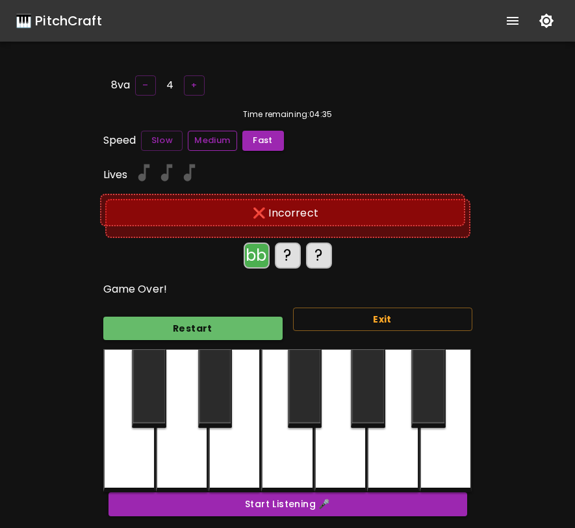
click at [205, 142] on button "Medium" at bounding box center [212, 141] width 49 height 20
click at [256, 318] on button "Restart" at bounding box center [192, 329] width 179 height 24
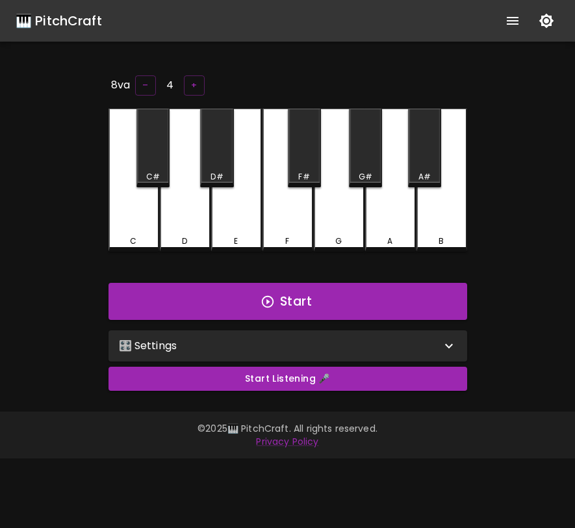
click at [243, 217] on div "E" at bounding box center [236, 180] width 51 height 143
click at [189, 83] on button "+" at bounding box center [194, 85] width 21 height 20
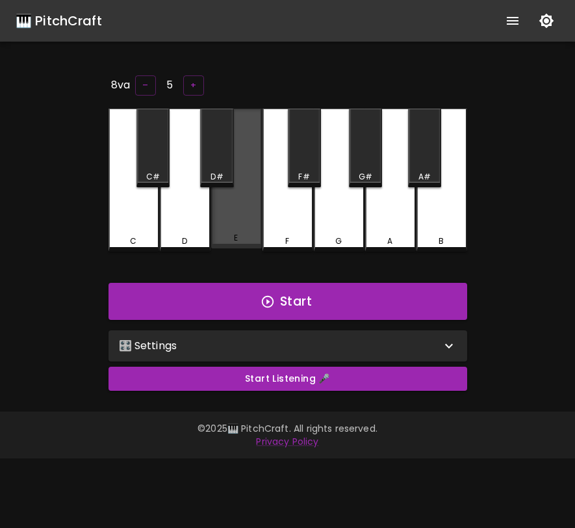
click at [233, 197] on div "E" at bounding box center [236, 179] width 51 height 140
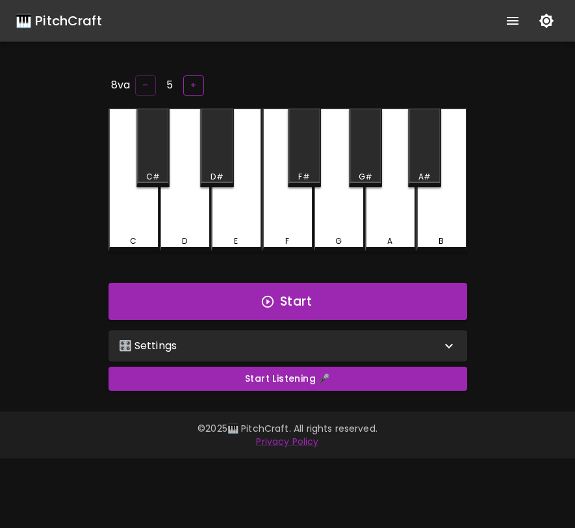
click at [190, 86] on button "+" at bounding box center [193, 85] width 21 height 20
click at [235, 213] on div "E" at bounding box center [236, 180] width 51 height 143
click at [220, 341] on div "🎛️ Settings" at bounding box center [280, 346] width 322 height 16
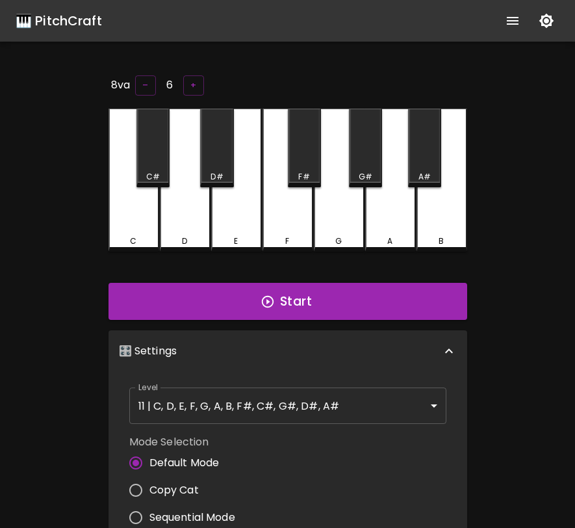
click at [163, 482] on span "Copy Cat" at bounding box center [174, 490] width 49 height 16
click at [150, 480] on input "Copy Cat" at bounding box center [135, 490] width 27 height 27
radio input "true"
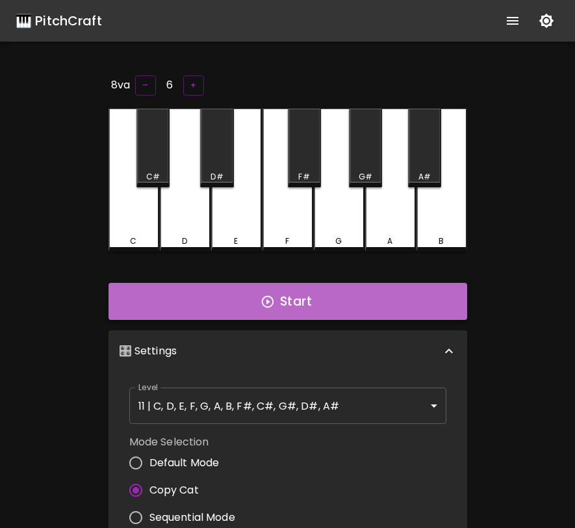
click at [250, 289] on button "Start" at bounding box center [288, 302] width 359 height 38
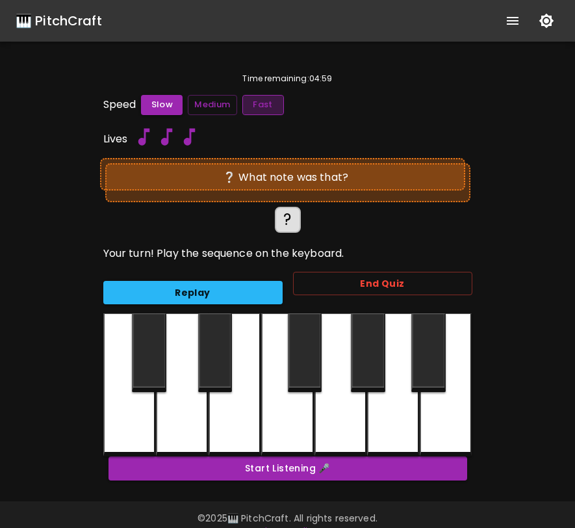
click at [259, 102] on button "Fast" at bounding box center [264, 105] width 42 height 20
click at [150, 367] on div at bounding box center [149, 352] width 34 height 79
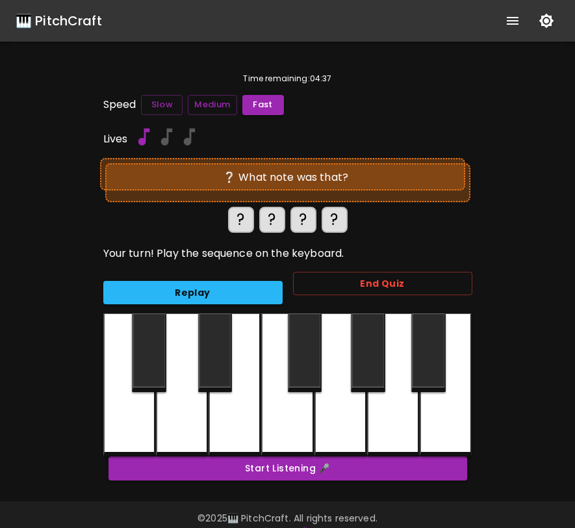
scroll to position [20, 0]
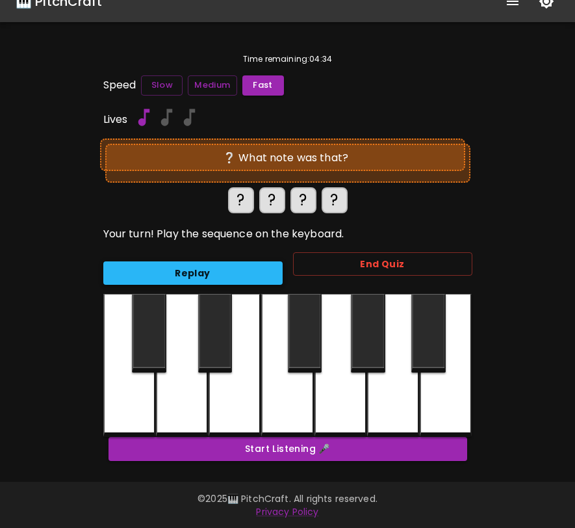
click at [175, 272] on button "Replay" at bounding box center [192, 273] width 179 height 24
click at [347, 261] on button "End Quiz" at bounding box center [382, 264] width 179 height 24
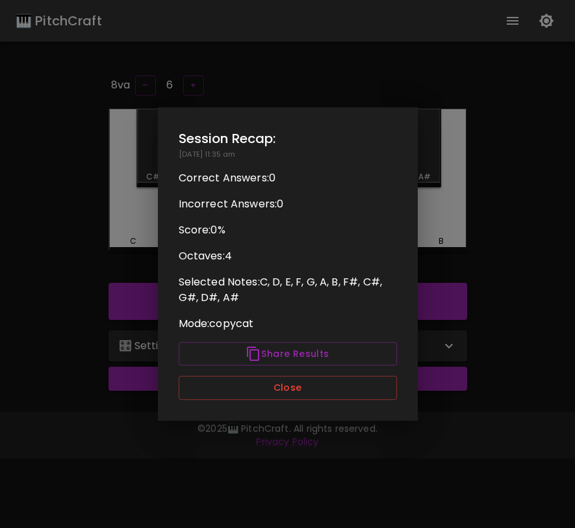
scroll to position [0, 0]
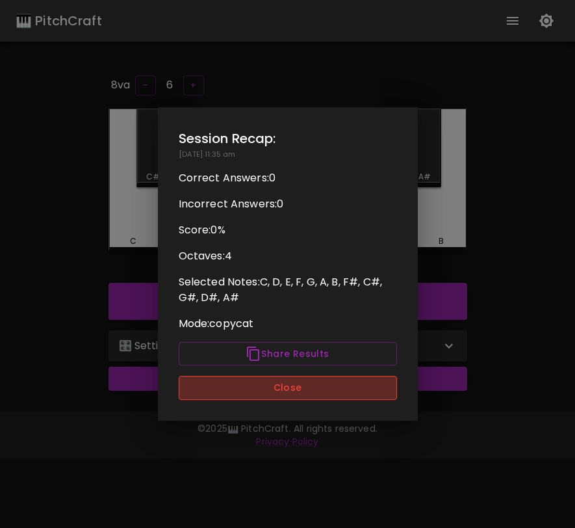
click at [313, 391] on button "Close" at bounding box center [288, 388] width 218 height 24
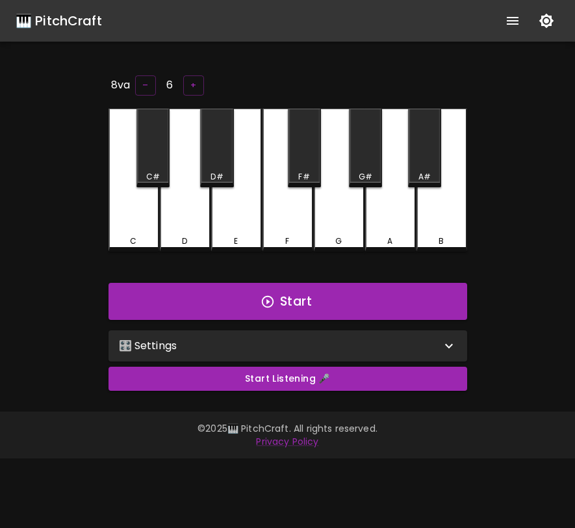
click at [330, 350] on div "🎛️ Settings" at bounding box center [280, 346] width 322 height 16
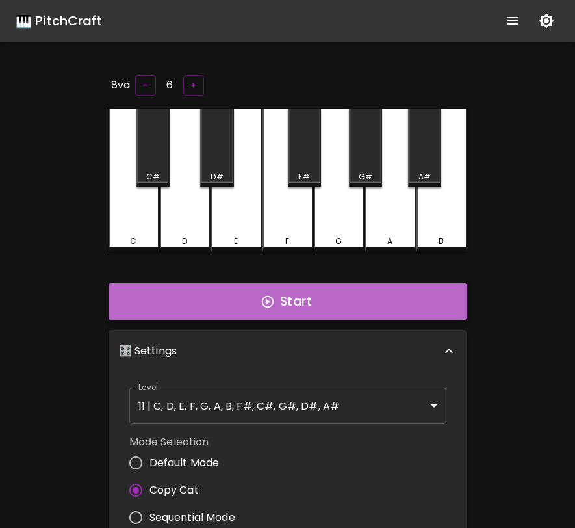
click at [313, 290] on button "Start" at bounding box center [288, 302] width 359 height 38
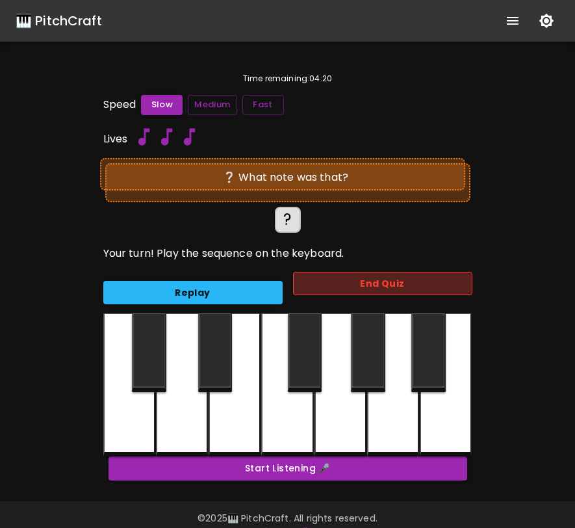
click at [348, 286] on button "End Quiz" at bounding box center [382, 284] width 179 height 24
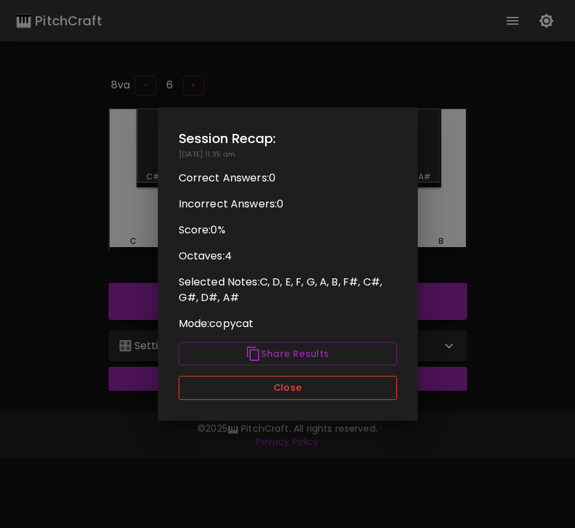
click at [311, 391] on button "Close" at bounding box center [288, 388] width 218 height 24
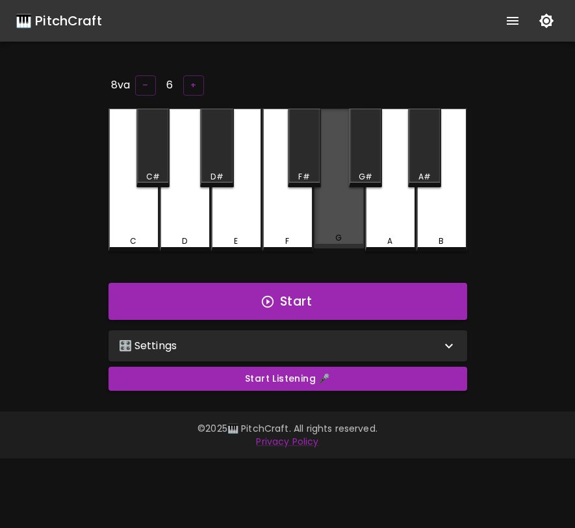
click at [341, 208] on div "G" at bounding box center [339, 179] width 51 height 140
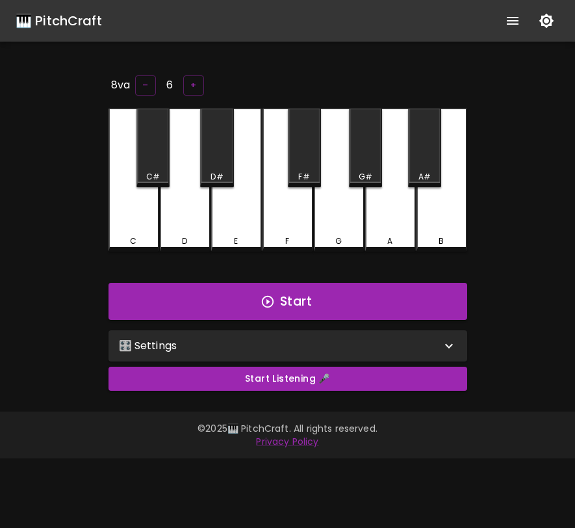
click at [296, 350] on div "🎛️ Settings" at bounding box center [280, 346] width 322 height 16
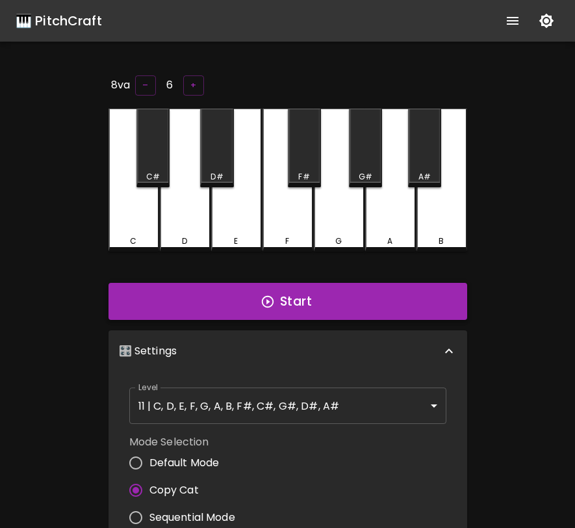
click at [276, 300] on button "Start" at bounding box center [288, 302] width 359 height 38
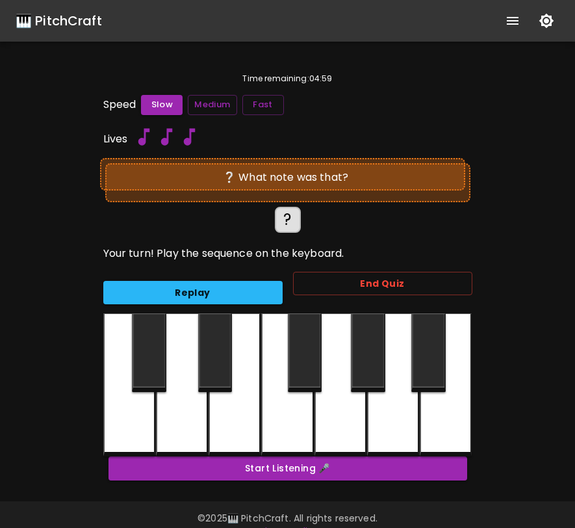
click at [402, 422] on div at bounding box center [393, 384] width 52 height 143
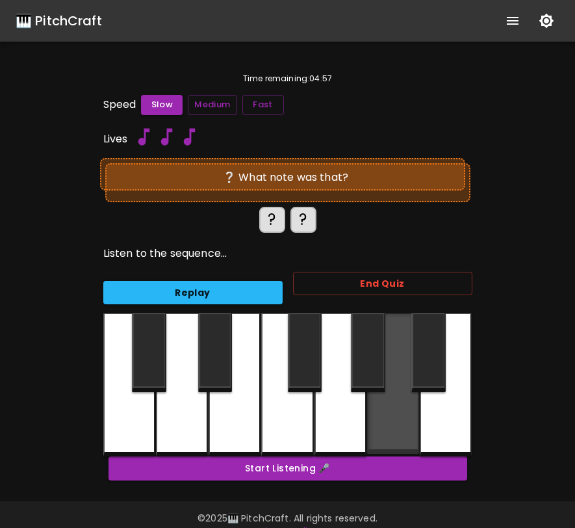
click at [400, 422] on div at bounding box center [393, 383] width 52 height 140
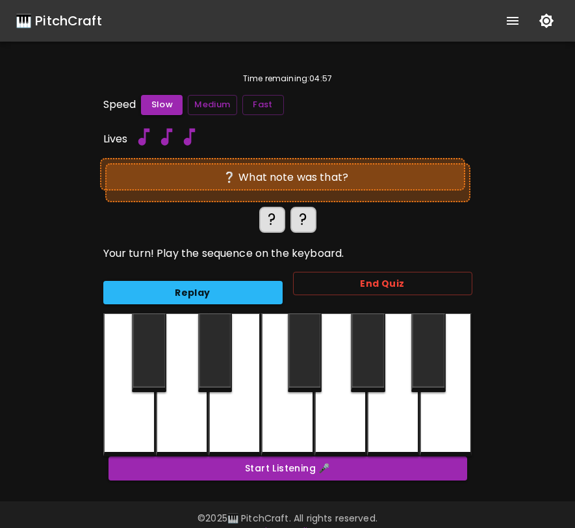
click at [239, 415] on div at bounding box center [235, 384] width 52 height 143
click at [386, 426] on div at bounding box center [393, 384] width 52 height 143
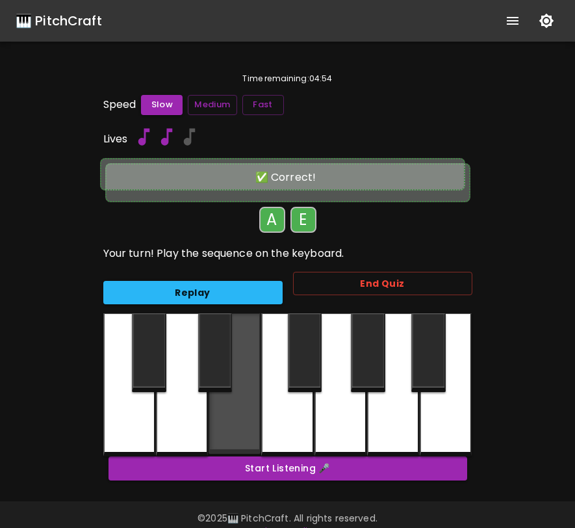
click at [218, 414] on div at bounding box center [235, 383] width 52 height 140
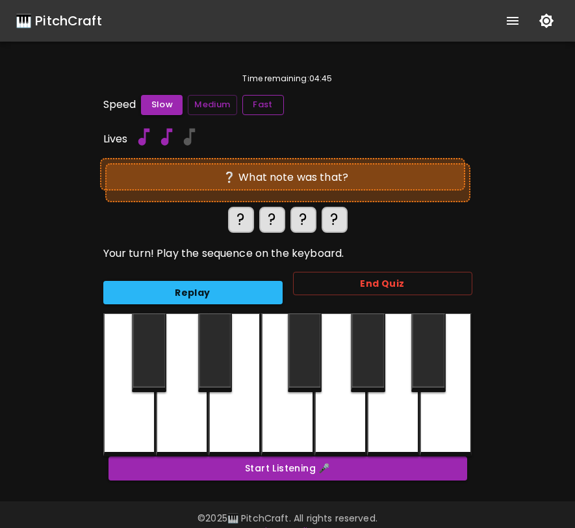
click at [256, 112] on button "Fast" at bounding box center [264, 105] width 42 height 20
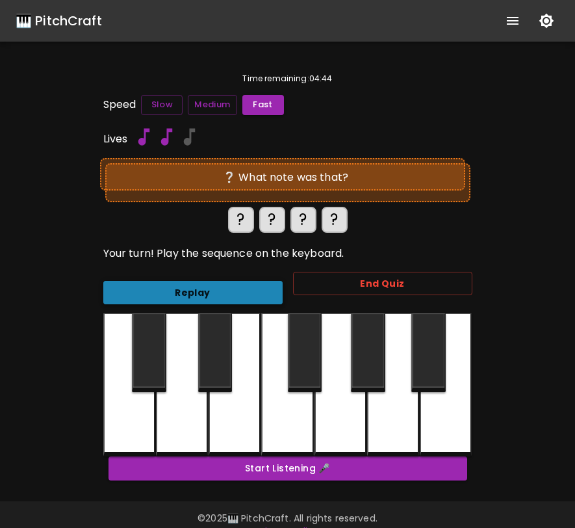
click at [196, 293] on button "Replay" at bounding box center [192, 293] width 179 height 24
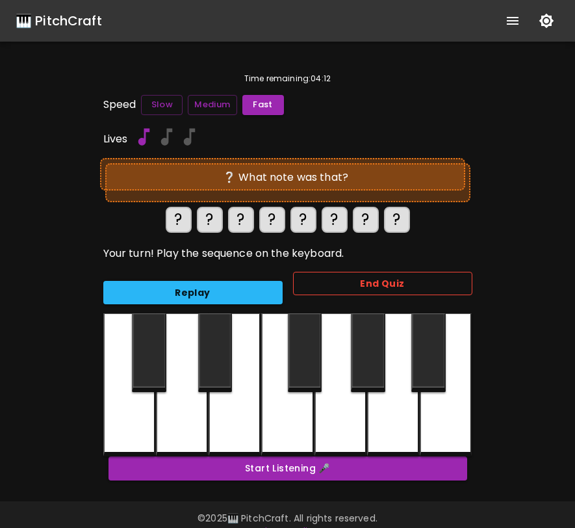
click at [389, 283] on button "End Quiz" at bounding box center [382, 284] width 179 height 24
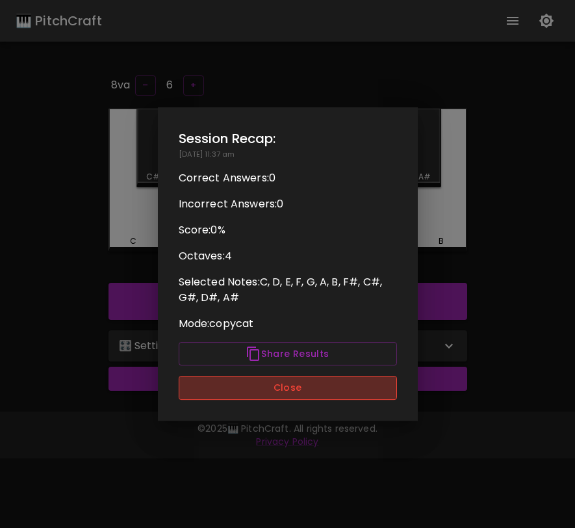
click at [330, 392] on button "Close" at bounding box center [288, 388] width 218 height 24
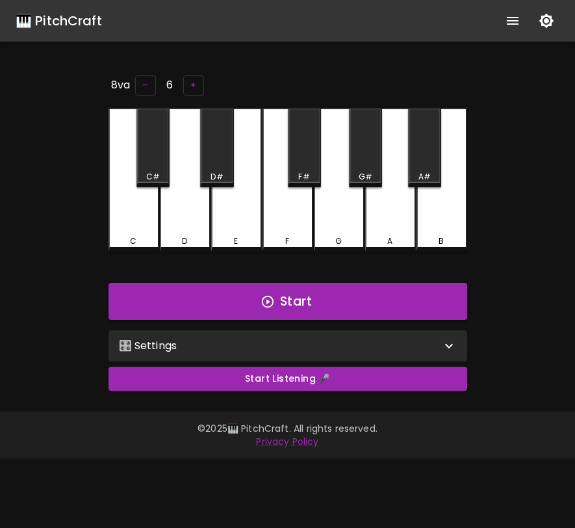
click at [350, 353] on div "🎛️ Settings" at bounding box center [288, 345] width 359 height 31
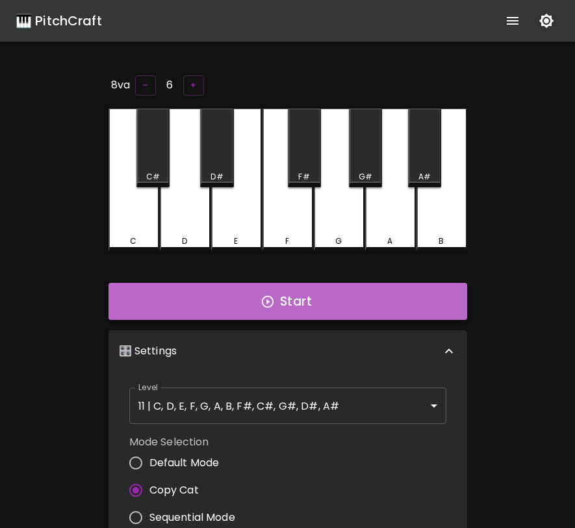
click at [325, 298] on button "Start" at bounding box center [288, 302] width 359 height 38
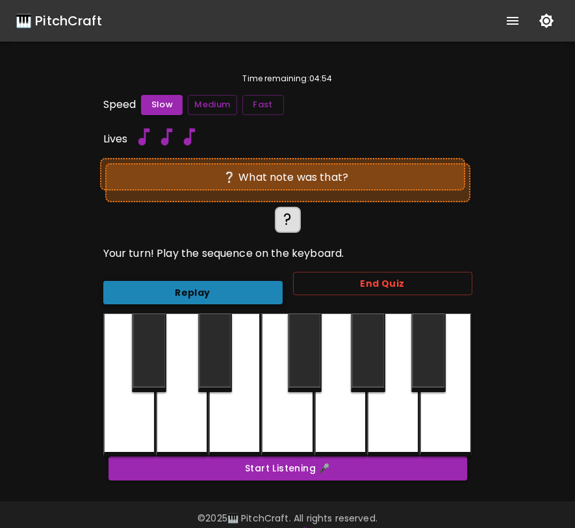
click at [256, 295] on button "Replay" at bounding box center [192, 293] width 179 height 24
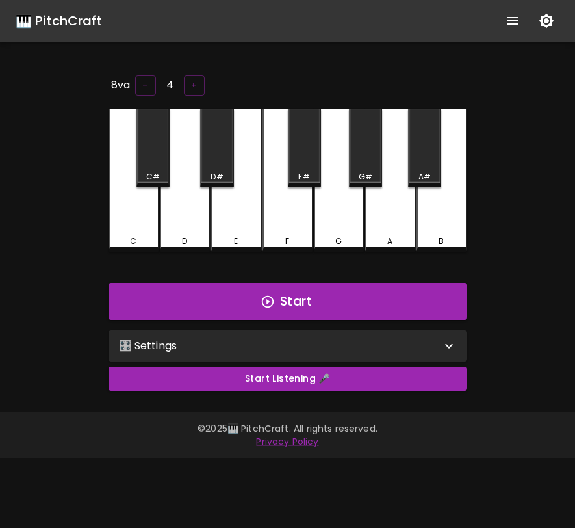
click at [264, 338] on div "🎛️ Settings" at bounding box center [280, 346] width 322 height 16
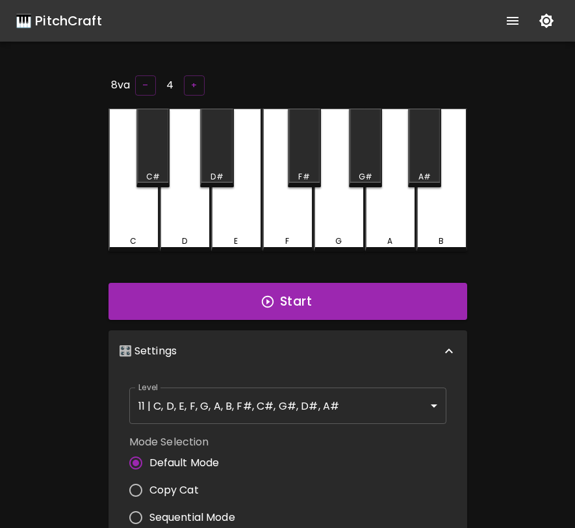
click at [190, 485] on span "Copy Cat" at bounding box center [174, 490] width 49 height 16
click at [150, 485] on input "Copy Cat" at bounding box center [135, 490] width 27 height 27
radio input "true"
click at [295, 308] on button "Start" at bounding box center [288, 302] width 359 height 38
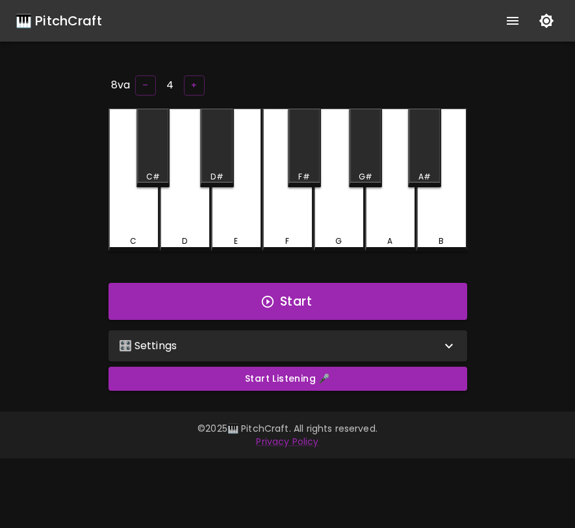
click at [374, 346] on div "🎛️ Settings" at bounding box center [280, 346] width 322 height 16
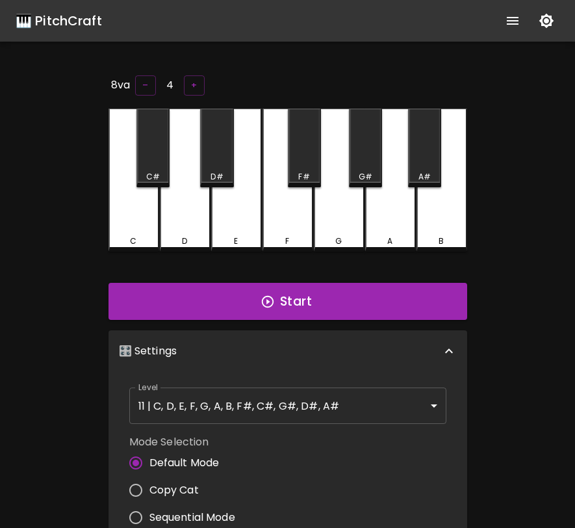
click at [193, 484] on span "Copy Cat" at bounding box center [174, 490] width 49 height 16
click at [150, 484] on input "Copy Cat" at bounding box center [135, 490] width 27 height 27
radio input "true"
click at [295, 295] on button "Start" at bounding box center [288, 302] width 359 height 38
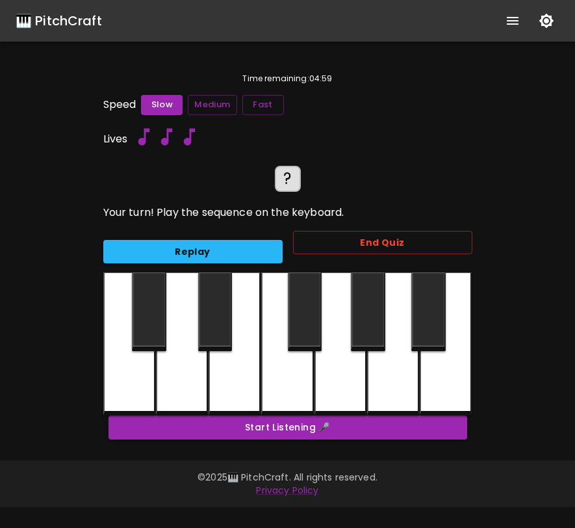
click at [224, 337] on div at bounding box center [215, 311] width 34 height 79
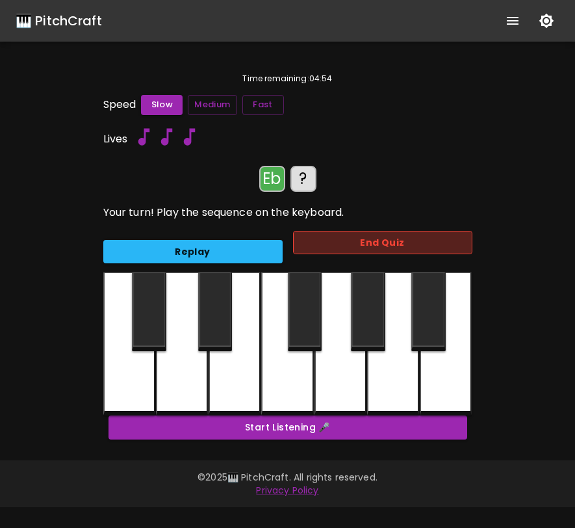
click at [317, 248] on button "End Quiz" at bounding box center [382, 243] width 179 height 24
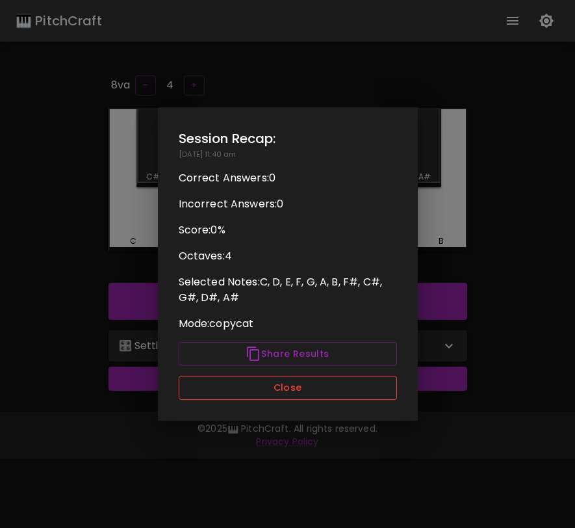
click at [358, 395] on button "Close" at bounding box center [288, 388] width 218 height 24
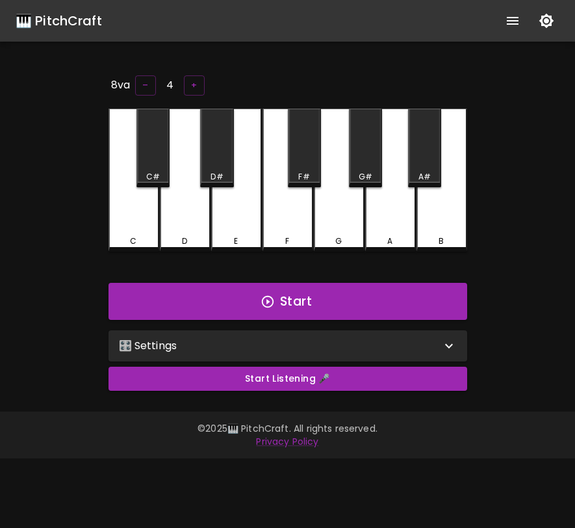
click at [403, 332] on div "🎛️ Settings" at bounding box center [288, 345] width 359 height 31
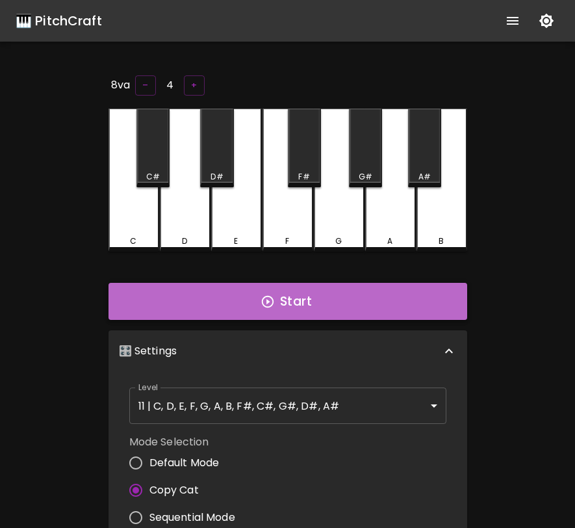
click at [349, 290] on button "Start" at bounding box center [288, 302] width 359 height 38
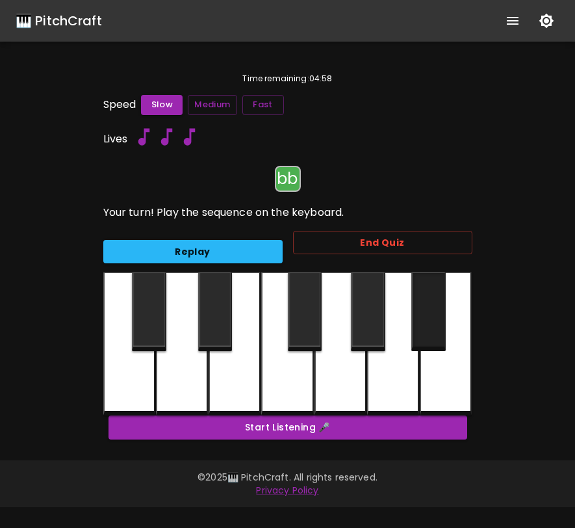
click at [427, 335] on div at bounding box center [429, 311] width 34 height 79
click at [425, 335] on div at bounding box center [429, 311] width 34 height 79
click at [374, 329] on div at bounding box center [368, 311] width 34 height 79
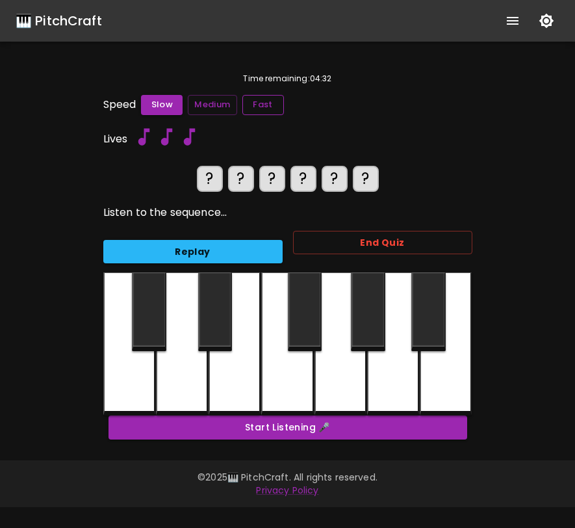
click at [266, 105] on button "Fast" at bounding box center [264, 105] width 42 height 20
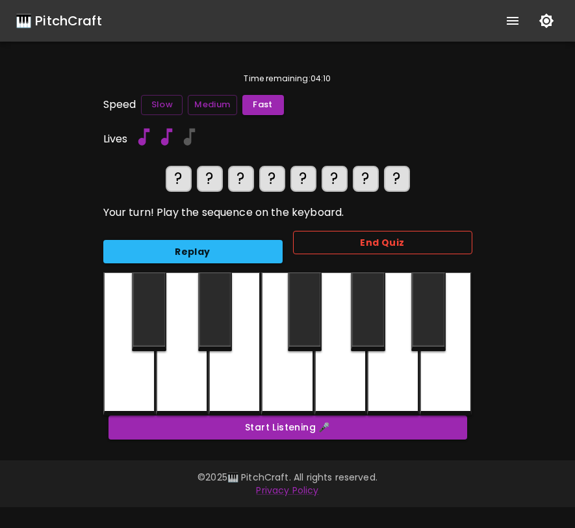
click at [354, 248] on button "End Quiz" at bounding box center [382, 243] width 179 height 24
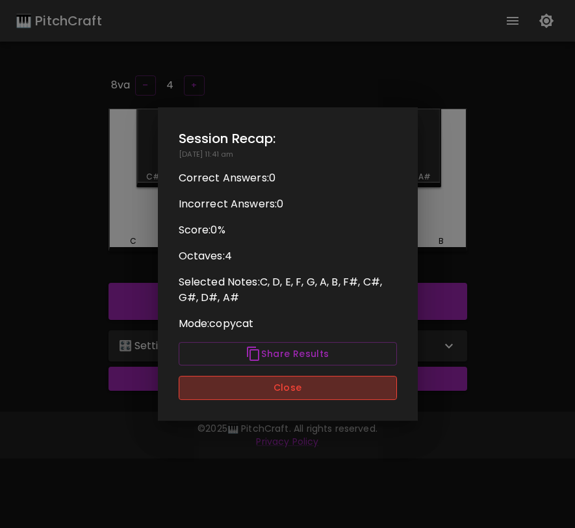
click at [311, 395] on button "Close" at bounding box center [288, 388] width 218 height 24
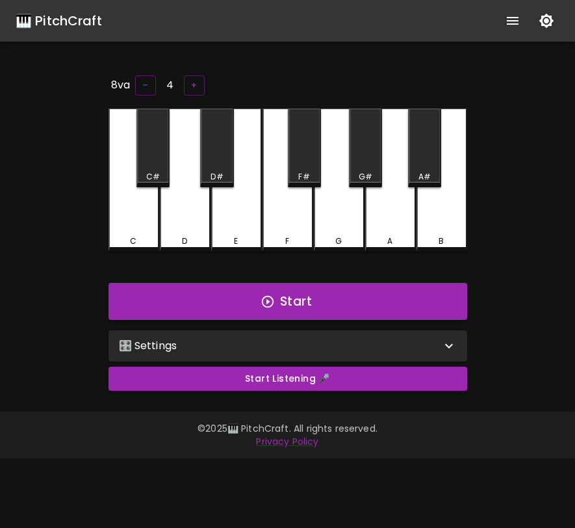
click at [345, 338] on div "🎛️ Settings" at bounding box center [280, 346] width 322 height 16
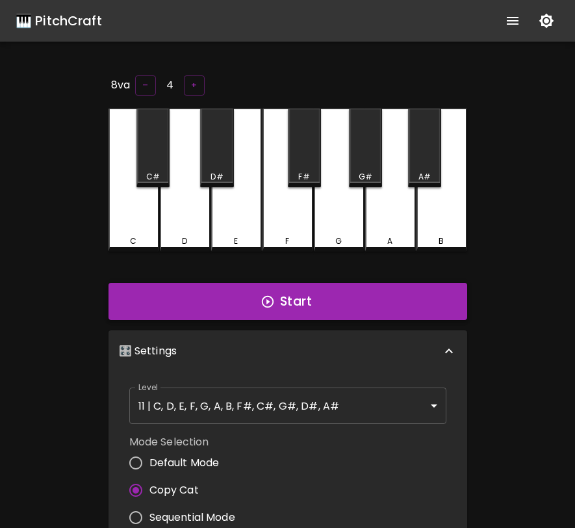
click at [314, 300] on button "Start" at bounding box center [288, 302] width 359 height 38
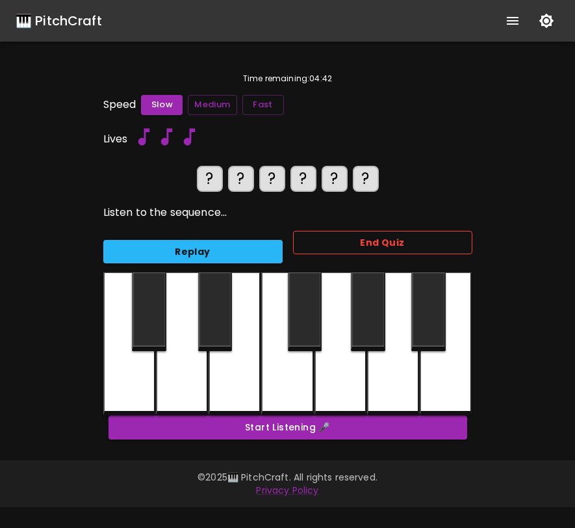
click at [327, 249] on button "End Quiz" at bounding box center [382, 243] width 179 height 24
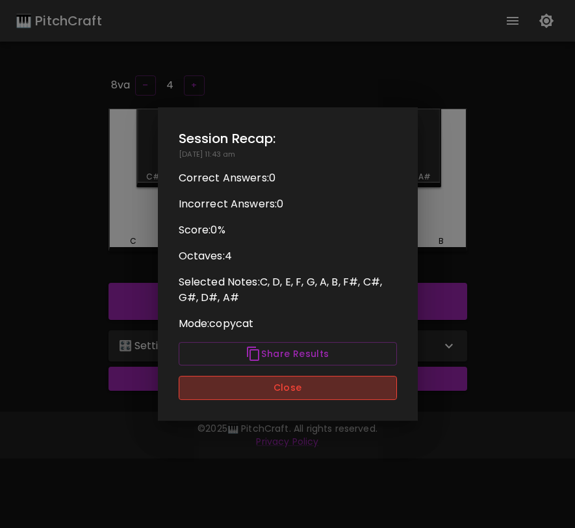
click at [261, 382] on button "Close" at bounding box center [288, 388] width 218 height 24
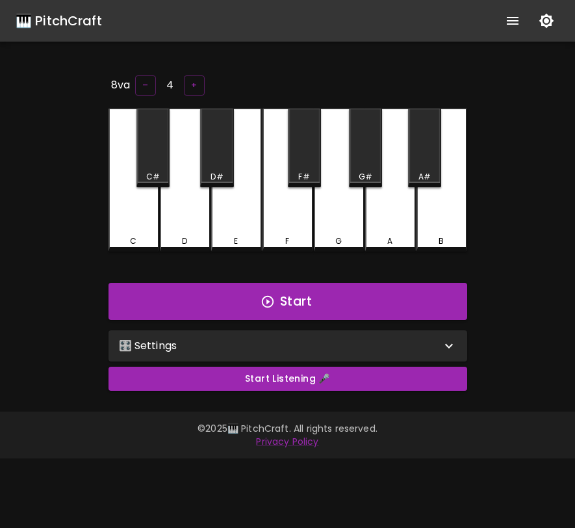
click at [402, 339] on div "🎛️ Settings" at bounding box center [280, 346] width 322 height 16
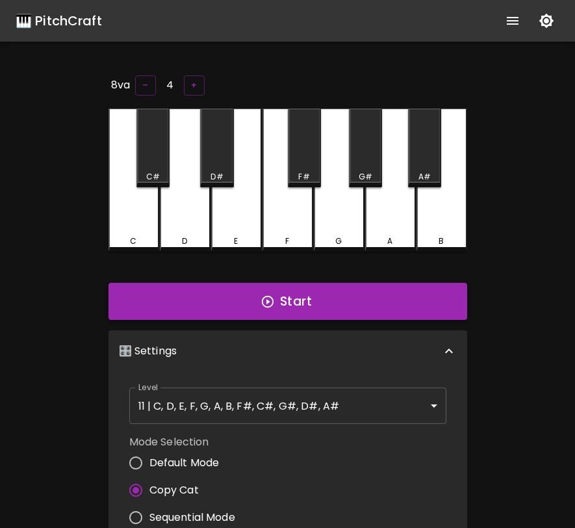
click at [337, 300] on button "Start" at bounding box center [288, 302] width 359 height 38
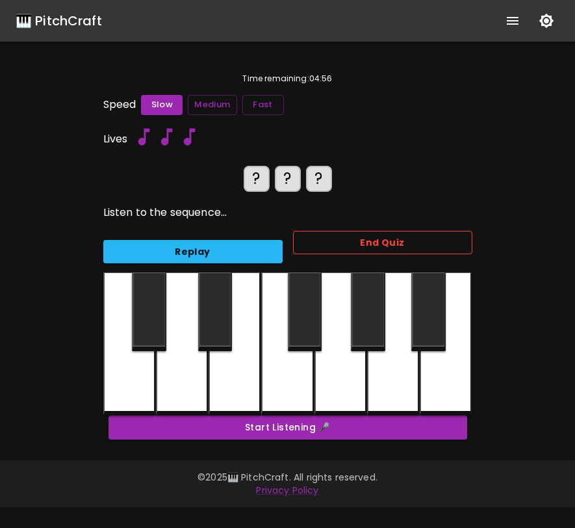
click at [354, 249] on button "End Quiz" at bounding box center [382, 243] width 179 height 24
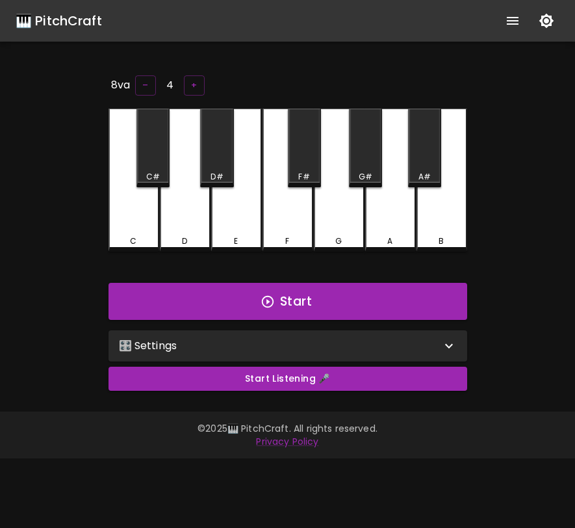
click at [359, 349] on div "🎛️ Settings" at bounding box center [280, 346] width 322 height 16
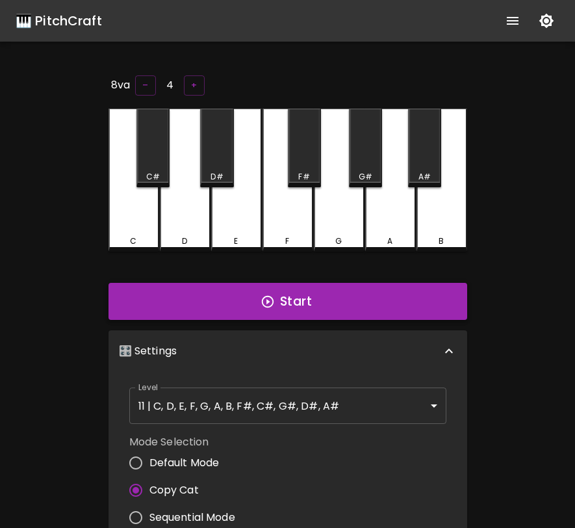
click at [330, 296] on button "Start" at bounding box center [288, 302] width 359 height 38
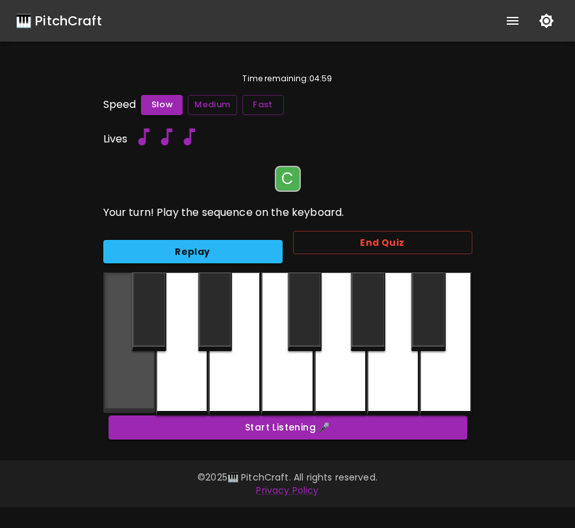
click at [146, 374] on div at bounding box center [129, 342] width 52 height 140
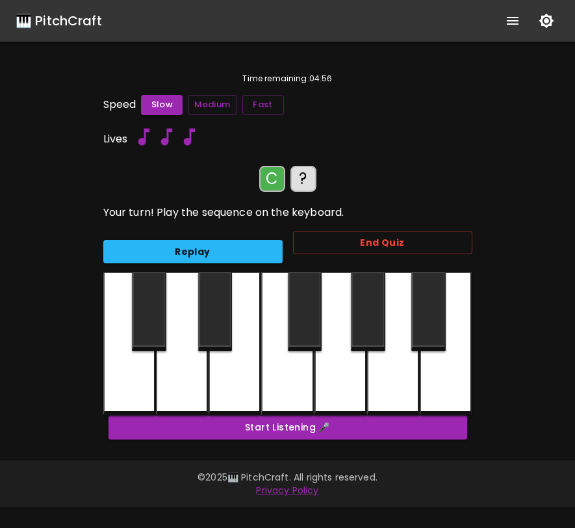
click at [302, 322] on div at bounding box center [305, 311] width 34 height 79
click at [141, 391] on div at bounding box center [129, 343] width 52 height 143
click at [378, 333] on div at bounding box center [368, 311] width 34 height 79
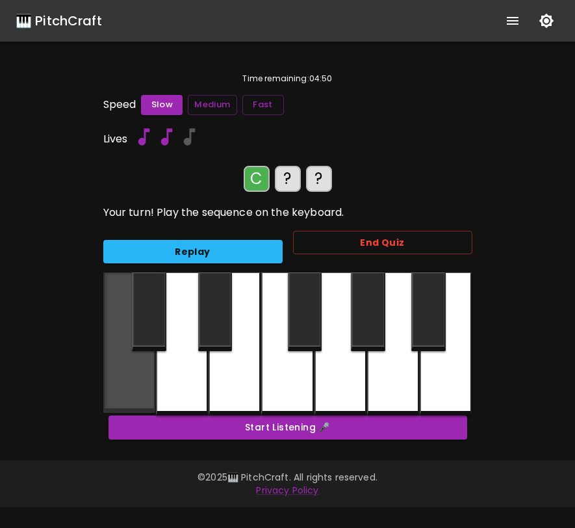
click at [138, 389] on div at bounding box center [129, 342] width 52 height 140
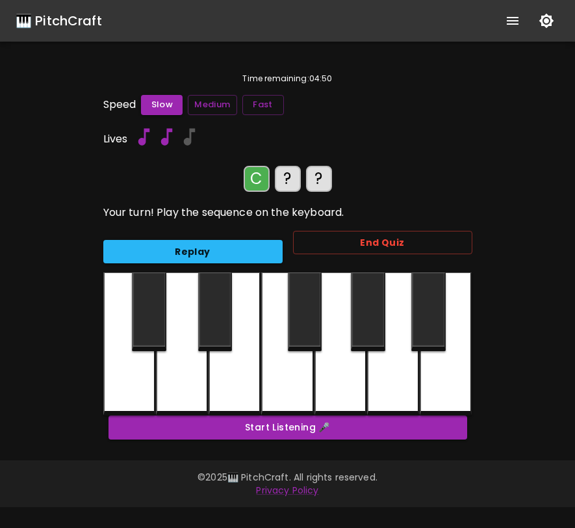
click at [363, 337] on div at bounding box center [368, 311] width 34 height 79
click at [143, 326] on div at bounding box center [149, 311] width 34 height 79
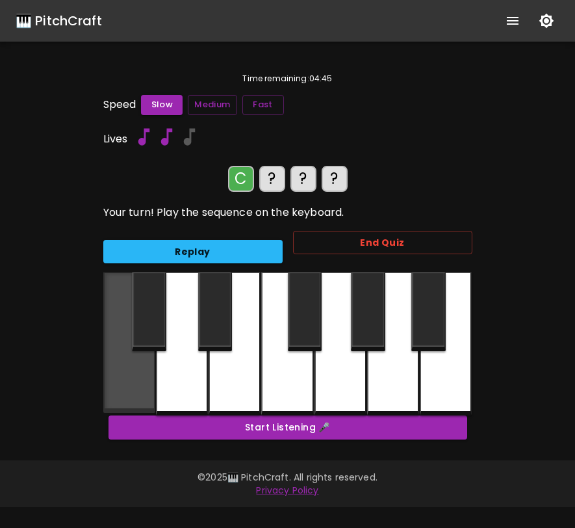
click at [138, 374] on div at bounding box center [129, 342] width 52 height 140
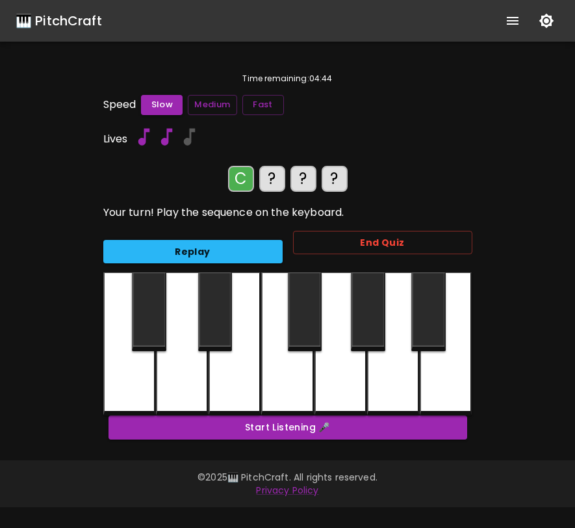
click at [363, 319] on div at bounding box center [368, 311] width 34 height 79
click at [149, 317] on div at bounding box center [149, 311] width 34 height 79
click at [402, 365] on div at bounding box center [393, 343] width 52 height 143
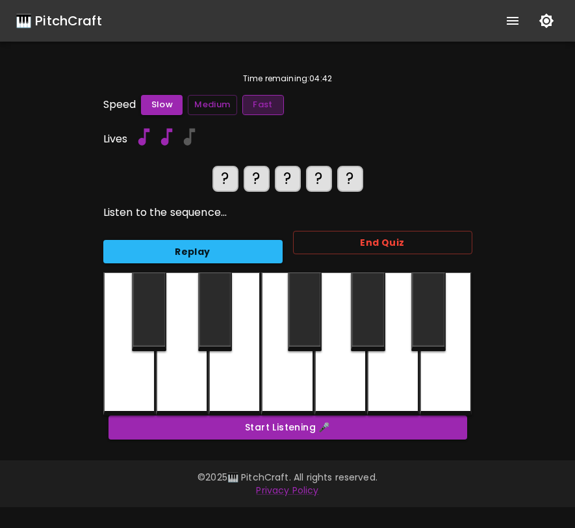
click at [272, 104] on button "Fast" at bounding box center [264, 105] width 42 height 20
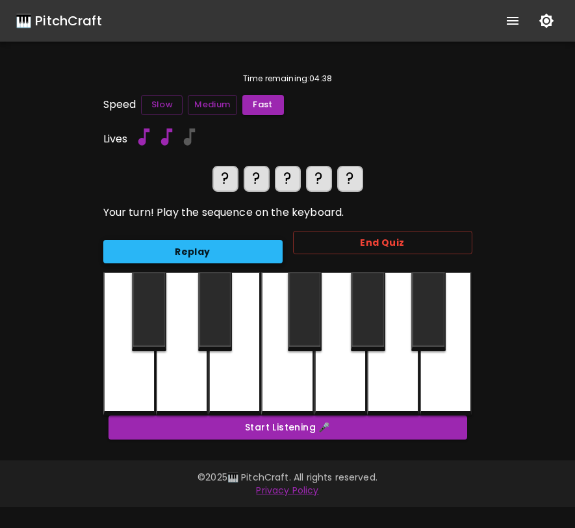
click at [225, 248] on button "Replay" at bounding box center [192, 252] width 179 height 24
click at [145, 374] on div at bounding box center [129, 343] width 52 height 143
click at [374, 311] on div at bounding box center [368, 311] width 34 height 79
click at [151, 325] on div at bounding box center [149, 311] width 34 height 79
click at [380, 365] on div at bounding box center [393, 343] width 52 height 143
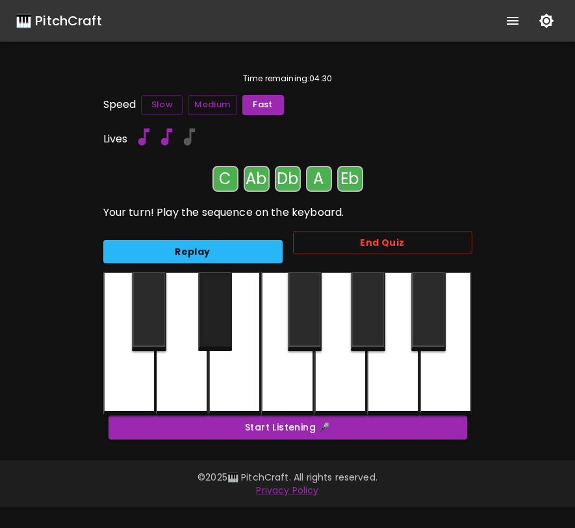
click at [220, 329] on div at bounding box center [215, 311] width 34 height 79
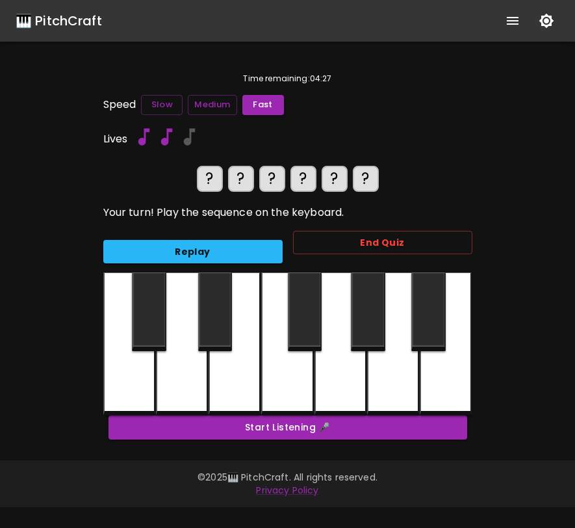
click at [130, 390] on div at bounding box center [129, 343] width 52 height 143
click at [374, 335] on div at bounding box center [368, 311] width 34 height 79
click at [154, 321] on div at bounding box center [149, 311] width 34 height 79
click at [391, 371] on div at bounding box center [393, 343] width 52 height 143
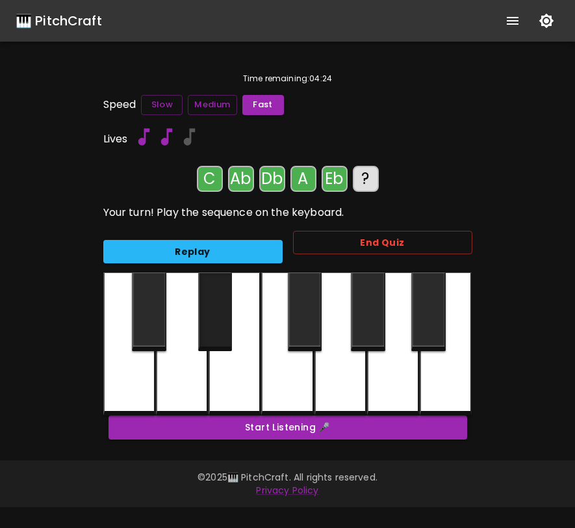
click at [223, 328] on div at bounding box center [215, 311] width 34 height 79
click at [449, 375] on div at bounding box center [446, 343] width 52 height 143
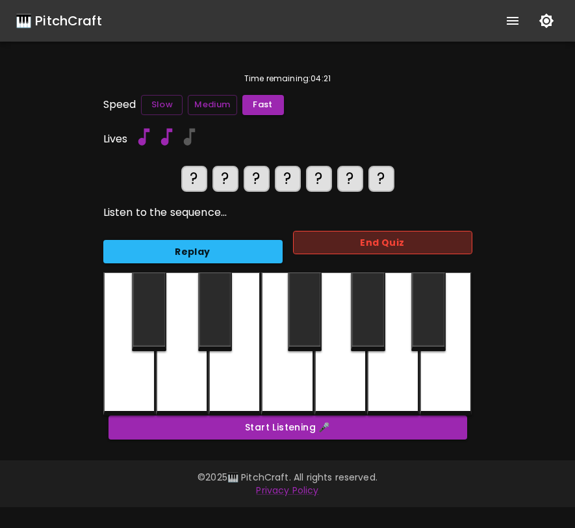
click at [416, 244] on button "End Quiz" at bounding box center [382, 243] width 179 height 24
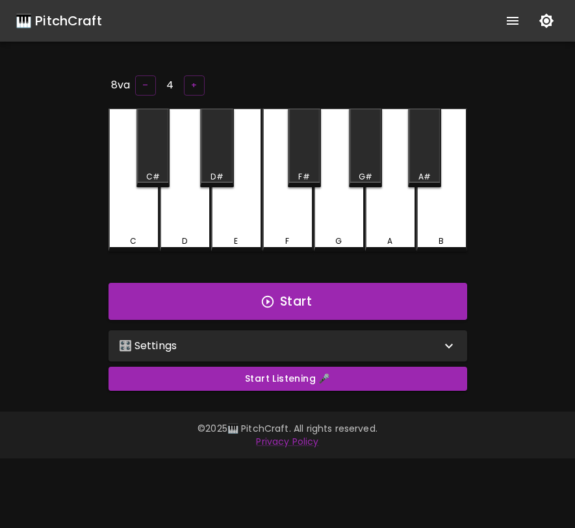
click at [363, 338] on div "🎛️ Settings" at bounding box center [280, 346] width 322 height 16
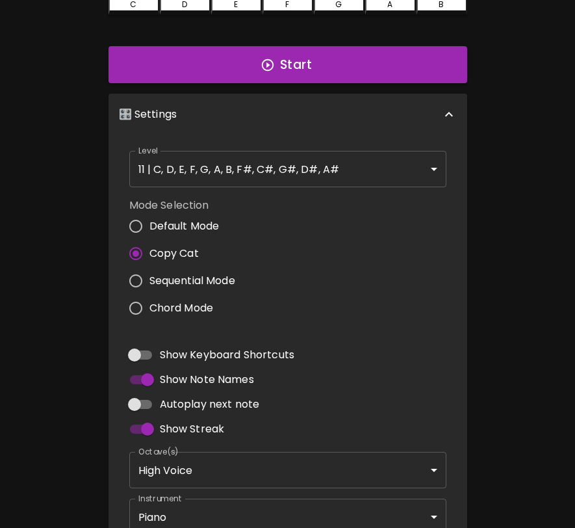
scroll to position [233, 0]
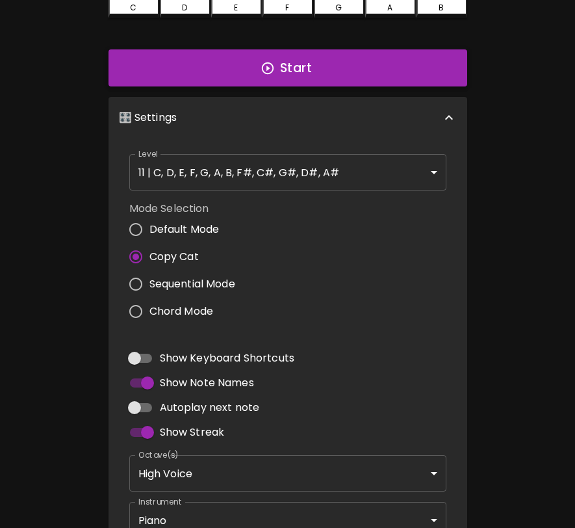
click at [314, 69] on button "Start" at bounding box center [288, 68] width 359 height 38
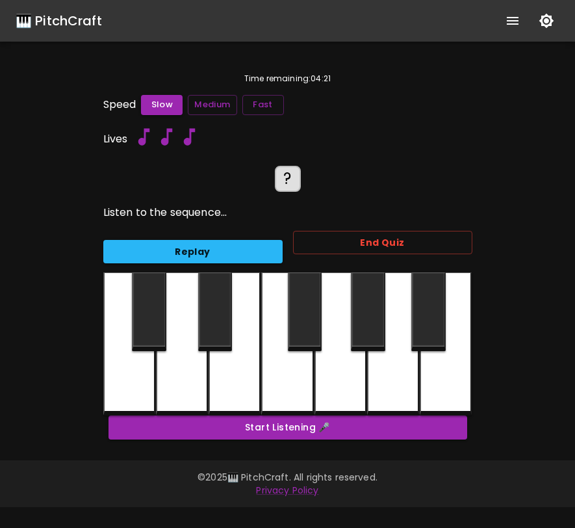
scroll to position [0, 0]
click at [424, 306] on div at bounding box center [429, 311] width 34 height 79
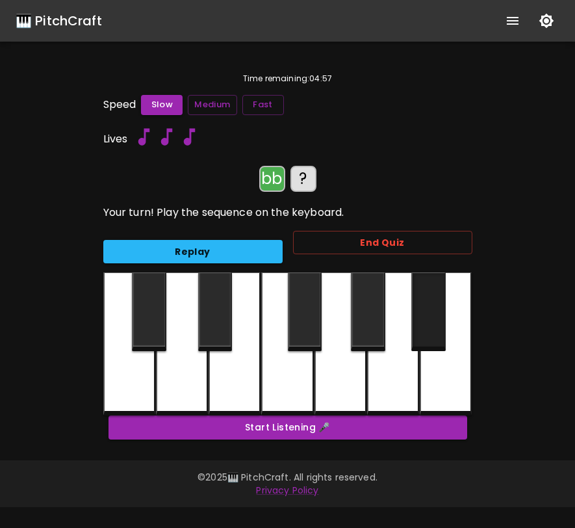
click at [424, 306] on div at bounding box center [429, 311] width 34 height 79
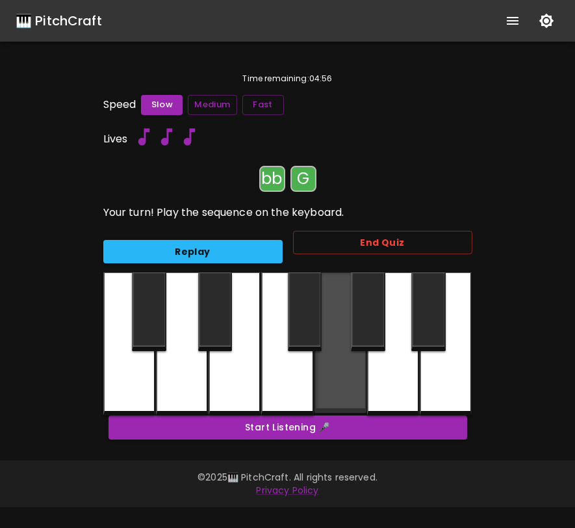
click at [336, 384] on div at bounding box center [341, 342] width 52 height 140
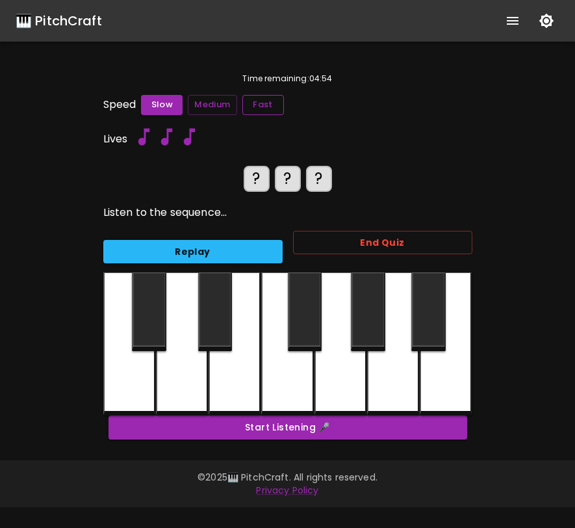
click at [263, 107] on button "Fast" at bounding box center [264, 105] width 42 height 20
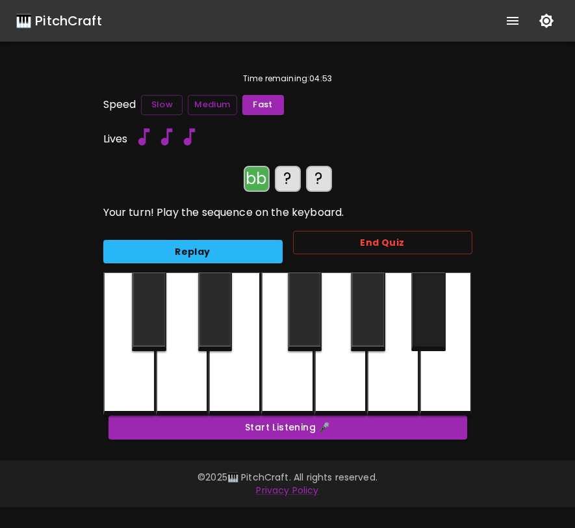
click at [423, 309] on div at bounding box center [429, 311] width 34 height 79
click at [342, 389] on div at bounding box center [341, 343] width 52 height 143
click at [310, 337] on div at bounding box center [305, 311] width 34 height 79
click at [431, 328] on div at bounding box center [429, 311] width 34 height 79
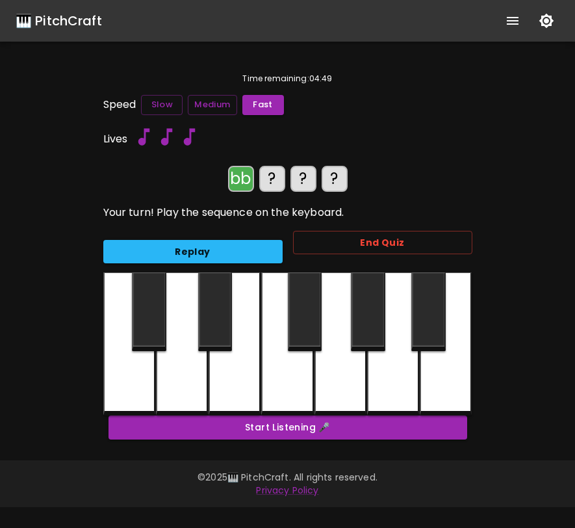
click at [339, 381] on div at bounding box center [341, 343] width 52 height 143
click at [307, 337] on div at bounding box center [305, 311] width 34 height 79
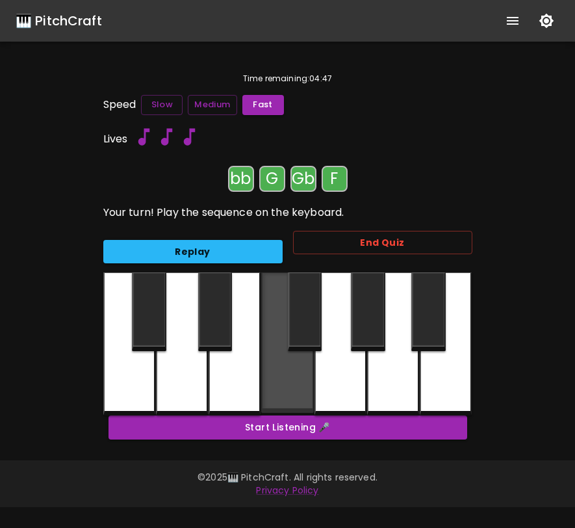
click at [299, 382] on div at bounding box center [287, 342] width 52 height 140
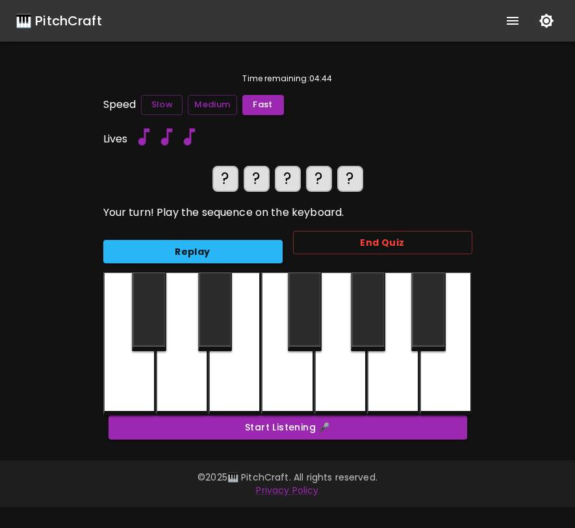
click at [430, 330] on div at bounding box center [429, 311] width 34 height 79
click at [331, 380] on div at bounding box center [341, 343] width 52 height 143
click at [304, 326] on div at bounding box center [305, 311] width 34 height 79
click at [304, 385] on div at bounding box center [287, 343] width 52 height 143
click at [243, 358] on div at bounding box center [235, 343] width 52 height 143
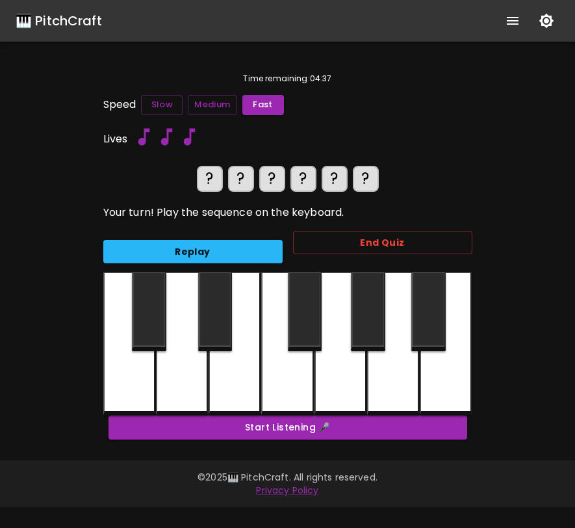
click at [421, 325] on div at bounding box center [429, 311] width 34 height 79
click at [328, 389] on div at bounding box center [341, 343] width 52 height 143
click at [305, 330] on div at bounding box center [305, 311] width 34 height 79
click at [294, 384] on div at bounding box center [287, 343] width 52 height 143
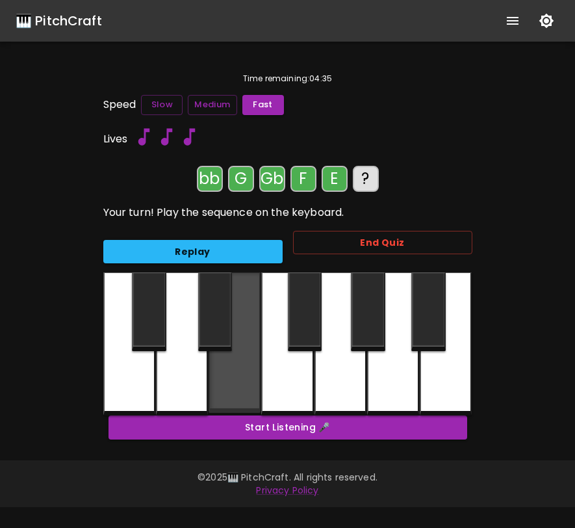
click at [248, 383] on div at bounding box center [235, 342] width 52 height 140
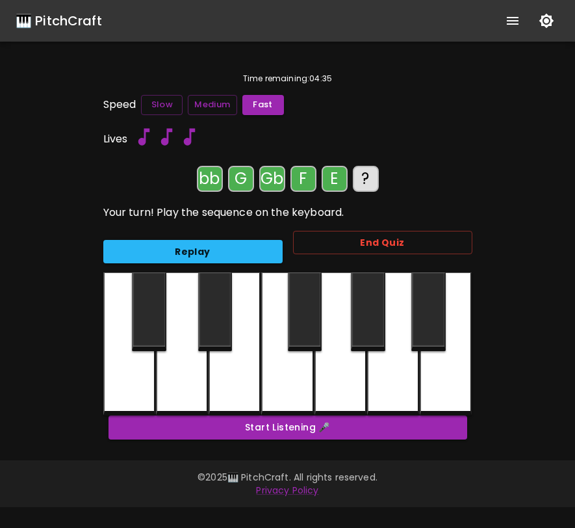
click at [216, 313] on div at bounding box center [215, 311] width 34 height 79
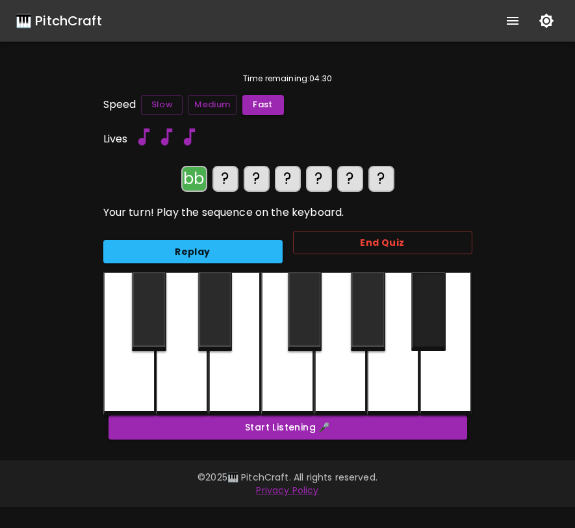
click at [429, 319] on div at bounding box center [429, 311] width 34 height 79
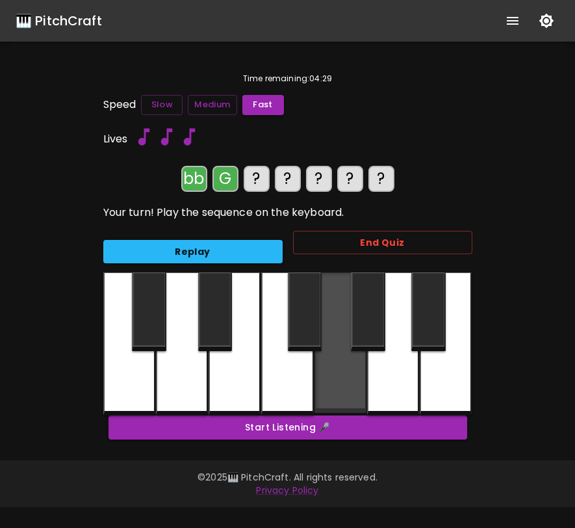
click at [332, 364] on div at bounding box center [341, 342] width 52 height 140
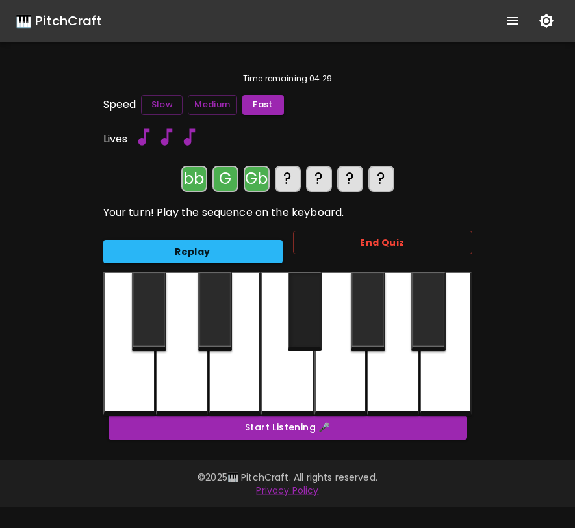
click at [308, 338] on div at bounding box center [305, 311] width 34 height 79
click at [297, 381] on div at bounding box center [287, 343] width 52 height 143
click at [246, 379] on div at bounding box center [235, 343] width 52 height 143
click at [209, 326] on div at bounding box center [215, 311] width 34 height 79
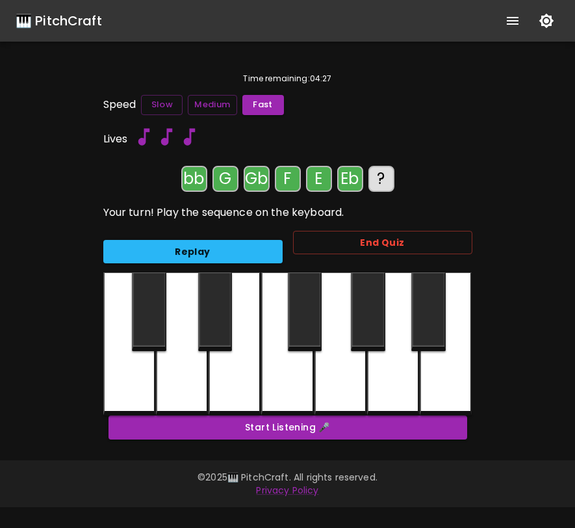
click at [138, 324] on div at bounding box center [149, 311] width 34 height 79
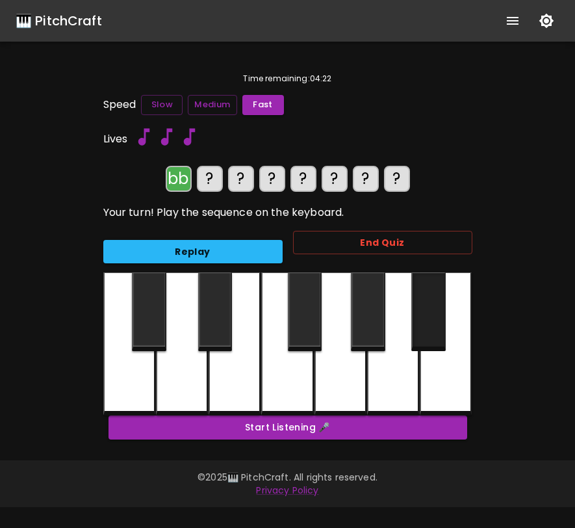
click at [428, 319] on div at bounding box center [429, 311] width 34 height 79
click at [339, 368] on div at bounding box center [341, 343] width 52 height 143
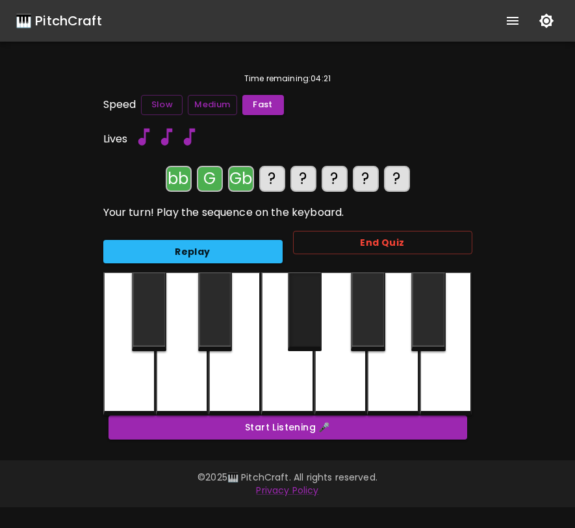
click at [309, 320] on div at bounding box center [305, 311] width 34 height 79
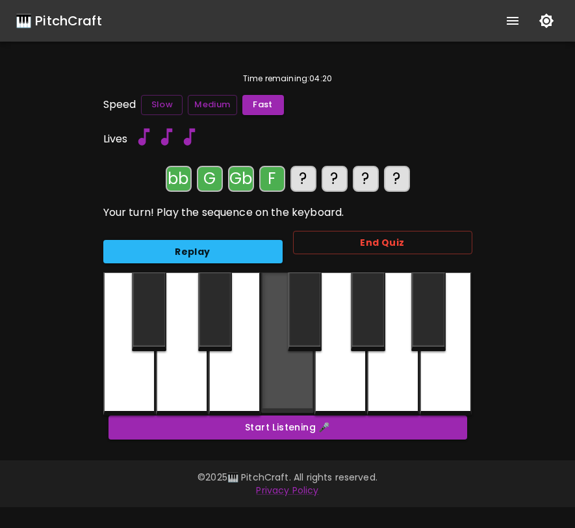
click at [304, 382] on div at bounding box center [287, 342] width 52 height 140
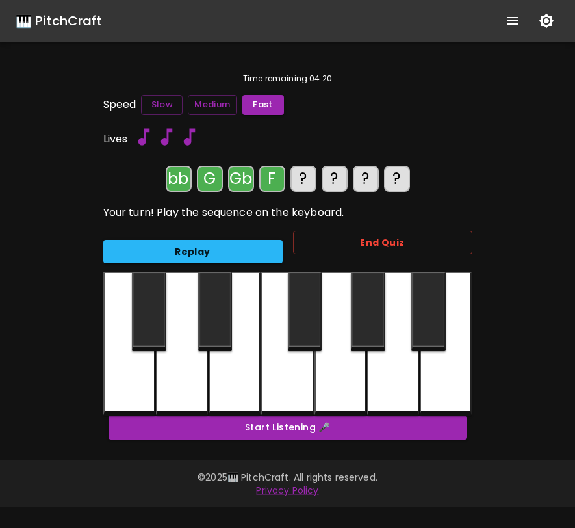
click at [255, 376] on div at bounding box center [235, 343] width 52 height 143
click at [223, 332] on div at bounding box center [215, 311] width 34 height 79
click at [157, 322] on div at bounding box center [149, 311] width 34 height 79
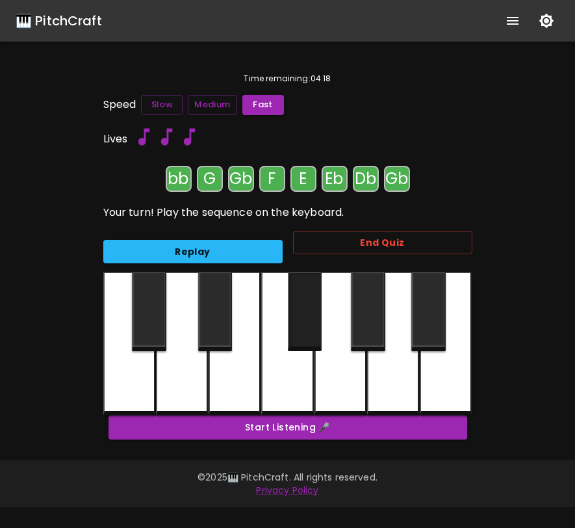
click at [311, 322] on div at bounding box center [305, 311] width 34 height 79
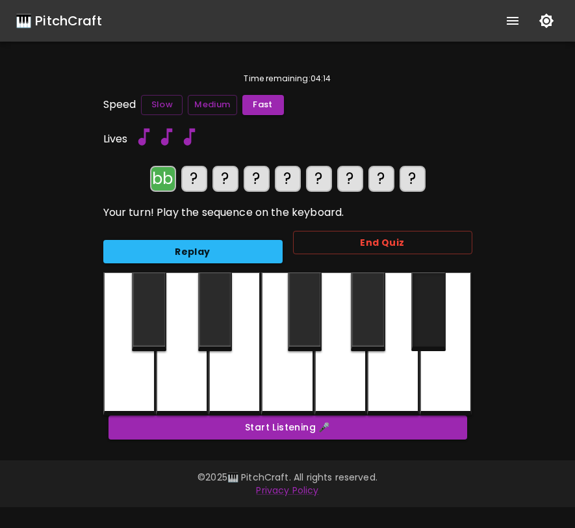
click at [434, 323] on div at bounding box center [429, 311] width 34 height 79
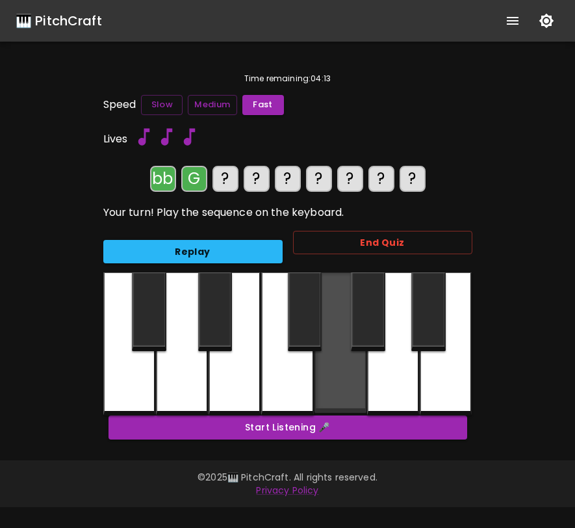
click at [333, 371] on div at bounding box center [341, 342] width 52 height 140
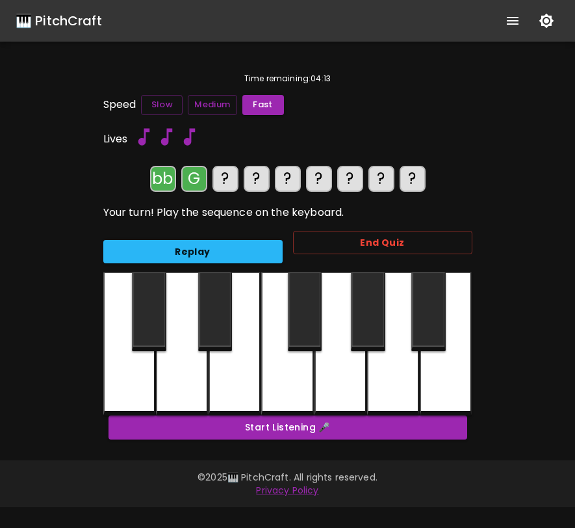
click at [315, 336] on div at bounding box center [305, 311] width 34 height 79
click at [297, 385] on div at bounding box center [287, 343] width 52 height 143
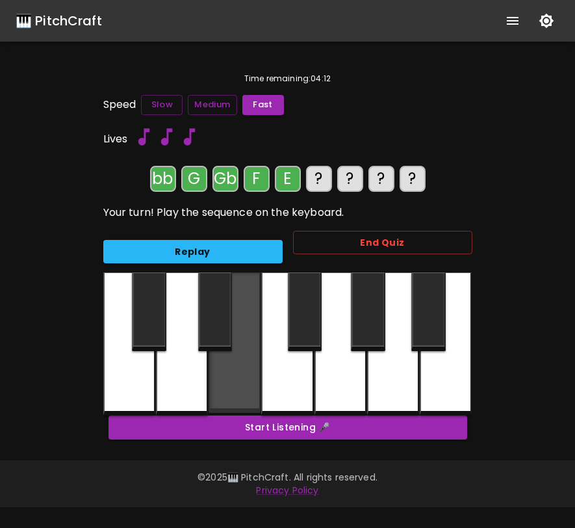
click at [257, 380] on div at bounding box center [235, 342] width 52 height 140
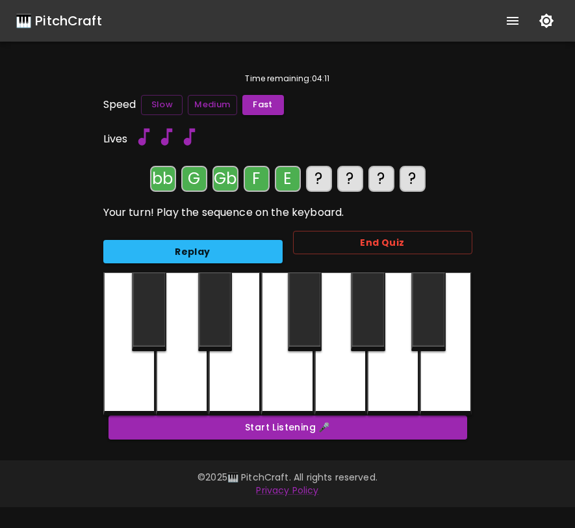
click at [222, 341] on div at bounding box center [215, 311] width 34 height 79
click at [156, 323] on div at bounding box center [149, 311] width 34 height 79
click at [304, 325] on div at bounding box center [305, 311] width 34 height 79
click at [146, 371] on div at bounding box center [129, 343] width 52 height 143
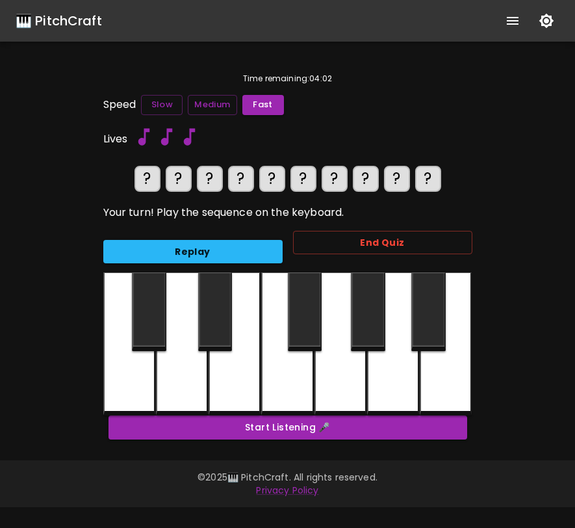
click at [429, 310] on div at bounding box center [429, 311] width 34 height 79
click at [323, 377] on div at bounding box center [341, 343] width 52 height 143
click at [299, 311] on div at bounding box center [305, 311] width 34 height 79
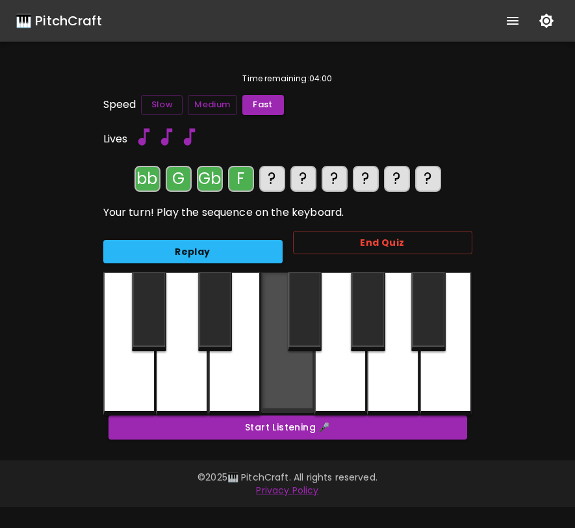
click at [285, 381] on div at bounding box center [287, 342] width 52 height 140
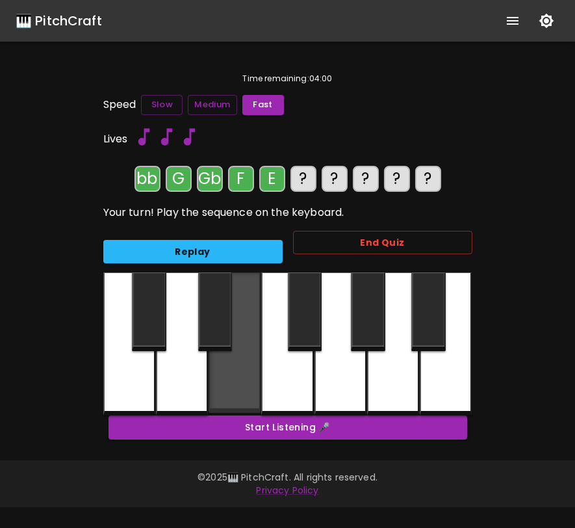
click at [246, 381] on div at bounding box center [235, 342] width 52 height 140
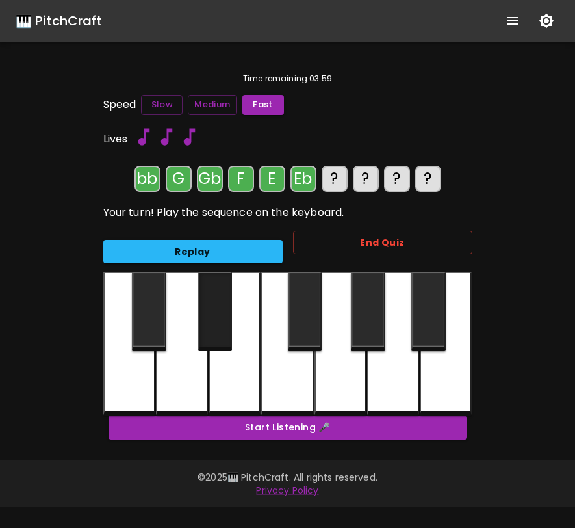
click at [214, 331] on div at bounding box center [215, 311] width 34 height 79
click at [150, 328] on div at bounding box center [149, 311] width 34 height 79
click at [301, 326] on div at bounding box center [305, 311] width 34 height 79
click at [134, 375] on div at bounding box center [129, 343] width 52 height 143
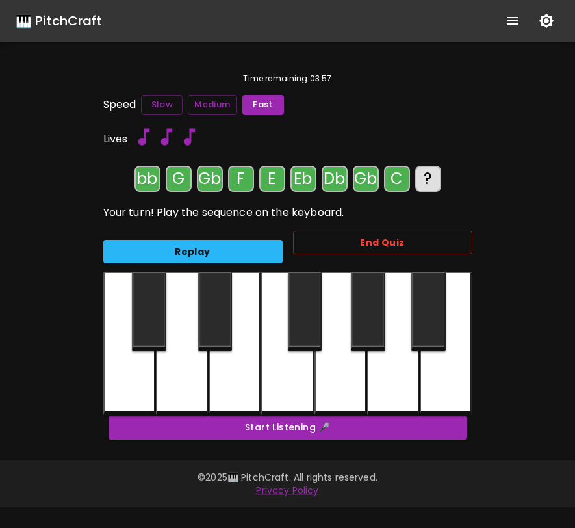
click at [213, 330] on div at bounding box center [215, 311] width 34 height 79
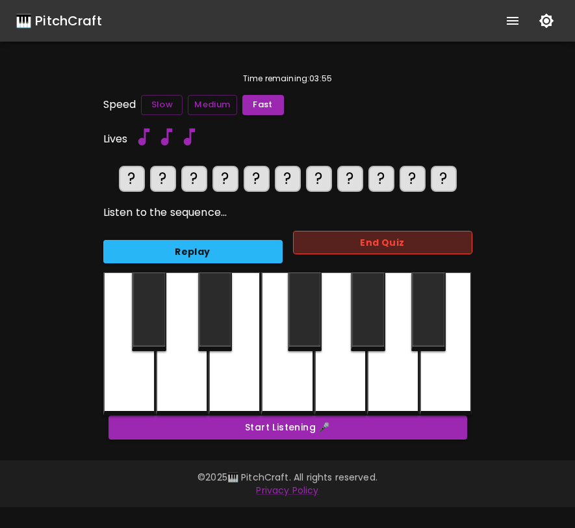
click at [357, 237] on button "End Quiz" at bounding box center [382, 243] width 179 height 24
